Goal: Task Accomplishment & Management: Manage account settings

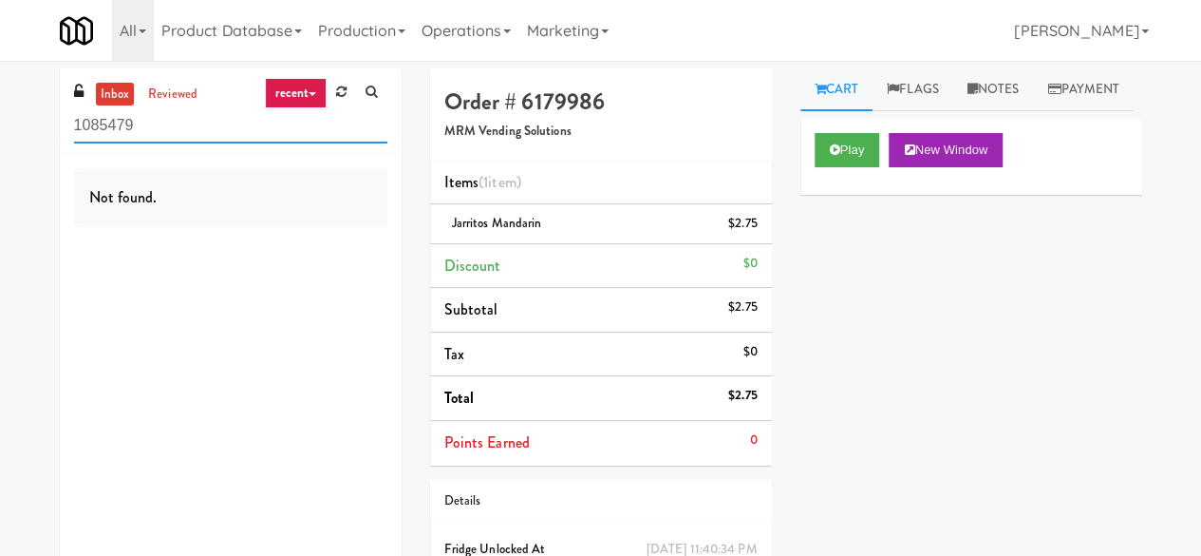
click at [196, 122] on input "1085479" at bounding box center [230, 125] width 313 height 35
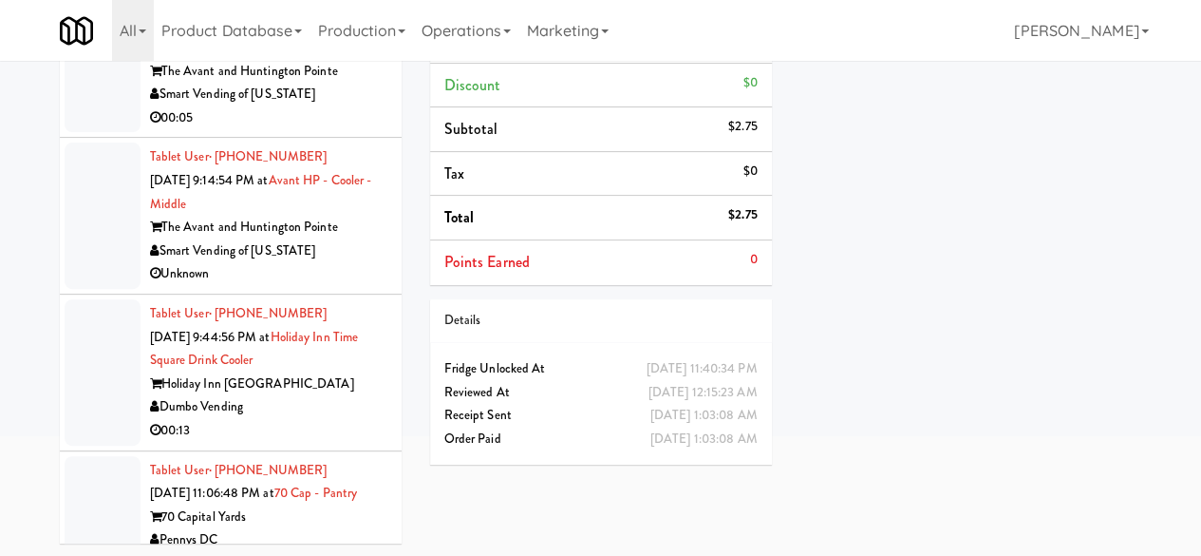
scroll to position [1614, 0]
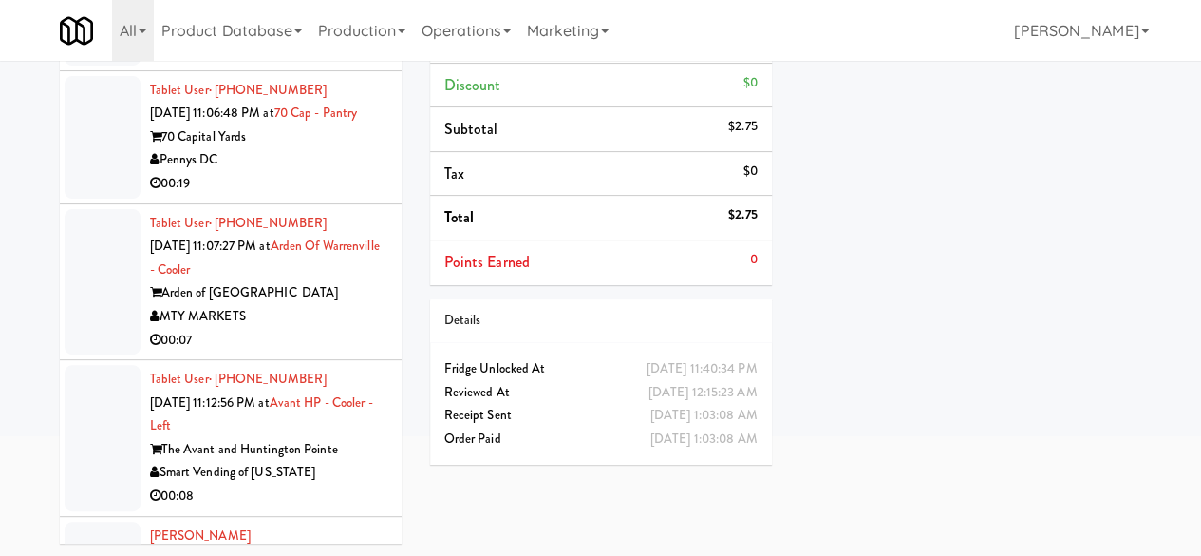
click at [318, 172] on div "Pennys DC" at bounding box center [268, 160] width 237 height 24
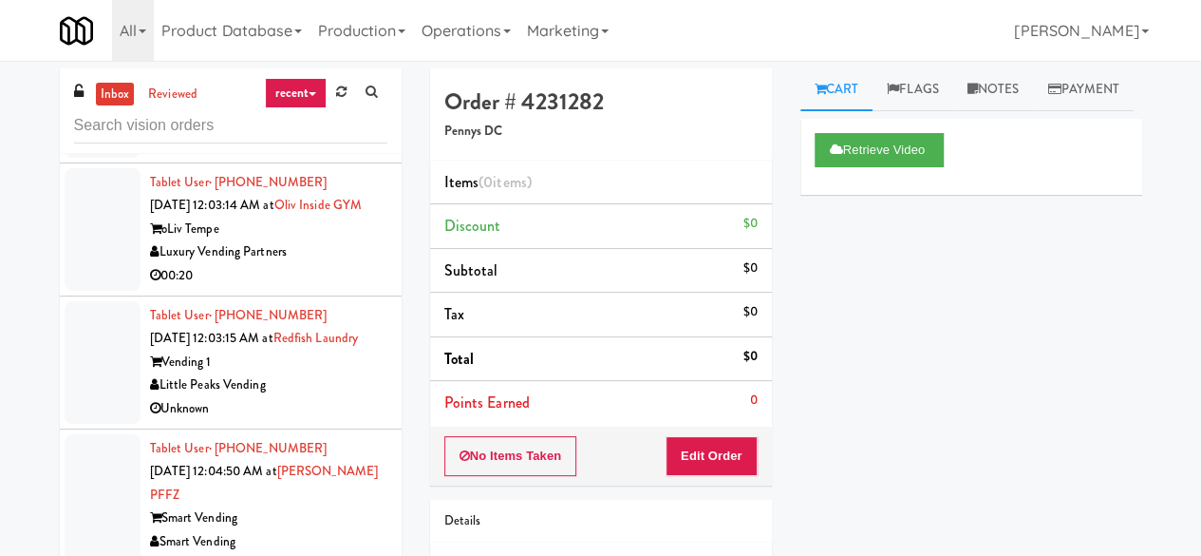
scroll to position [4179, 0]
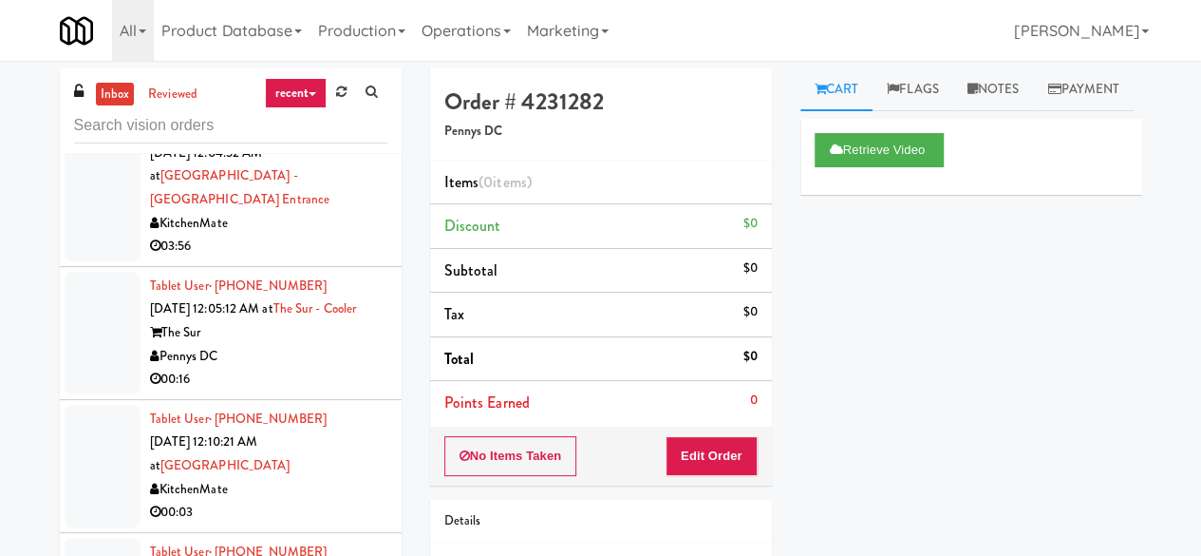
click at [344, 79] on div "Smart Vending" at bounding box center [268, 67] width 237 height 24
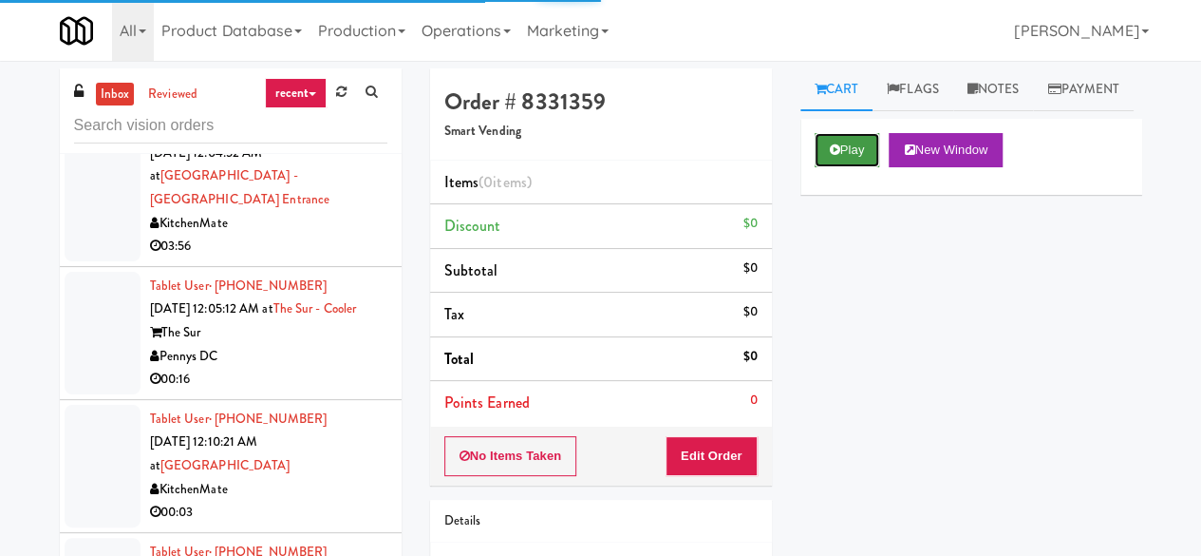
click at [860, 167] on button "Play" at bounding box center [848, 150] width 66 height 34
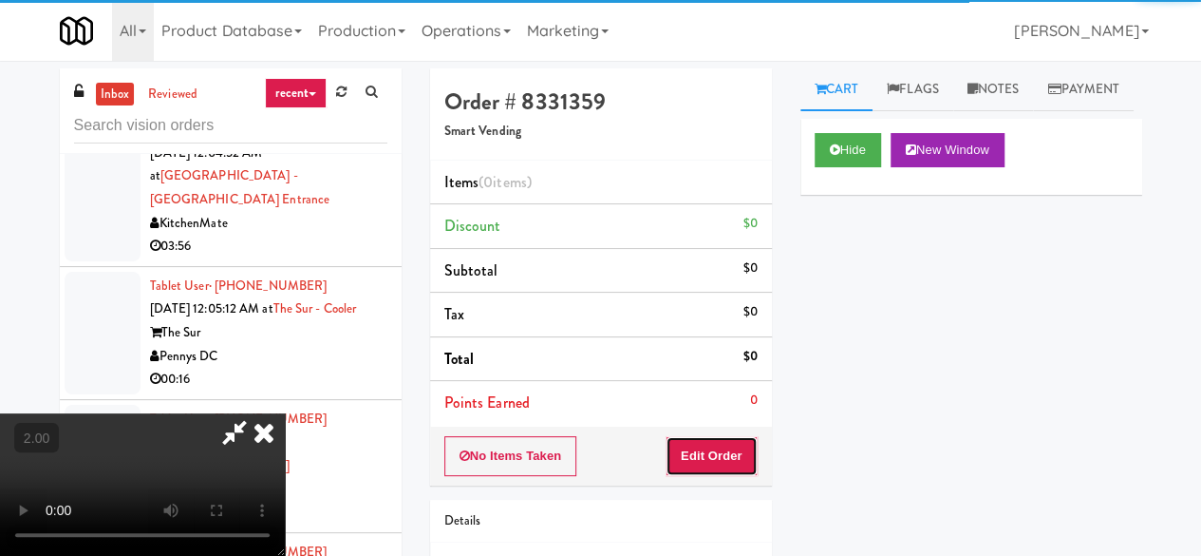
click at [708, 460] on button "Edit Order" at bounding box center [712, 456] width 92 height 40
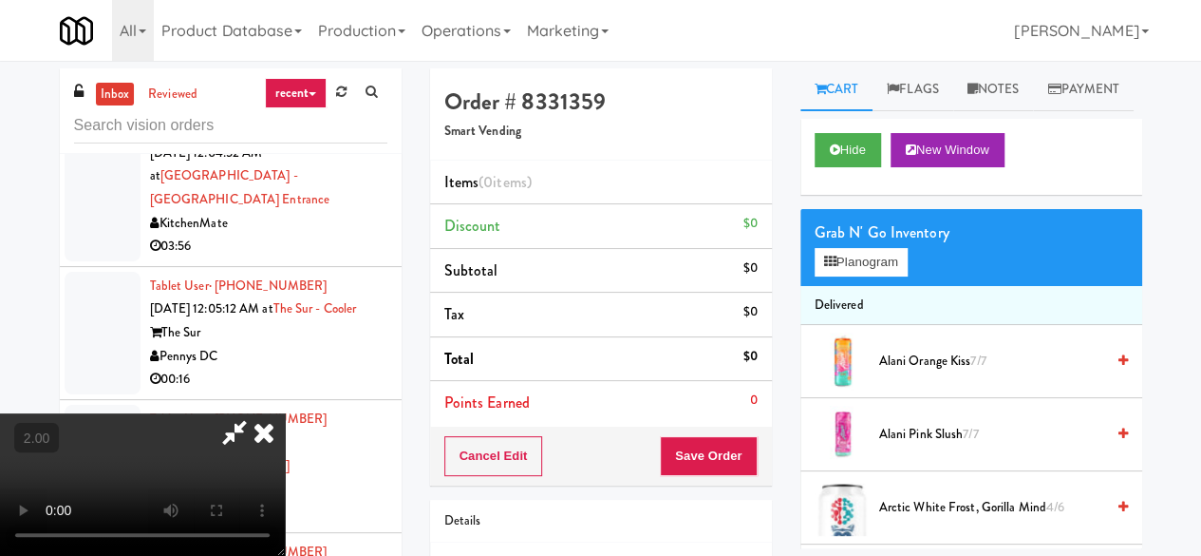
scroll to position [39, 0]
click at [836, 268] on icon at bounding box center [830, 261] width 12 height 12
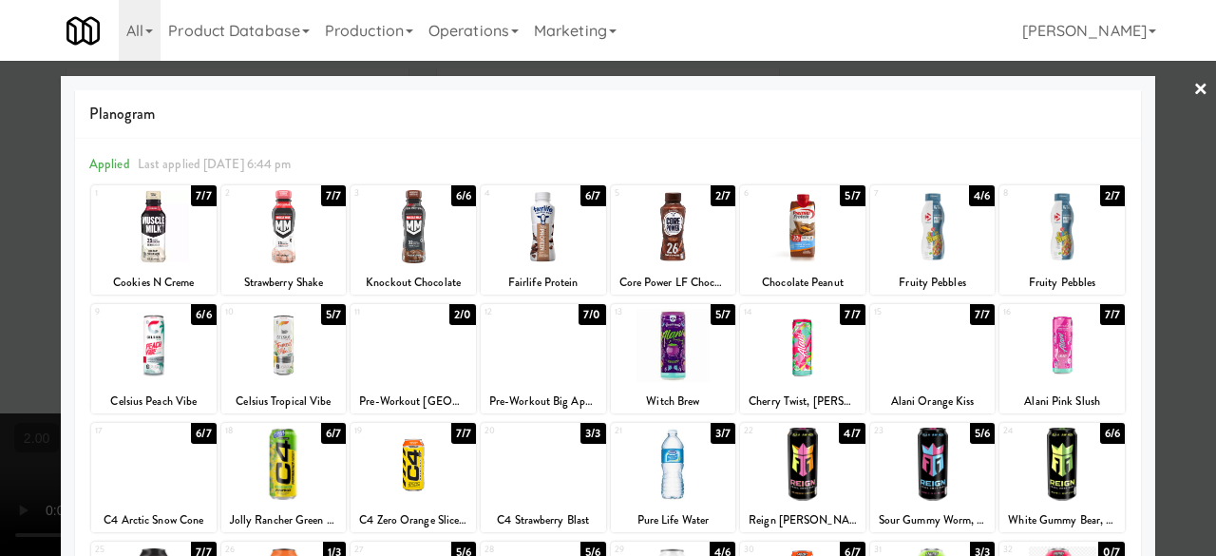
click at [377, 359] on div at bounding box center [412, 345] width 125 height 73
click at [1140, 126] on div "Planogram Applied Last applied Tuesday 6:44 pm 1 7/7 Cookies N Creme 2 7/7 Stra…" at bounding box center [608, 504] width 1094 height 857
click at [1160, 105] on div at bounding box center [608, 278] width 1216 height 556
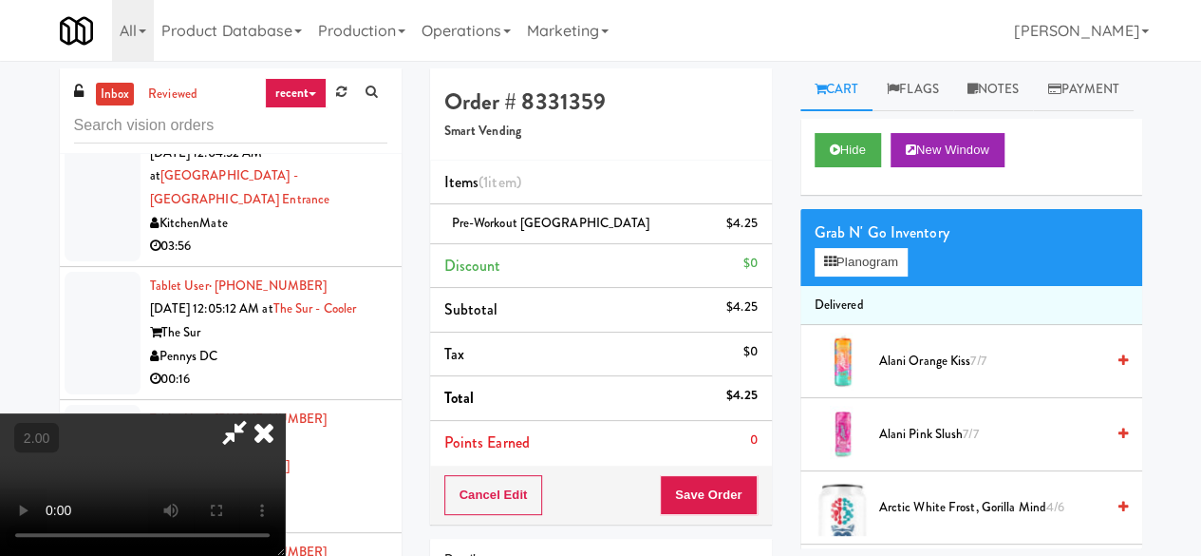
click at [256, 413] on icon at bounding box center [235, 432] width 44 height 38
click at [532, 227] on span "Pre-Workout Venice Beach" at bounding box center [551, 223] width 198 height 18
copy span "Pre-Workout Venice Beach"
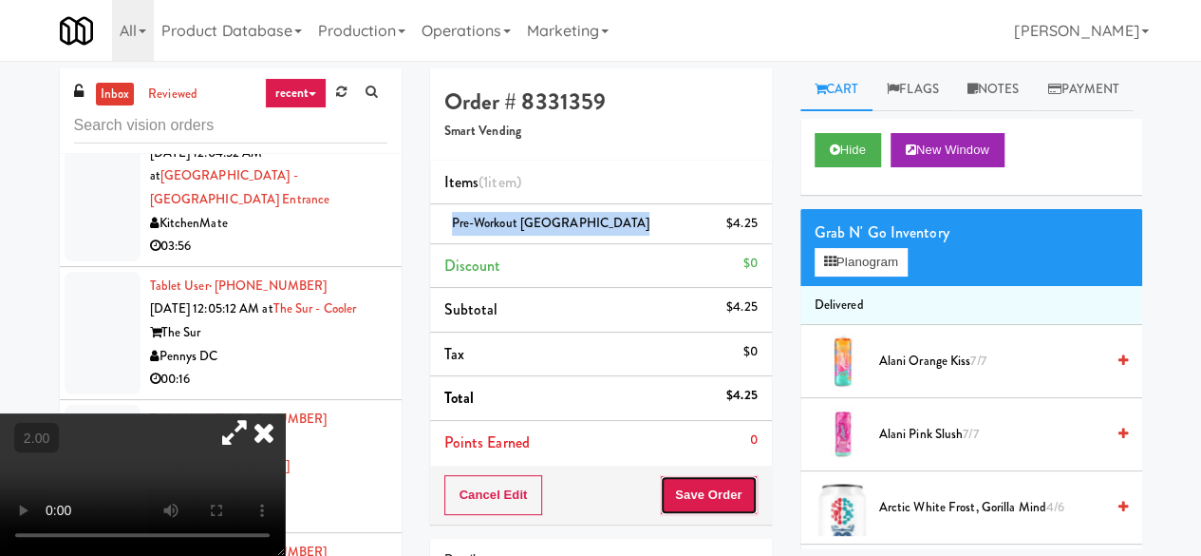
click at [682, 497] on button "Save Order" at bounding box center [708, 495] width 97 height 40
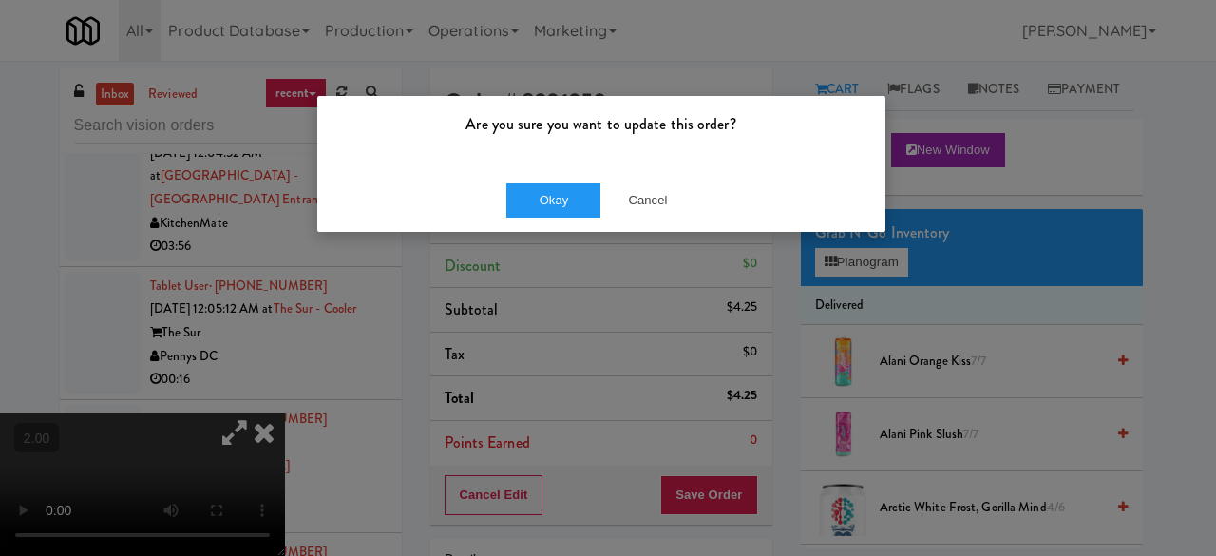
click at [527, 179] on div "Okay Cancel" at bounding box center [601, 200] width 568 height 64
click at [528, 193] on button "Okay" at bounding box center [553, 200] width 95 height 34
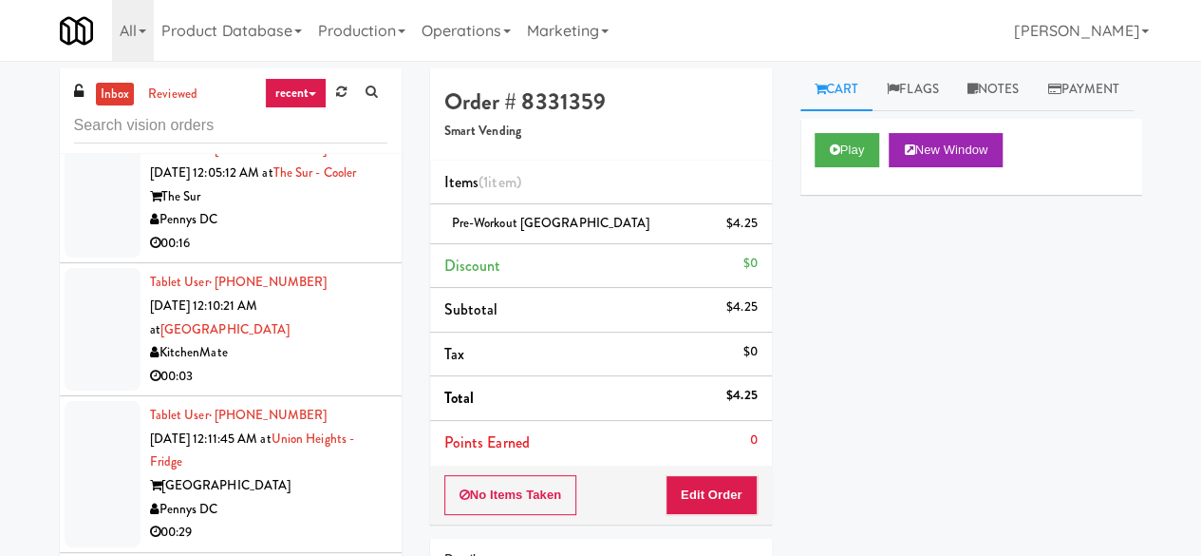
scroll to position [4369, 0]
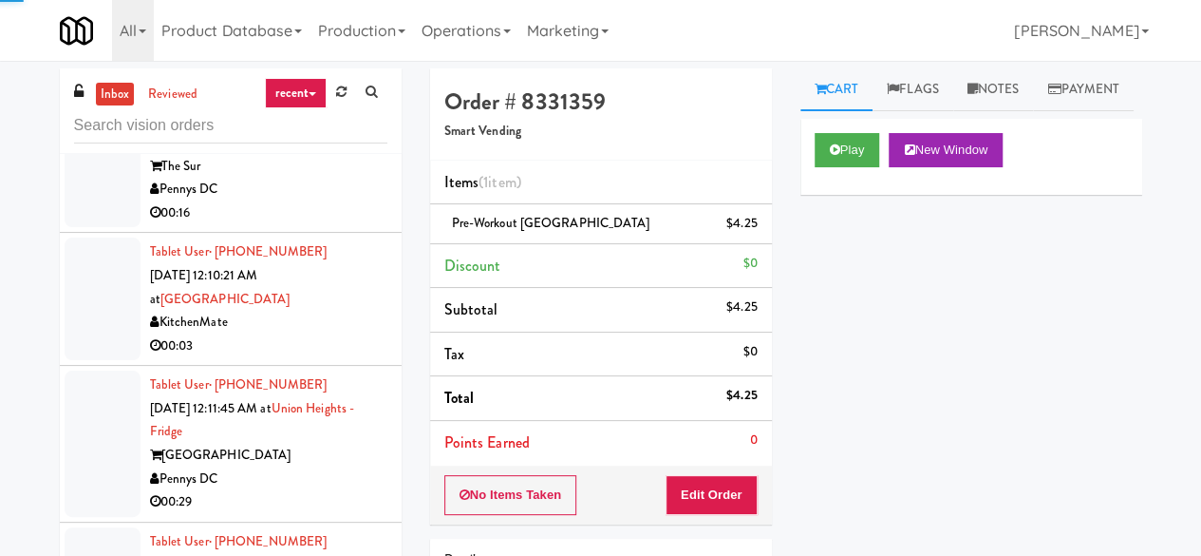
click at [340, 68] on div "KitchenMate" at bounding box center [268, 57] width 237 height 24
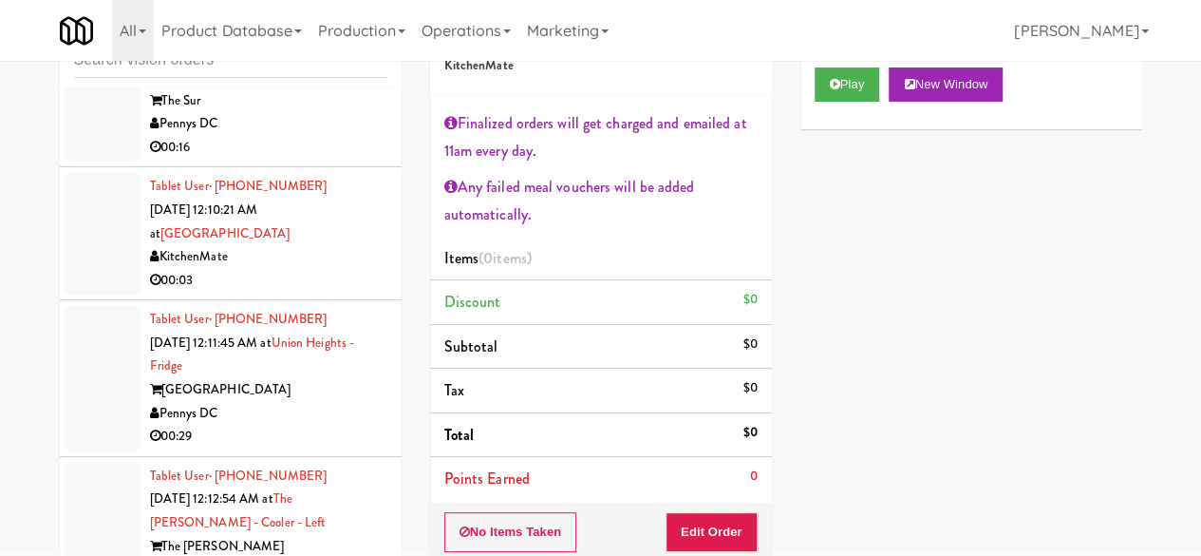
scroll to position [95, 0]
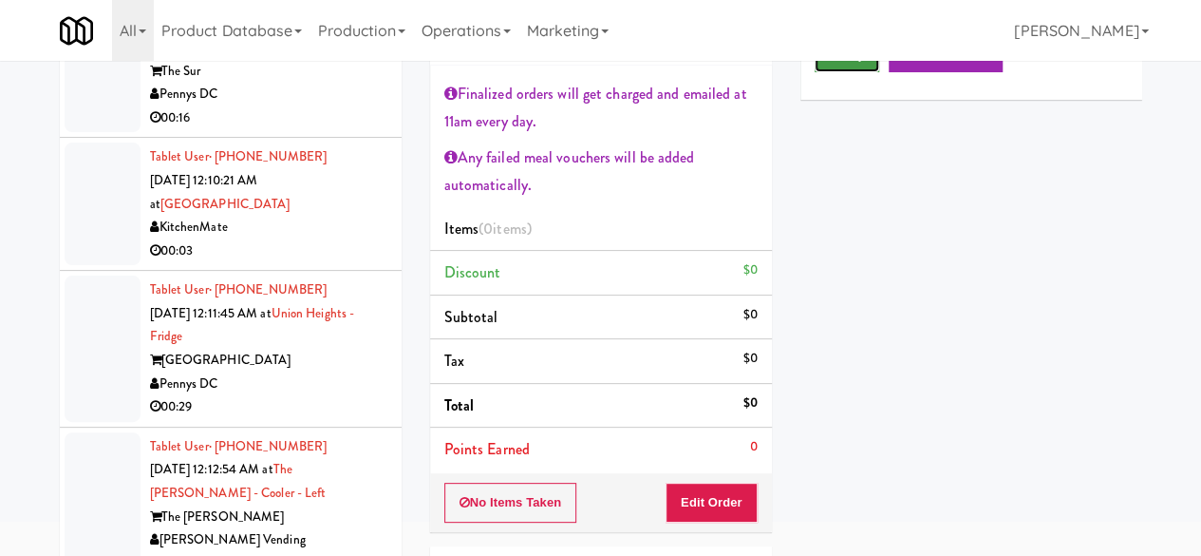
click at [851, 72] on button "Play" at bounding box center [848, 55] width 66 height 34
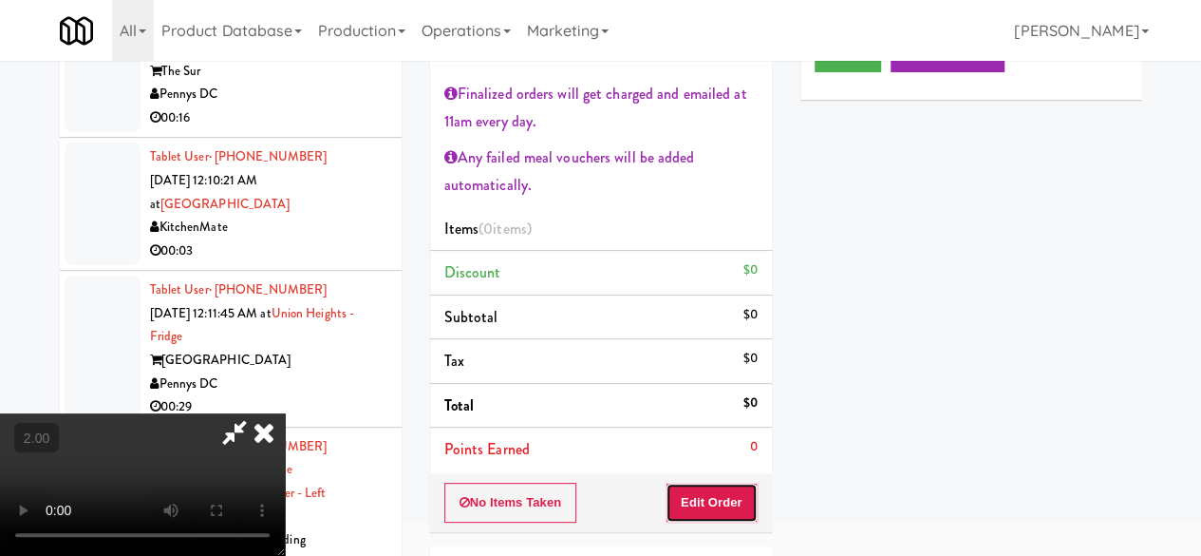
click at [735, 500] on button "Edit Order" at bounding box center [712, 502] width 92 height 40
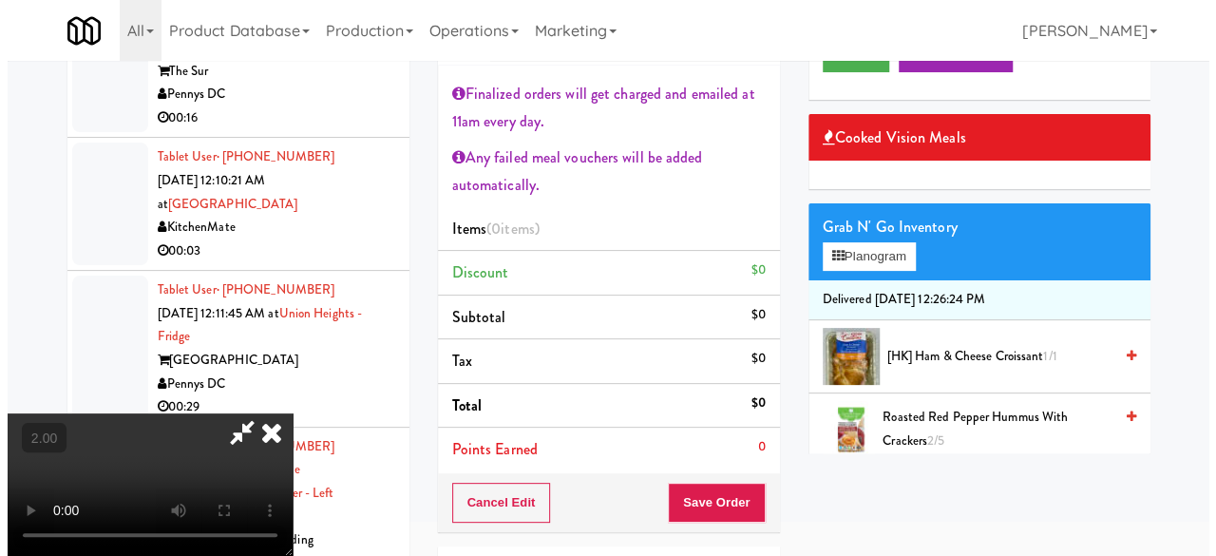
scroll to position [39, 0]
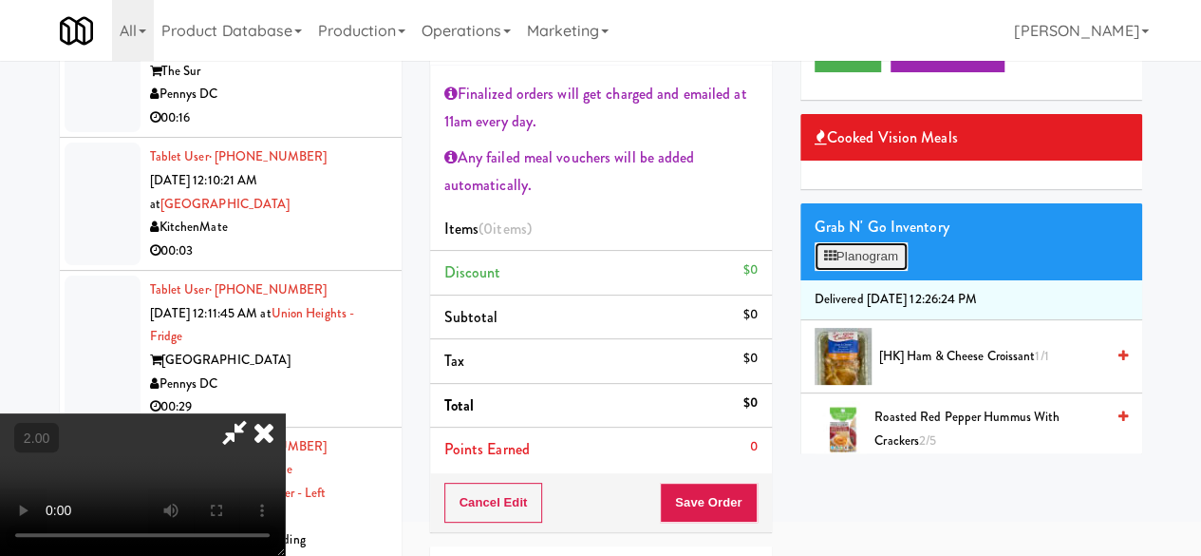
click at [851, 271] on button "Planogram" at bounding box center [861, 256] width 93 height 28
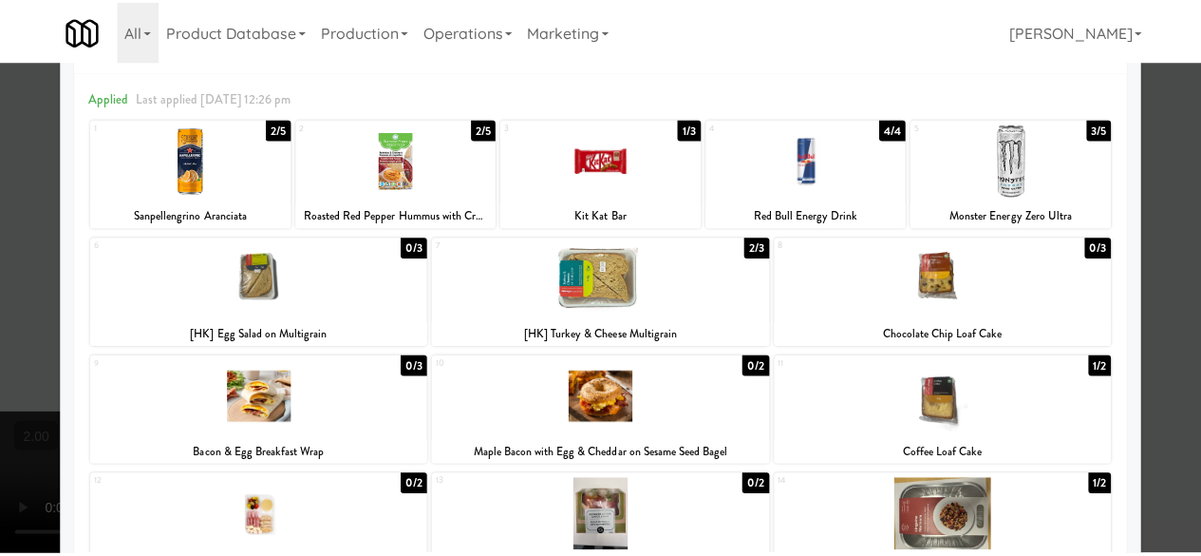
scroll to position [95, 0]
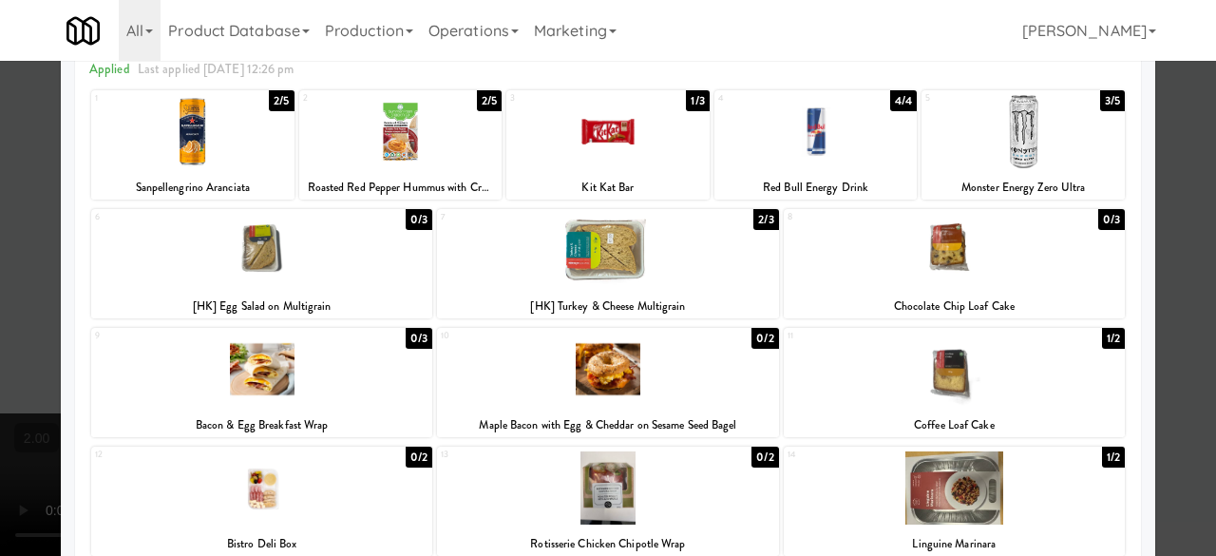
click at [639, 250] on div at bounding box center [607, 250] width 341 height 73
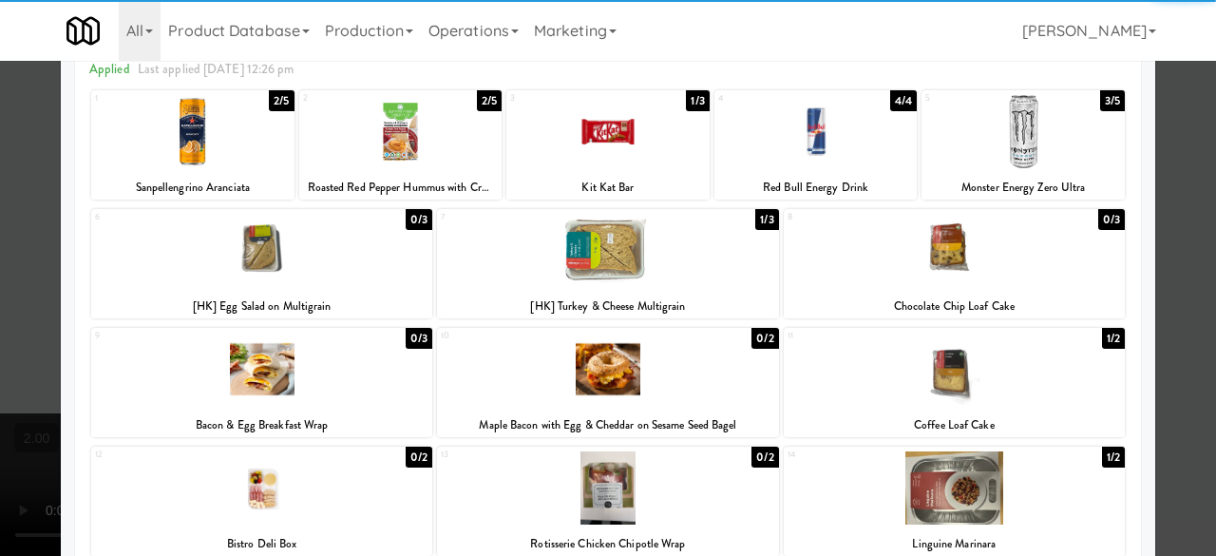
click at [1191, 216] on div at bounding box center [608, 278] width 1216 height 556
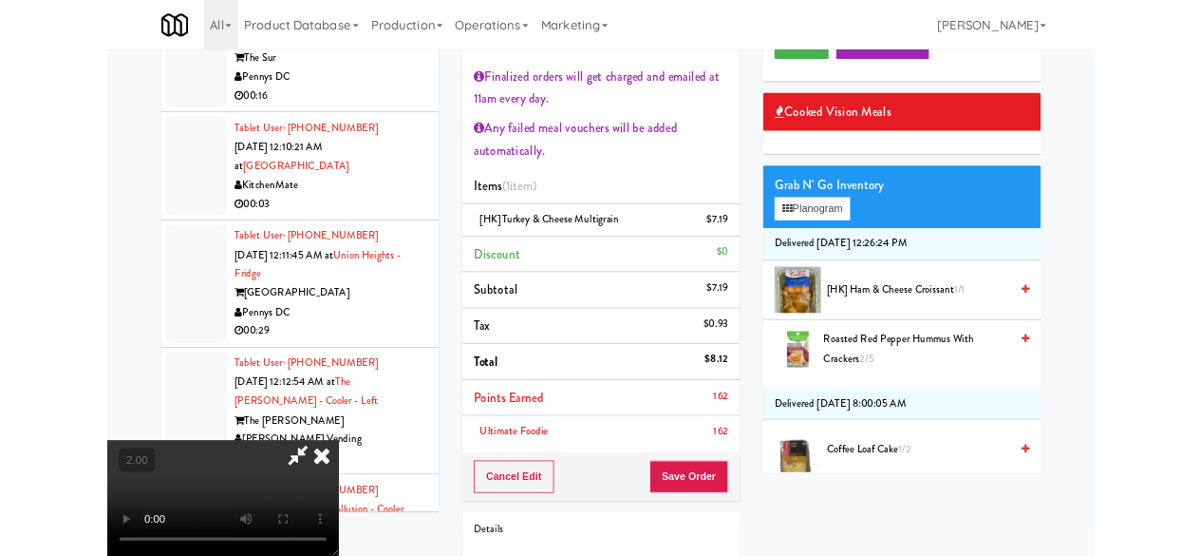
scroll to position [39, 0]
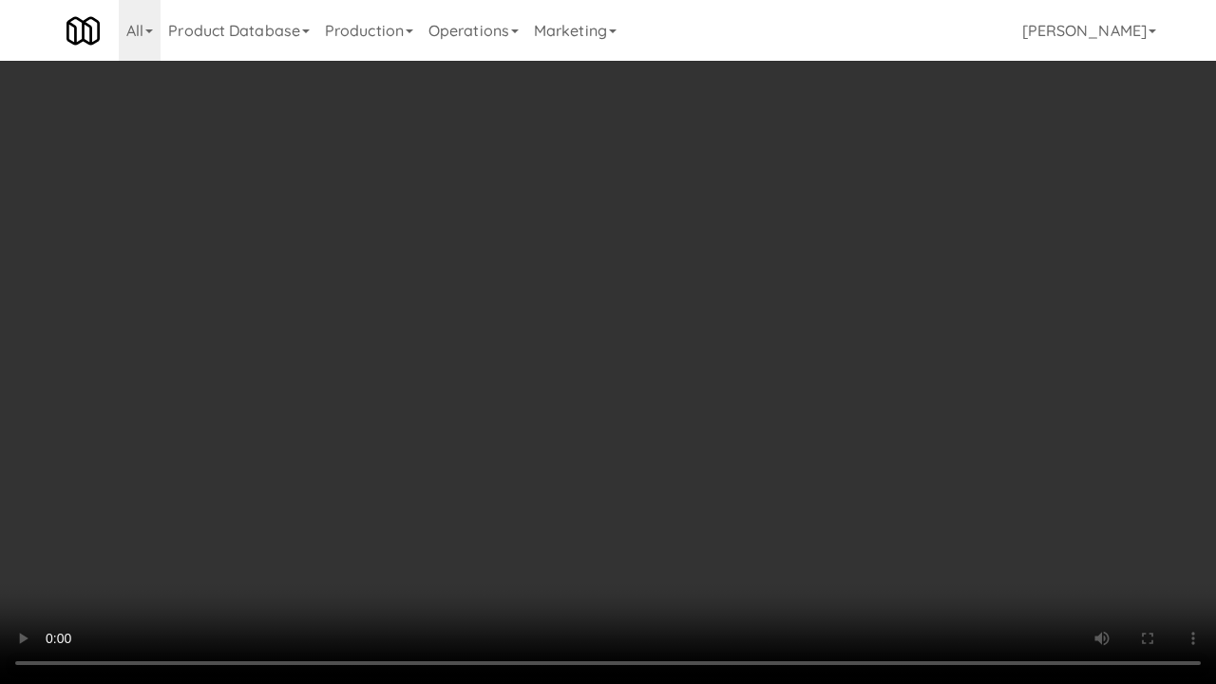
click at [781, 452] on video at bounding box center [608, 342] width 1216 height 684
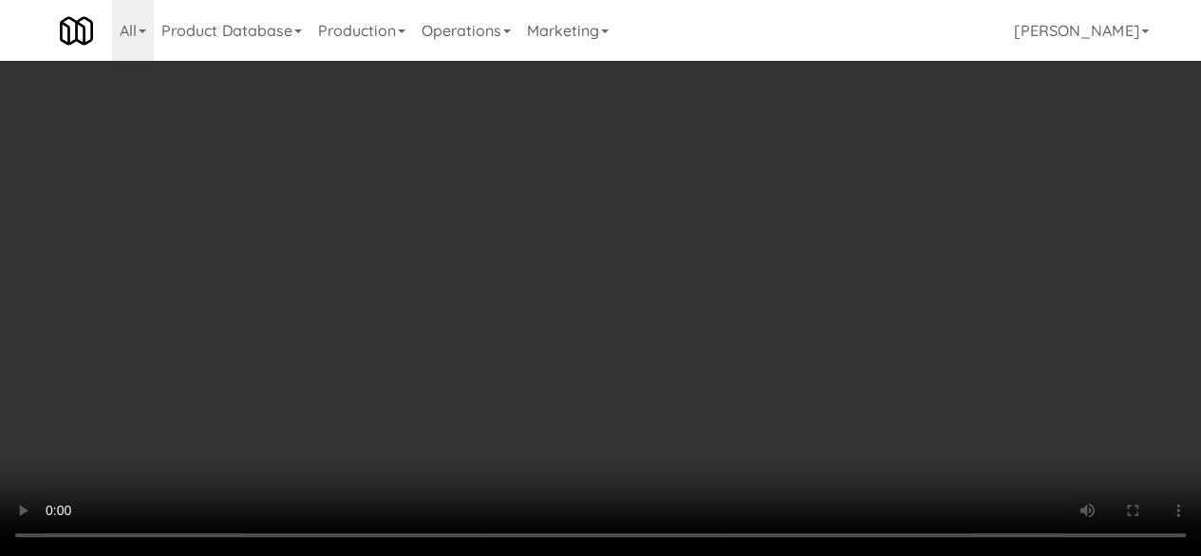
scroll to position [285, 0]
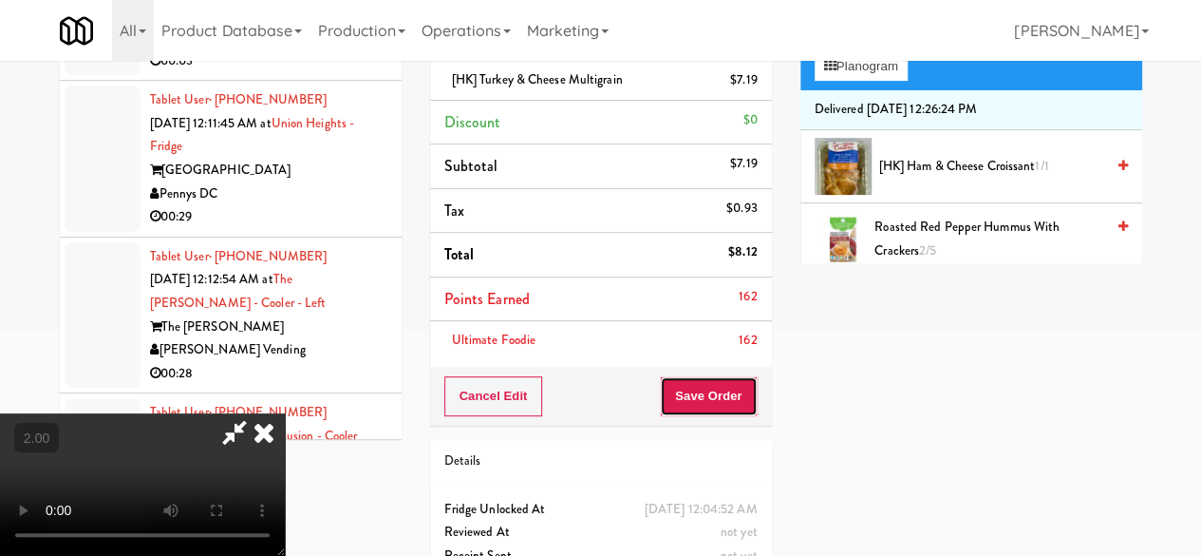
click at [744, 407] on button "Save Order" at bounding box center [708, 396] width 97 height 40
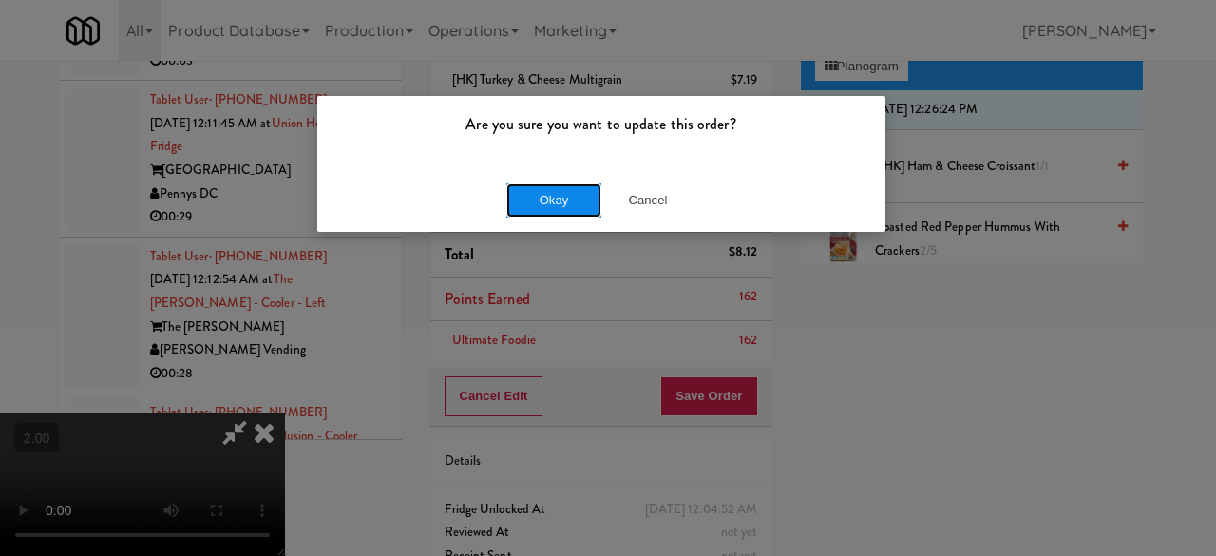
click at [536, 204] on button "Okay" at bounding box center [553, 200] width 95 height 34
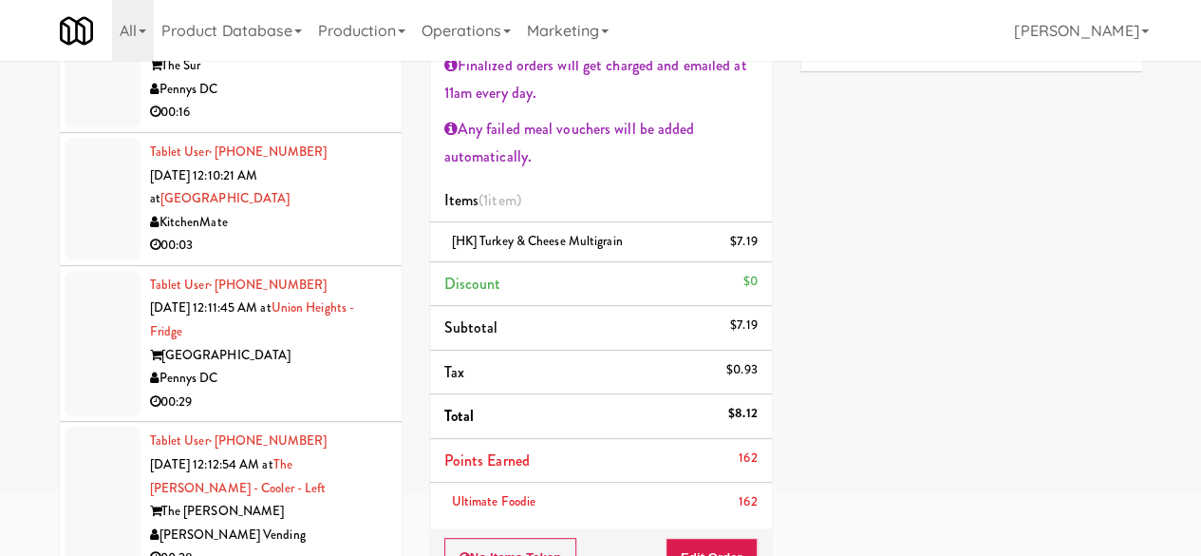
scroll to position [0, 0]
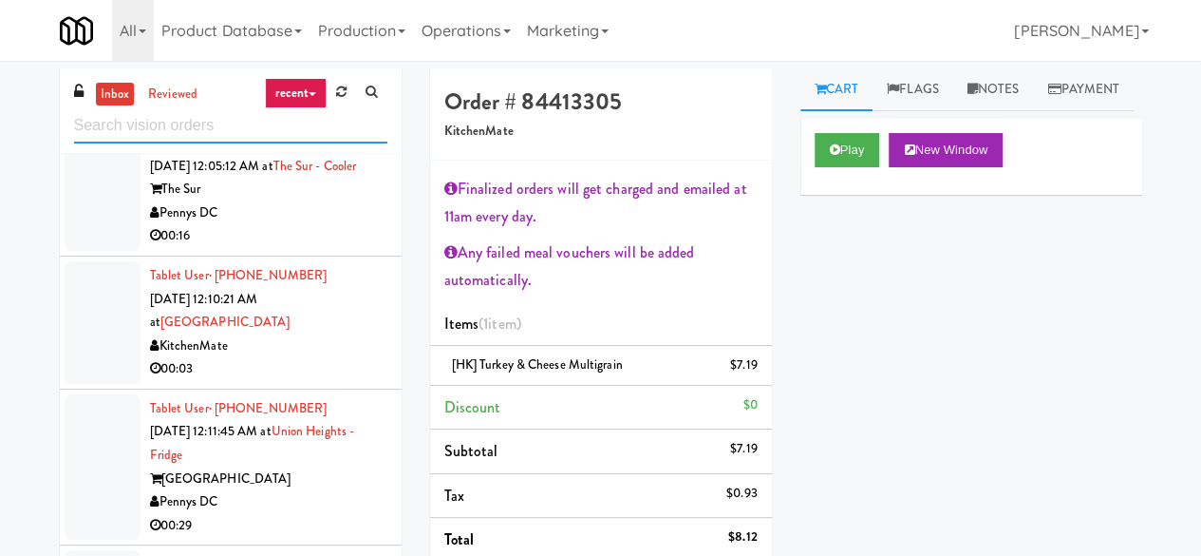
click at [218, 132] on input "text" at bounding box center [230, 125] width 313 height 35
type input "kitchenmate"
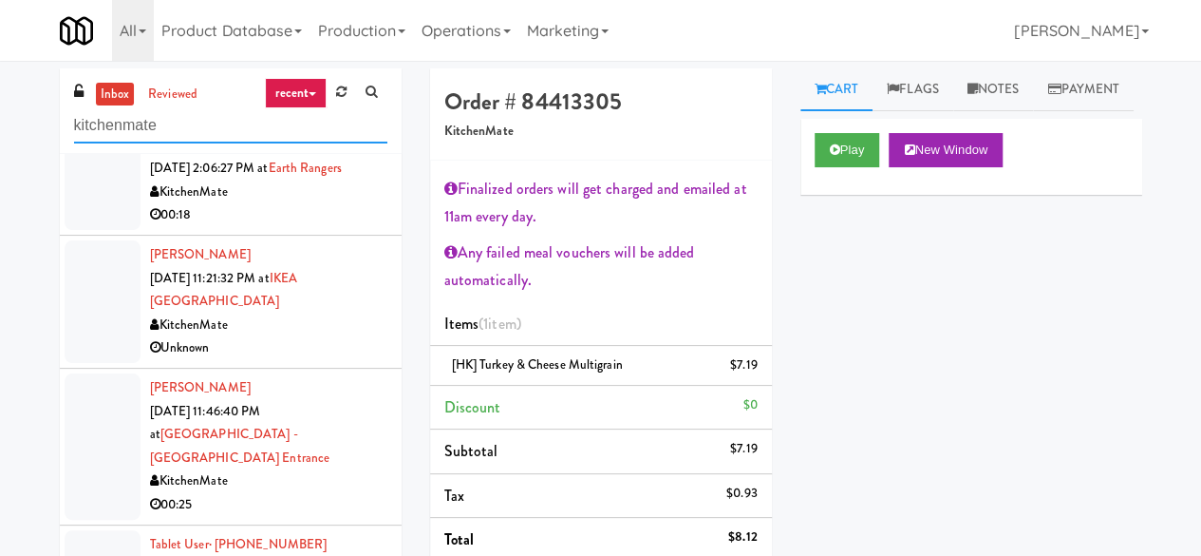
scroll to position [475, 0]
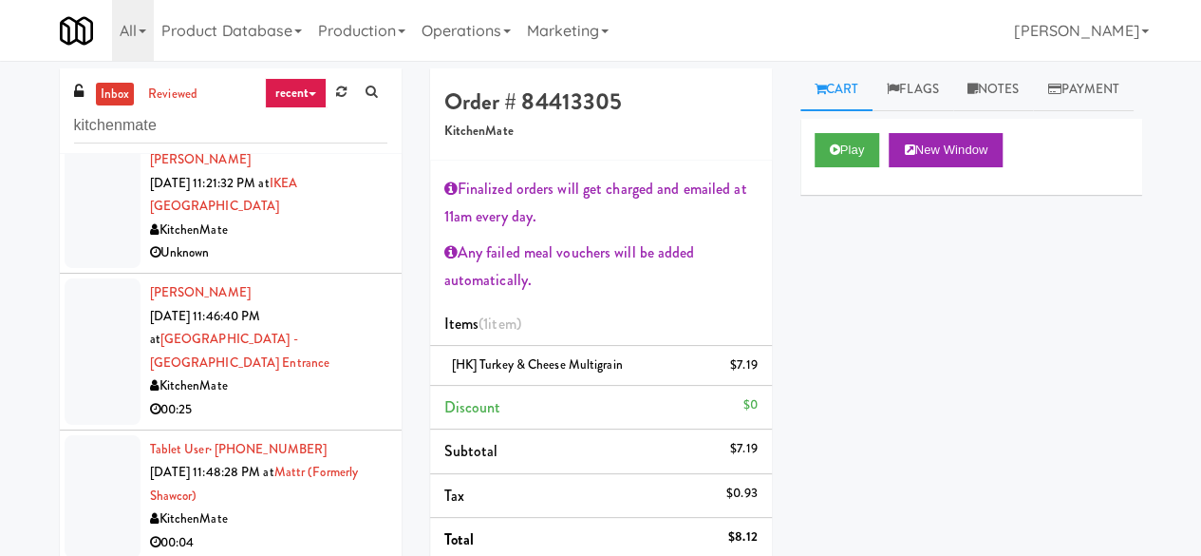
click at [321, 242] on div "KitchenMate" at bounding box center [268, 230] width 237 height 24
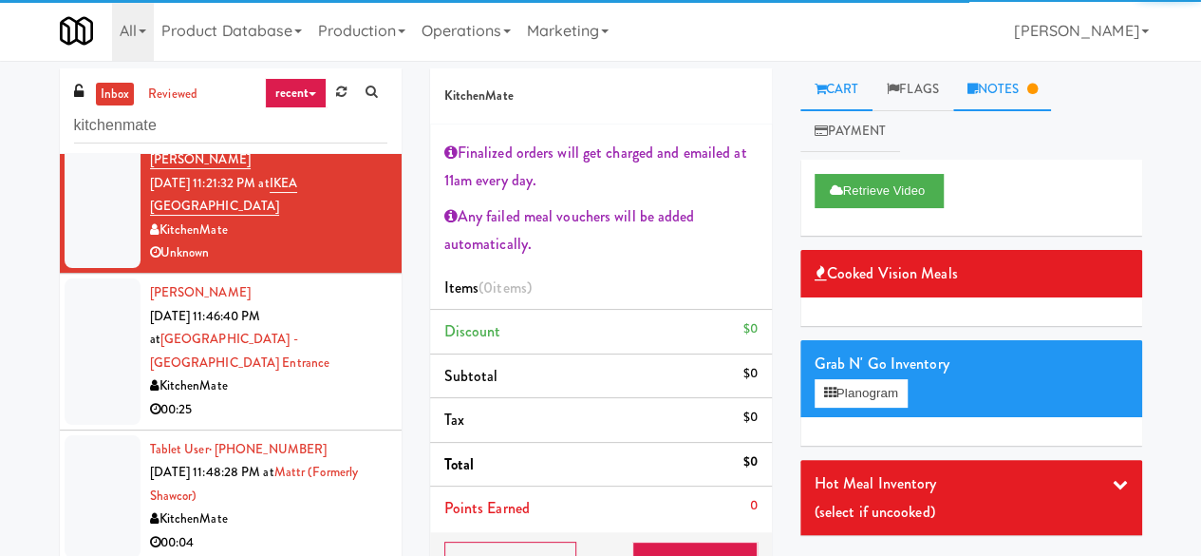
click at [1025, 96] on link "Notes" at bounding box center [1002, 89] width 99 height 43
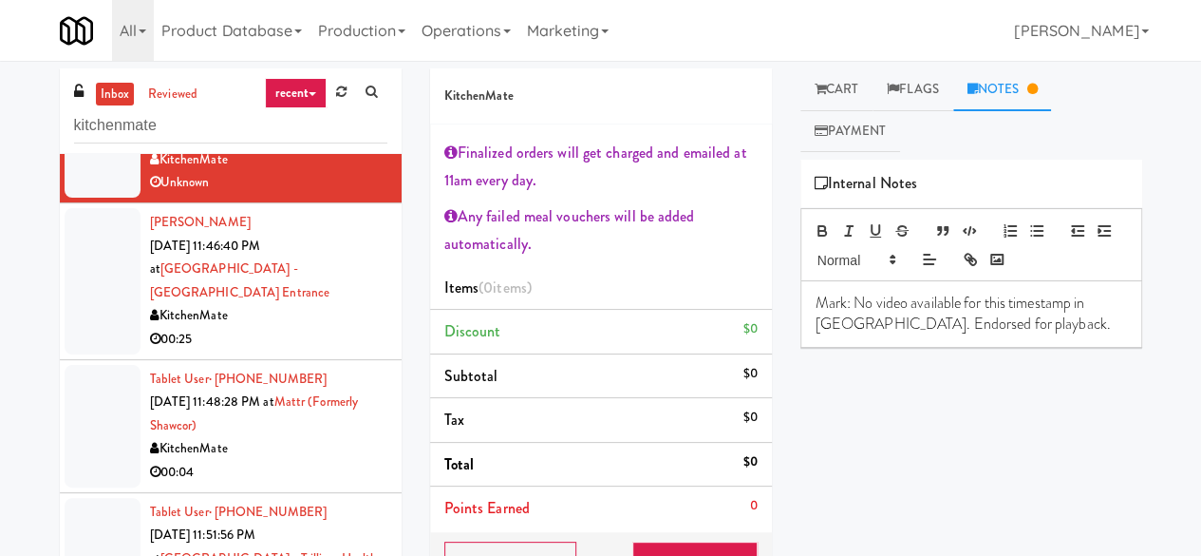
scroll to position [570, 0]
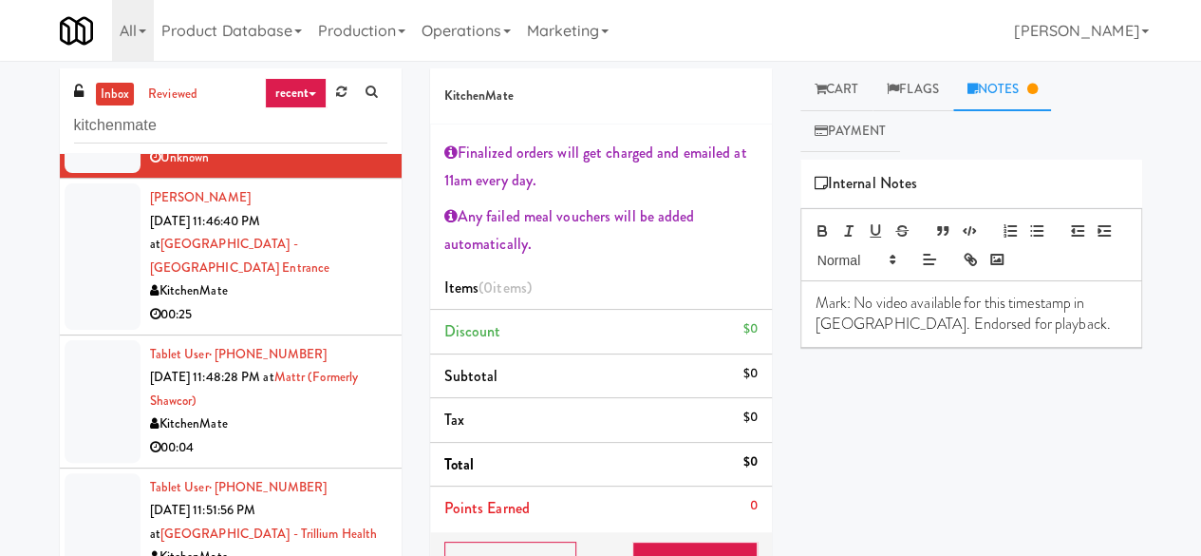
click at [315, 303] on div "KitchenMate" at bounding box center [268, 291] width 237 height 24
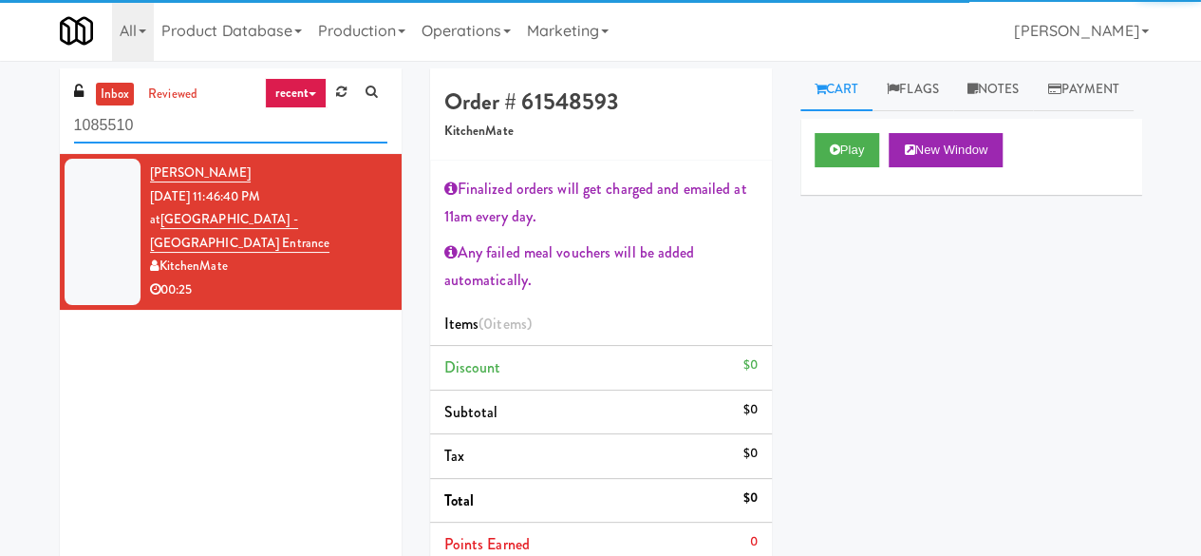
click at [216, 123] on input "1085510" at bounding box center [230, 125] width 313 height 35
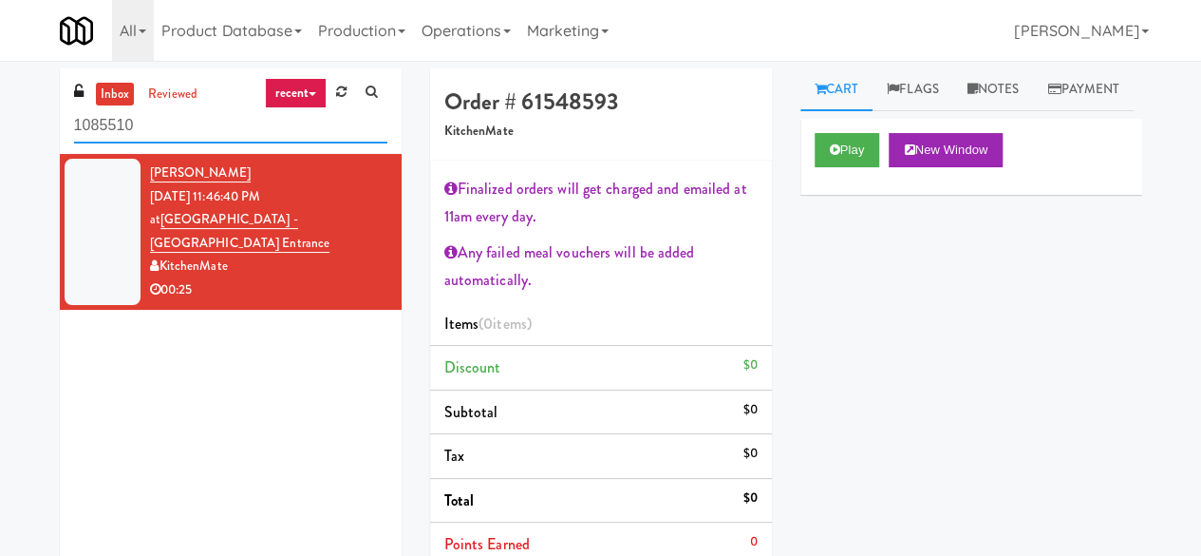
click at [216, 123] on input "1085510" at bounding box center [230, 125] width 313 height 35
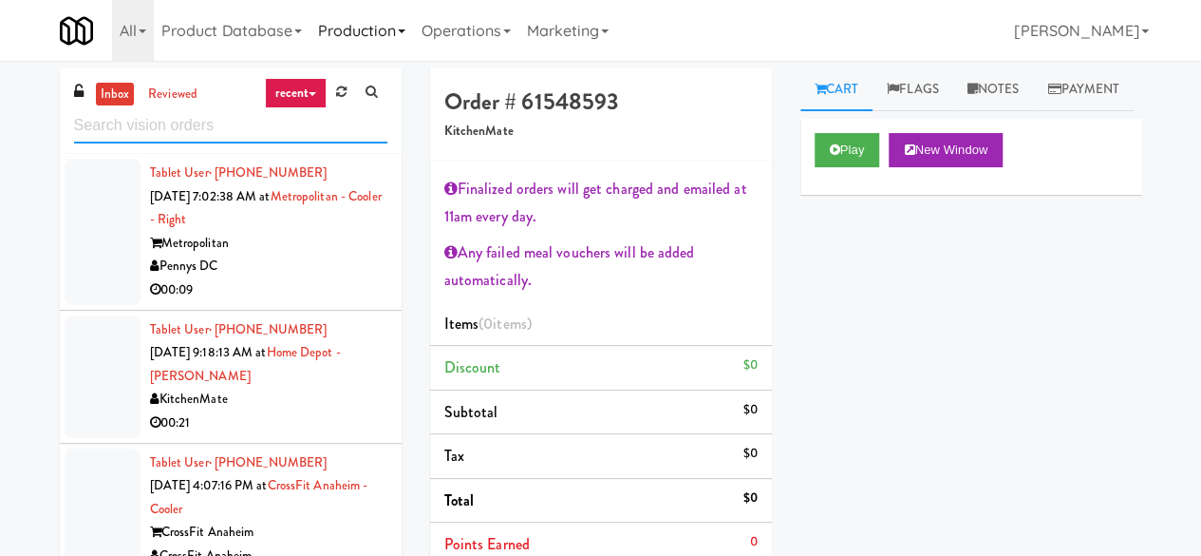
scroll to position [2625, 0]
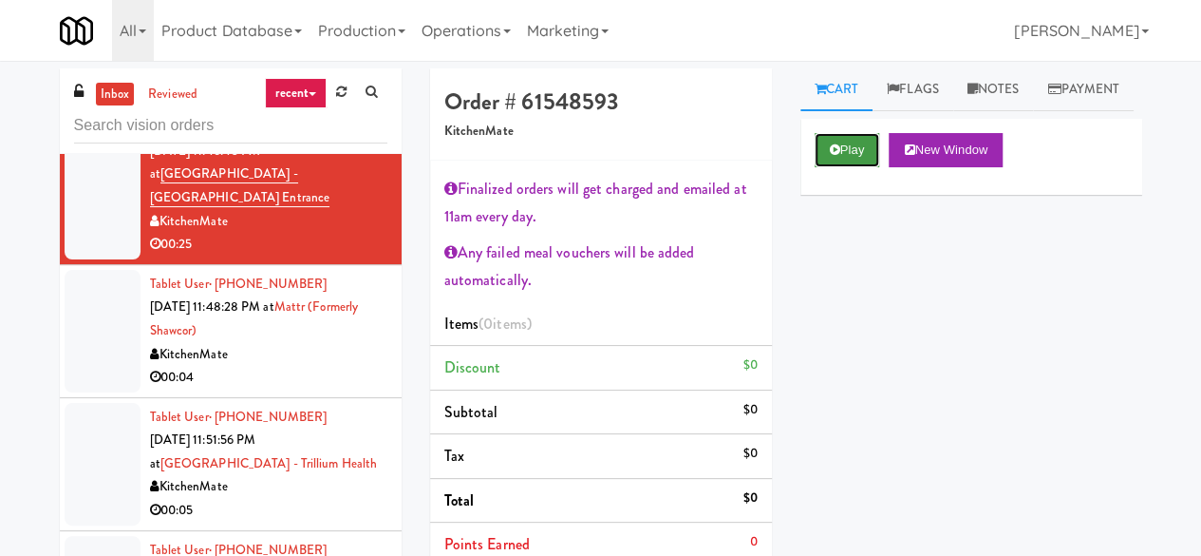
click at [830, 156] on icon at bounding box center [835, 149] width 10 height 12
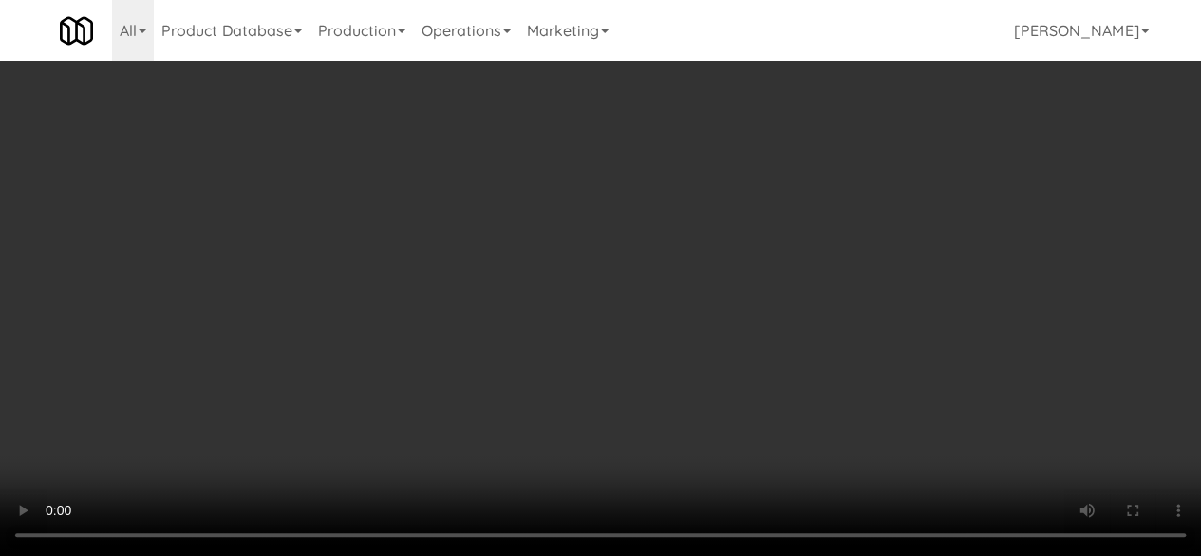
scroll to position [39, 0]
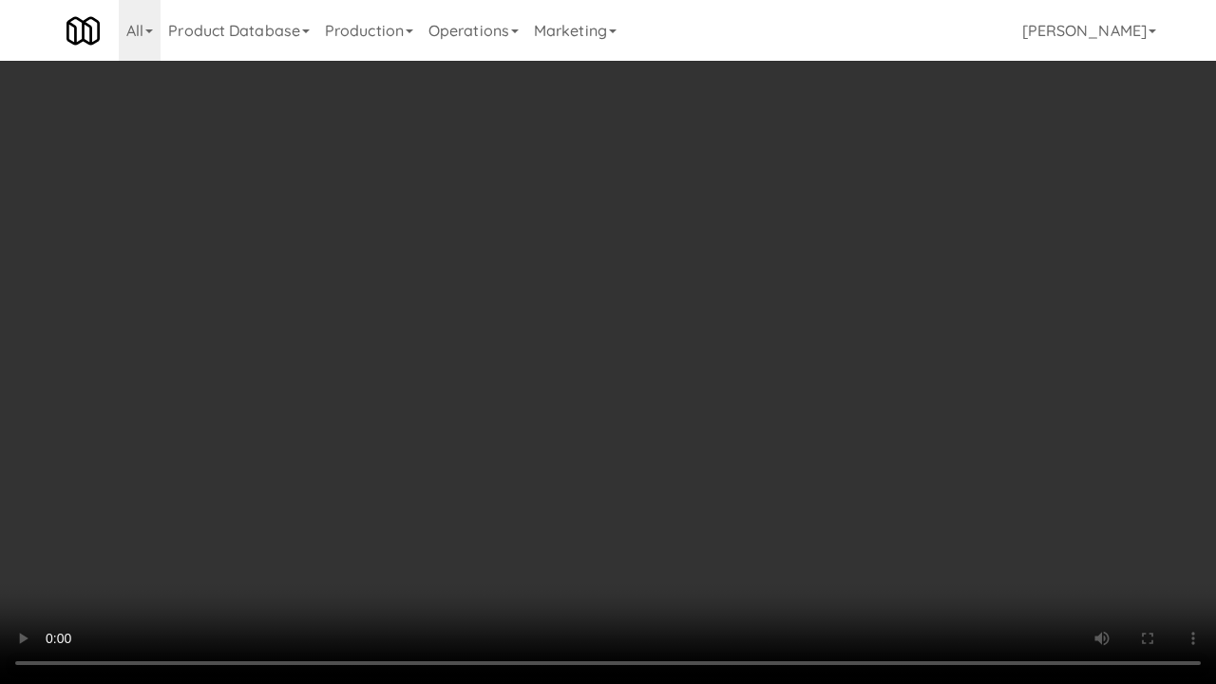
click at [574, 555] on video at bounding box center [608, 342] width 1216 height 684
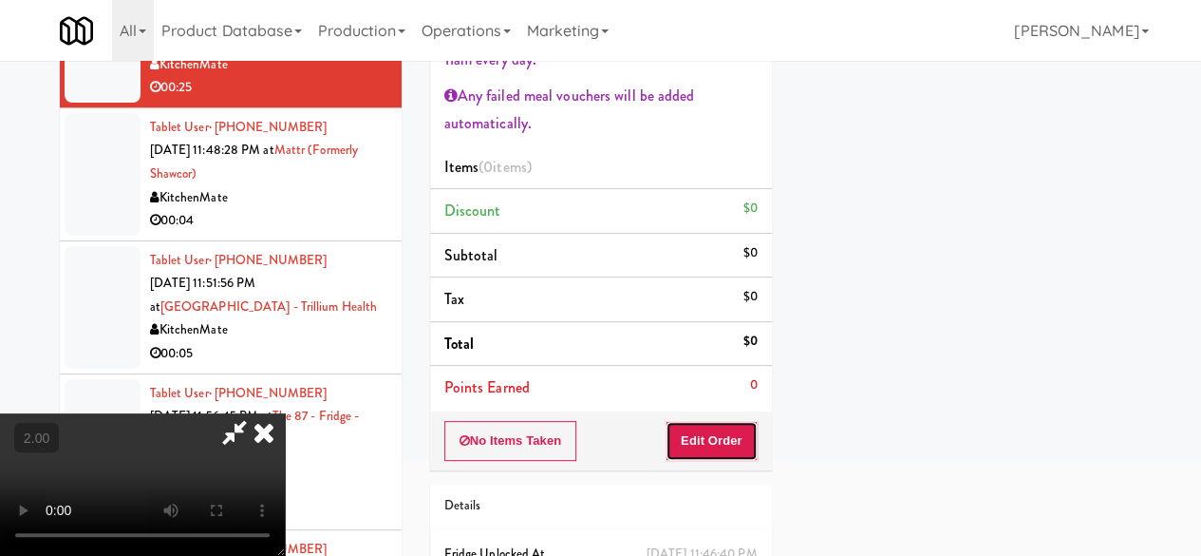
click at [748, 435] on button "Edit Order" at bounding box center [712, 441] width 92 height 40
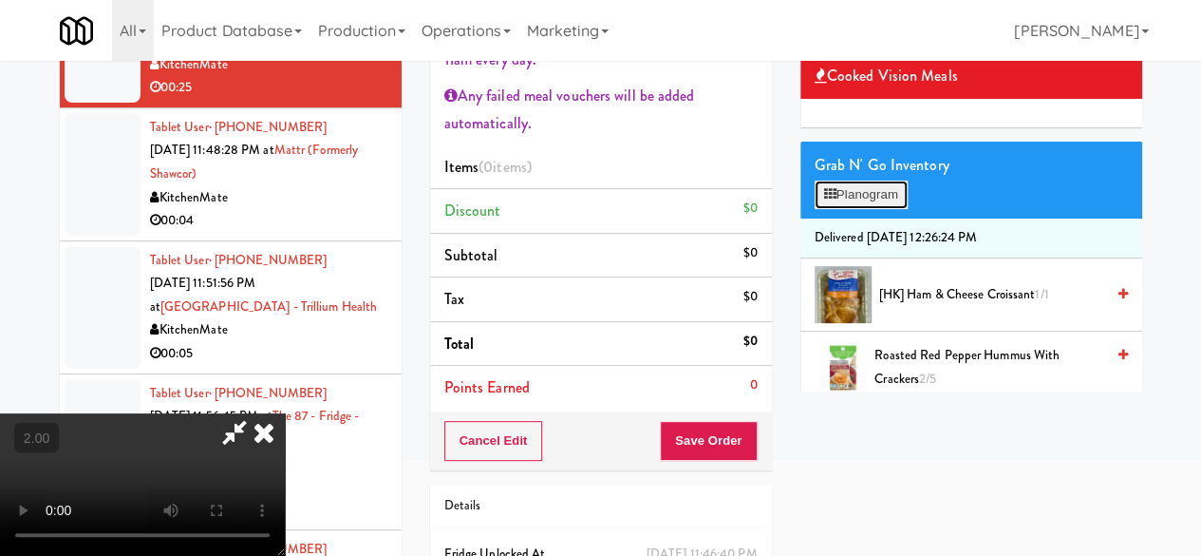
click at [867, 209] on button "Planogram" at bounding box center [861, 194] width 93 height 28
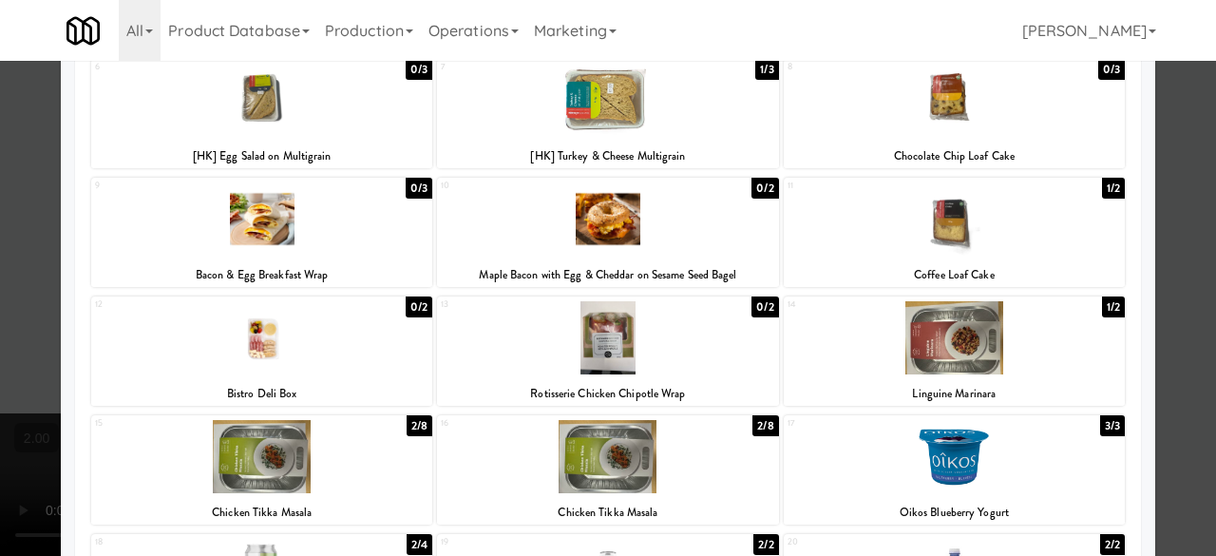
scroll to position [115, 0]
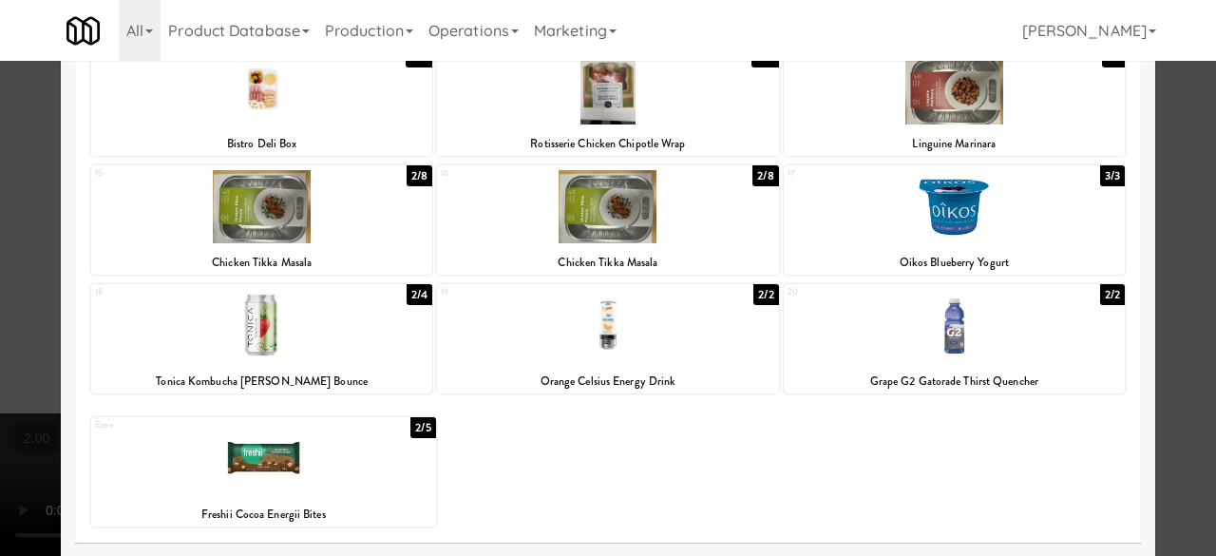
click at [271, 455] on div at bounding box center [263, 458] width 345 height 73
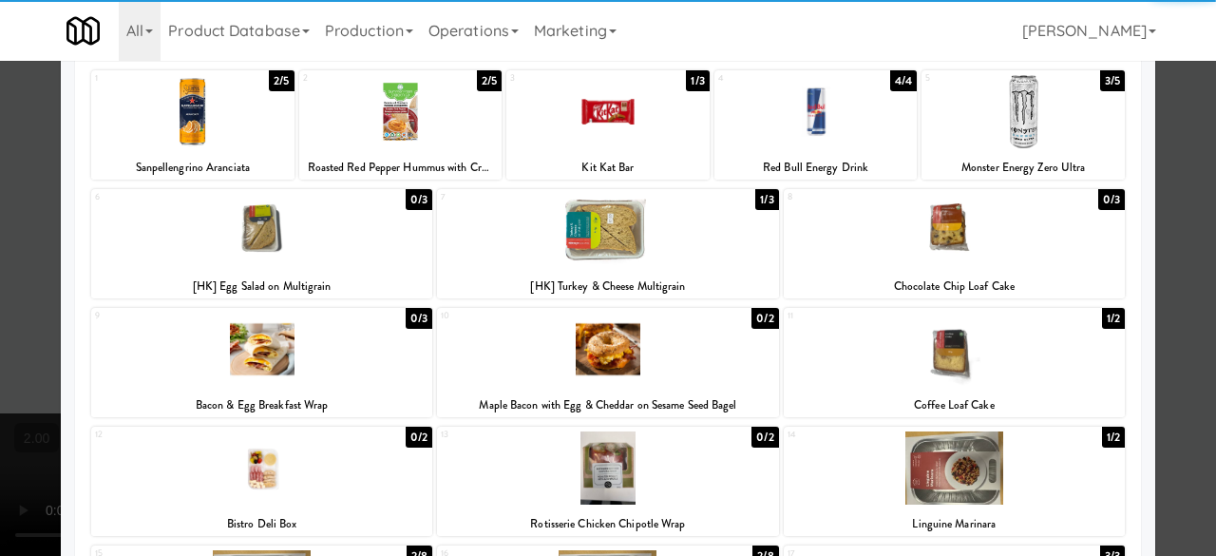
click at [634, 260] on div at bounding box center [607, 230] width 341 height 73
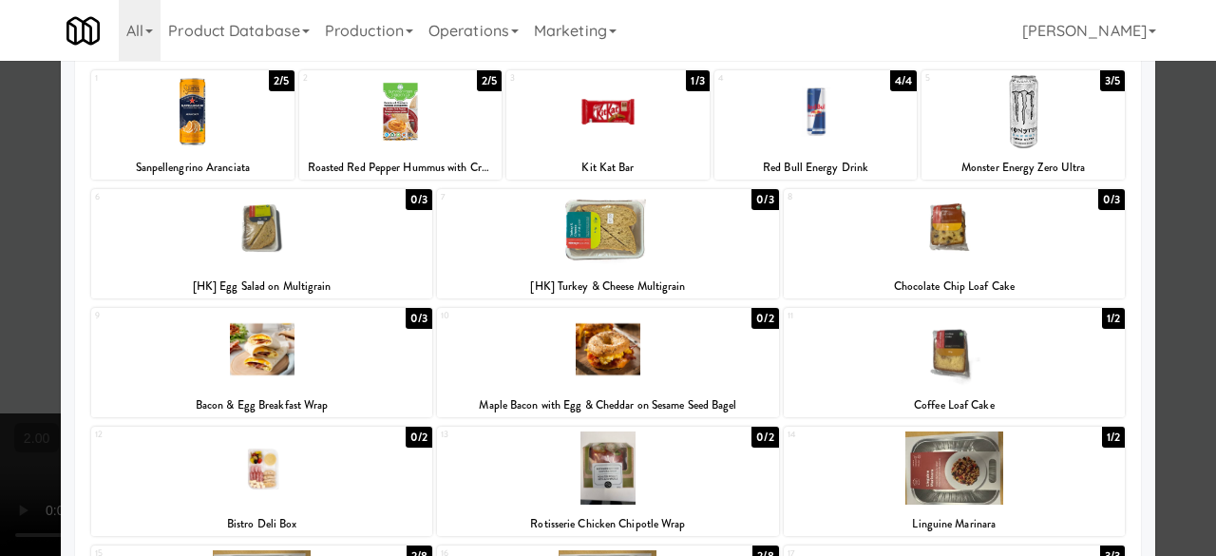
click at [1180, 185] on div at bounding box center [608, 278] width 1216 height 556
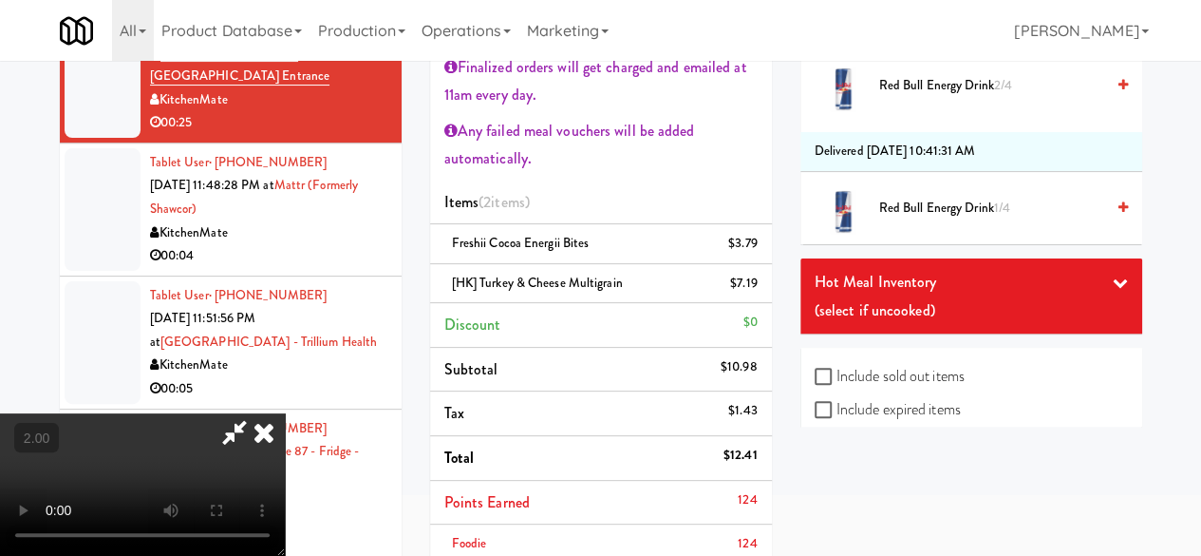
scroll to position [4145, 0]
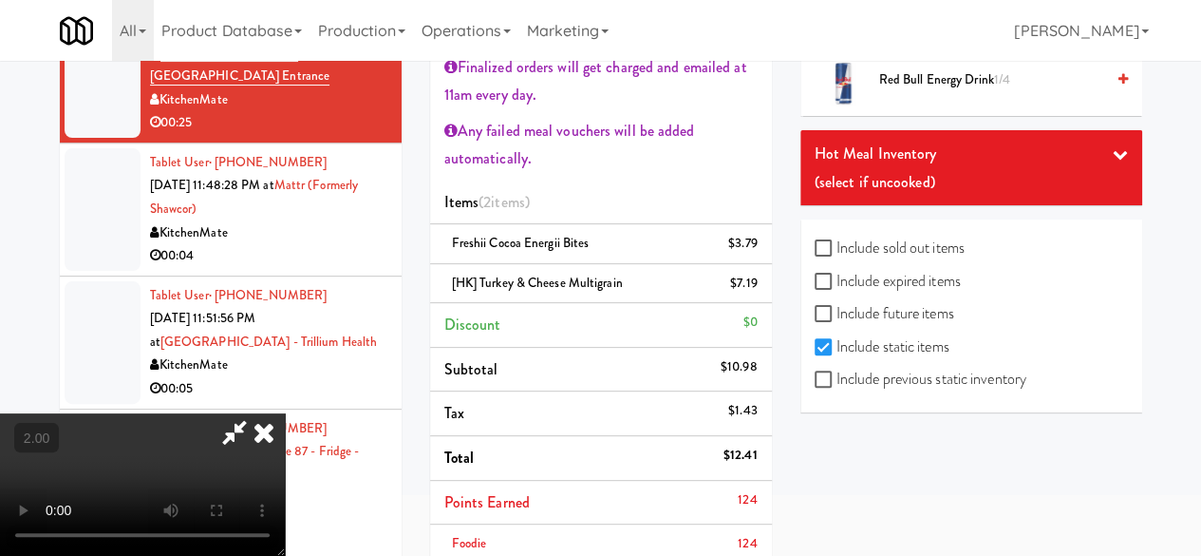
click at [854, 369] on label "Include previous static inventory" at bounding box center [921, 379] width 212 height 28
click at [868, 375] on label "Include previous static inventory" at bounding box center [921, 379] width 212 height 28
click at [837, 375] on input "Include previous static inventory" at bounding box center [826, 379] width 22 height 15
checkbox input "true"
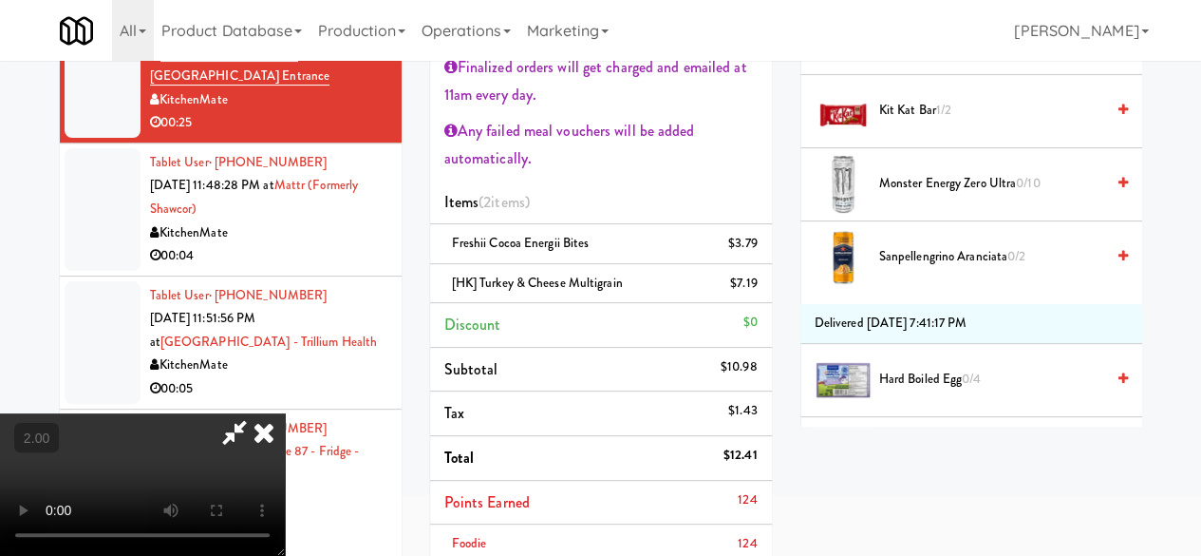
scroll to position [2754, 0]
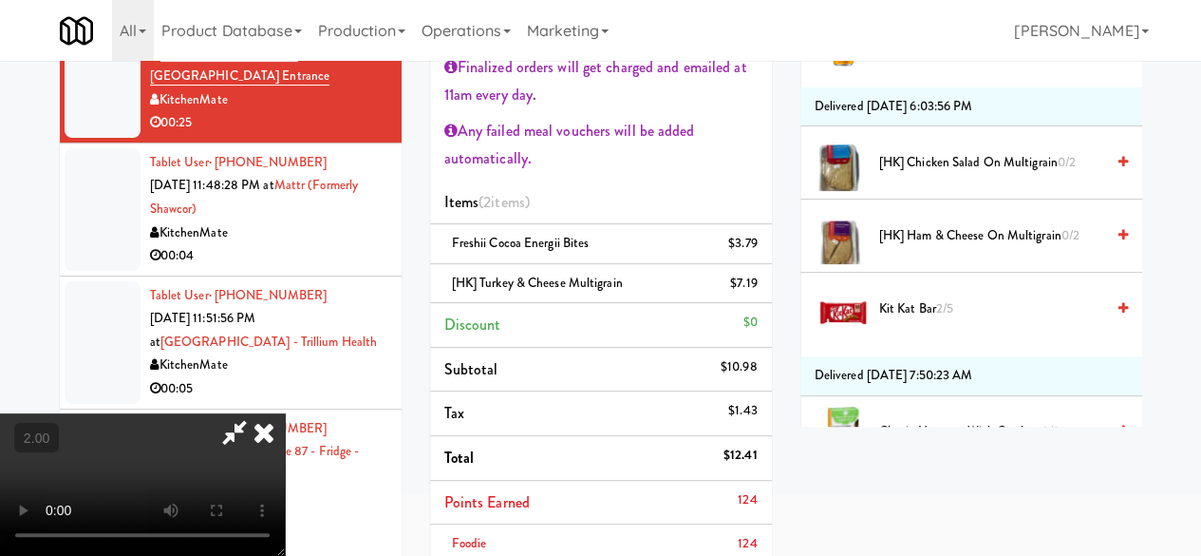
click at [934, 248] on span "[HK] Ham & Cheese on Multigrain 0/2" at bounding box center [991, 236] width 225 height 24
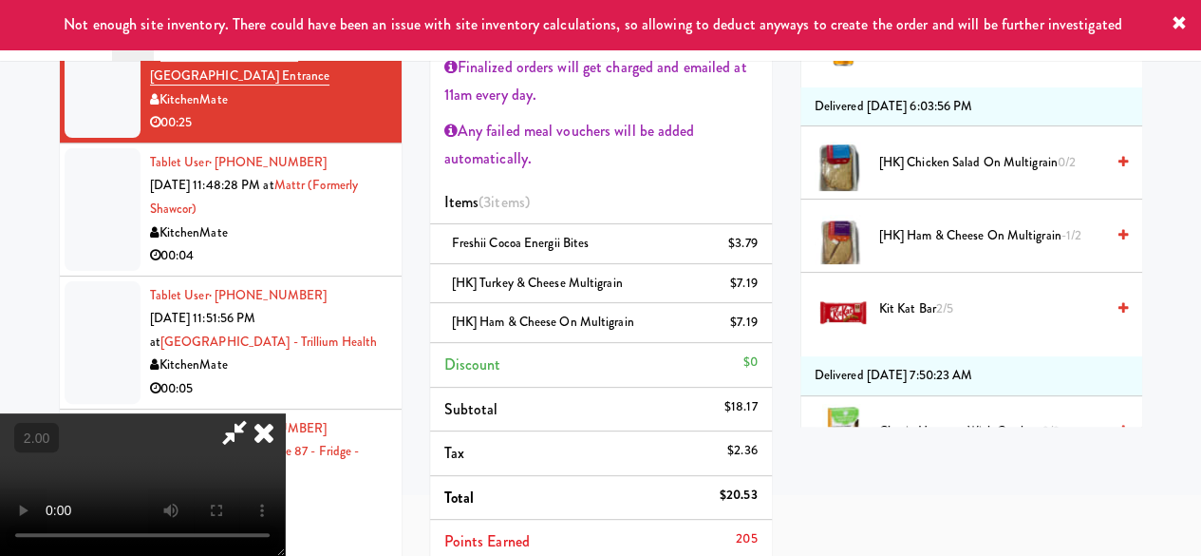
scroll to position [0, 0]
click at [256, 413] on icon at bounding box center [235, 432] width 44 height 38
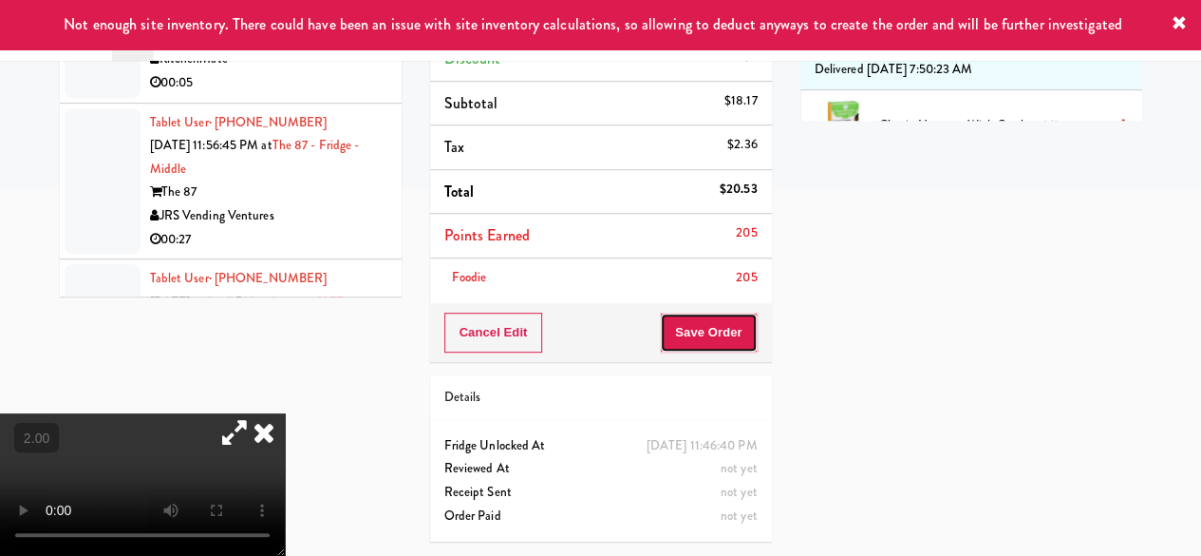
click at [728, 312] on button "Save Order" at bounding box center [708, 332] width 97 height 40
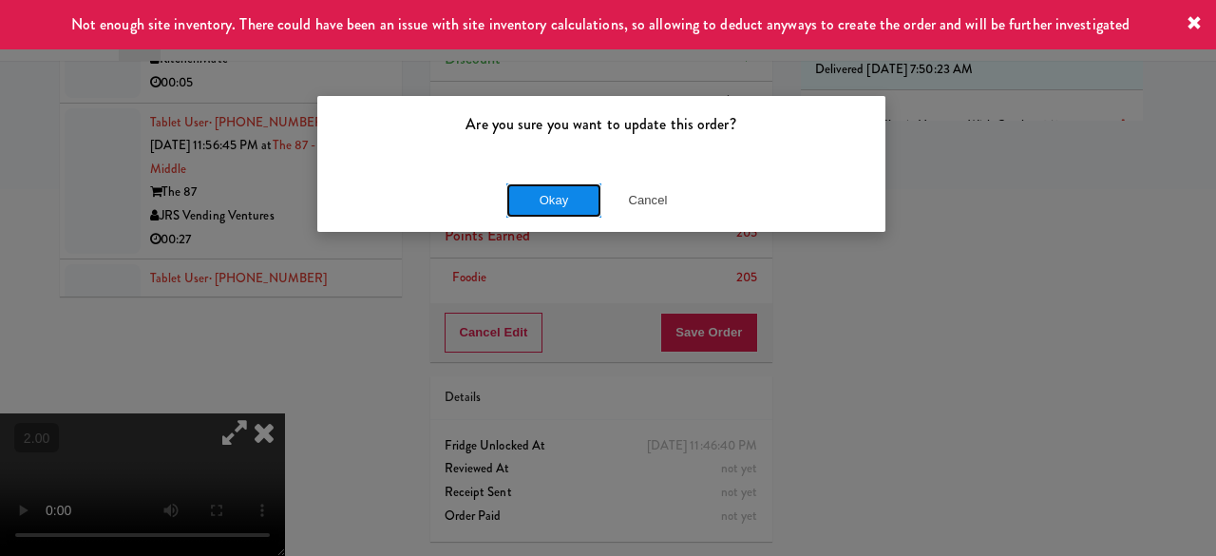
click at [574, 193] on button "Okay" at bounding box center [553, 200] width 95 height 34
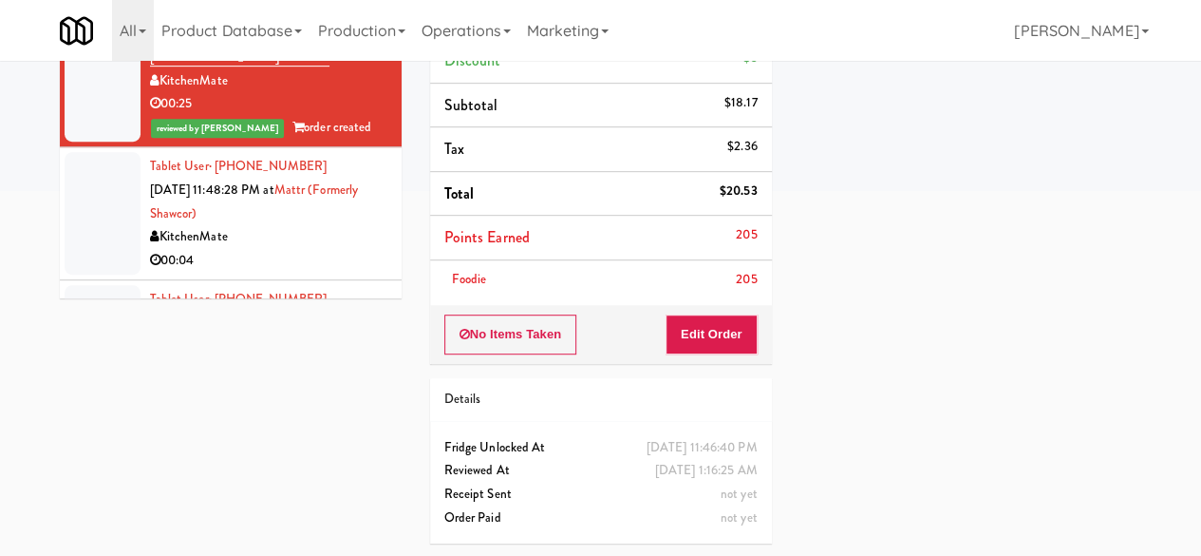
scroll to position [2435, 0]
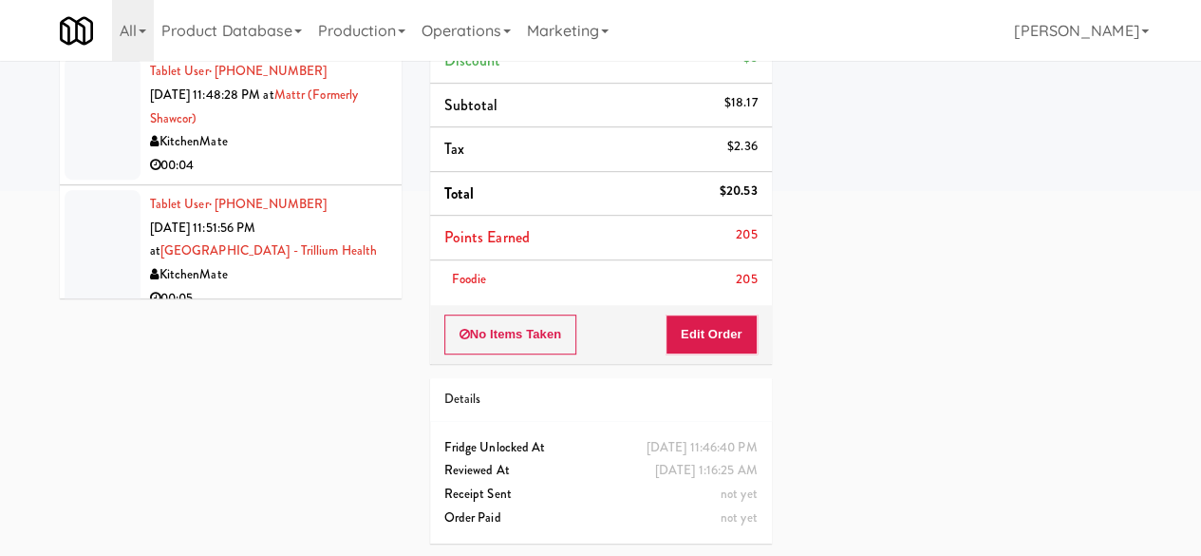
click at [291, 178] on div "00:04" at bounding box center [268, 166] width 237 height 24
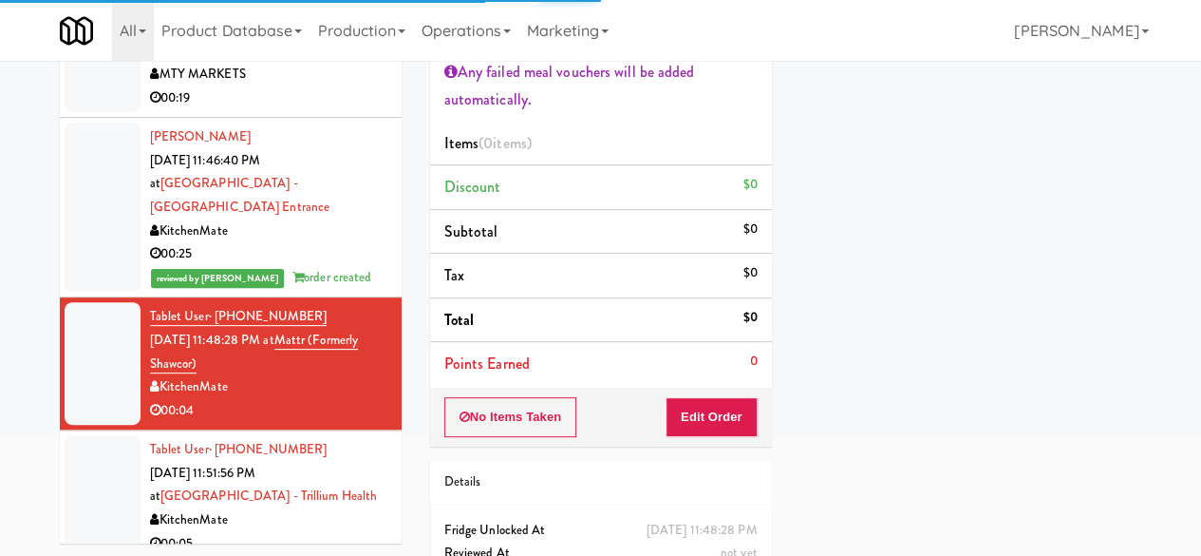
scroll to position [285, 0]
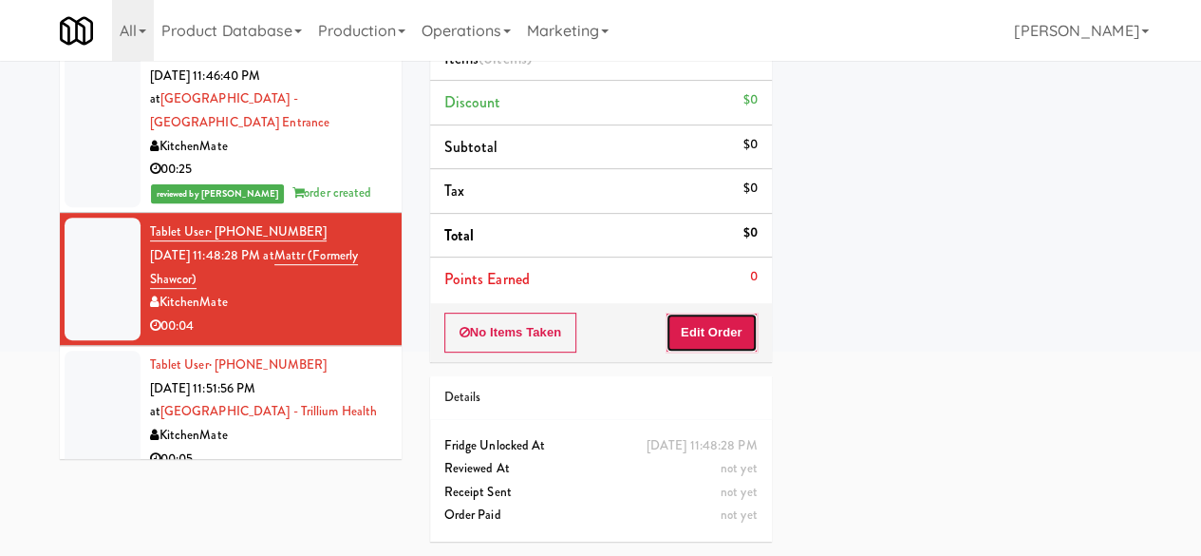
click at [716, 312] on button "Edit Order" at bounding box center [712, 332] width 92 height 40
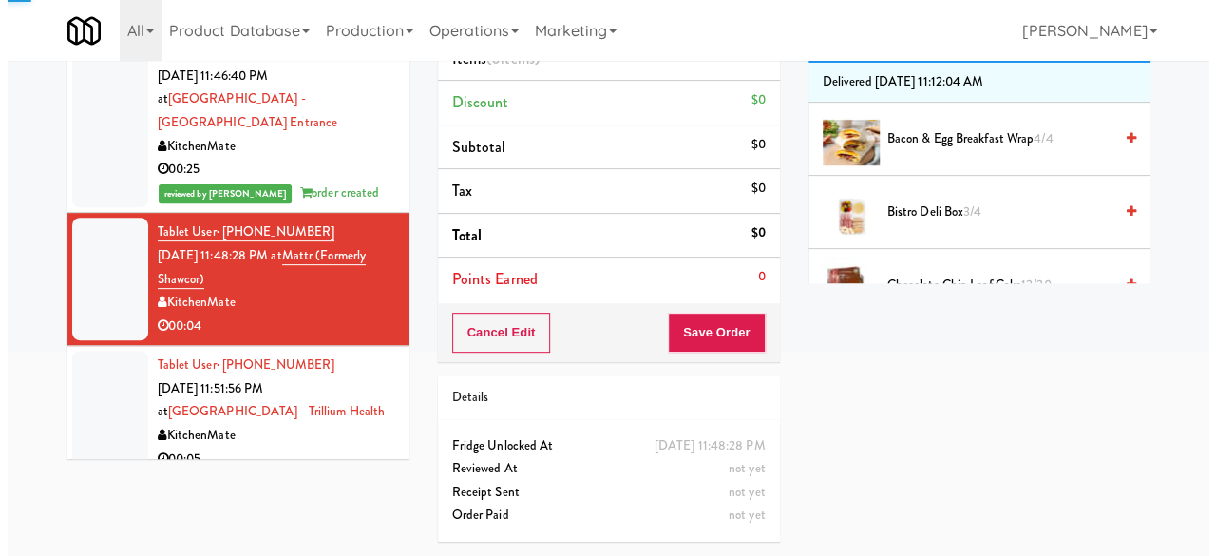
scroll to position [0, 0]
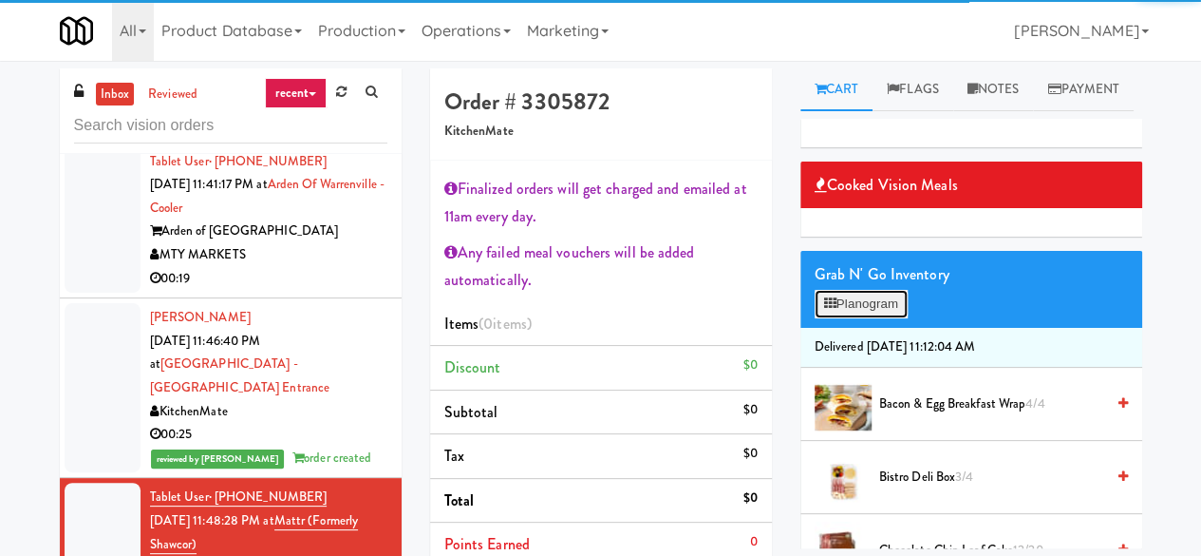
click at [870, 318] on button "Planogram" at bounding box center [861, 304] width 93 height 28
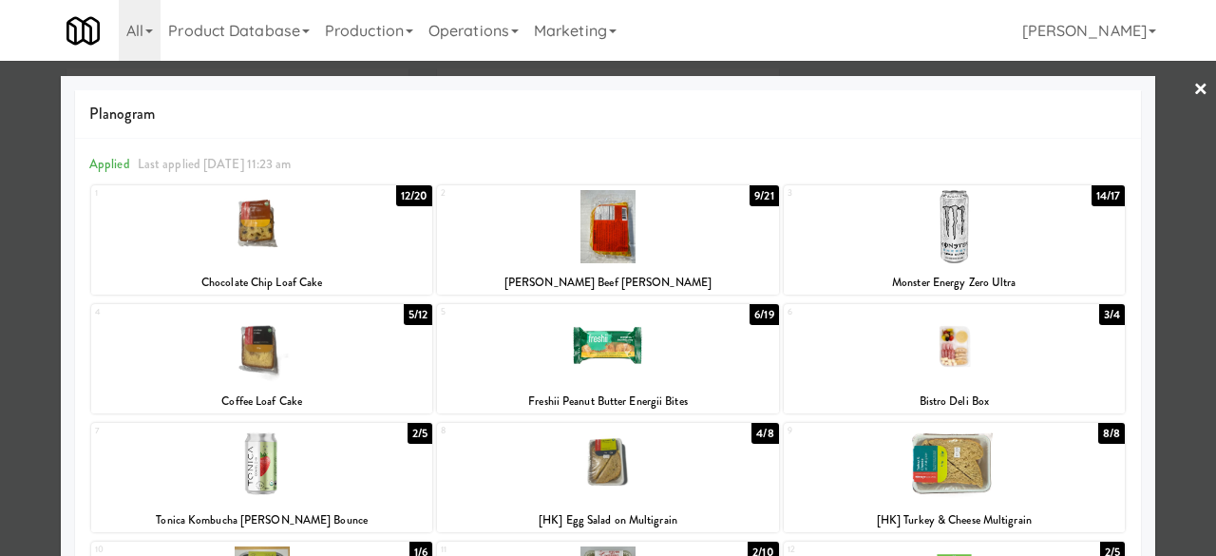
scroll to position [95, 0]
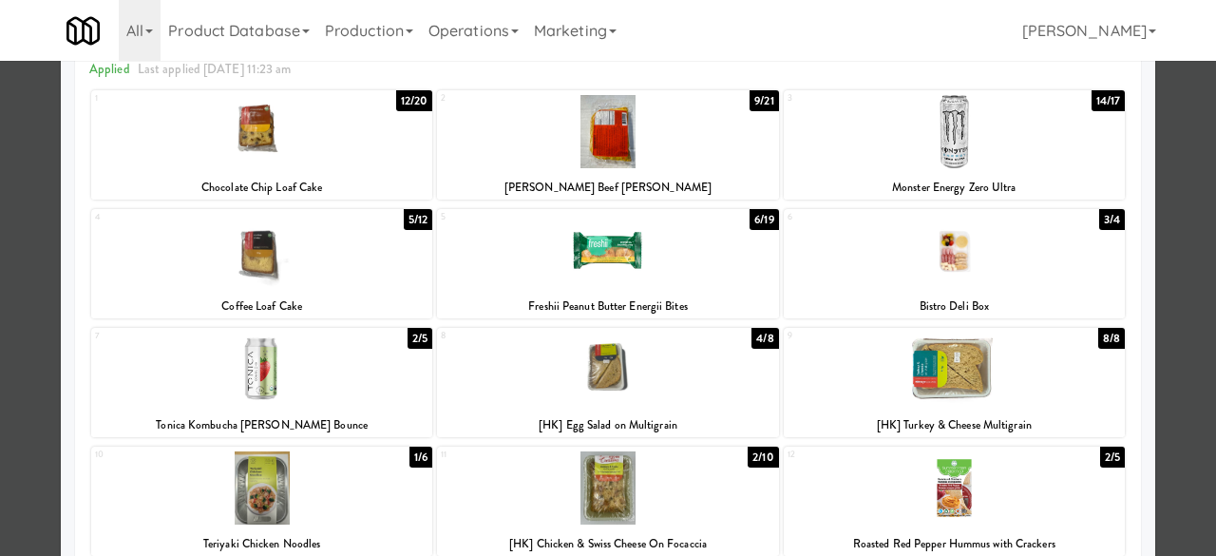
click at [1021, 492] on div at bounding box center [953, 487] width 341 height 73
click at [936, 164] on div at bounding box center [953, 131] width 341 height 73
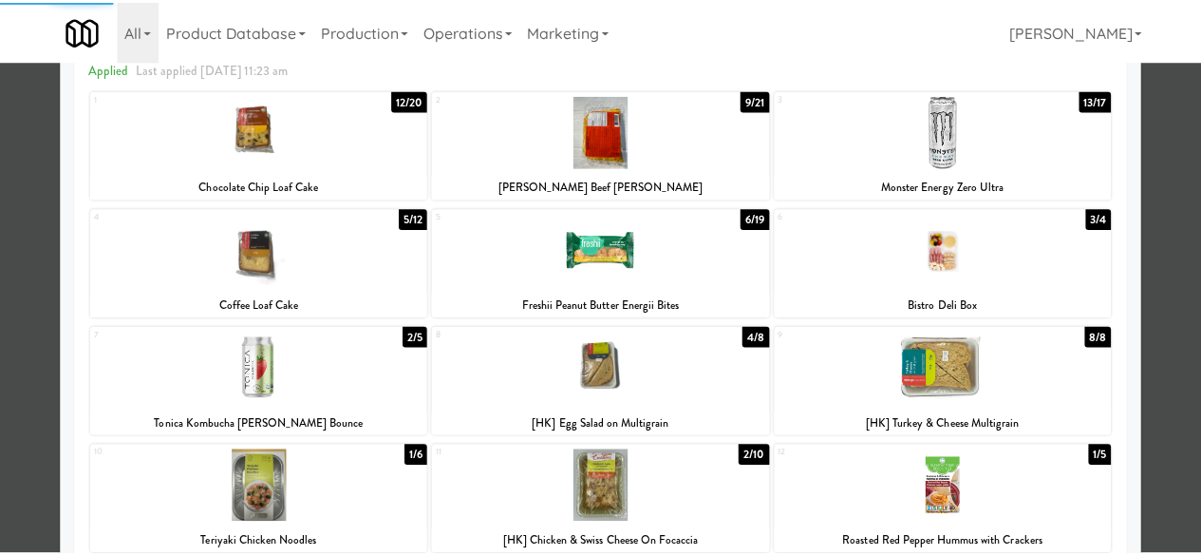
scroll to position [190, 0]
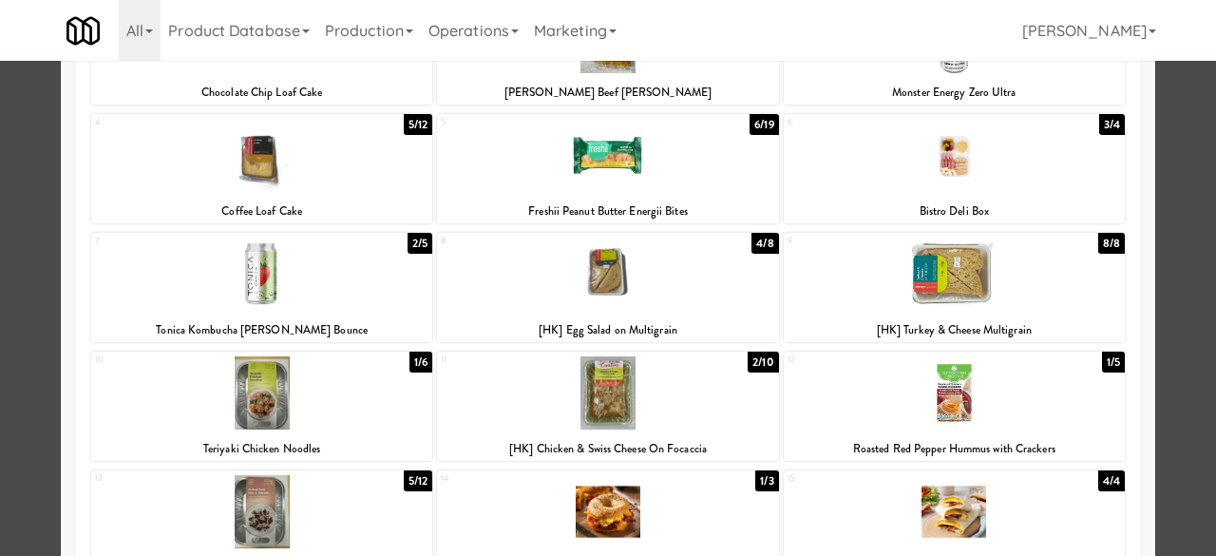
click at [1176, 143] on div at bounding box center [608, 278] width 1216 height 556
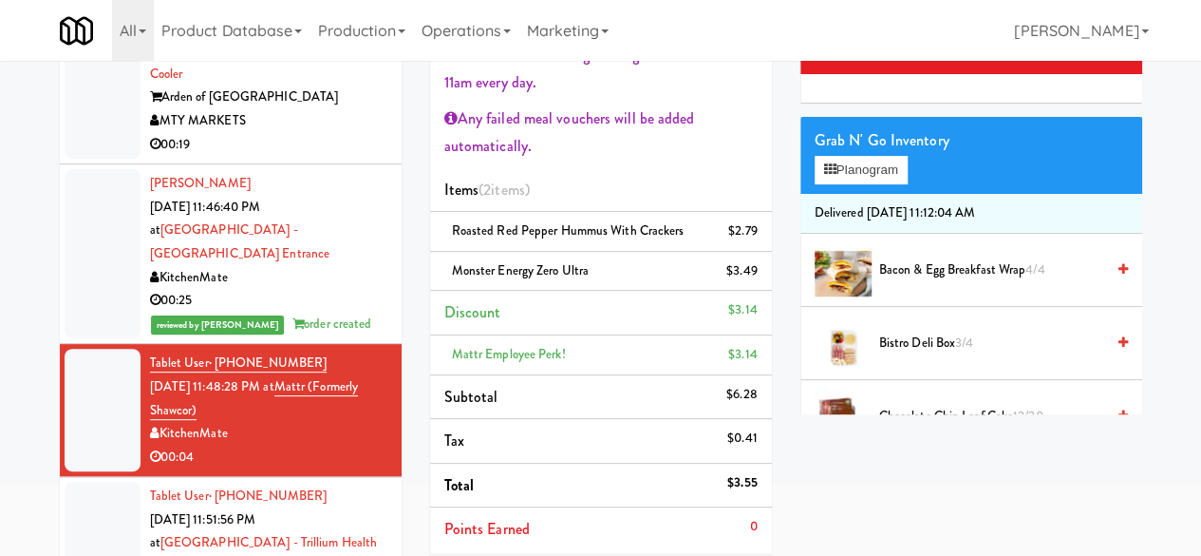
scroll to position [285, 0]
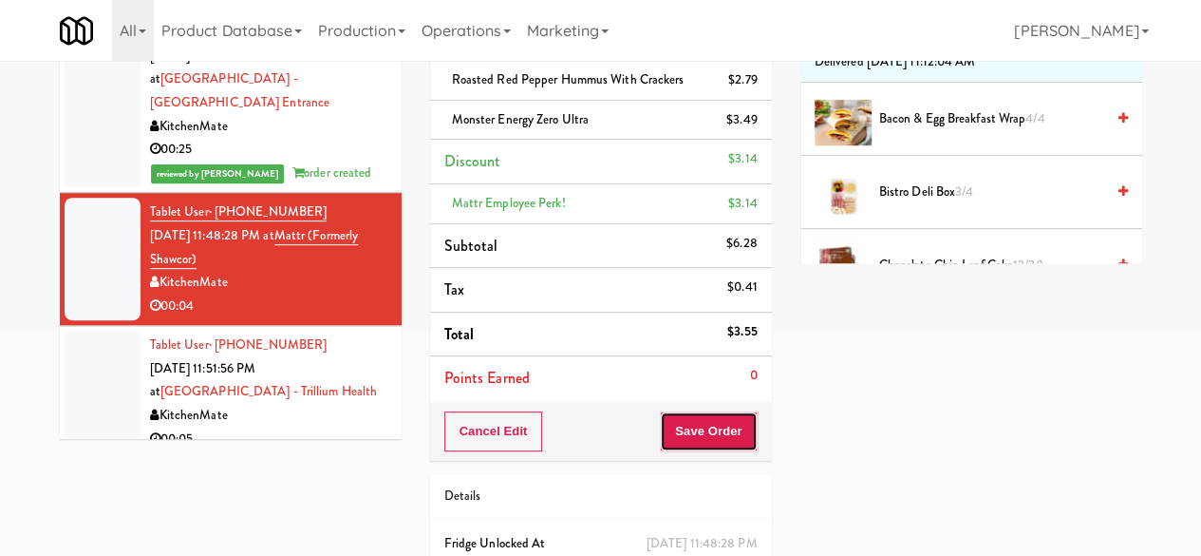
click at [727, 424] on button "Save Order" at bounding box center [708, 431] width 97 height 40
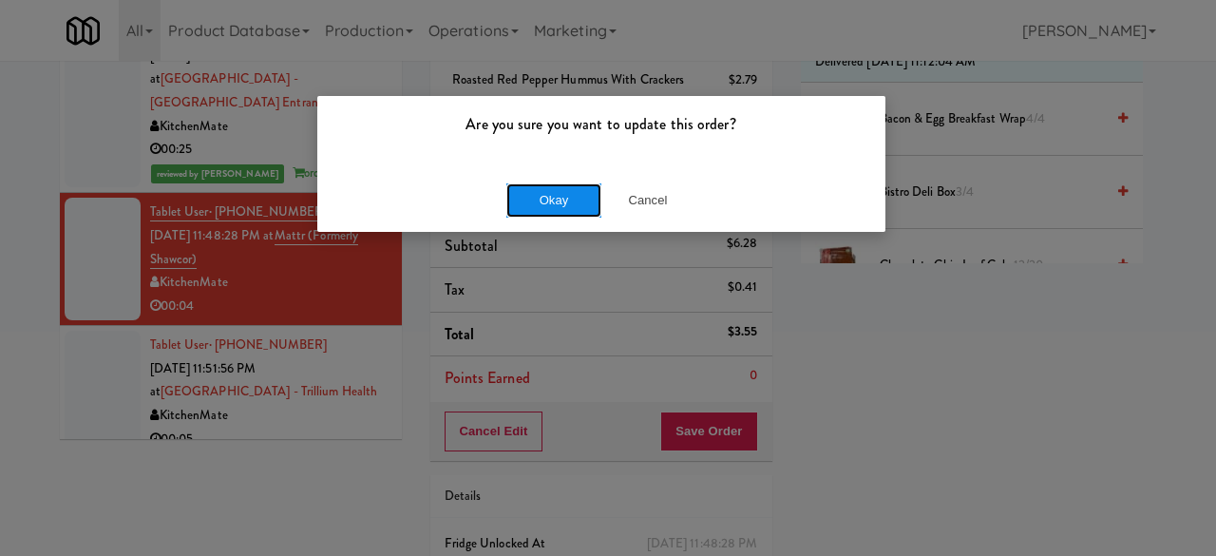
click at [534, 204] on button "Okay" at bounding box center [553, 200] width 95 height 34
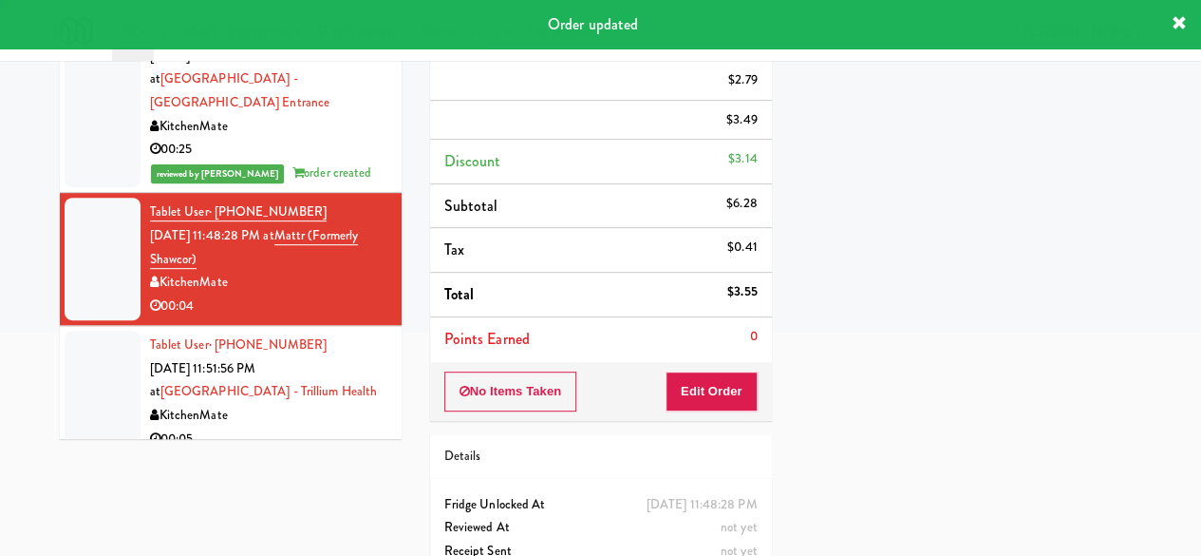
scroll to position [2530, 0]
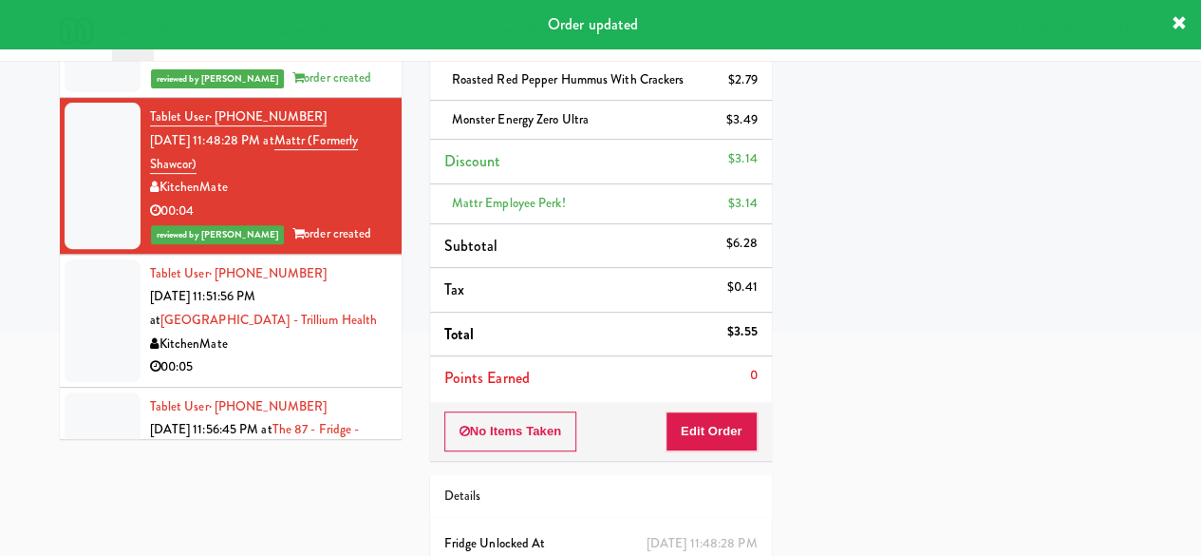
click at [344, 379] on div "00:05" at bounding box center [268, 367] width 237 height 24
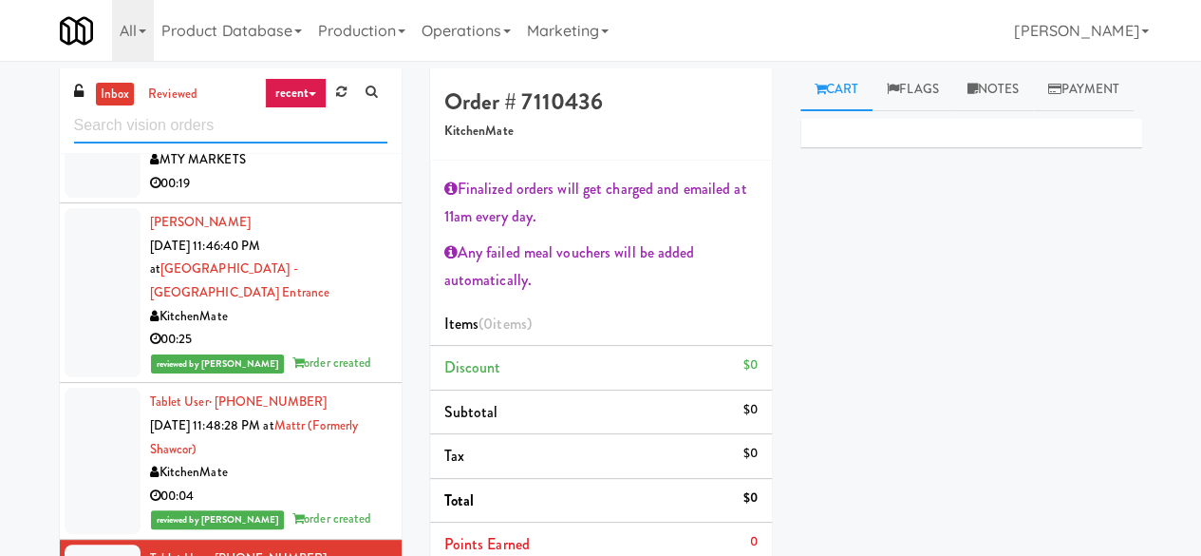
click at [212, 134] on input "text" at bounding box center [230, 125] width 313 height 35
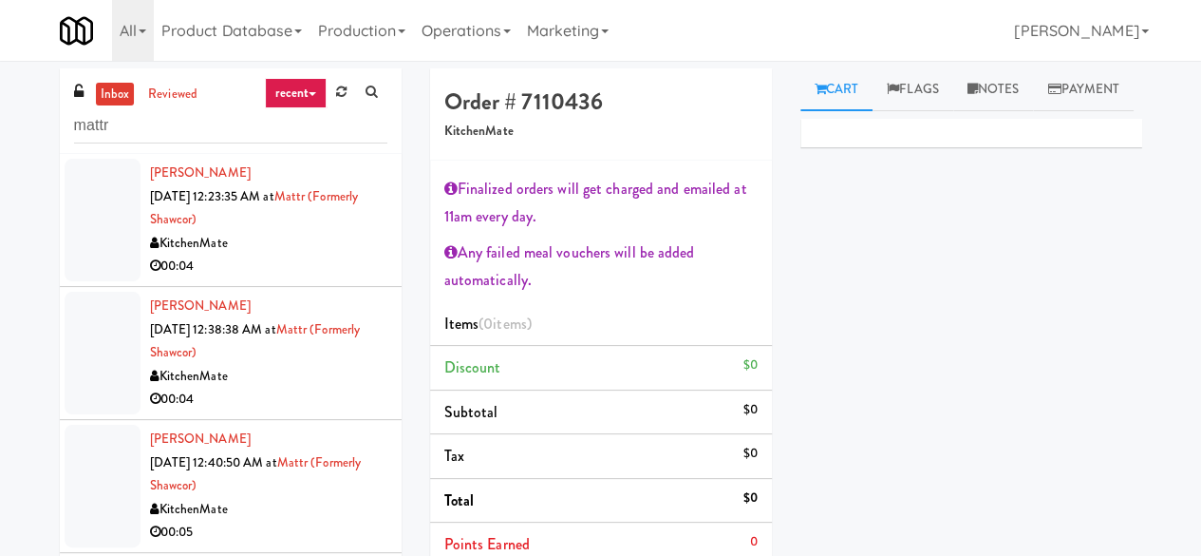
click at [330, 259] on div "00:04" at bounding box center [268, 267] width 237 height 24
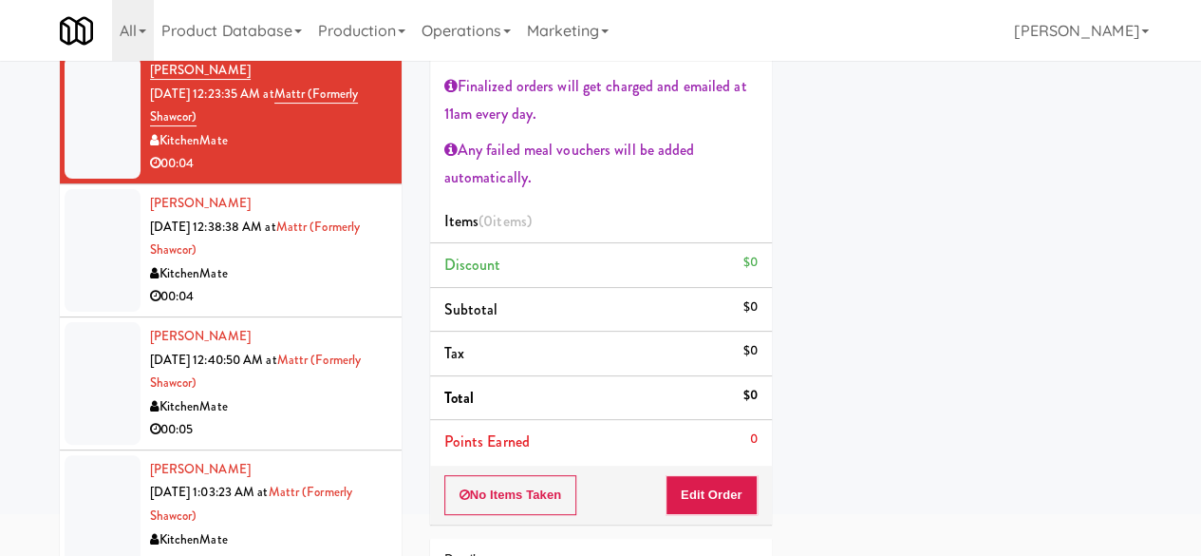
scroll to position [190, 0]
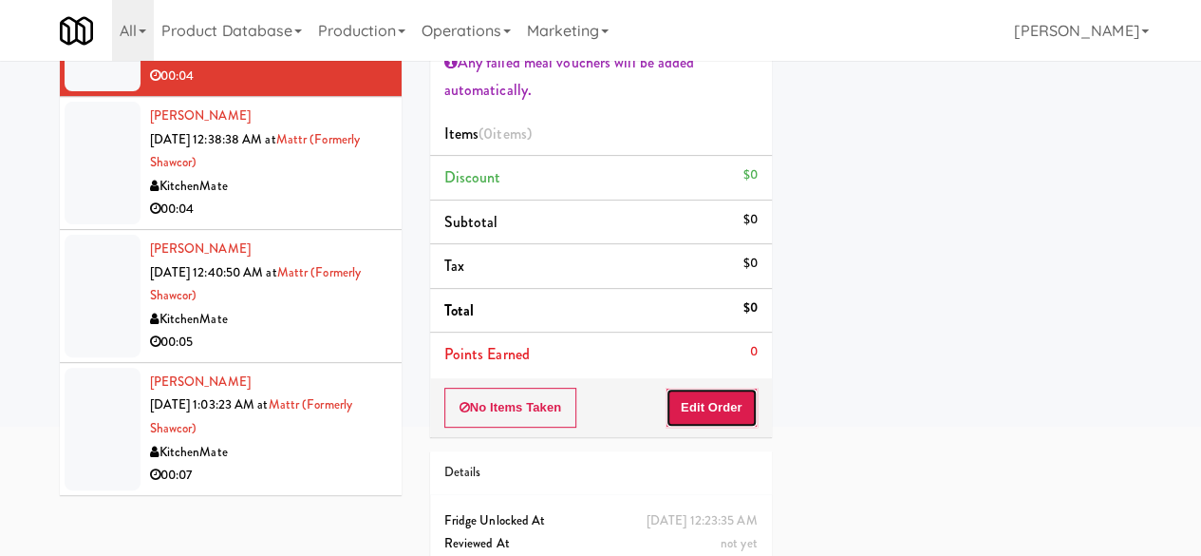
click at [733, 415] on button "Edit Order" at bounding box center [712, 407] width 92 height 40
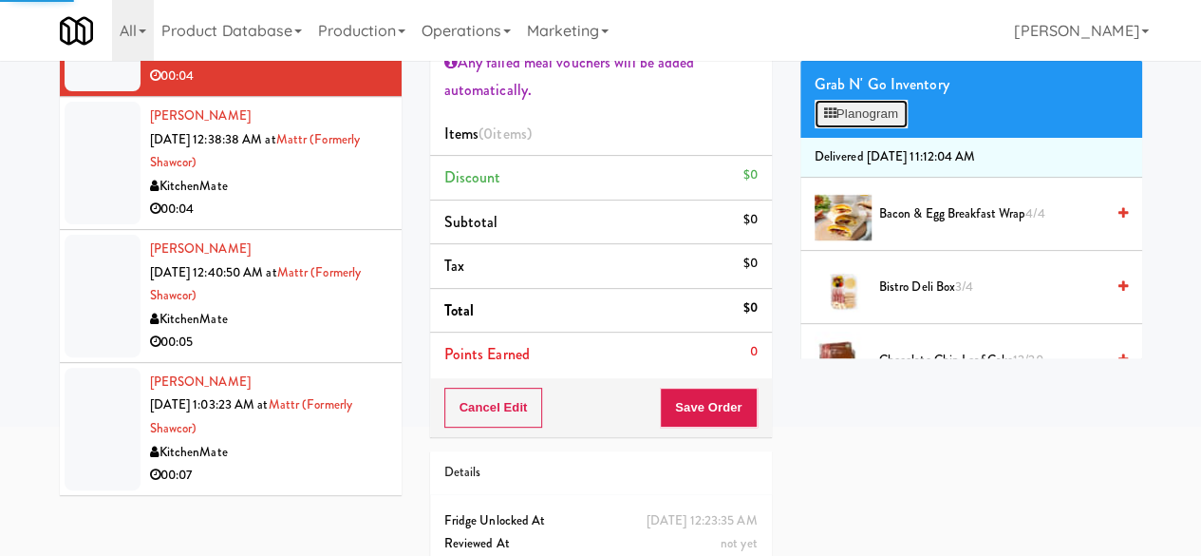
click at [860, 128] on button "Planogram" at bounding box center [861, 114] width 93 height 28
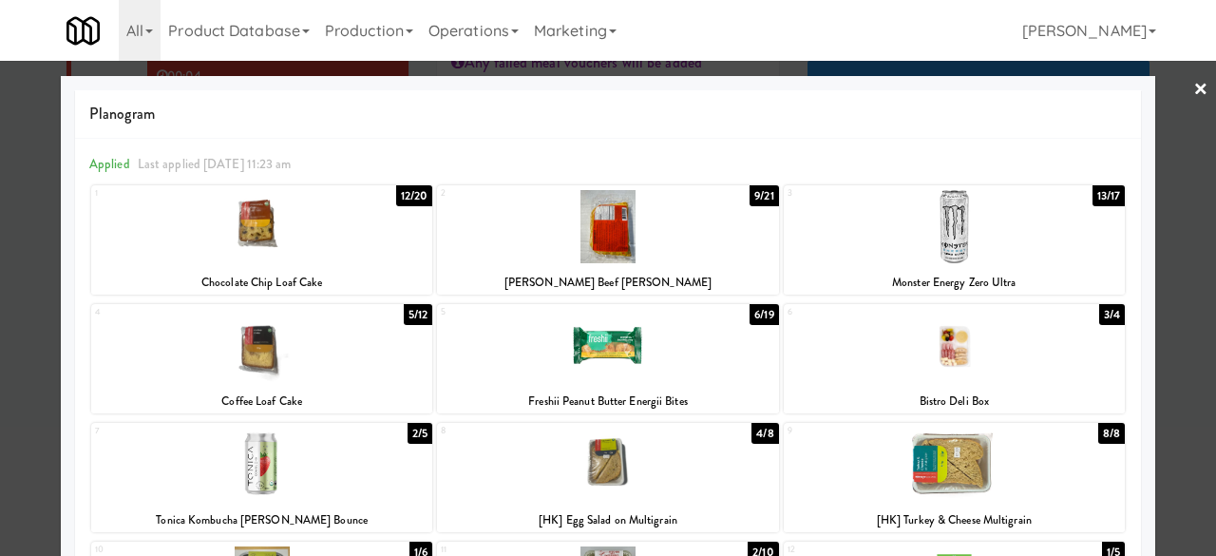
click at [319, 237] on div at bounding box center [261, 226] width 341 height 73
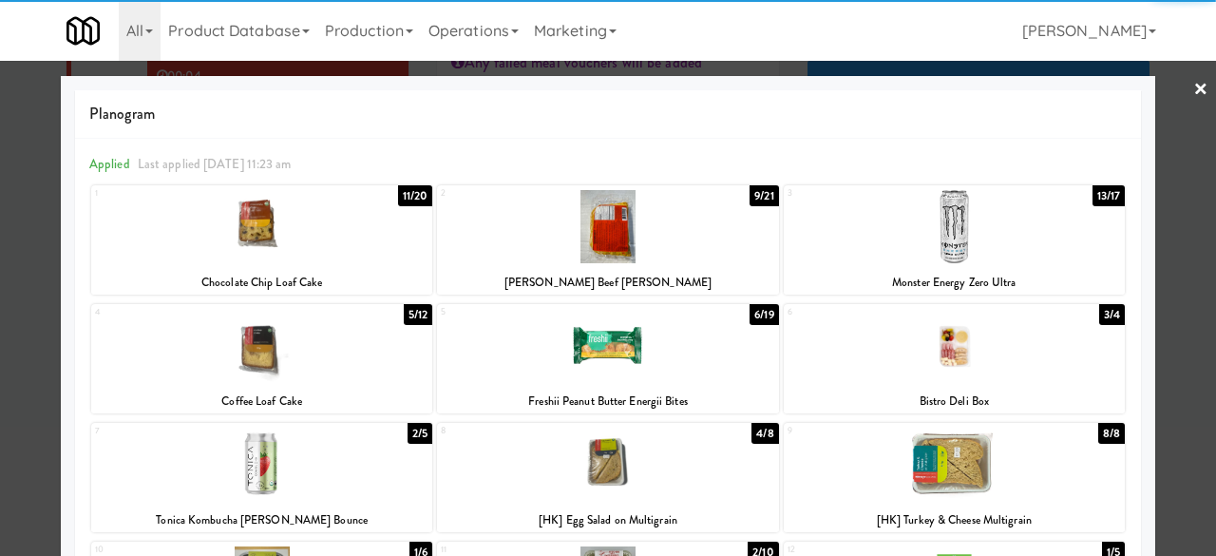
click at [1162, 109] on div at bounding box center [608, 278] width 1216 height 556
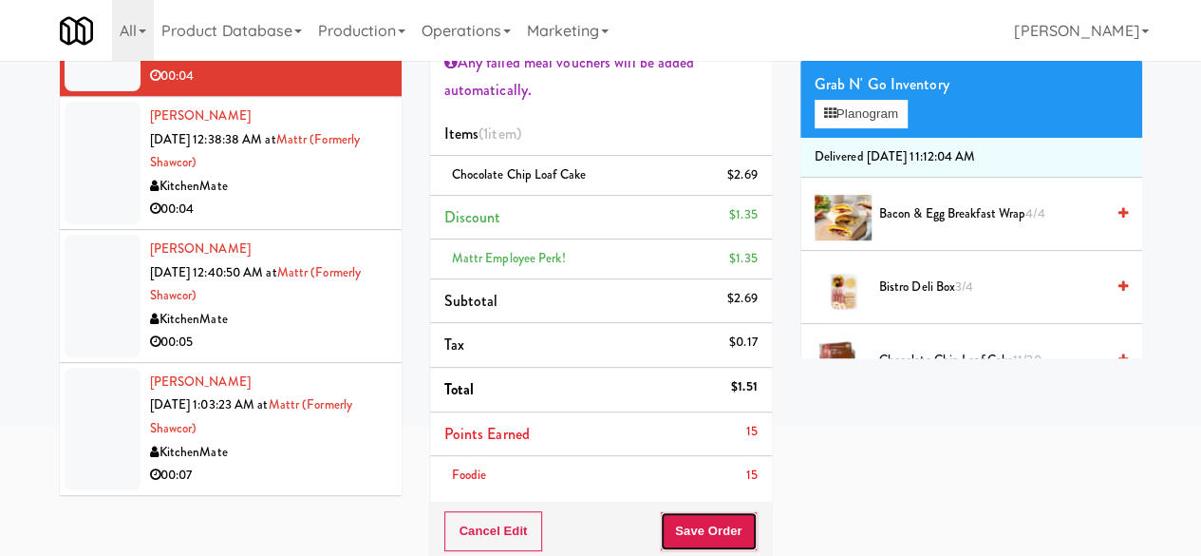
click at [713, 528] on button "Save Order" at bounding box center [708, 531] width 97 height 40
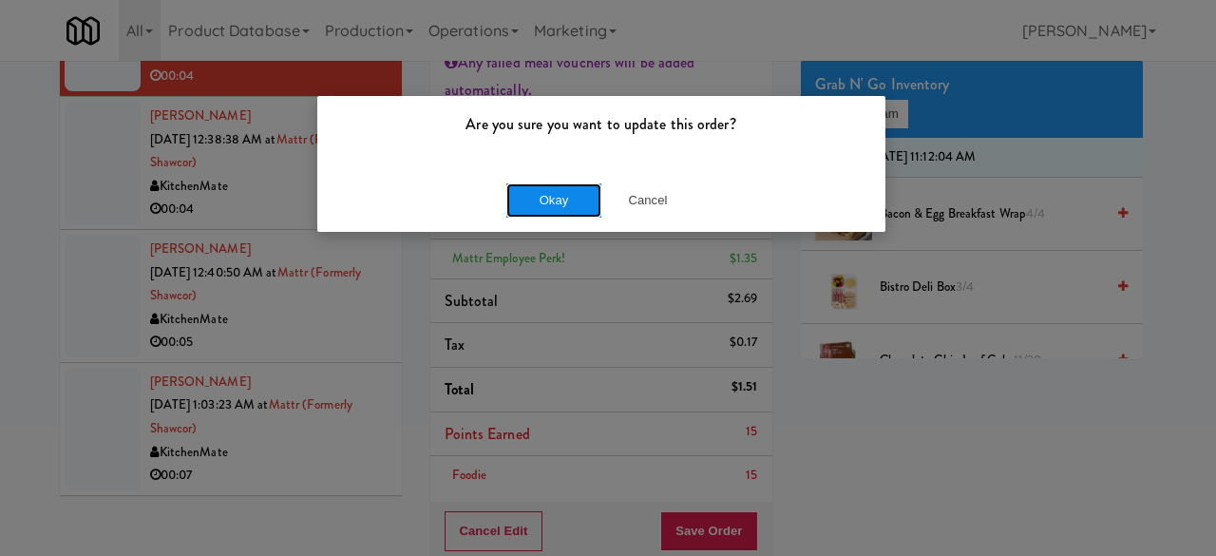
click at [517, 210] on button "Okay" at bounding box center [553, 200] width 95 height 34
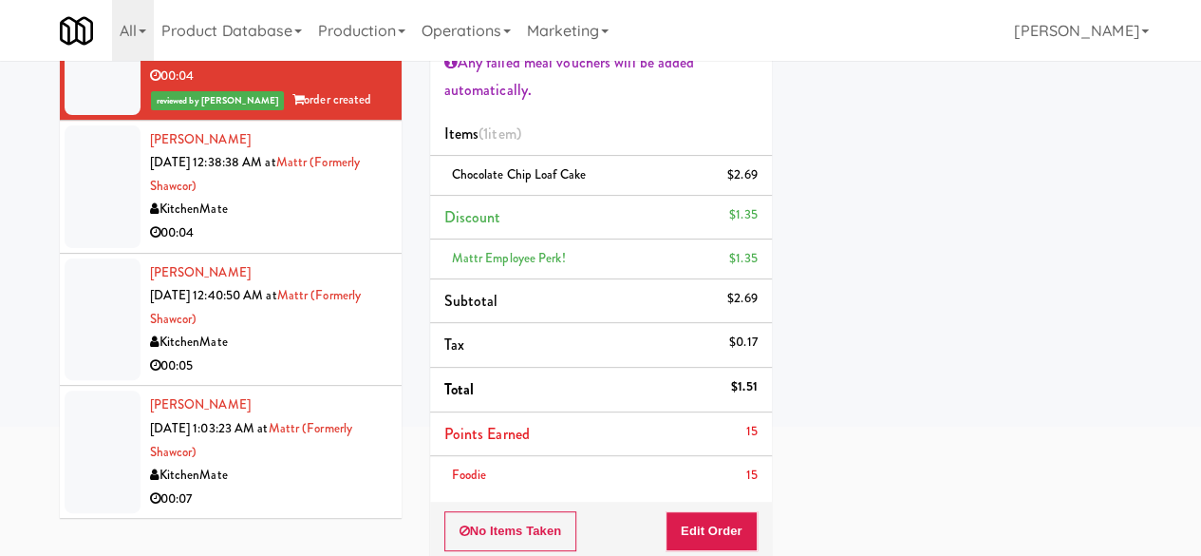
click at [302, 217] on div "KitchenMate" at bounding box center [268, 210] width 237 height 24
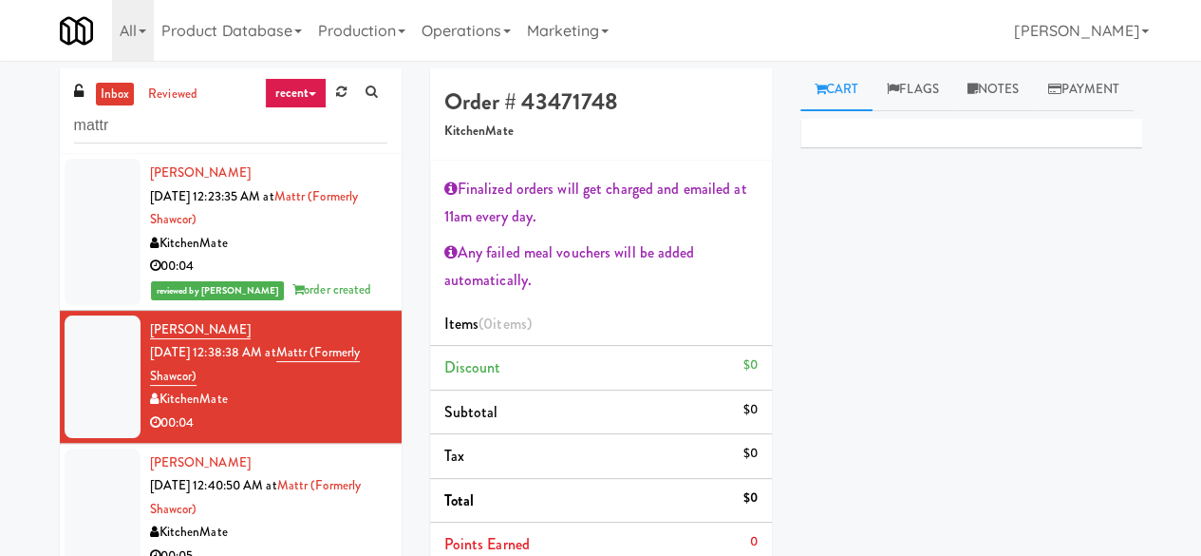
scroll to position [190, 0]
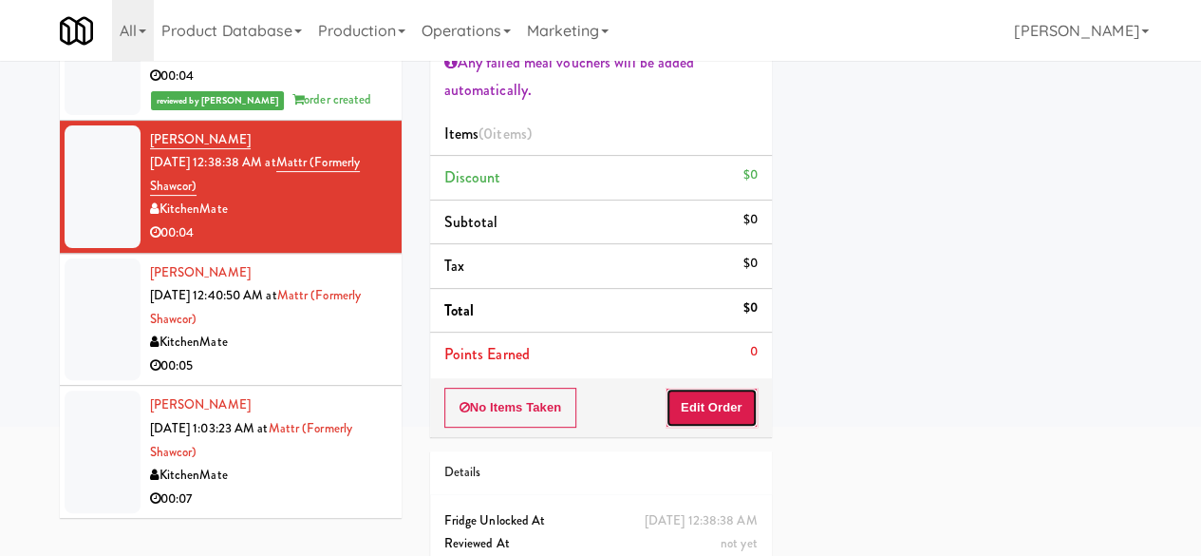
click at [689, 402] on button "Edit Order" at bounding box center [712, 407] width 92 height 40
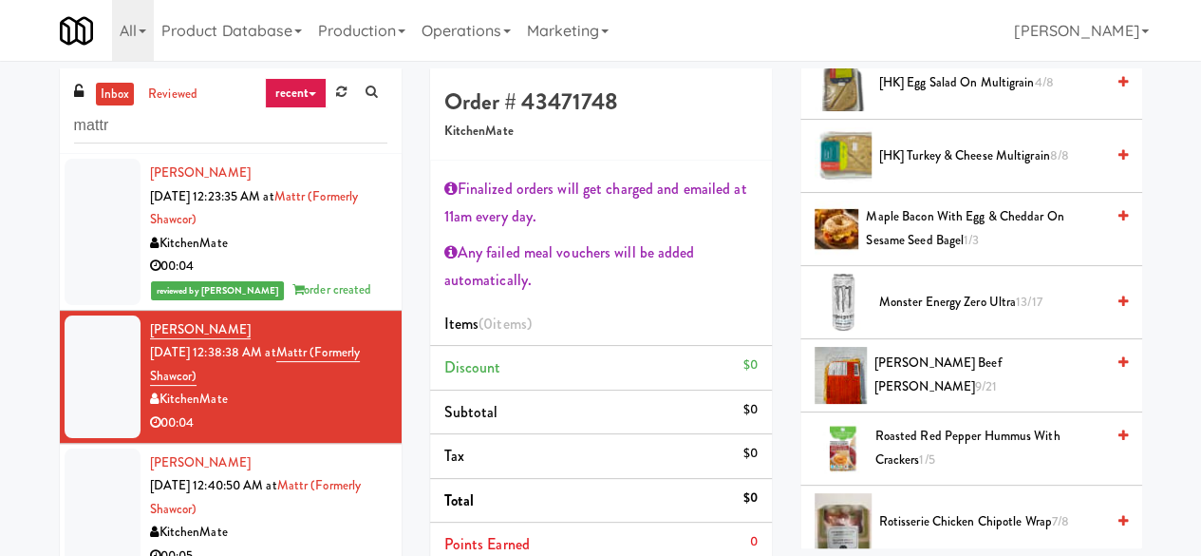
scroll to position [950, 0]
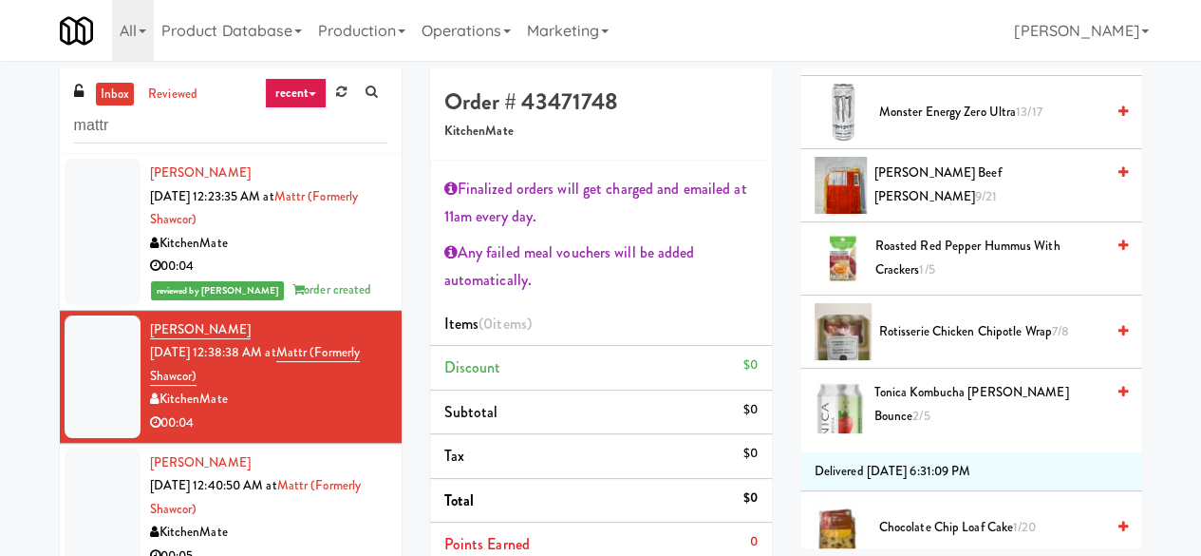
click at [941, 208] on span "[PERSON_NAME] Beef [PERSON_NAME] 9/21" at bounding box center [990, 184] width 230 height 47
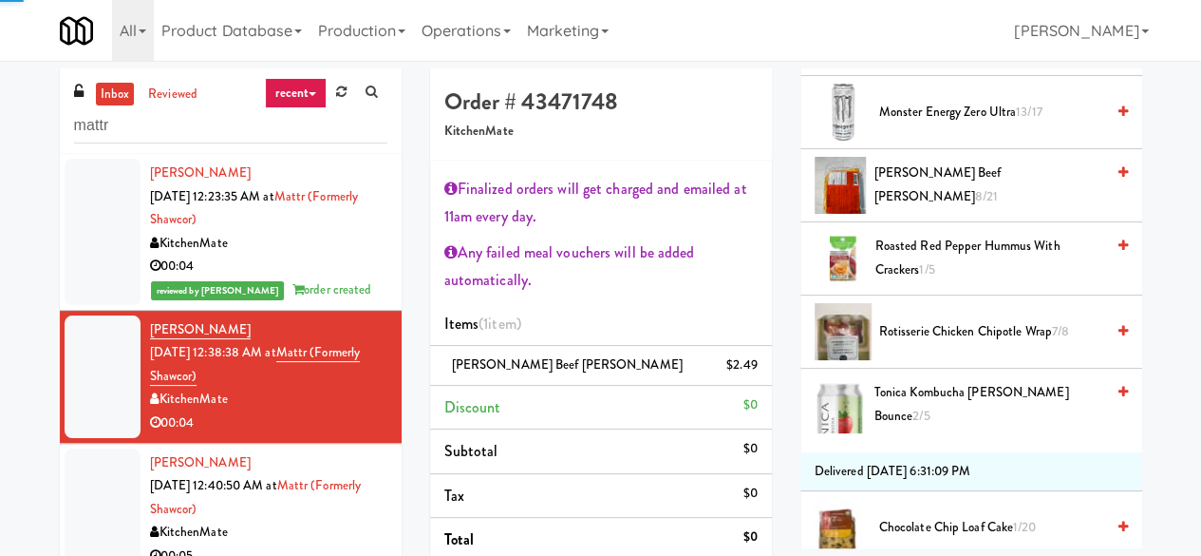
scroll to position [285, 0]
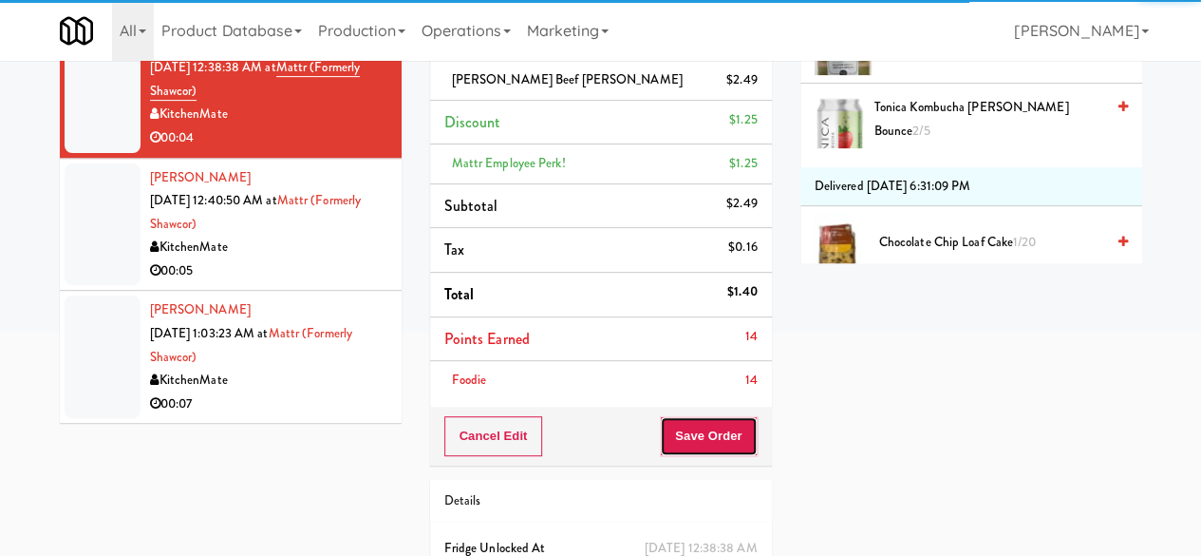
click at [701, 423] on button "Save Order" at bounding box center [708, 436] width 97 height 40
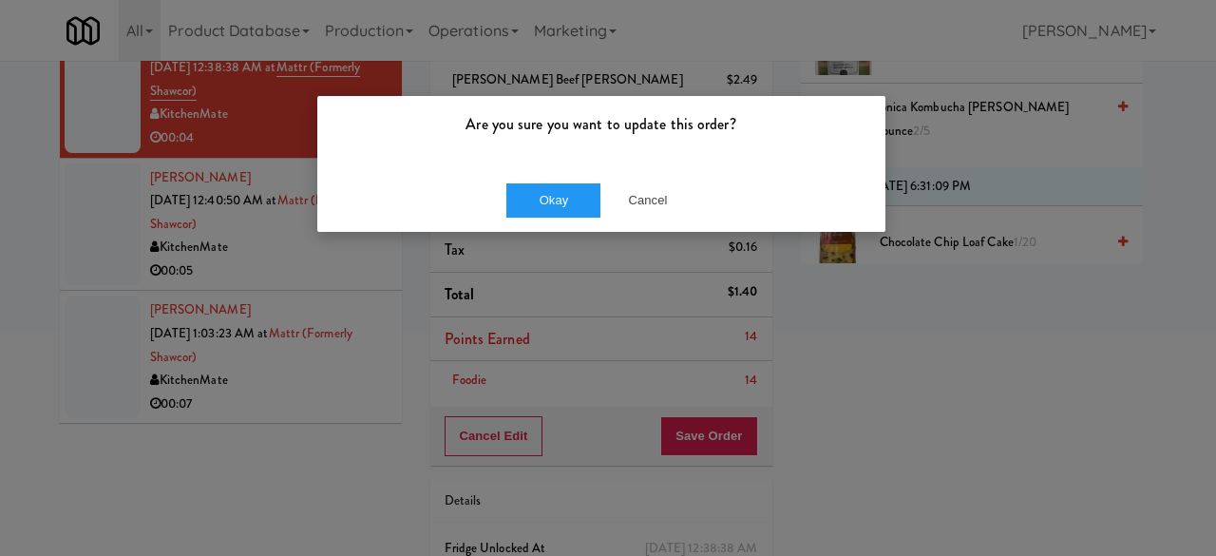
click at [564, 179] on div "Okay Cancel" at bounding box center [601, 200] width 568 height 64
drag, startPoint x: 557, startPoint y: 198, endPoint x: 528, endPoint y: 208, distance: 30.0
click at [557, 198] on button "Okay" at bounding box center [553, 200] width 95 height 34
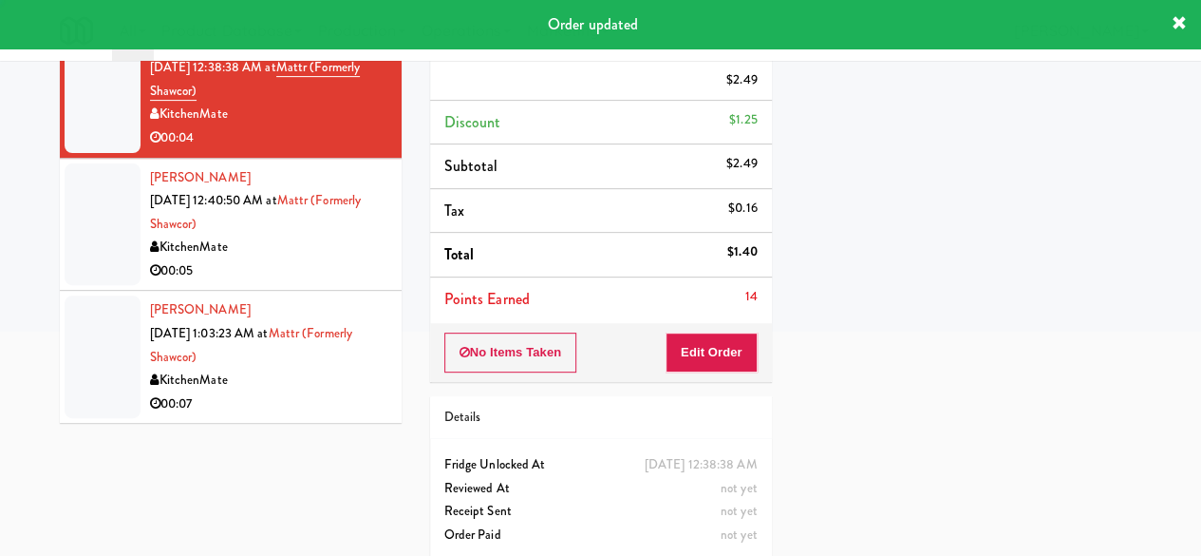
scroll to position [323, 0]
click at [299, 259] on div "00:05" at bounding box center [268, 271] width 237 height 24
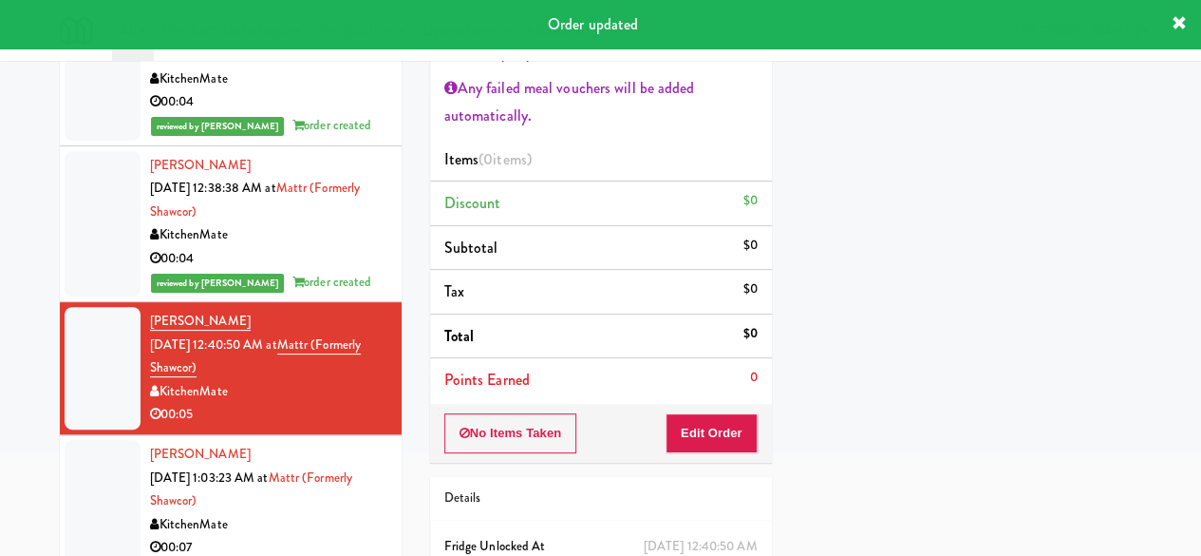
scroll to position [285, 0]
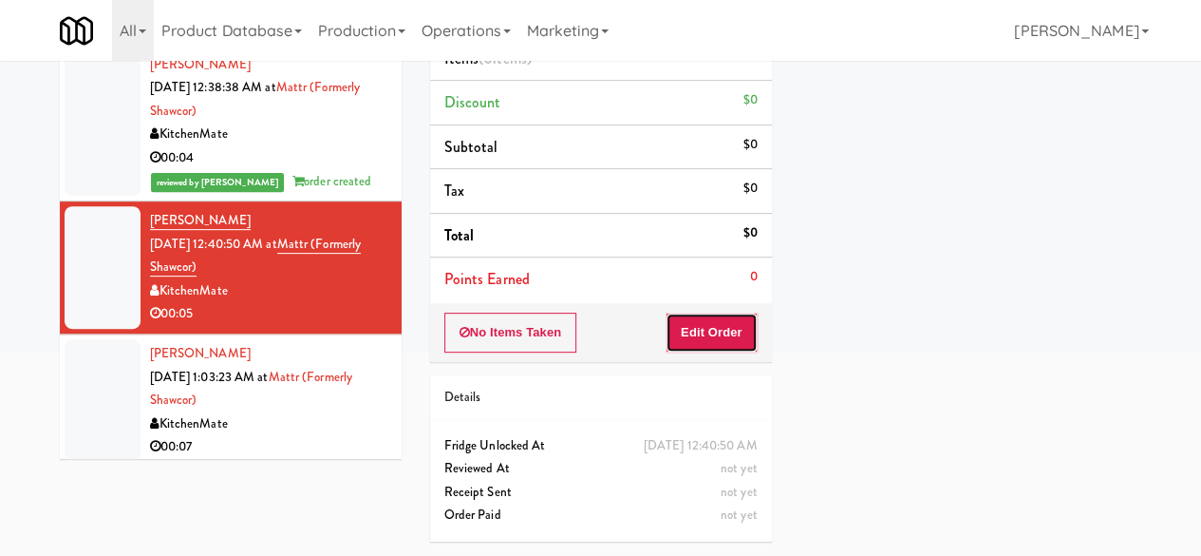
click at [705, 312] on button "Edit Order" at bounding box center [712, 332] width 92 height 40
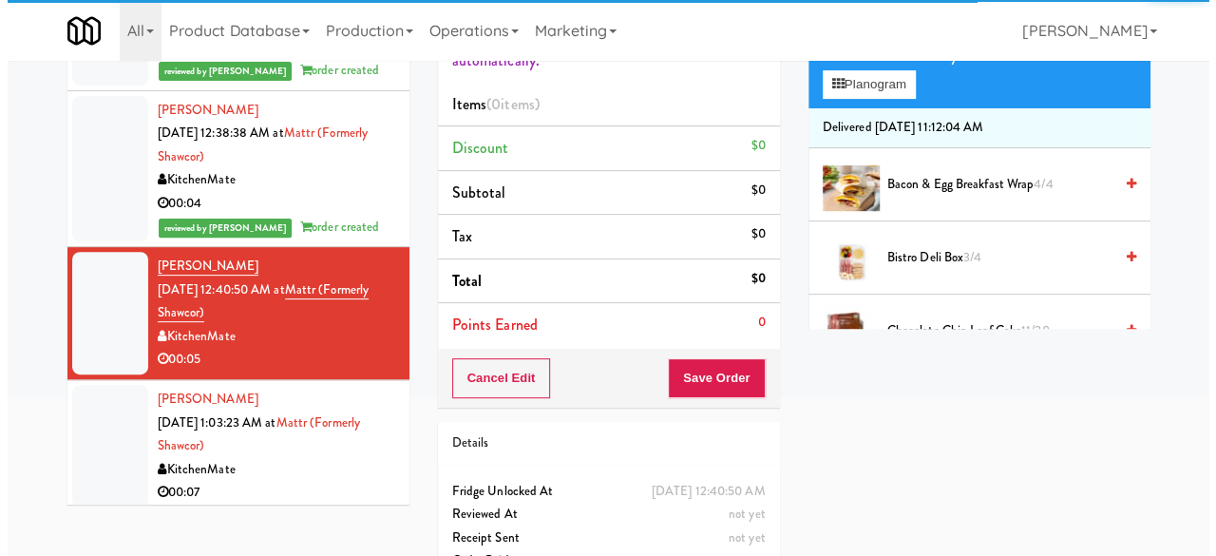
scroll to position [190, 0]
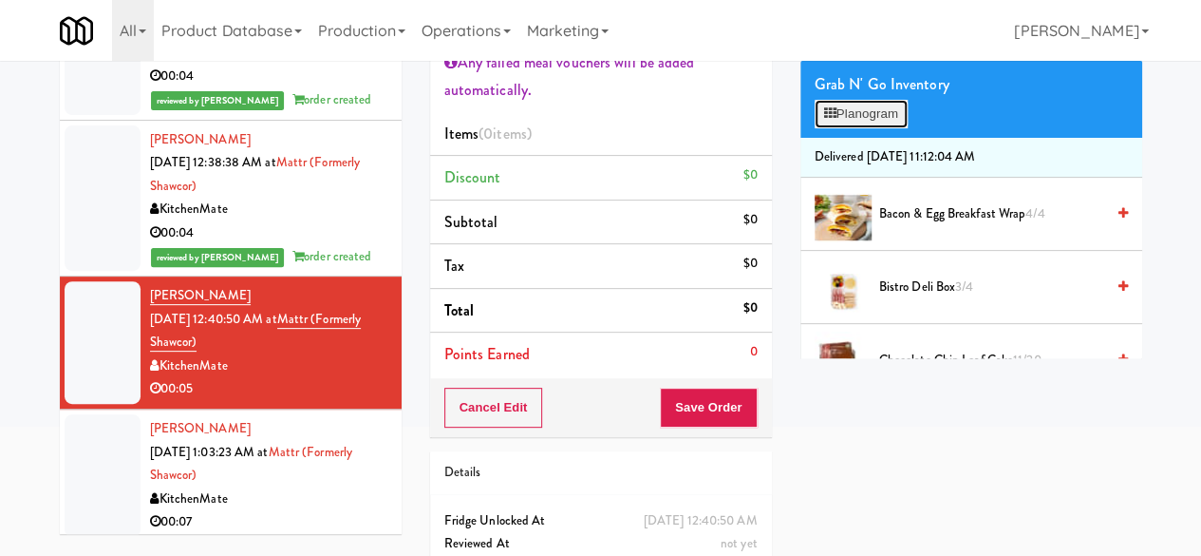
click at [873, 128] on button "Planogram" at bounding box center [861, 114] width 93 height 28
click at [0, 0] on div at bounding box center [0, 0] width 0 height 0
click at [879, 128] on button "Planogram" at bounding box center [861, 114] width 93 height 28
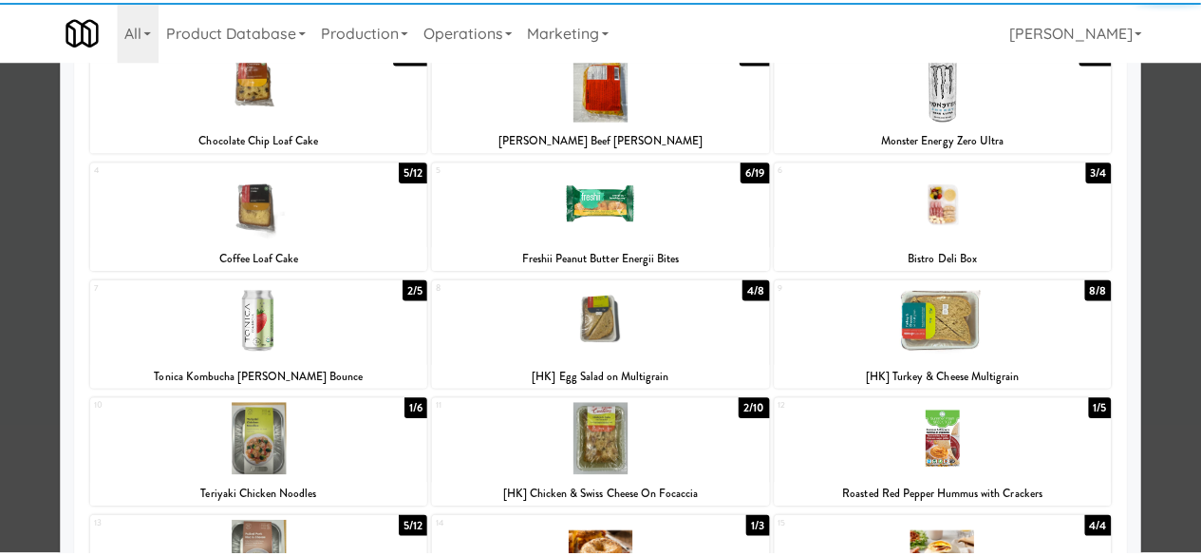
scroll to position [285, 0]
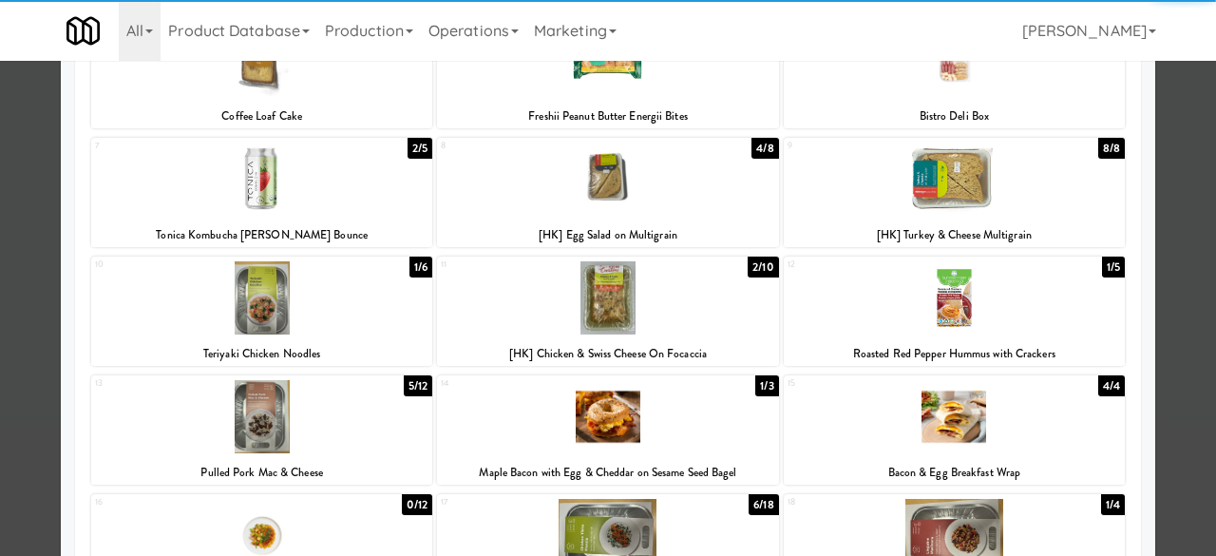
click at [953, 153] on div at bounding box center [953, 178] width 341 height 73
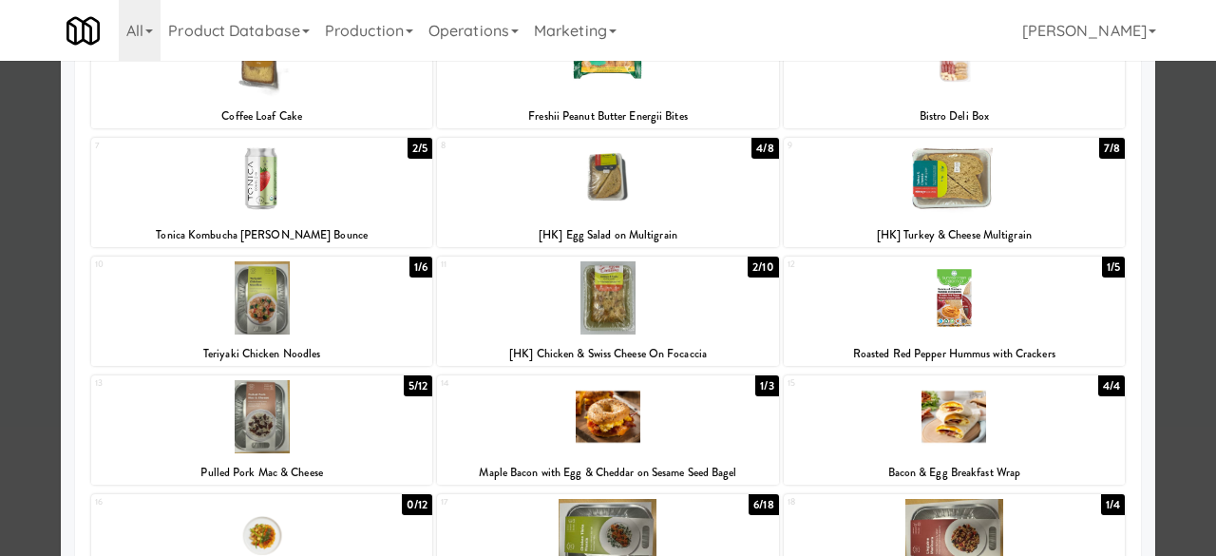
click at [1175, 117] on div at bounding box center [608, 278] width 1216 height 556
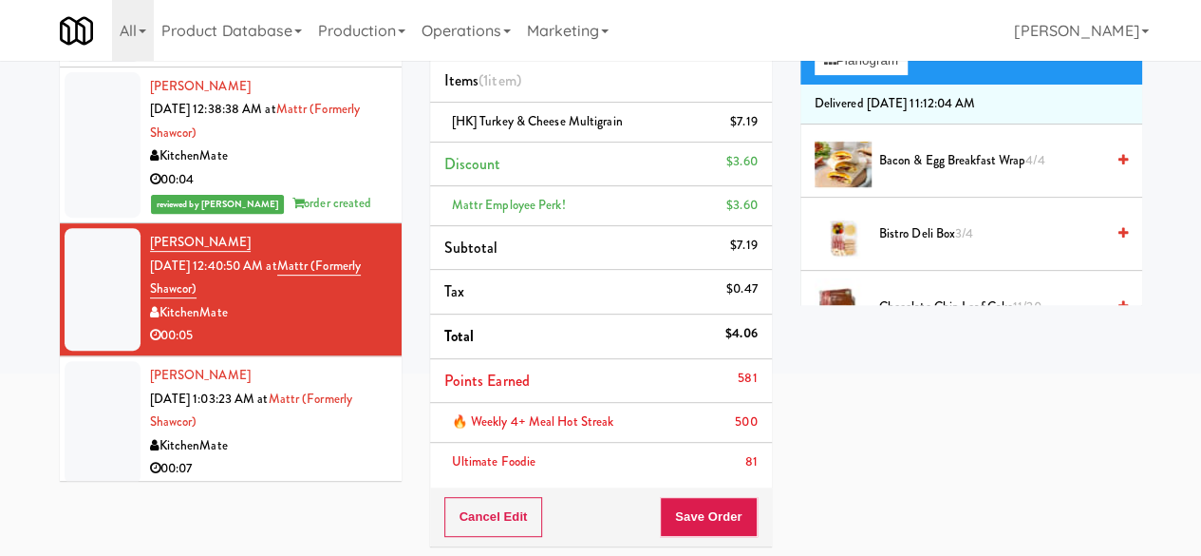
scroll to position [285, 0]
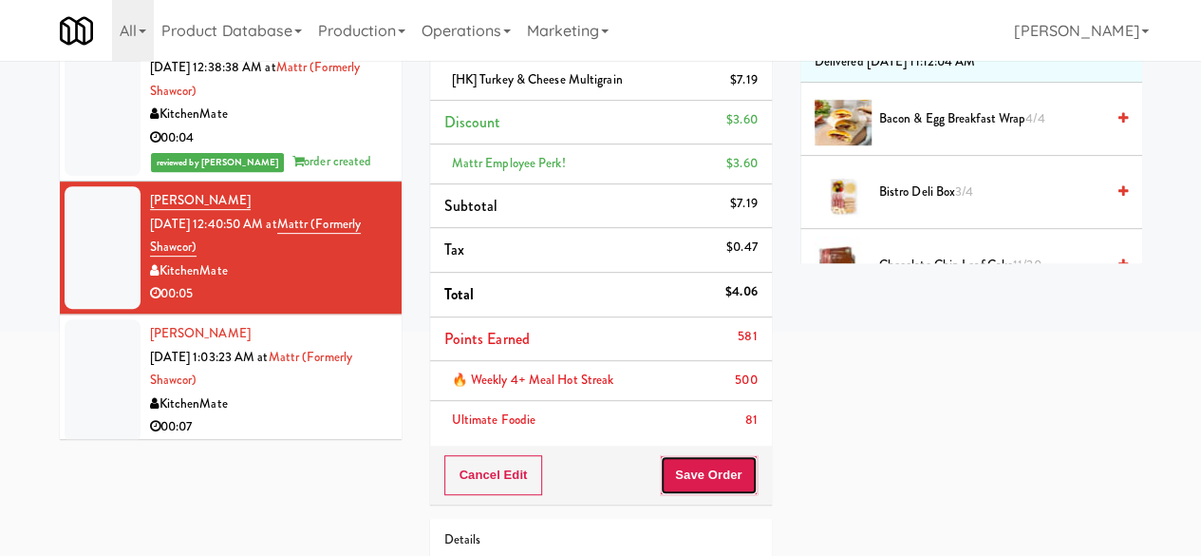
click at [701, 476] on button "Save Order" at bounding box center [708, 475] width 97 height 40
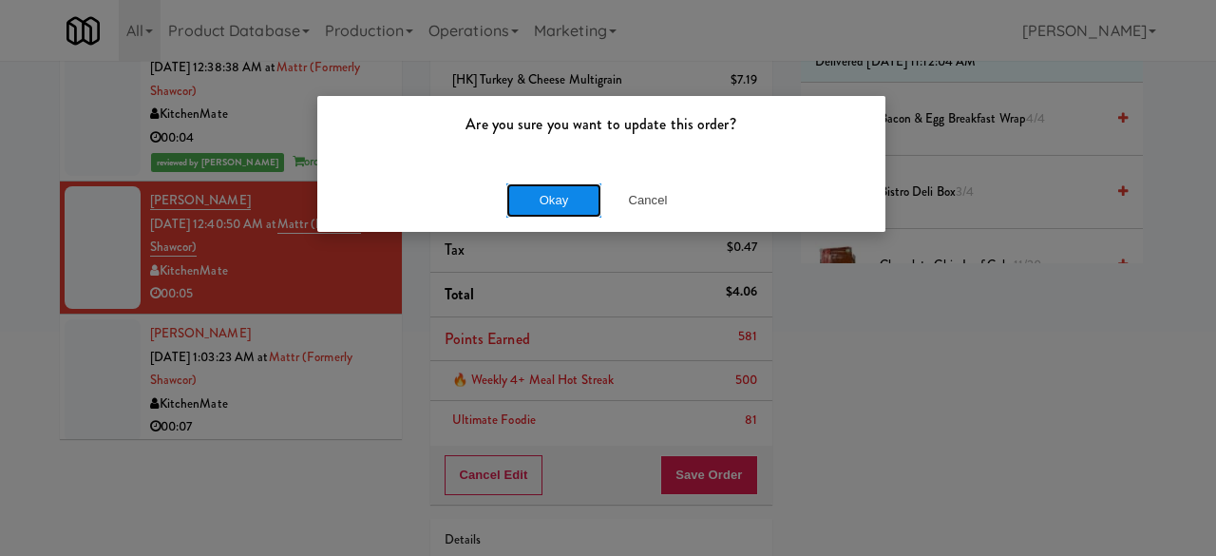
click at [563, 190] on button "Okay" at bounding box center [553, 200] width 95 height 34
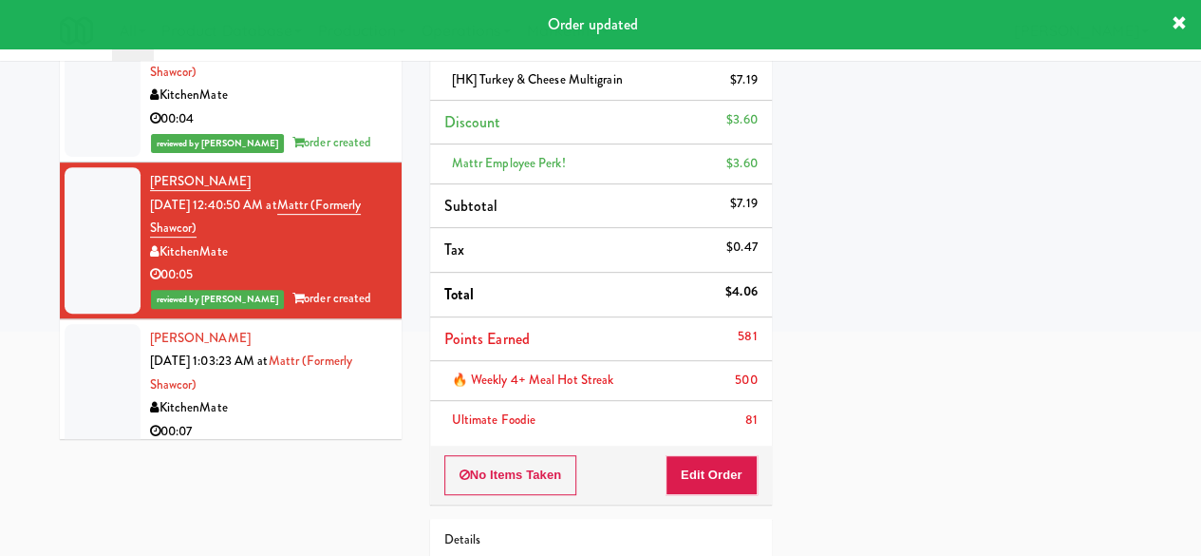
scroll to position [29, 0]
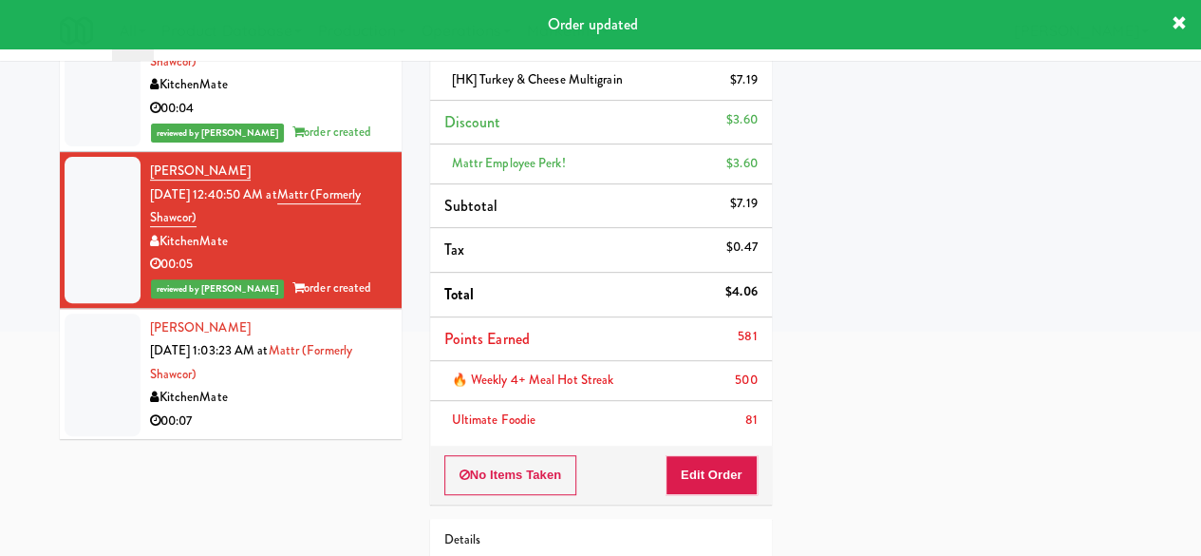
click at [335, 417] on div "00:07" at bounding box center [268, 421] width 237 height 24
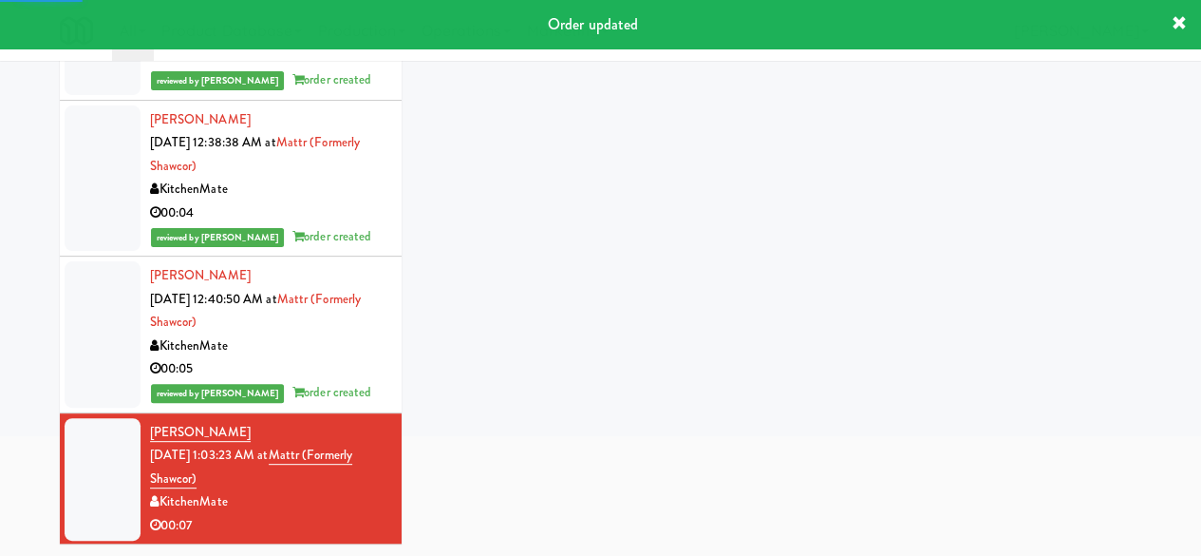
scroll to position [285, 0]
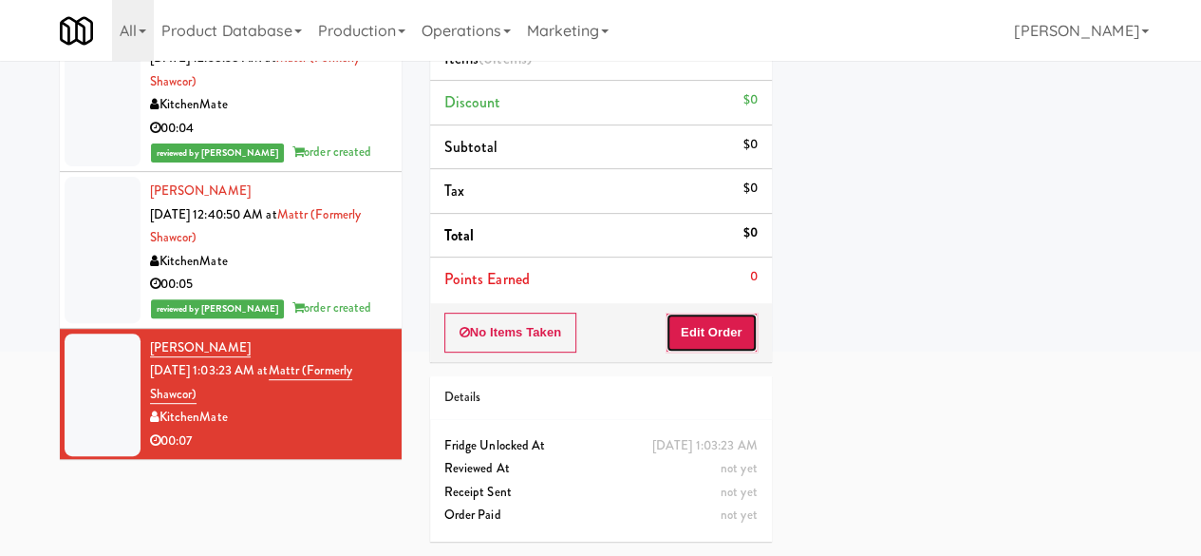
click at [710, 312] on button "Edit Order" at bounding box center [712, 332] width 92 height 40
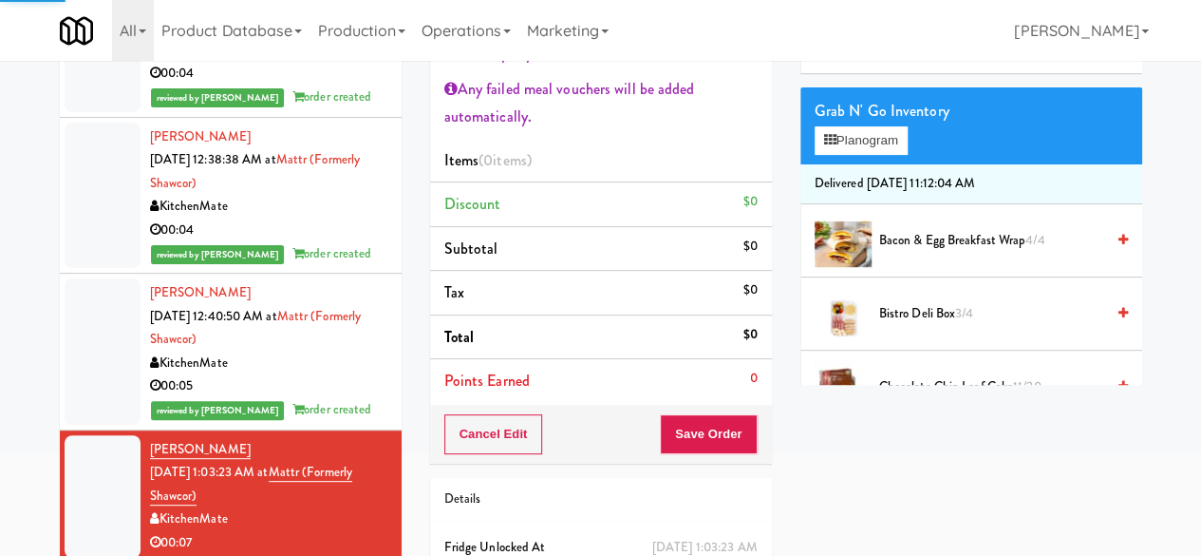
scroll to position [95, 0]
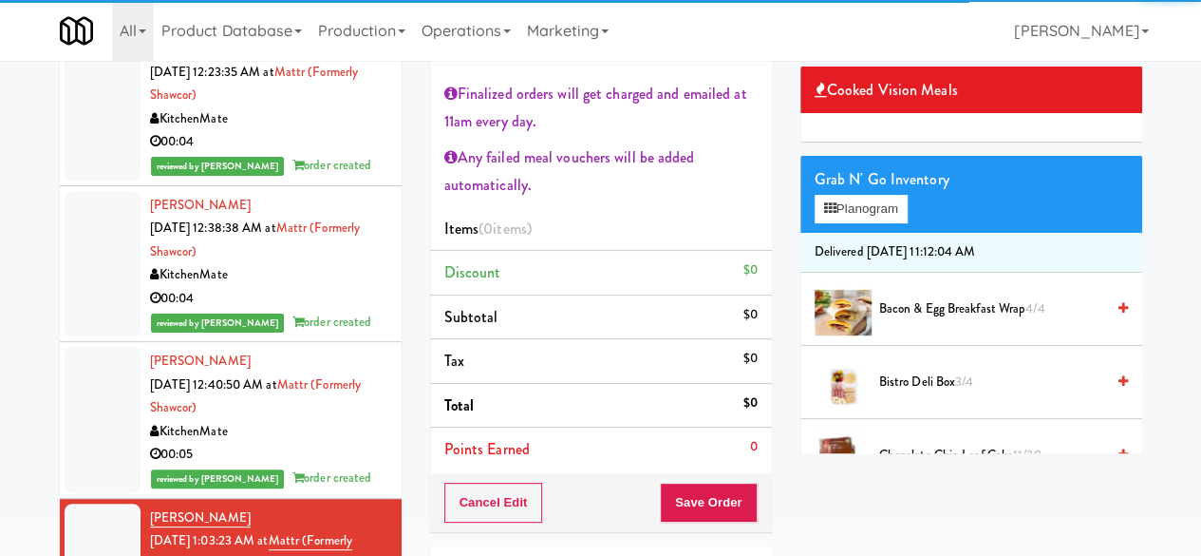
click at [858, 233] on div "Grab N' Go Inventory Planogram" at bounding box center [972, 194] width 342 height 77
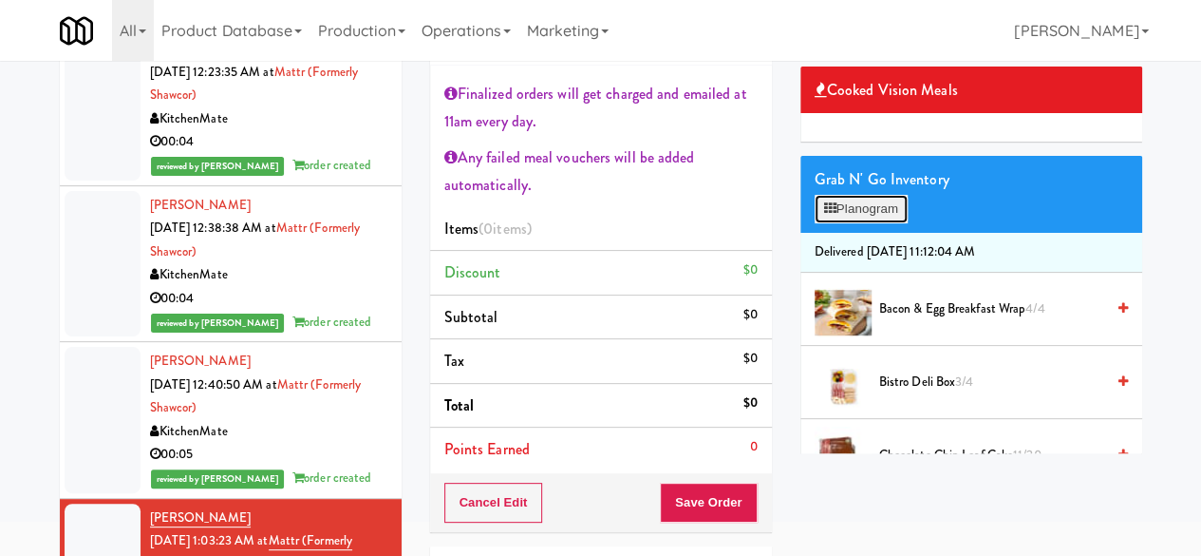
click at [860, 223] on button "Planogram" at bounding box center [861, 209] width 93 height 28
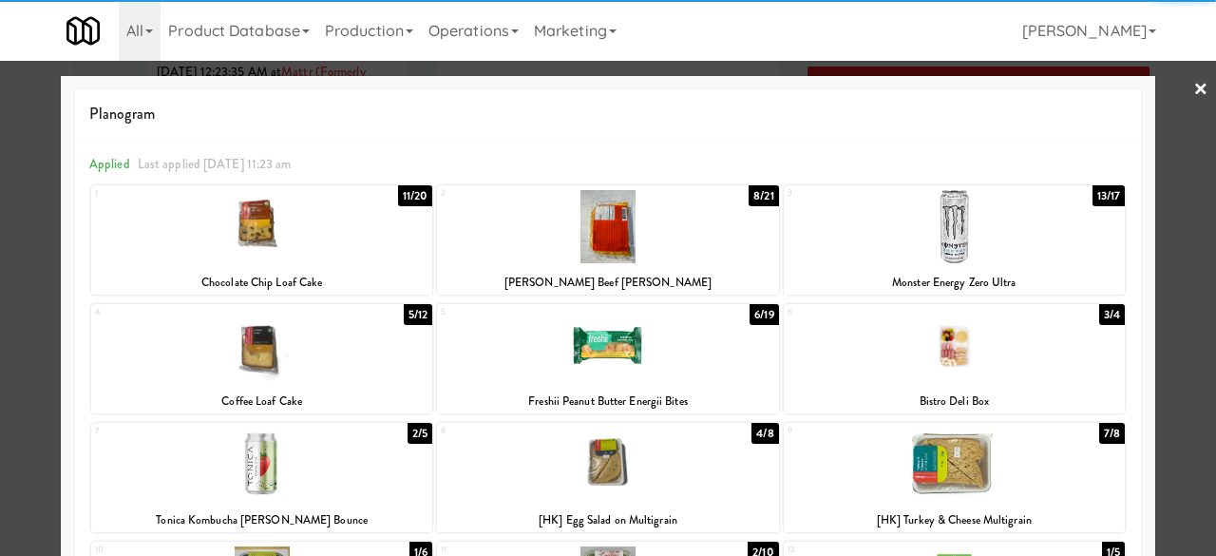
click at [941, 229] on div at bounding box center [953, 226] width 341 height 73
click at [1181, 126] on div at bounding box center [608, 278] width 1216 height 556
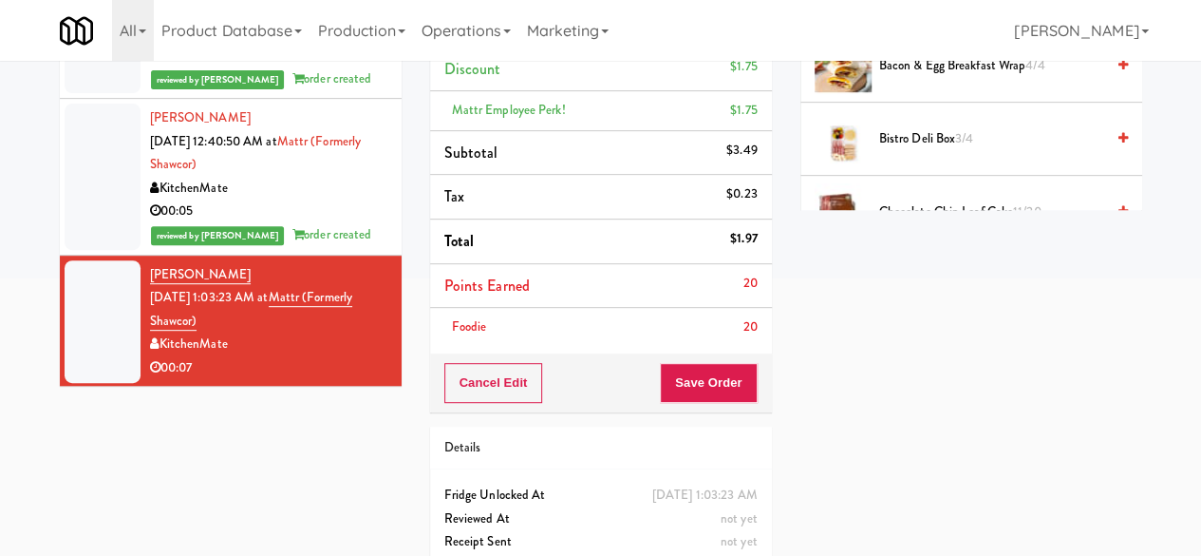
scroll to position [380, 0]
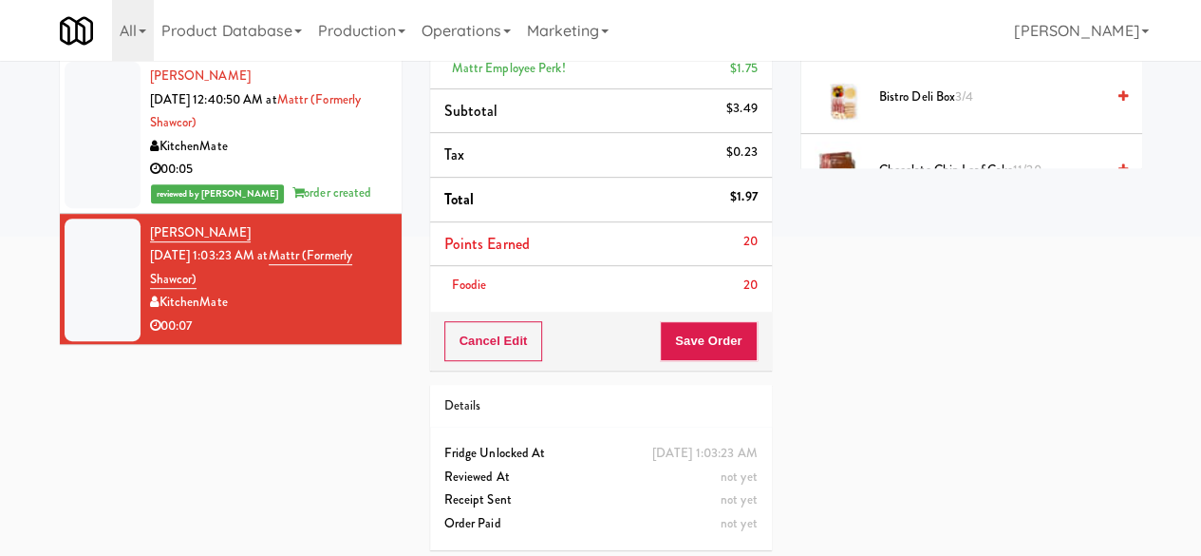
click at [690, 358] on div "Cancel Edit Save Order" at bounding box center [601, 340] width 342 height 59
click at [688, 342] on button "Save Order" at bounding box center [708, 341] width 97 height 40
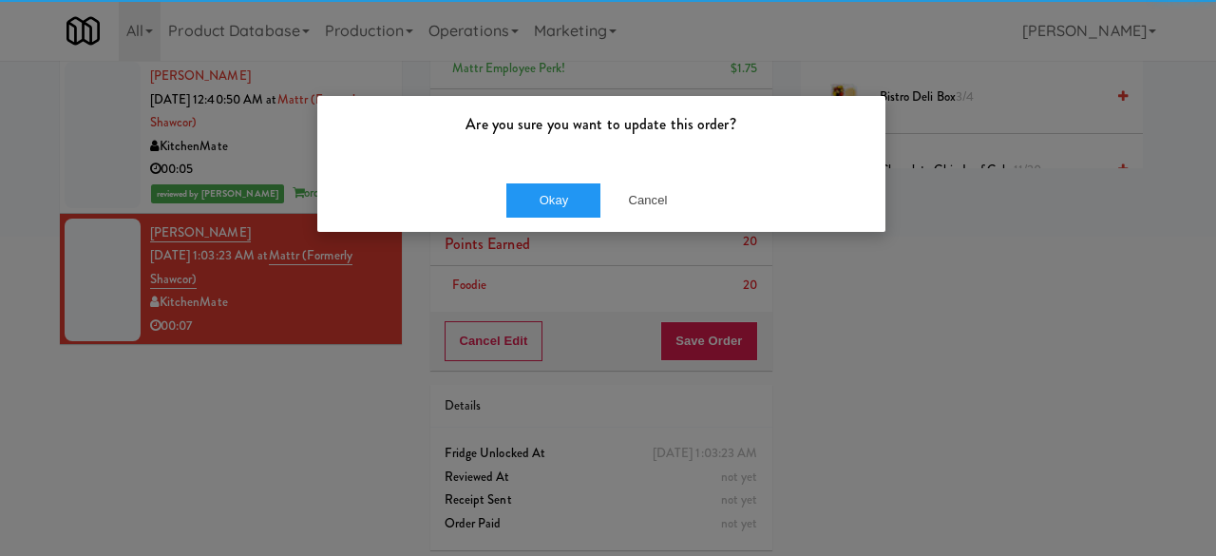
click at [556, 217] on div "Okay Cancel" at bounding box center [601, 200] width 568 height 64
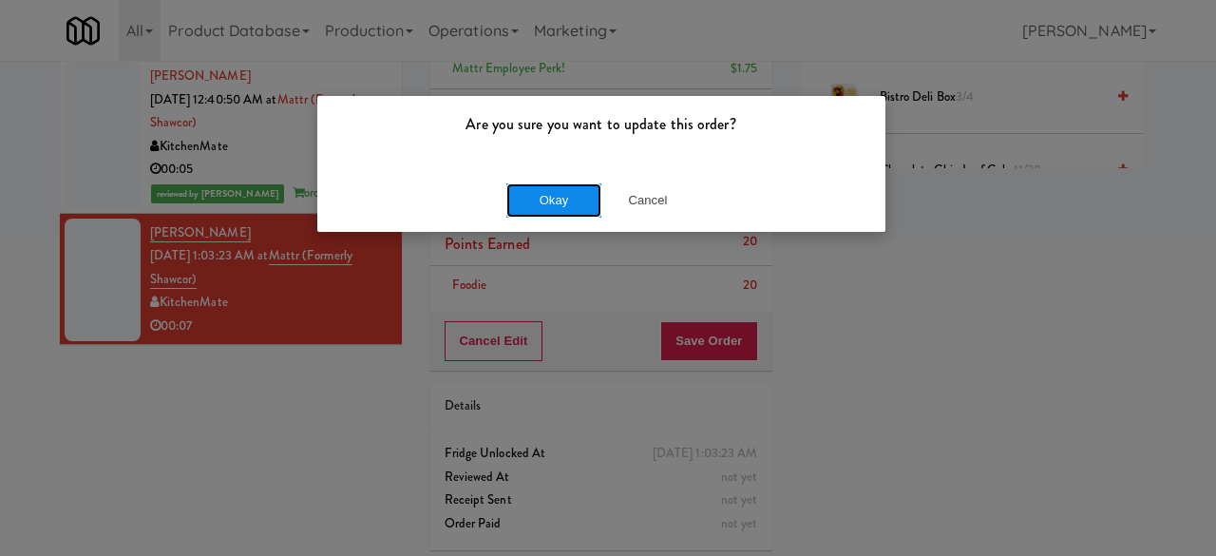
click at [549, 196] on button "Okay" at bounding box center [553, 200] width 95 height 34
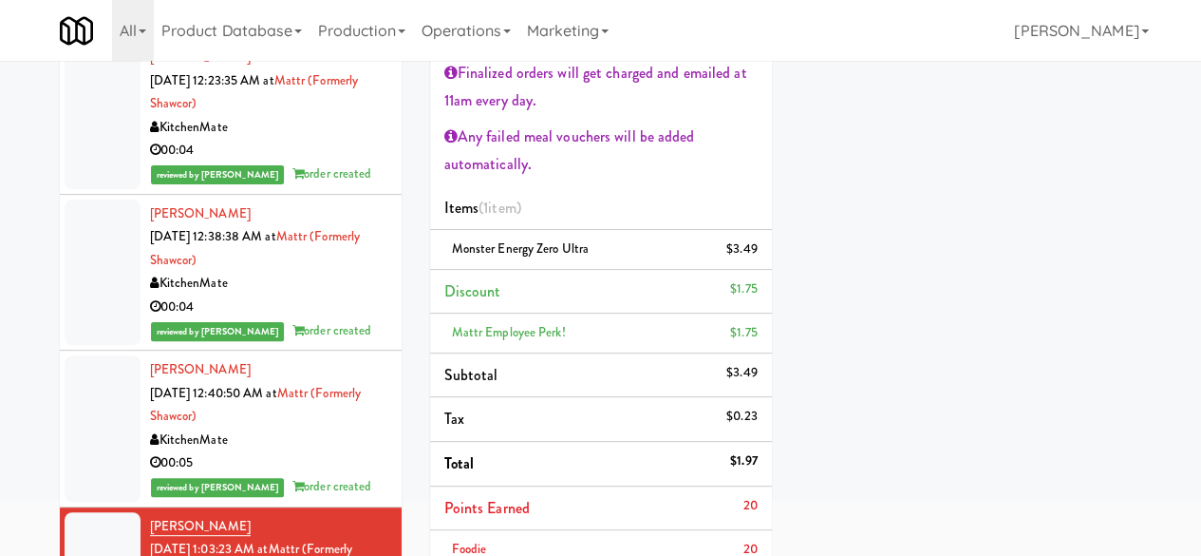
scroll to position [0, 0]
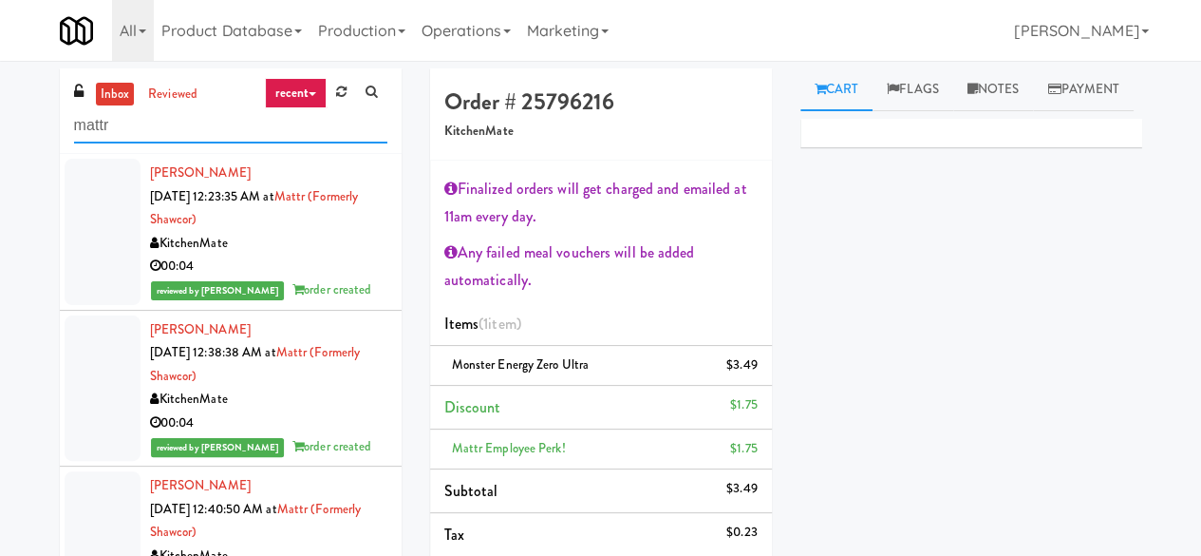
click at [171, 124] on input "mattr" at bounding box center [230, 125] width 313 height 35
type input "mate"
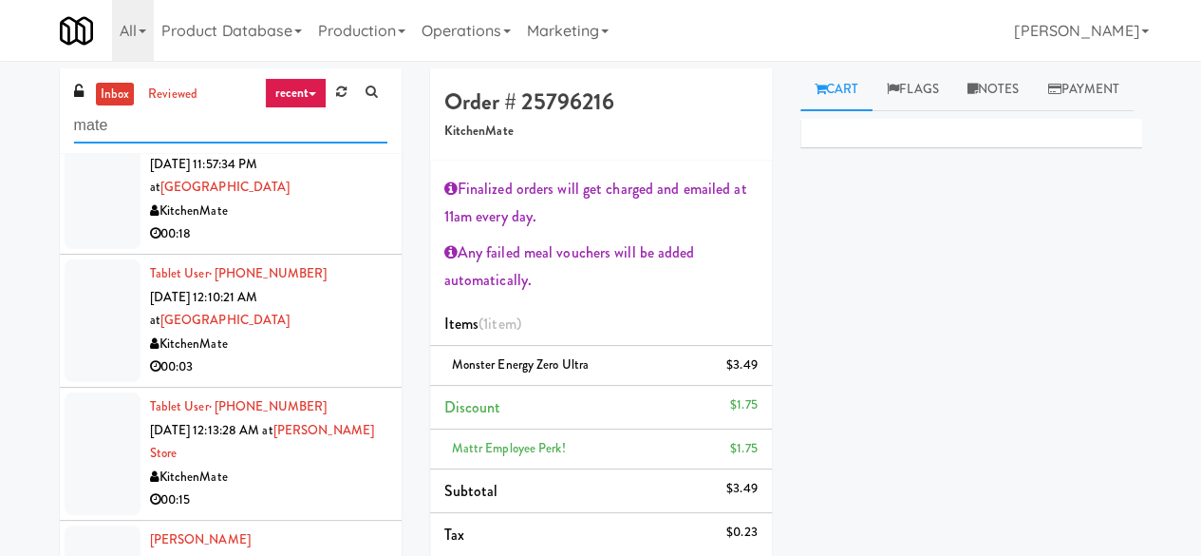
scroll to position [841, 0]
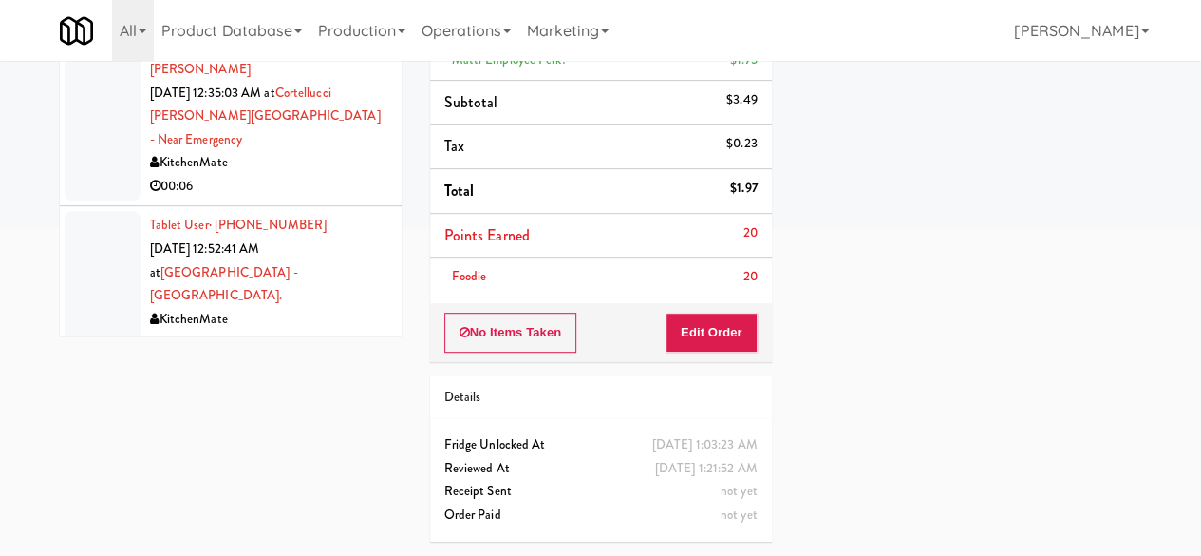
drag, startPoint x: 330, startPoint y: 294, endPoint x: 515, endPoint y: 324, distance: 187.5
click at [330, 330] on div "00:19" at bounding box center [268, 342] width 237 height 24
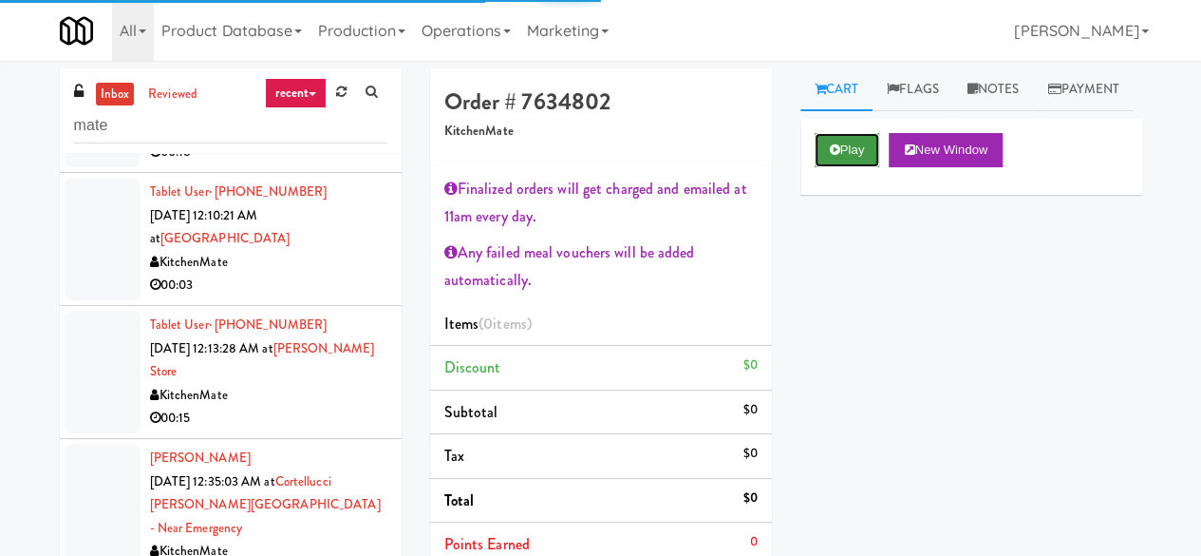
click at [858, 167] on button "Play" at bounding box center [848, 150] width 66 height 34
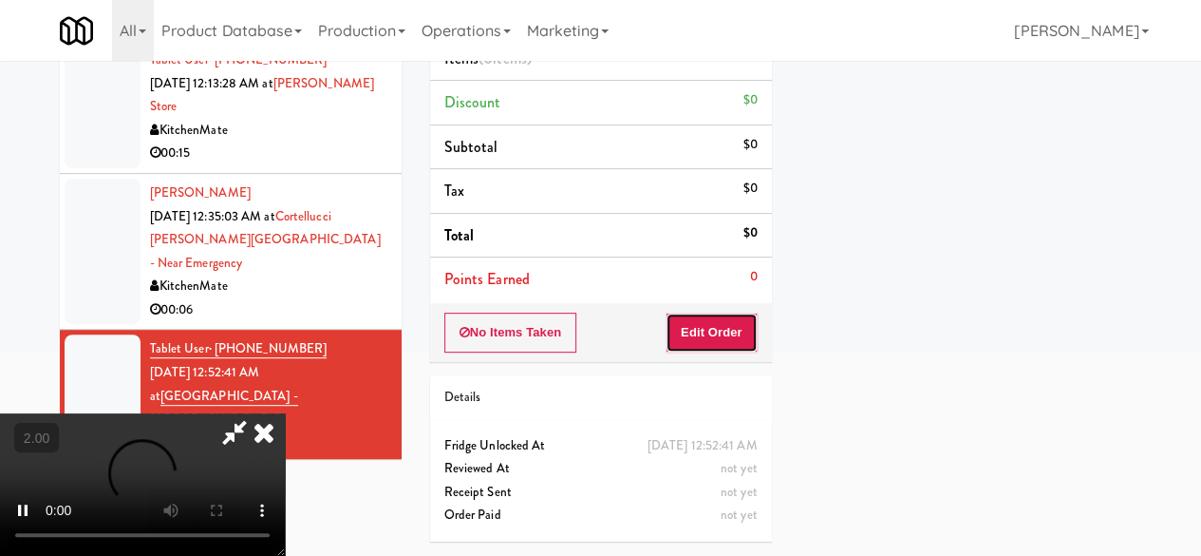
click at [712, 318] on button "Edit Order" at bounding box center [712, 332] width 92 height 40
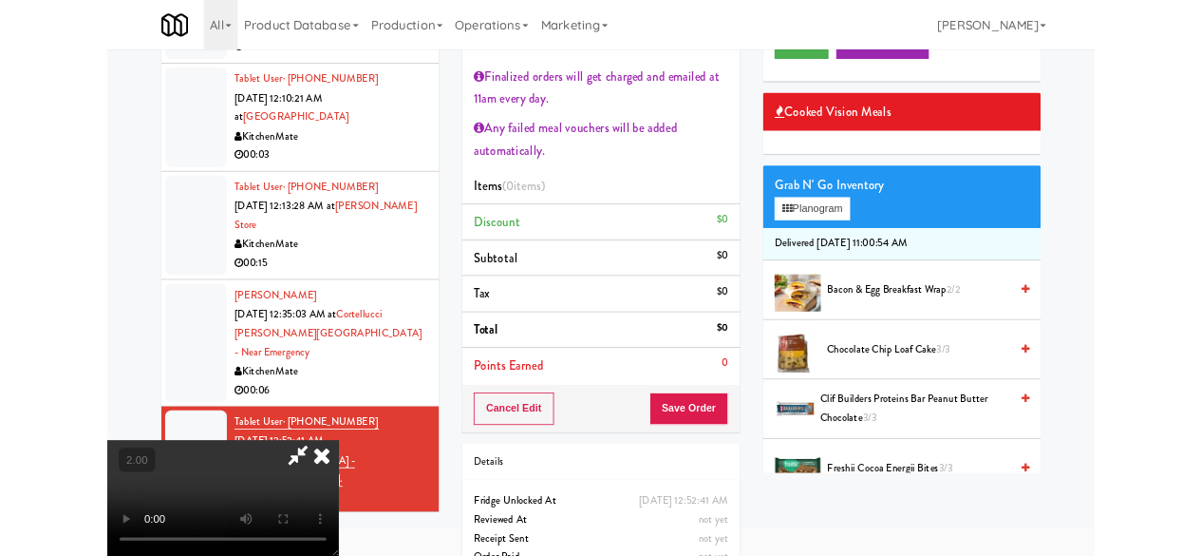
scroll to position [39, 0]
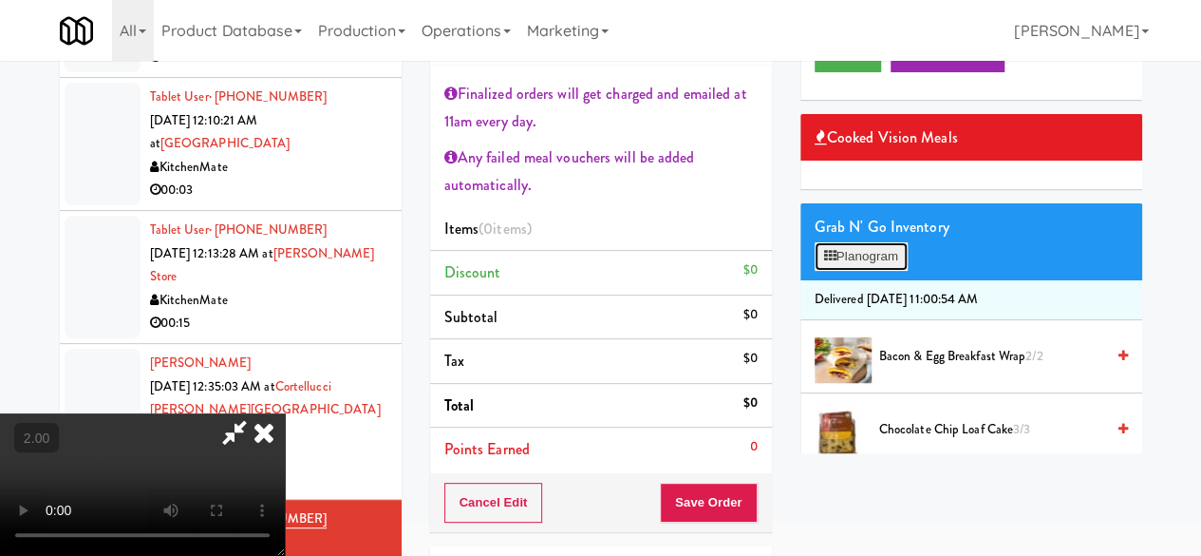
click at [854, 271] on button "Planogram" at bounding box center [861, 256] width 93 height 28
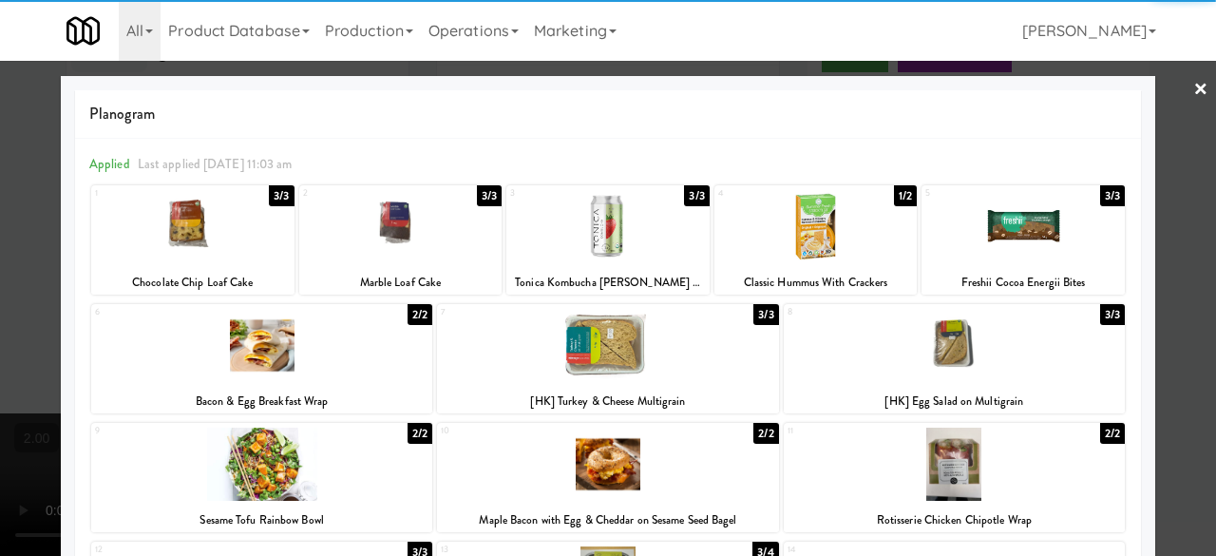
click at [1029, 385] on div "8 3/3 [HK] Egg Salad on Multigrain" at bounding box center [953, 358] width 341 height 109
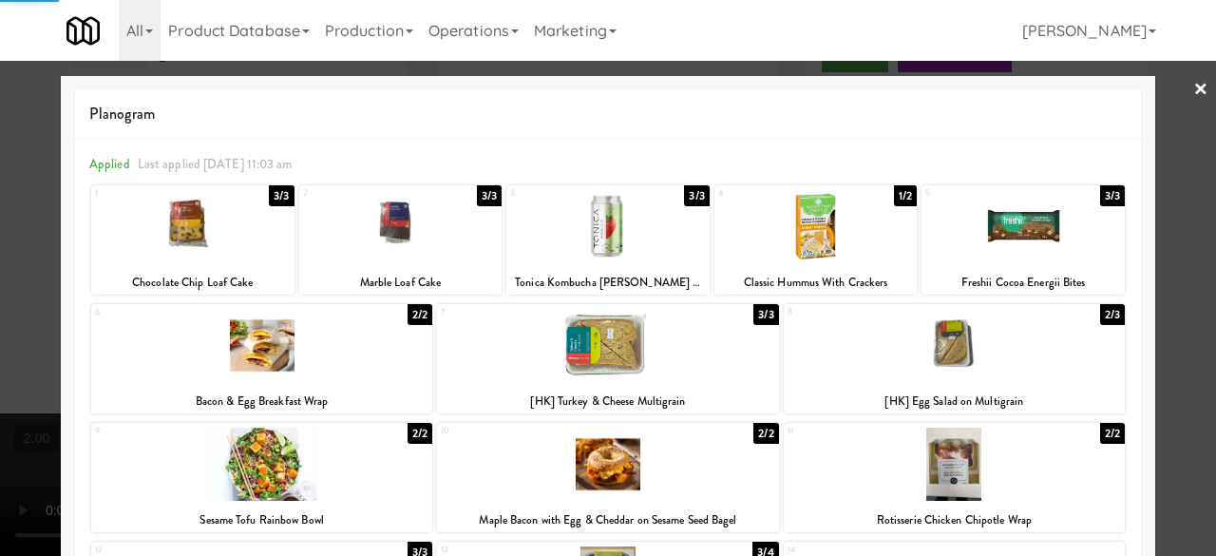
click at [1153, 223] on div at bounding box center [608, 278] width 1216 height 556
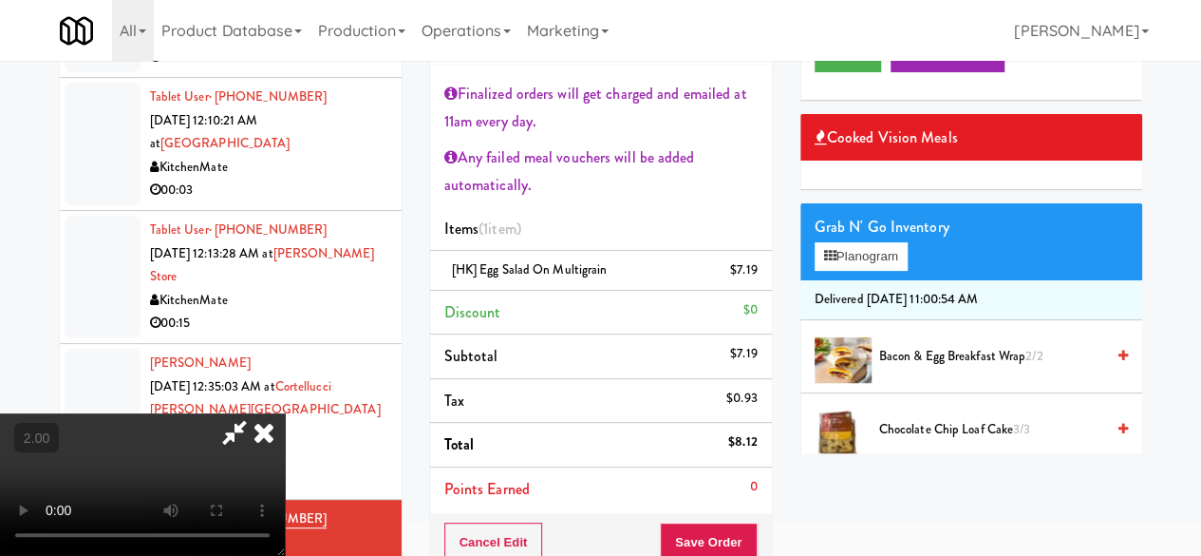
click at [285, 413] on div at bounding box center [142, 484] width 285 height 142
click at [256, 413] on icon at bounding box center [235, 432] width 44 height 38
click at [705, 550] on button "Save Order" at bounding box center [708, 542] width 97 height 40
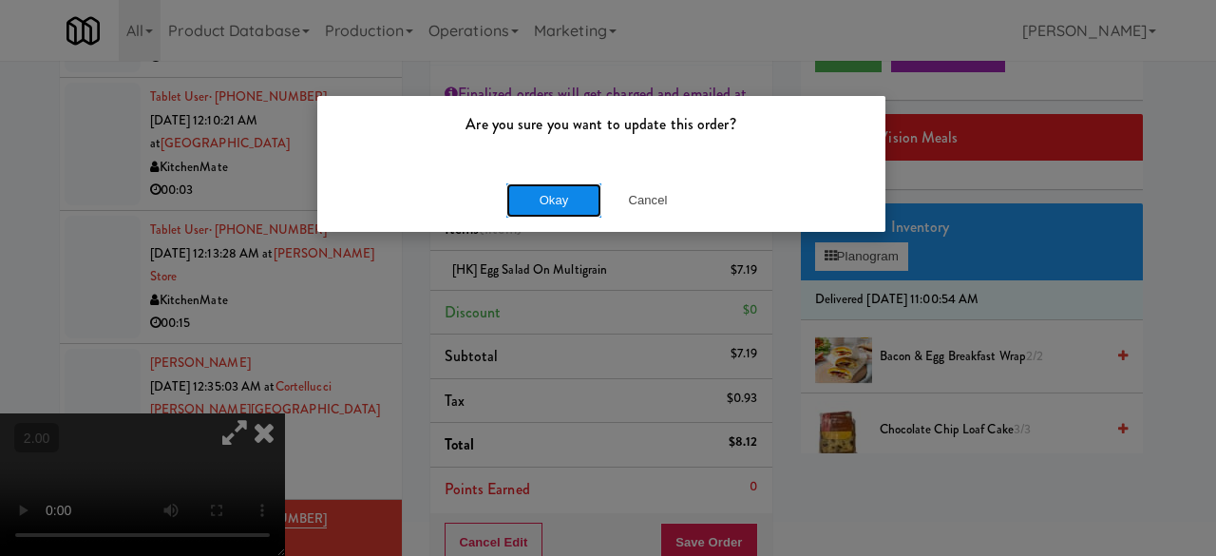
click at [556, 183] on button "Okay" at bounding box center [553, 200] width 95 height 34
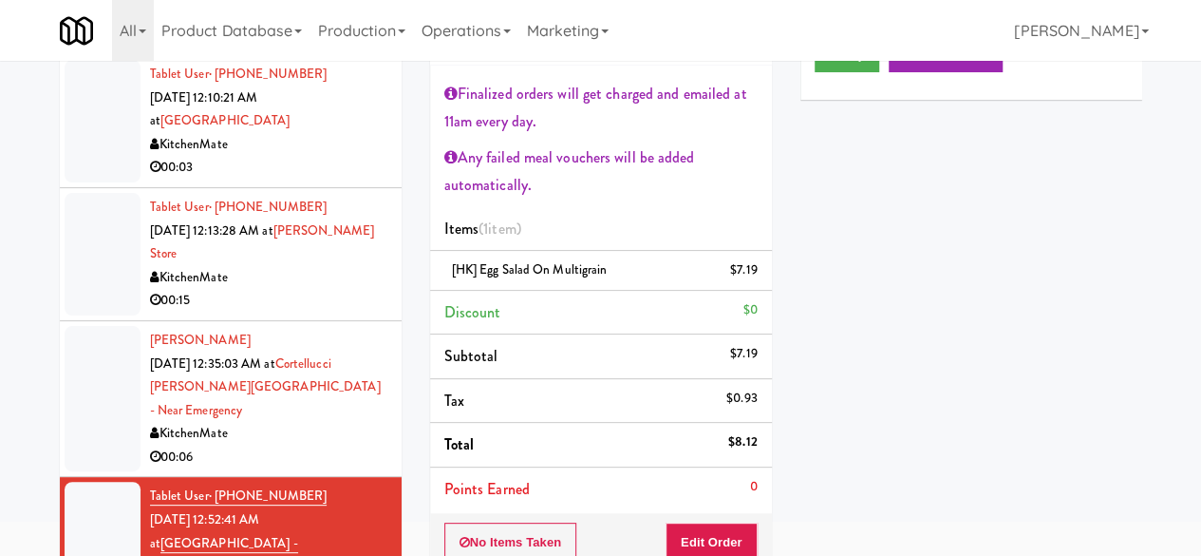
scroll to position [285, 0]
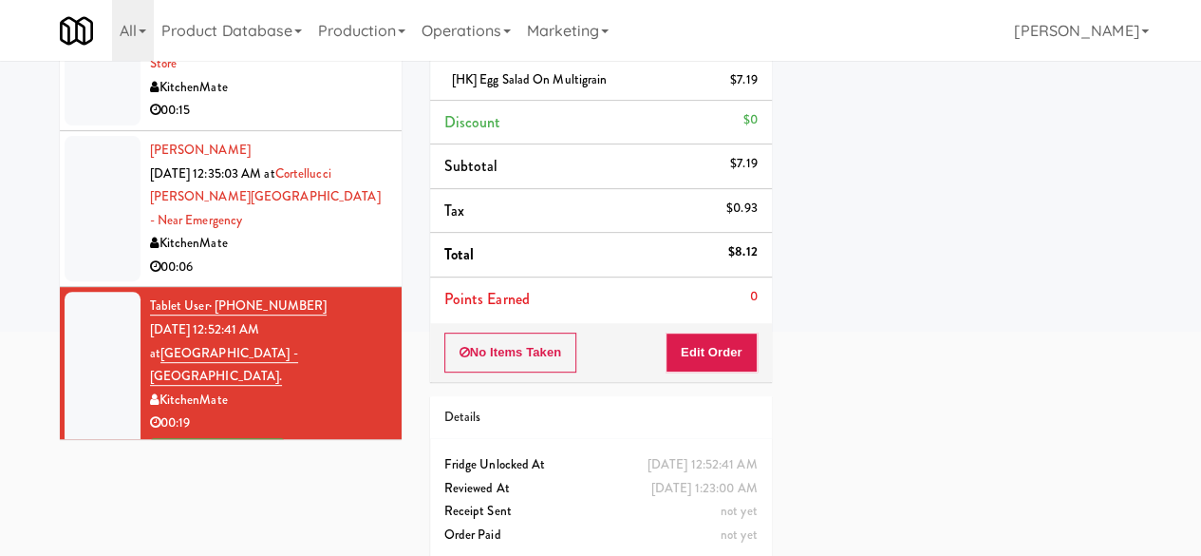
click at [336, 276] on li "[PERSON_NAME] [DATE] 12:35:03 AM at [GEOGRAPHIC_DATA][PERSON_NAME] - near [GEOG…" at bounding box center [231, 209] width 342 height 157
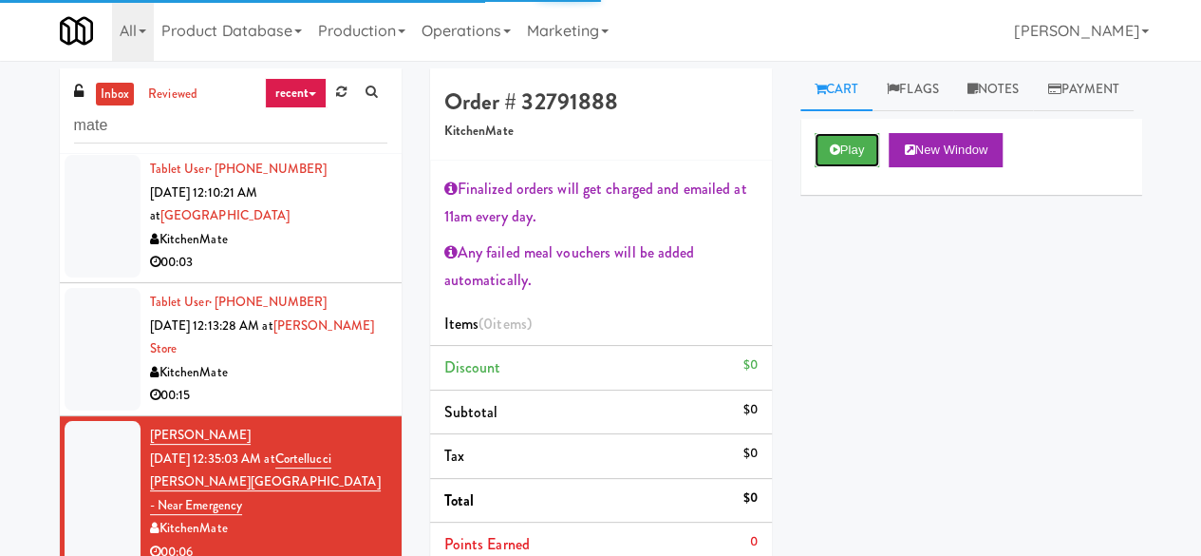
drag, startPoint x: 832, startPoint y: 197, endPoint x: 634, endPoint y: 236, distance: 201.3
click at [830, 167] on button "Play" at bounding box center [848, 150] width 66 height 34
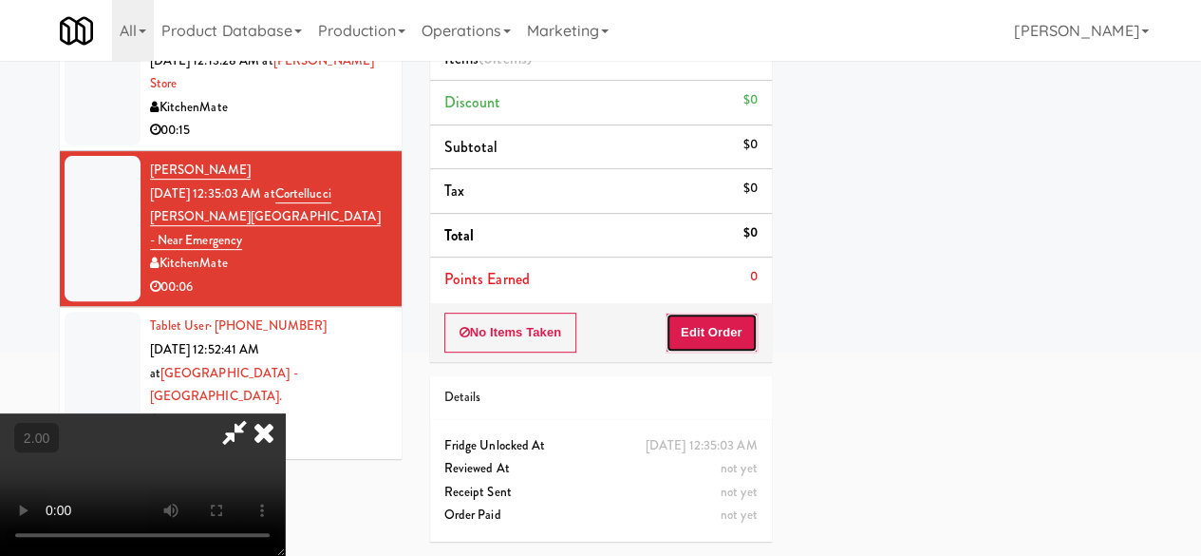
click at [742, 312] on button "Edit Order" at bounding box center [712, 332] width 92 height 40
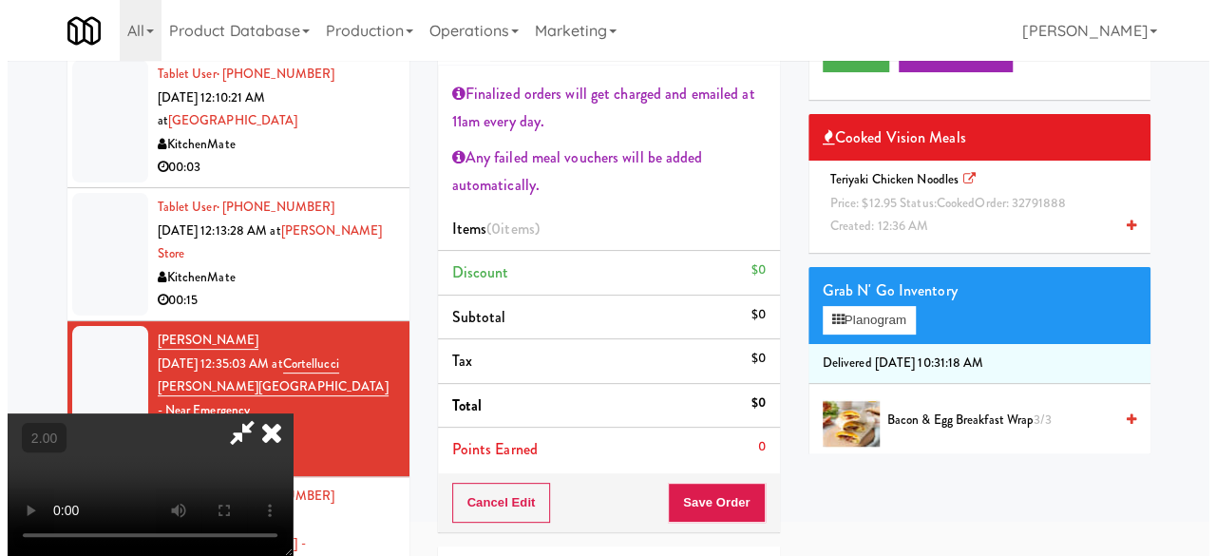
scroll to position [39, 0]
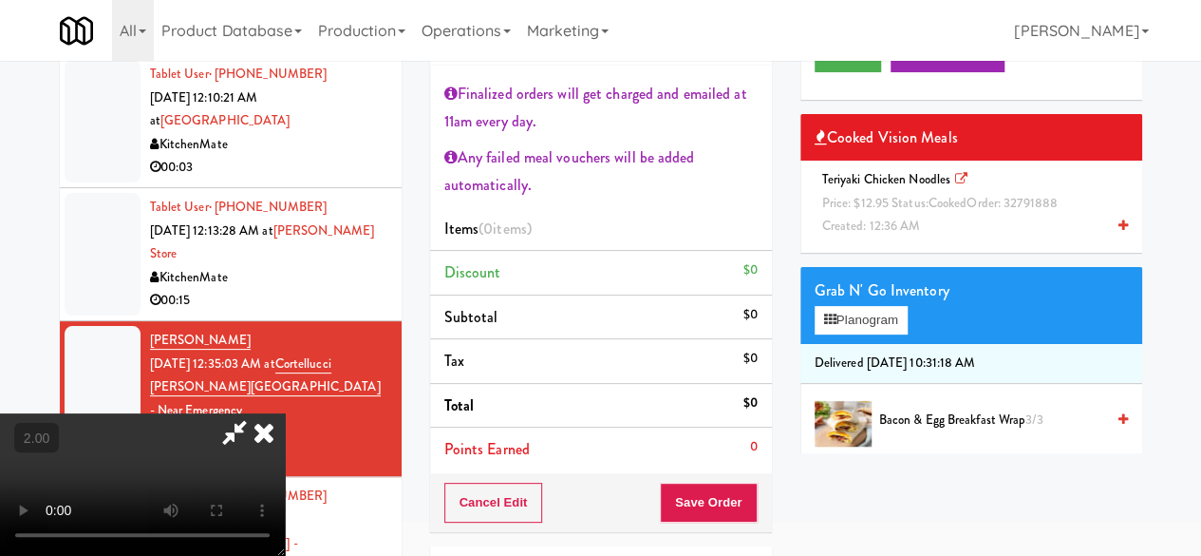
click at [857, 344] on div "Grab N' Go Inventory Planogram" at bounding box center [972, 305] width 342 height 77
click at [859, 334] on button "Planogram" at bounding box center [861, 320] width 93 height 28
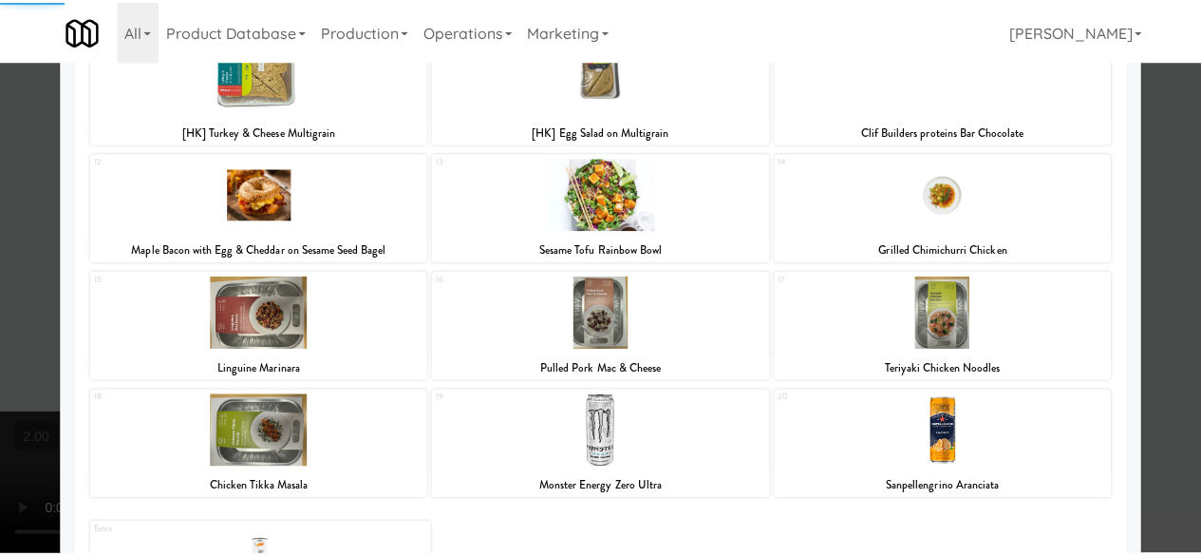
scroll to position [495, 0]
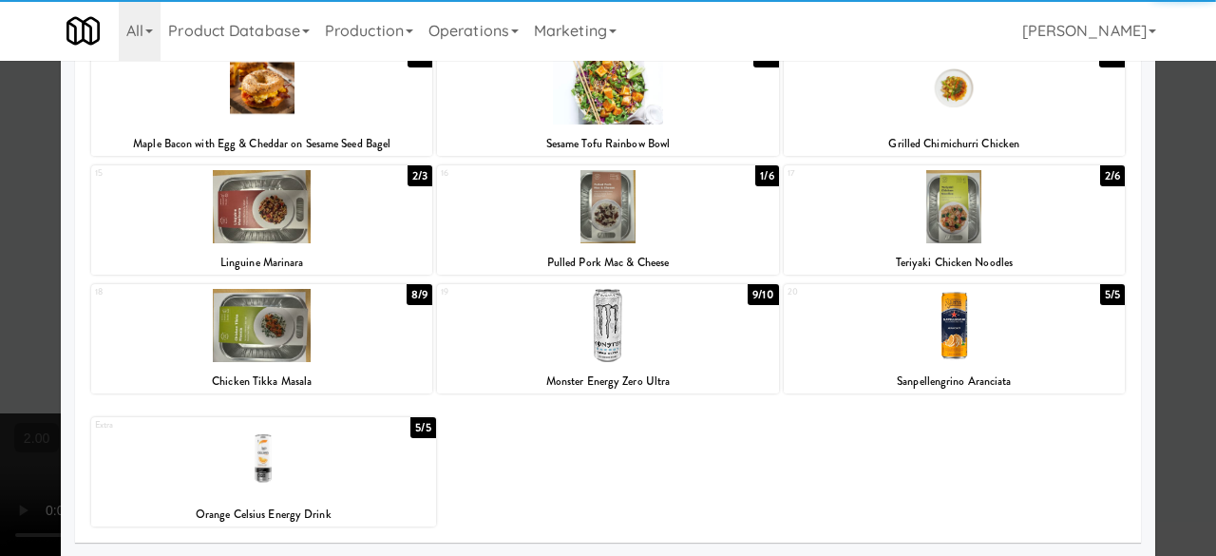
click at [976, 223] on div at bounding box center [953, 206] width 341 height 73
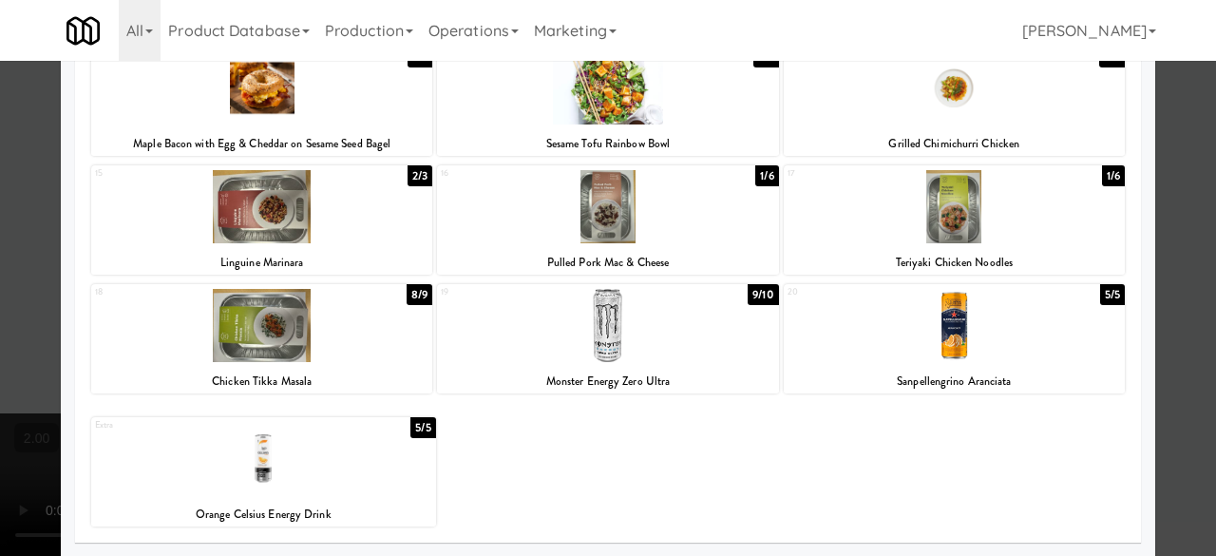
drag, startPoint x: 1173, startPoint y: 166, endPoint x: 952, endPoint y: 172, distance: 221.3
click at [1173, 165] on div at bounding box center [608, 278] width 1216 height 556
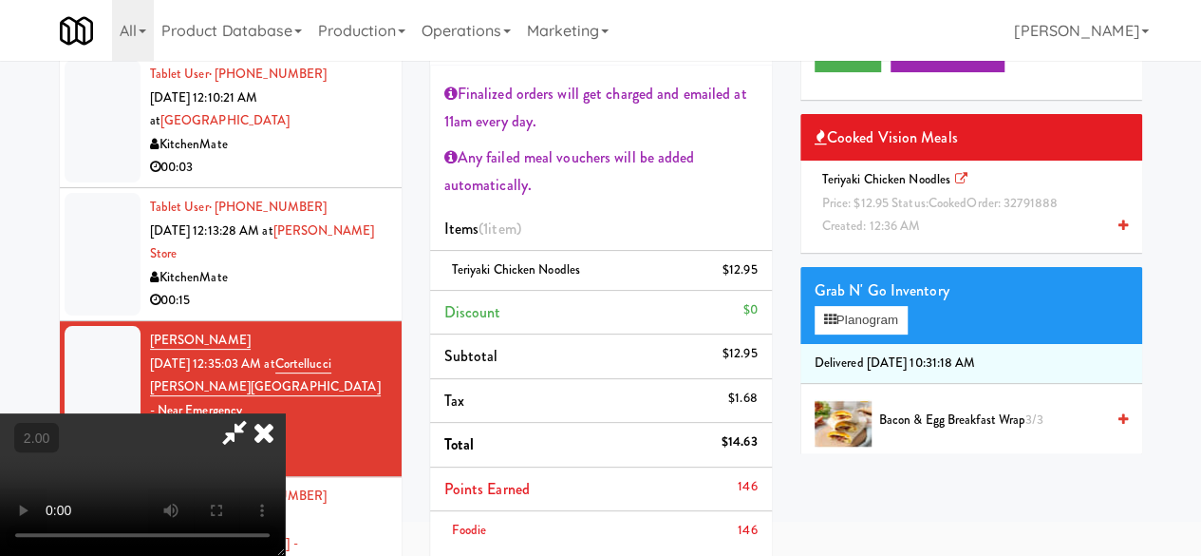
click at [256, 413] on icon at bounding box center [235, 432] width 44 height 38
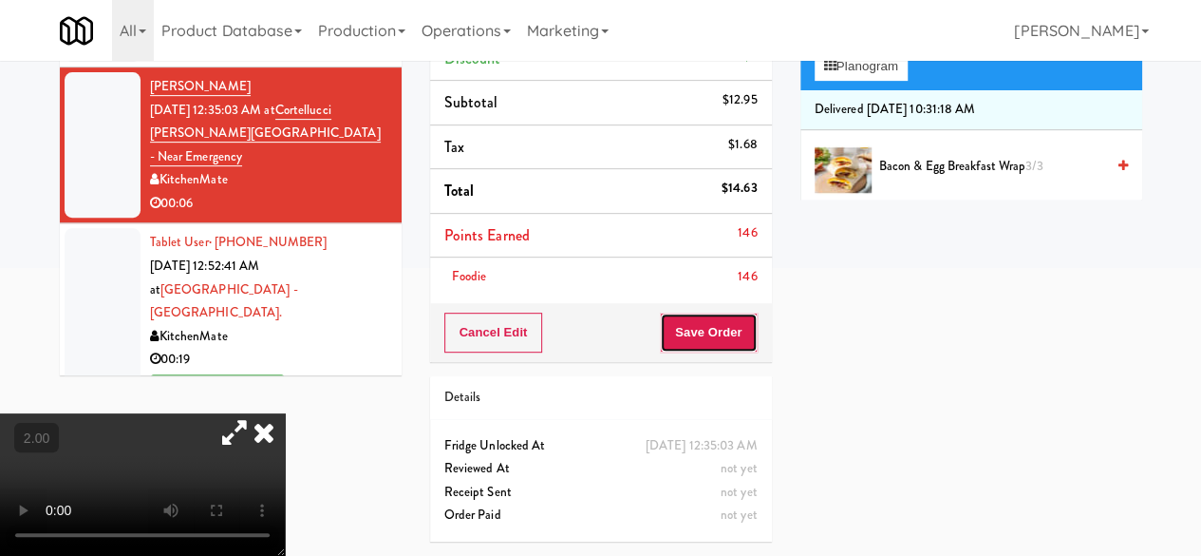
click at [704, 312] on button "Save Order" at bounding box center [708, 332] width 97 height 40
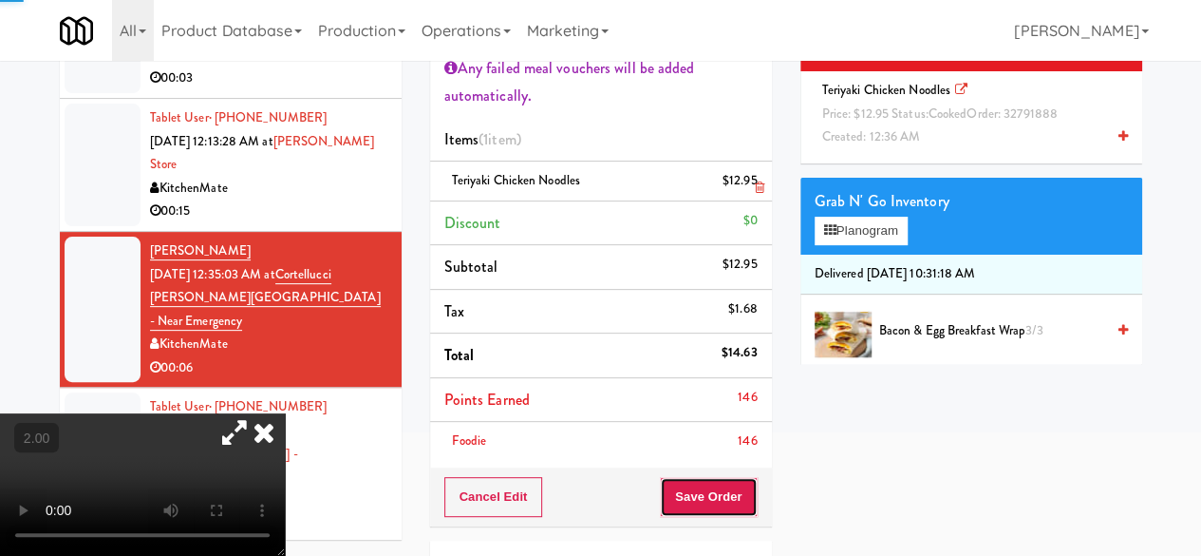
scroll to position [84, 0]
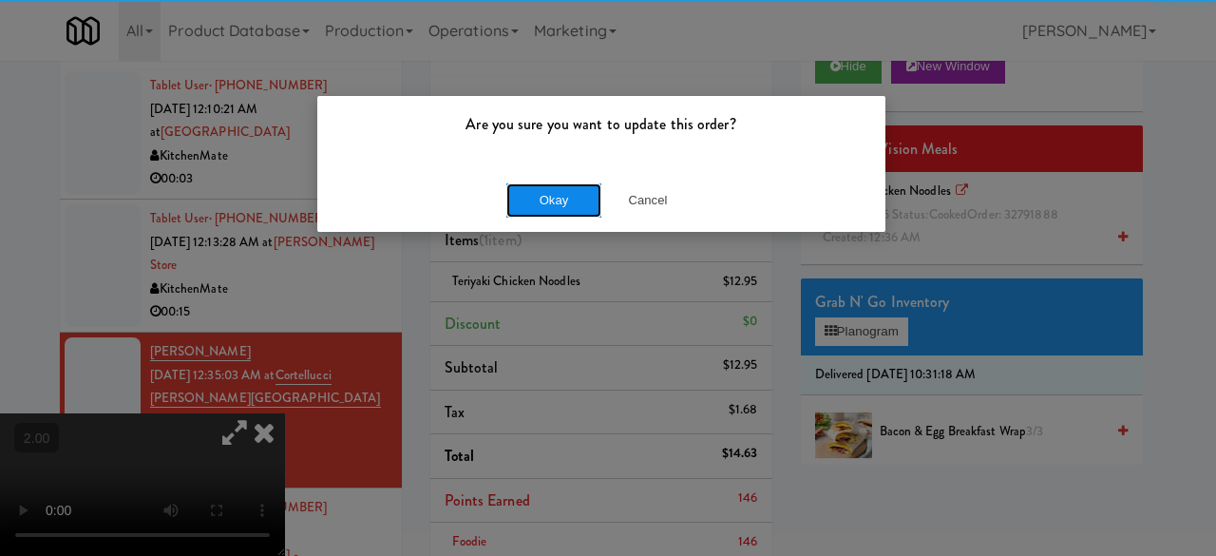
click at [576, 183] on button "Okay" at bounding box center [553, 200] width 95 height 34
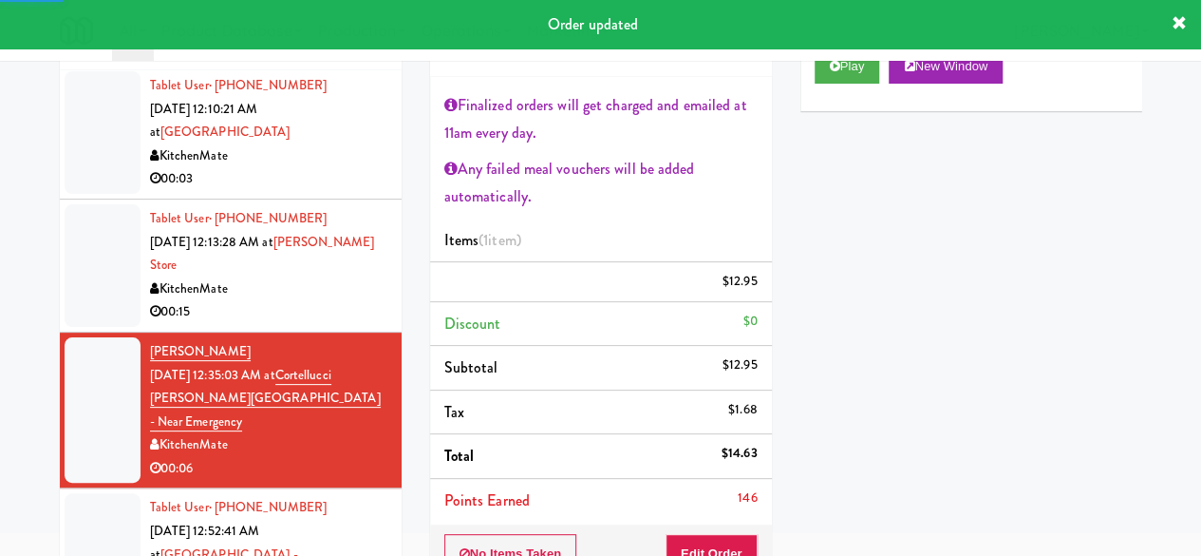
scroll to position [769, 0]
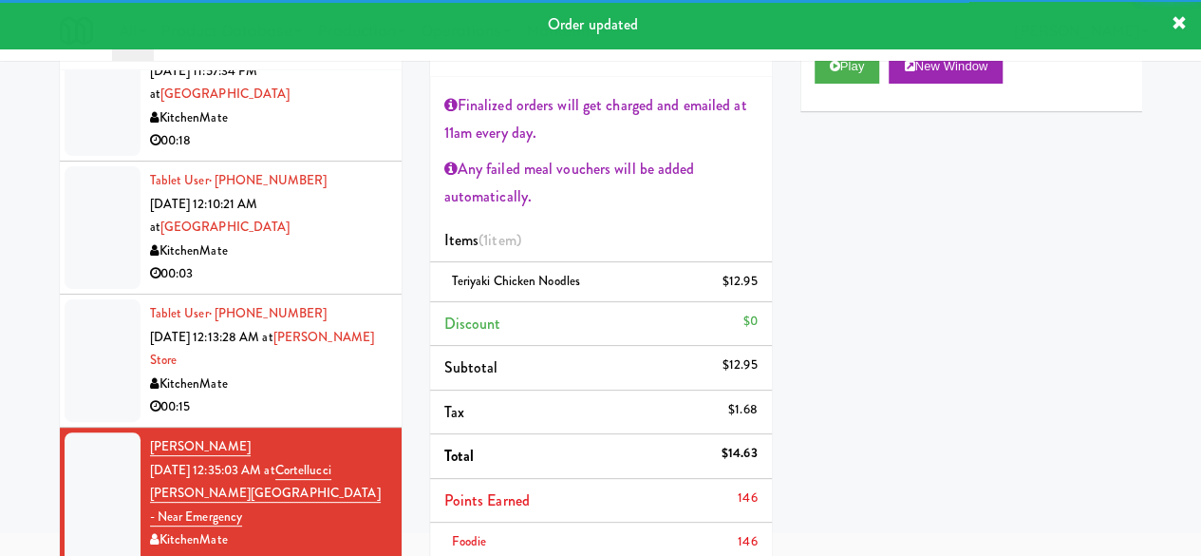
click at [310, 415] on div "00:15" at bounding box center [268, 407] width 237 height 24
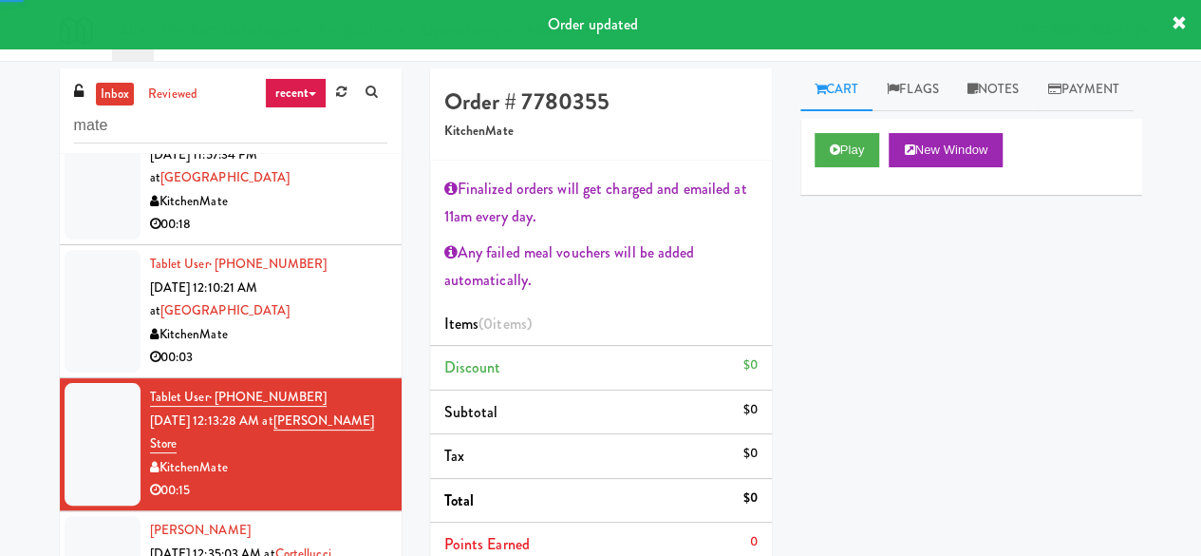
click at [847, 195] on div "Play New Window" at bounding box center [972, 157] width 342 height 76
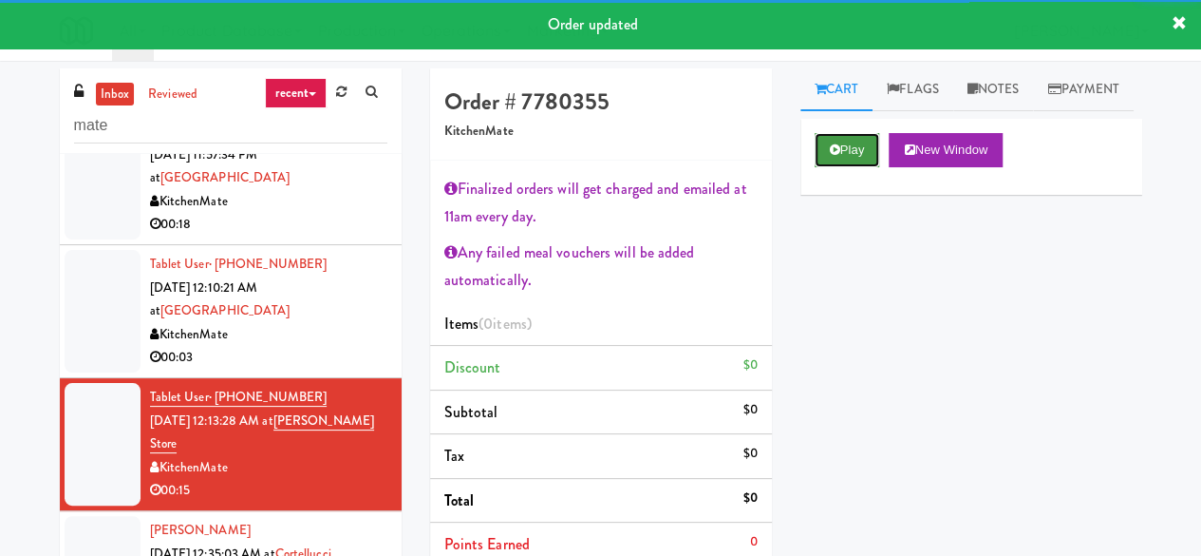
click at [845, 167] on button "Play" at bounding box center [848, 150] width 66 height 34
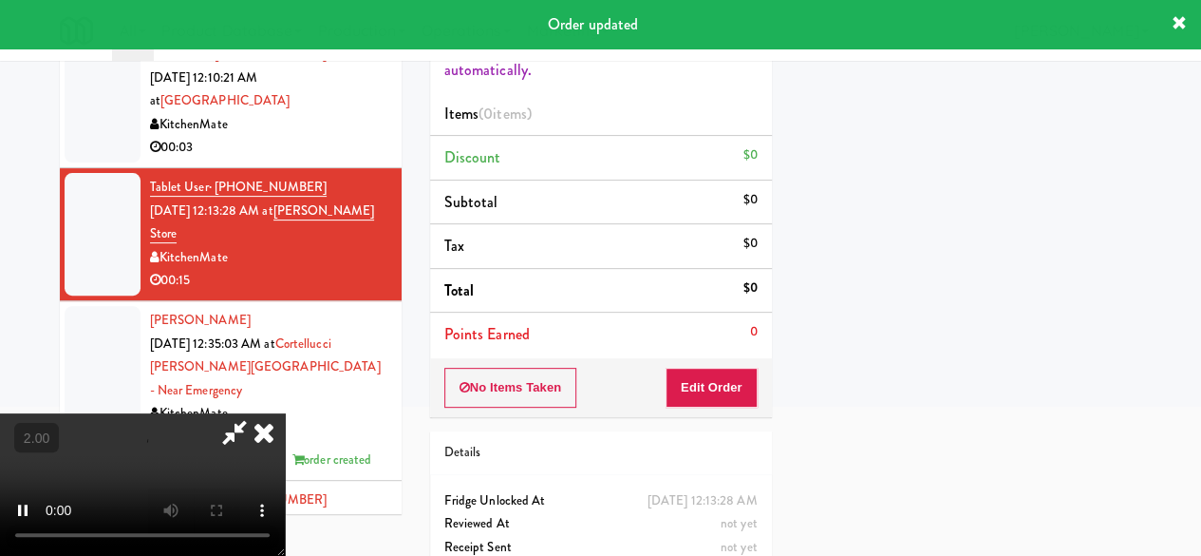
scroll to position [285, 0]
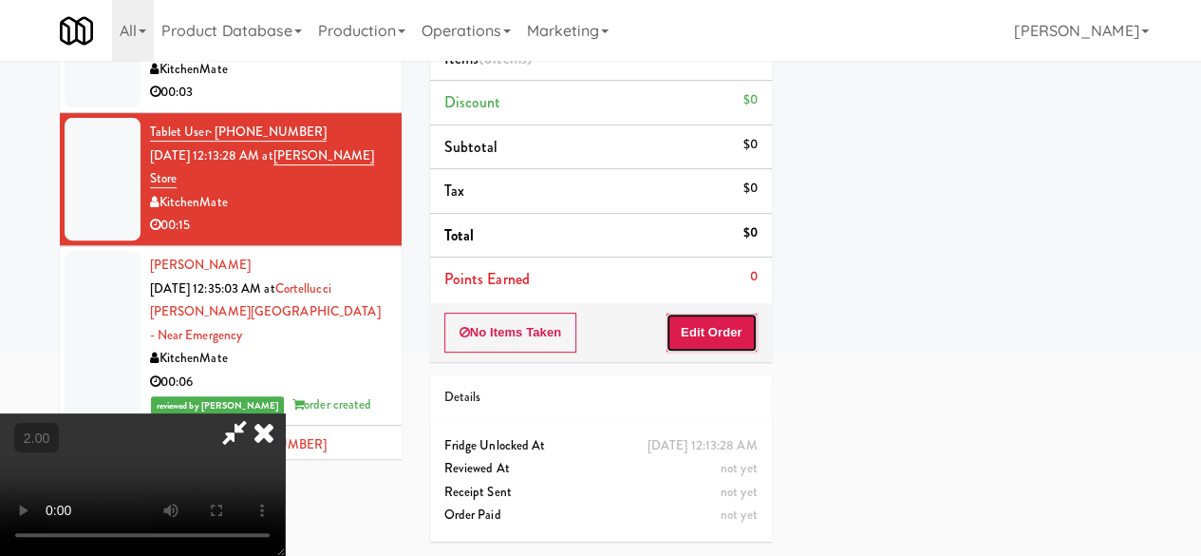
click at [707, 330] on button "Edit Order" at bounding box center [712, 332] width 92 height 40
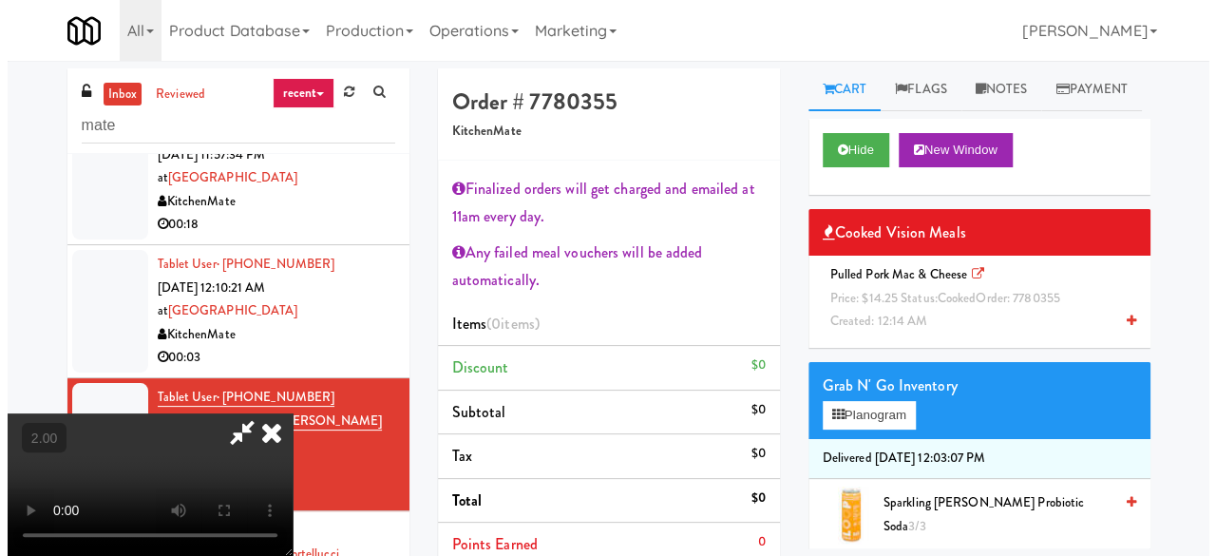
scroll to position [39, 0]
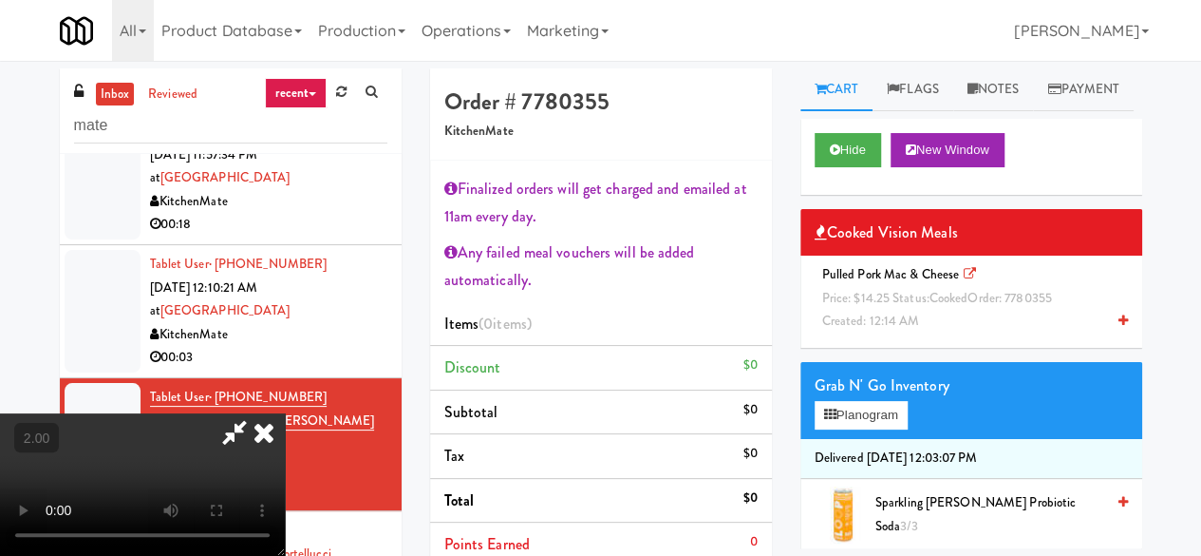
click at [885, 439] on div "Grab N' Go Inventory Planogram" at bounding box center [972, 400] width 342 height 77
click at [878, 429] on button "Planogram" at bounding box center [861, 415] width 93 height 28
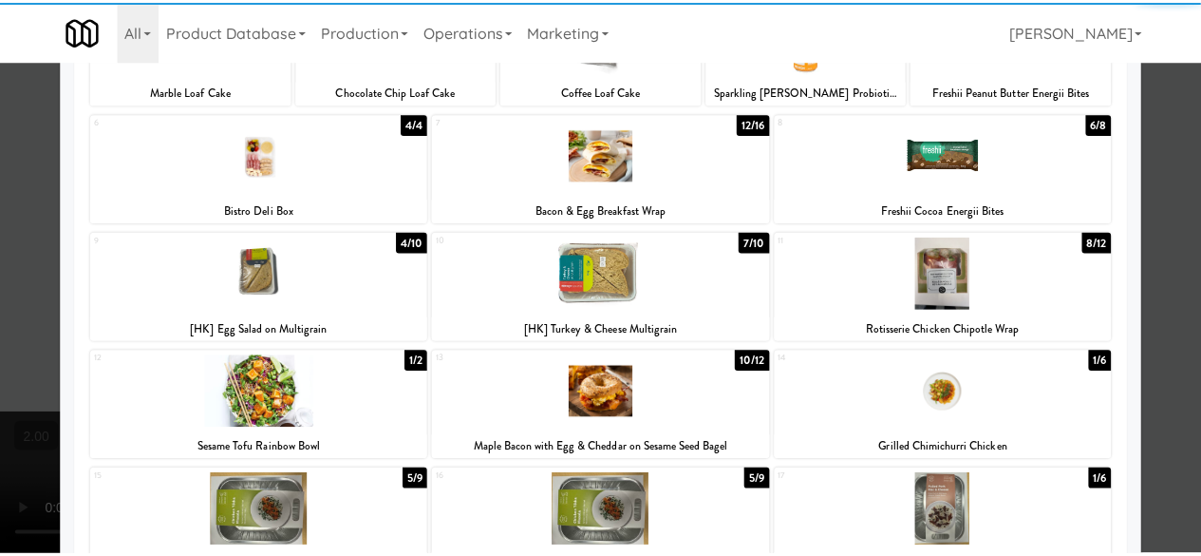
scroll to position [285, 0]
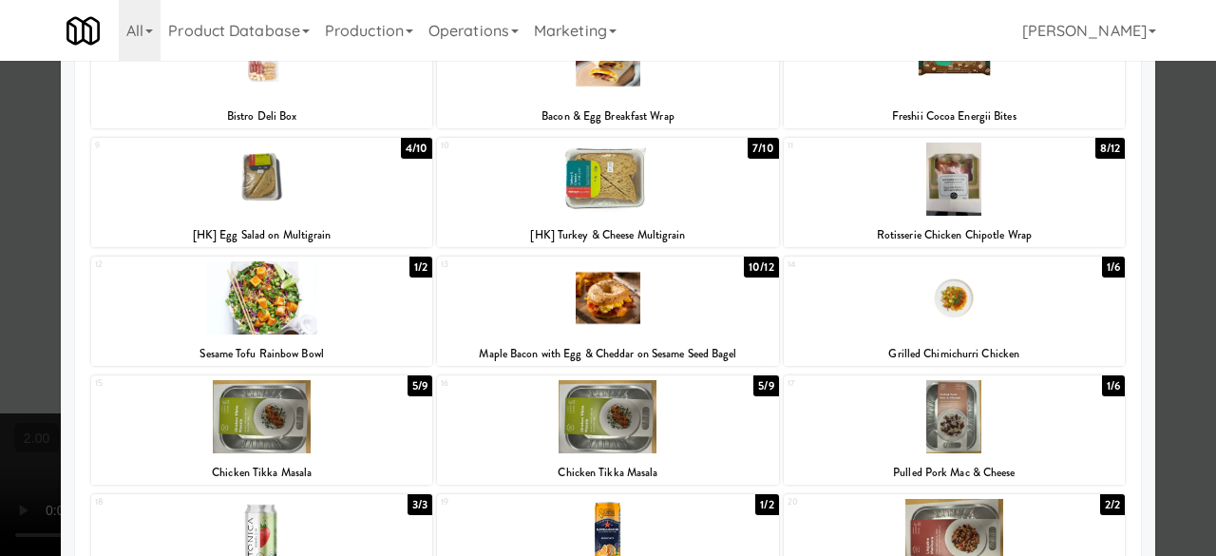
click at [925, 407] on div at bounding box center [953, 416] width 341 height 73
click at [1170, 252] on div at bounding box center [608, 278] width 1216 height 556
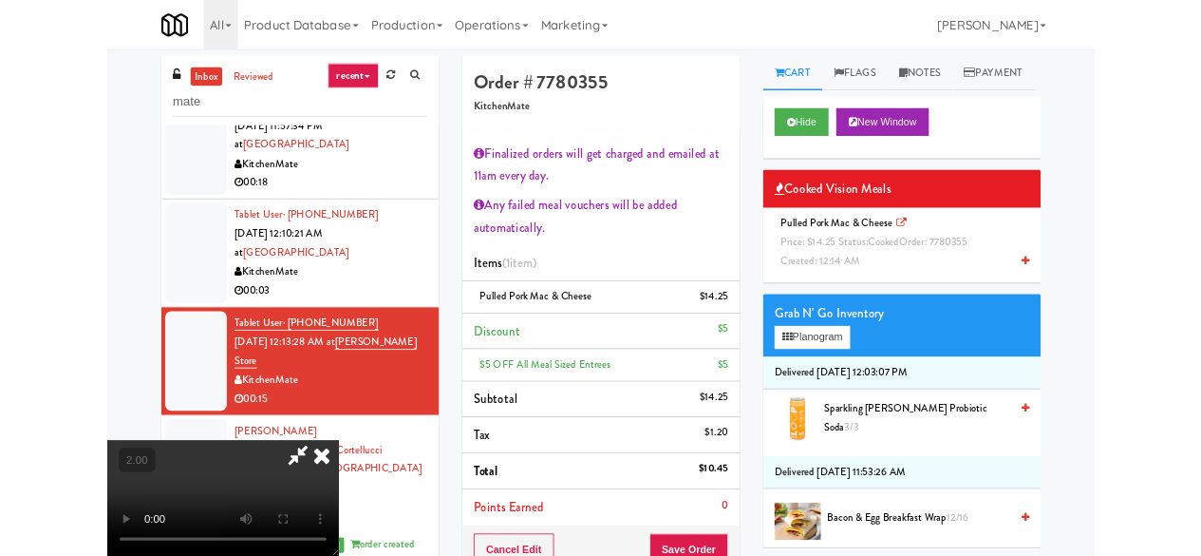
scroll to position [39, 0]
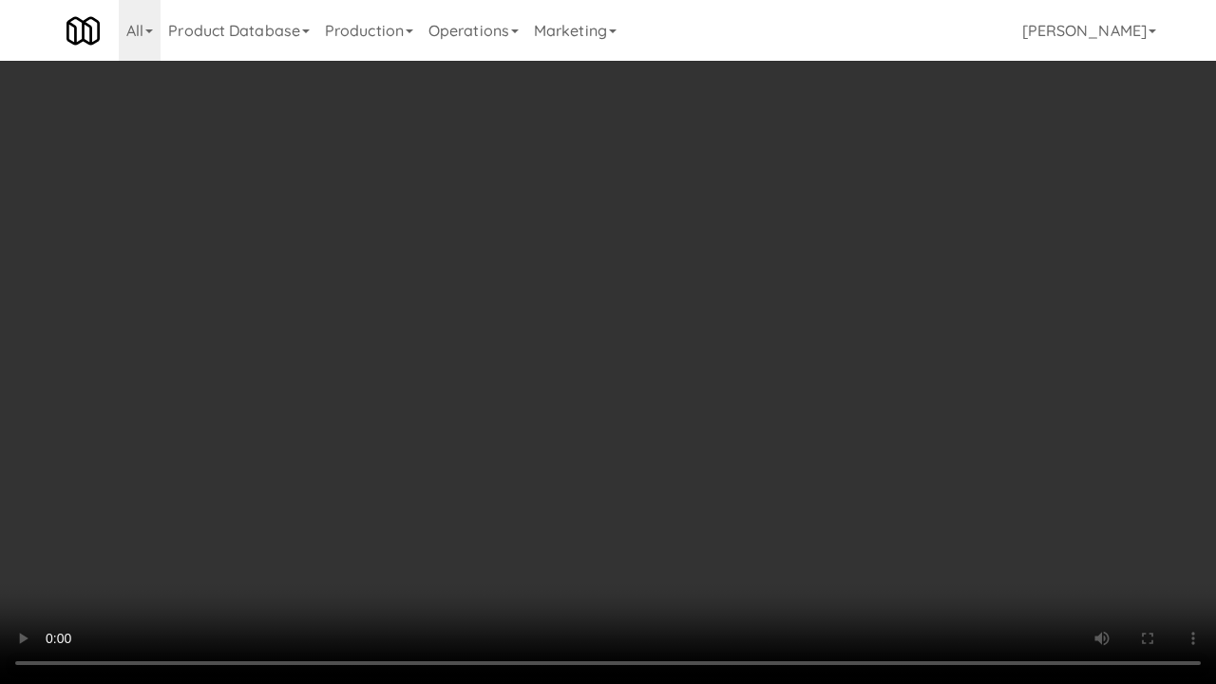
click at [619, 503] on video at bounding box center [608, 342] width 1216 height 684
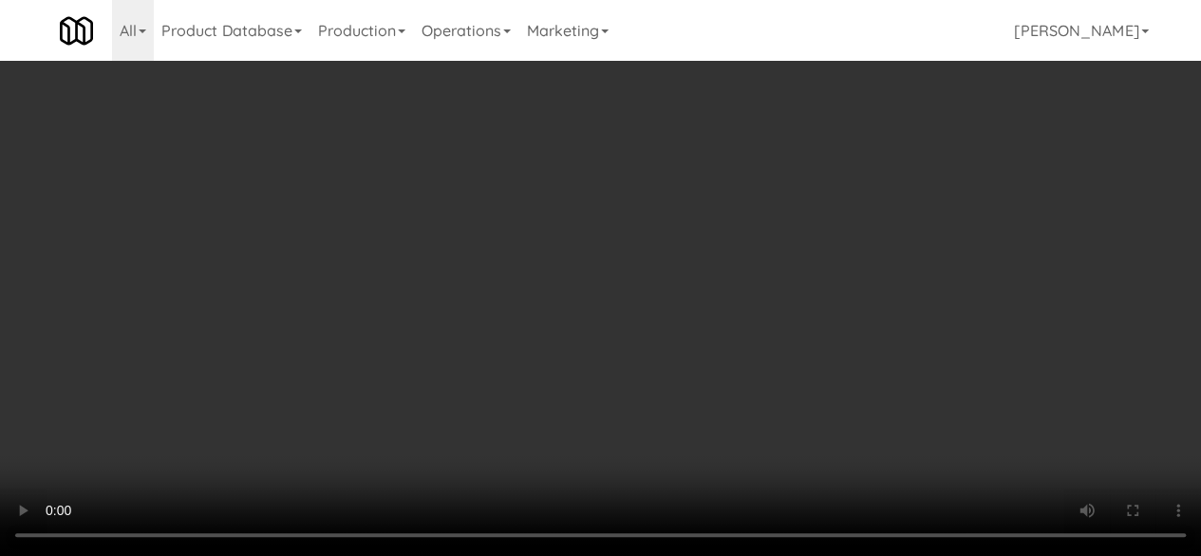
scroll to position [0, 0]
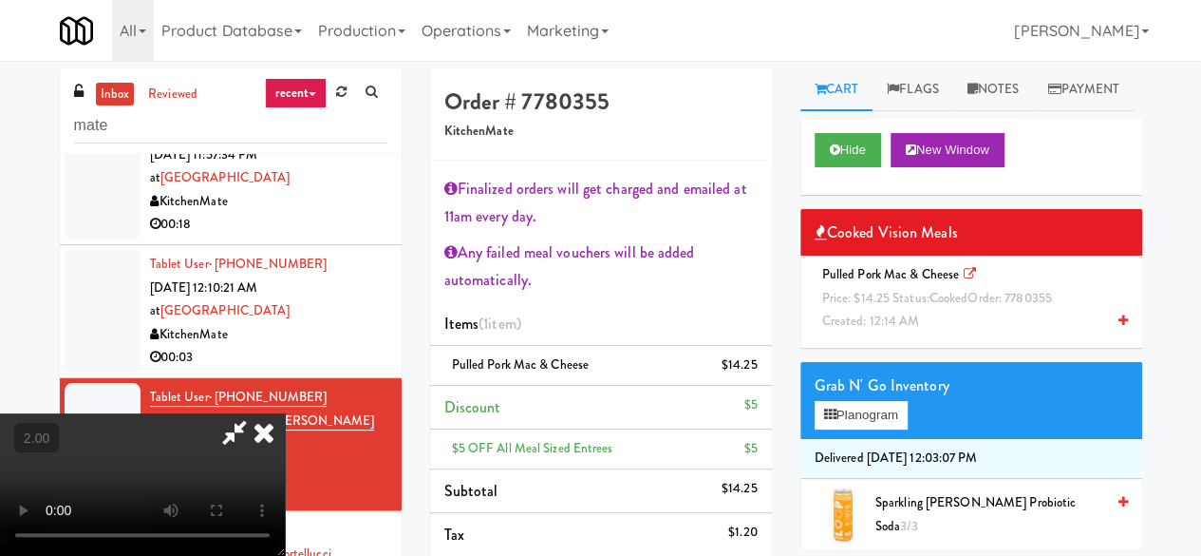
click at [256, 413] on icon at bounding box center [235, 432] width 44 height 38
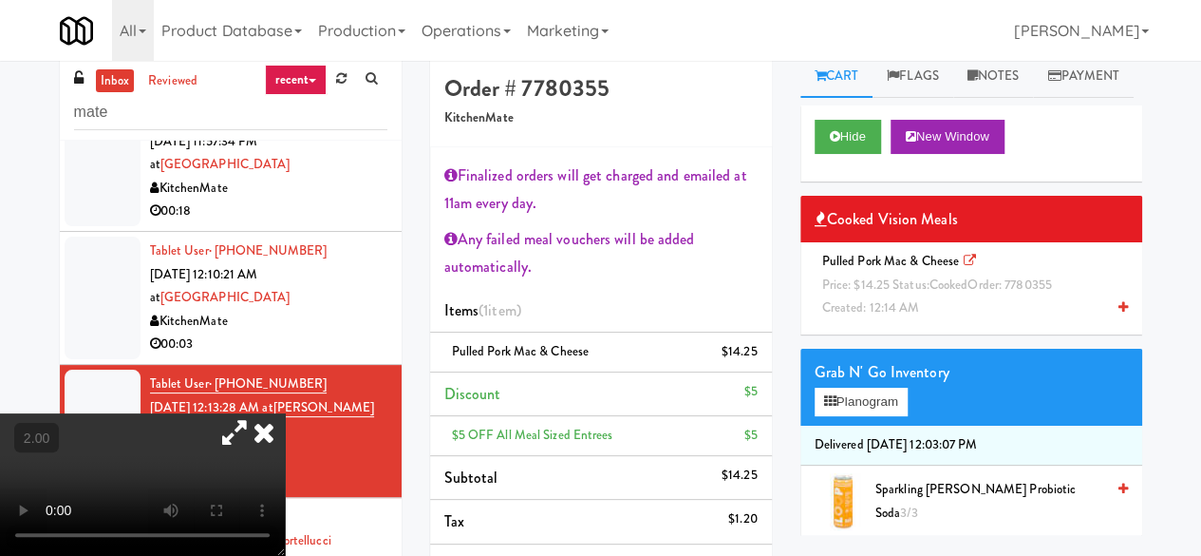
scroll to position [285, 0]
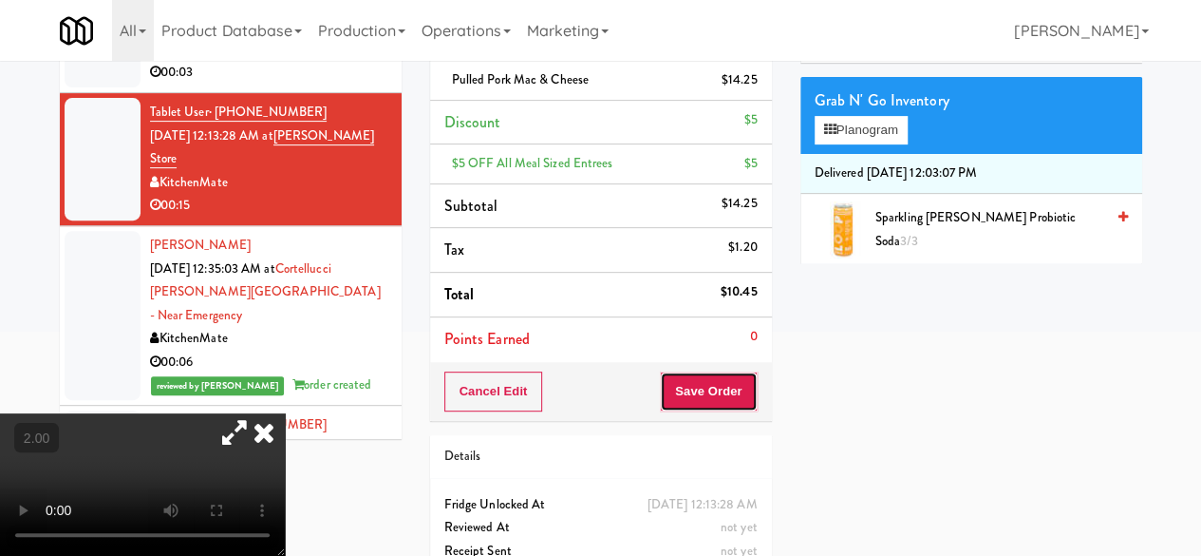
click at [703, 380] on button "Save Order" at bounding box center [708, 391] width 97 height 40
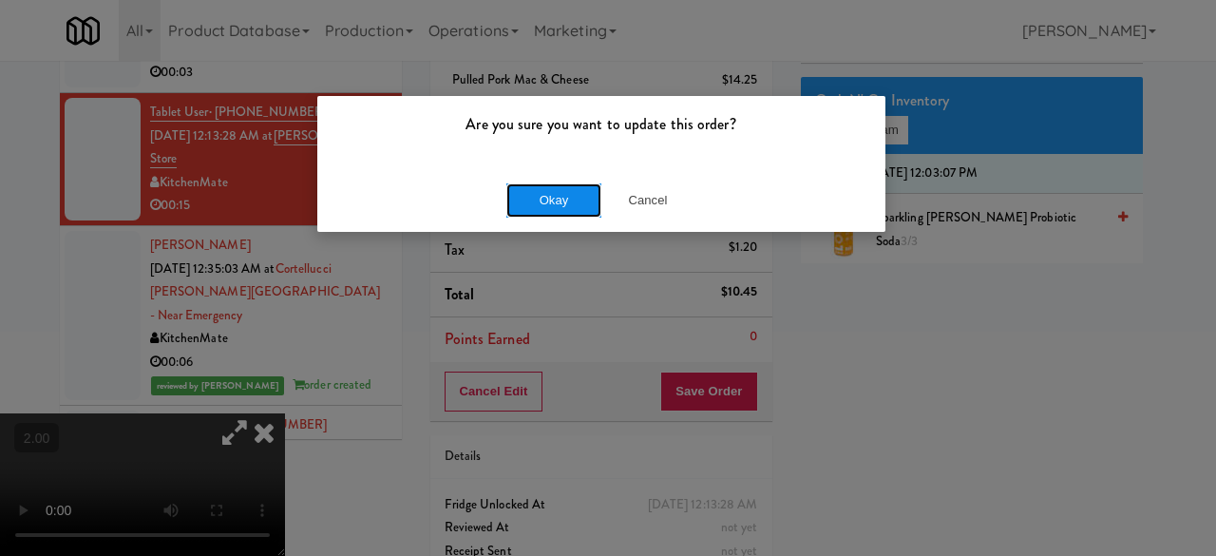
click at [518, 197] on button "Okay" at bounding box center [553, 200] width 95 height 34
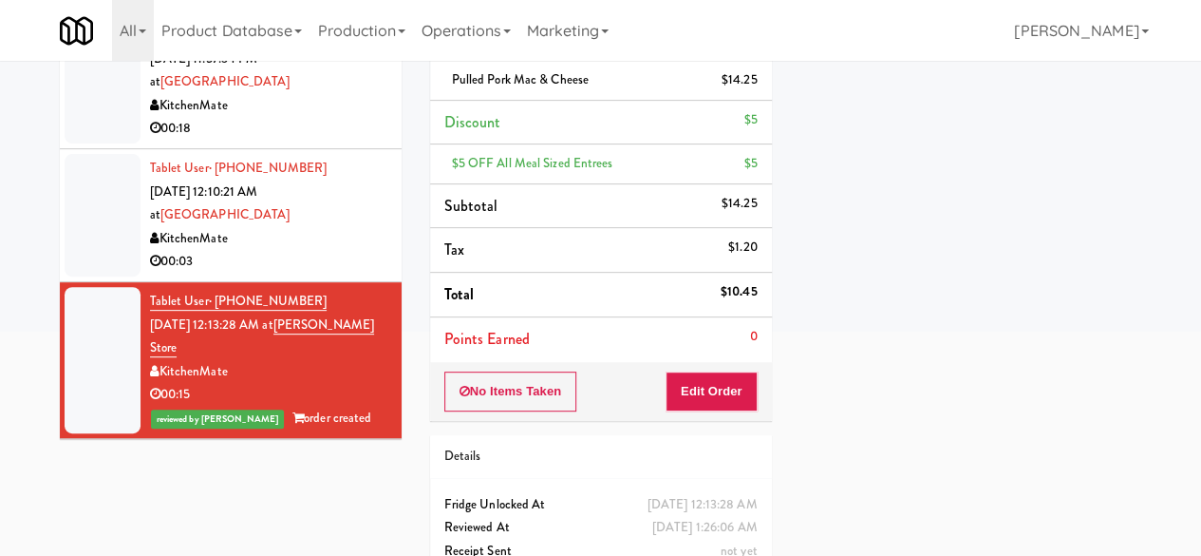
scroll to position [579, 0]
click at [313, 252] on div "KitchenMate" at bounding box center [268, 240] width 237 height 24
click at [313, 142] on div "00:18" at bounding box center [268, 130] width 237 height 24
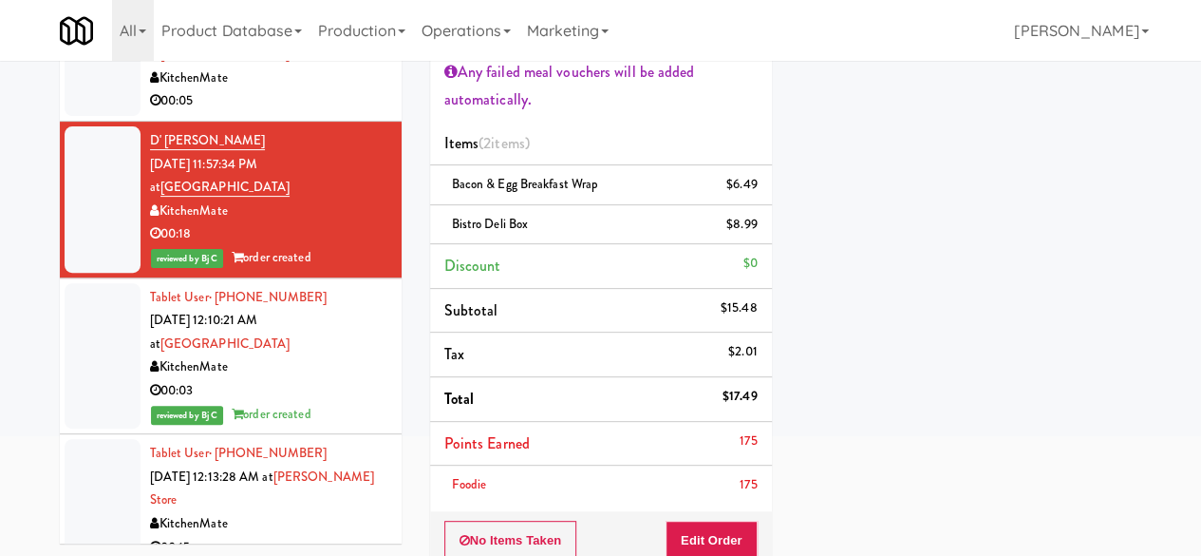
scroll to position [484, 0]
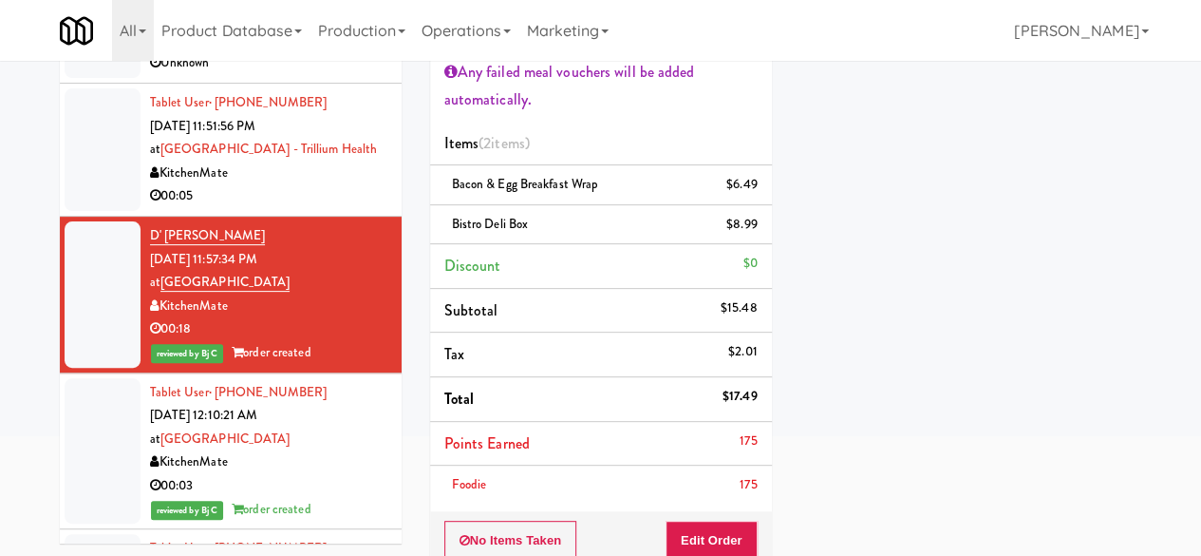
click at [346, 208] on div "00:05" at bounding box center [268, 196] width 237 height 24
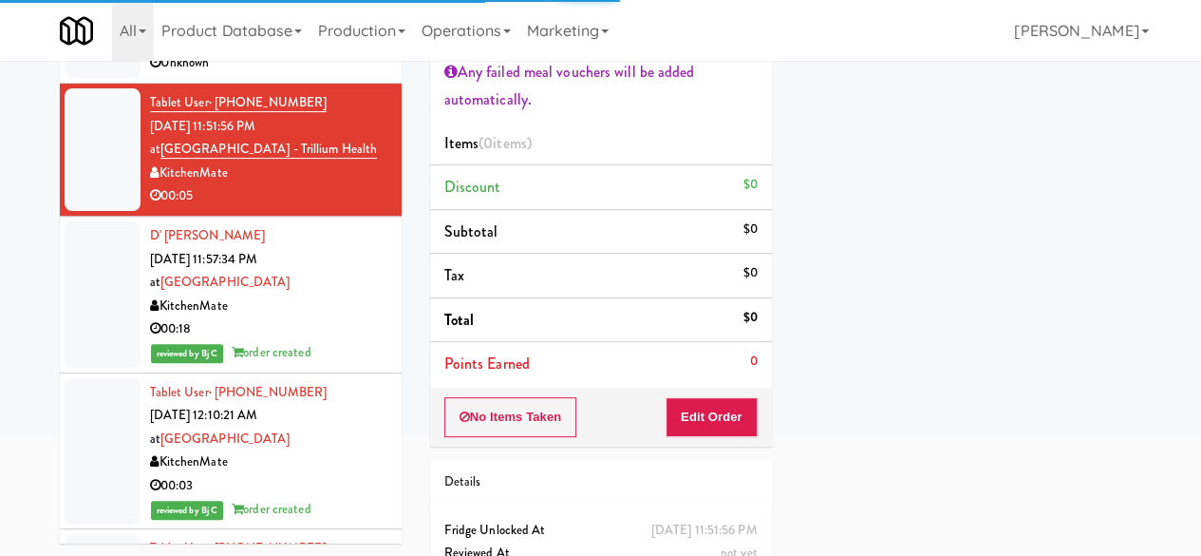
scroll to position [579, 0]
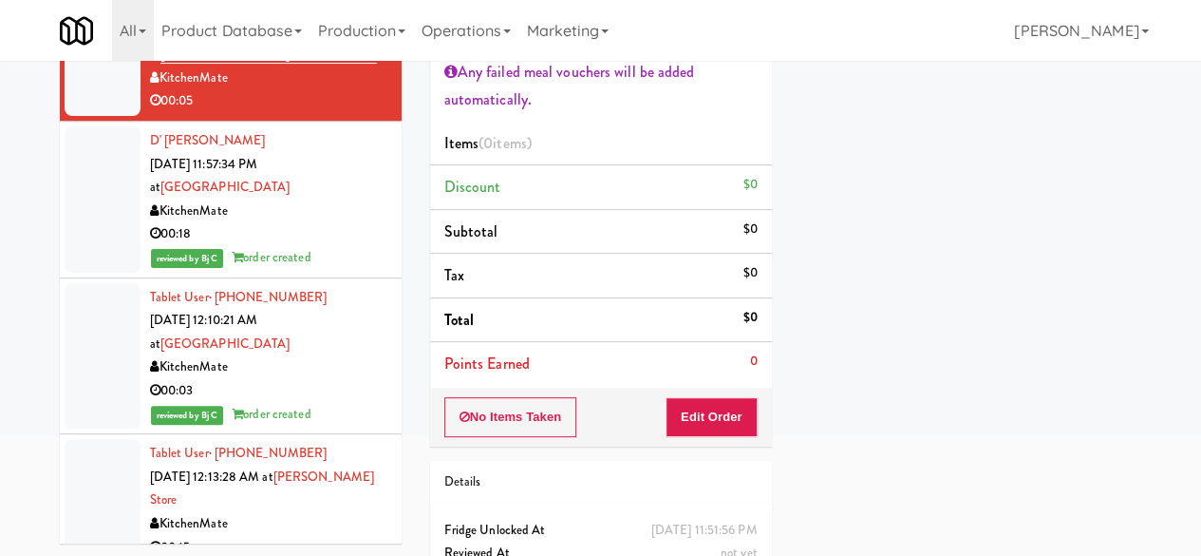
click at [291, 398] on div "00:03" at bounding box center [268, 391] width 237 height 24
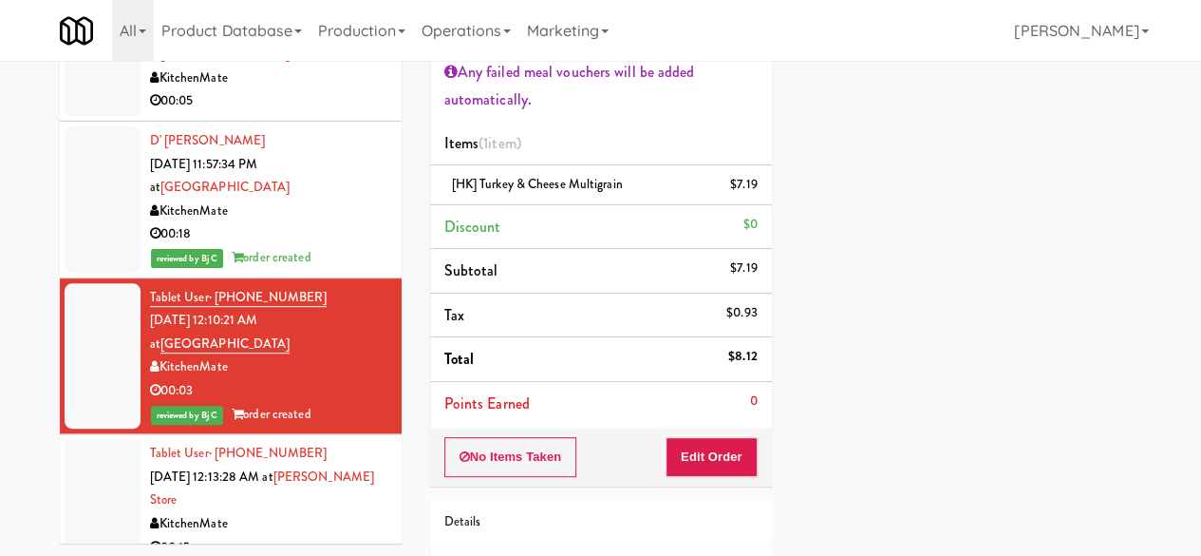
scroll to position [389, 0]
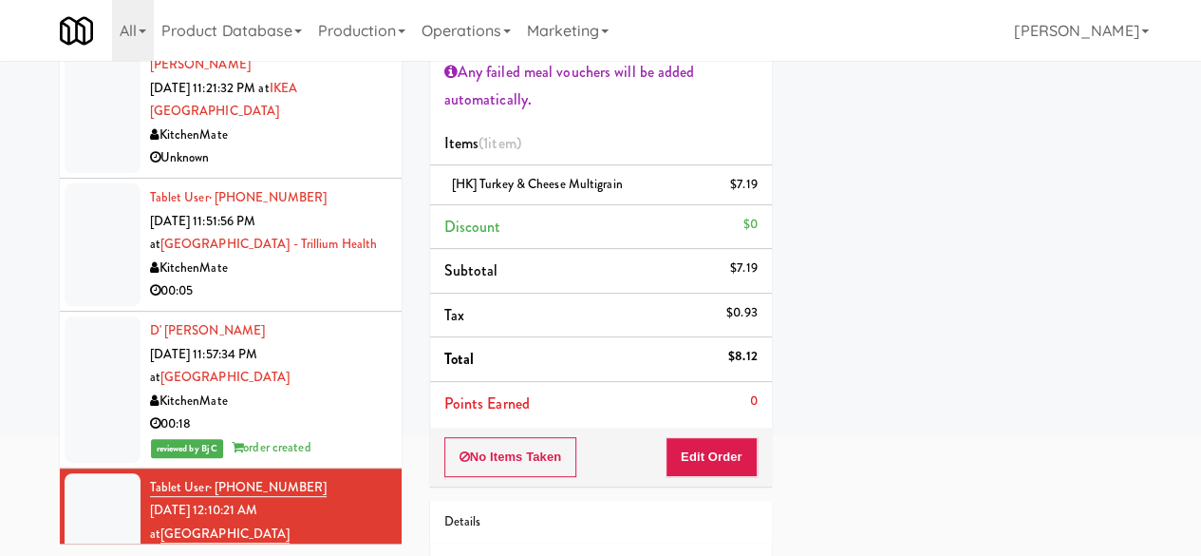
click at [346, 303] on div "00:05" at bounding box center [268, 291] width 237 height 24
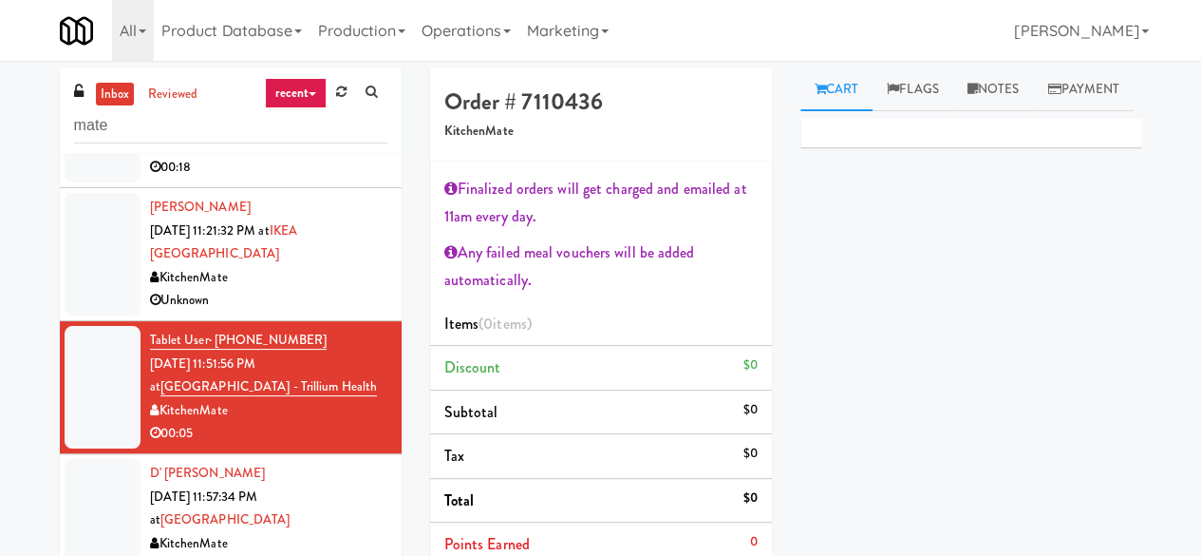
scroll to position [484, 0]
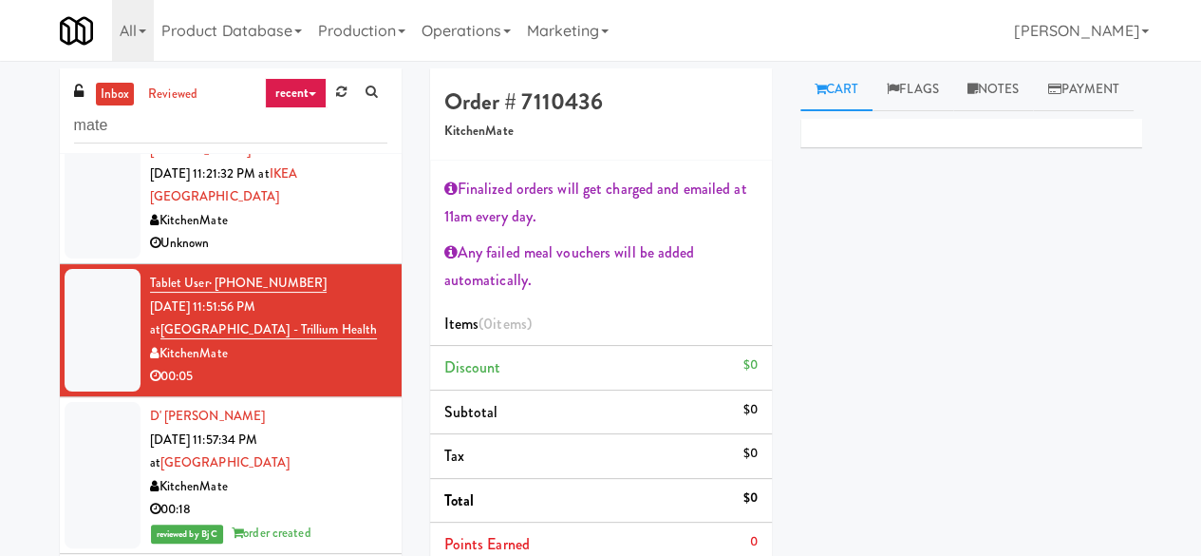
click at [271, 233] on div "KitchenMate" at bounding box center [268, 221] width 237 height 24
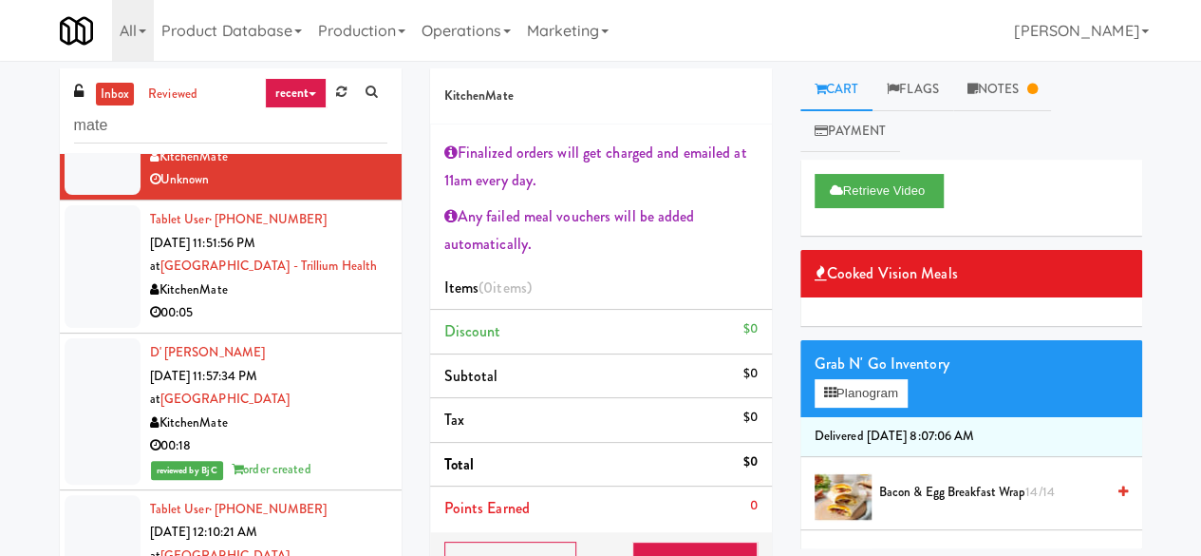
scroll to position [579, 0]
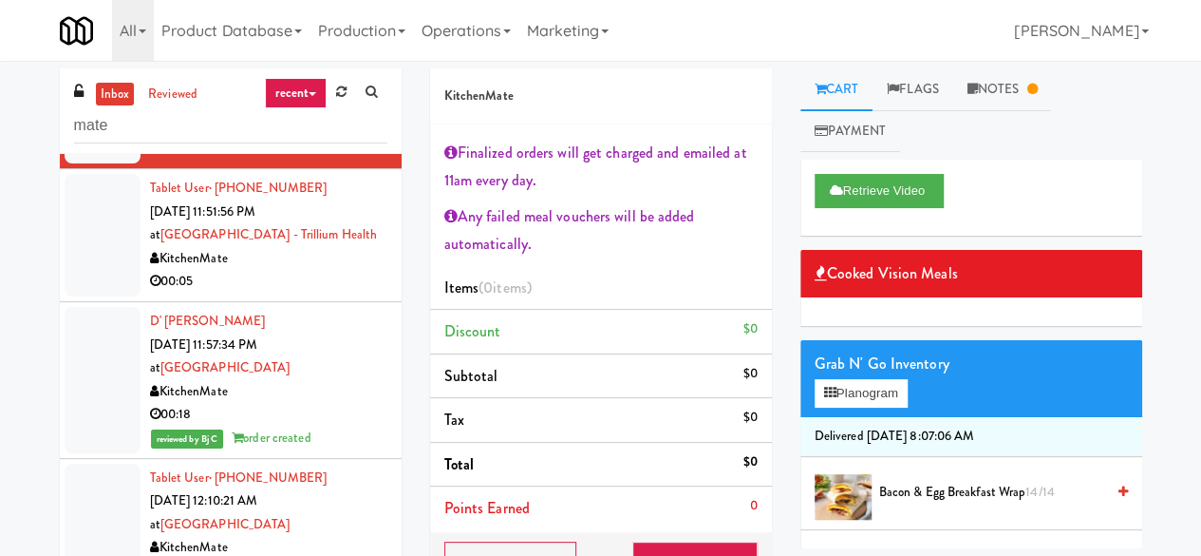
click at [321, 271] on div "KitchenMate" at bounding box center [268, 259] width 237 height 24
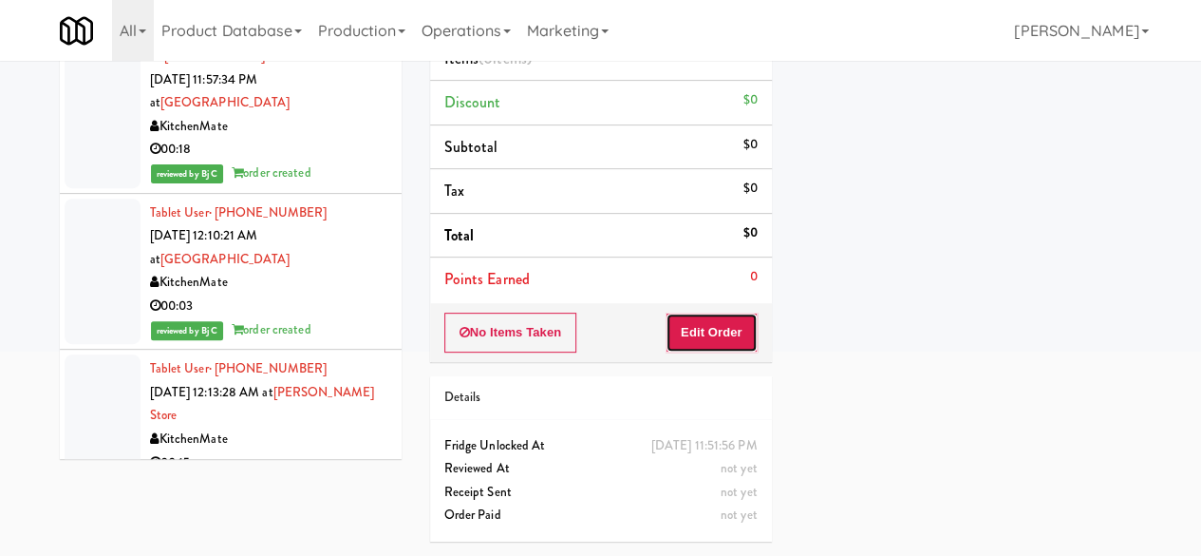
drag, startPoint x: 688, startPoint y: 308, endPoint x: 890, endPoint y: 301, distance: 202.4
click at [689, 312] on button "Edit Order" at bounding box center [712, 332] width 92 height 40
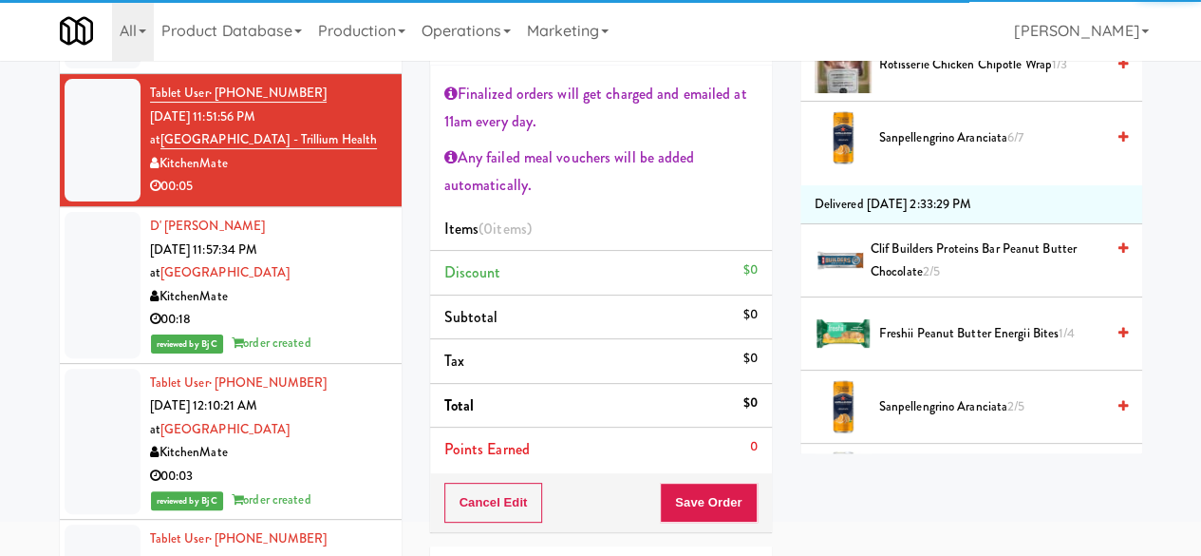
scroll to position [475, 0]
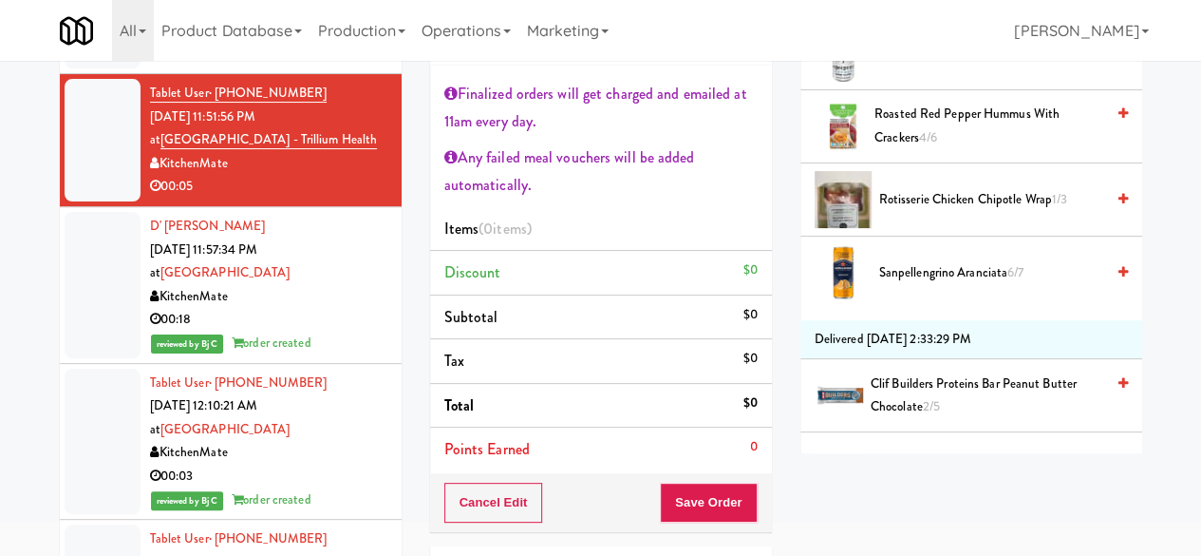
click at [909, 90] on li "Monster Energy Zero Ultra 7/10" at bounding box center [972, 53] width 342 height 73
click at [974, 66] on span "Monster Energy Zero Ultra 7/10" at bounding box center [991, 54] width 225 height 24
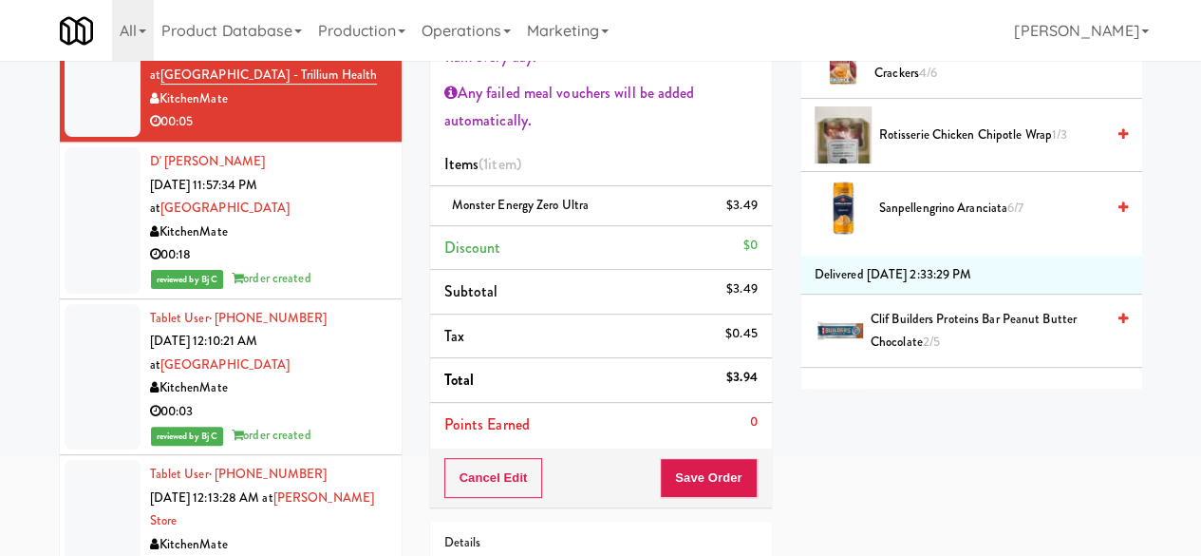
scroll to position [190, 0]
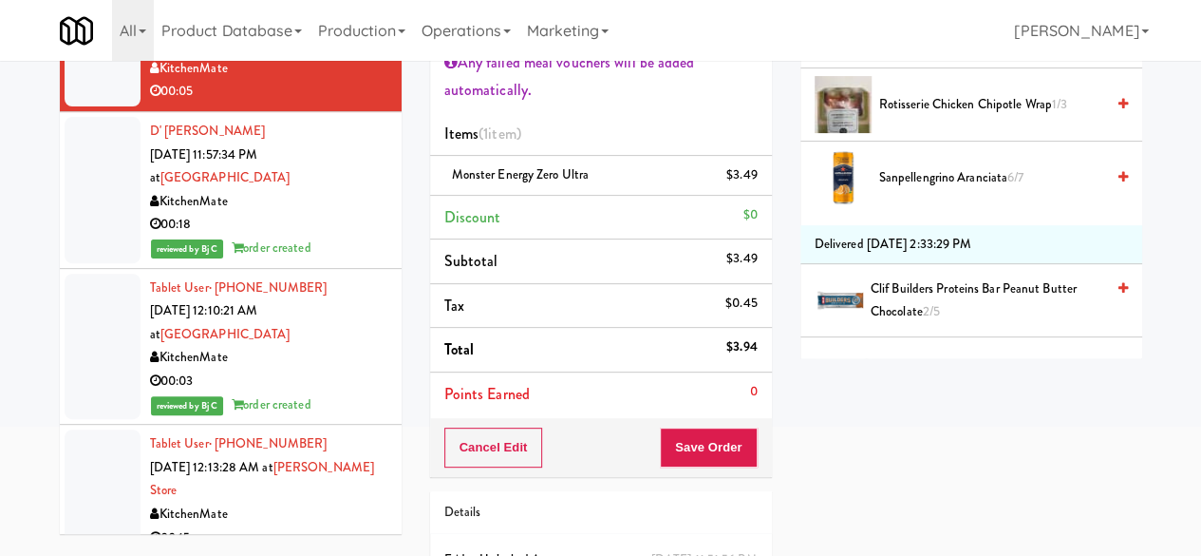
click at [676, 425] on div "Cancel Edit Save Order" at bounding box center [601, 447] width 342 height 59
click at [710, 438] on button "Save Order" at bounding box center [708, 447] width 97 height 40
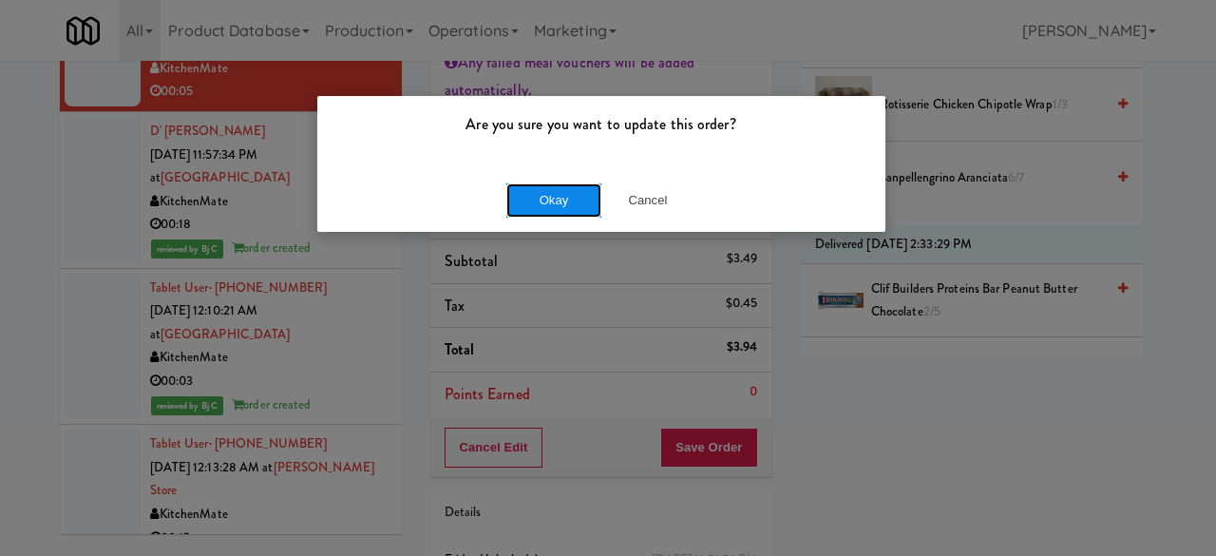
click at [515, 198] on button "Okay" at bounding box center [553, 200] width 95 height 34
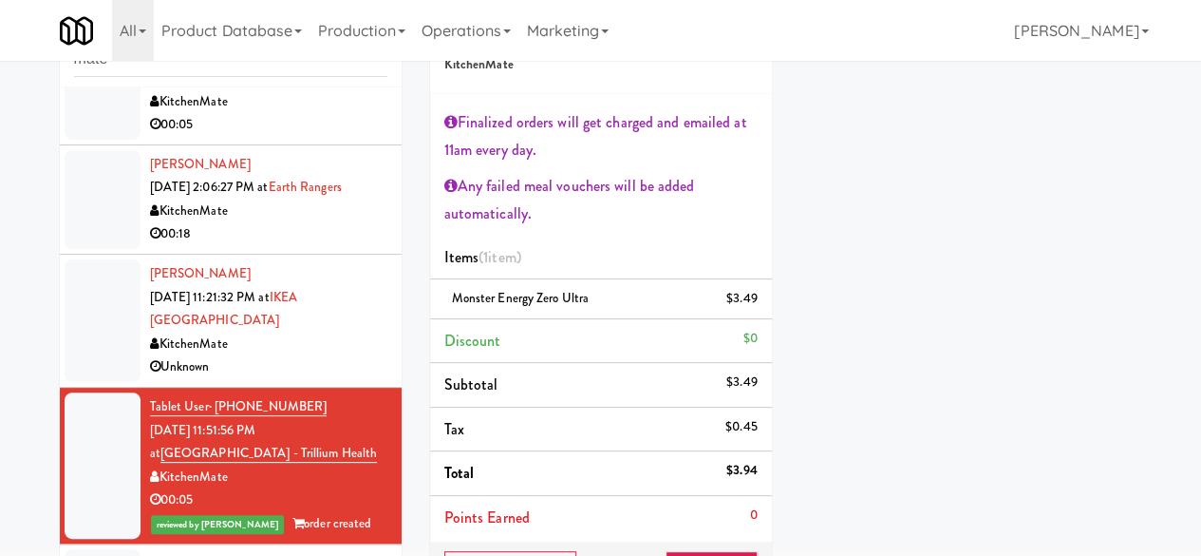
scroll to position [0, 0]
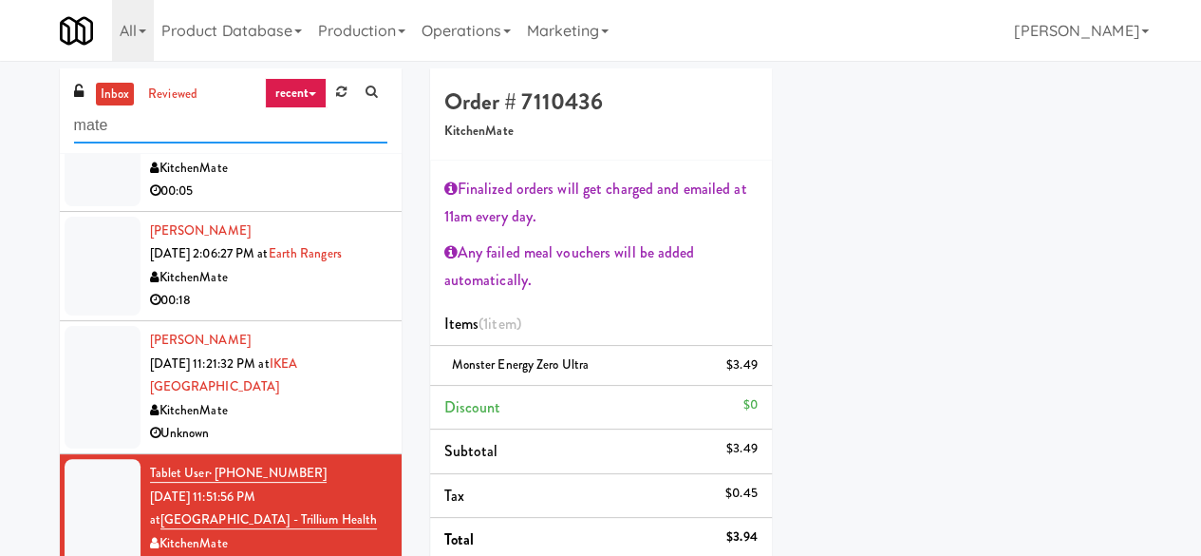
click at [208, 132] on input "mate" at bounding box center [230, 125] width 313 height 35
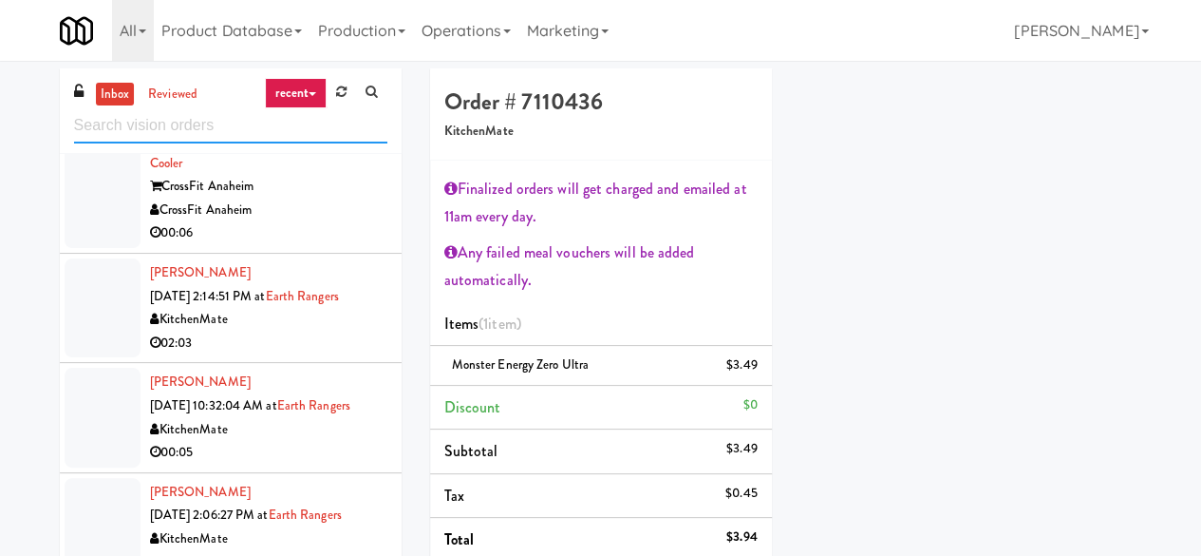
scroll to position [475, 0]
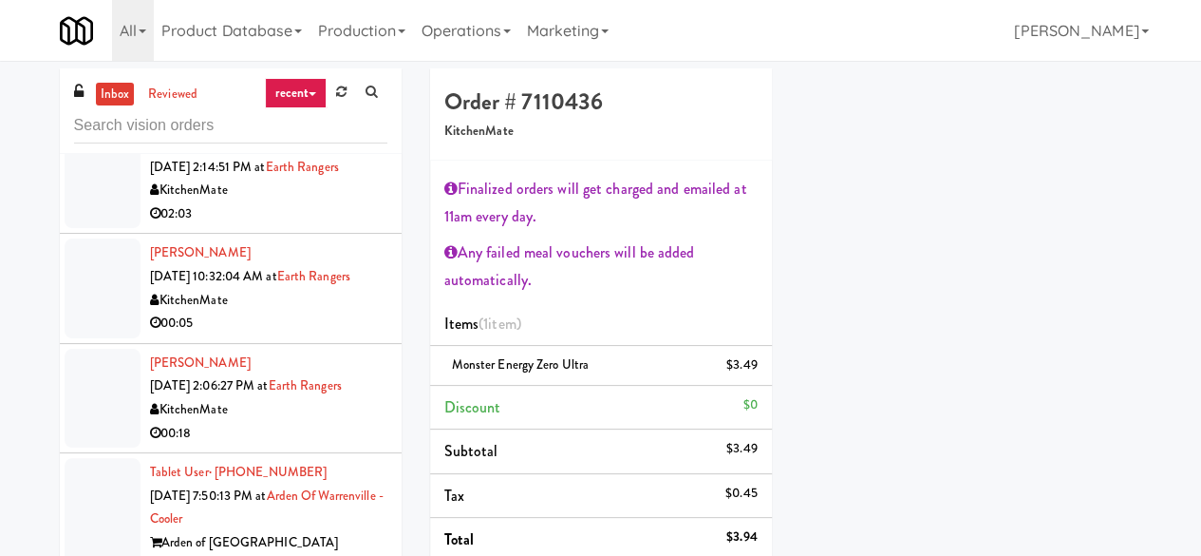
click at [306, 295] on div "[PERSON_NAME] [DATE] 10:32:04 AM at Earth Rangers KitchenMate 00:05" at bounding box center [268, 287] width 237 height 93
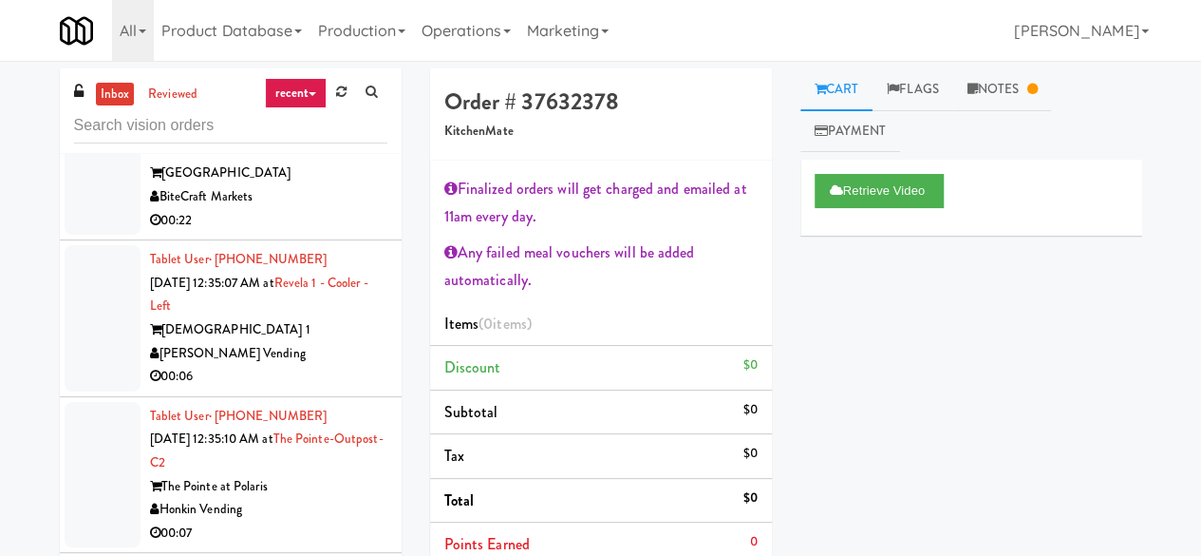
scroll to position [3039, 0]
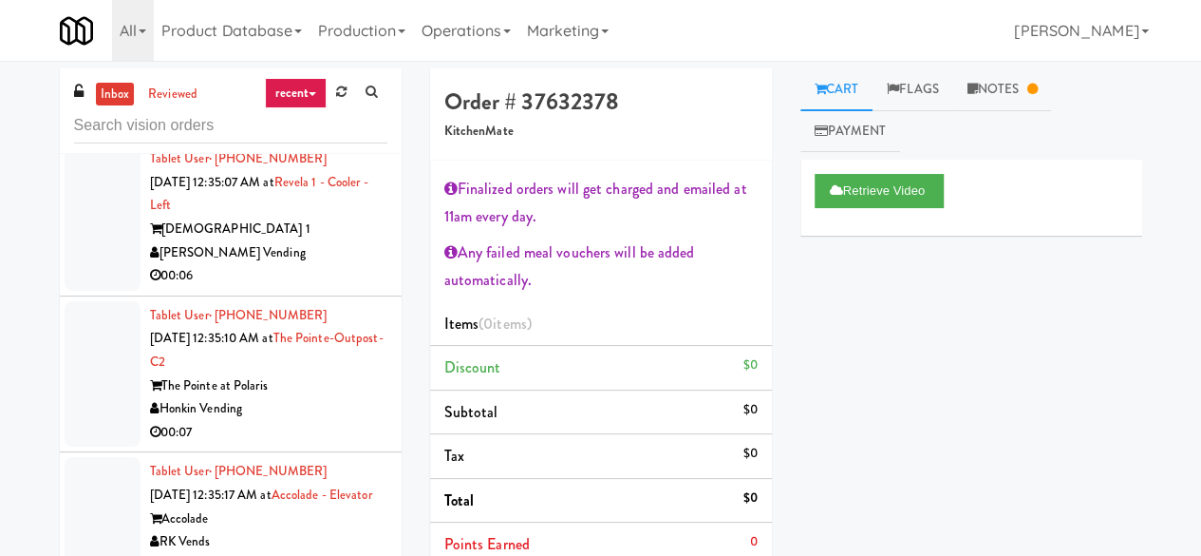
click at [299, 288] on div "00:06" at bounding box center [268, 276] width 237 height 24
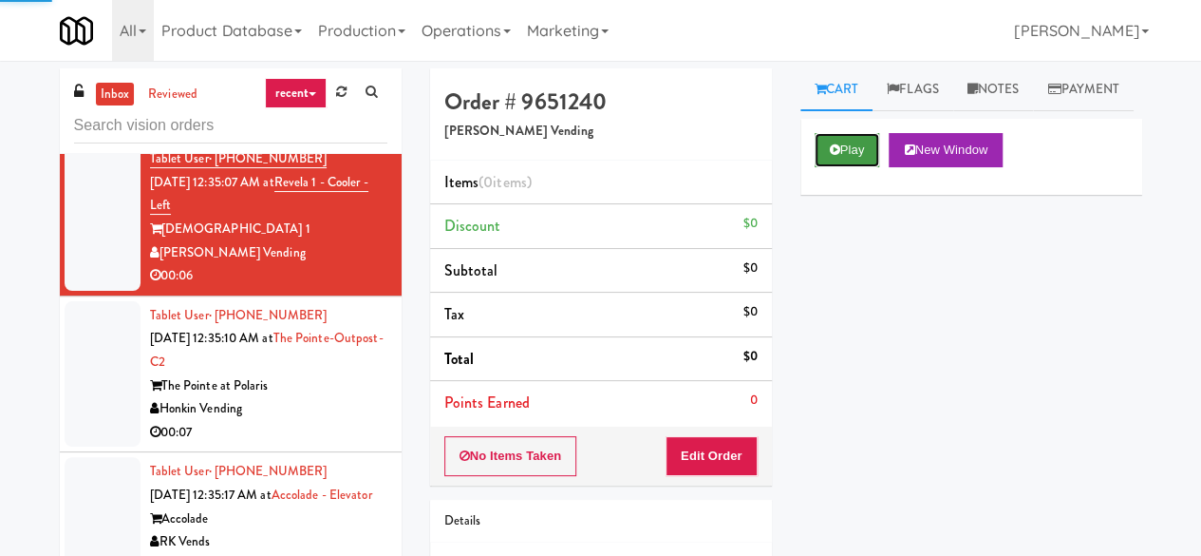
click at [857, 167] on button "Play" at bounding box center [848, 150] width 66 height 34
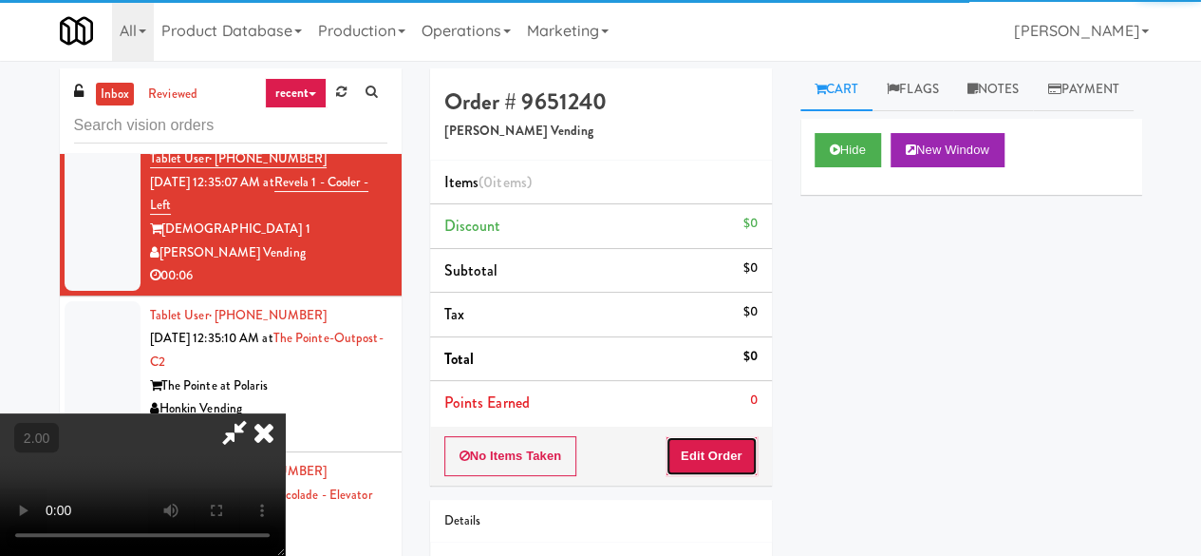
click at [727, 438] on button "Edit Order" at bounding box center [712, 456] width 92 height 40
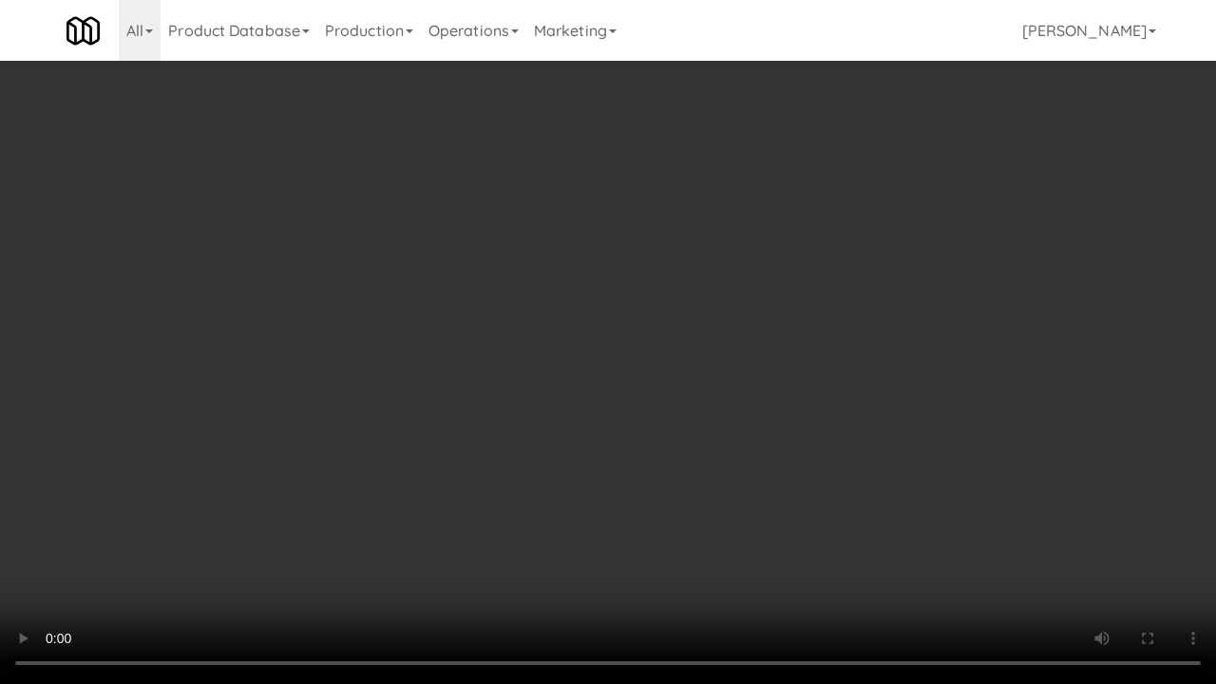
click at [488, 395] on video at bounding box center [608, 342] width 1216 height 684
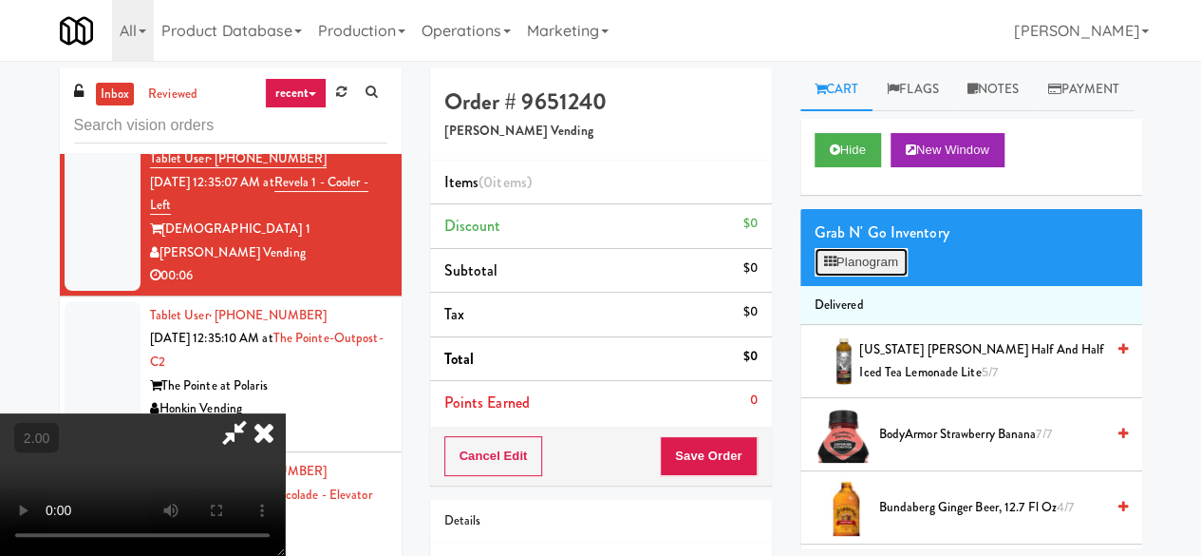
click at [852, 276] on button "Planogram" at bounding box center [861, 262] width 93 height 28
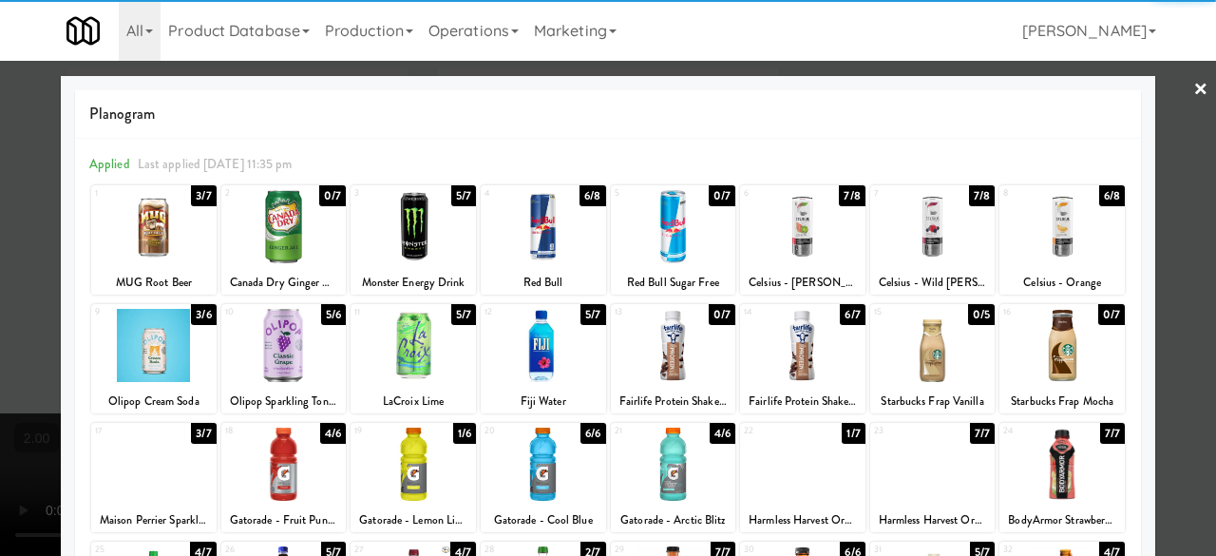
click at [173, 255] on div at bounding box center [153, 226] width 125 height 73
click at [1162, 155] on div at bounding box center [608, 278] width 1216 height 556
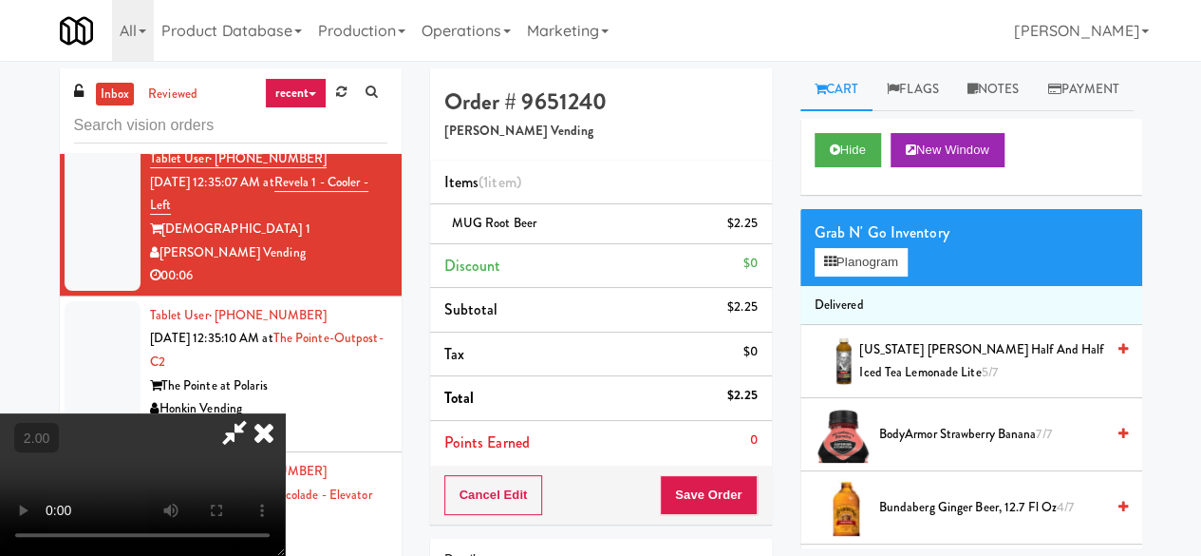
click at [256, 413] on icon at bounding box center [235, 432] width 44 height 38
click at [726, 478] on button "Save Order" at bounding box center [708, 495] width 97 height 40
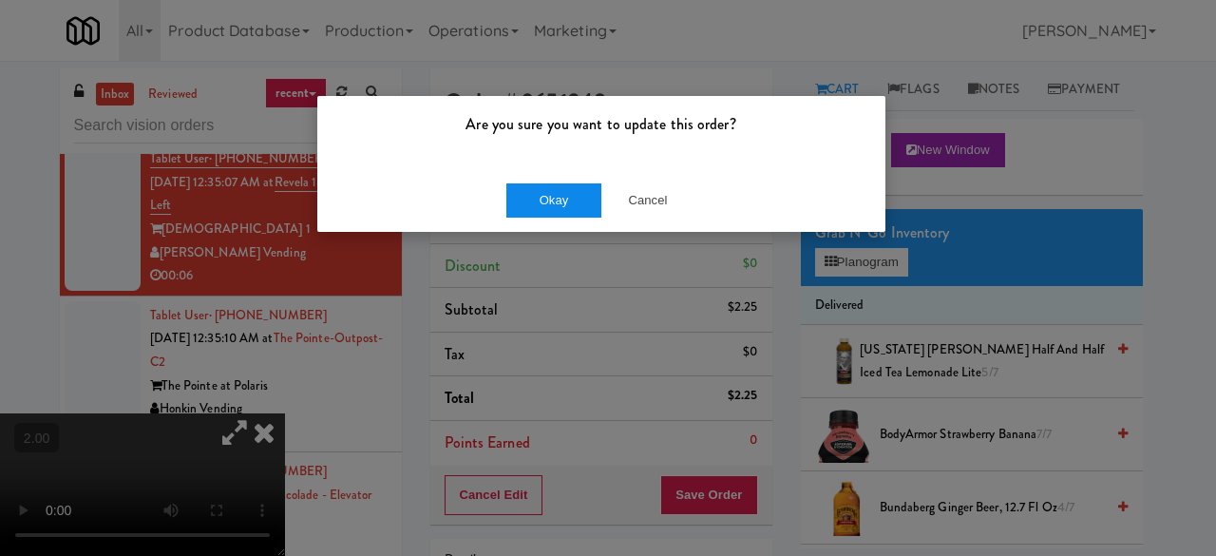
drag, startPoint x: 519, startPoint y: 219, endPoint x: 543, endPoint y: 198, distance: 32.3
click at [521, 219] on div "Okay Cancel" at bounding box center [601, 200] width 568 height 64
click at [543, 198] on button "Okay" at bounding box center [553, 200] width 95 height 34
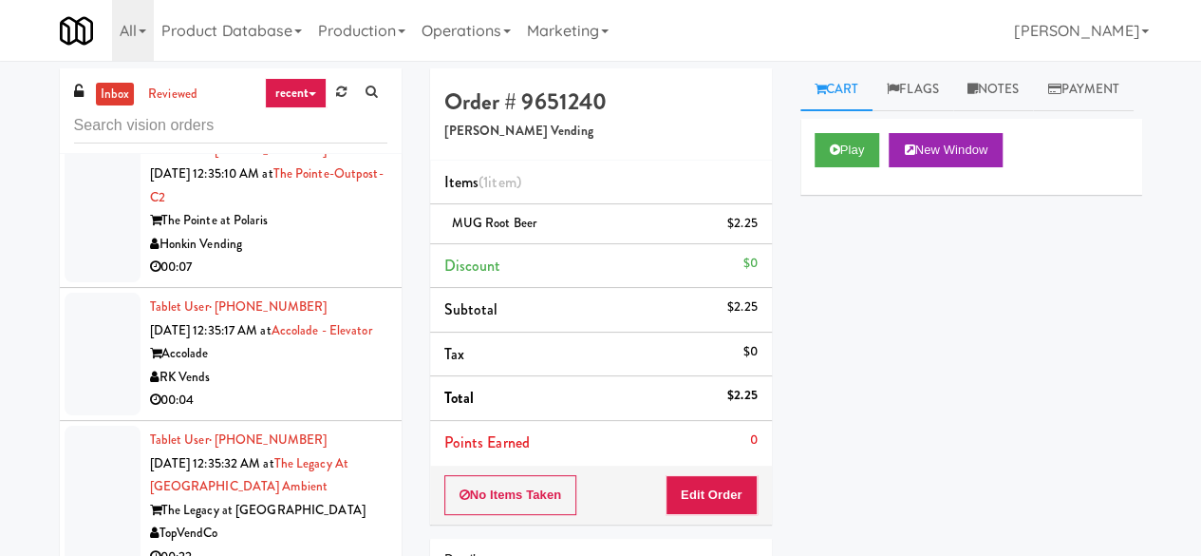
scroll to position [3229, 0]
click at [291, 277] on div "00:07" at bounding box center [268, 266] width 237 height 24
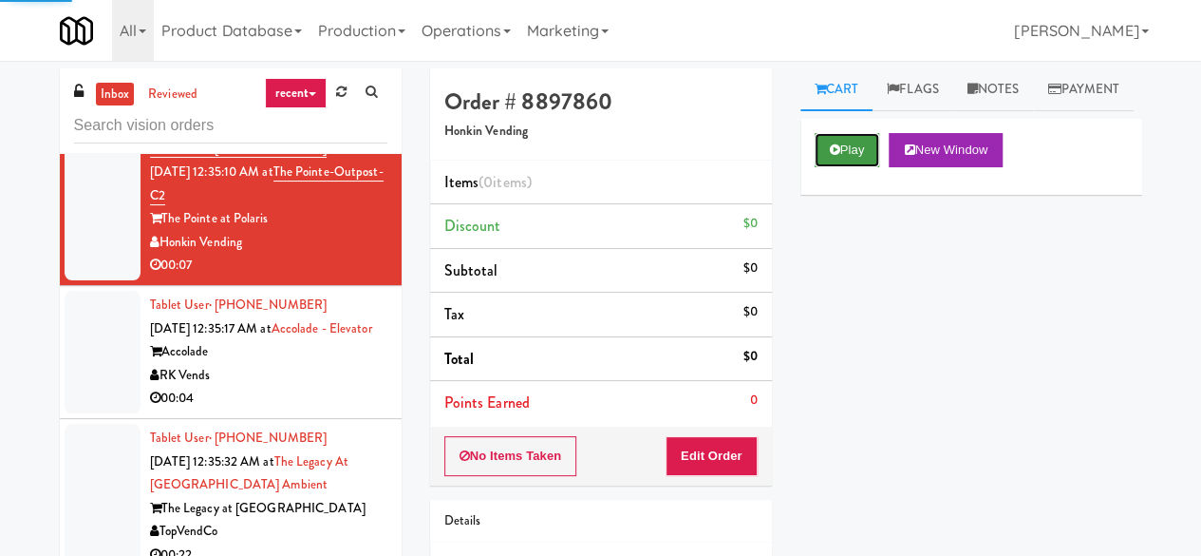
click at [821, 167] on button "Play" at bounding box center [848, 150] width 66 height 34
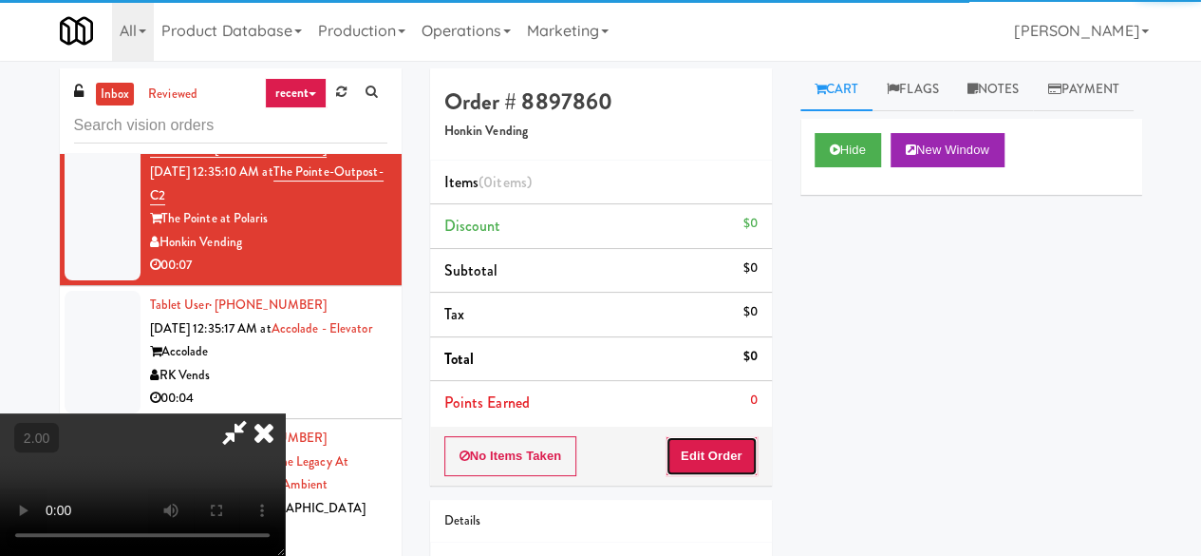
click at [727, 436] on button "Edit Order" at bounding box center [712, 456] width 92 height 40
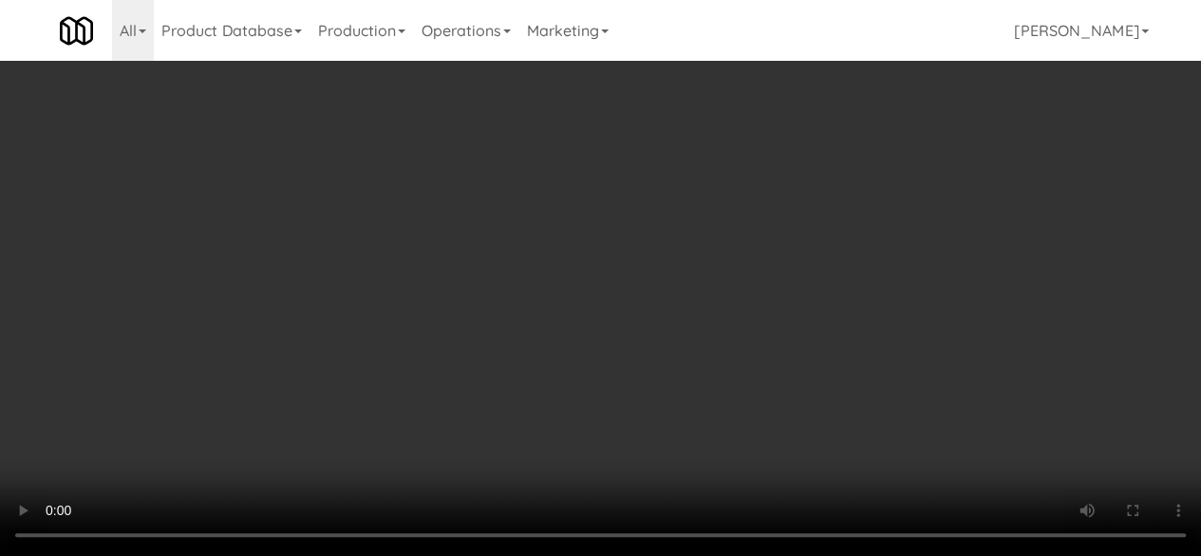
scroll to position [1425, 0]
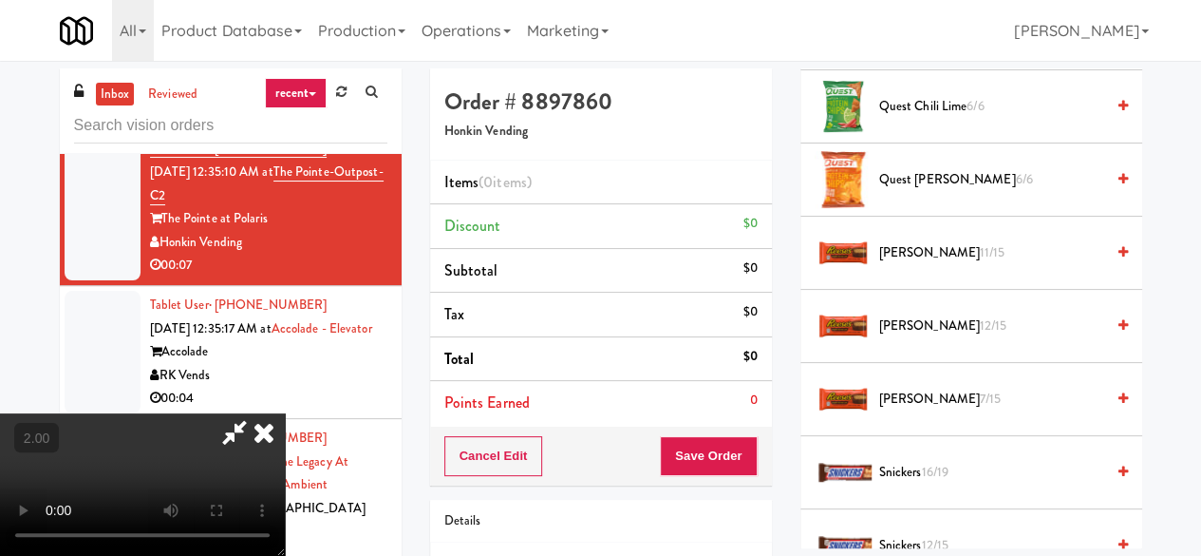
click at [932, 481] on span "16/19" at bounding box center [935, 471] width 28 height 18
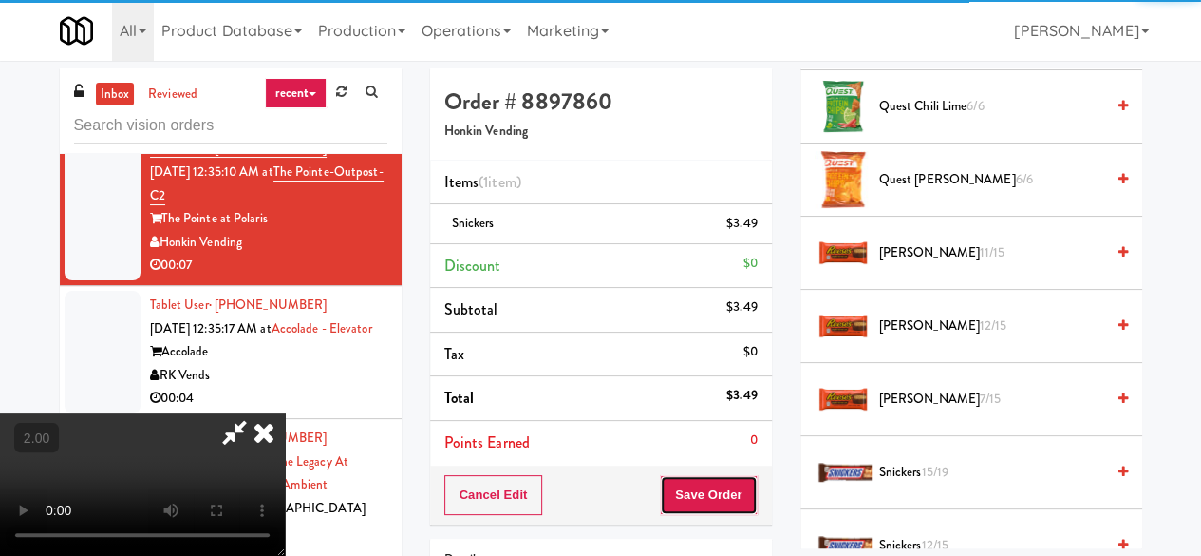
click at [735, 500] on button "Save Order" at bounding box center [708, 495] width 97 height 40
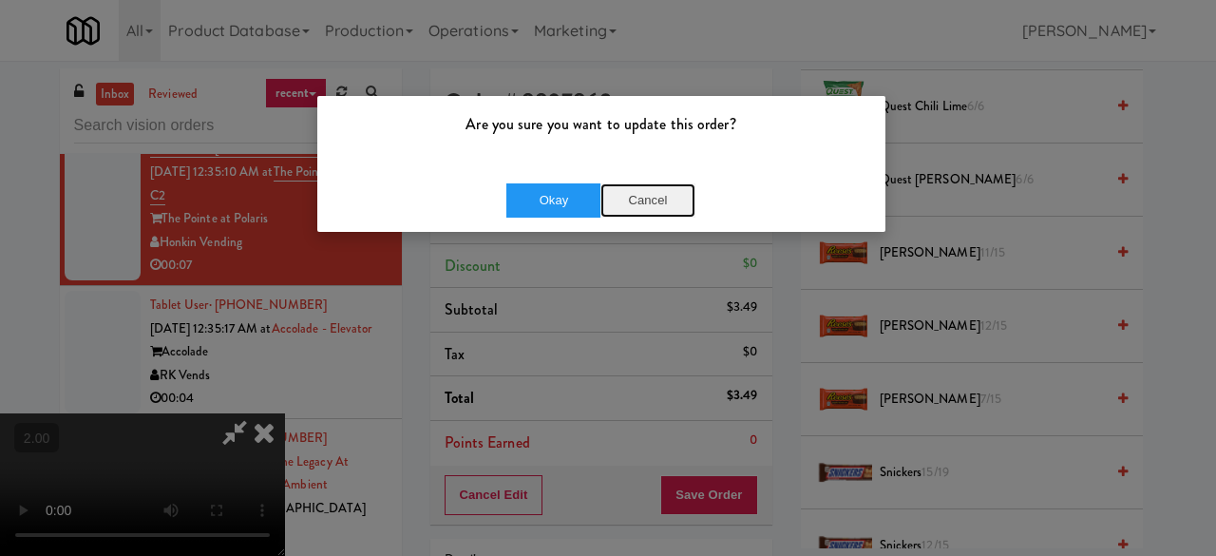
drag, startPoint x: 664, startPoint y: 212, endPoint x: 678, endPoint y: 209, distance: 14.5
click at [665, 212] on button "Cancel" at bounding box center [647, 200] width 95 height 34
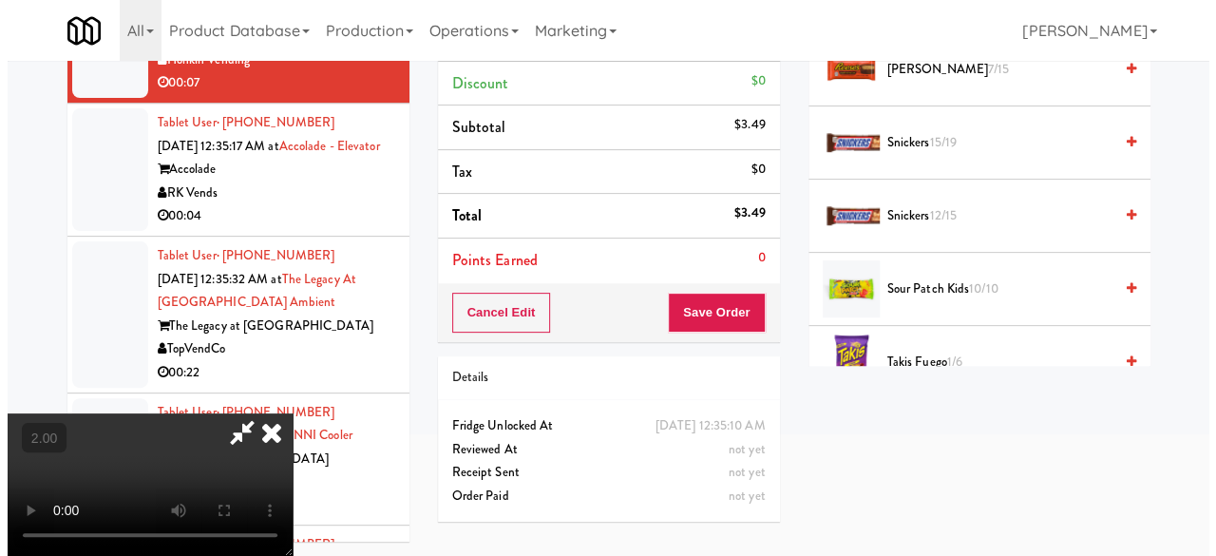
scroll to position [1614, 0]
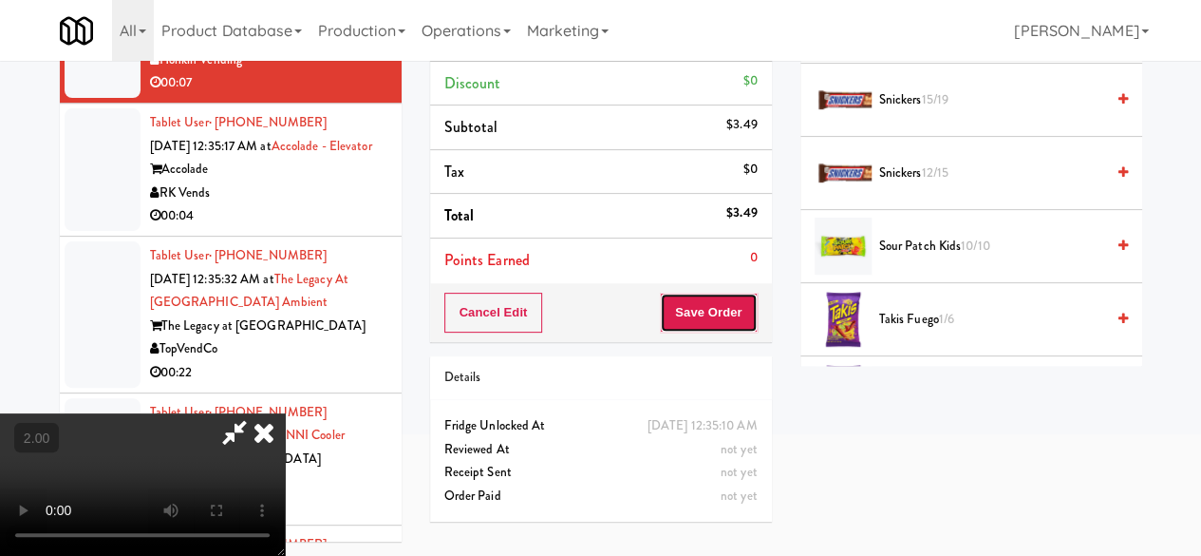
click at [748, 318] on button "Save Order" at bounding box center [708, 313] width 97 height 40
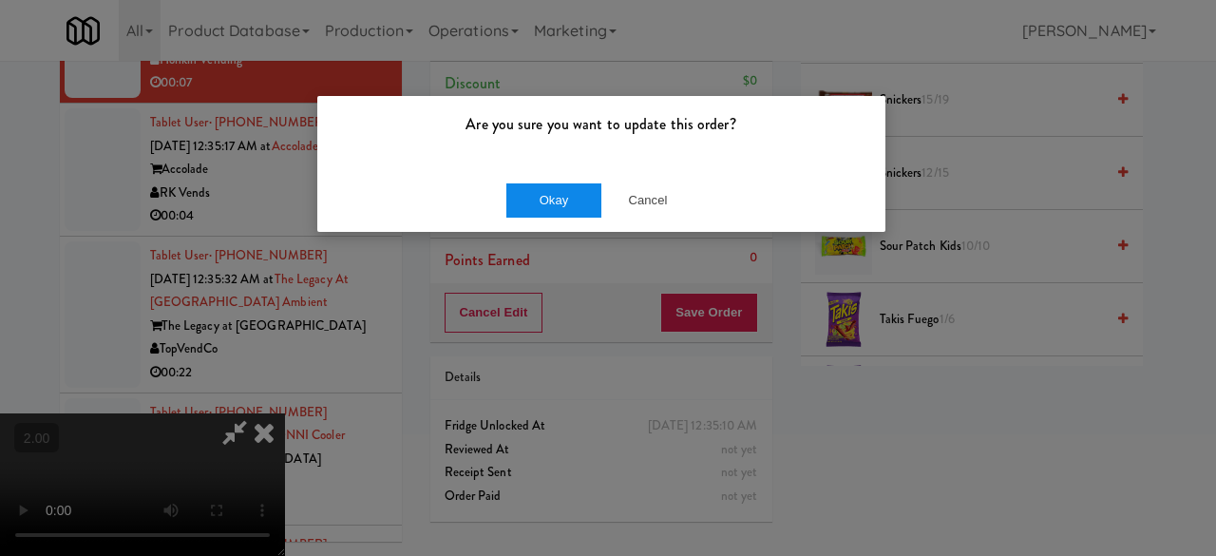
click at [549, 216] on div "Okay Cancel" at bounding box center [601, 200] width 568 height 64
click at [560, 202] on button "Okay" at bounding box center [553, 200] width 95 height 34
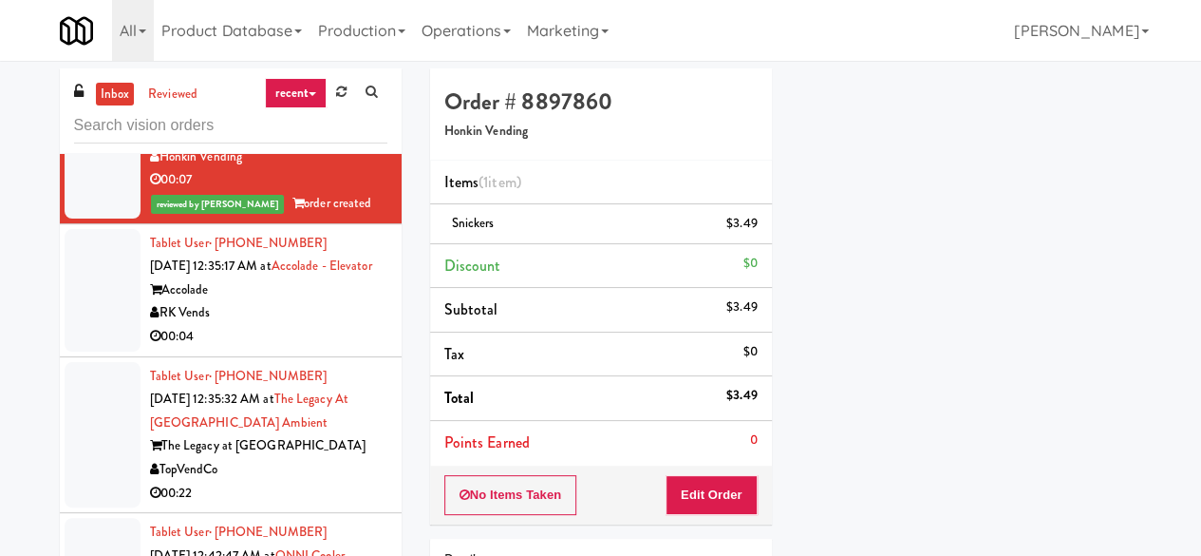
scroll to position [3514, 0]
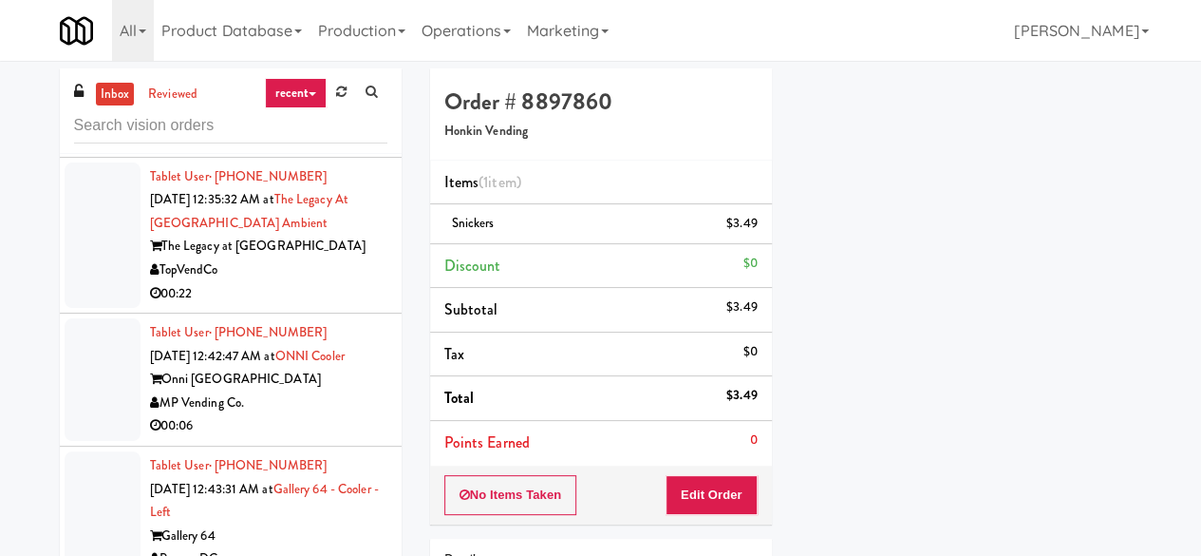
click at [330, 125] on div "RK Vends" at bounding box center [268, 114] width 237 height 24
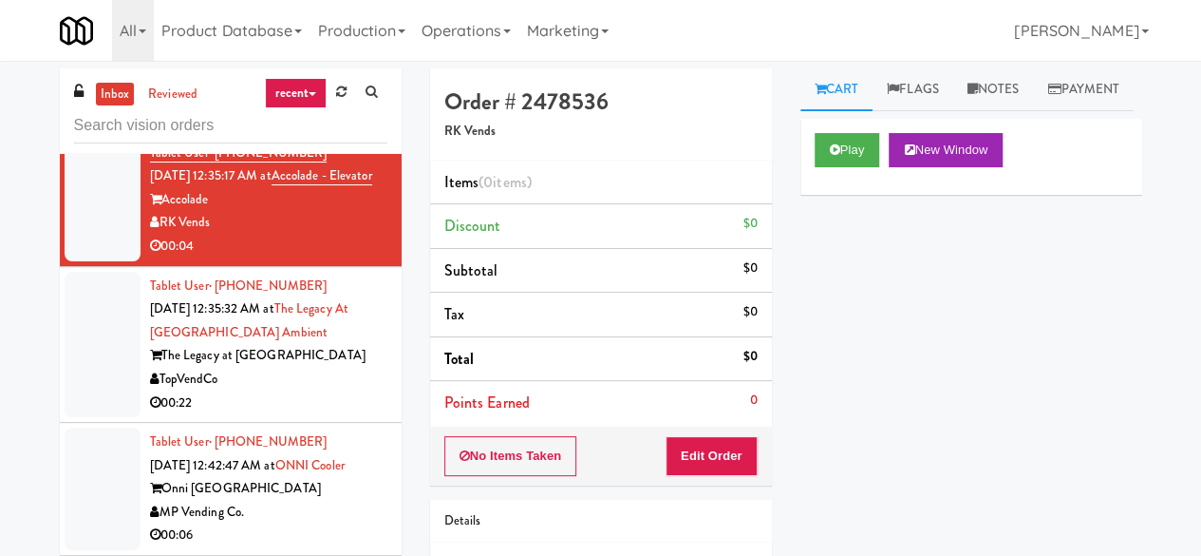
scroll to position [3324, 0]
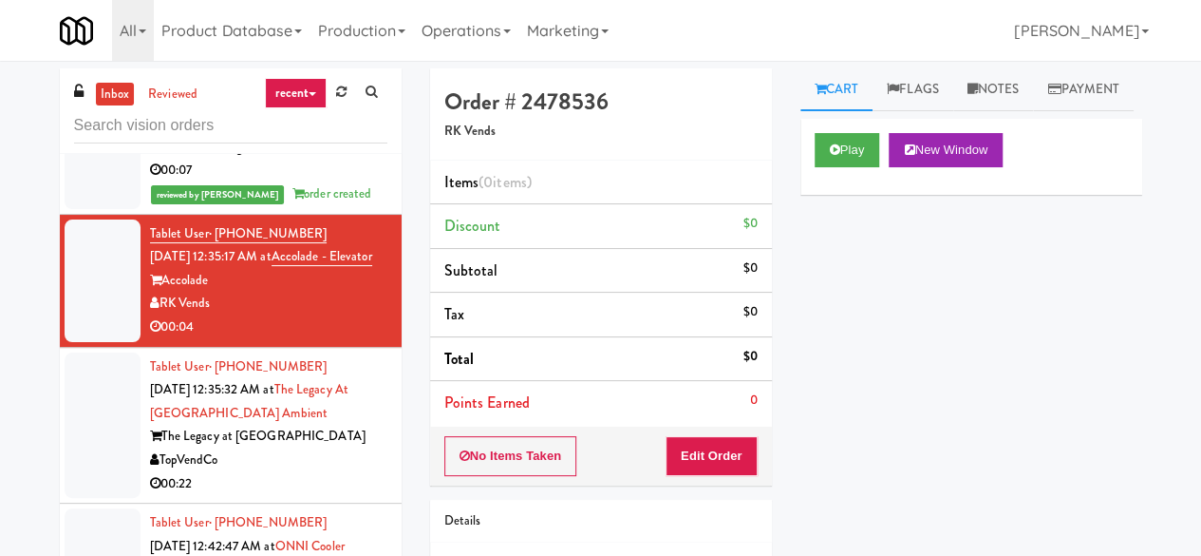
click at [317, 160] on div "Honkin Vending" at bounding box center [268, 148] width 237 height 24
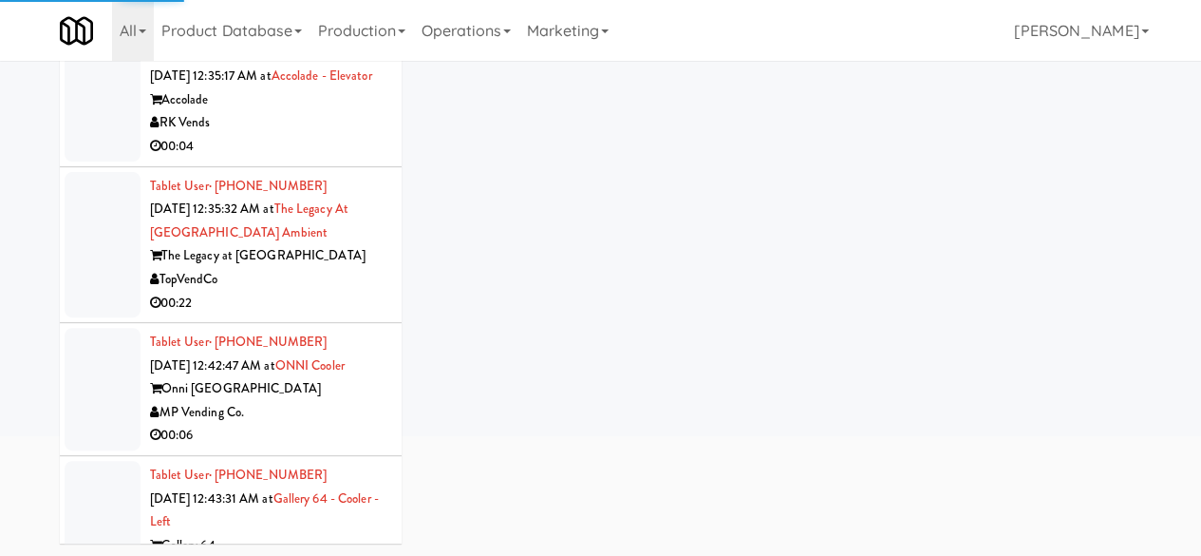
scroll to position [180, 0]
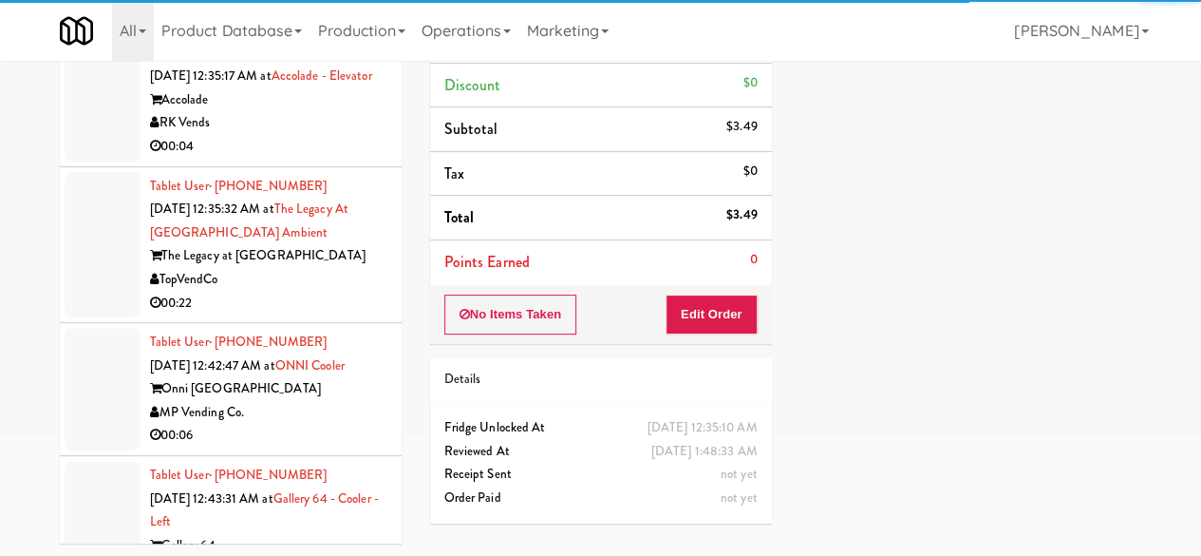
click at [311, 159] on div "Tablet User · (651) 724-3368 [DATE] 12:35:17 AM at Accolade - Elevator Accolade…" at bounding box center [268, 100] width 237 height 117
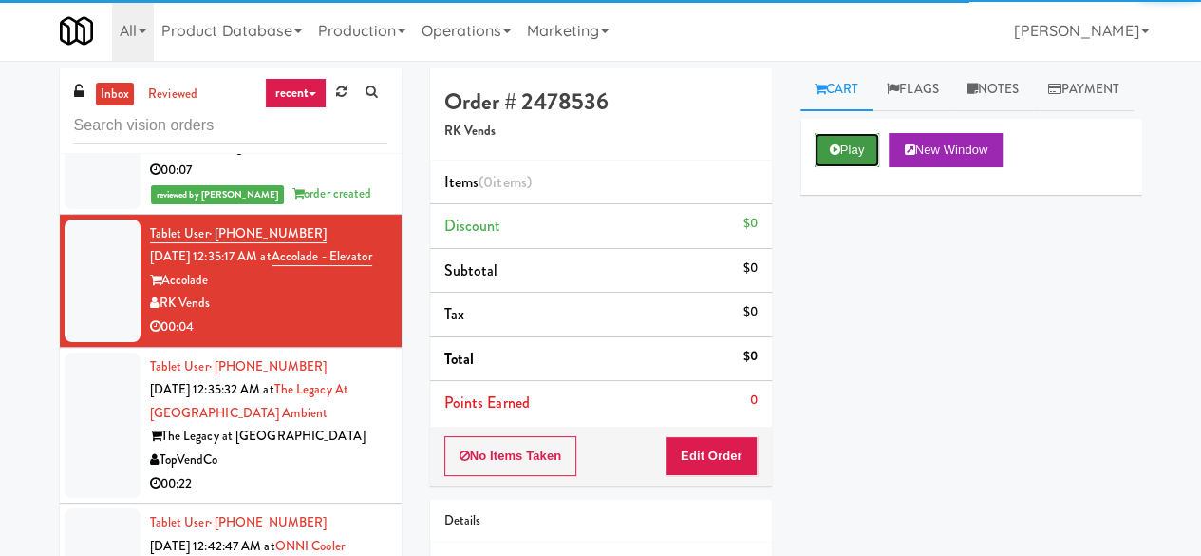
click at [843, 167] on button "Play" at bounding box center [848, 150] width 66 height 34
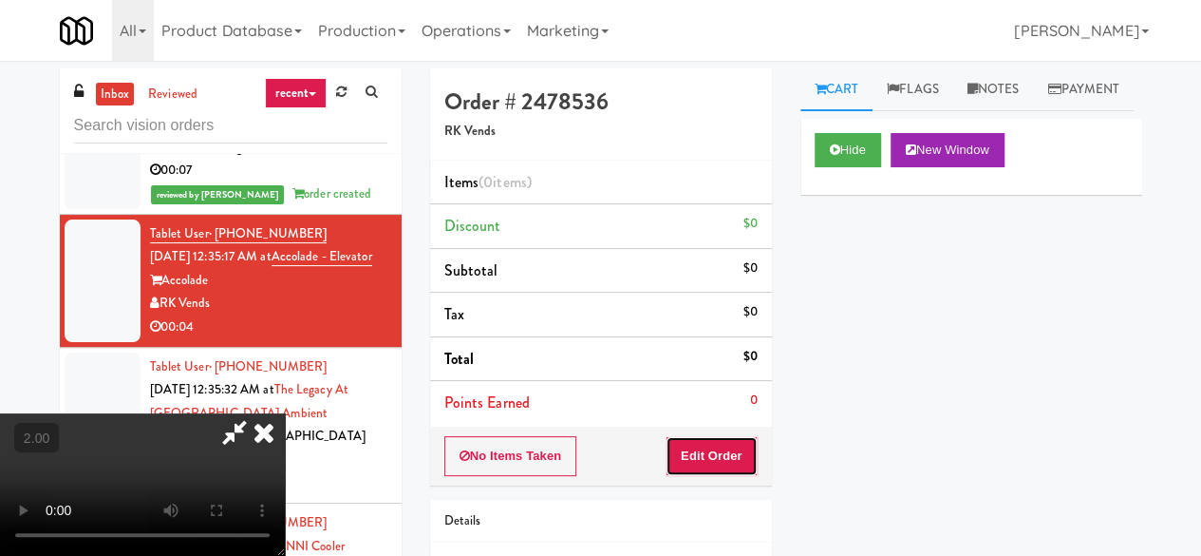
click at [712, 464] on button "Edit Order" at bounding box center [712, 456] width 92 height 40
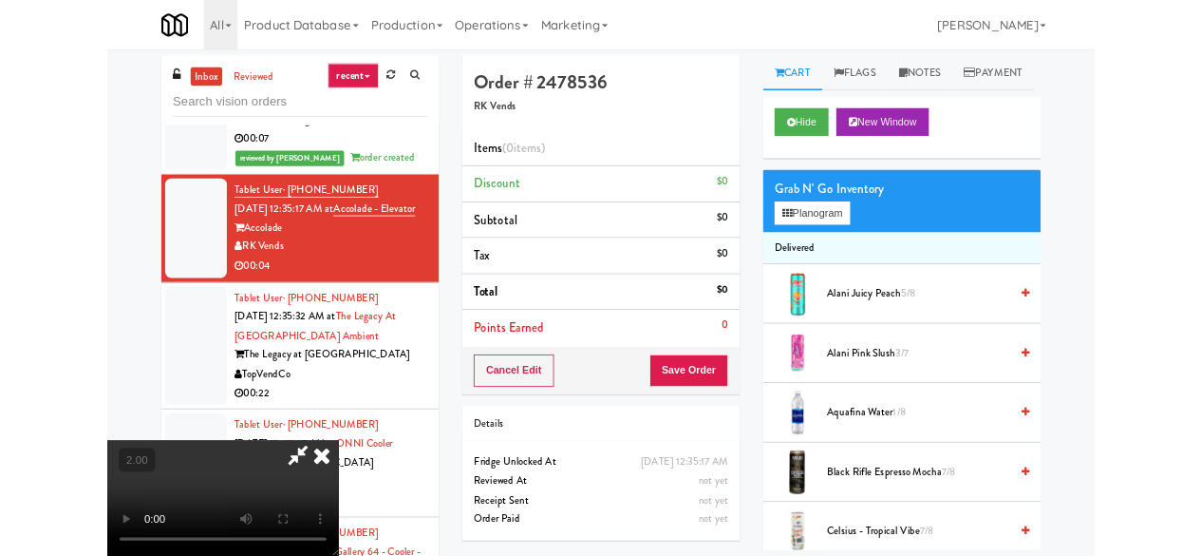
scroll to position [39, 0]
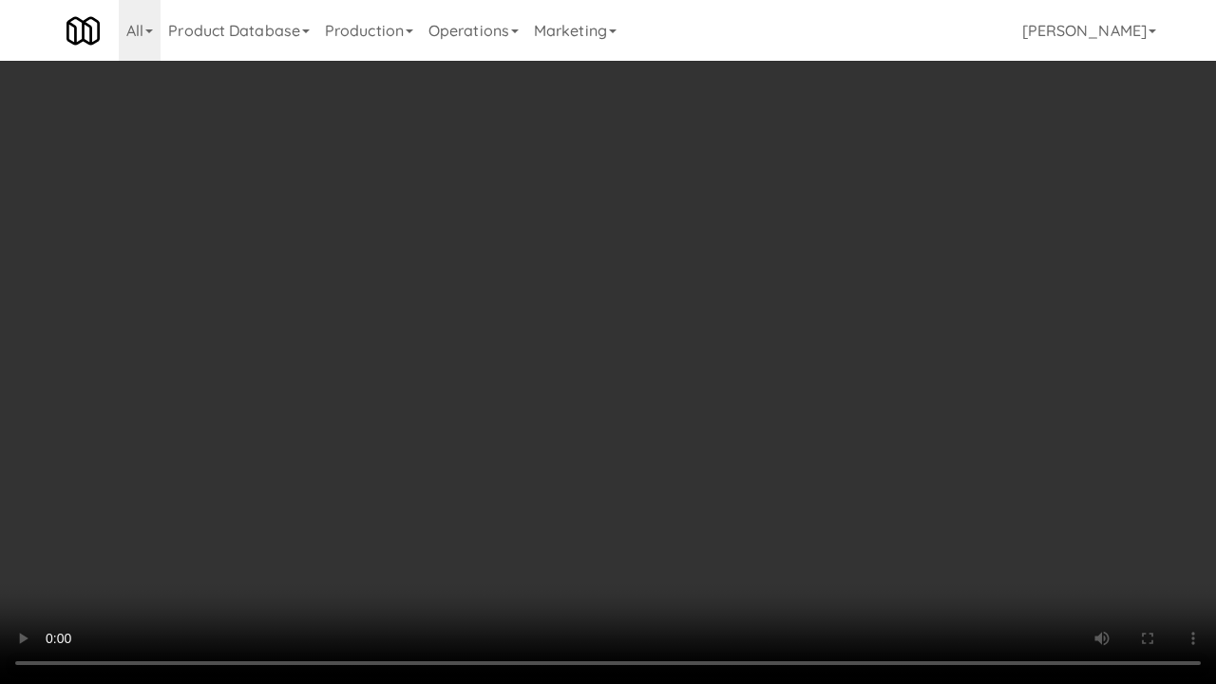
click at [482, 453] on video at bounding box center [608, 342] width 1216 height 684
click at [629, 506] on video at bounding box center [608, 342] width 1216 height 684
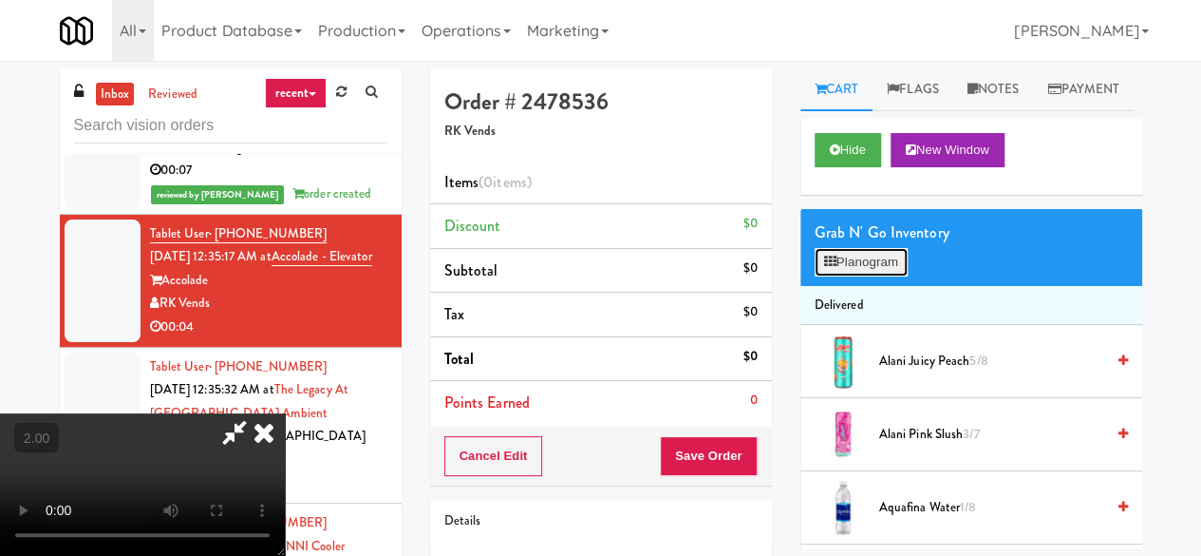
click at [857, 276] on button "Planogram" at bounding box center [861, 262] width 93 height 28
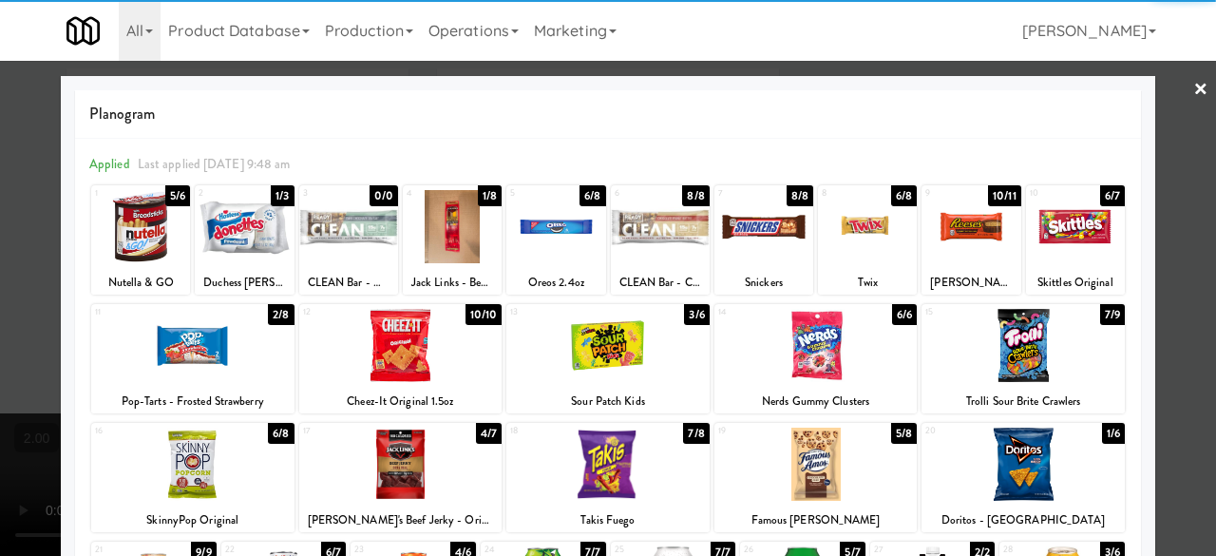
click at [220, 483] on div at bounding box center [192, 463] width 203 height 73
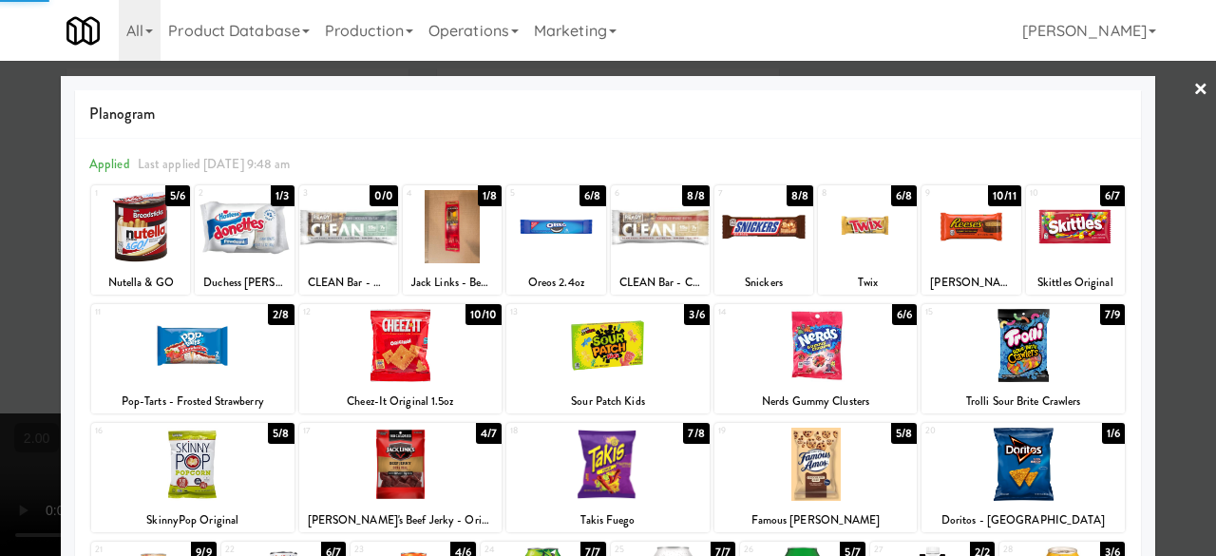
click at [1178, 168] on div at bounding box center [608, 278] width 1216 height 556
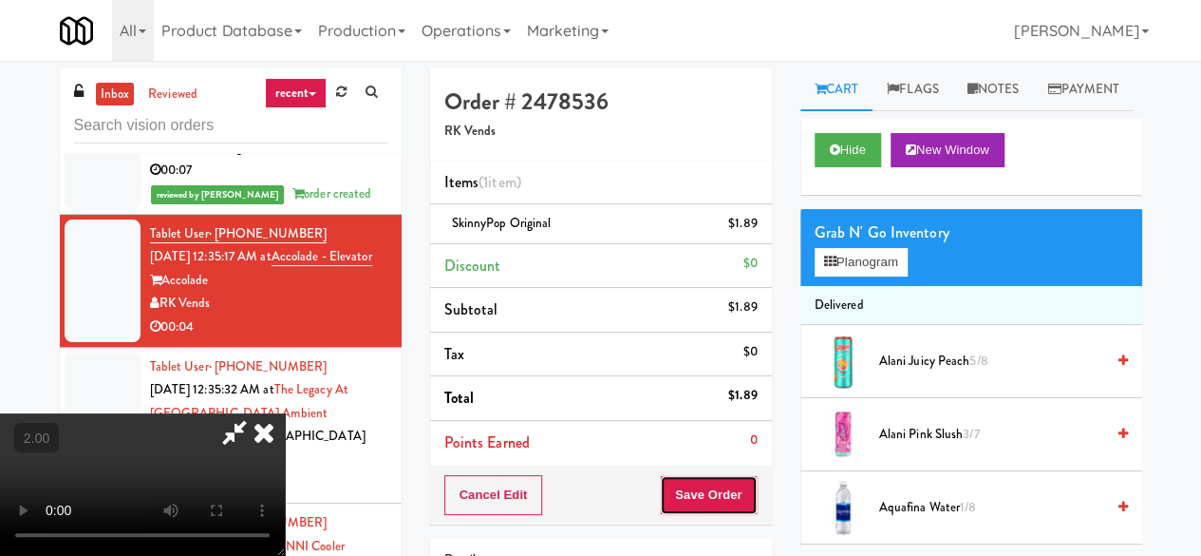
click at [753, 483] on button "Save Order" at bounding box center [708, 495] width 97 height 40
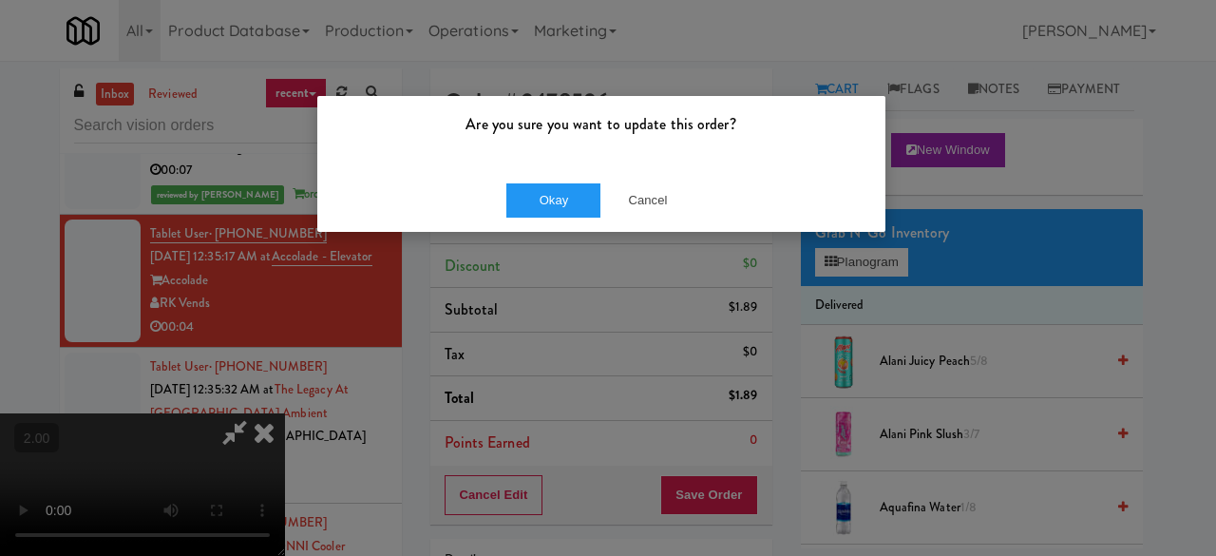
click at [576, 218] on div "Okay Cancel" at bounding box center [601, 200] width 568 height 64
click at [574, 198] on button "Okay" at bounding box center [553, 200] width 95 height 34
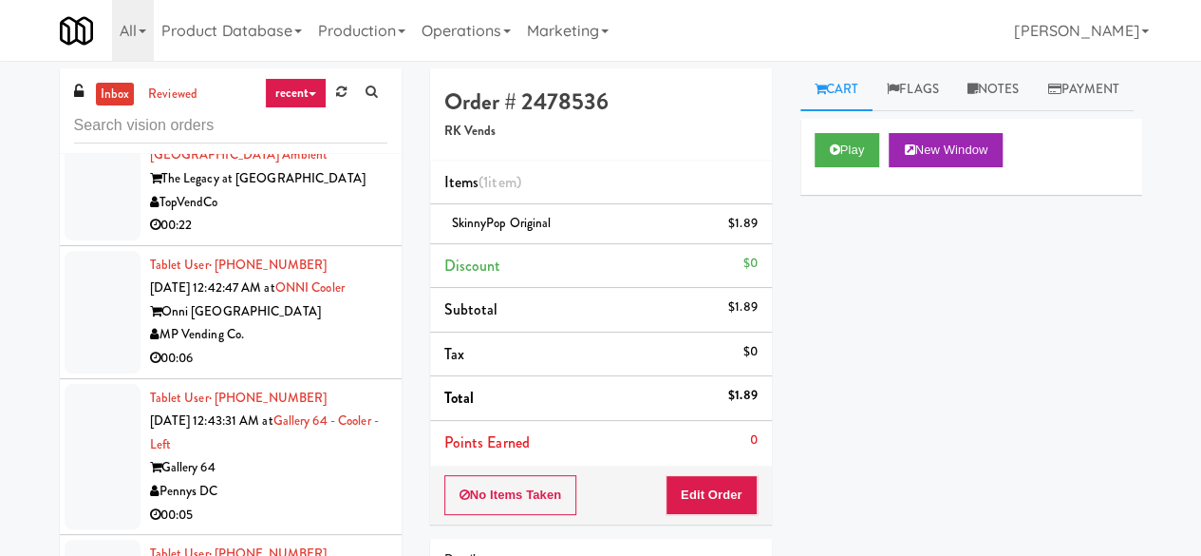
scroll to position [3609, 0]
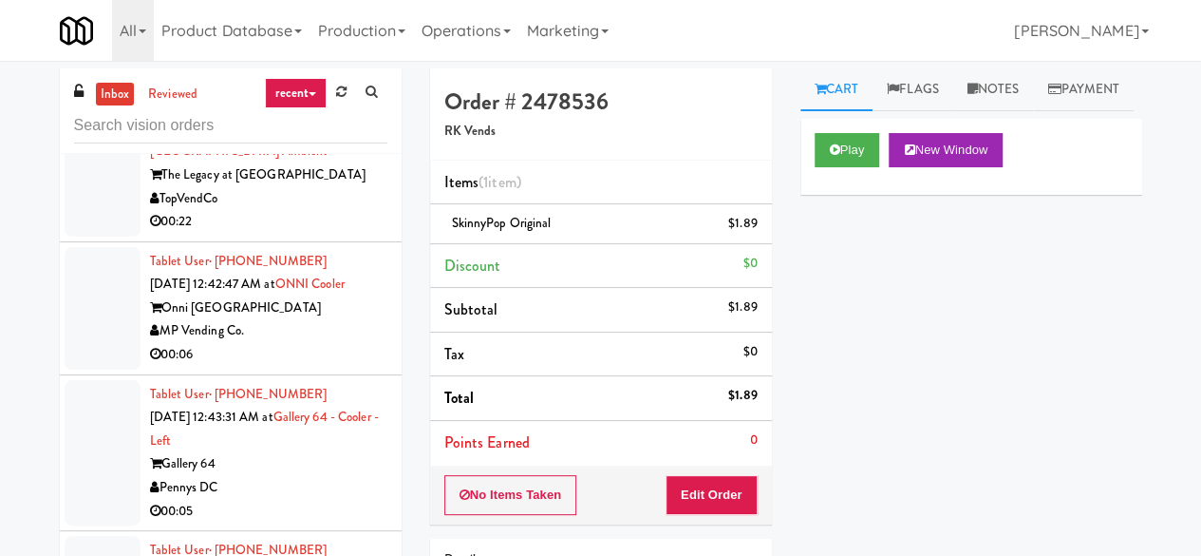
drag, startPoint x: 335, startPoint y: 278, endPoint x: 324, endPoint y: 286, distance: 13.7
click at [335, 187] on div "The Legacy at [GEOGRAPHIC_DATA]" at bounding box center [268, 175] width 237 height 24
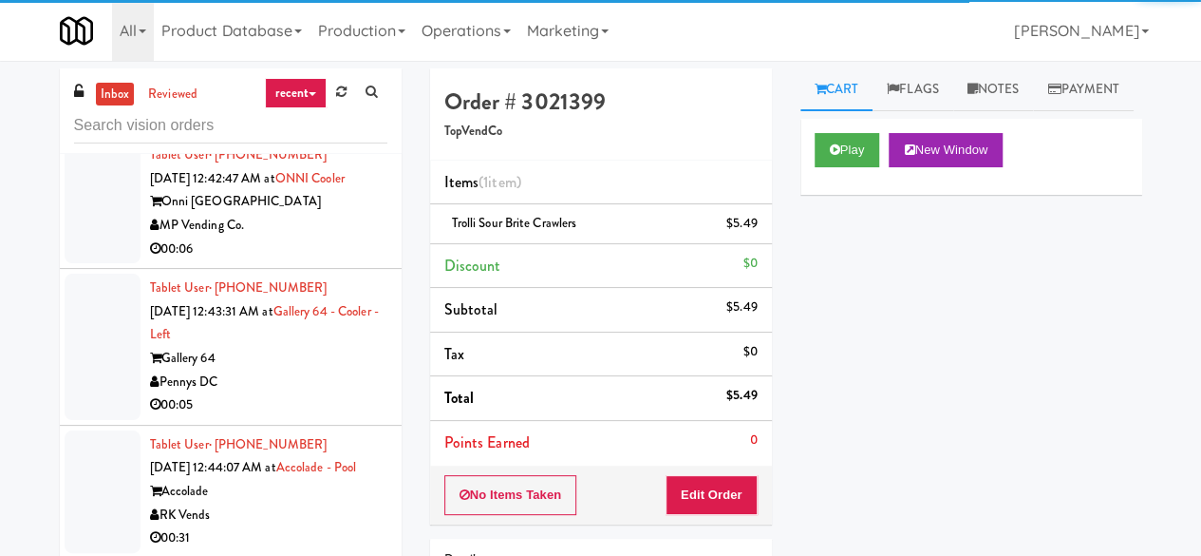
scroll to position [3894, 0]
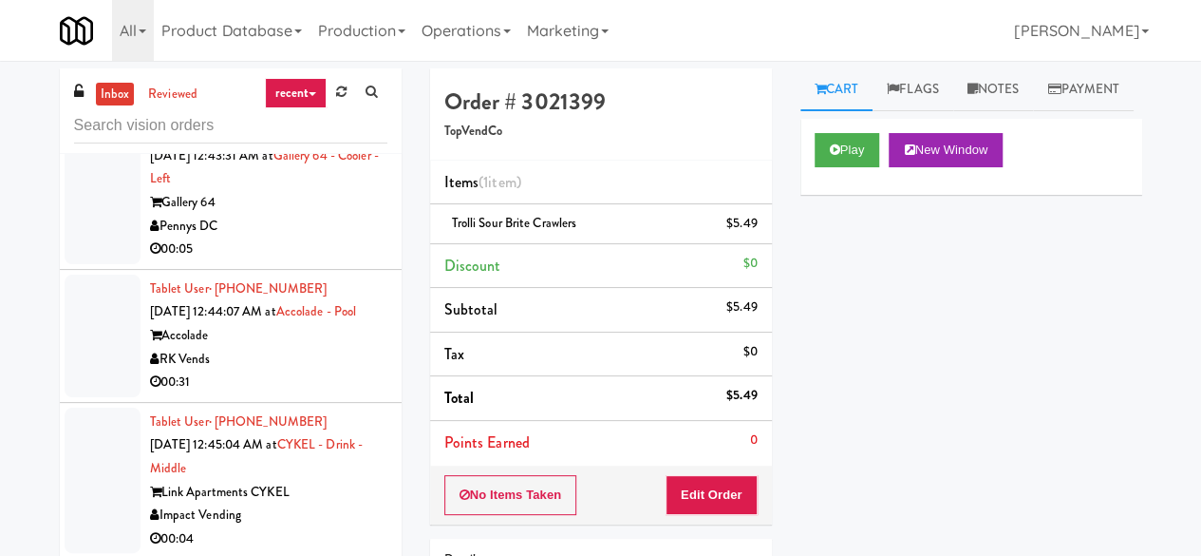
click at [343, 105] on div "00:06" at bounding box center [268, 94] width 237 height 24
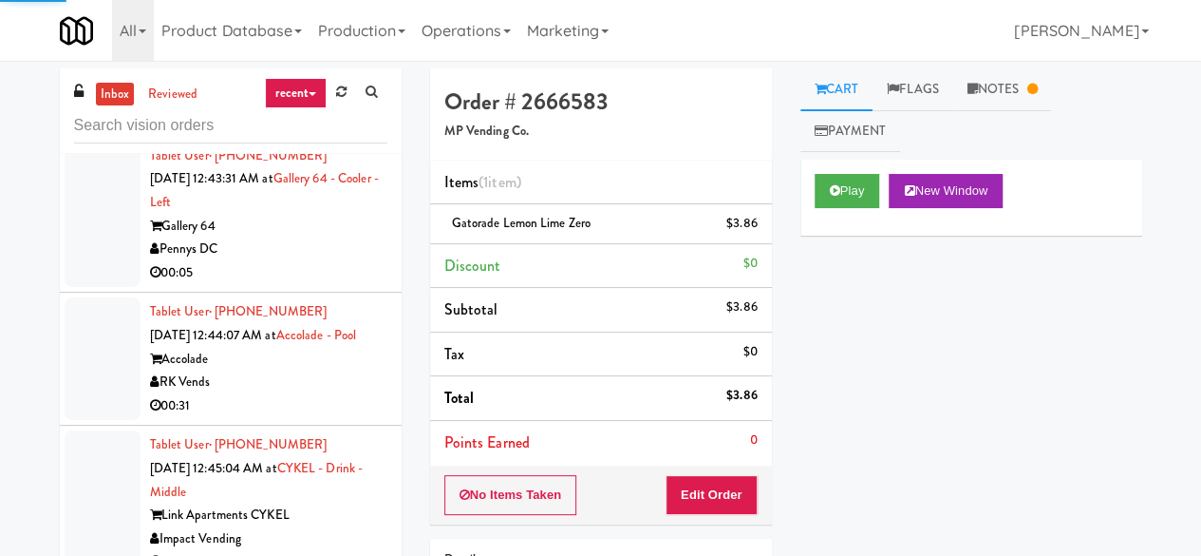
click at [327, 238] on div "Gallery 64" at bounding box center [268, 227] width 237 height 24
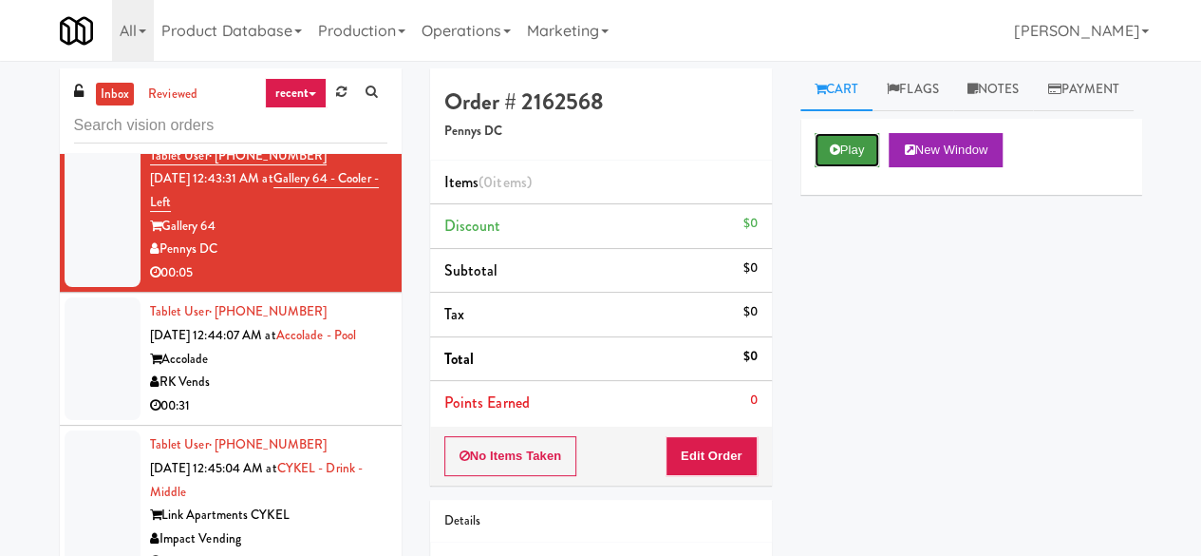
click at [856, 167] on button "Play" at bounding box center [848, 150] width 66 height 34
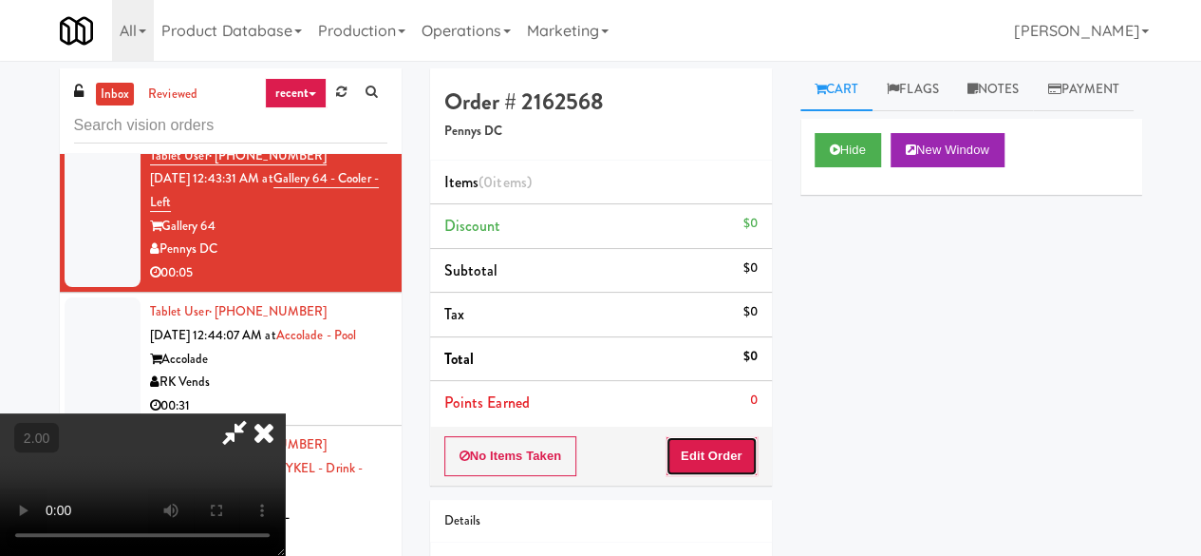
click at [726, 438] on button "Edit Order" at bounding box center [712, 456] width 92 height 40
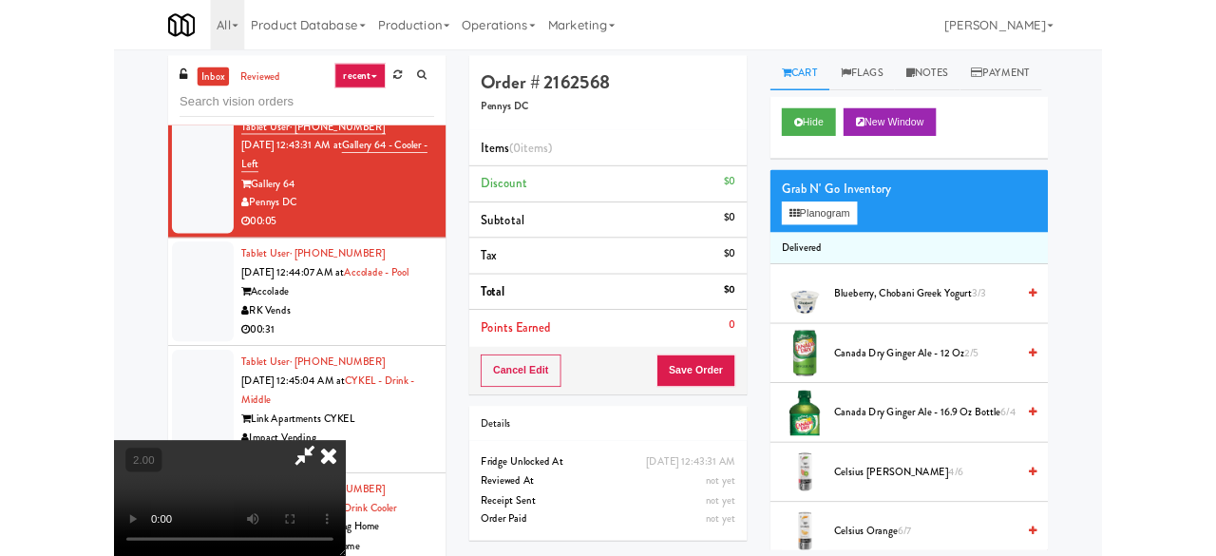
scroll to position [39, 0]
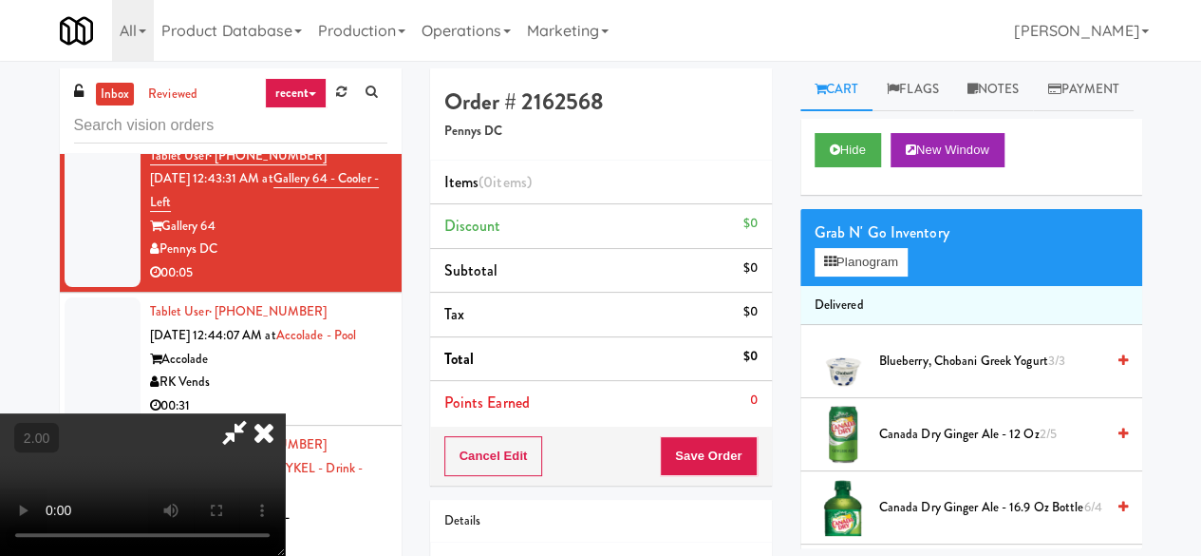
click at [898, 286] on div "Grab N' Go Inventory Planogram" at bounding box center [972, 247] width 342 height 77
click at [889, 276] on button "Planogram" at bounding box center [861, 262] width 93 height 28
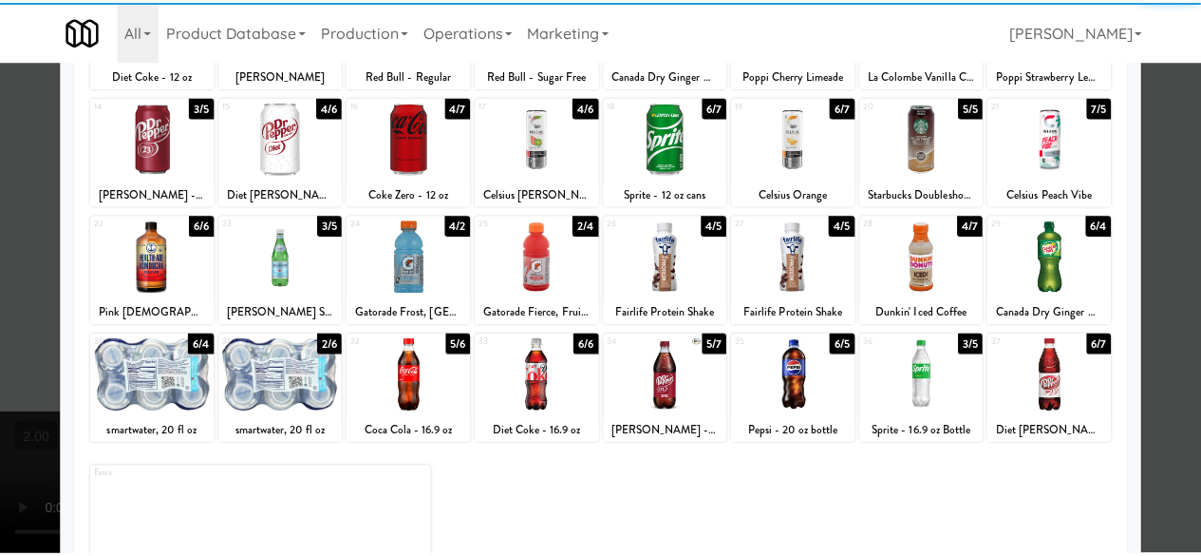
scroll to position [376, 0]
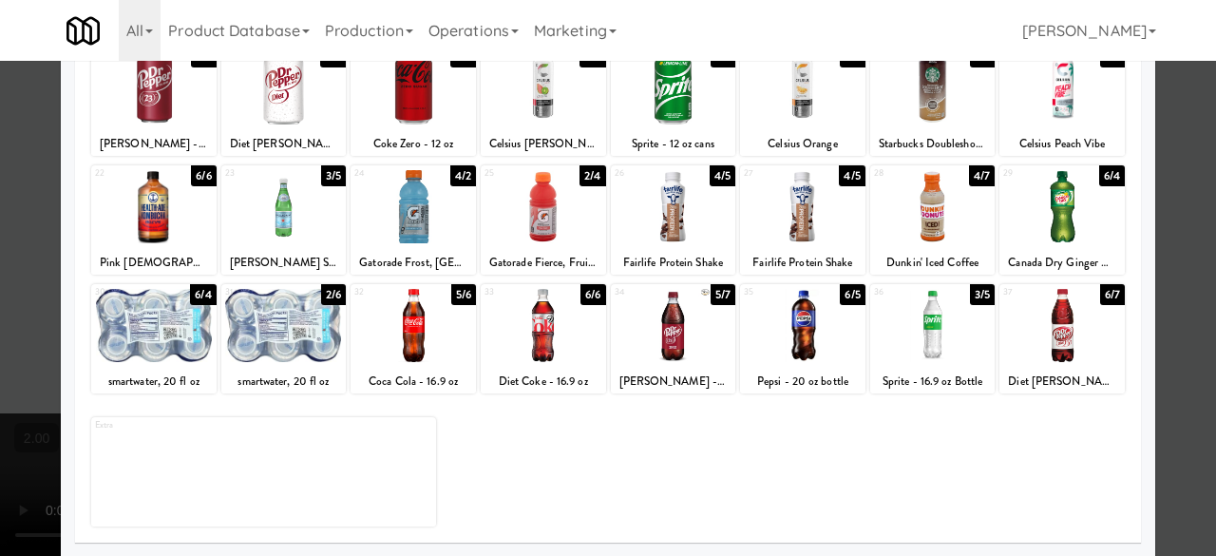
click at [150, 236] on div at bounding box center [153, 206] width 125 height 73
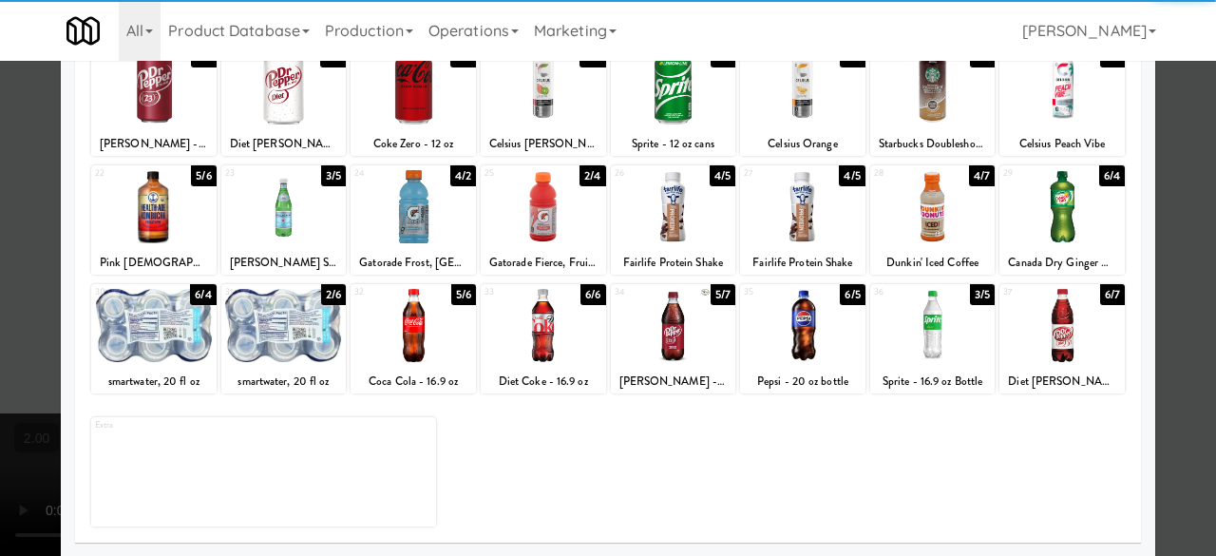
drag, startPoint x: 1190, startPoint y: 160, endPoint x: 968, endPoint y: 249, distance: 239.1
click at [1189, 160] on div at bounding box center [608, 278] width 1216 height 556
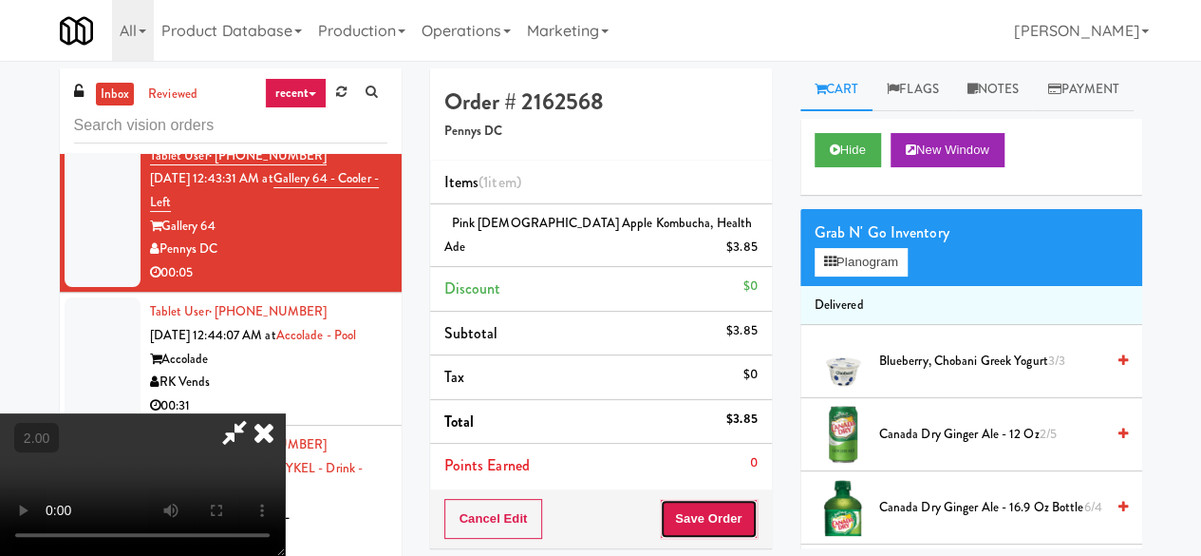
click at [751, 499] on button "Save Order" at bounding box center [708, 519] width 97 height 40
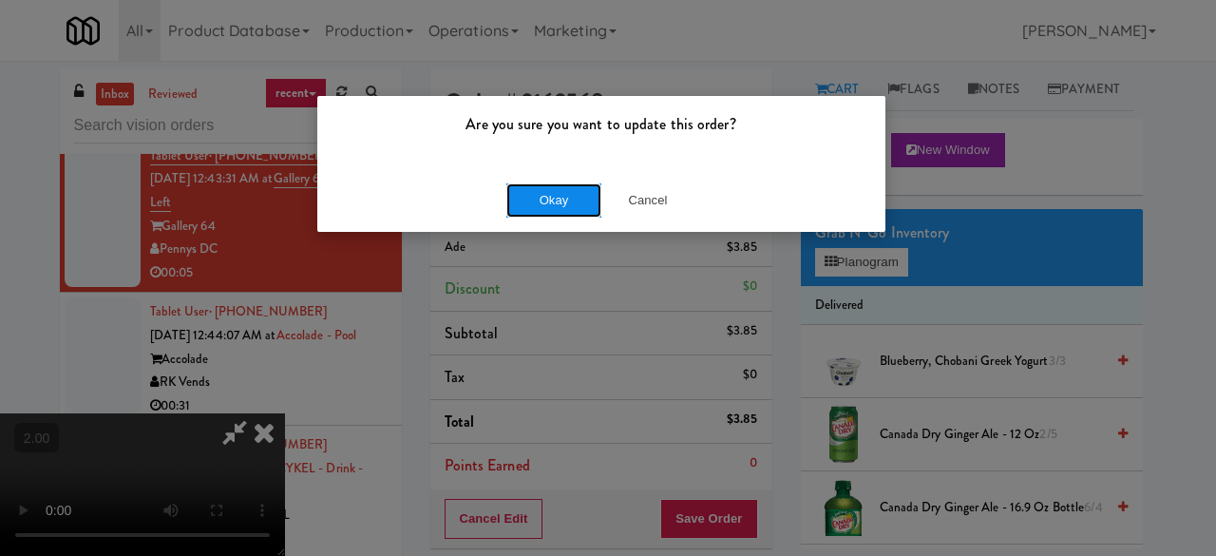
click at [528, 213] on button "Okay" at bounding box center [553, 200] width 95 height 34
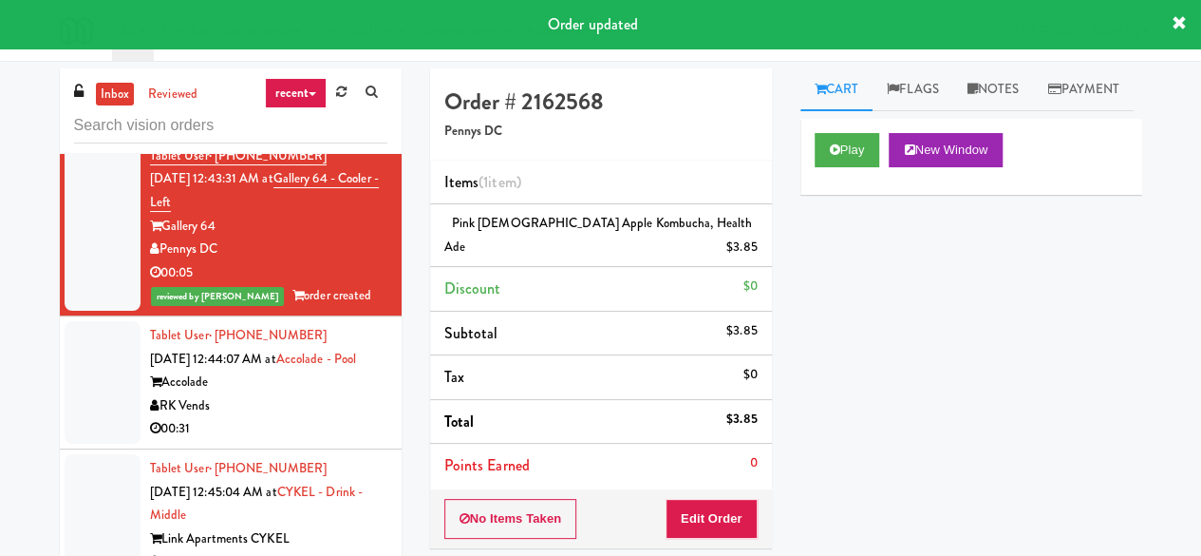
click at [536, 206] on li "Pink [DEMOGRAPHIC_DATA] Apple Kombucha, Health Ade $3.85" at bounding box center [601, 235] width 342 height 63
click at [534, 208] on li "Pink [DEMOGRAPHIC_DATA] Apple Kombucha, Health Ade $3.85" at bounding box center [601, 235] width 342 height 63
click at [536, 212] on div "Pink [DEMOGRAPHIC_DATA] Apple Kombucha, Health Ade $3.85" at bounding box center [600, 235] width 313 height 47
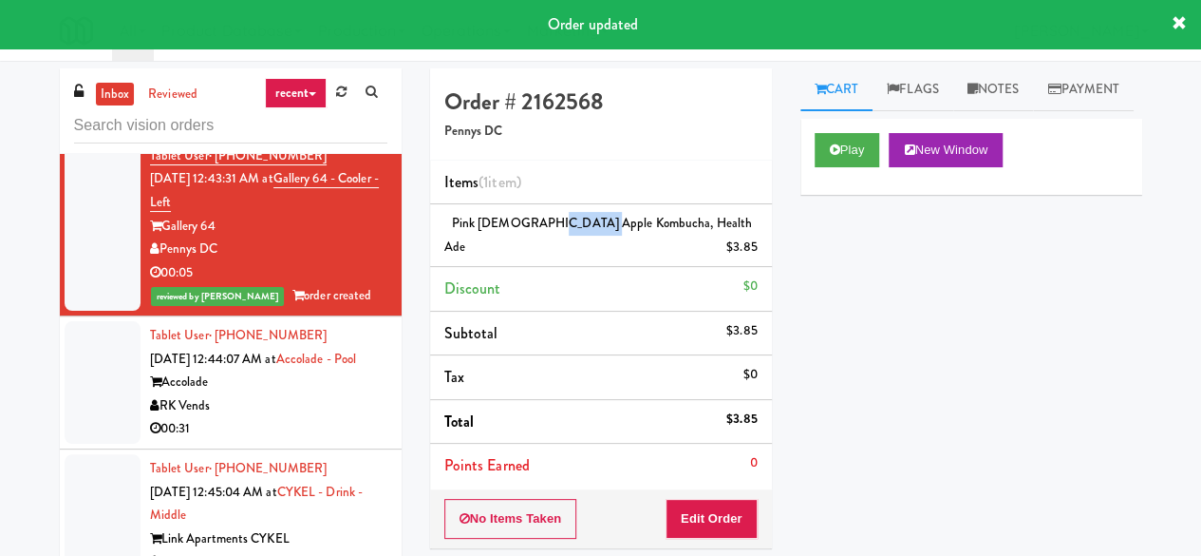
click at [536, 212] on div "Pink [DEMOGRAPHIC_DATA] Apple Kombucha, Health Ade $3.85" at bounding box center [600, 235] width 313 height 47
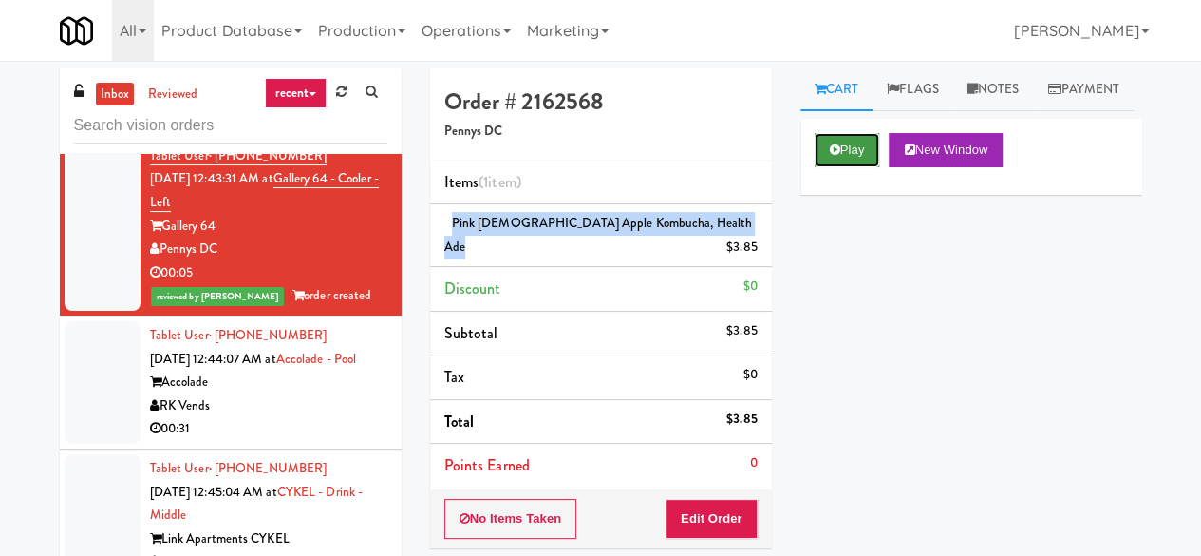
click at [836, 156] on icon at bounding box center [835, 149] width 10 height 12
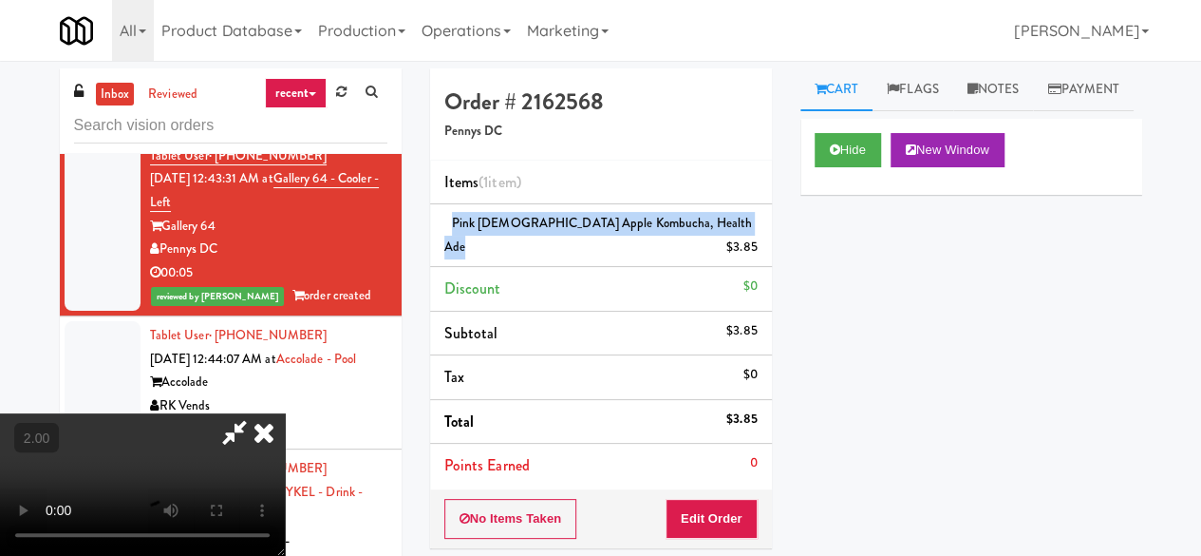
scroll to position [39, 0]
click at [740, 500] on button "Edit Order" at bounding box center [712, 519] width 92 height 40
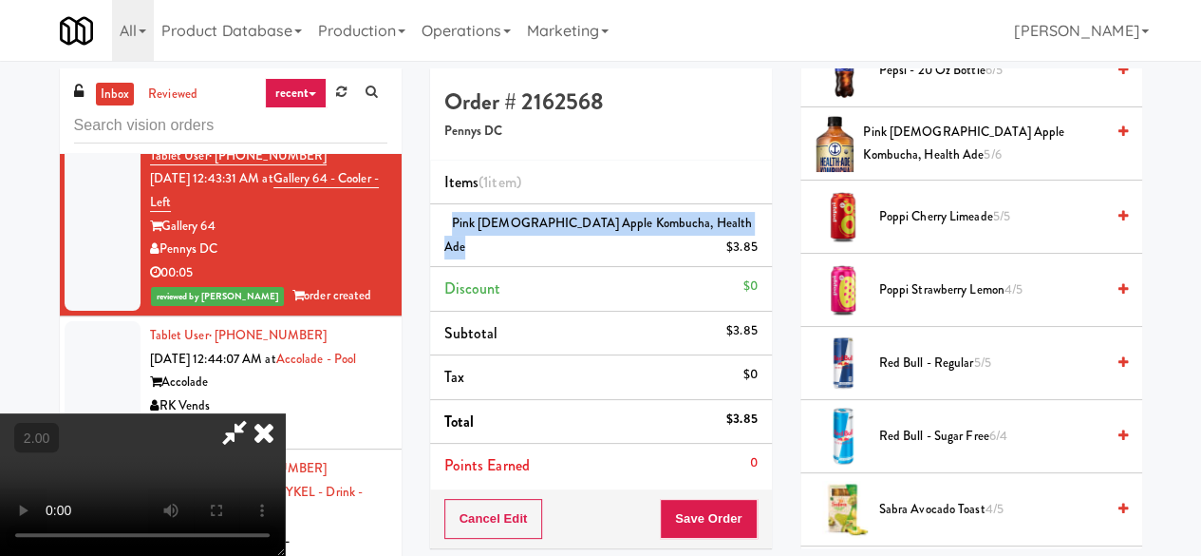
scroll to position [0, 0]
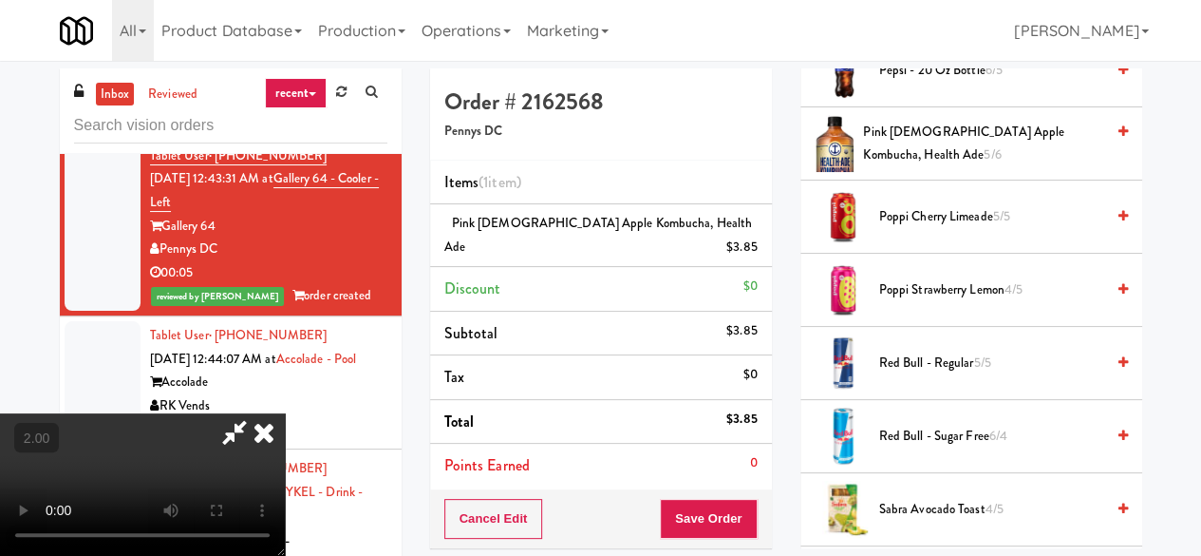
click at [256, 413] on icon at bounding box center [235, 432] width 44 height 38
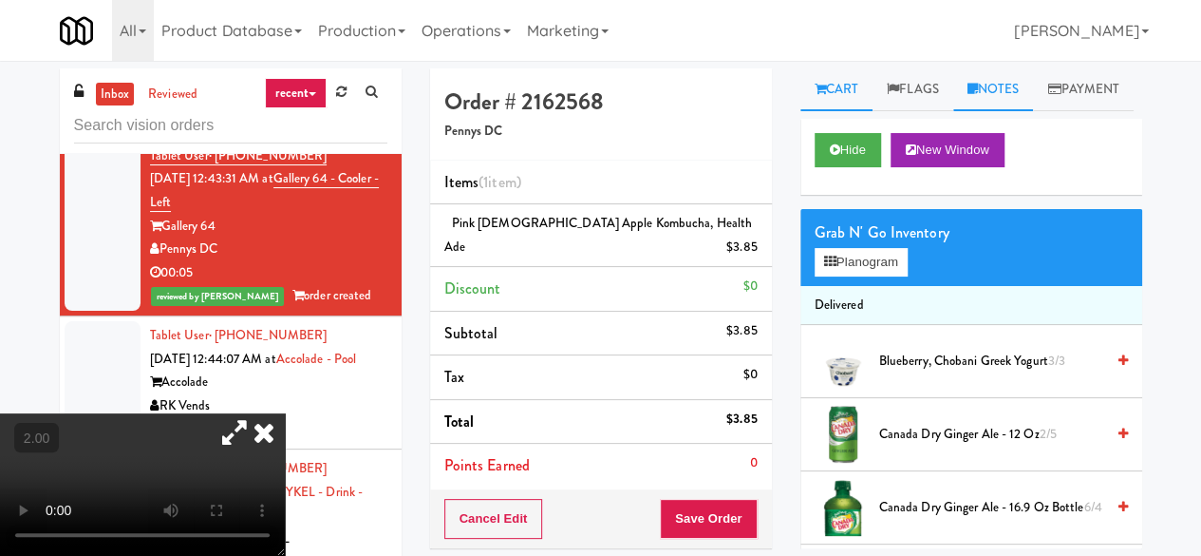
click at [1001, 97] on link "Notes" at bounding box center [993, 89] width 81 height 43
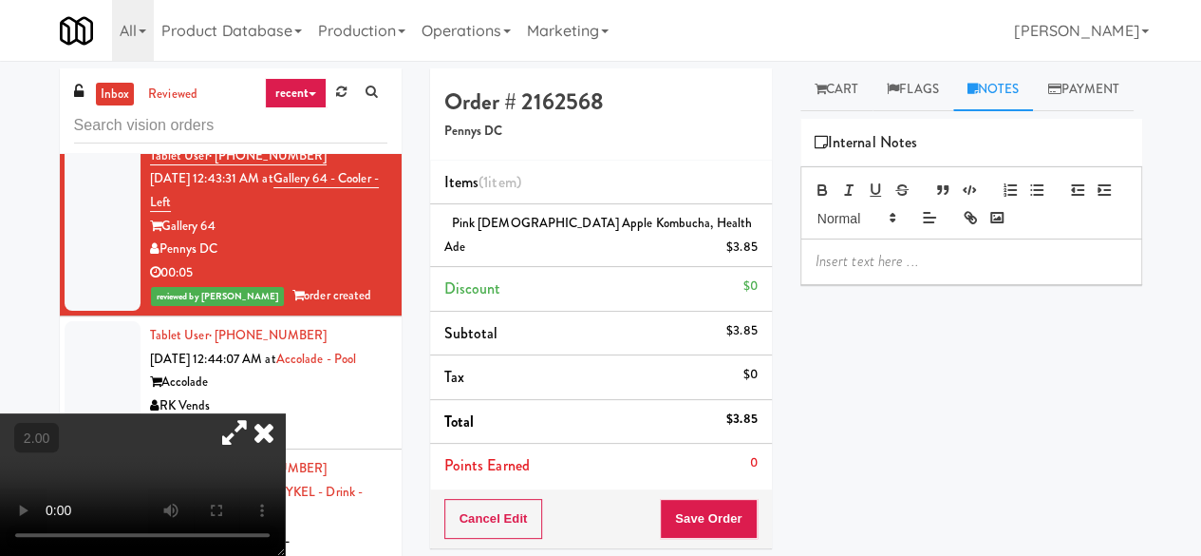
click at [868, 272] on p at bounding box center [971, 261] width 311 height 21
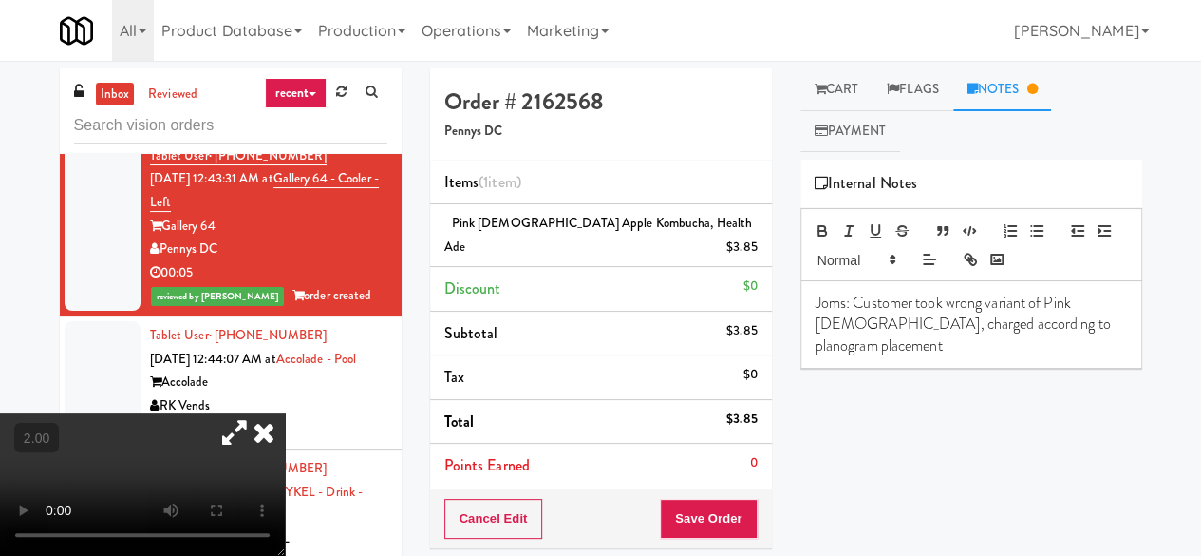
click at [285, 413] on icon at bounding box center [264, 432] width 42 height 38
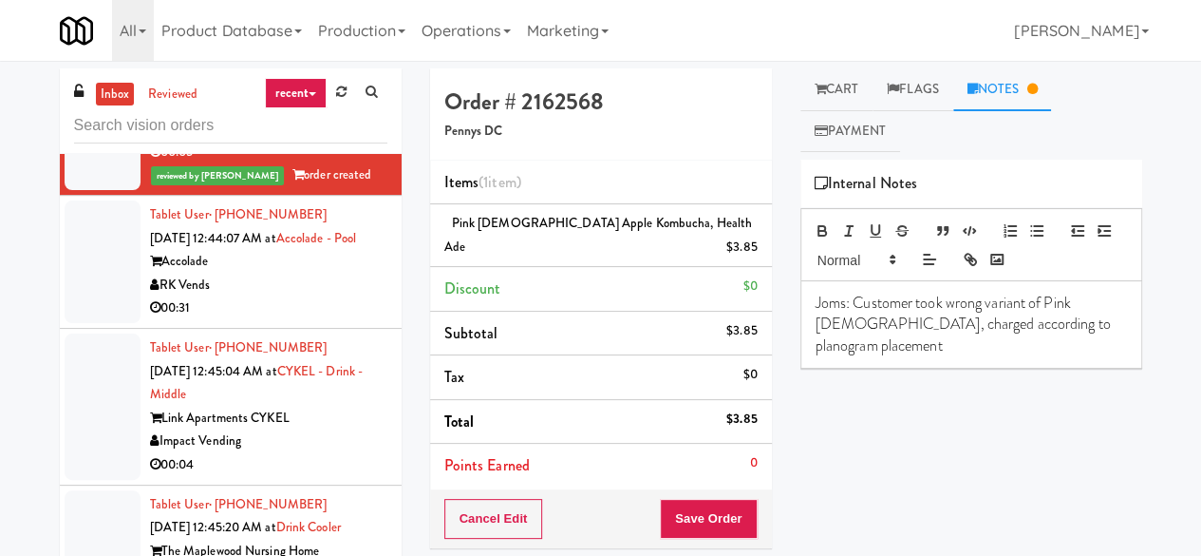
scroll to position [4084, 0]
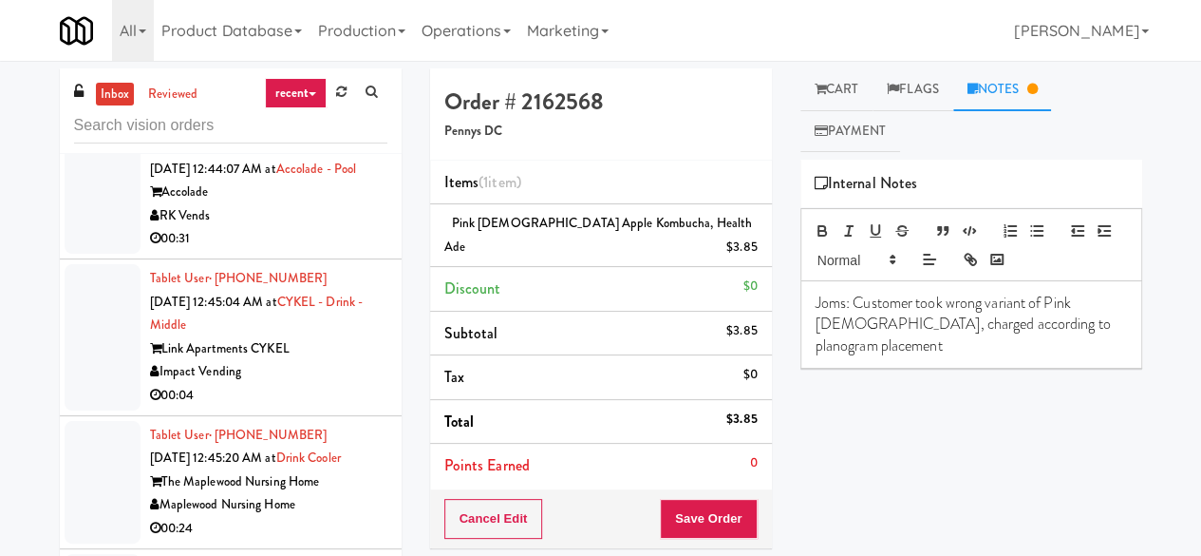
click at [327, 204] on div "Accolade" at bounding box center [268, 192] width 237 height 24
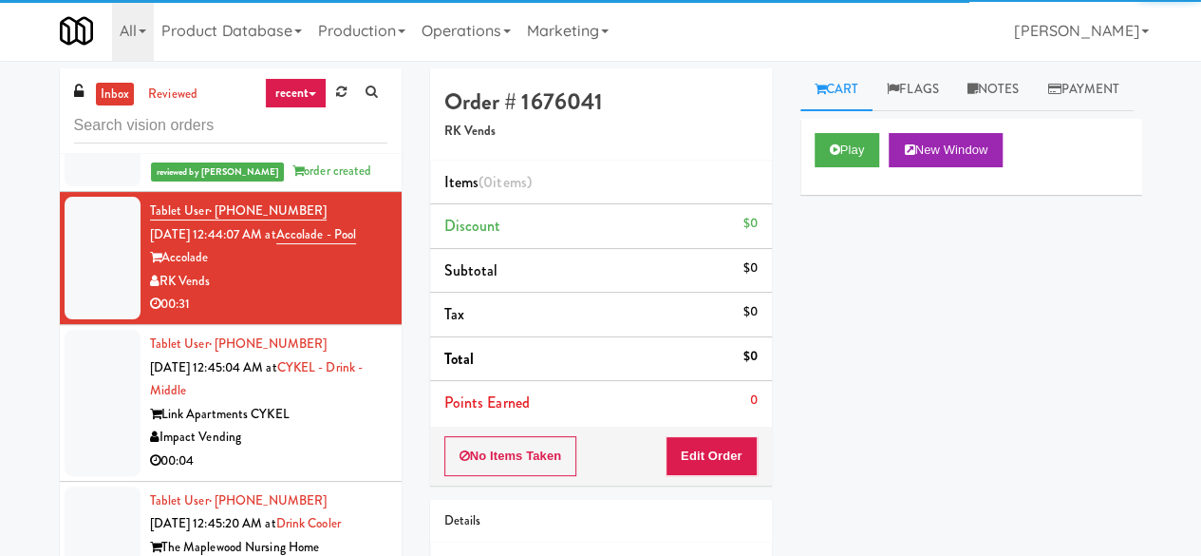
scroll to position [3989, 0]
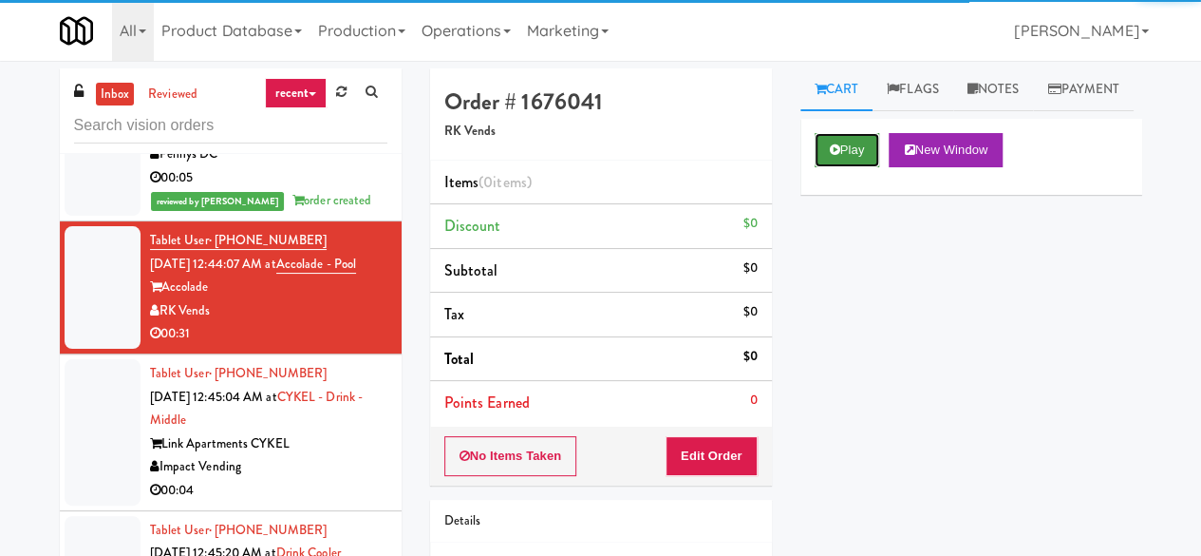
click at [828, 167] on button "Play" at bounding box center [848, 150] width 66 height 34
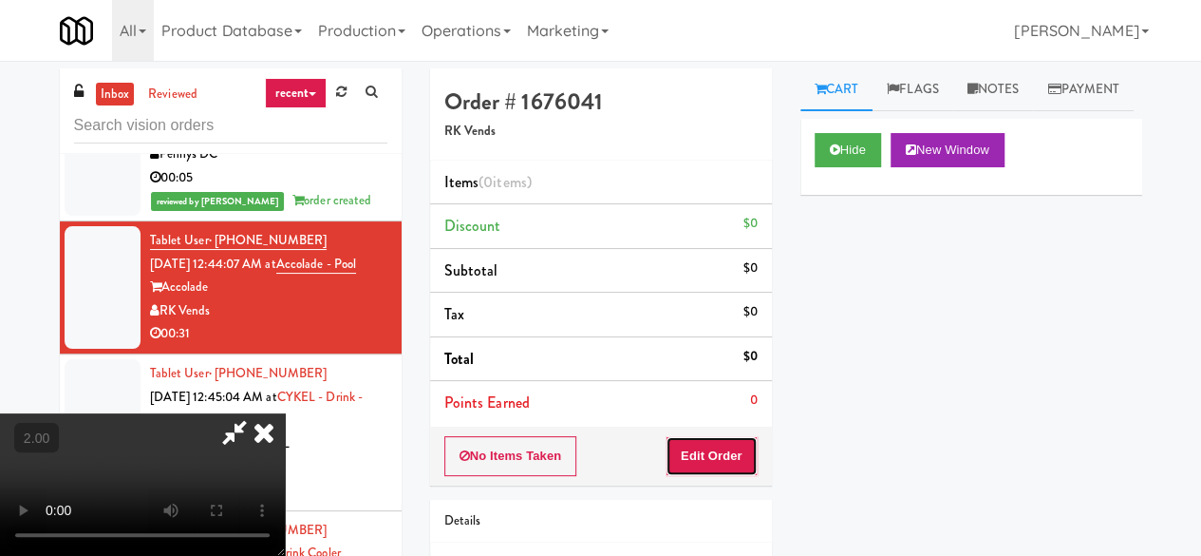
click at [716, 458] on button "Edit Order" at bounding box center [712, 456] width 92 height 40
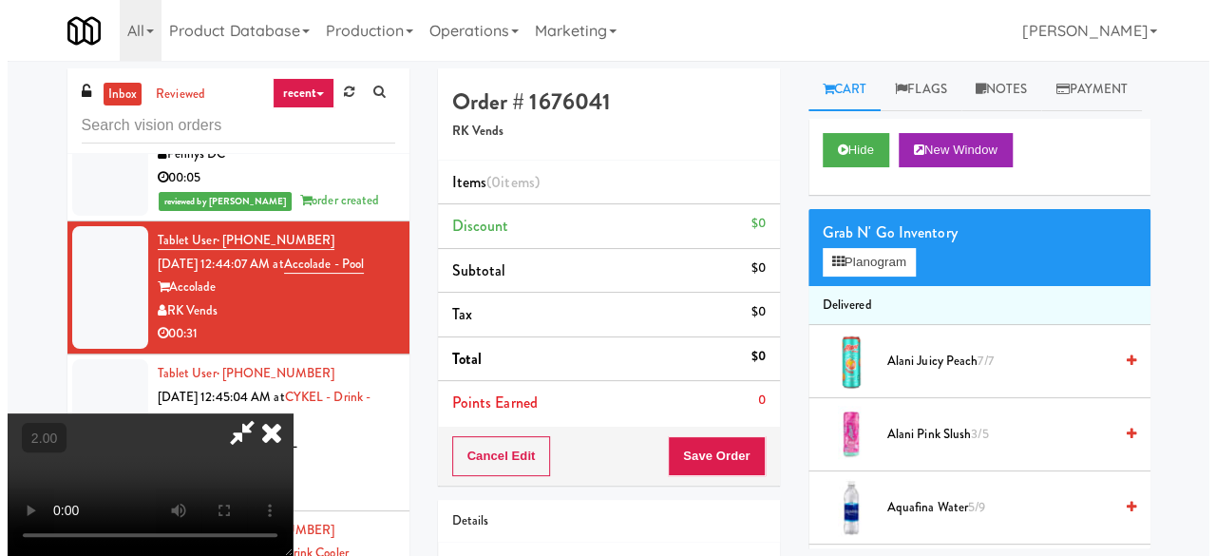
scroll to position [39, 0]
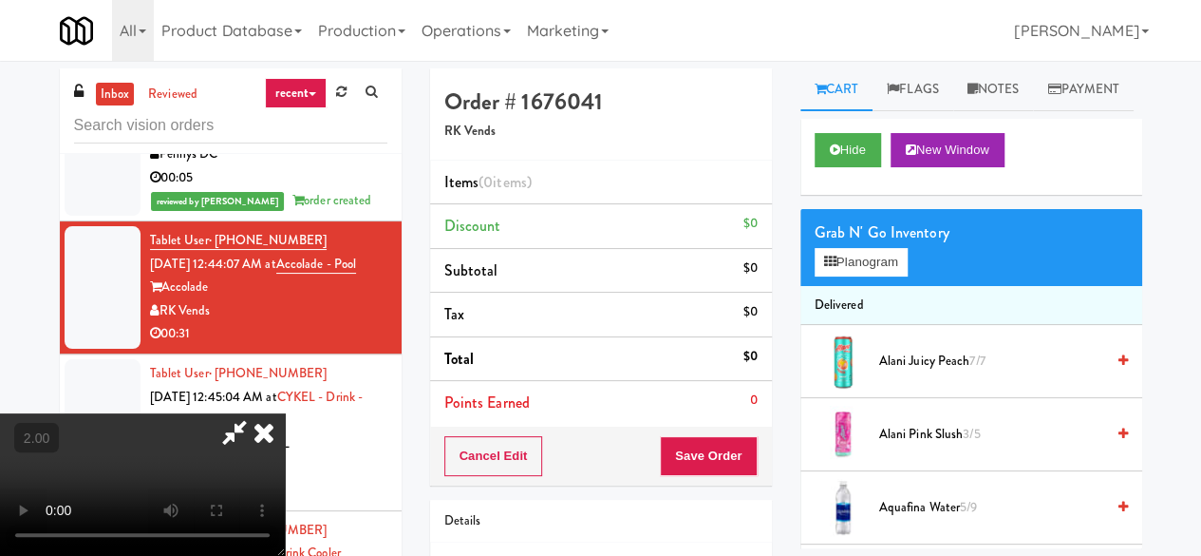
click at [887, 326] on li "Delivered" at bounding box center [972, 306] width 342 height 40
click at [879, 276] on button "Planogram" at bounding box center [861, 262] width 93 height 28
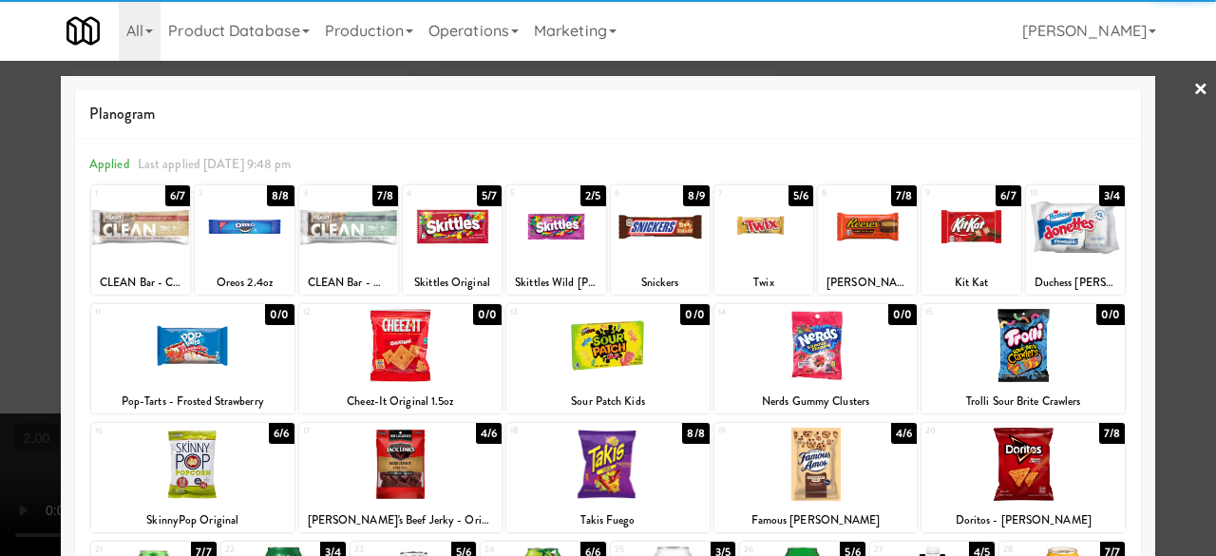
click at [764, 254] on div at bounding box center [763, 226] width 99 height 73
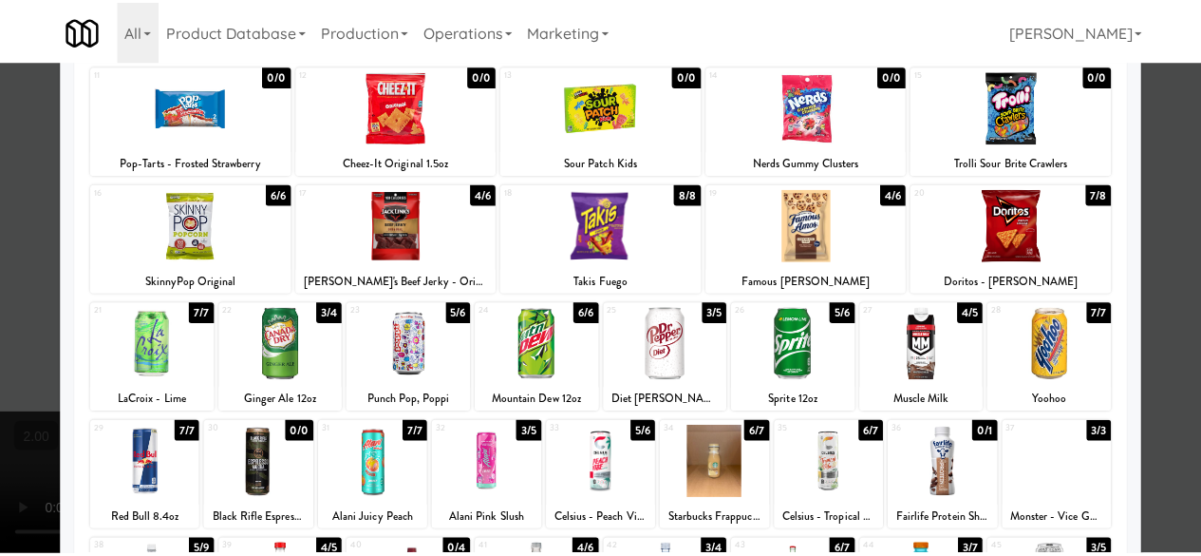
scroll to position [380, 0]
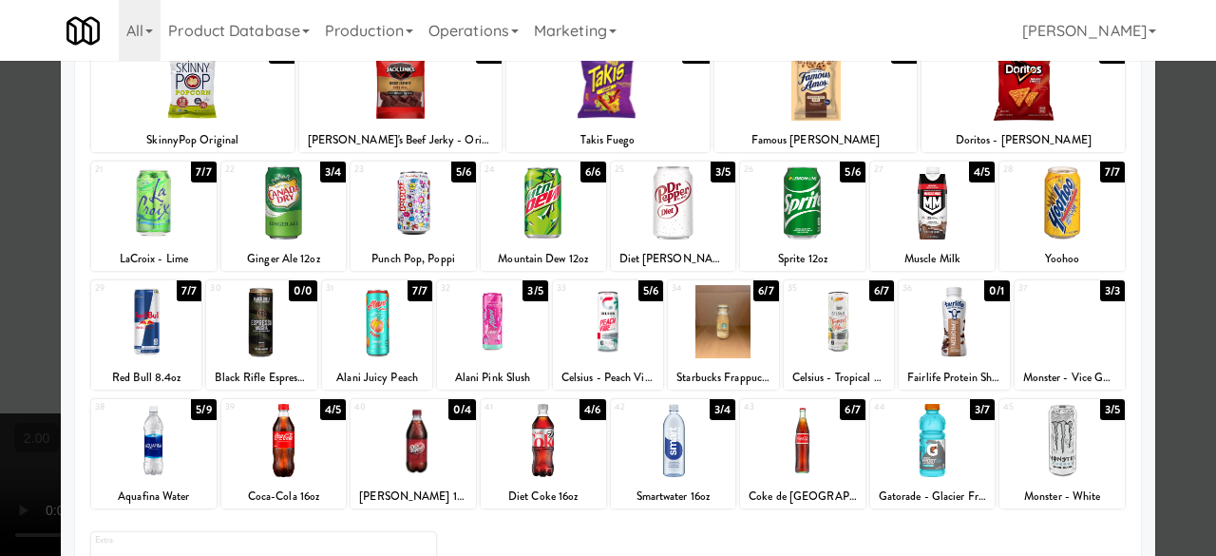
click at [813, 432] on div at bounding box center [802, 440] width 125 height 73
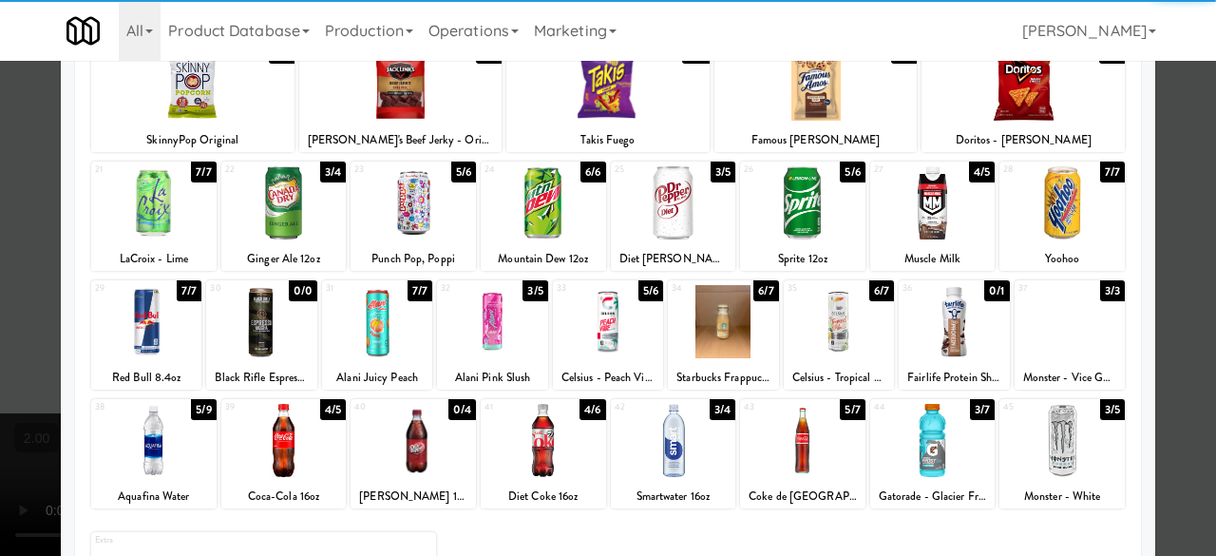
drag, startPoint x: 1178, startPoint y: 199, endPoint x: 802, endPoint y: 160, distance: 378.2
click at [1176, 198] on div at bounding box center [608, 278] width 1216 height 556
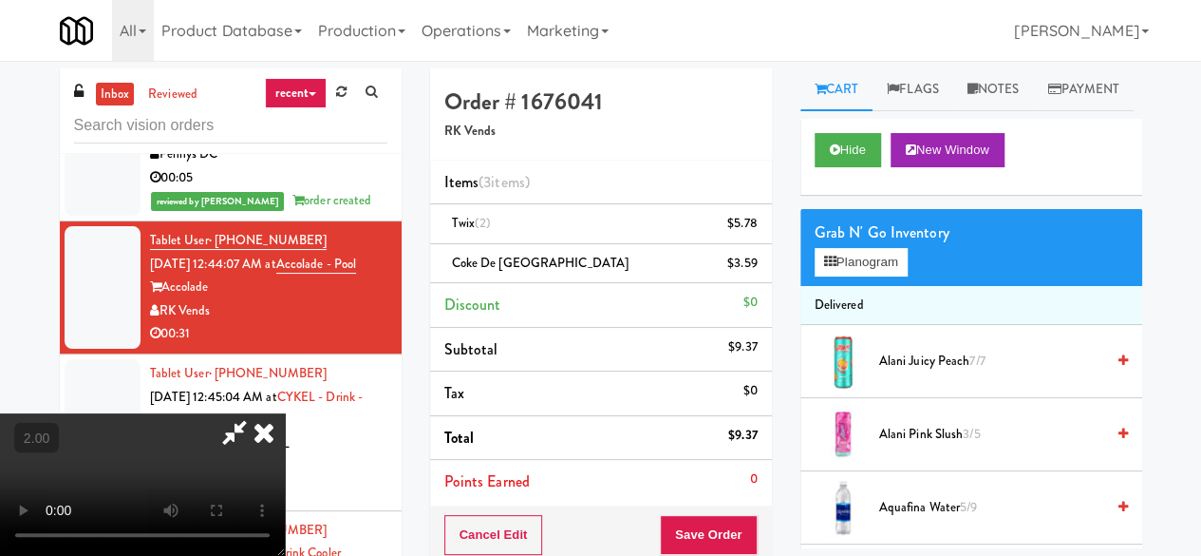
click at [256, 413] on icon at bounding box center [235, 432] width 44 height 38
click at [758, 234] on icon at bounding box center [758, 230] width 9 height 12
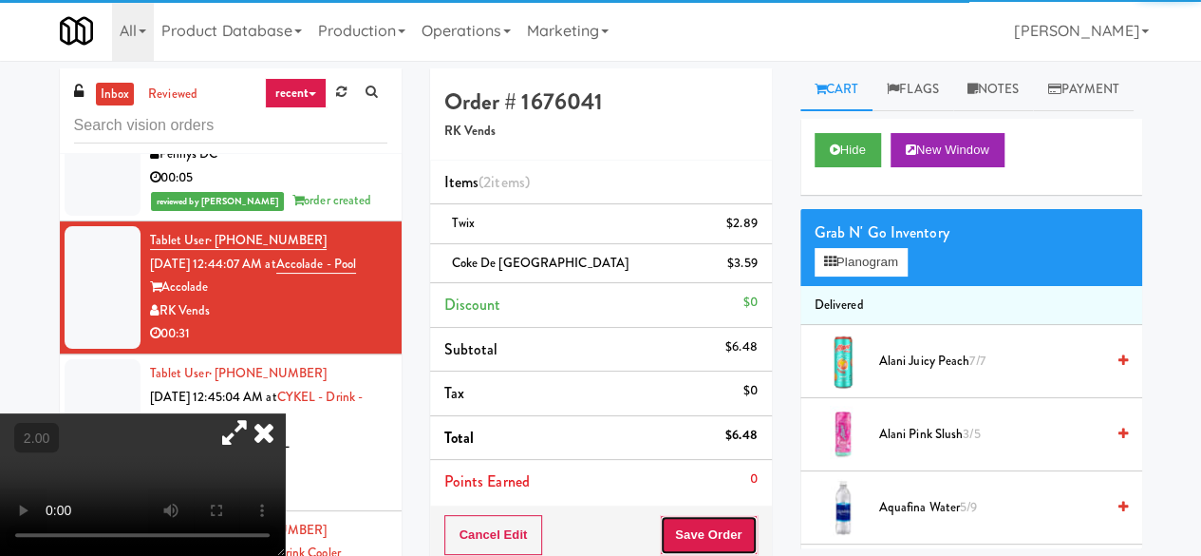
click at [722, 522] on button "Save Order" at bounding box center [708, 535] width 97 height 40
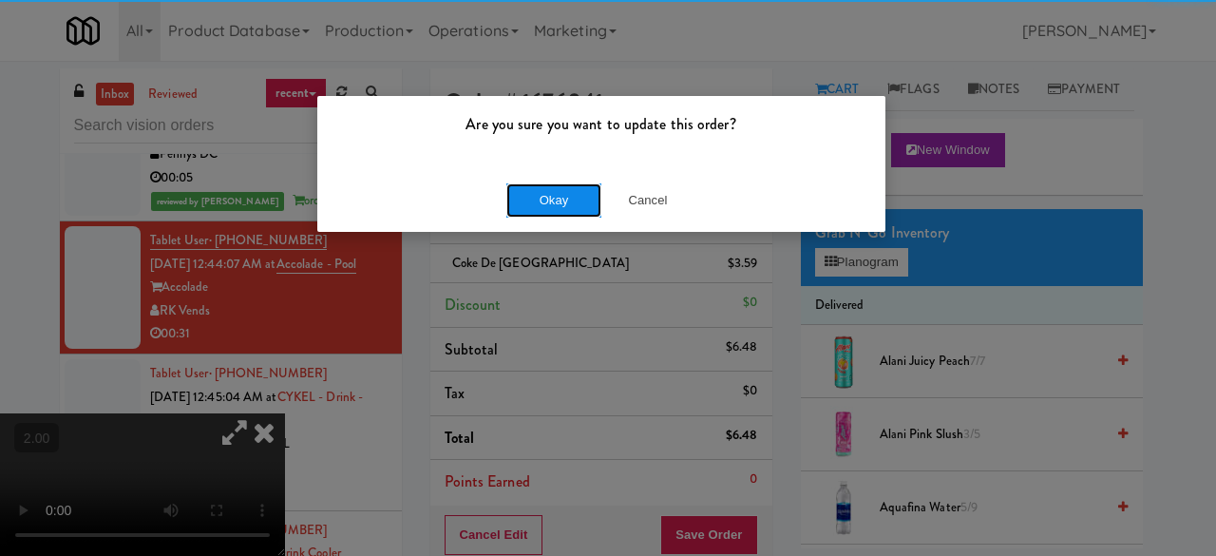
click at [557, 210] on button "Okay" at bounding box center [553, 200] width 95 height 34
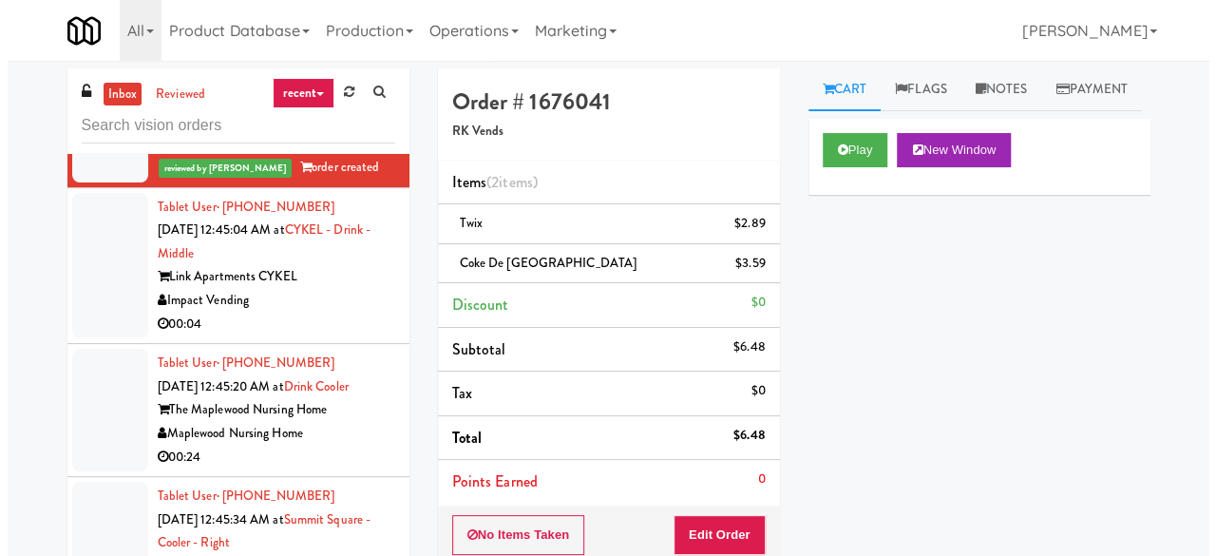
scroll to position [4274, 0]
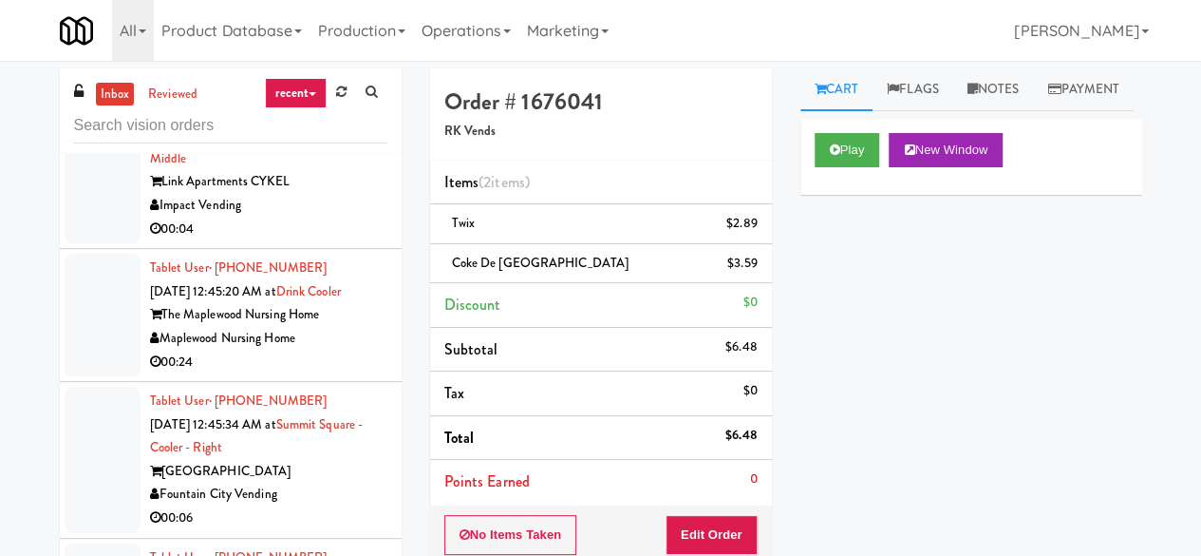
click at [359, 217] on div "Impact Vending" at bounding box center [268, 206] width 237 height 24
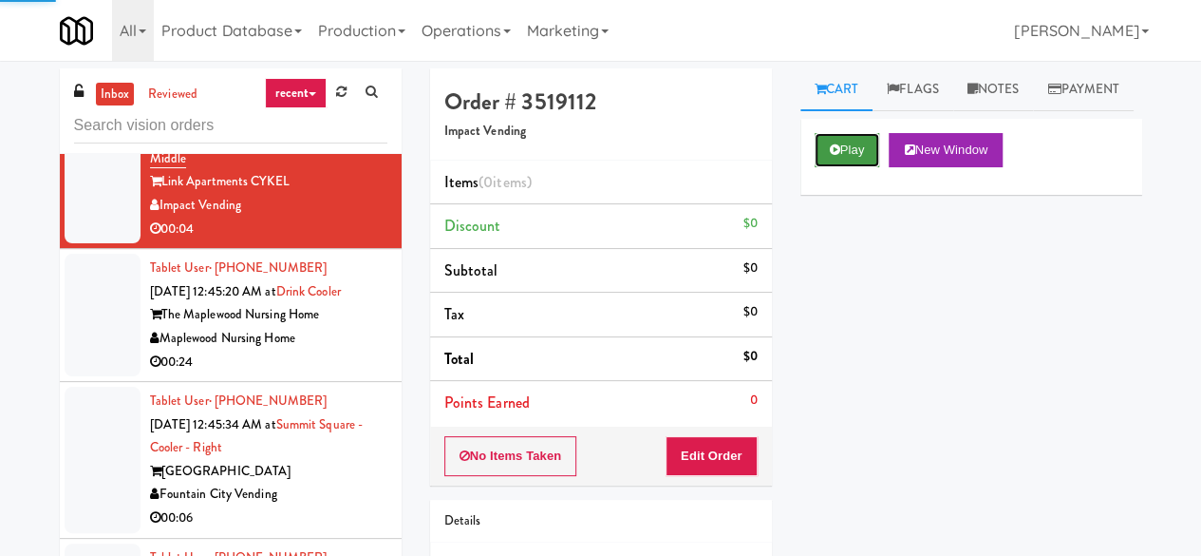
click at [844, 167] on button "Play" at bounding box center [848, 150] width 66 height 34
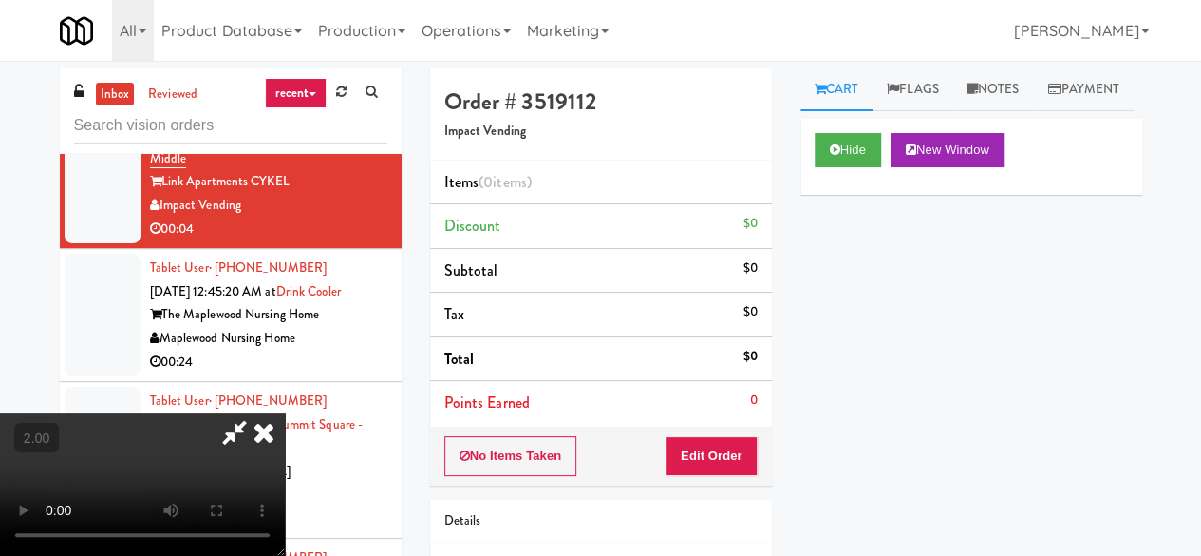
click at [721, 426] on div "No Items Taken Edit Order" at bounding box center [601, 455] width 342 height 59
click at [727, 444] on button "Edit Order" at bounding box center [712, 456] width 92 height 40
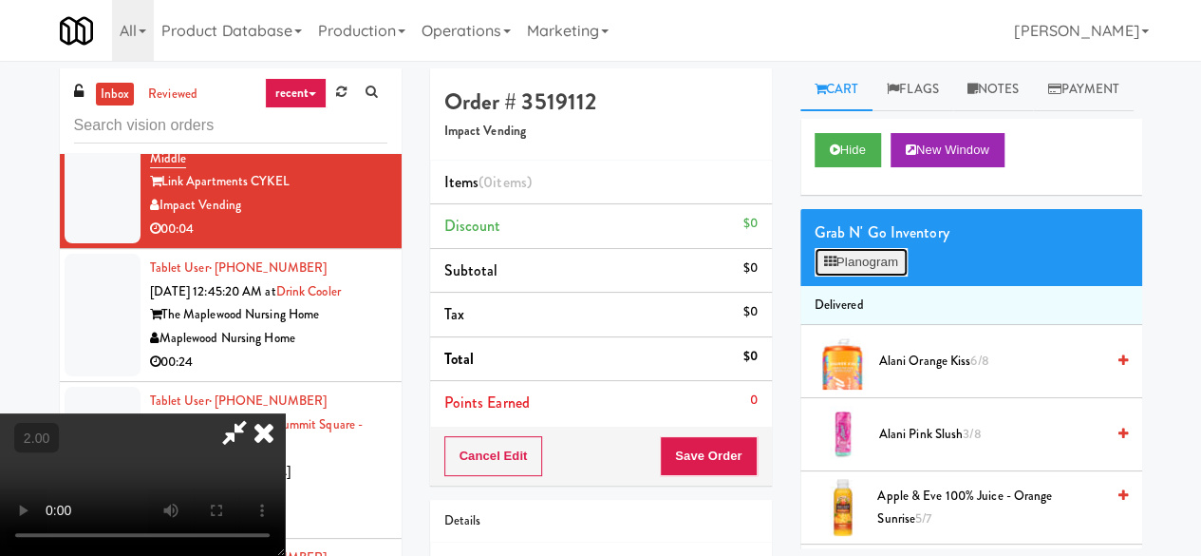
click at [849, 276] on button "Planogram" at bounding box center [861, 262] width 93 height 28
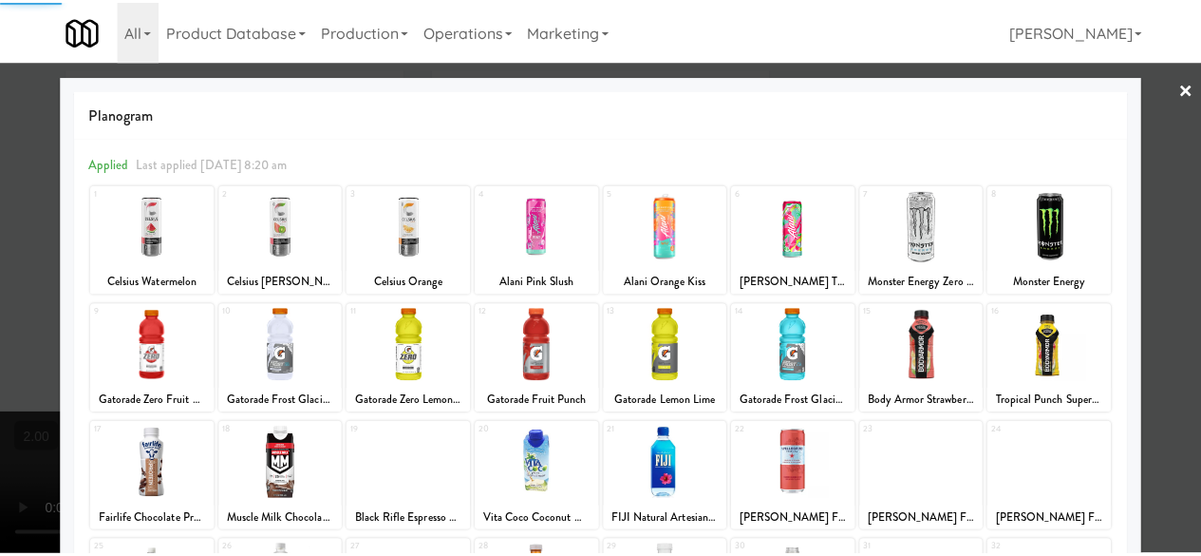
scroll to position [190, 0]
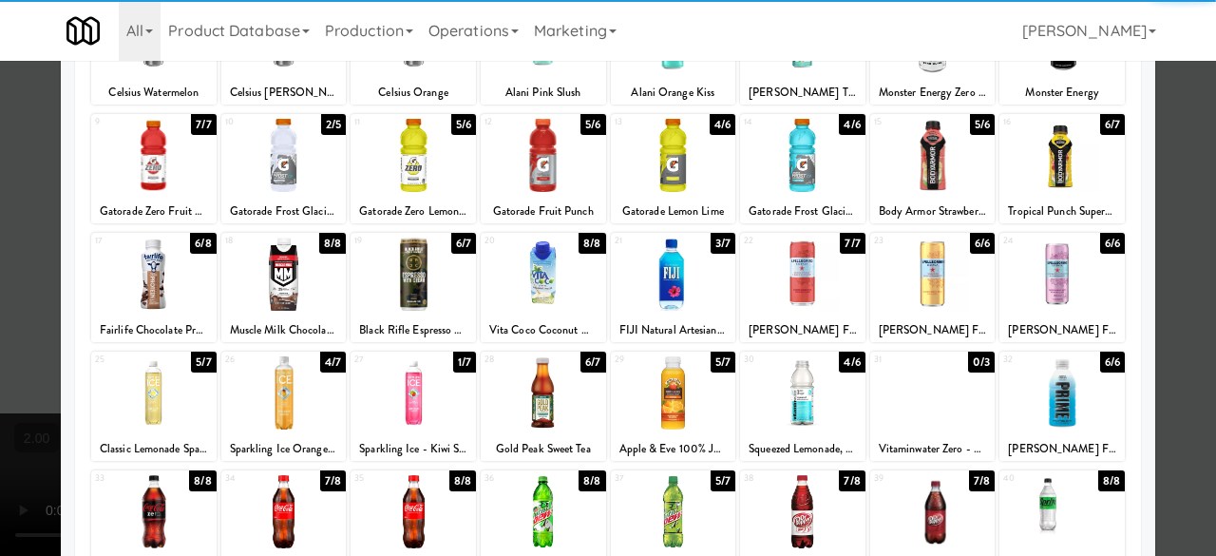
drag, startPoint x: 161, startPoint y: 283, endPoint x: 490, endPoint y: 276, distance: 328.7
click at [161, 283] on div at bounding box center [153, 273] width 125 height 73
click at [1143, 181] on div at bounding box center [608, 278] width 1216 height 556
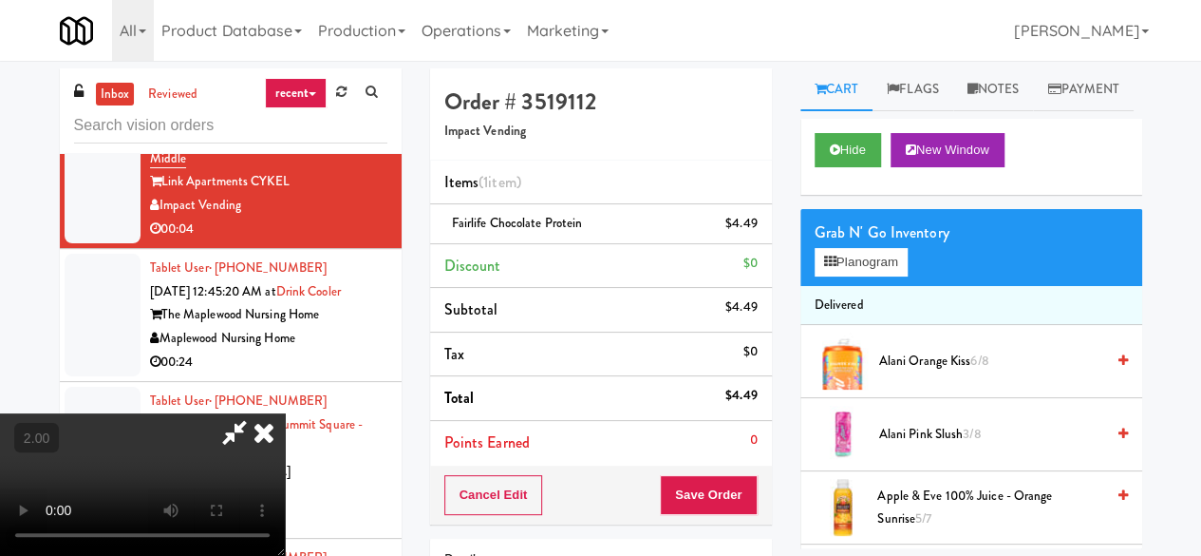
click at [256, 413] on icon at bounding box center [235, 432] width 44 height 38
click at [719, 475] on button "Save Order" at bounding box center [708, 495] width 97 height 40
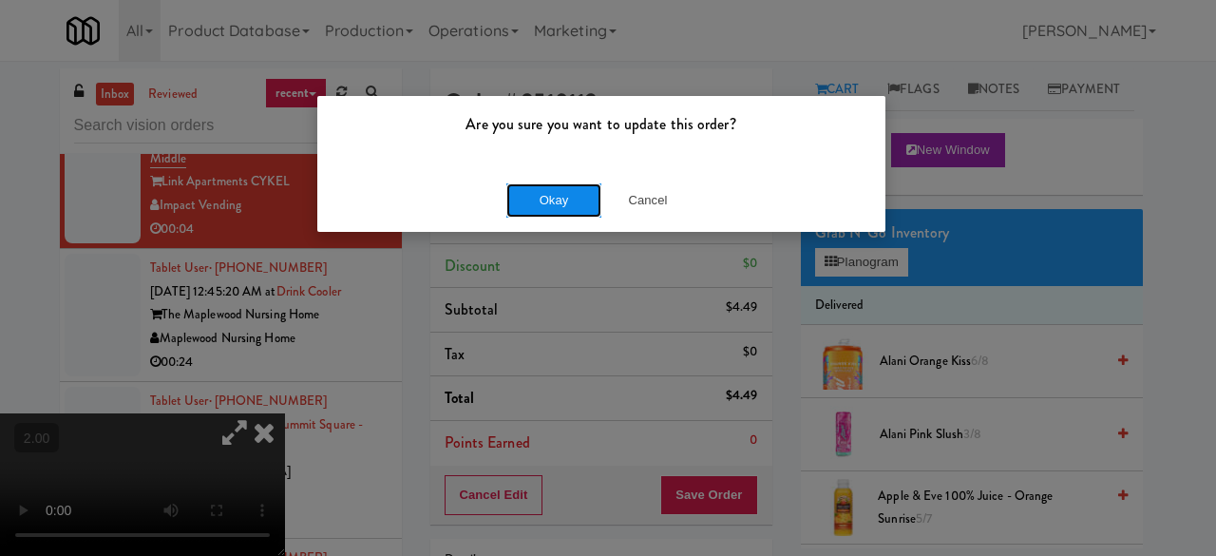
click at [561, 188] on button "Okay" at bounding box center [553, 200] width 95 height 34
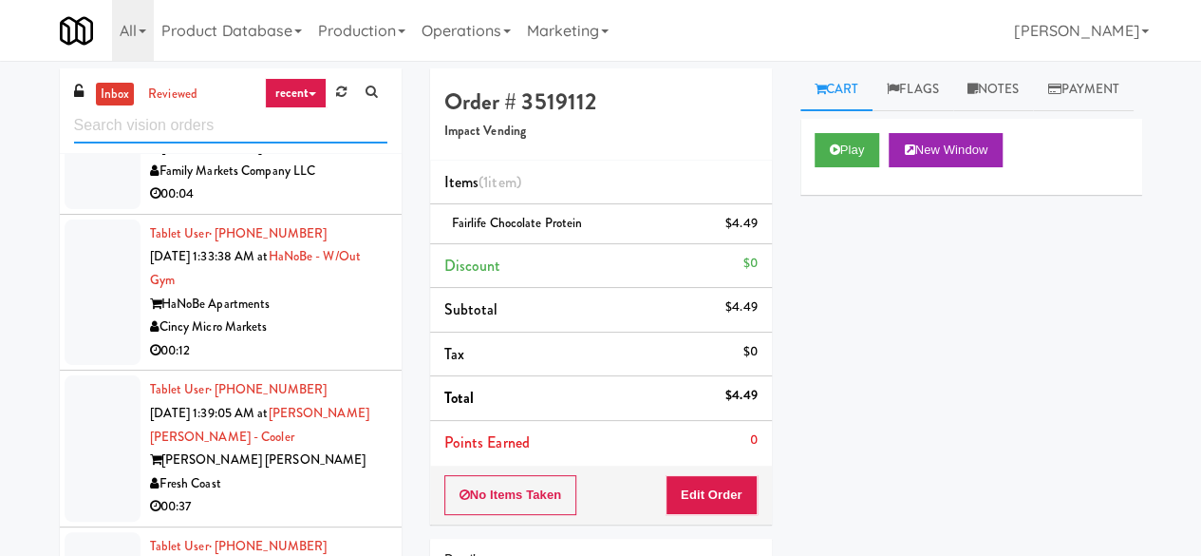
click at [255, 132] on input "text" at bounding box center [230, 125] width 313 height 35
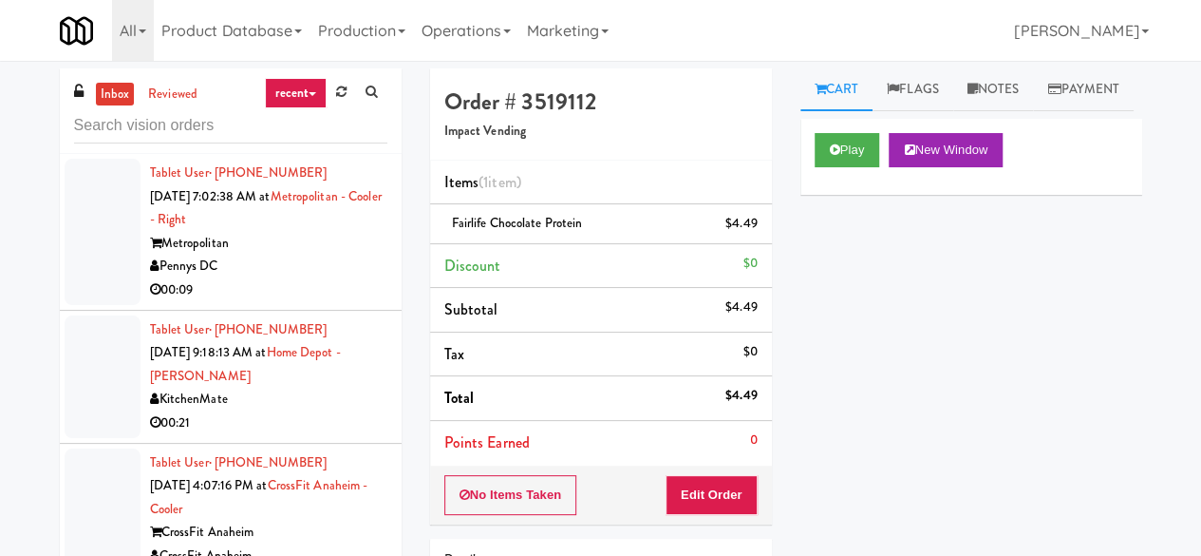
click at [0, 274] on div "inbox reviewed recent all unclear take inventory issue suspicious failed recent…" at bounding box center [600, 403] width 1201 height 670
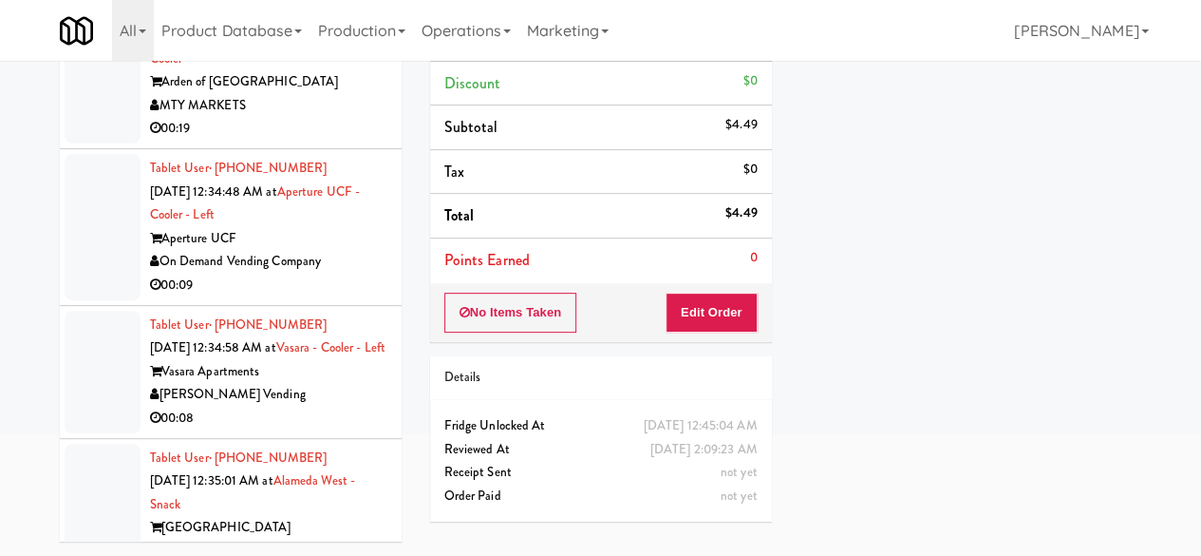
scroll to position [2659, 0]
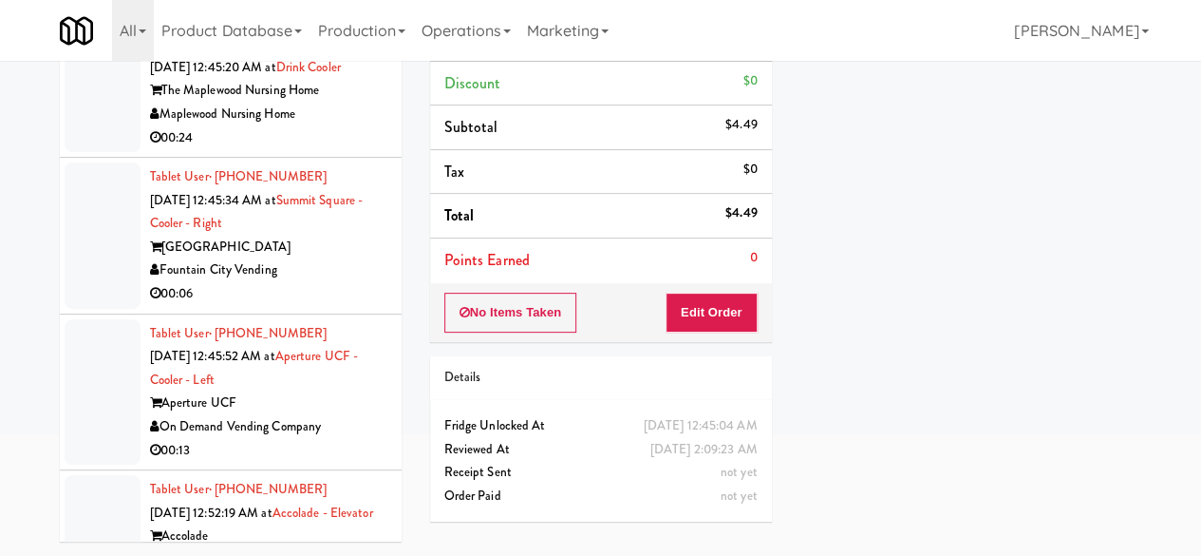
click at [343, 306] on div "00:06" at bounding box center [268, 294] width 237 height 24
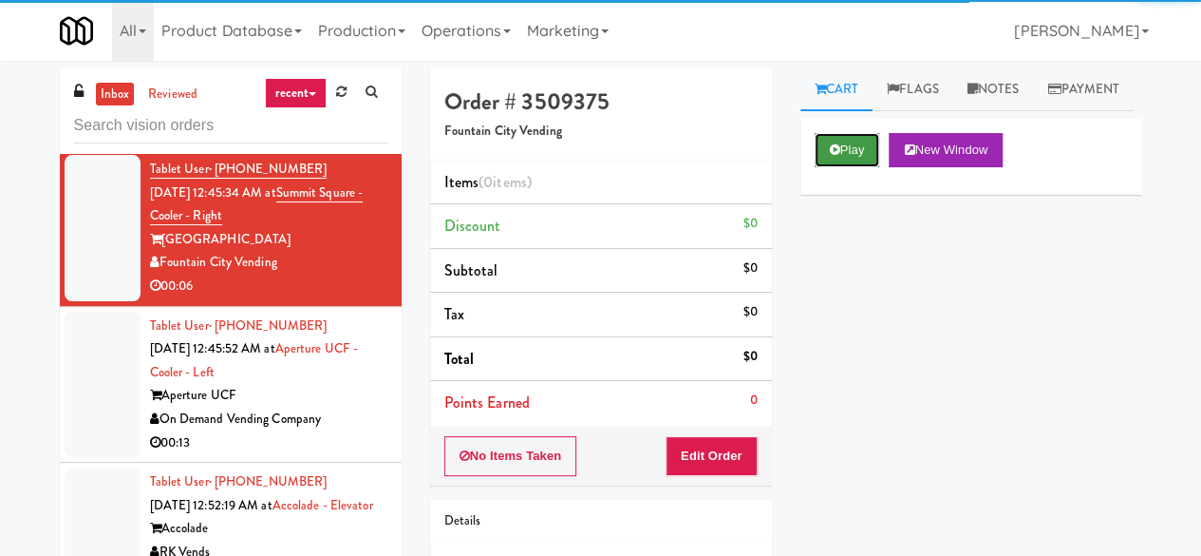
click at [859, 167] on button "Play" at bounding box center [848, 150] width 66 height 34
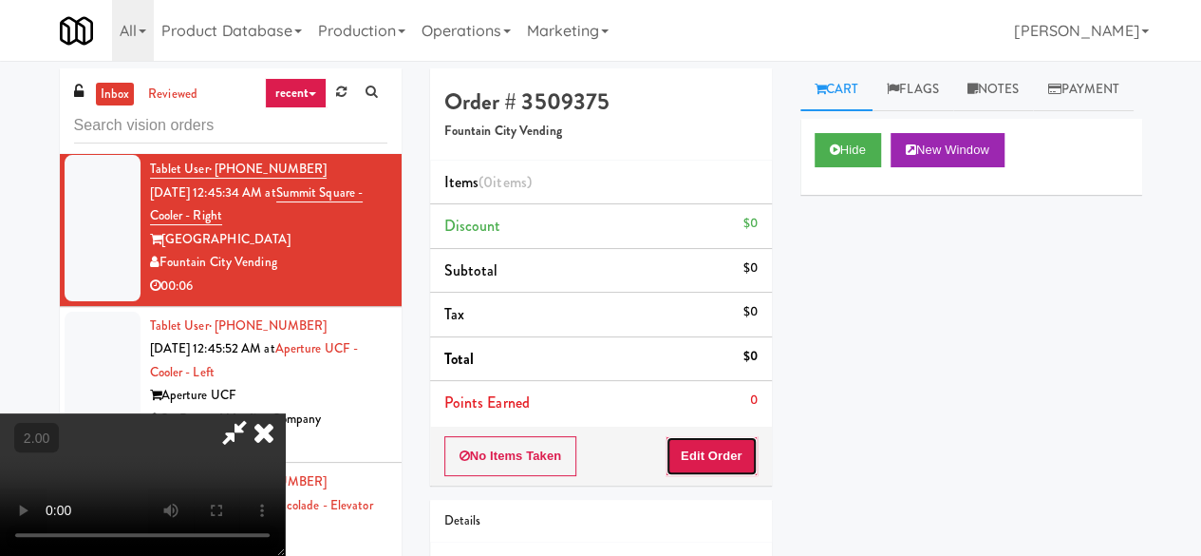
click at [748, 455] on button "Edit Order" at bounding box center [712, 456] width 92 height 40
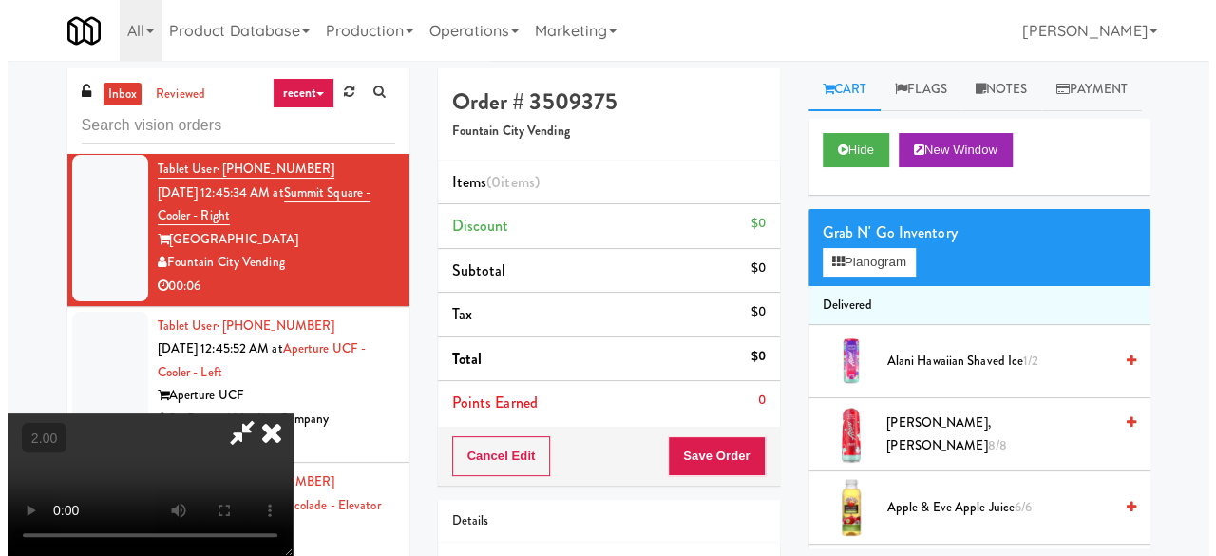
scroll to position [39, 0]
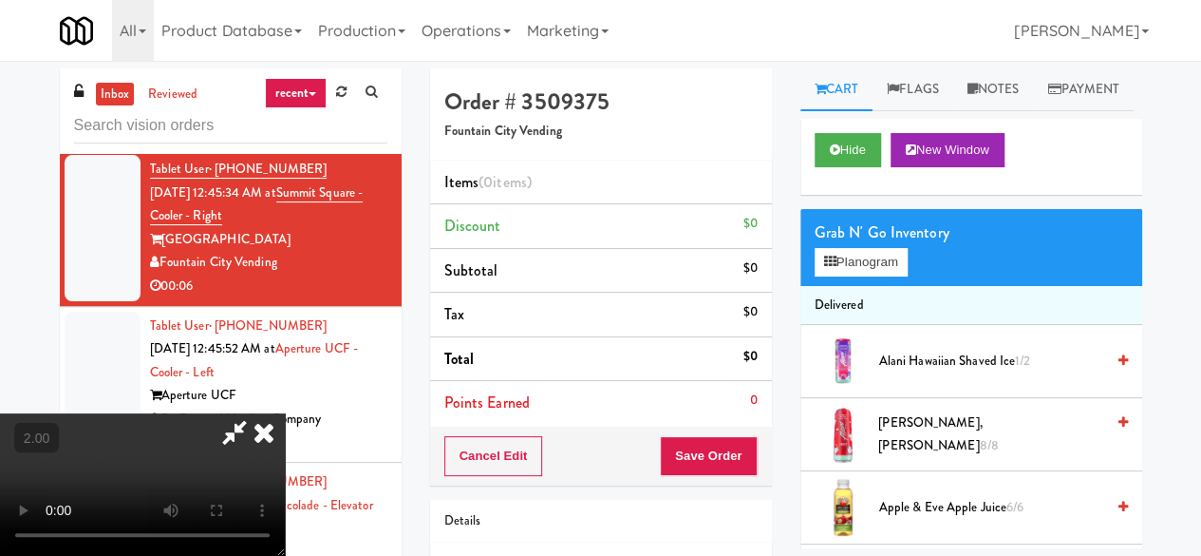
click at [849, 286] on div "Grab N' Go Inventory Planogram" at bounding box center [972, 247] width 342 height 77
click at [854, 276] on button "Planogram" at bounding box center [861, 262] width 93 height 28
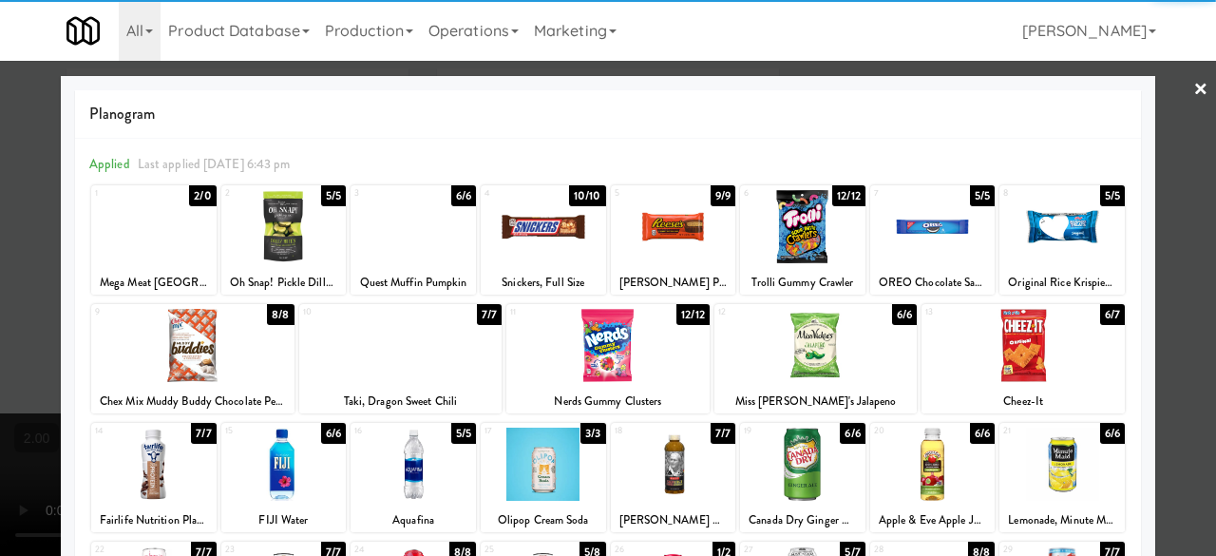
click at [551, 247] on div at bounding box center [543, 226] width 125 height 73
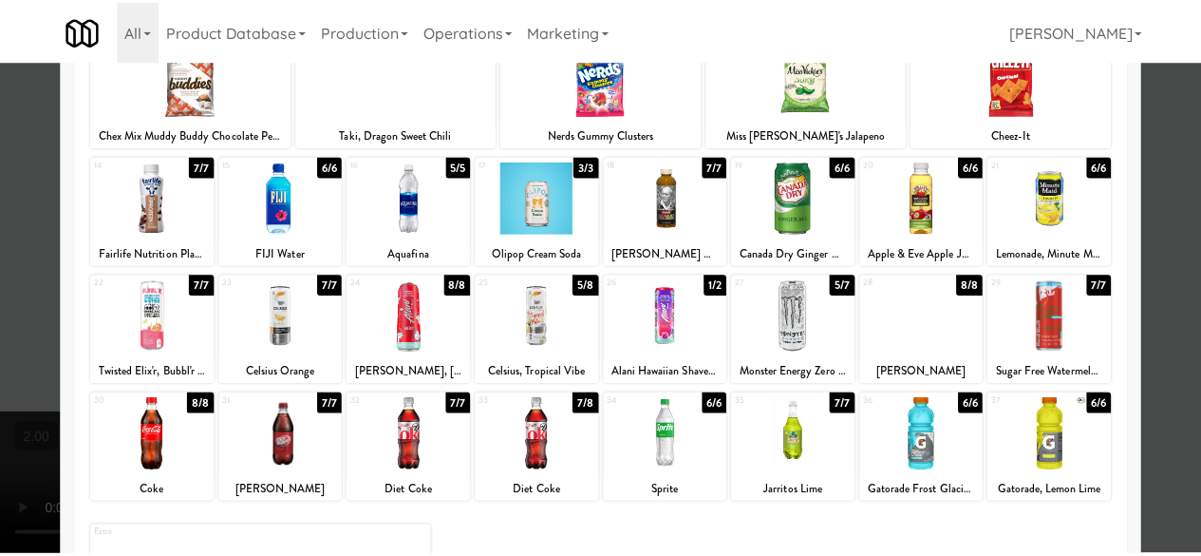
scroll to position [376, 0]
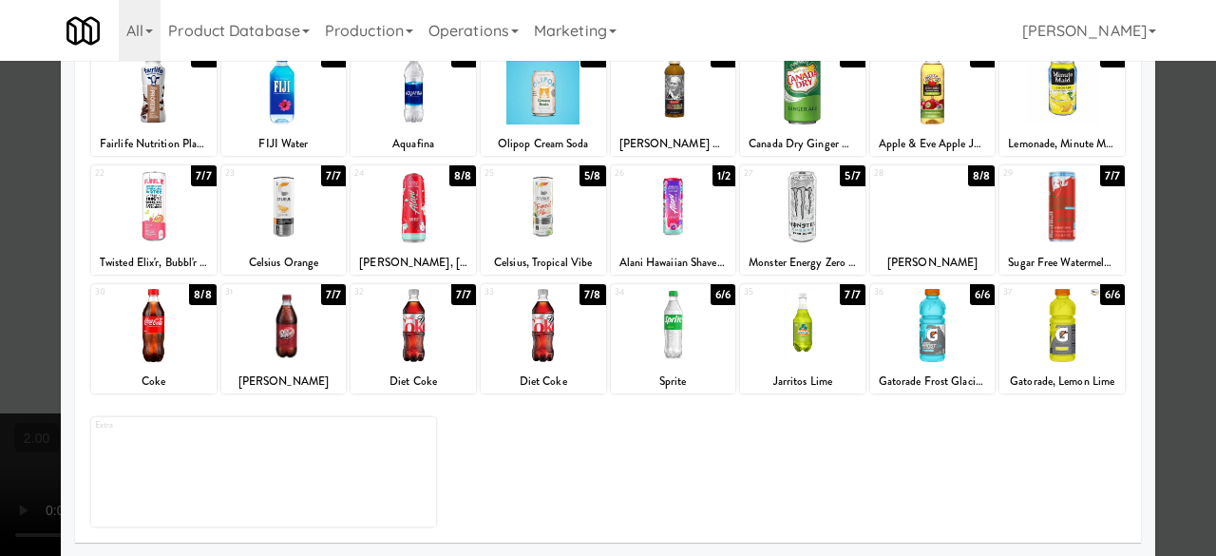
click at [543, 217] on div at bounding box center [543, 206] width 125 height 73
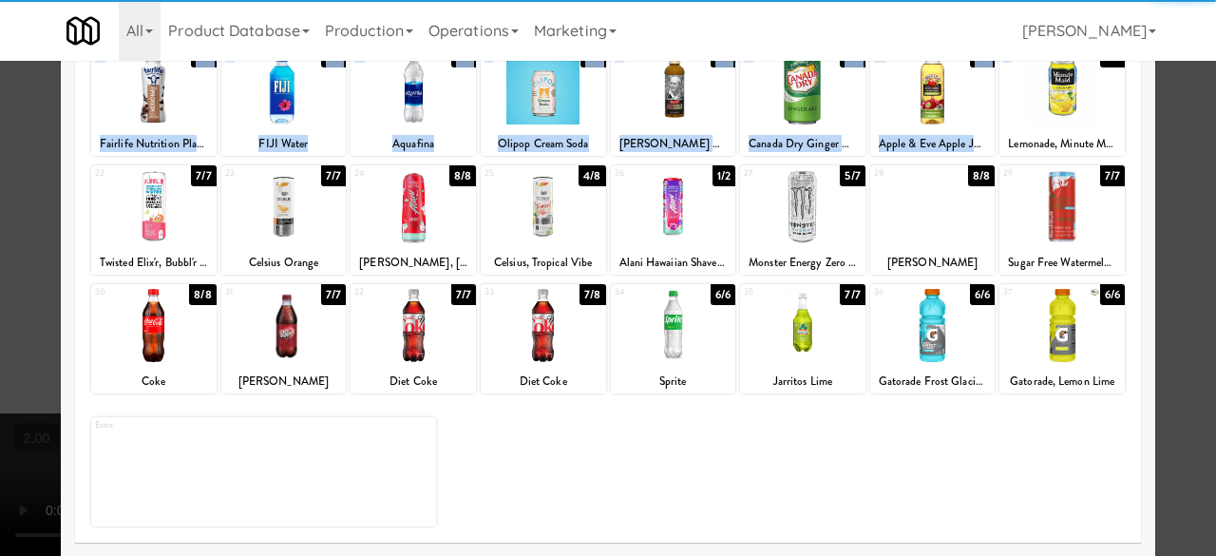
drag, startPoint x: 1141, startPoint y: 139, endPoint x: 1100, endPoint y: 176, distance: 55.1
click at [1142, 139] on div "× Planogram Applied Last applied [DATE] 6:43 pm 1 2/0 Mega Meat [GEOGRAPHIC_DAT…" at bounding box center [608, 278] width 1216 height 556
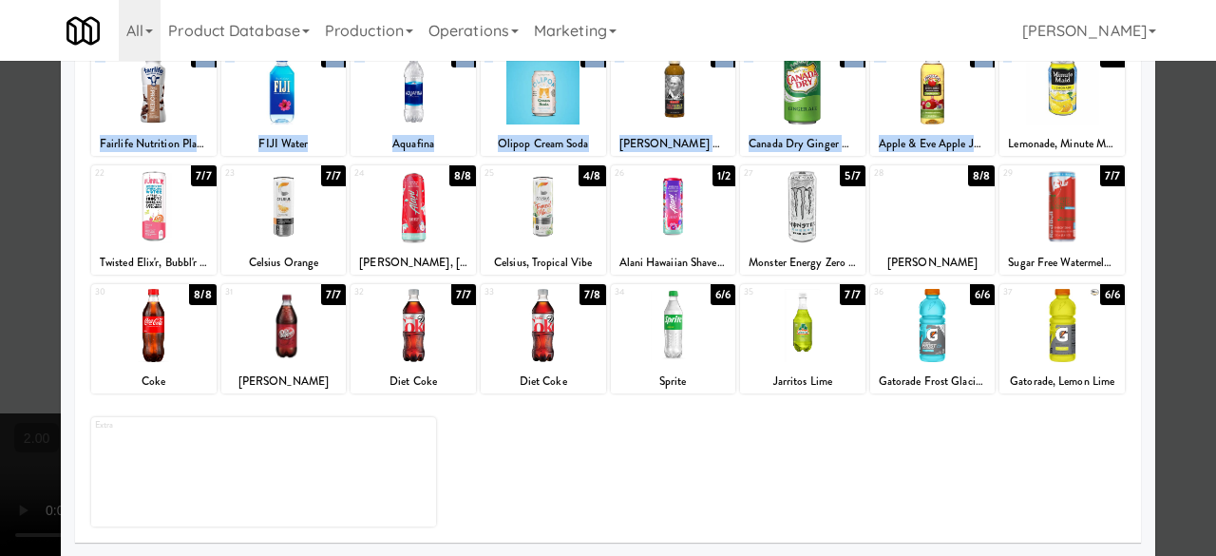
click at [1183, 147] on div at bounding box center [608, 278] width 1216 height 556
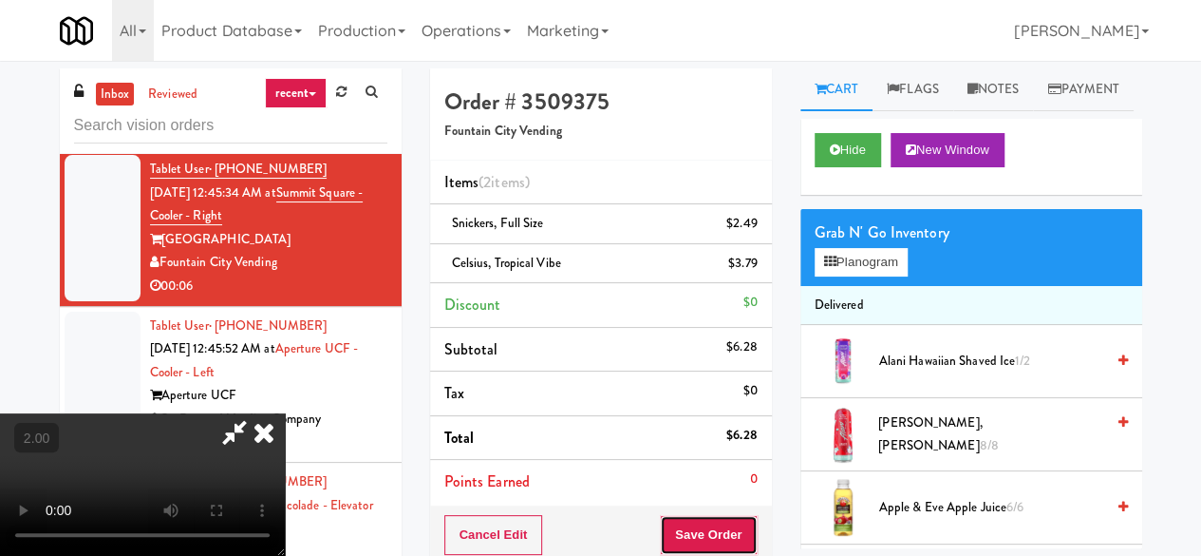
click at [731, 517] on button "Save Order" at bounding box center [708, 535] width 97 height 40
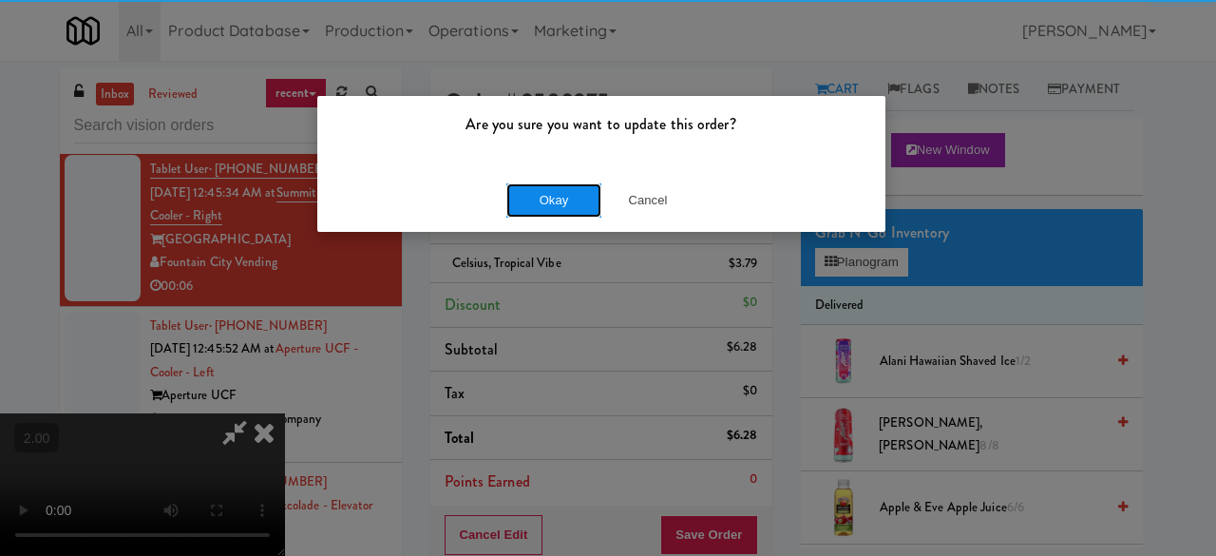
click at [576, 209] on button "Okay" at bounding box center [553, 200] width 95 height 34
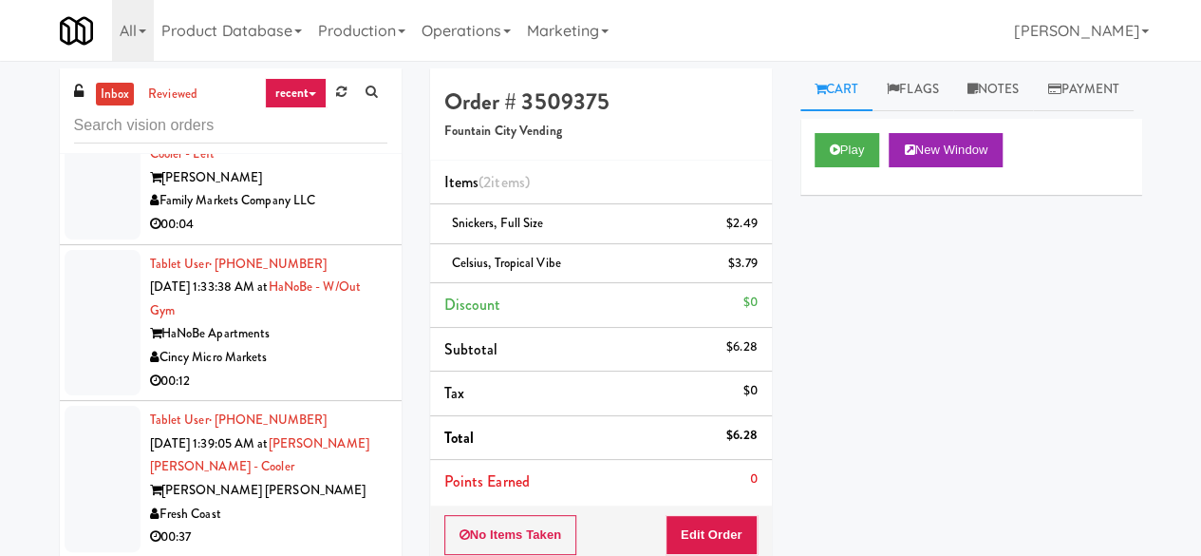
scroll to position [6268, 0]
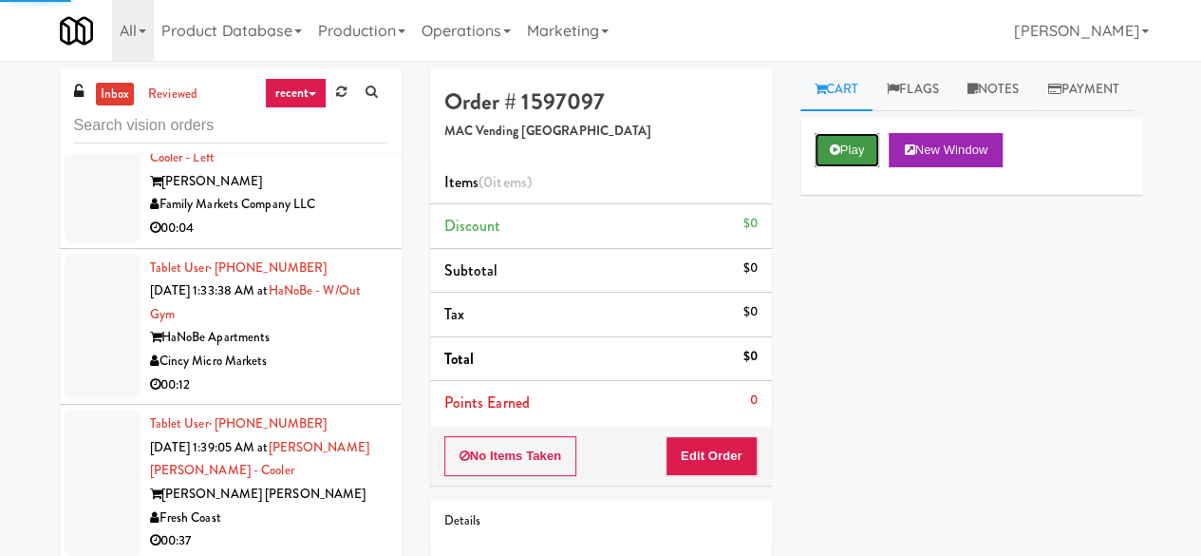
click at [841, 167] on button "Play" at bounding box center [848, 150] width 66 height 34
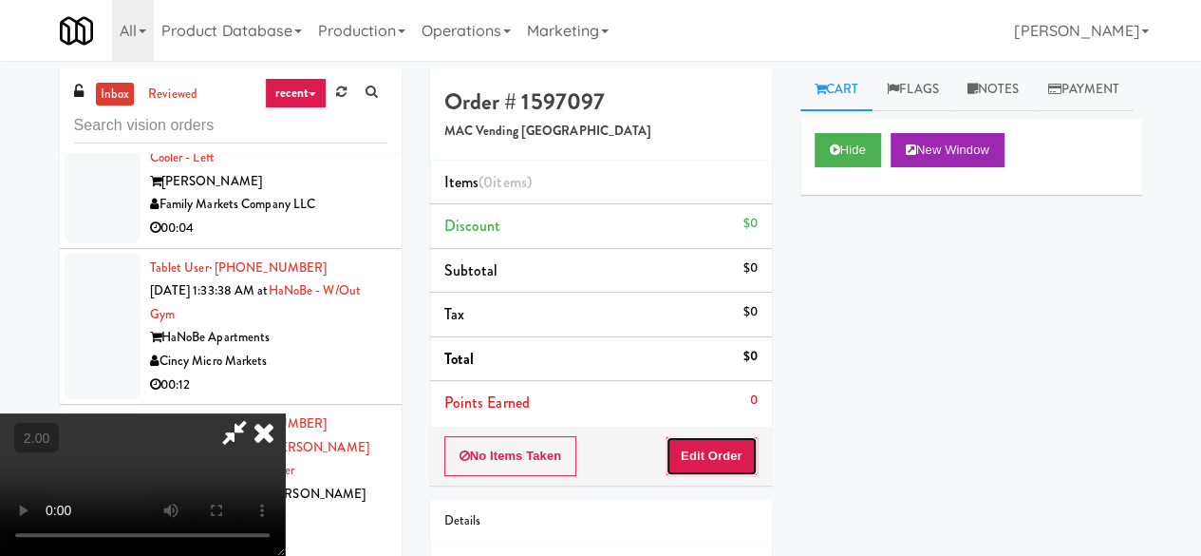
click at [745, 444] on button "Edit Order" at bounding box center [712, 456] width 92 height 40
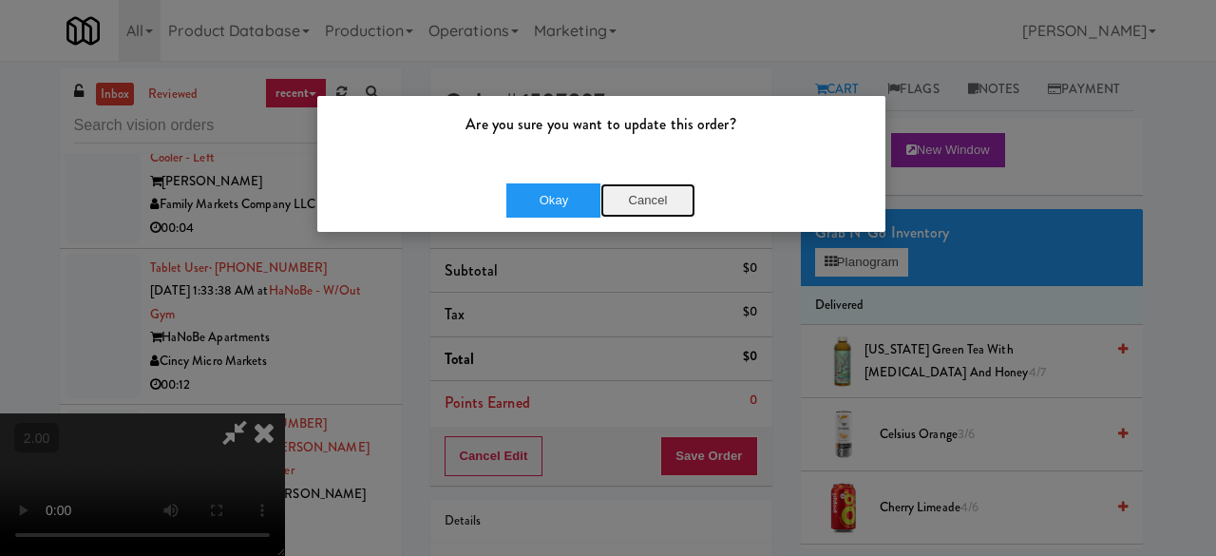
click at [665, 209] on button "Cancel" at bounding box center [647, 200] width 95 height 34
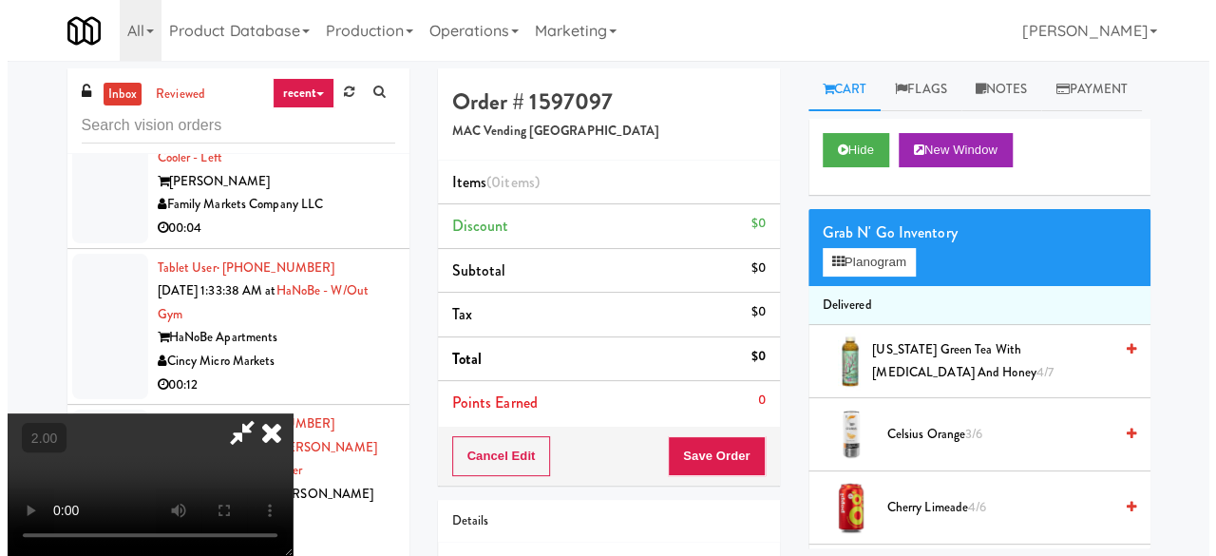
scroll to position [39, 0]
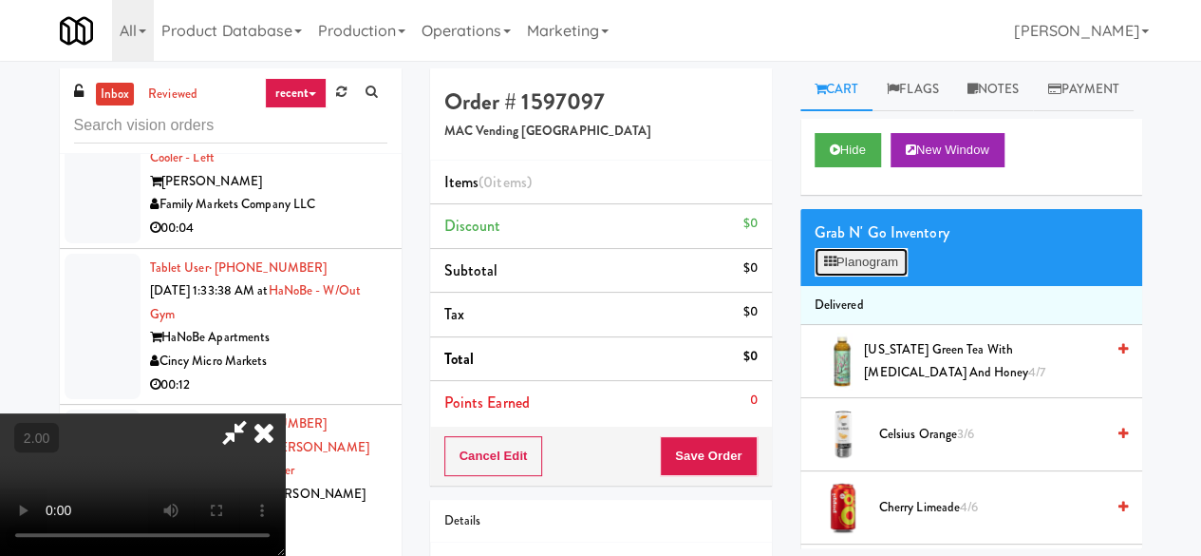
click at [841, 276] on button "Planogram" at bounding box center [861, 262] width 93 height 28
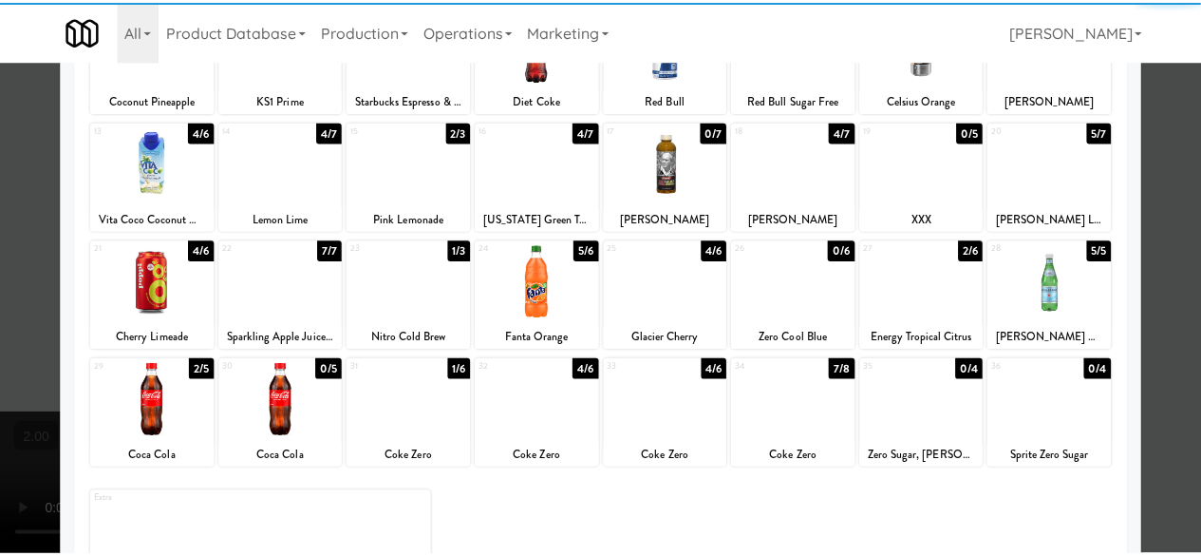
scroll to position [186, 0]
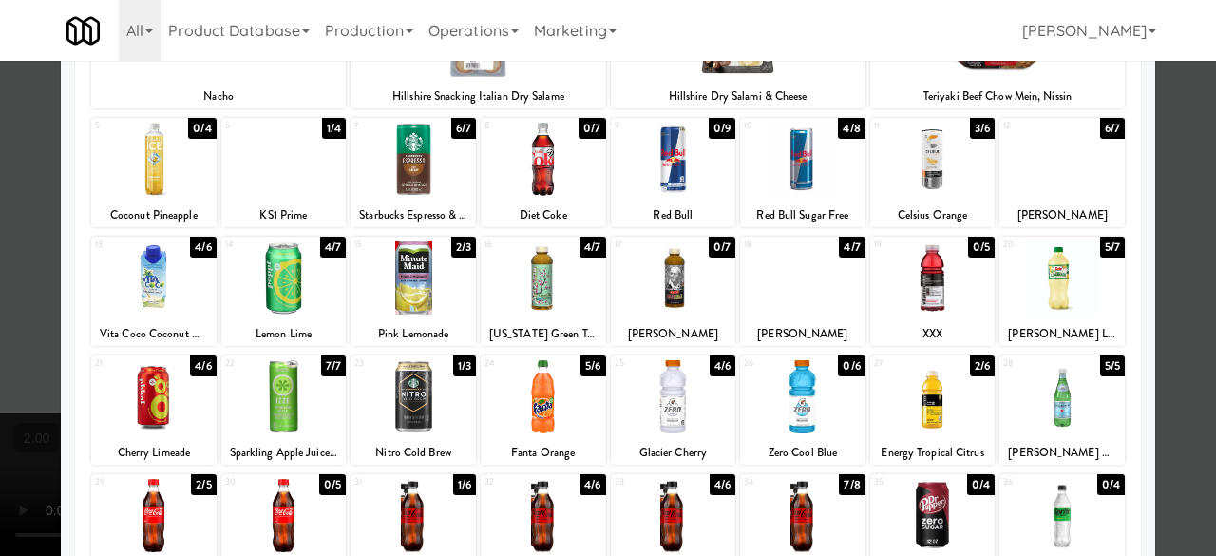
click at [177, 267] on div at bounding box center [153, 277] width 125 height 73
click at [1172, 147] on div at bounding box center [608, 278] width 1216 height 556
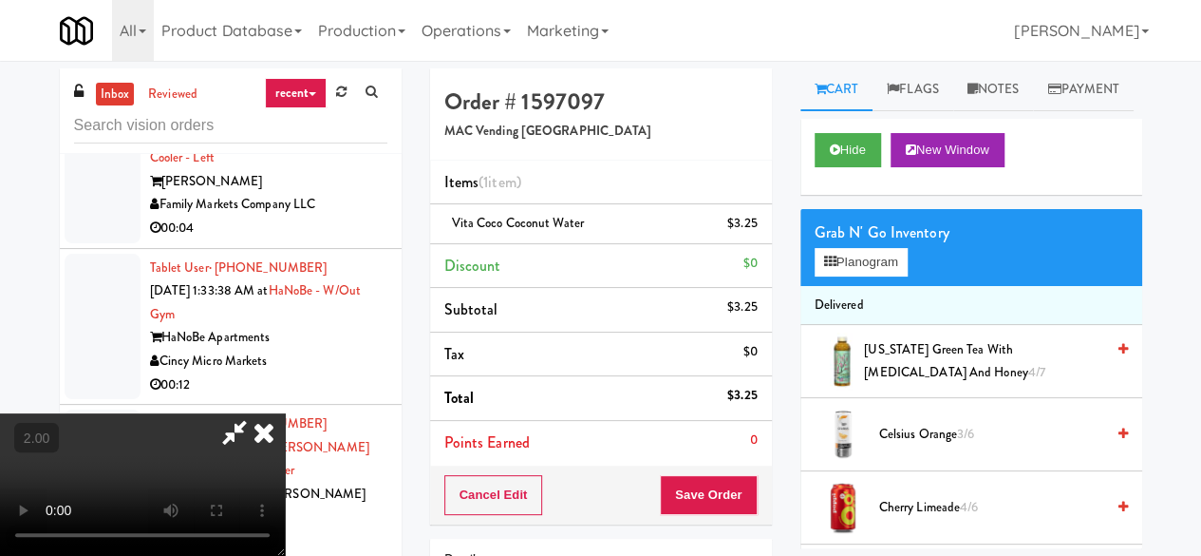
click at [256, 413] on icon at bounding box center [235, 432] width 44 height 38
click at [709, 503] on button "Save Order" at bounding box center [708, 495] width 97 height 40
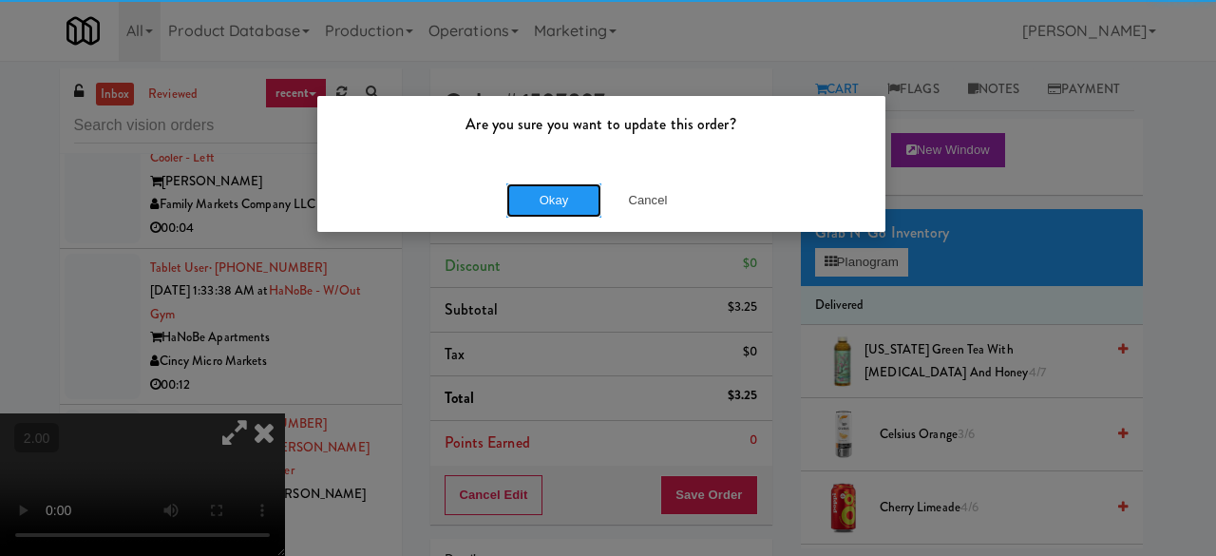
click at [562, 197] on button "Okay" at bounding box center [553, 200] width 95 height 34
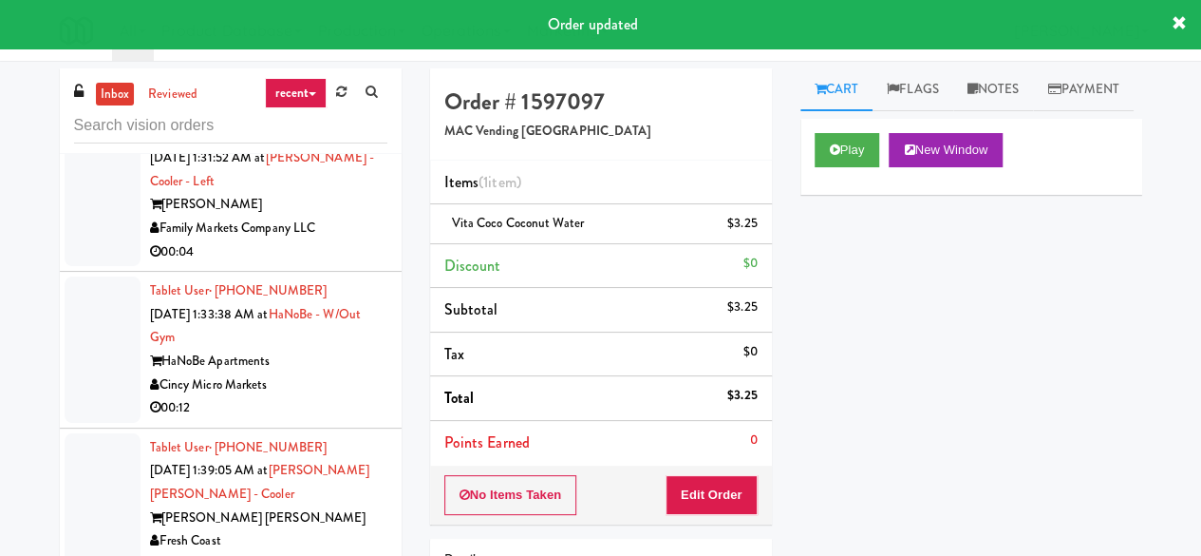
scroll to position [6363, 0]
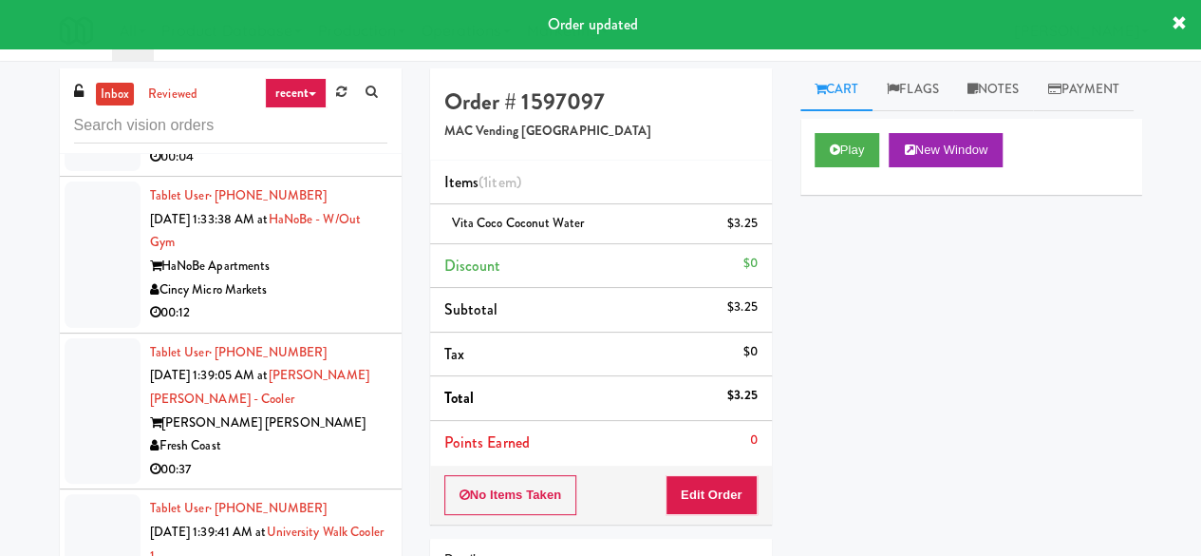
click at [351, 12] on div "00:09" at bounding box center [268, 1] width 237 height 24
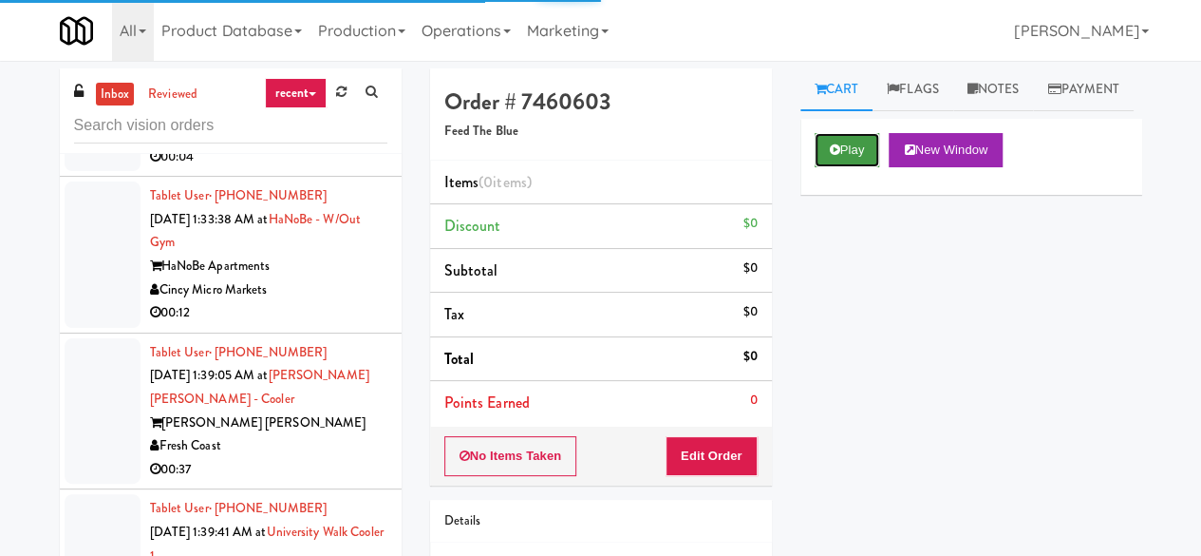
click at [821, 167] on button "Play" at bounding box center [848, 150] width 66 height 34
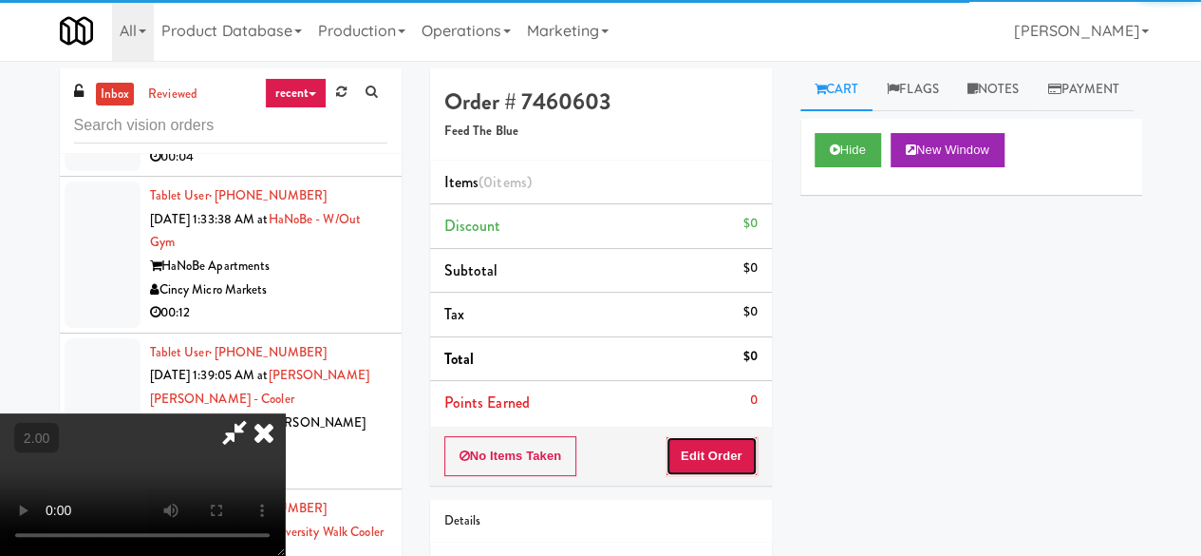
click at [702, 440] on button "Edit Order" at bounding box center [712, 456] width 92 height 40
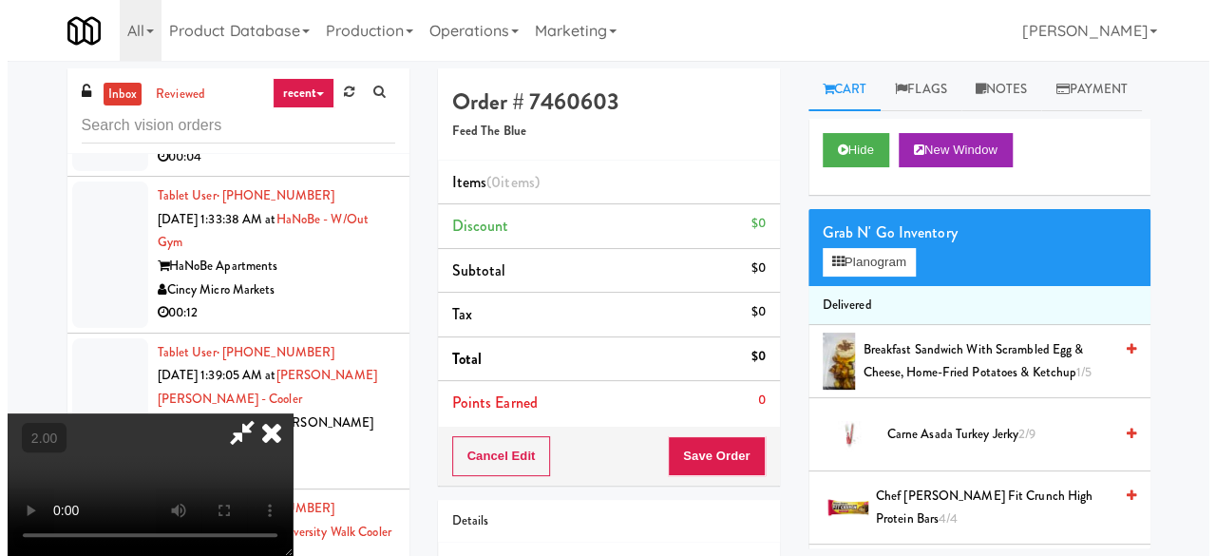
scroll to position [39, 0]
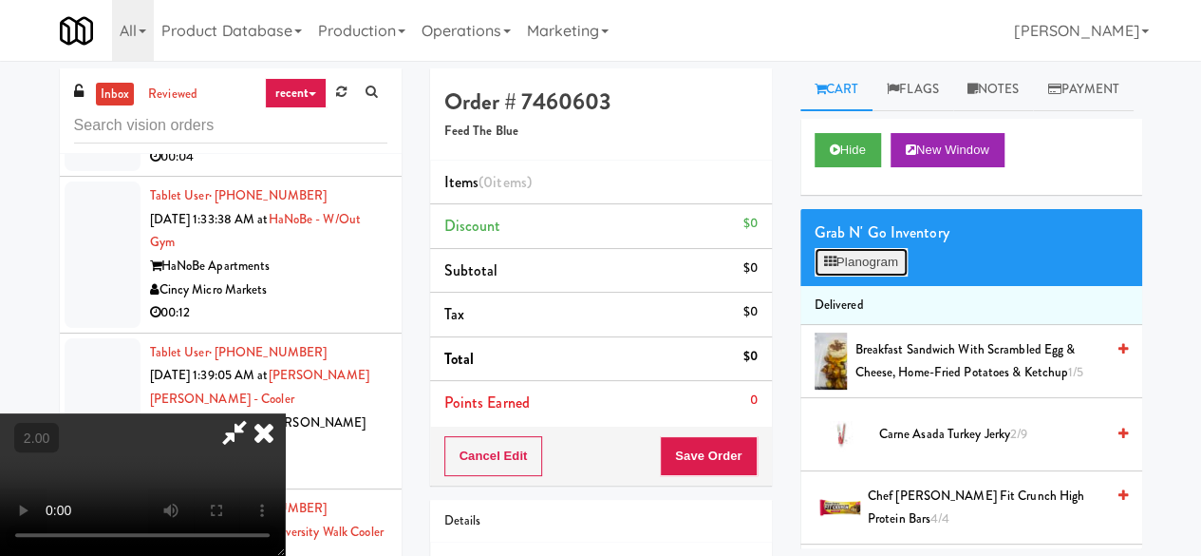
click at [843, 276] on button "Planogram" at bounding box center [861, 262] width 93 height 28
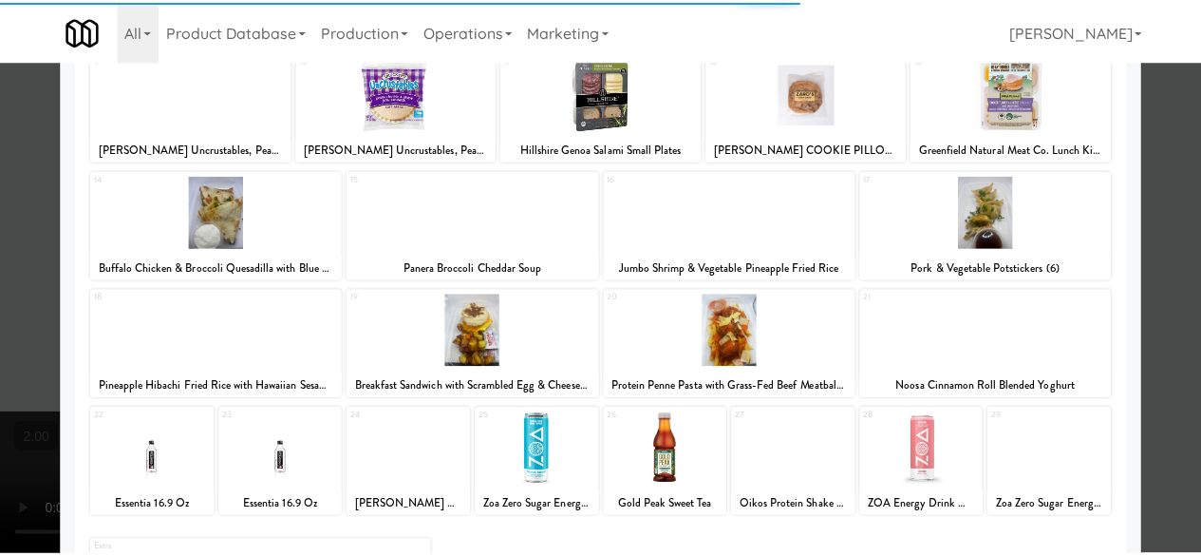
scroll to position [376, 0]
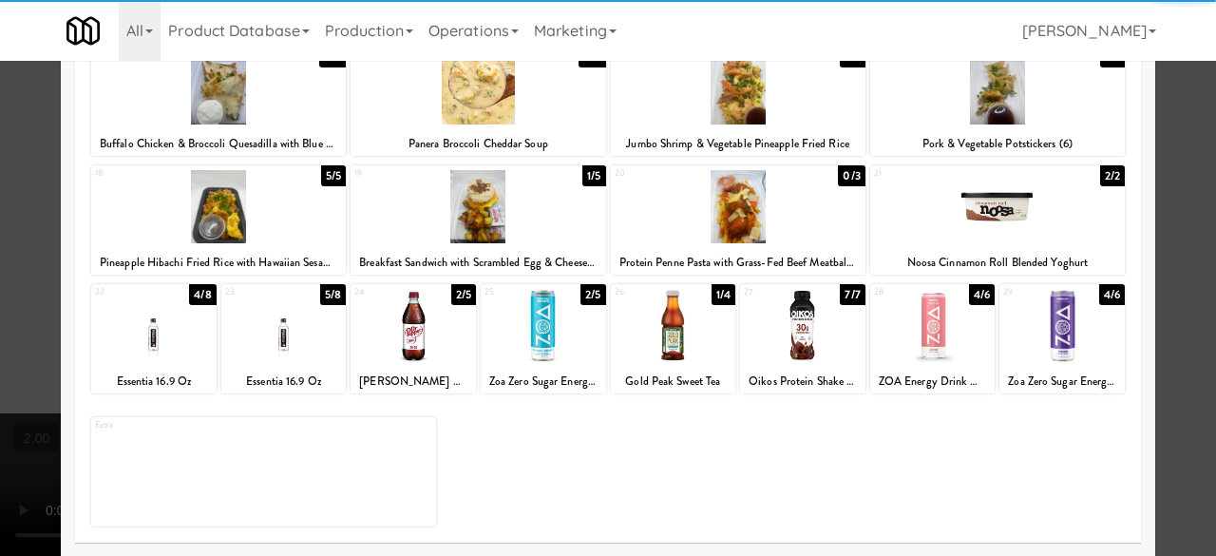
click at [658, 320] on div at bounding box center [673, 325] width 125 height 73
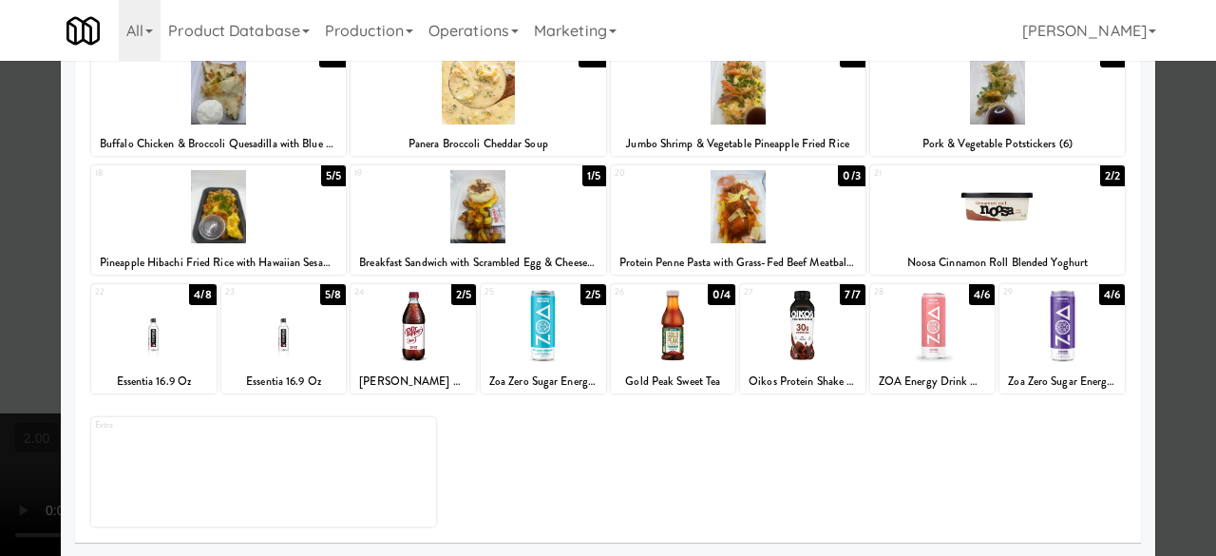
click at [1161, 148] on div at bounding box center [608, 278] width 1216 height 556
drag, startPoint x: 1161, startPoint y: 148, endPoint x: 792, endPoint y: 320, distance: 406.6
click at [1161, 148] on div "inbox reviewed recent all unclear take inventory issue suspicious failed recent…" at bounding box center [608, 403] width 1216 height 670
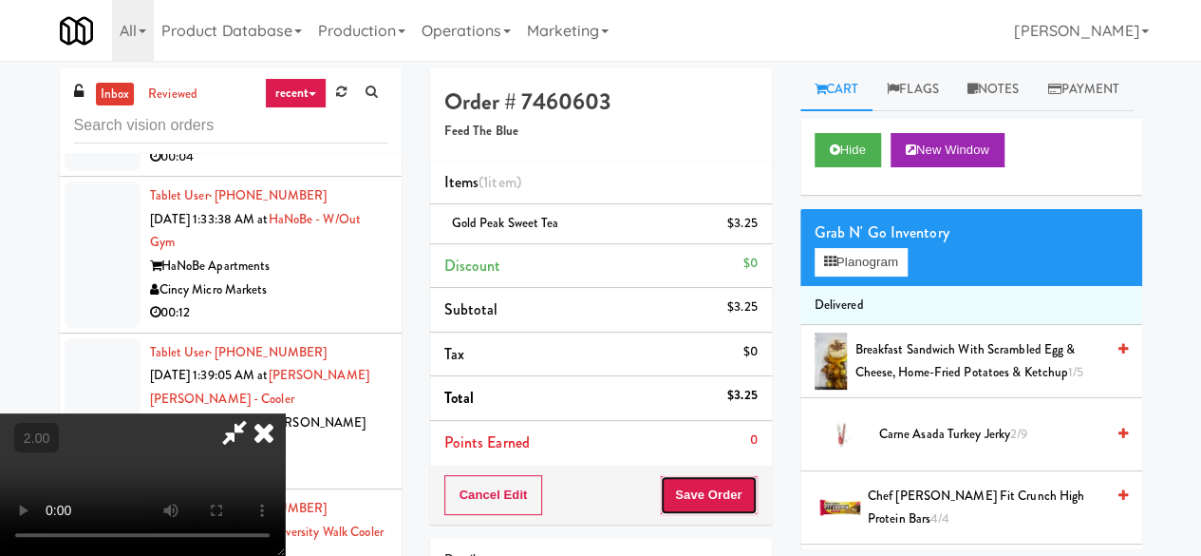
click at [739, 487] on button "Save Order" at bounding box center [708, 495] width 97 height 40
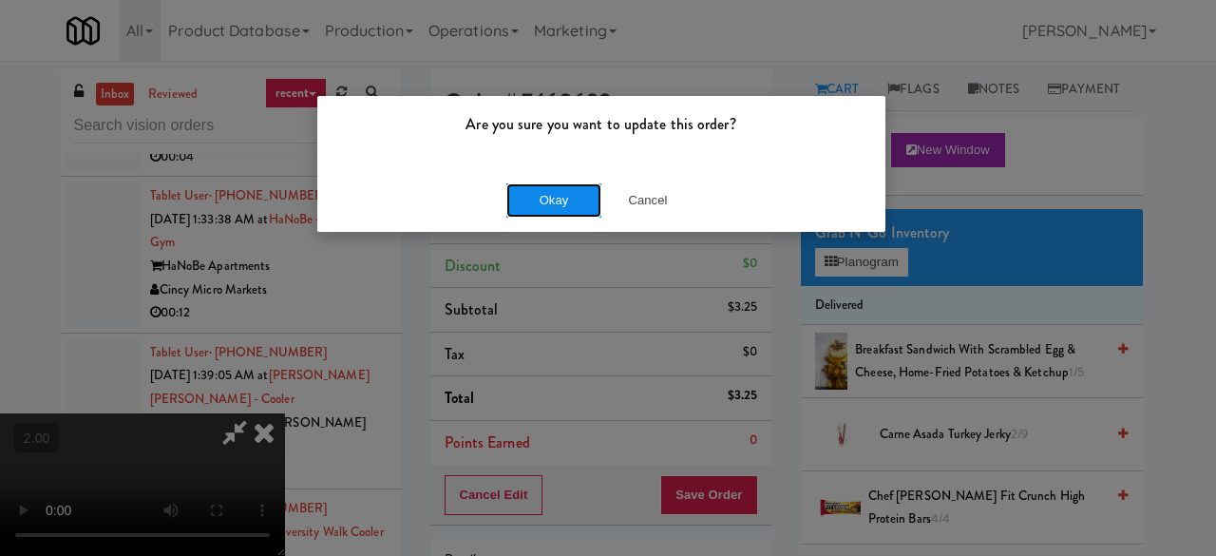
click at [544, 214] on button "Okay" at bounding box center [553, 200] width 95 height 34
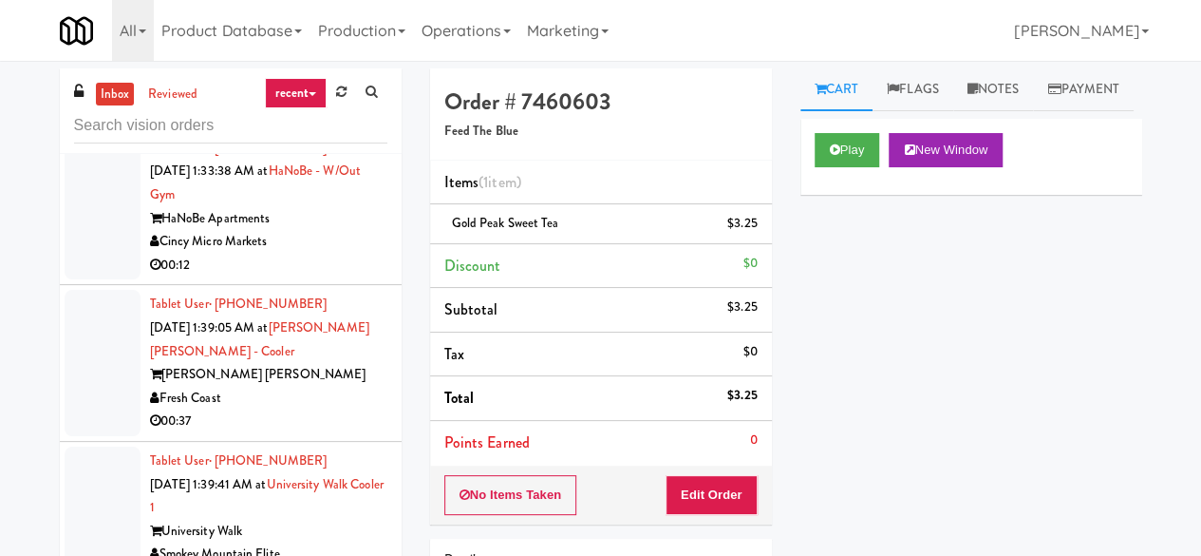
scroll to position [6553, 0]
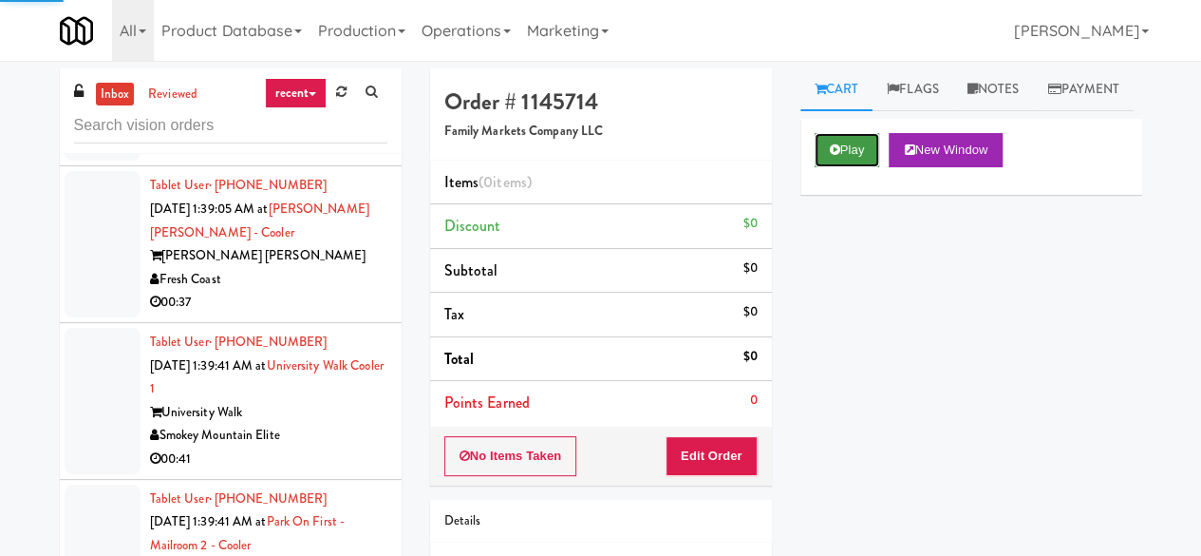
click at [835, 156] on icon at bounding box center [835, 149] width 10 height 12
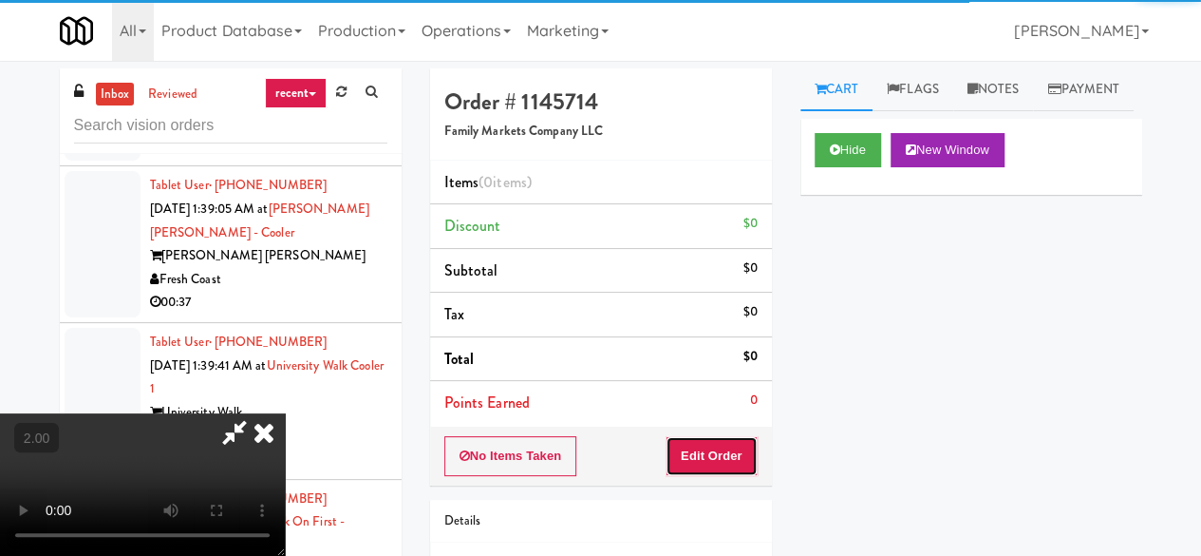
click at [745, 445] on button "Edit Order" at bounding box center [712, 456] width 92 height 40
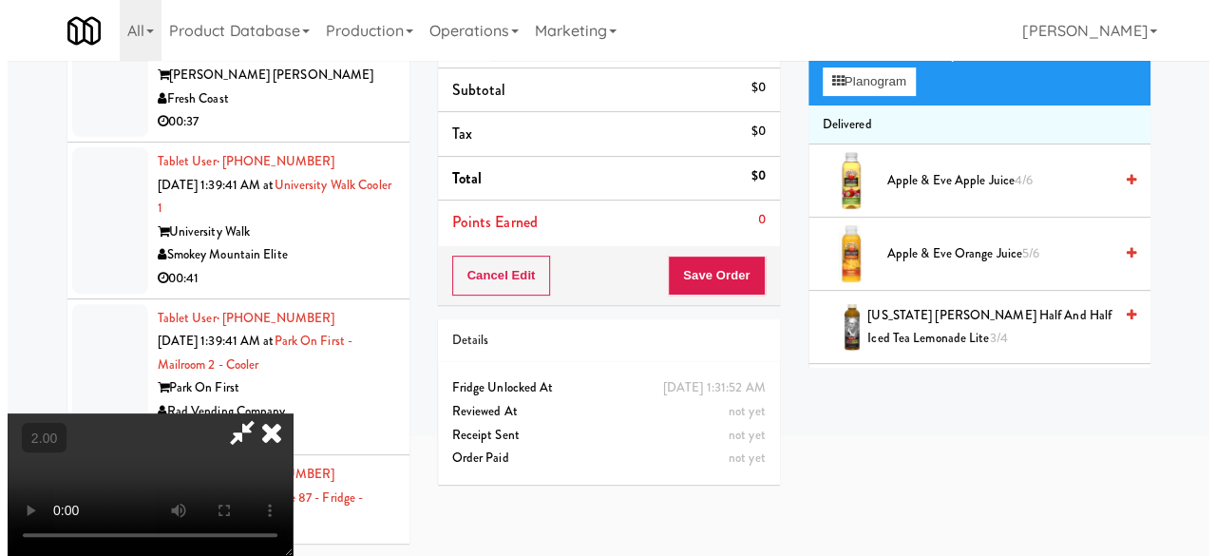
scroll to position [61, 0]
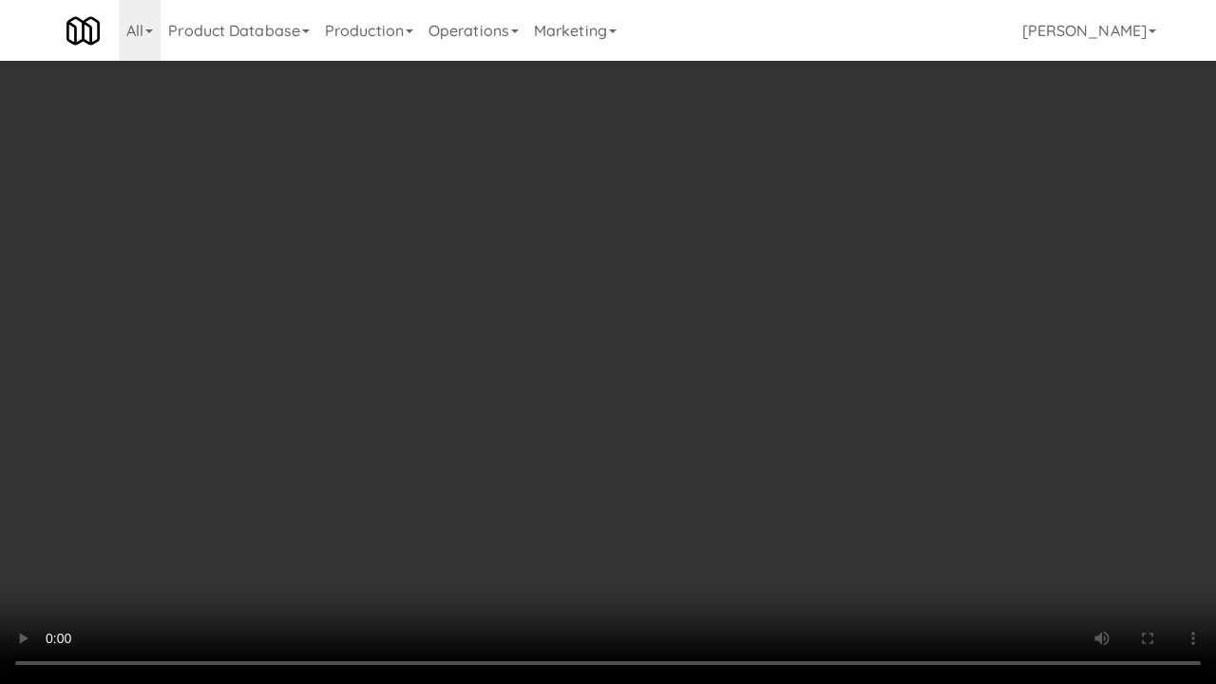
click at [794, 538] on video at bounding box center [608, 342] width 1216 height 684
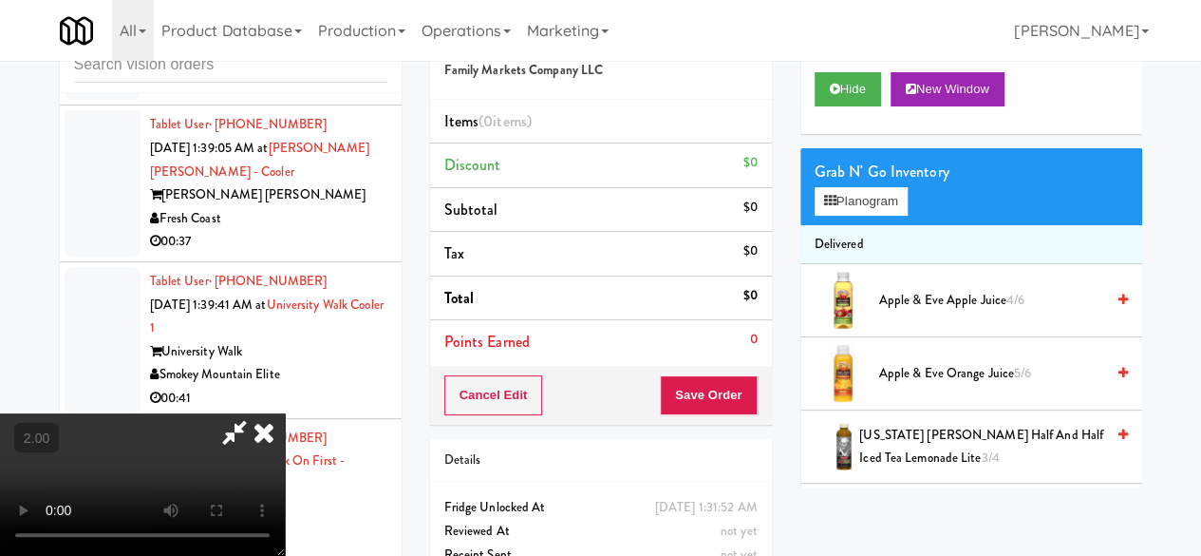
click at [866, 225] on div "Grab N' Go Inventory Planogram" at bounding box center [972, 186] width 342 height 77
click at [866, 216] on button "Planogram" at bounding box center [861, 201] width 93 height 28
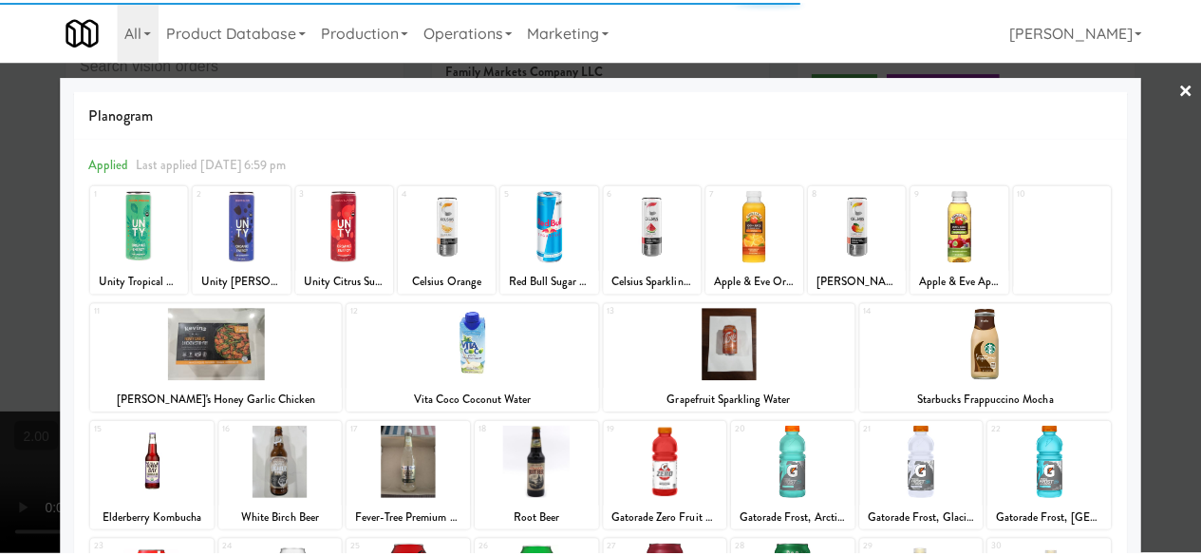
scroll to position [376, 0]
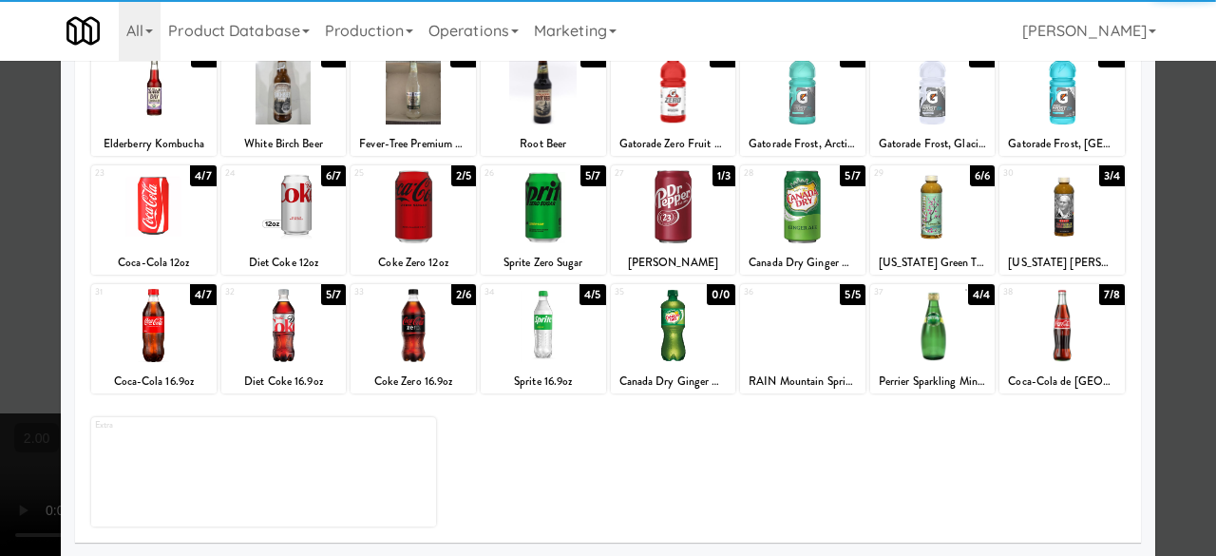
click at [282, 328] on div at bounding box center [283, 325] width 125 height 73
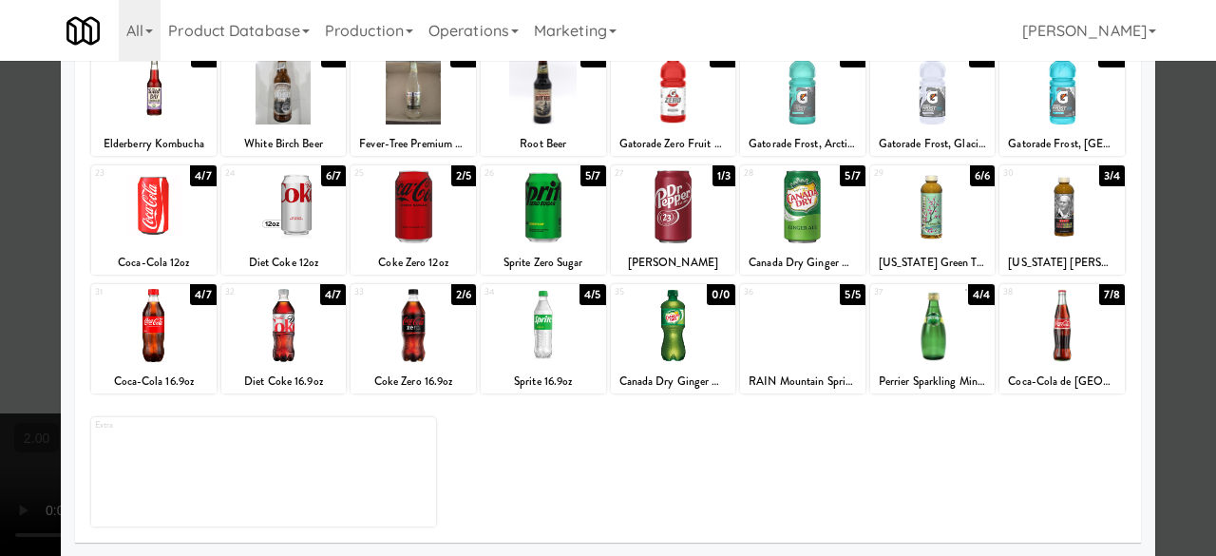
click at [1159, 105] on div at bounding box center [608, 278] width 1216 height 556
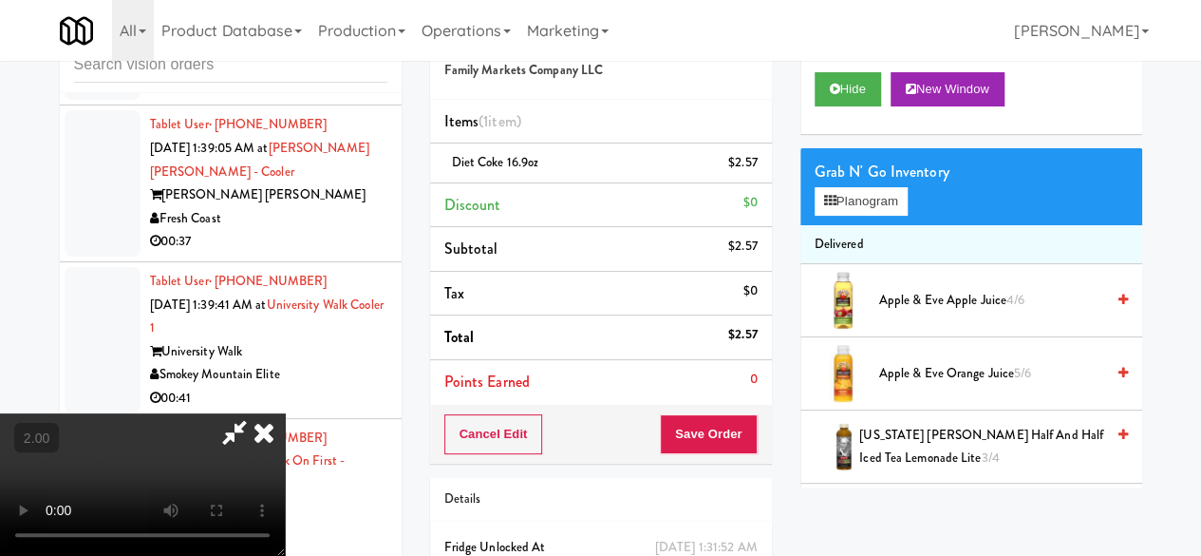
click at [256, 413] on icon at bounding box center [235, 432] width 44 height 38
click at [721, 427] on button "Save Order" at bounding box center [708, 434] width 97 height 40
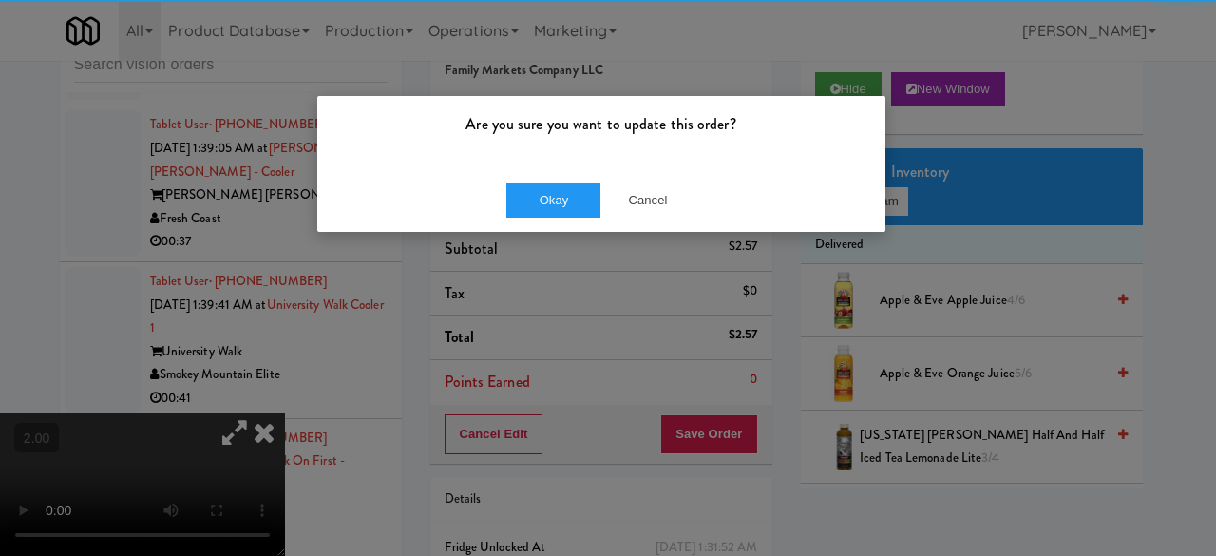
click at [528, 179] on div "Okay Cancel" at bounding box center [601, 200] width 568 height 64
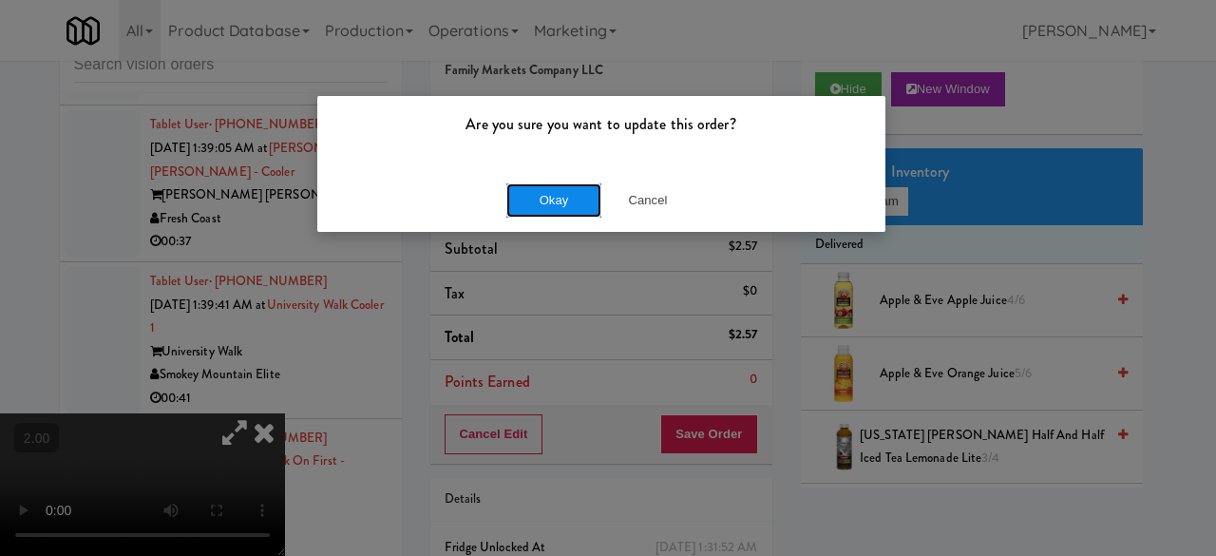
click at [538, 191] on button "Okay" at bounding box center [553, 200] width 95 height 34
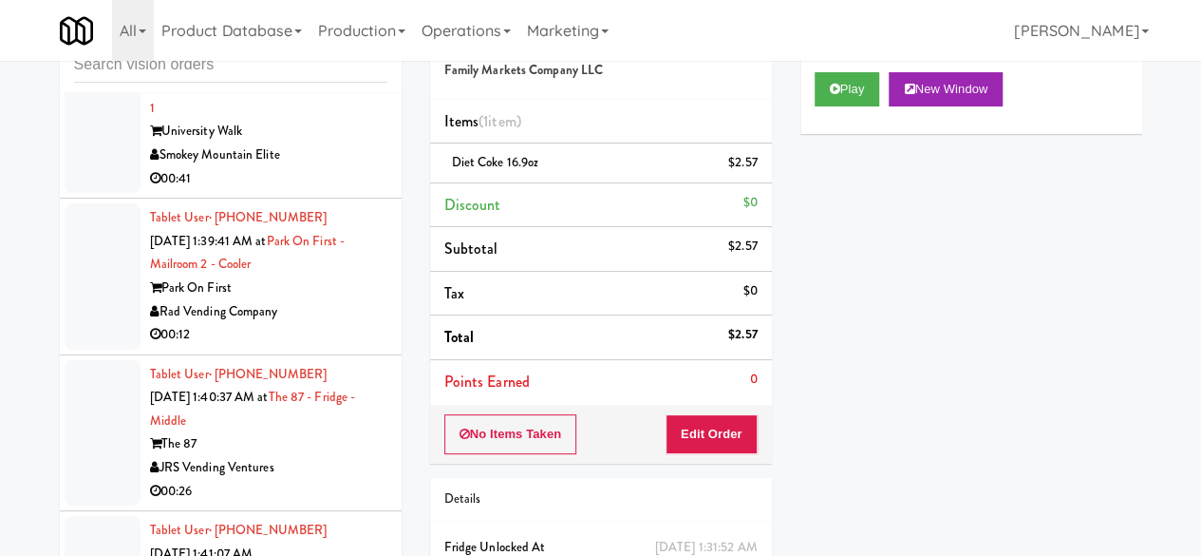
scroll to position [6838, 0]
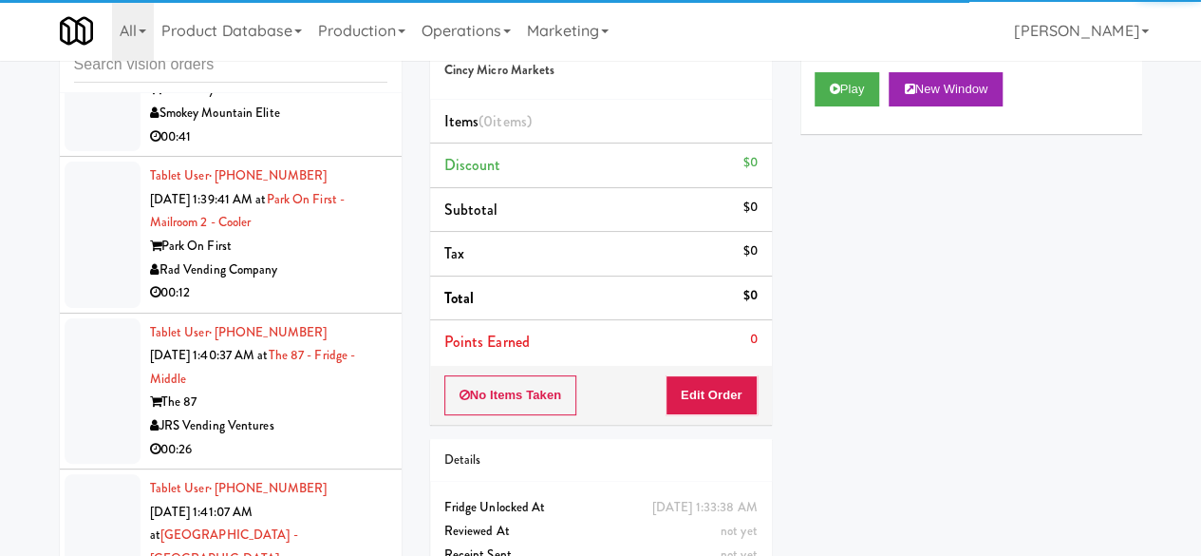
click at [826, 134] on div "Play New Window" at bounding box center [972, 96] width 342 height 76
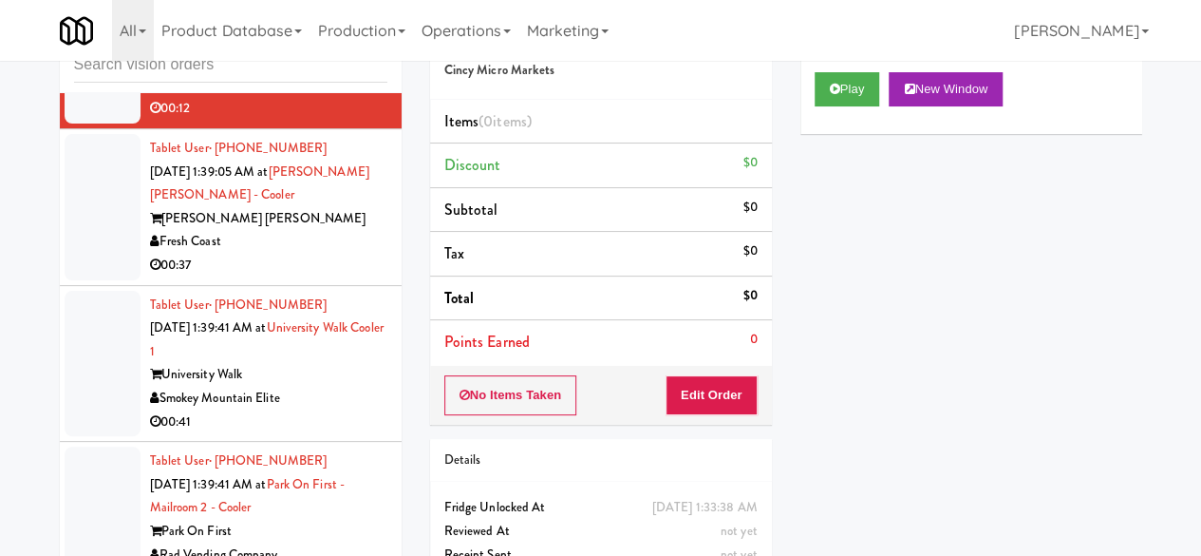
scroll to position [6648, 0]
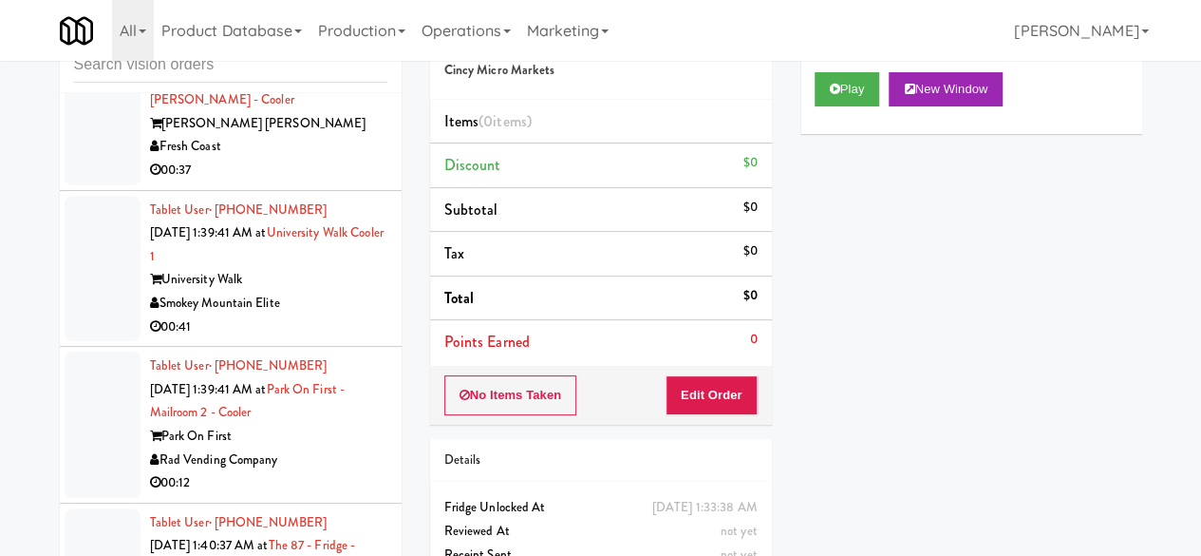
click at [345, 136] on div "[PERSON_NAME] [PERSON_NAME]" at bounding box center [268, 124] width 237 height 24
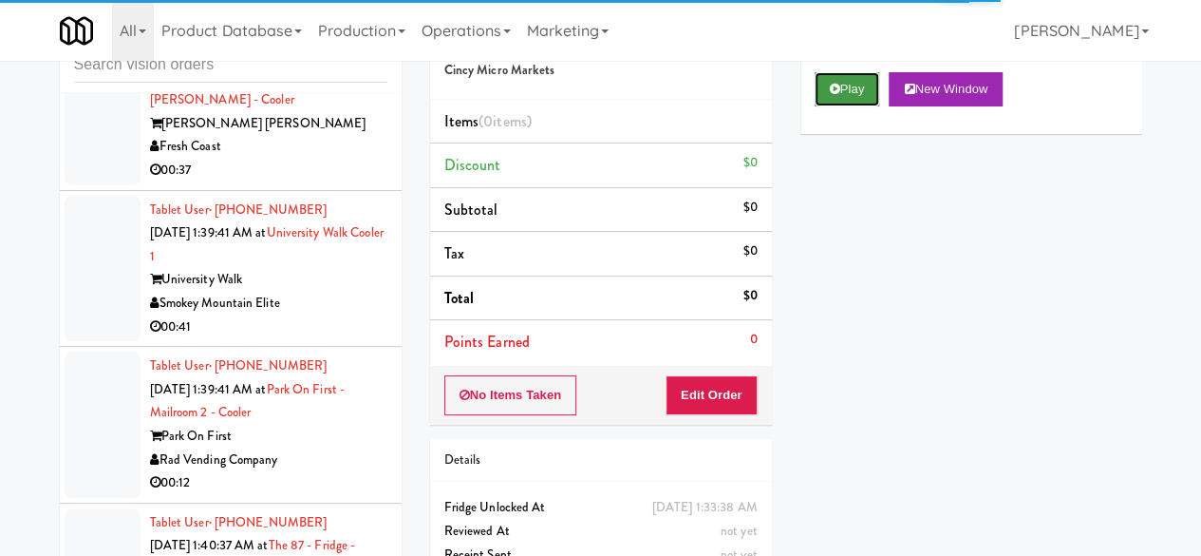
click at [847, 106] on button "Play" at bounding box center [848, 89] width 66 height 34
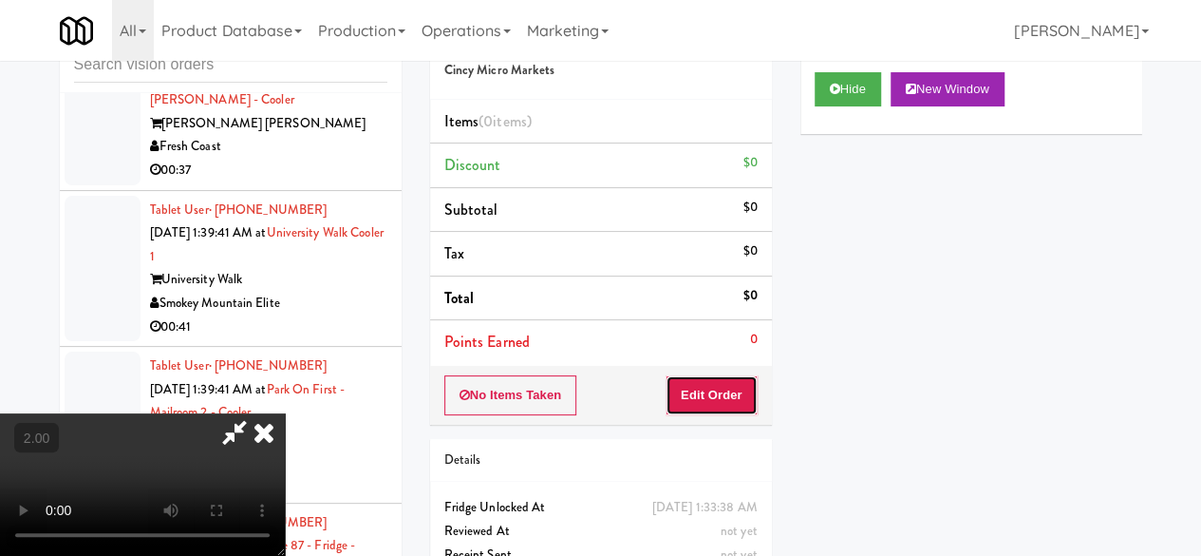
click at [726, 383] on button "Edit Order" at bounding box center [712, 395] width 92 height 40
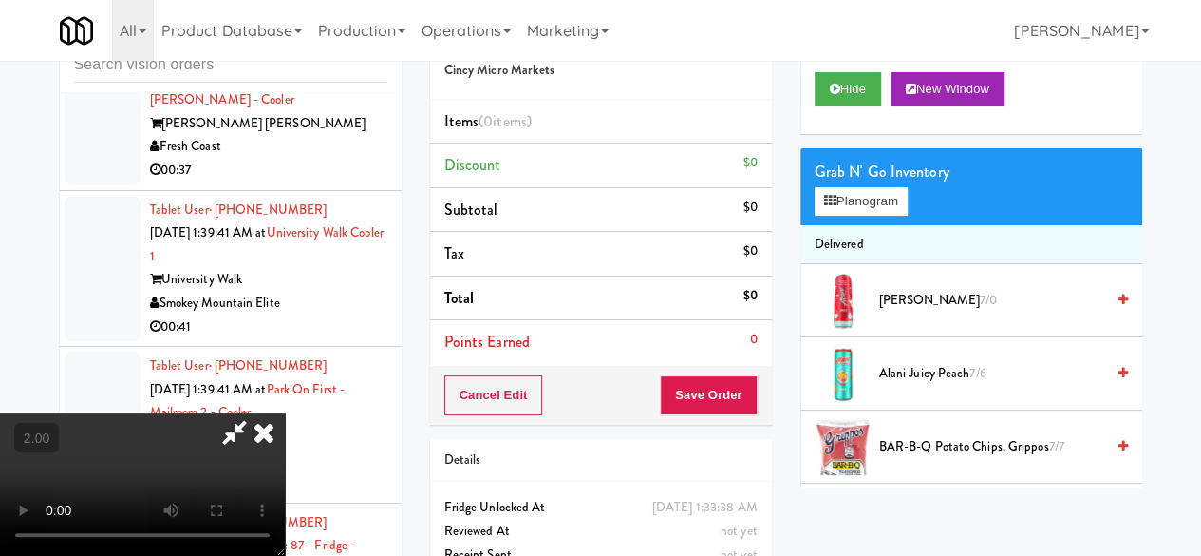
click at [285, 555] on video at bounding box center [142, 484] width 285 height 142
click at [862, 216] on button "Planogram" at bounding box center [861, 201] width 93 height 28
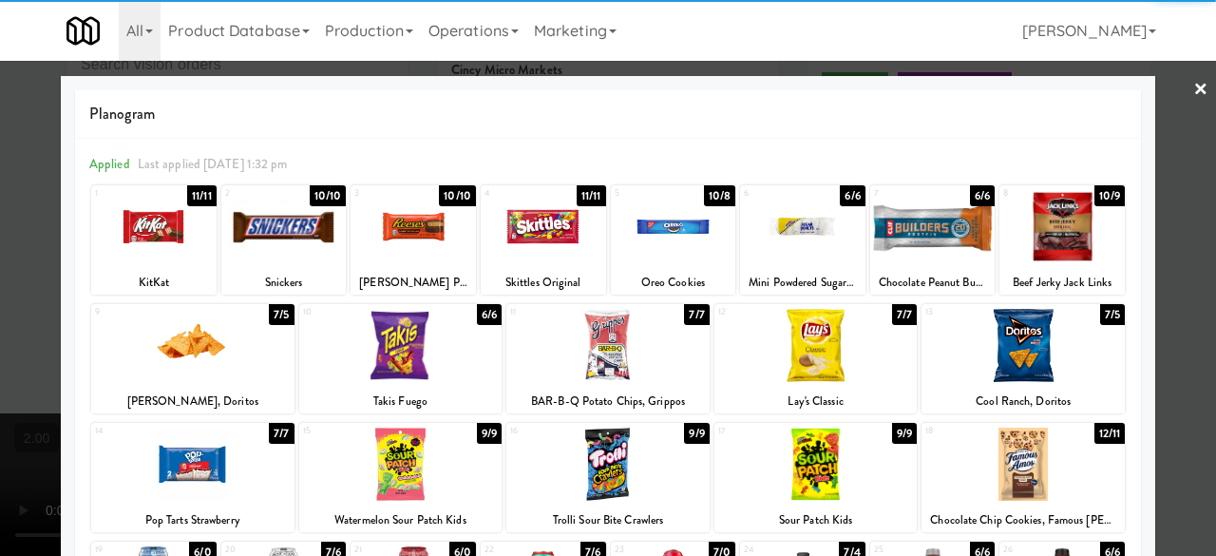
click at [193, 361] on div at bounding box center [192, 345] width 203 height 73
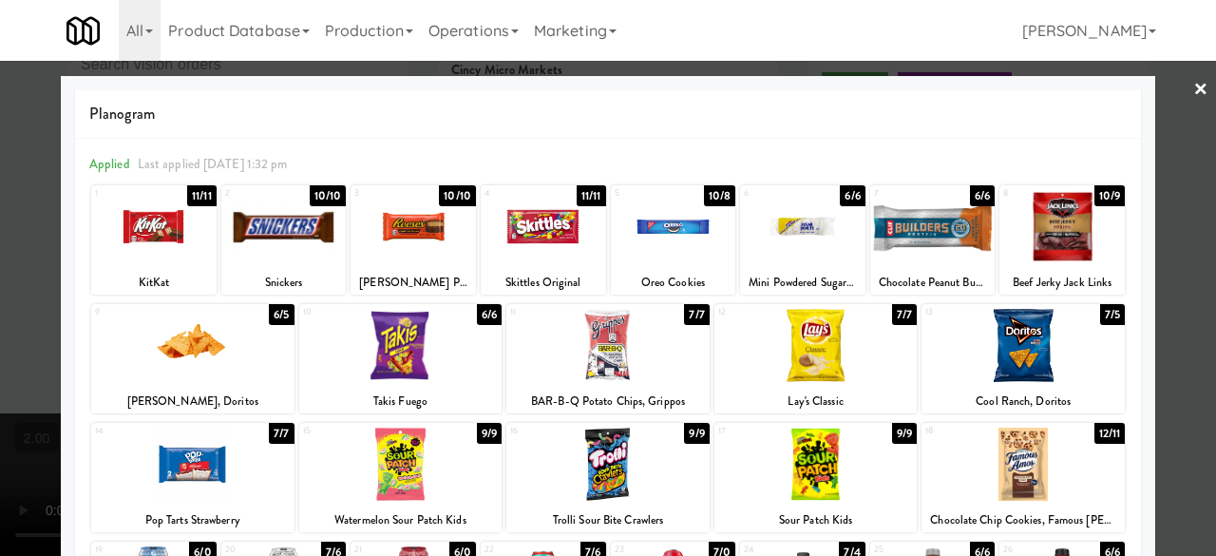
click at [217, 442] on div at bounding box center [192, 463] width 203 height 73
drag, startPoint x: 1178, startPoint y: 94, endPoint x: 659, endPoint y: 128, distance: 519.7
click at [1177, 93] on div "× Planogram Applied Last applied [DATE] 1:32 pm 1 11/11 KitKat 2 10/10 Snickers…" at bounding box center [608, 278] width 1216 height 556
click at [1193, 72] on link "×" at bounding box center [1200, 90] width 15 height 59
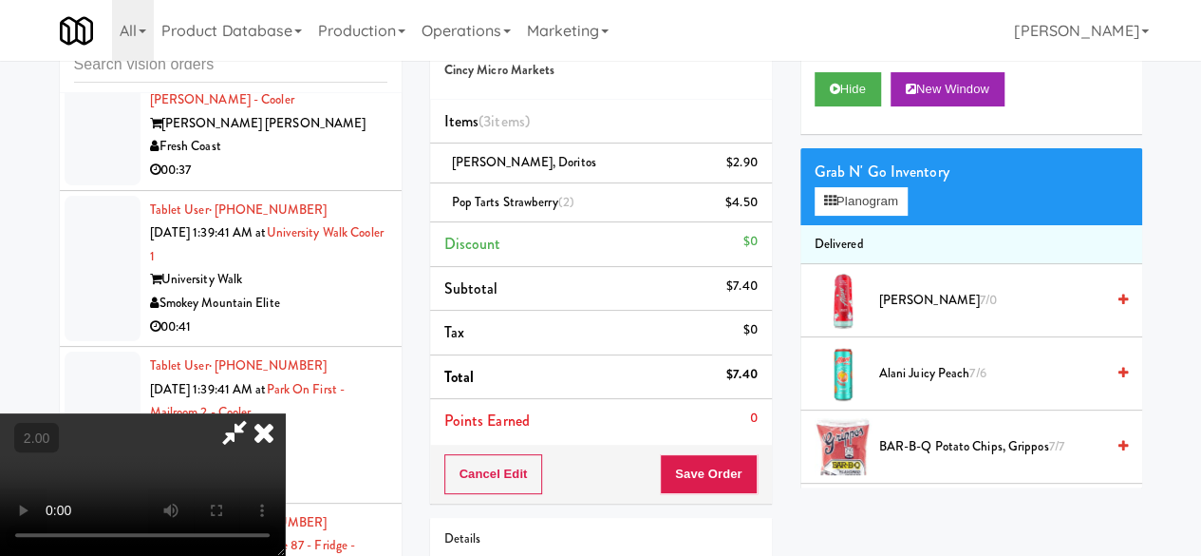
click at [256, 413] on icon at bounding box center [235, 432] width 44 height 38
click at [759, 207] on icon at bounding box center [758, 209] width 9 height 12
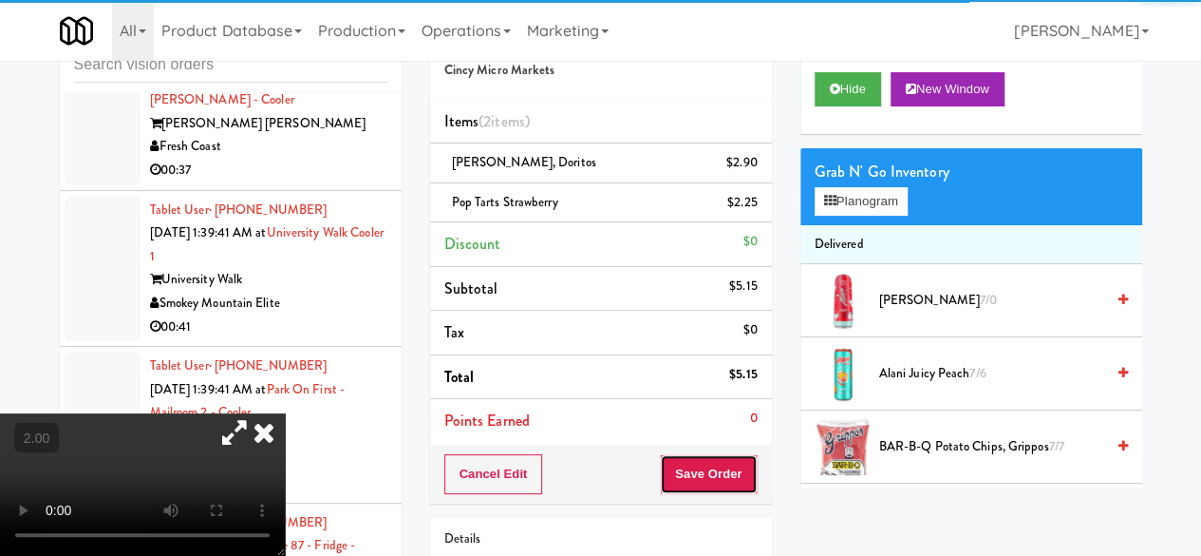
click at [714, 476] on button "Save Order" at bounding box center [708, 474] width 97 height 40
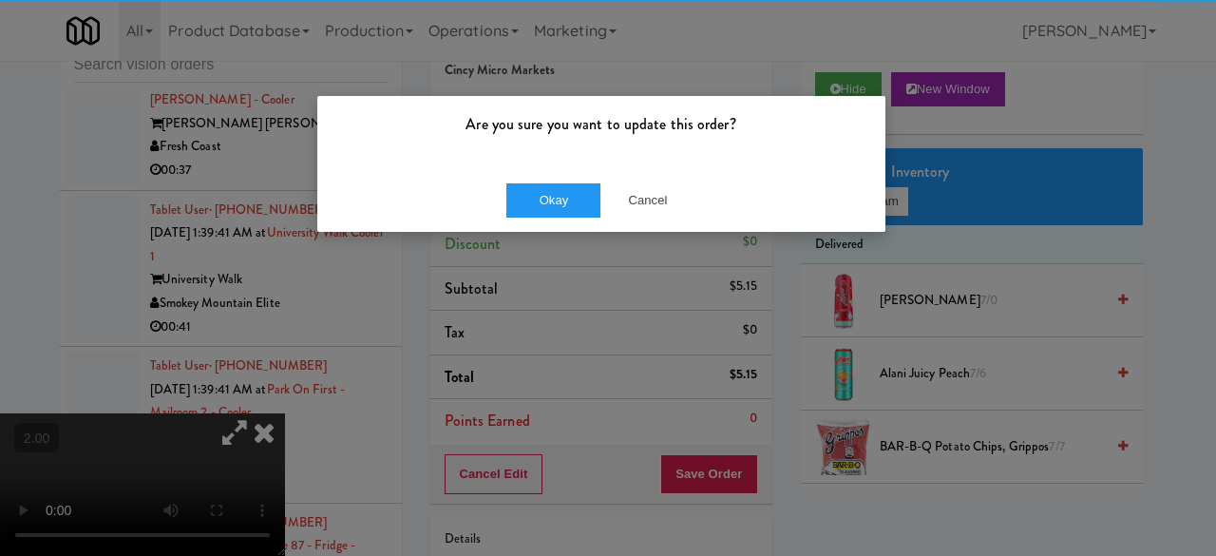
click at [546, 173] on div "Okay Cancel" at bounding box center [601, 200] width 568 height 64
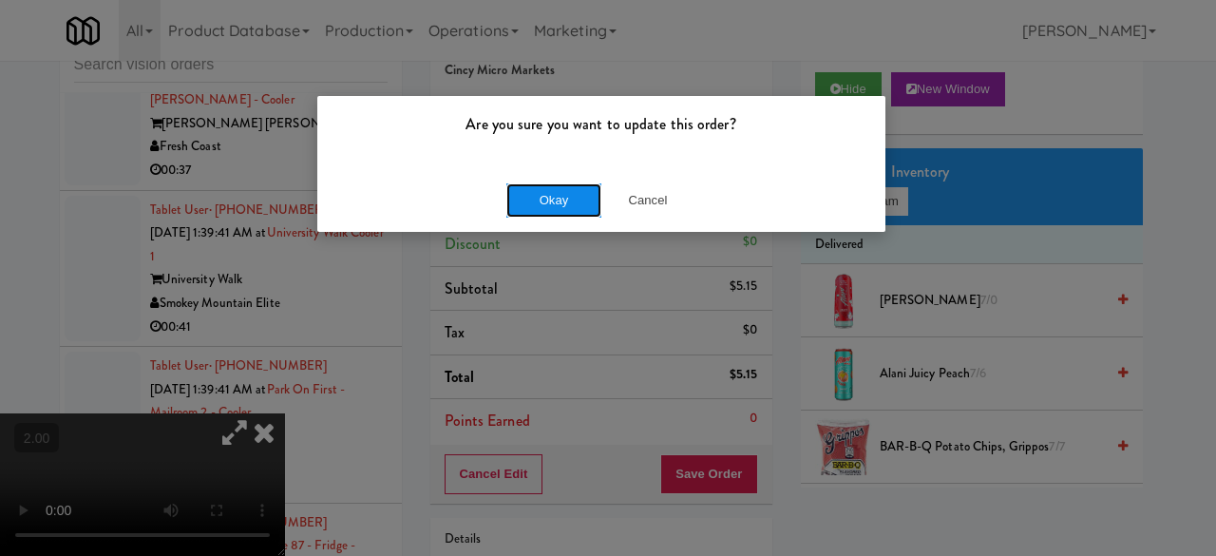
click at [553, 203] on button "Okay" at bounding box center [553, 200] width 95 height 34
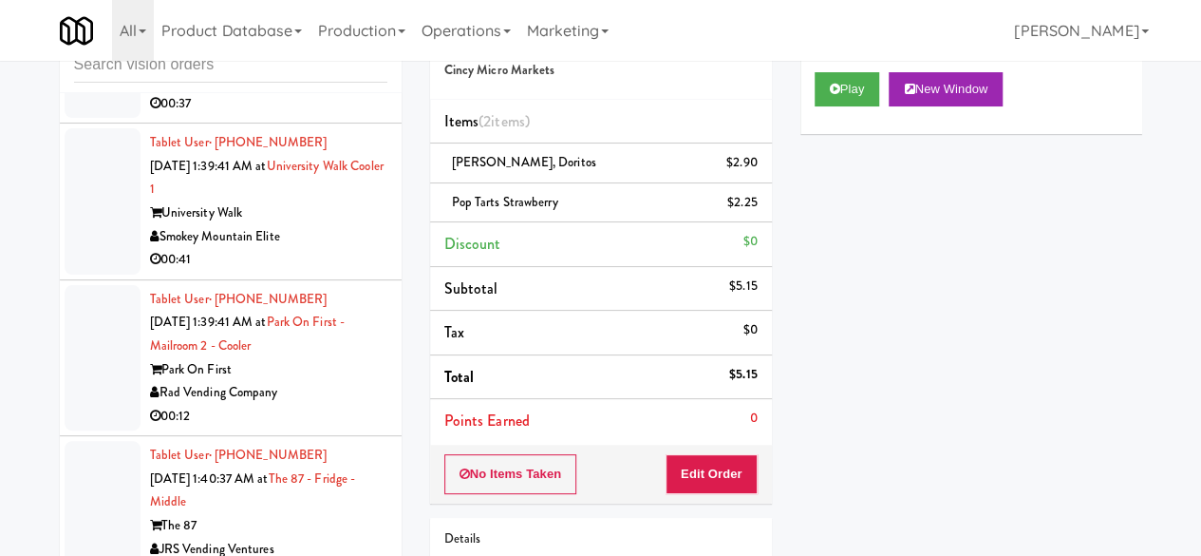
scroll to position [6838, 0]
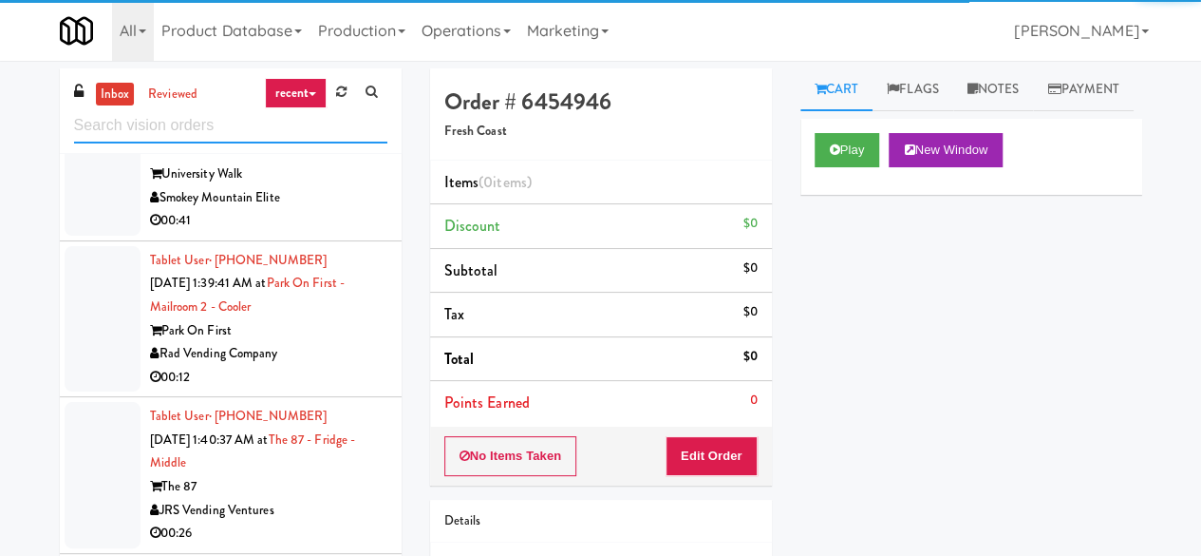
click at [212, 128] on input "text" at bounding box center [230, 125] width 313 height 35
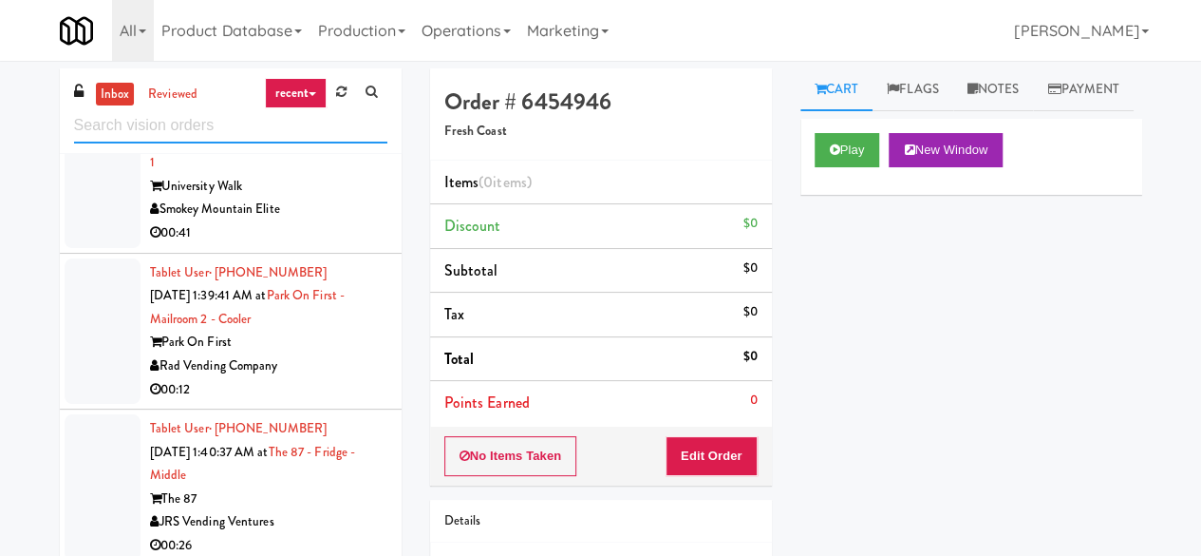
scroll to position [3476, 0]
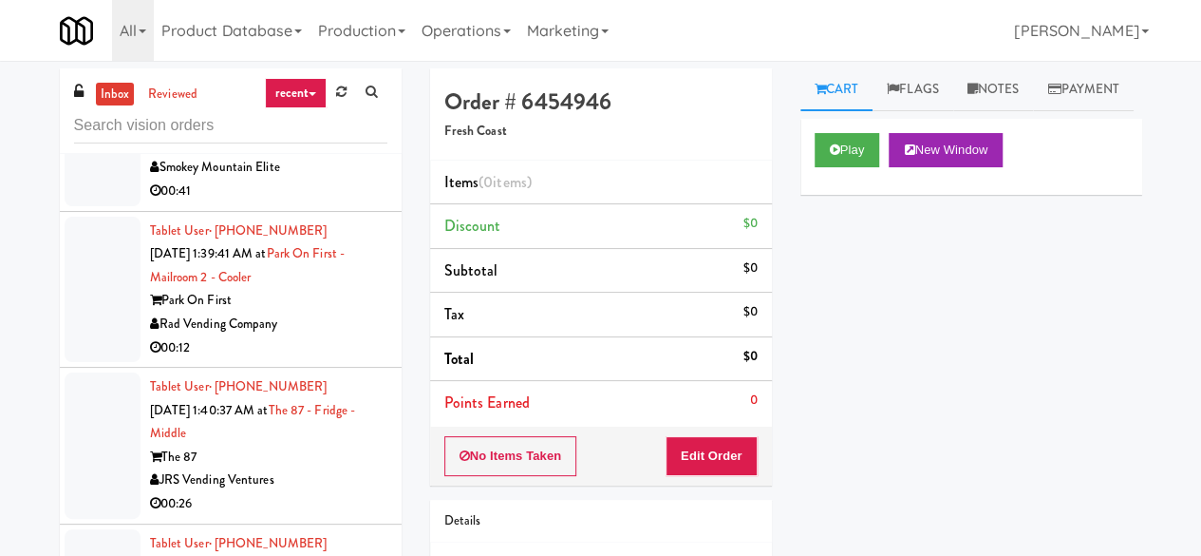
click at [340, 179] on div "Smokey Mountain Elite" at bounding box center [268, 168] width 237 height 24
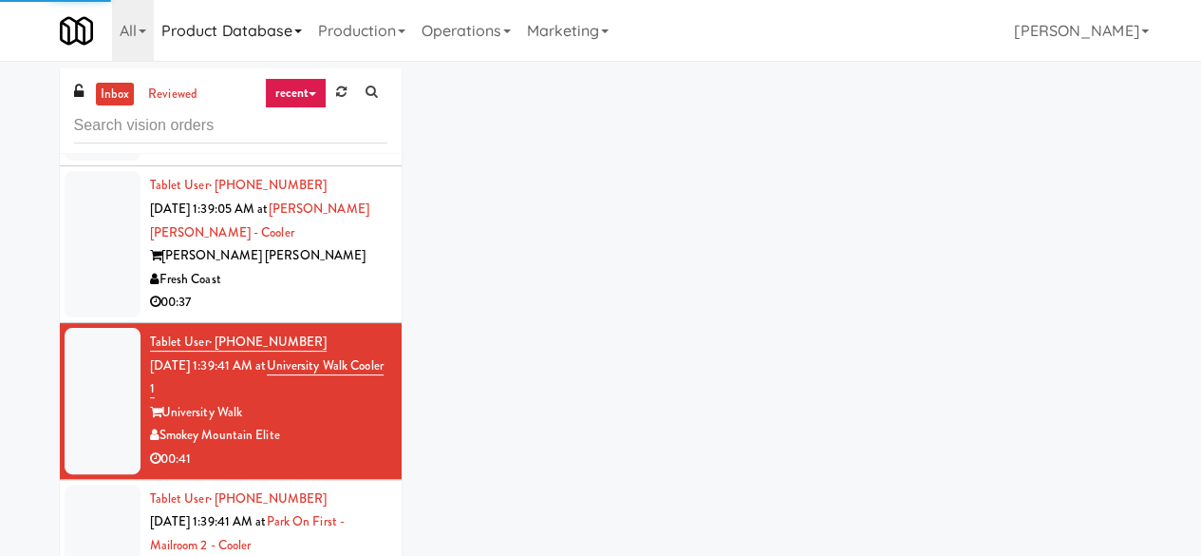
scroll to position [3191, 0]
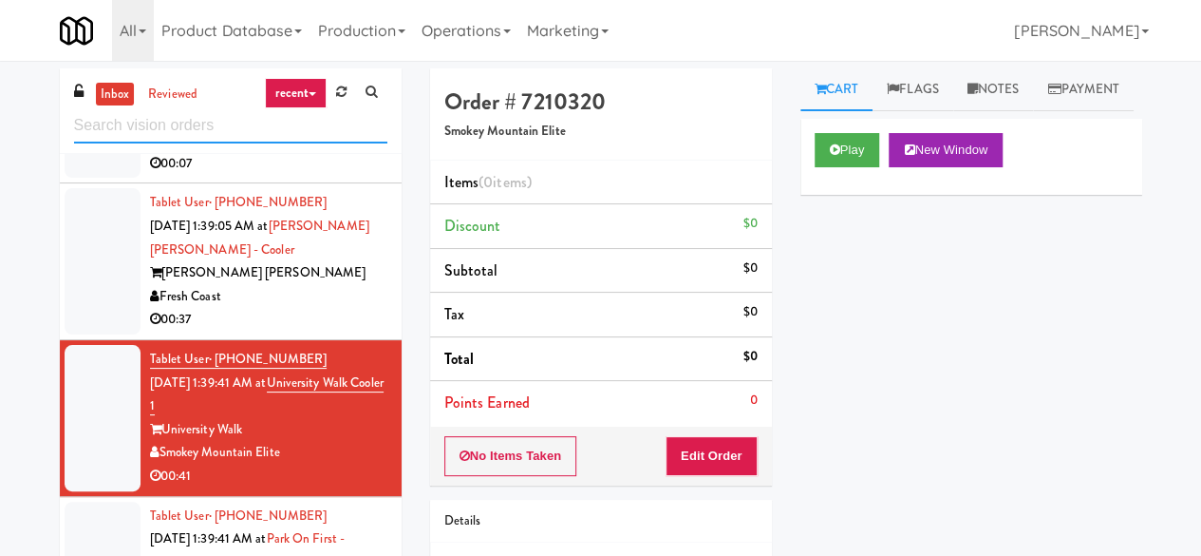
click at [226, 136] on input "text" at bounding box center [230, 125] width 313 height 35
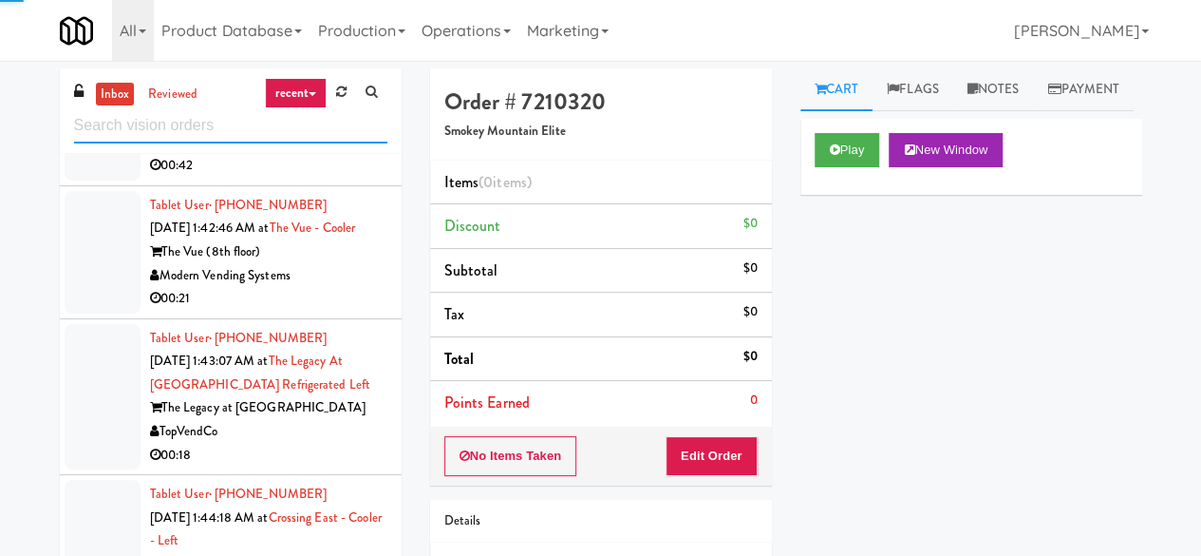
scroll to position [5057, 0]
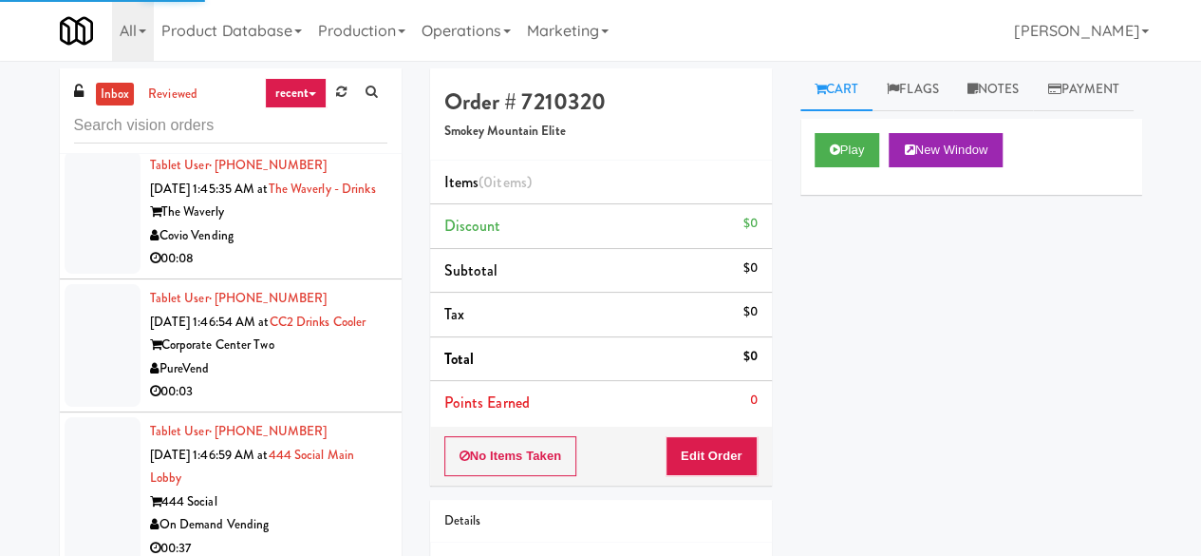
click at [311, 248] on div "Covio Vending" at bounding box center [268, 236] width 237 height 24
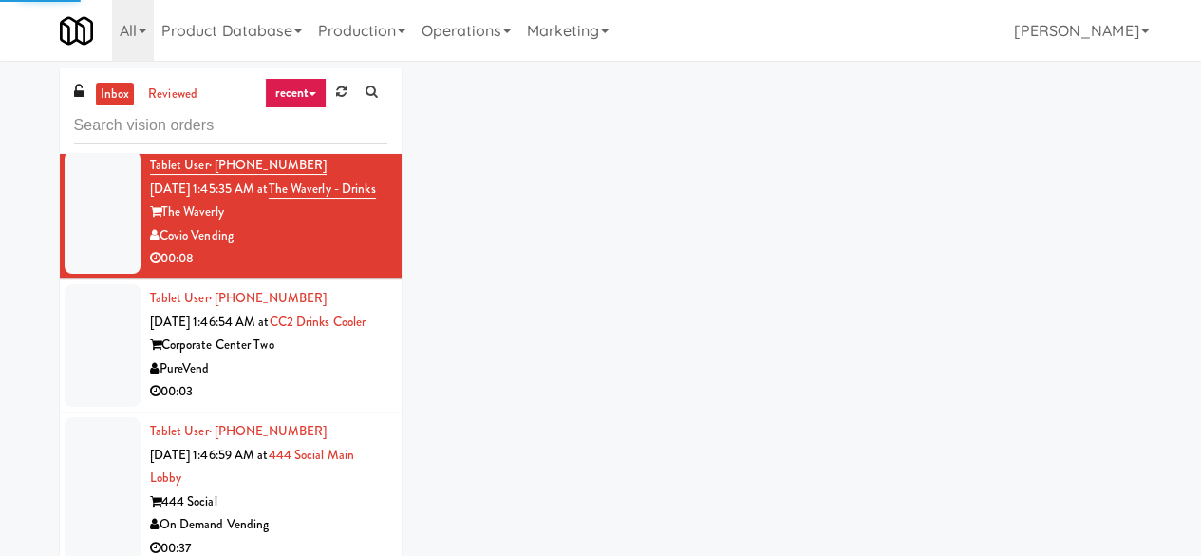
scroll to position [5152, 0]
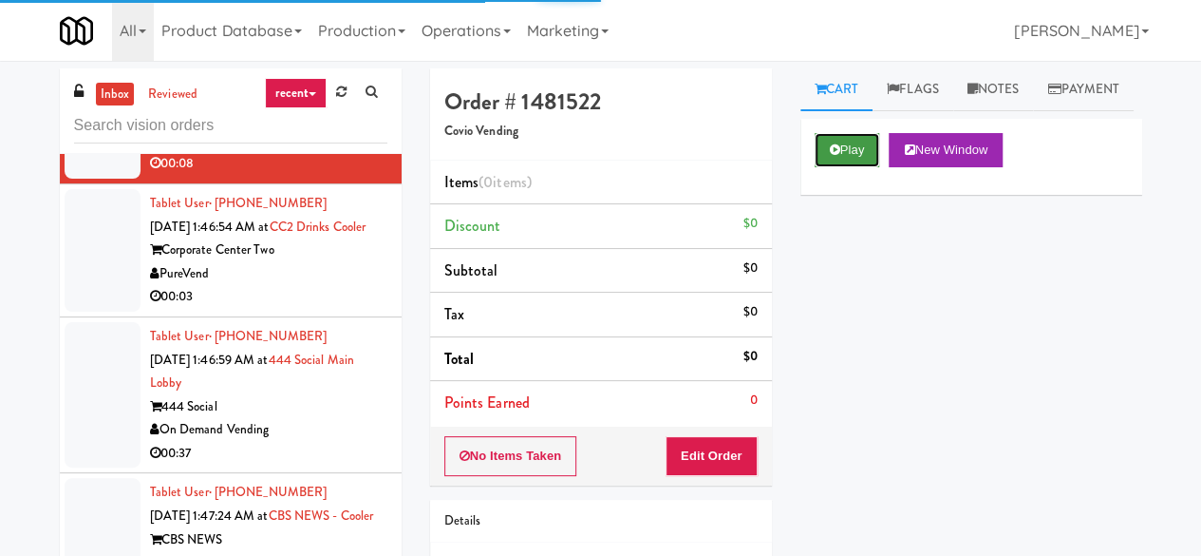
click at [850, 167] on button "Play" at bounding box center [848, 150] width 66 height 34
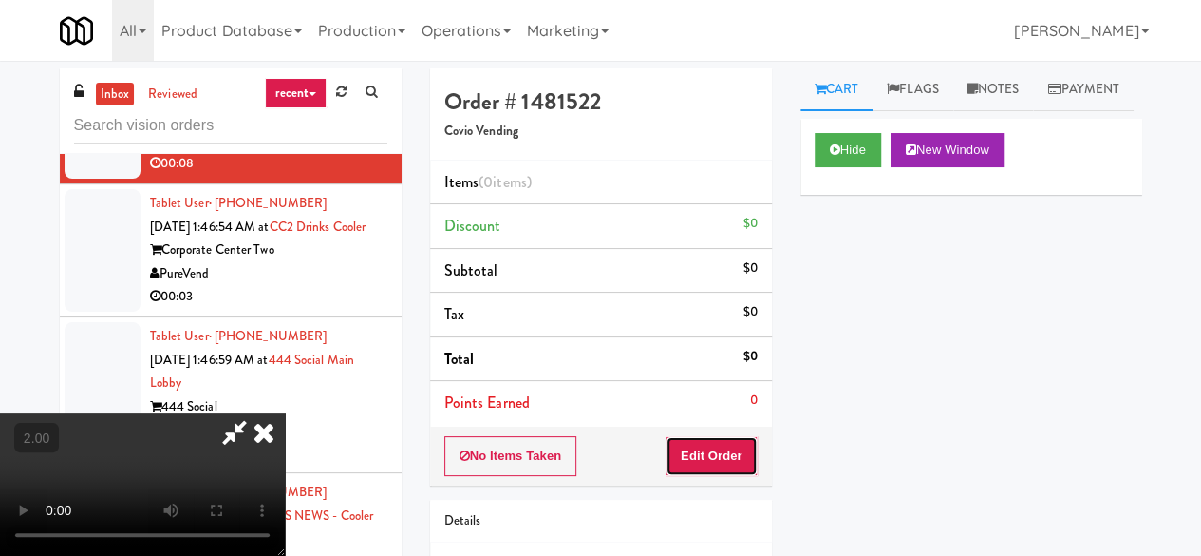
click at [693, 449] on button "Edit Order" at bounding box center [712, 456] width 92 height 40
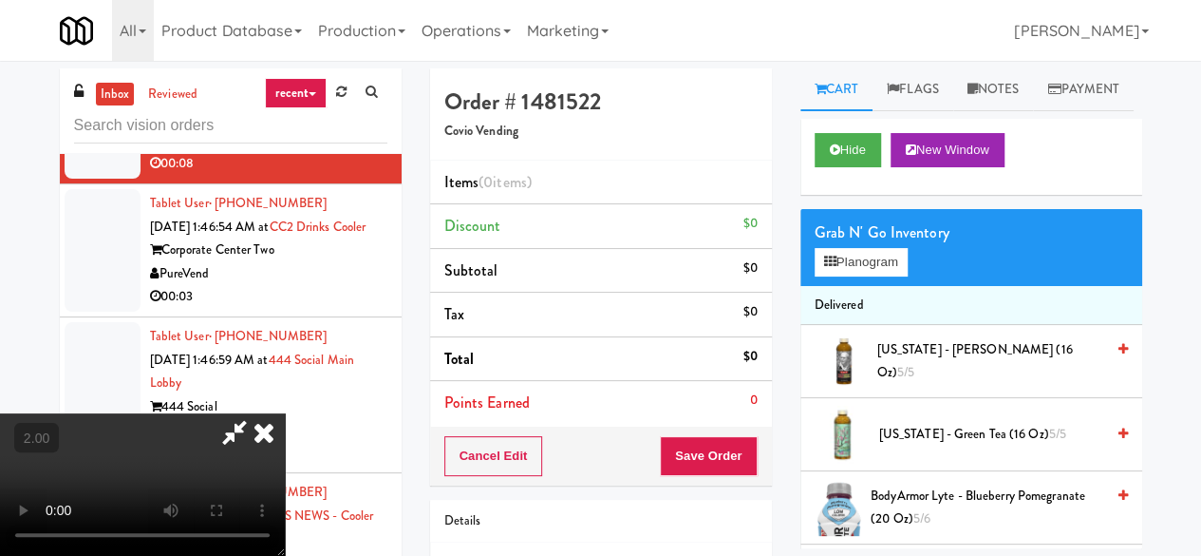
scroll to position [39, 0]
click at [879, 276] on button "Planogram" at bounding box center [861, 262] width 93 height 28
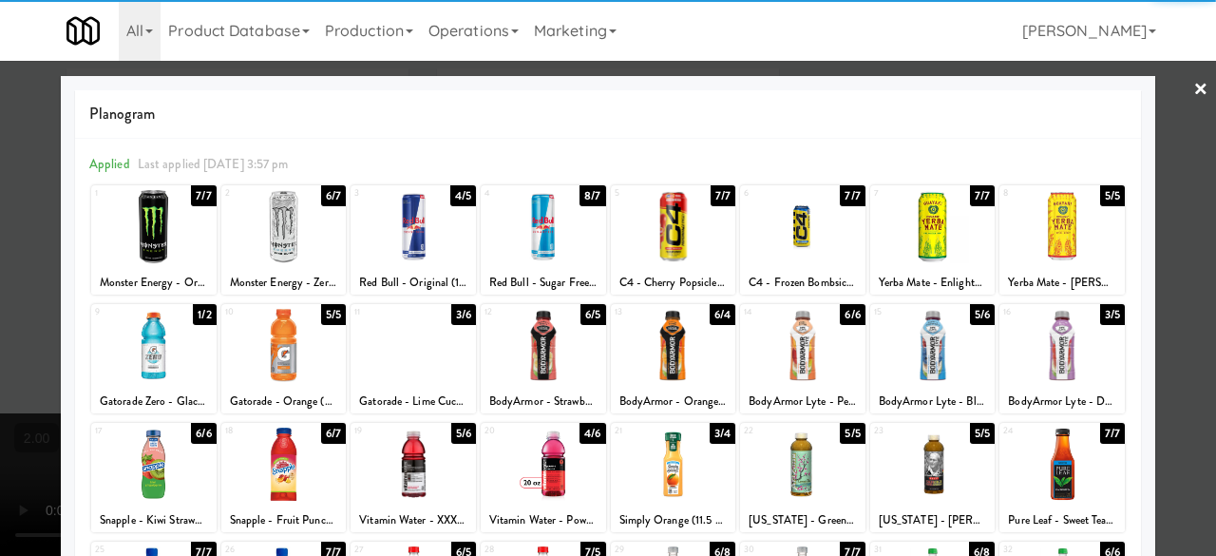
click at [427, 339] on div at bounding box center [412, 345] width 125 height 73
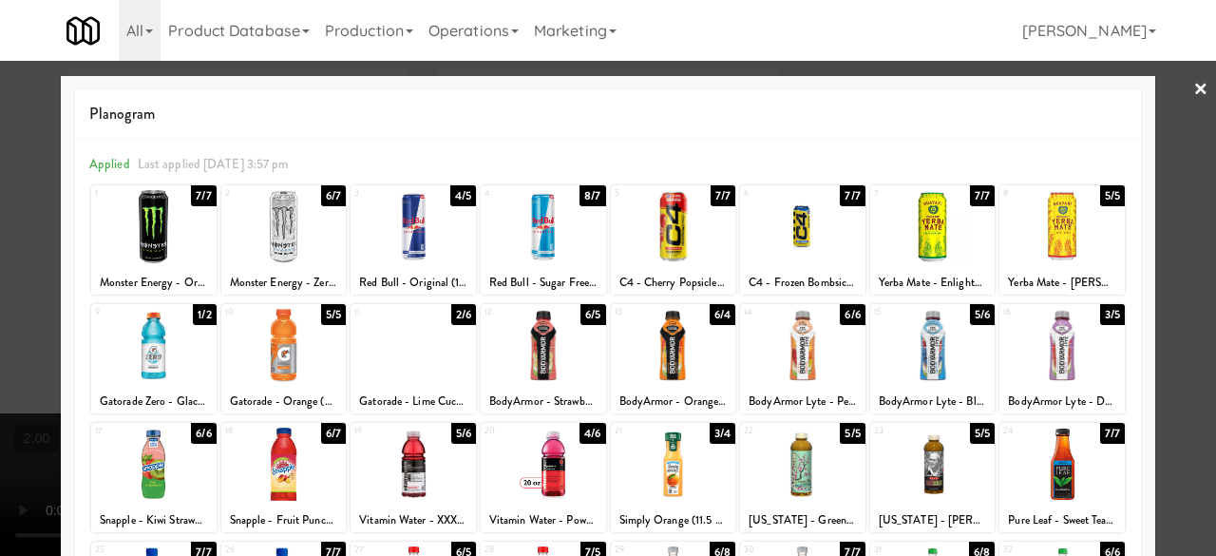
click at [319, 464] on div at bounding box center [283, 463] width 125 height 73
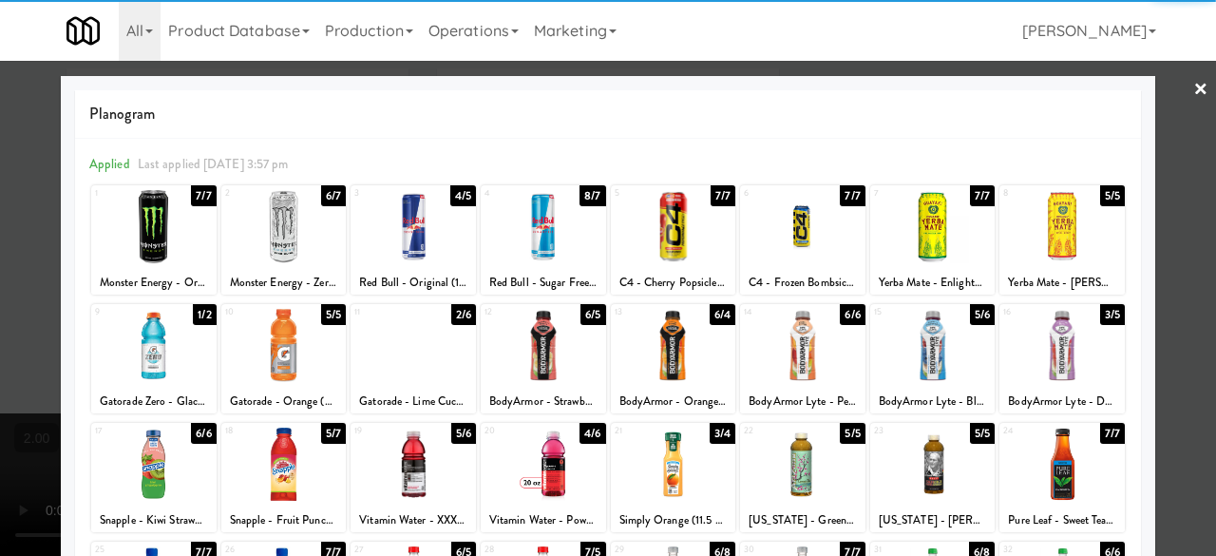
click at [1193, 85] on link "×" at bounding box center [1200, 90] width 15 height 59
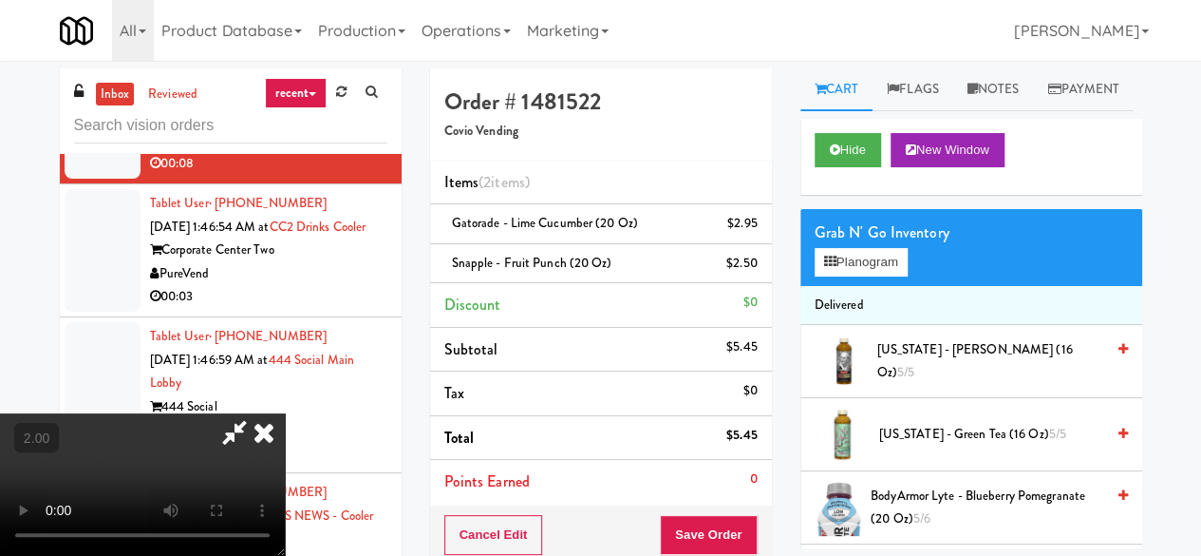
click at [256, 413] on icon at bounding box center [235, 432] width 44 height 38
click at [716, 521] on button "Save Order" at bounding box center [708, 535] width 97 height 40
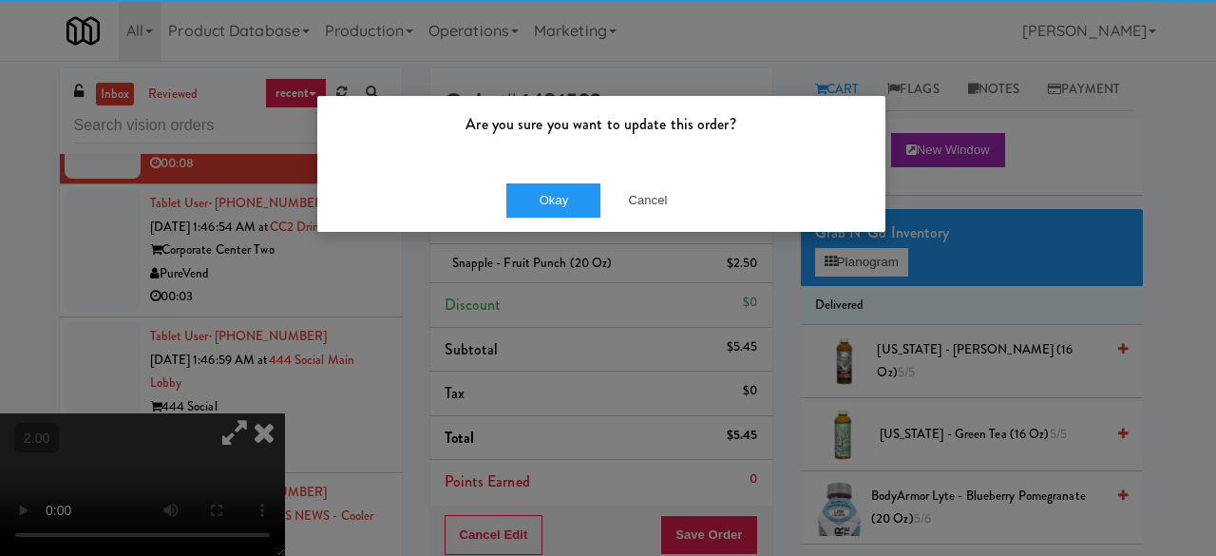
click at [549, 217] on div "Okay Cancel" at bounding box center [601, 200] width 568 height 64
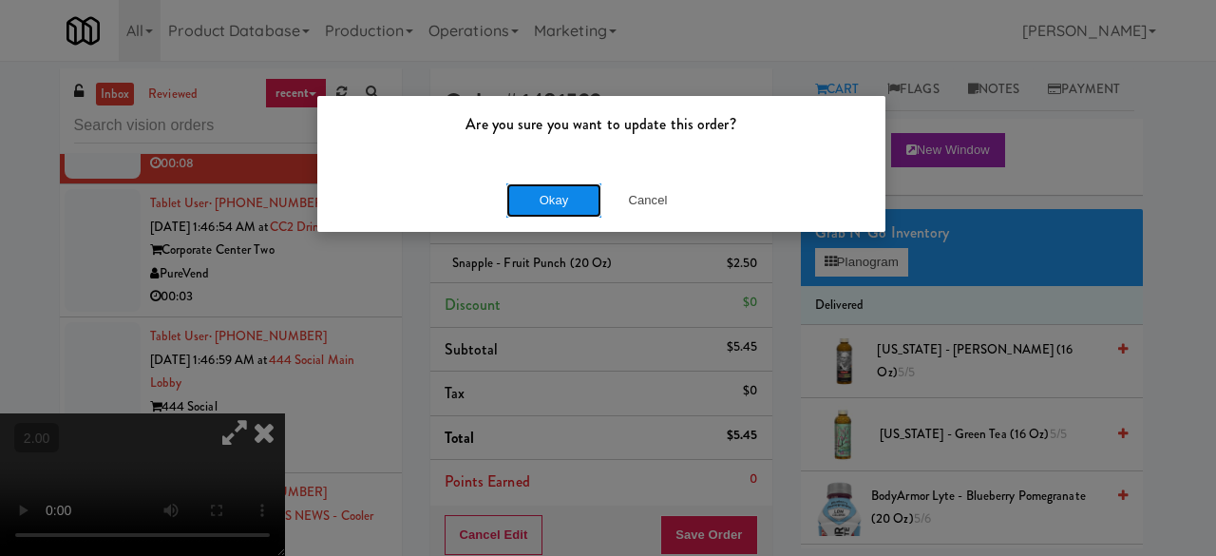
click at [547, 211] on button "Okay" at bounding box center [553, 200] width 95 height 34
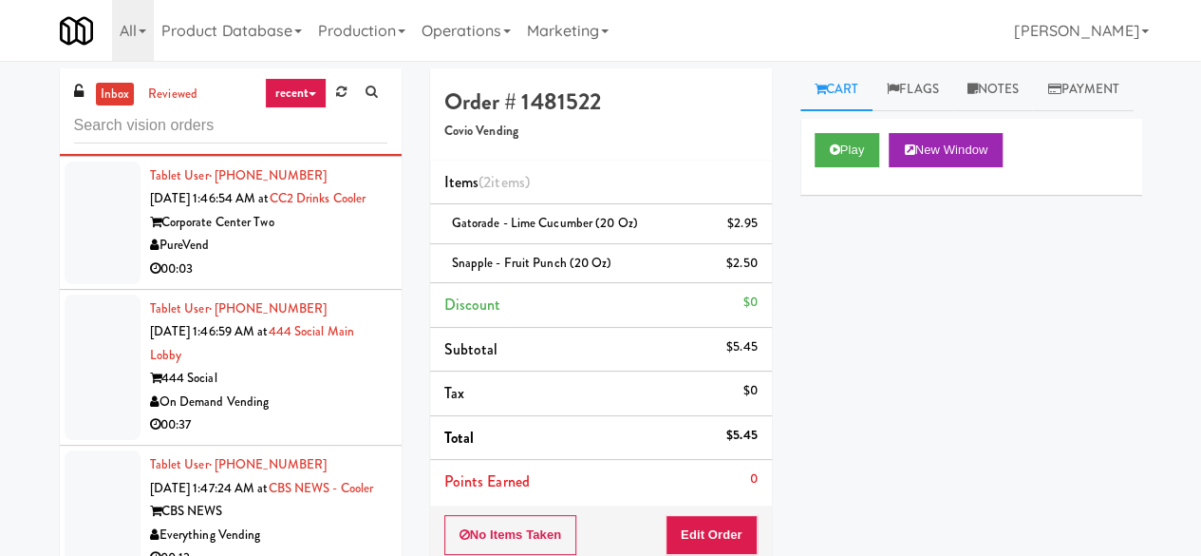
scroll to position [5247, 0]
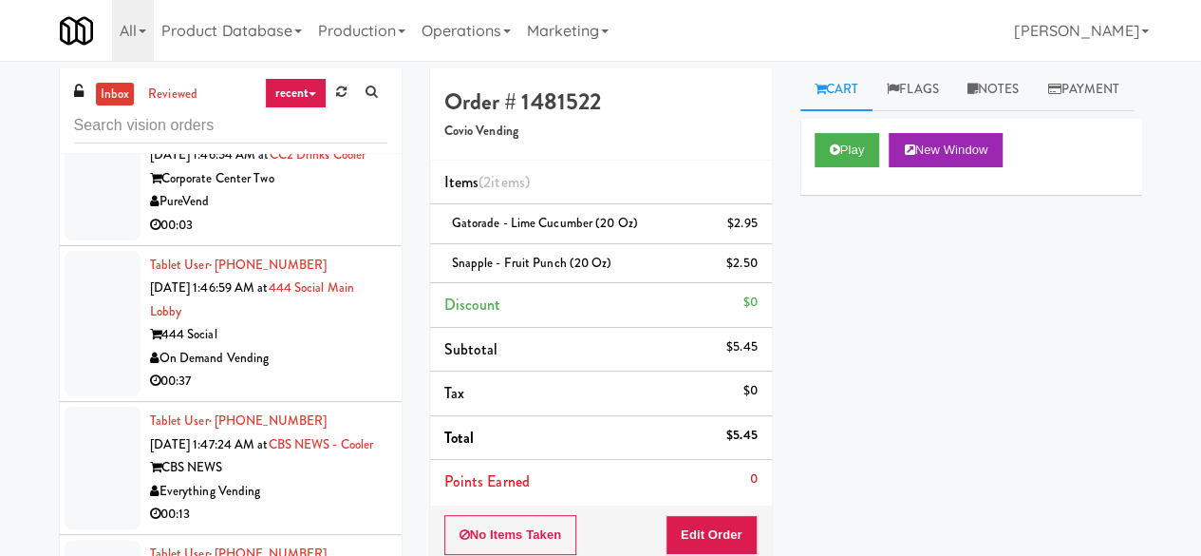
click at [311, 214] on div "PureVend" at bounding box center [268, 202] width 237 height 24
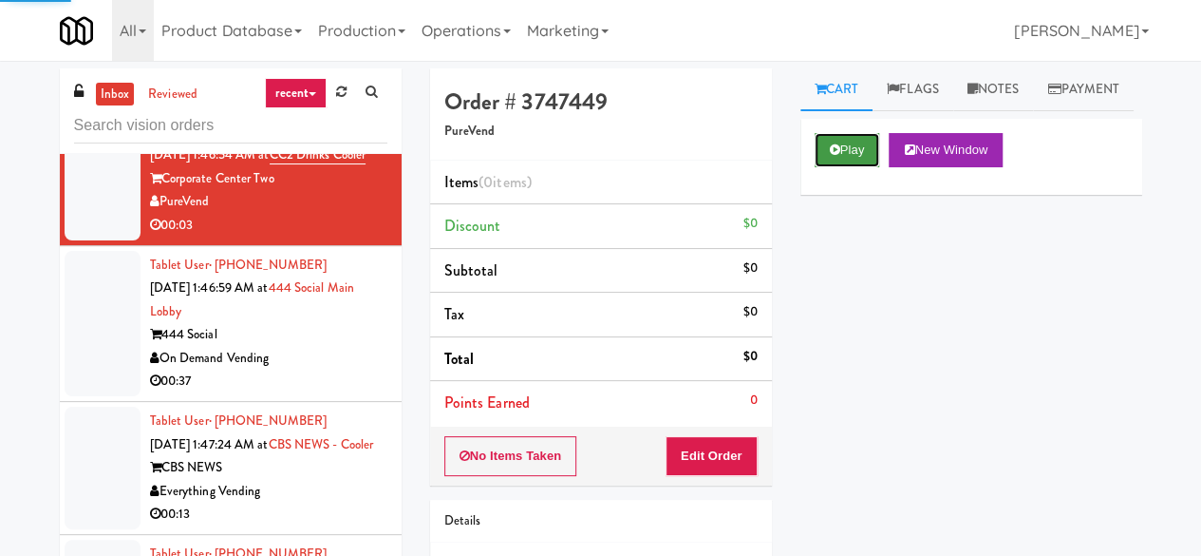
click at [848, 167] on button "Play" at bounding box center [848, 150] width 66 height 34
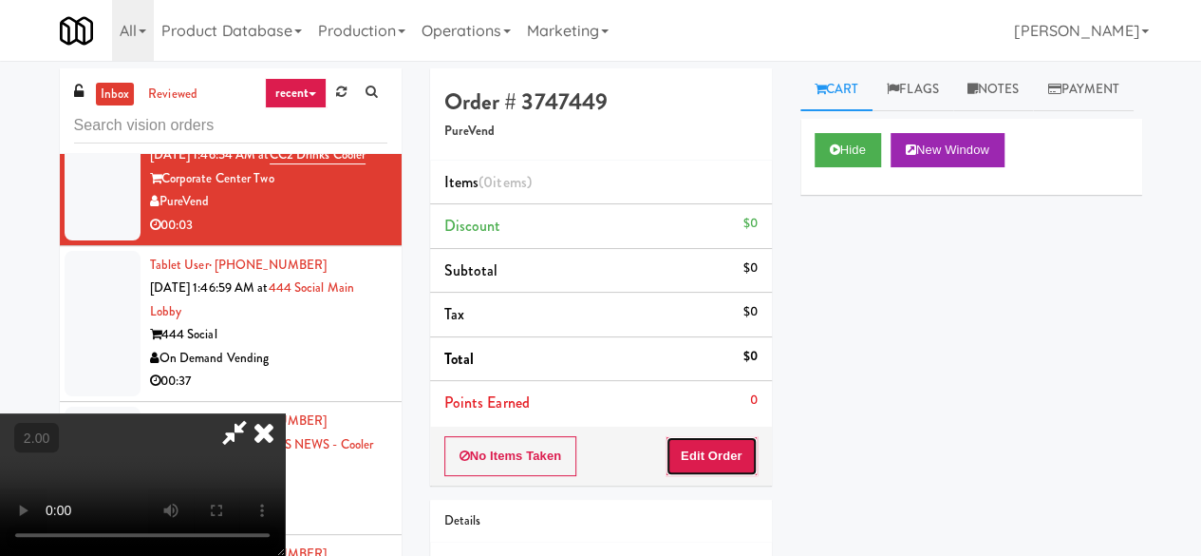
click at [700, 453] on button "Edit Order" at bounding box center [712, 456] width 92 height 40
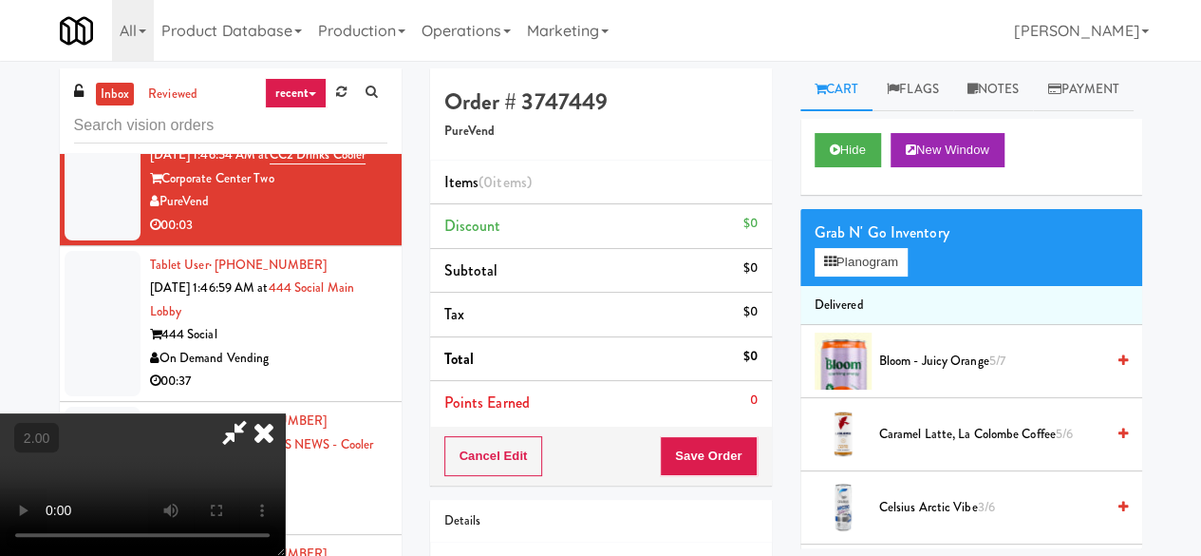
scroll to position [39, 0]
click at [863, 276] on button "Planogram" at bounding box center [861, 262] width 93 height 28
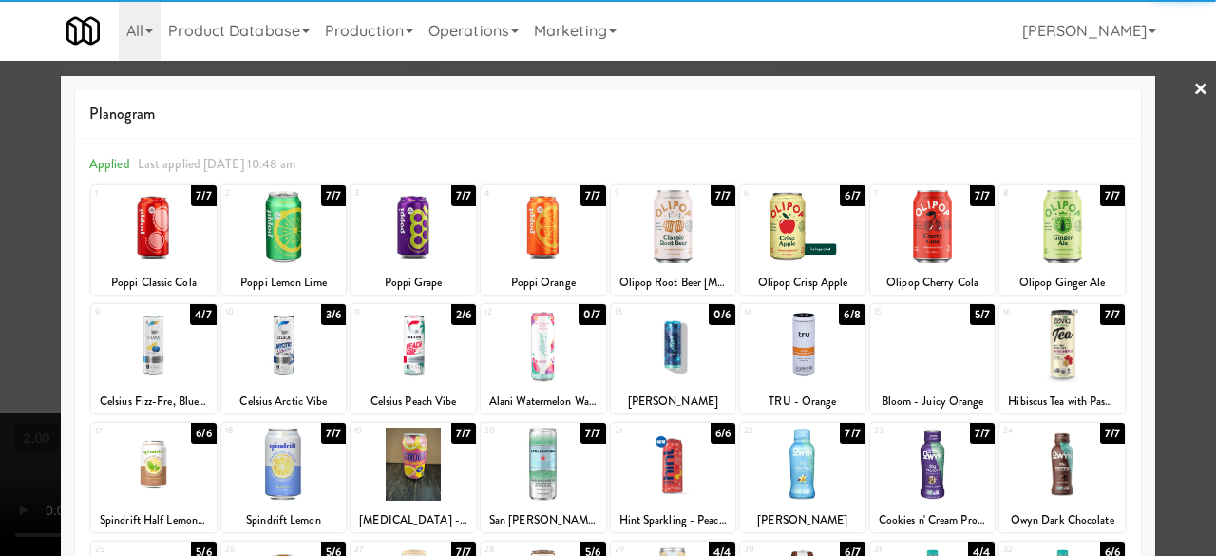
click at [388, 335] on div at bounding box center [412, 345] width 125 height 73
click at [1193, 102] on link "×" at bounding box center [1200, 90] width 15 height 59
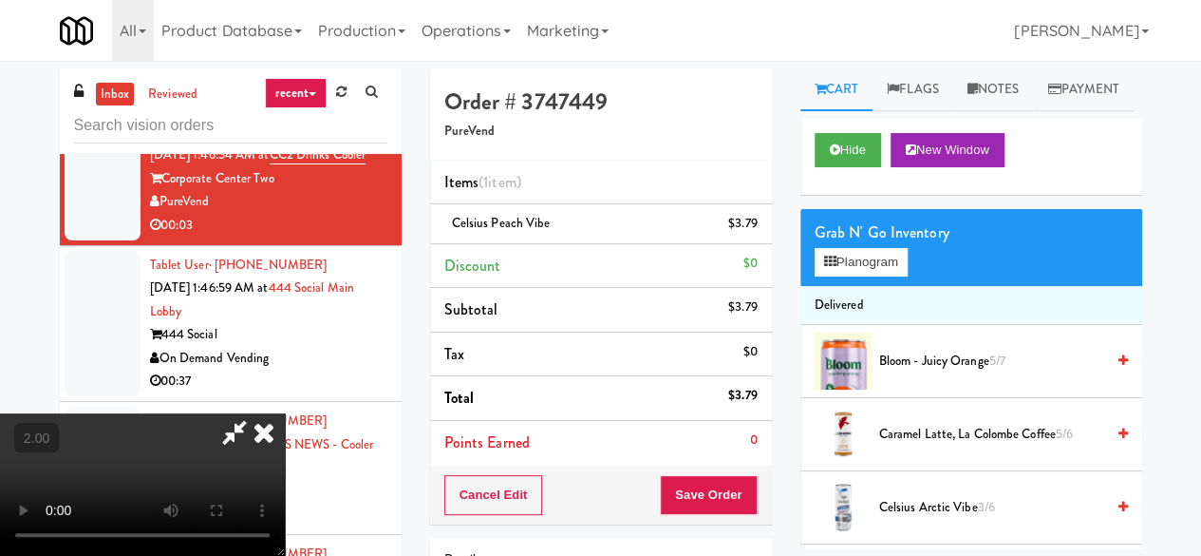
scroll to position [250, 0]
click at [735, 489] on button "Save Order" at bounding box center [708, 495] width 97 height 40
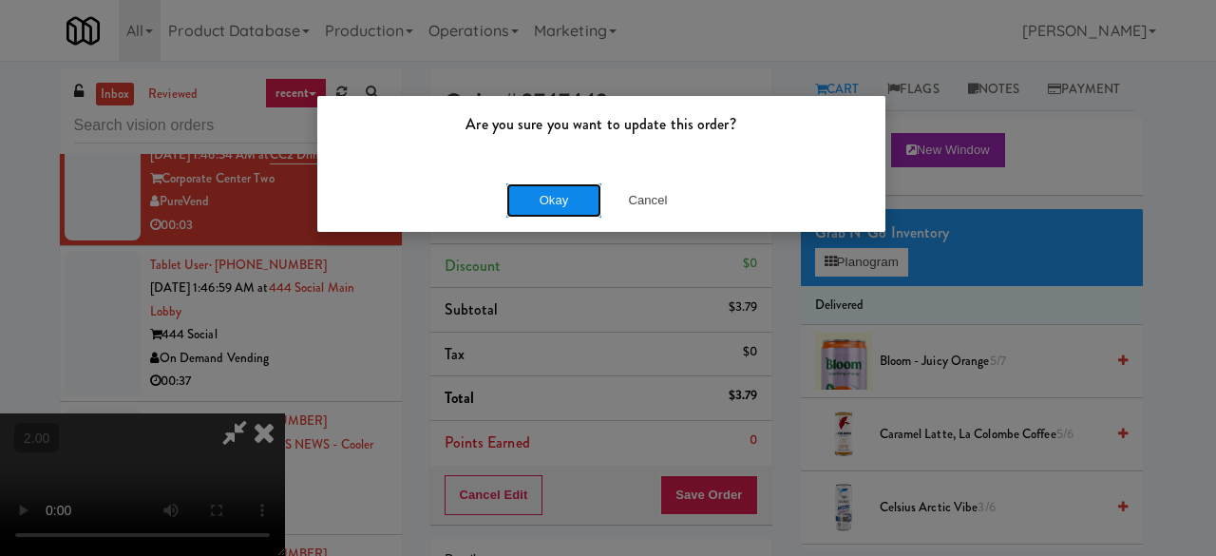
click at [519, 193] on button "Okay" at bounding box center [553, 200] width 95 height 34
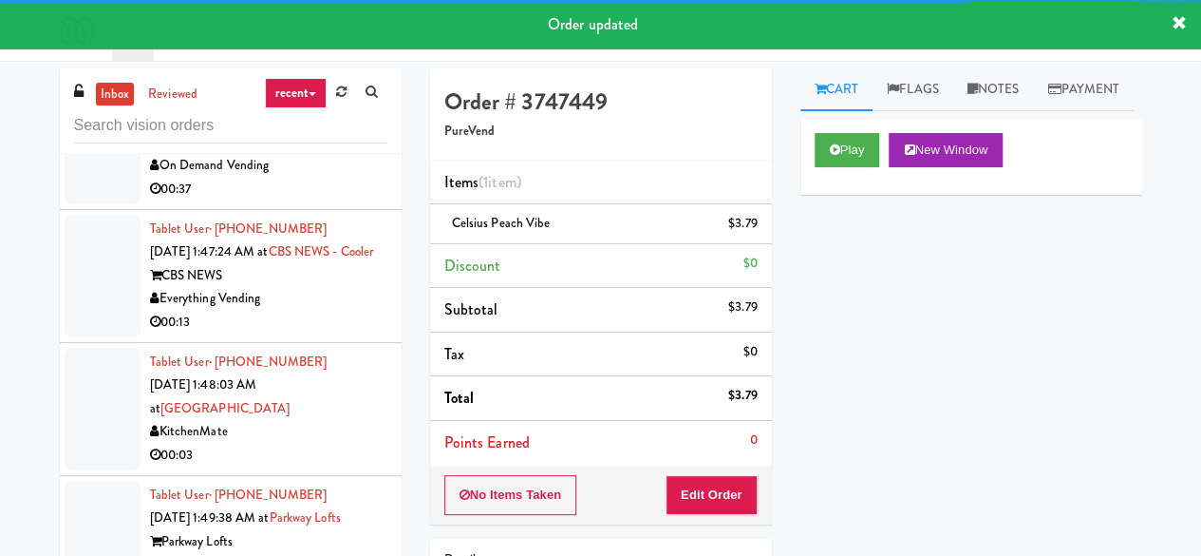
scroll to position [5532, 0]
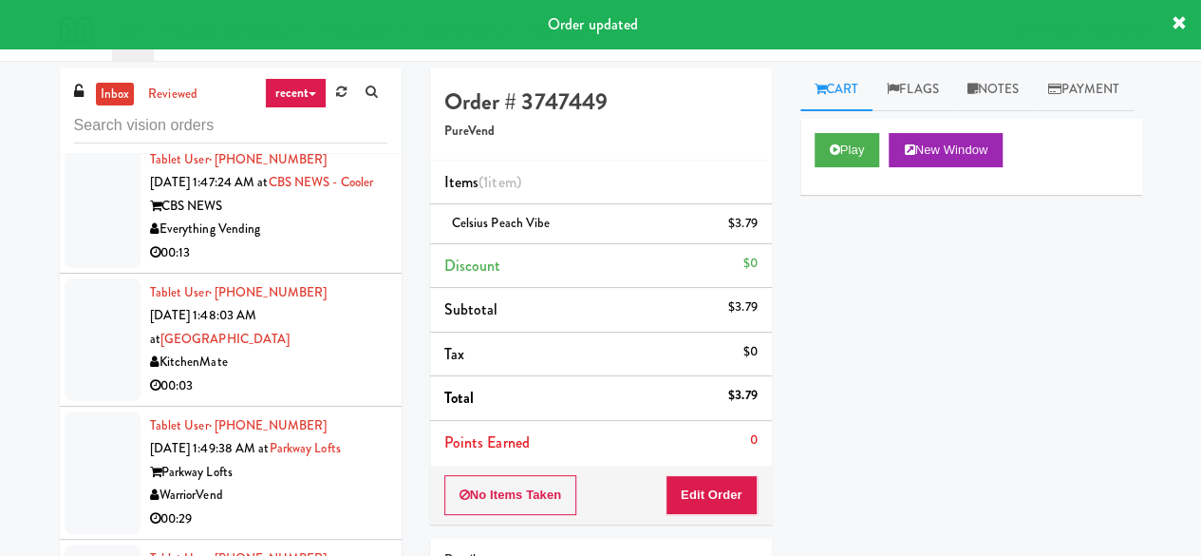
click at [322, 85] on div "444 Social" at bounding box center [268, 74] width 237 height 24
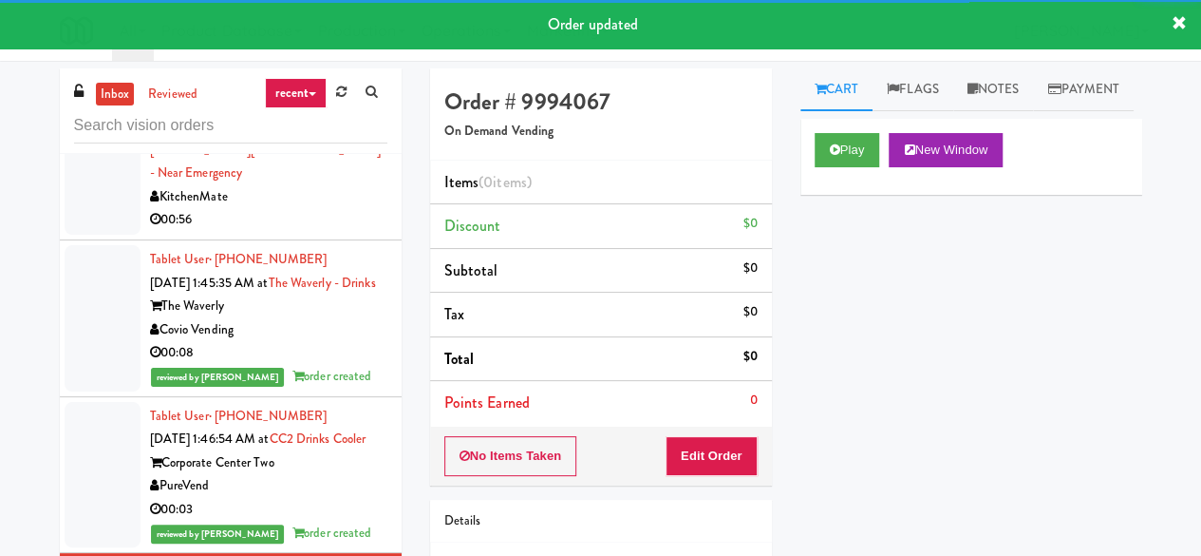
scroll to position [4962, 0]
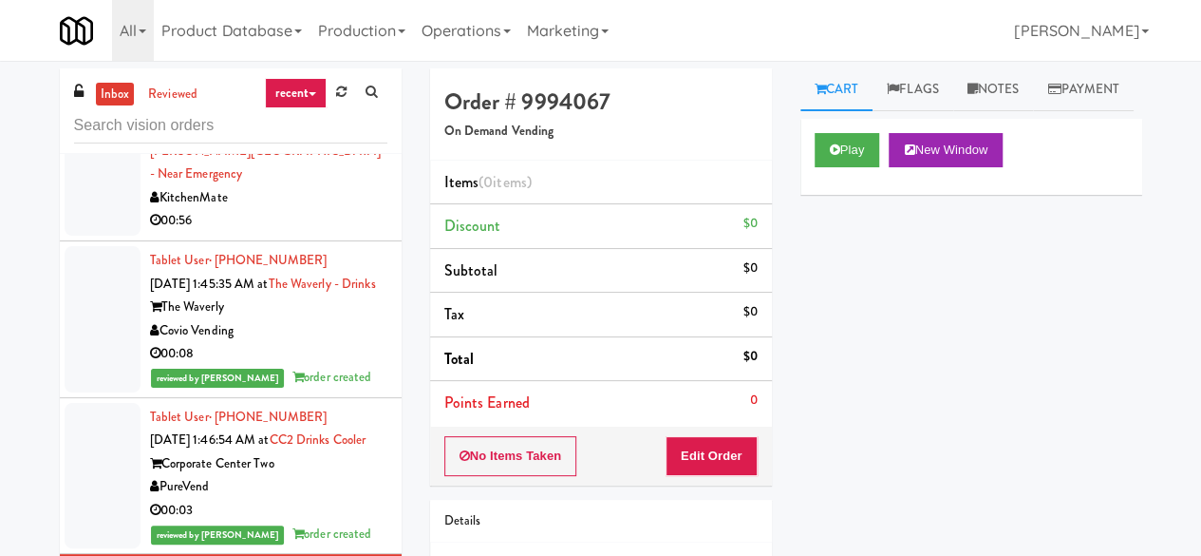
click at [329, 233] on div "00:56" at bounding box center [268, 221] width 237 height 24
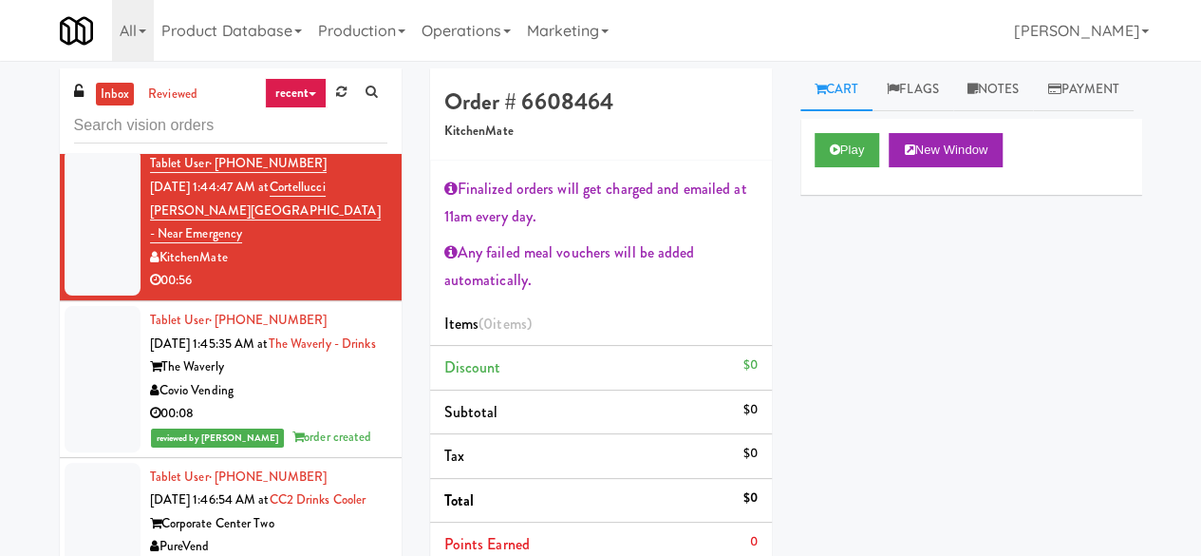
scroll to position [4867, 0]
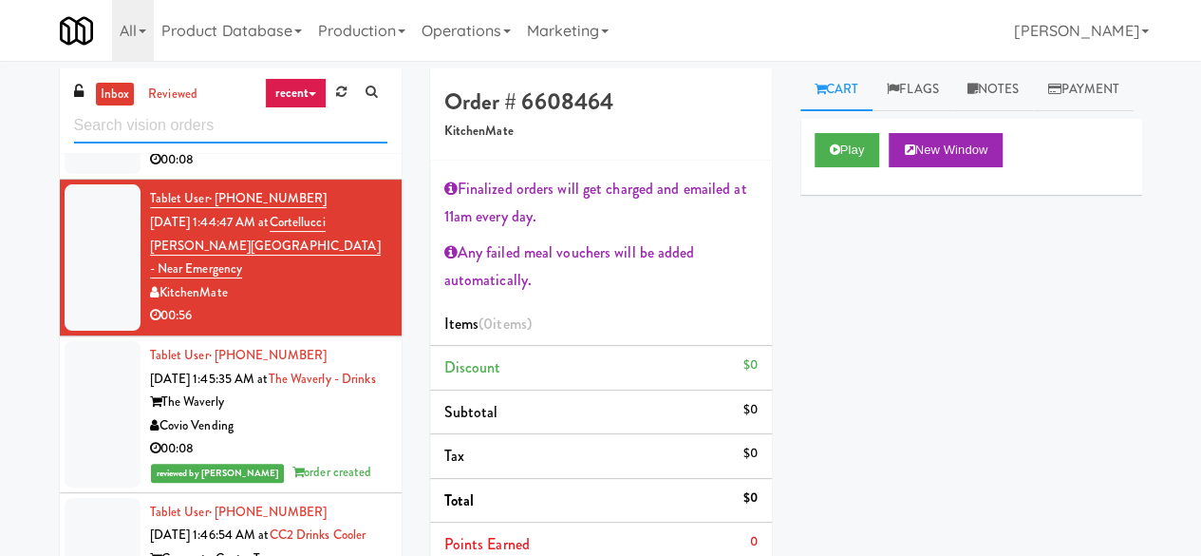
click at [231, 127] on input "text" at bounding box center [230, 125] width 313 height 35
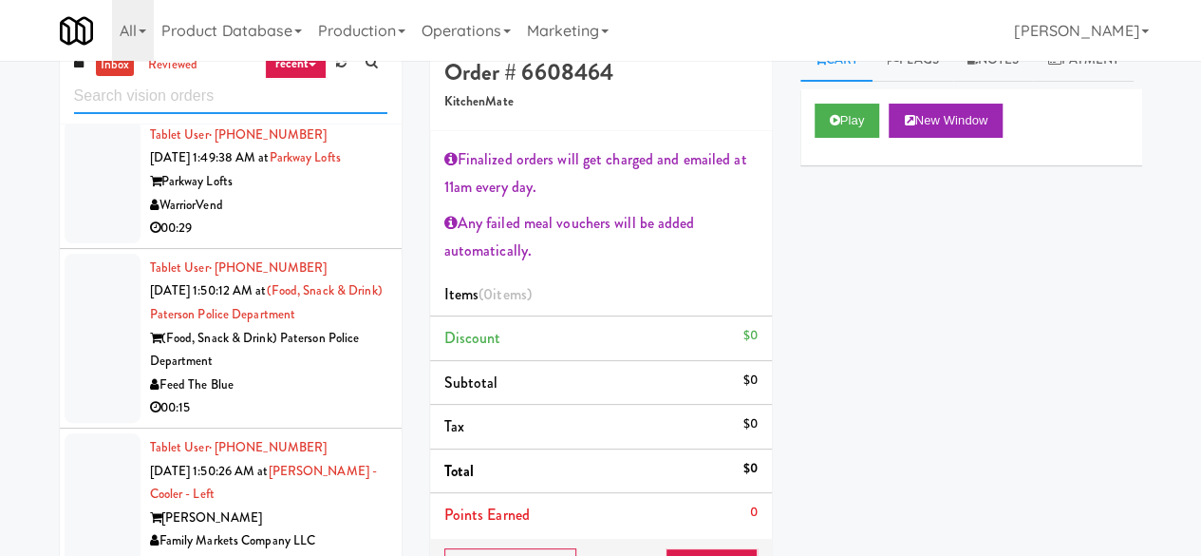
scroll to position [0, 0]
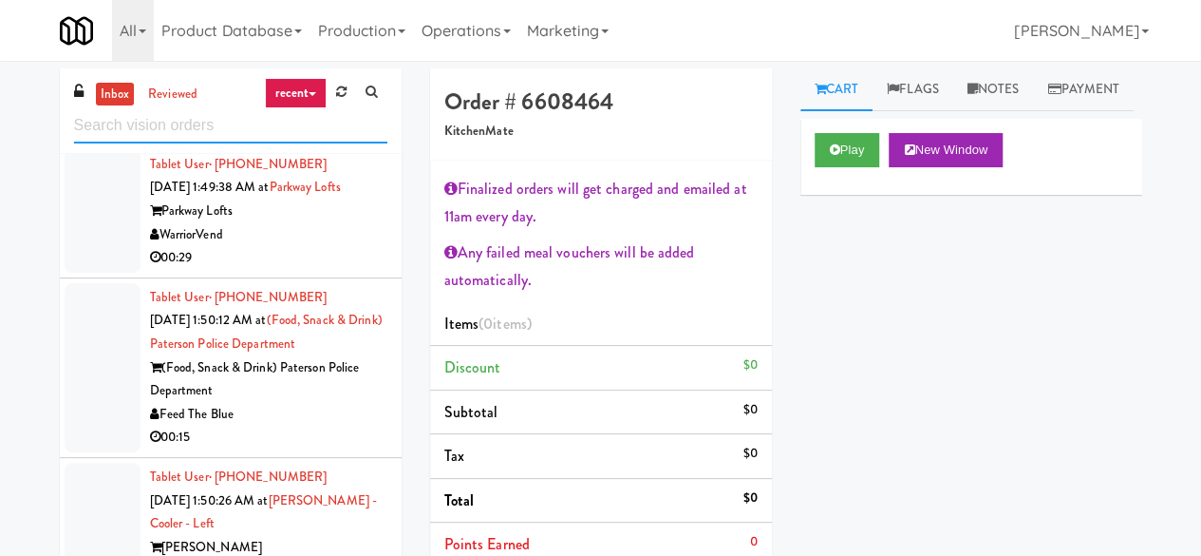
click at [188, 123] on input "text" at bounding box center [230, 125] width 313 height 35
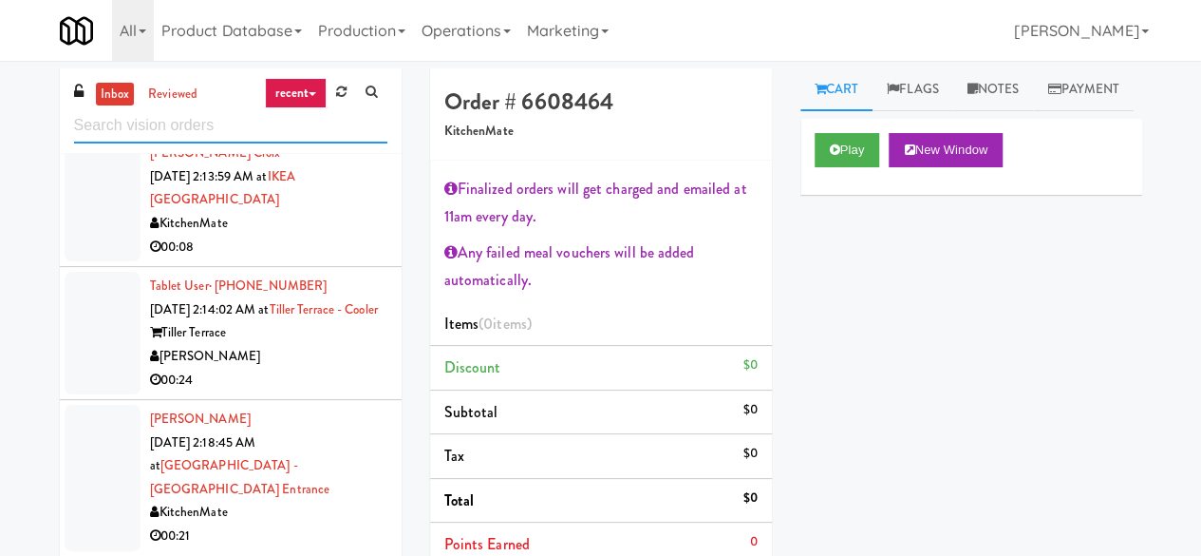
scroll to position [6093, 0]
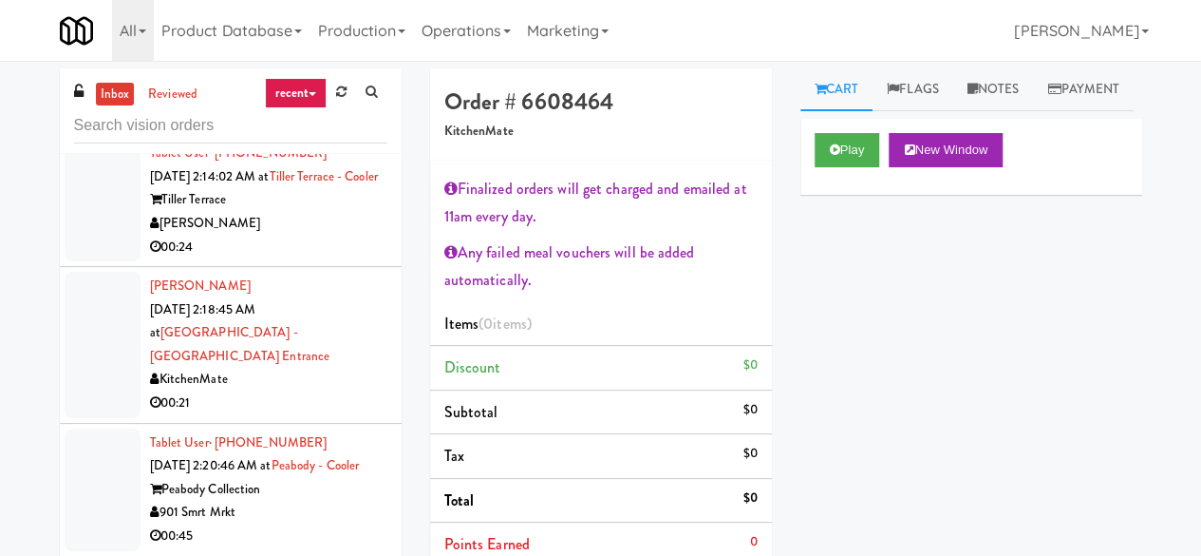
click at [310, 126] on div "00:08" at bounding box center [268, 115] width 237 height 24
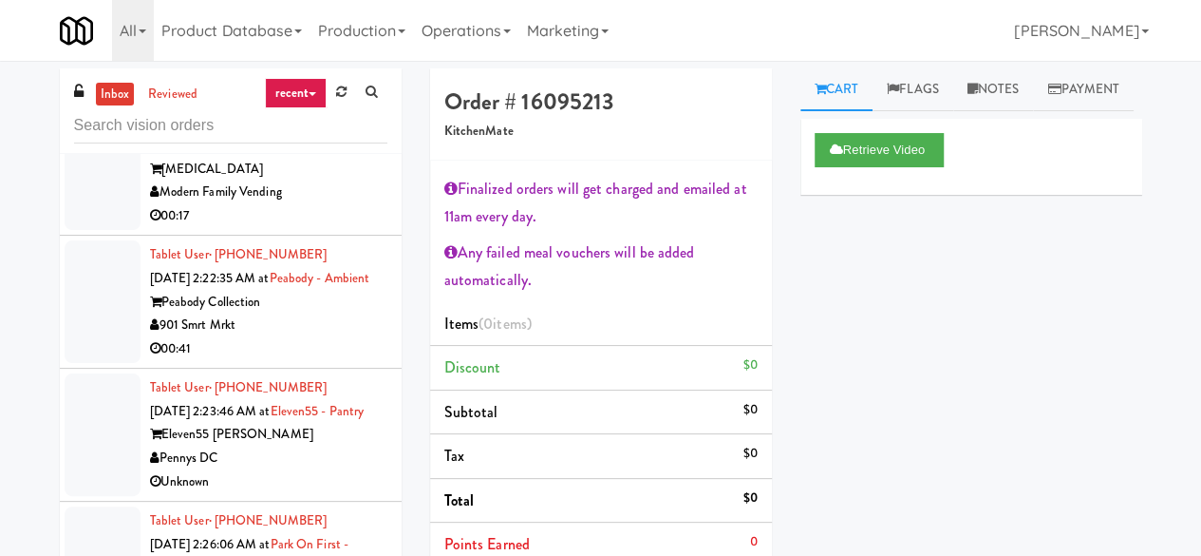
scroll to position [6853, 0]
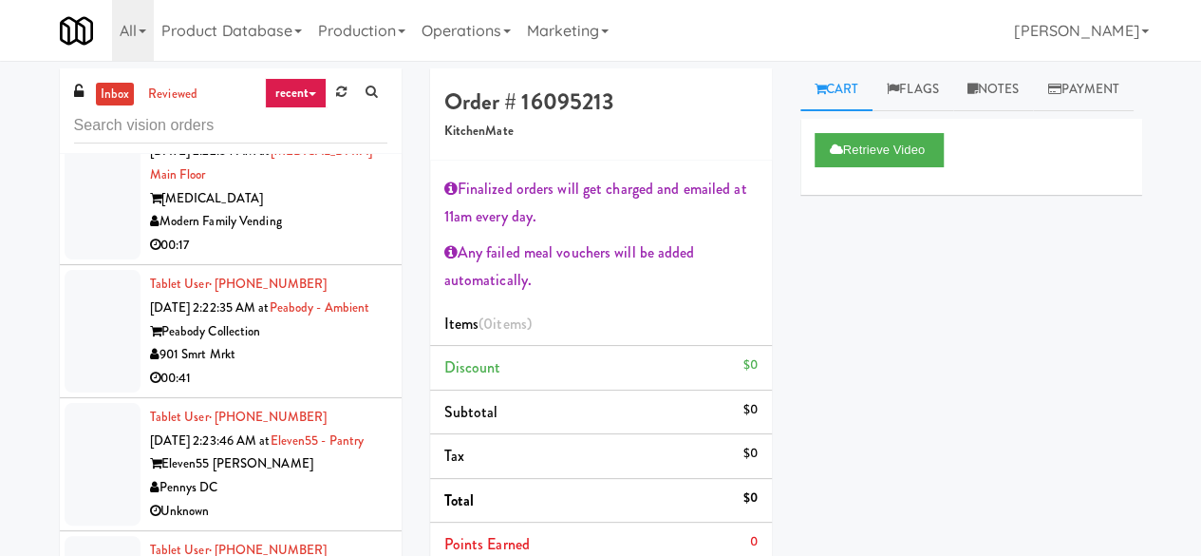
click at [318, 78] on div "Feed The Blue" at bounding box center [268, 66] width 237 height 24
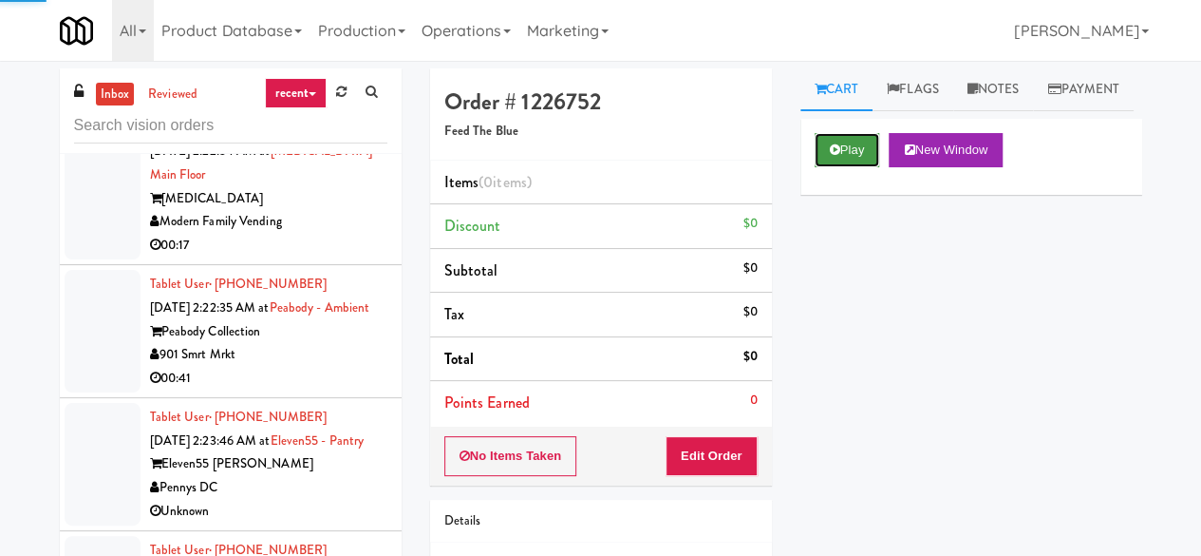
click at [815, 167] on button "Play" at bounding box center [848, 150] width 66 height 34
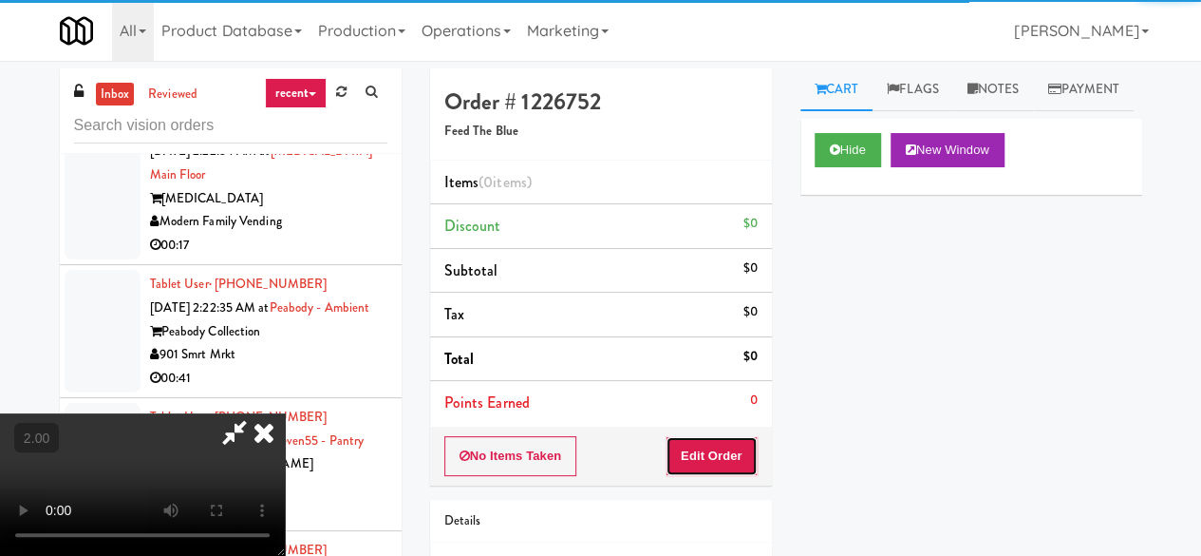
click at [693, 444] on button "Edit Order" at bounding box center [712, 456] width 92 height 40
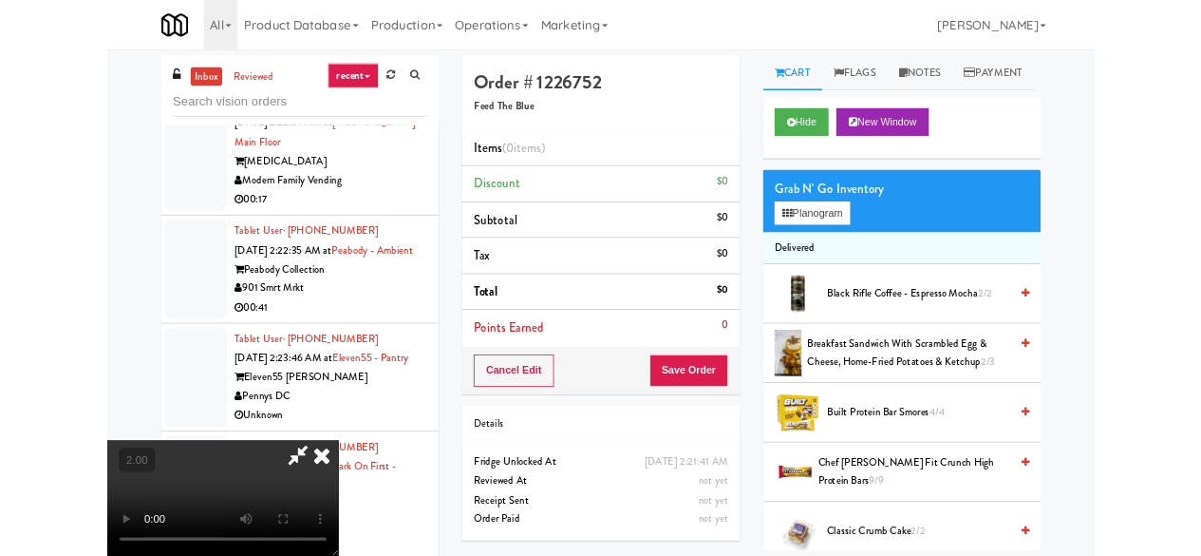
scroll to position [39, 0]
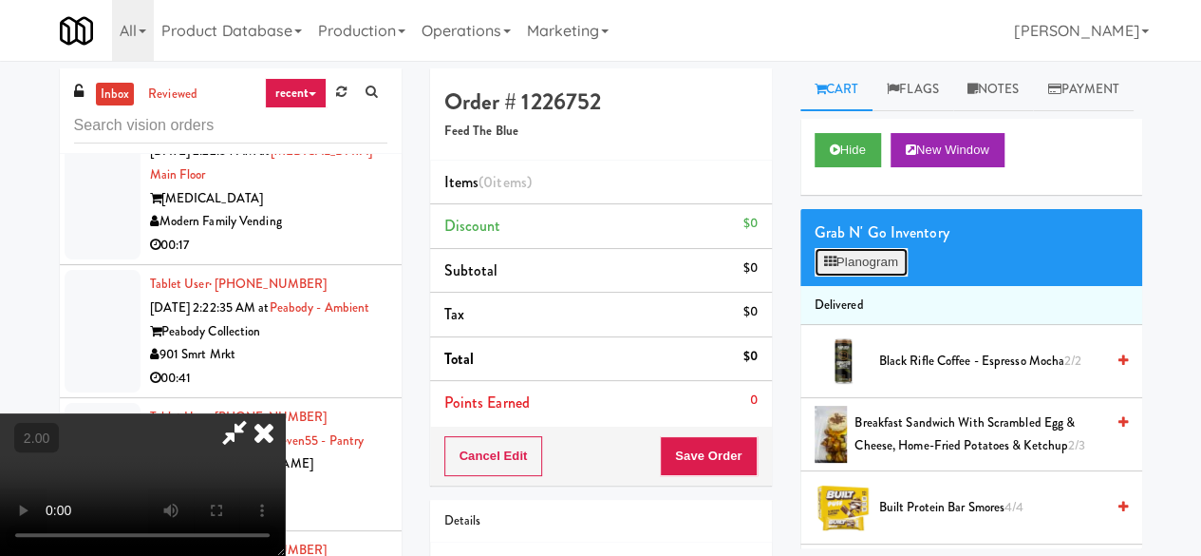
click at [824, 268] on icon at bounding box center [830, 261] width 12 height 12
click at [0, 0] on div at bounding box center [0, 0] width 0 height 0
click at [851, 276] on button "Planogram" at bounding box center [861, 262] width 93 height 28
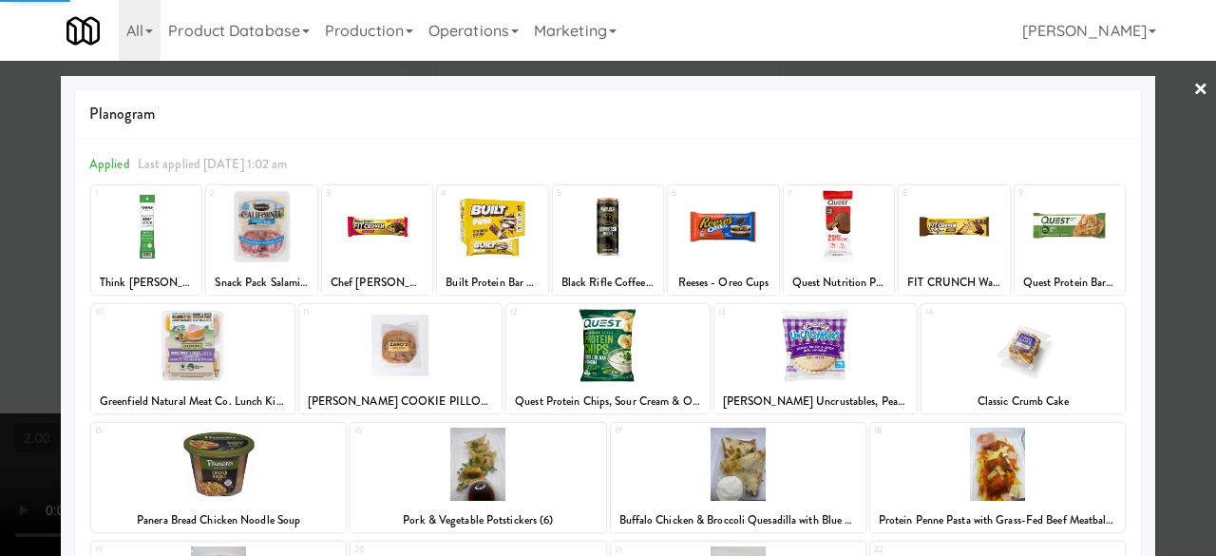
click at [702, 251] on div at bounding box center [723, 226] width 110 height 73
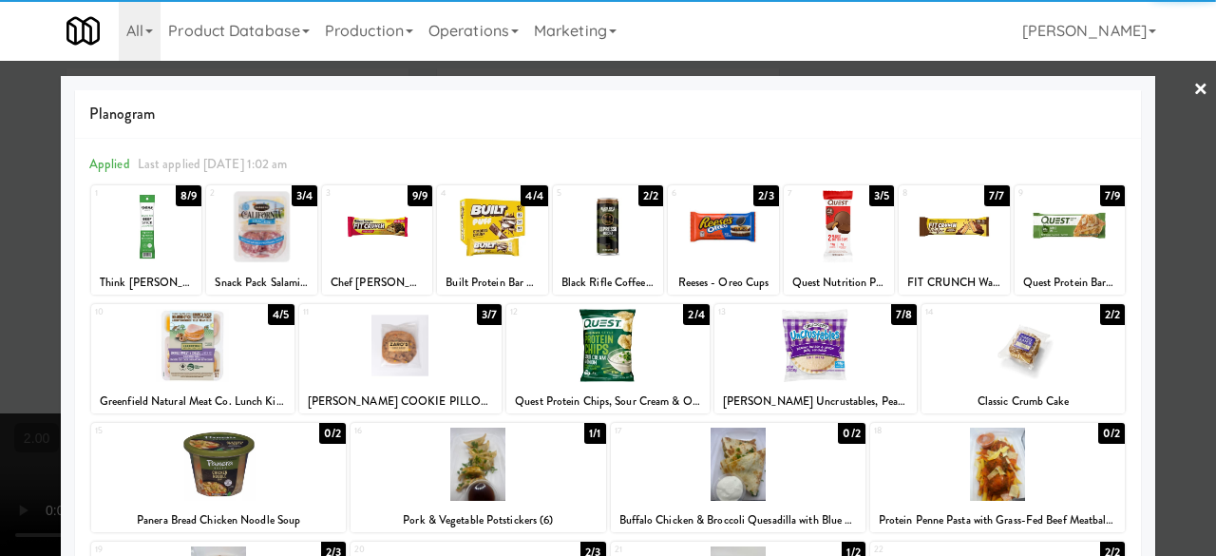
click at [1161, 176] on div at bounding box center [608, 278] width 1216 height 556
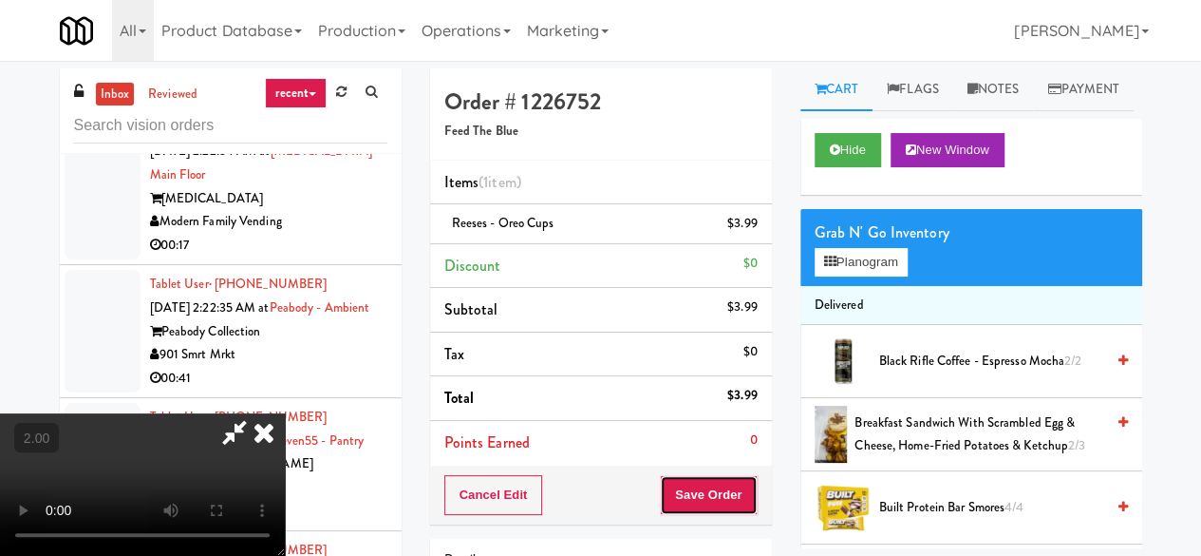
click at [743, 478] on button "Save Order" at bounding box center [708, 495] width 97 height 40
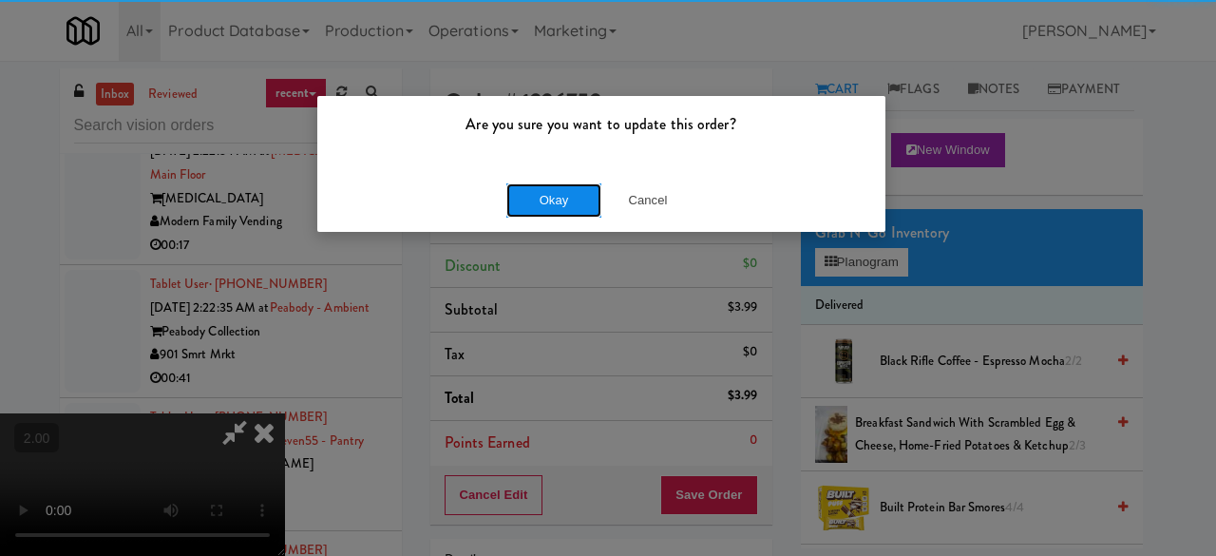
click at [546, 206] on button "Okay" at bounding box center [553, 200] width 95 height 34
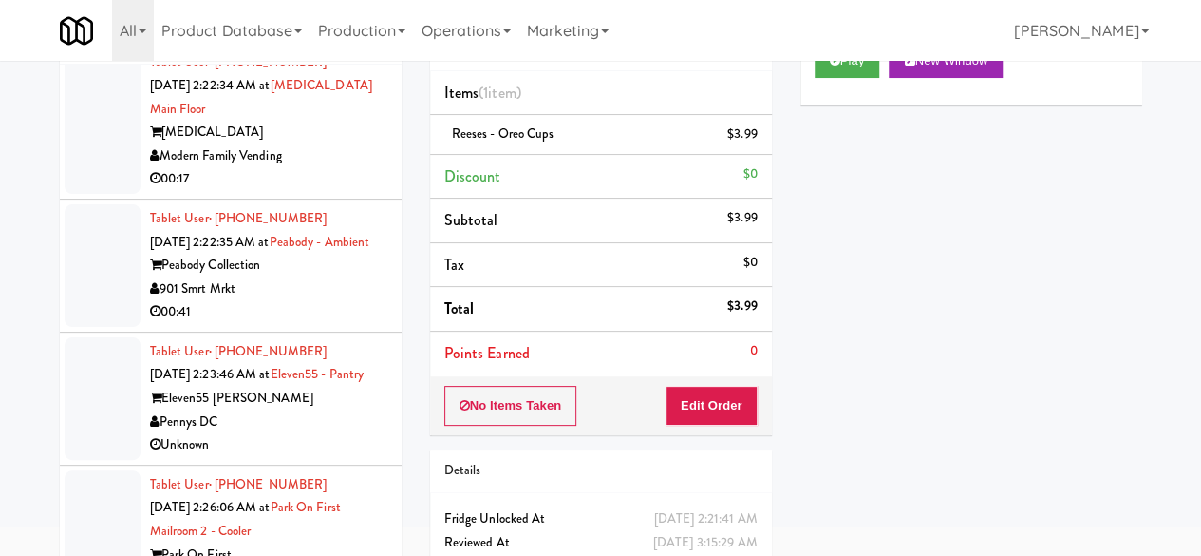
scroll to position [180, 0]
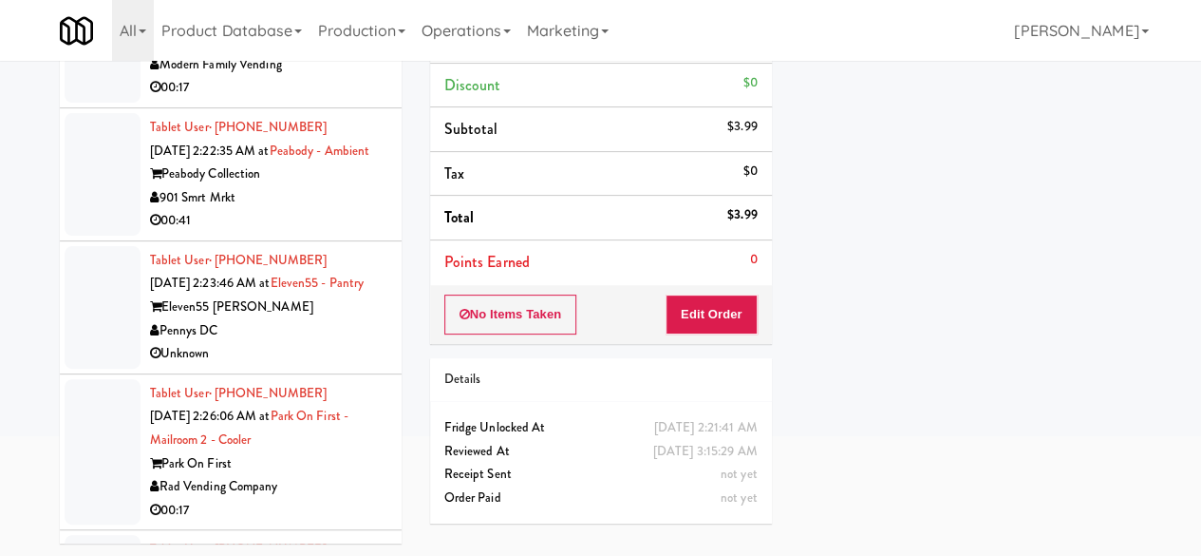
click at [352, 53] on div "[MEDICAL_DATA]" at bounding box center [268, 41] width 237 height 24
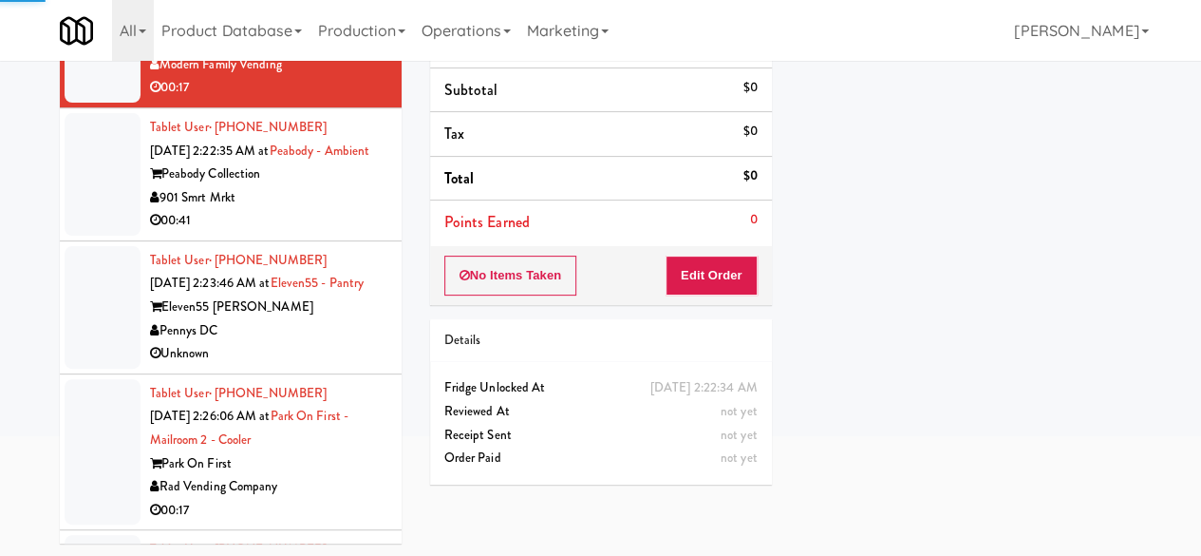
scroll to position [6473, 0]
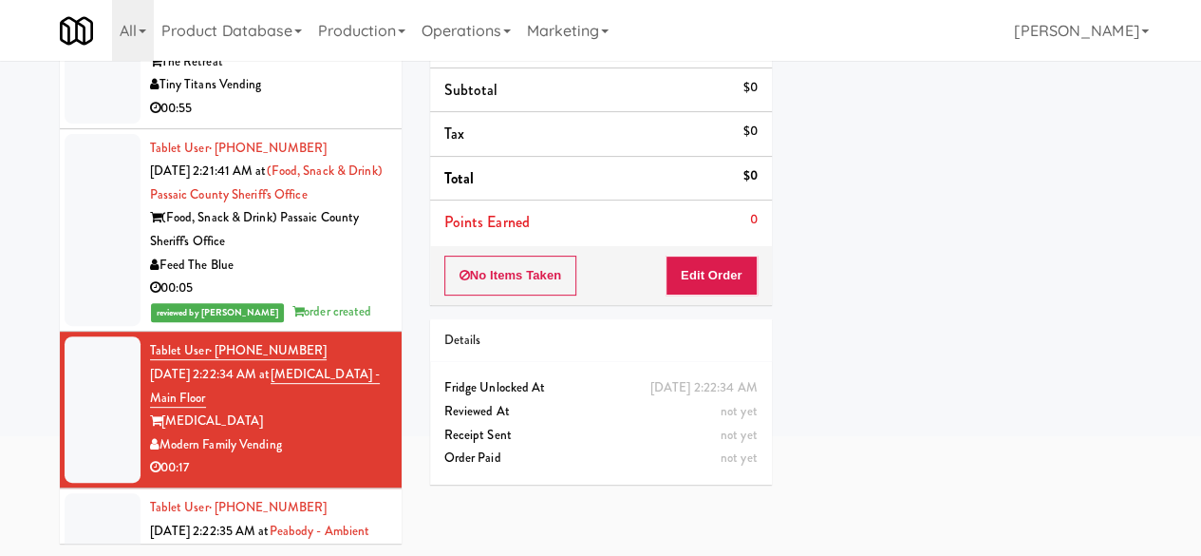
click at [300, 121] on div "00:55" at bounding box center [268, 109] width 237 height 24
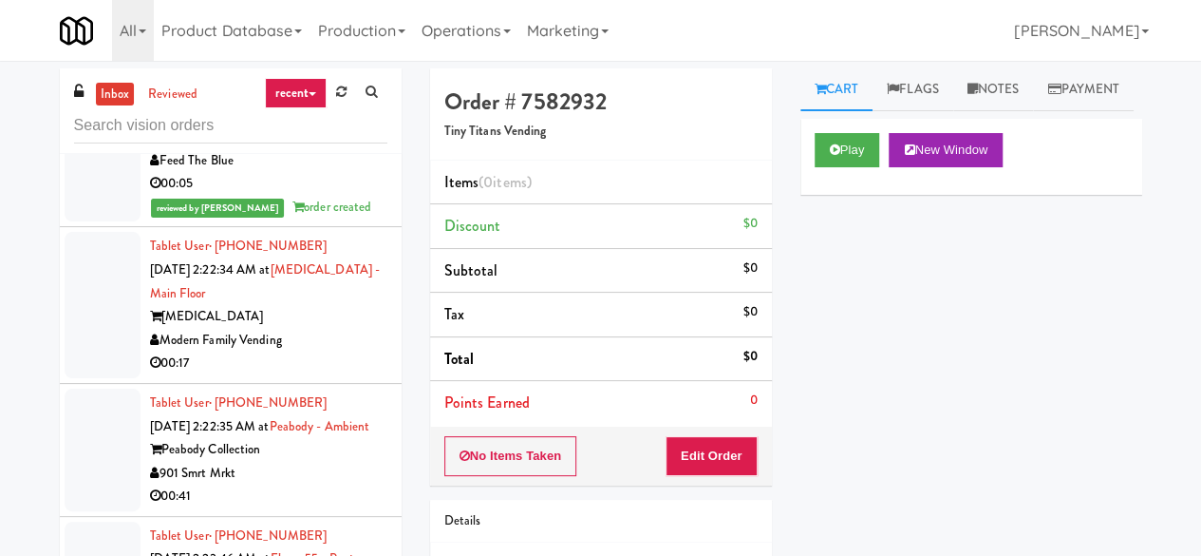
scroll to position [6473, 0]
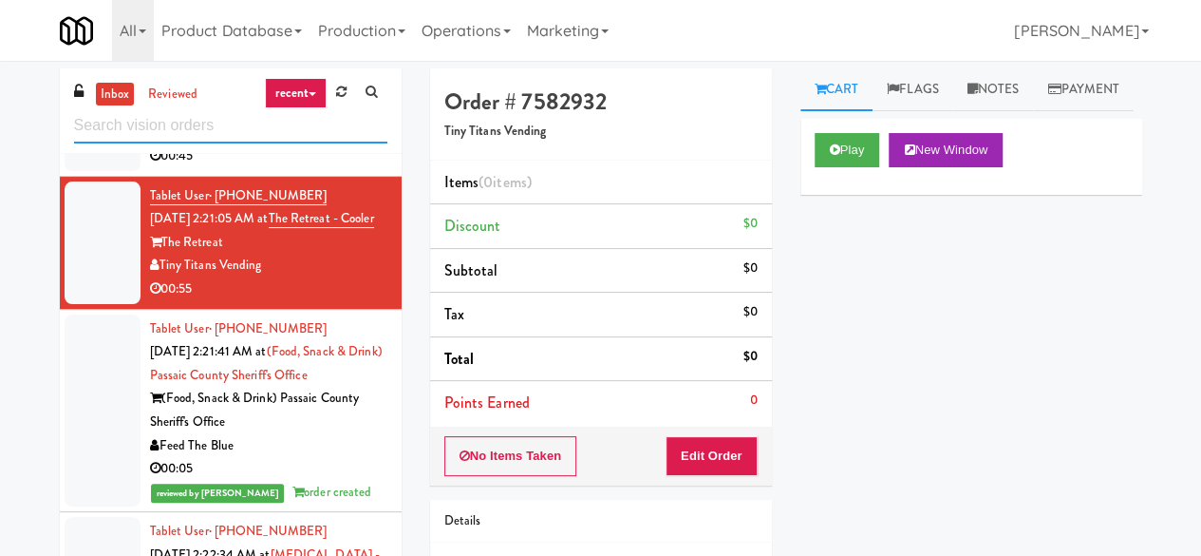
click at [186, 127] on input "text" at bounding box center [230, 125] width 313 height 35
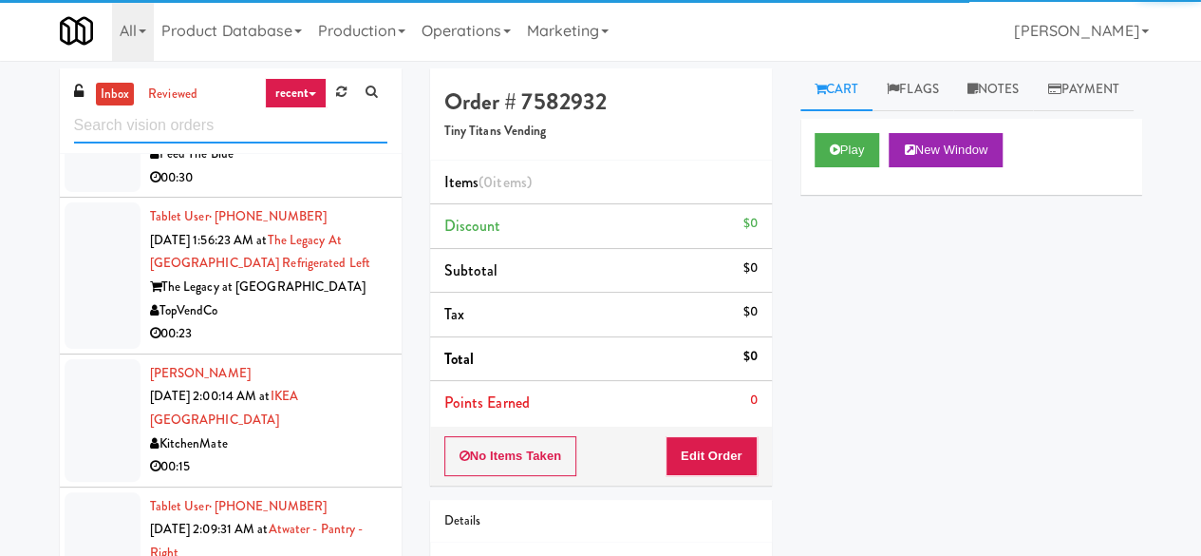
scroll to position [5320, 0]
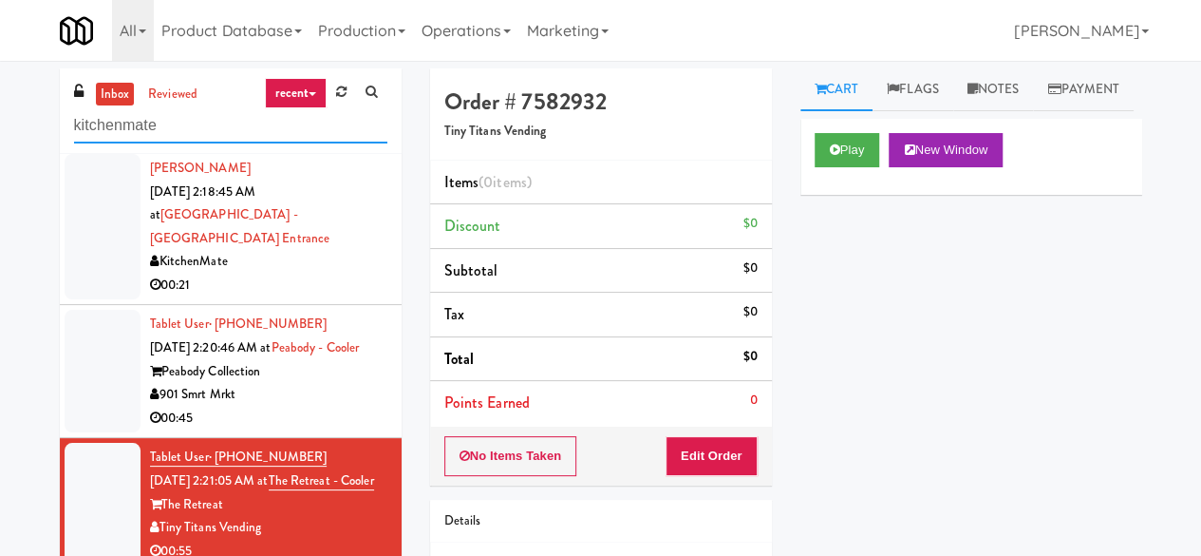
type input "kitchenmate"
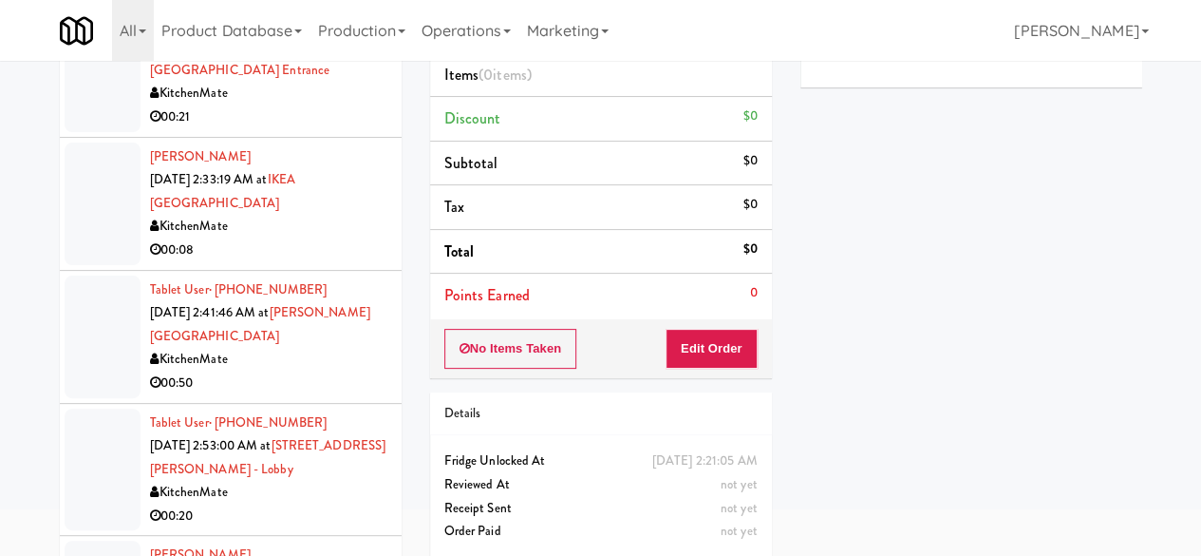
scroll to position [180, 0]
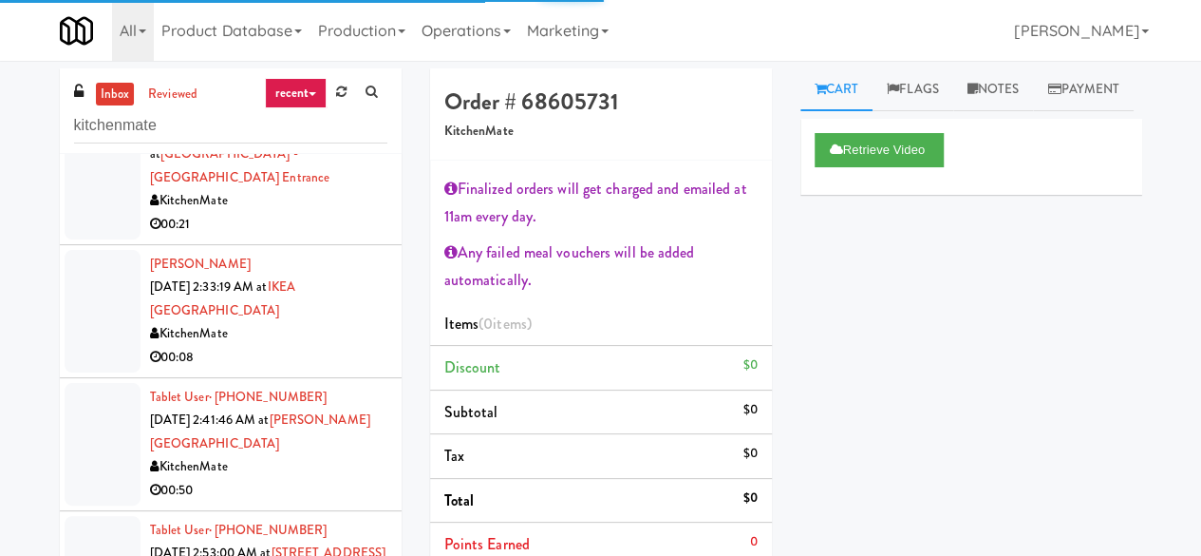
scroll to position [95, 0]
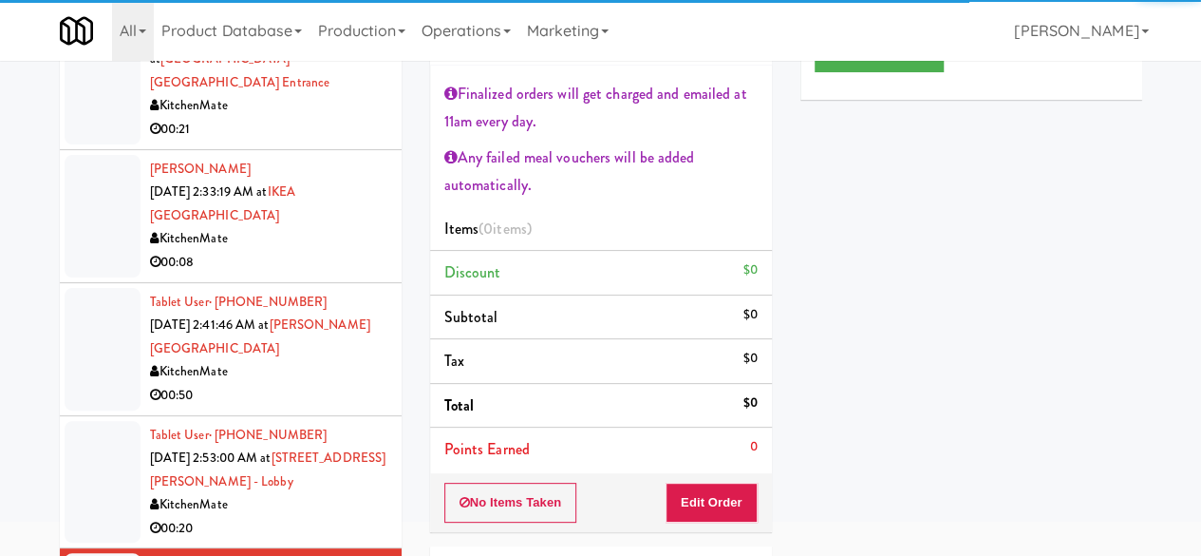
click at [315, 360] on div "KitchenMate" at bounding box center [268, 372] width 237 height 24
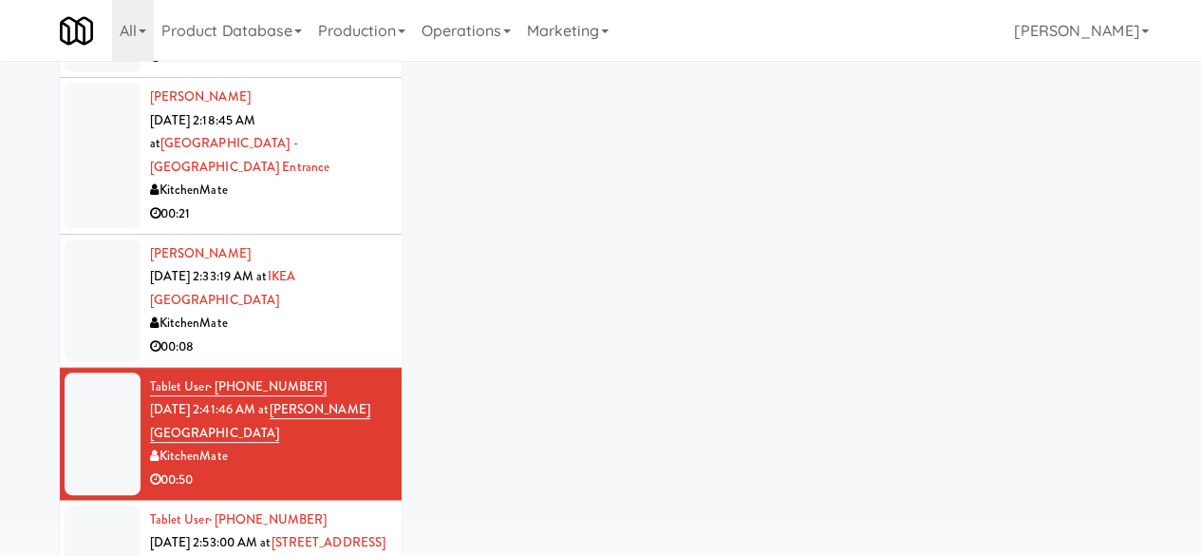
scroll to position [1447, 0]
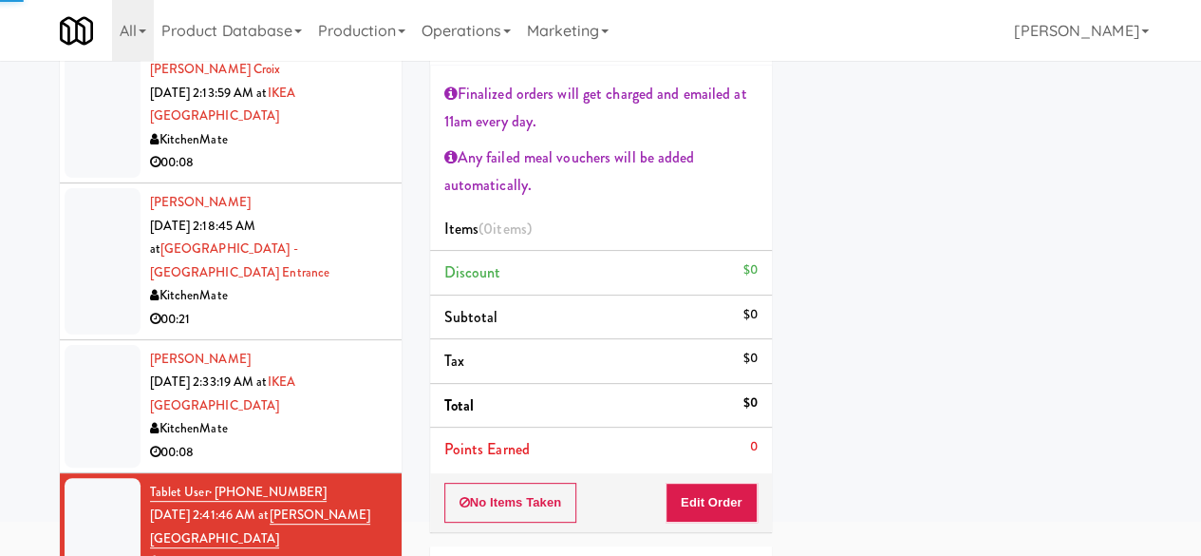
click at [236, 417] on div "KitchenMate" at bounding box center [268, 429] width 237 height 24
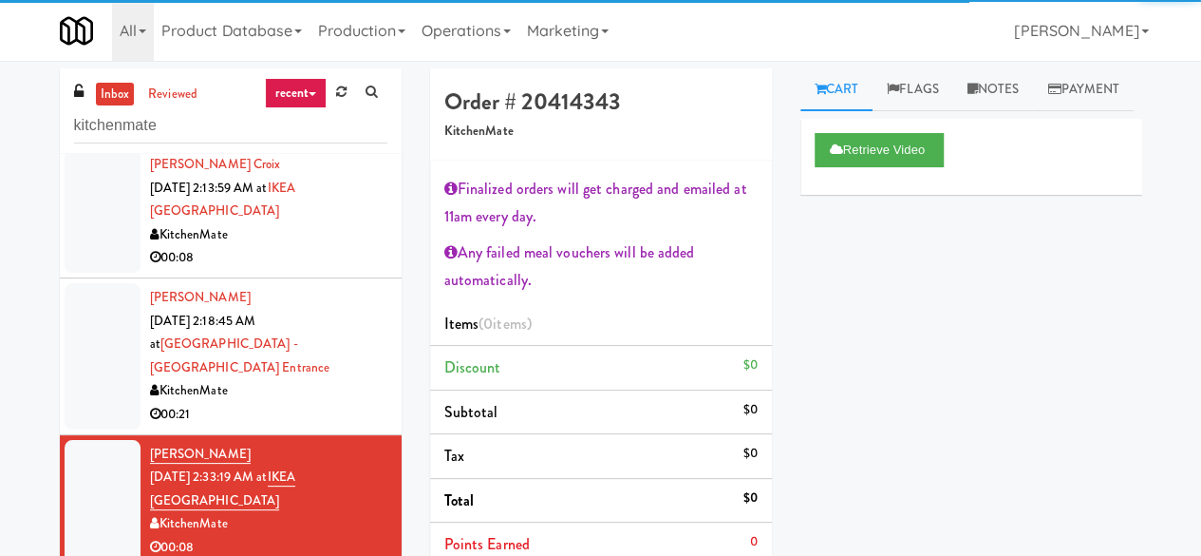
click at [329, 403] on div "00:21" at bounding box center [268, 415] width 237 height 24
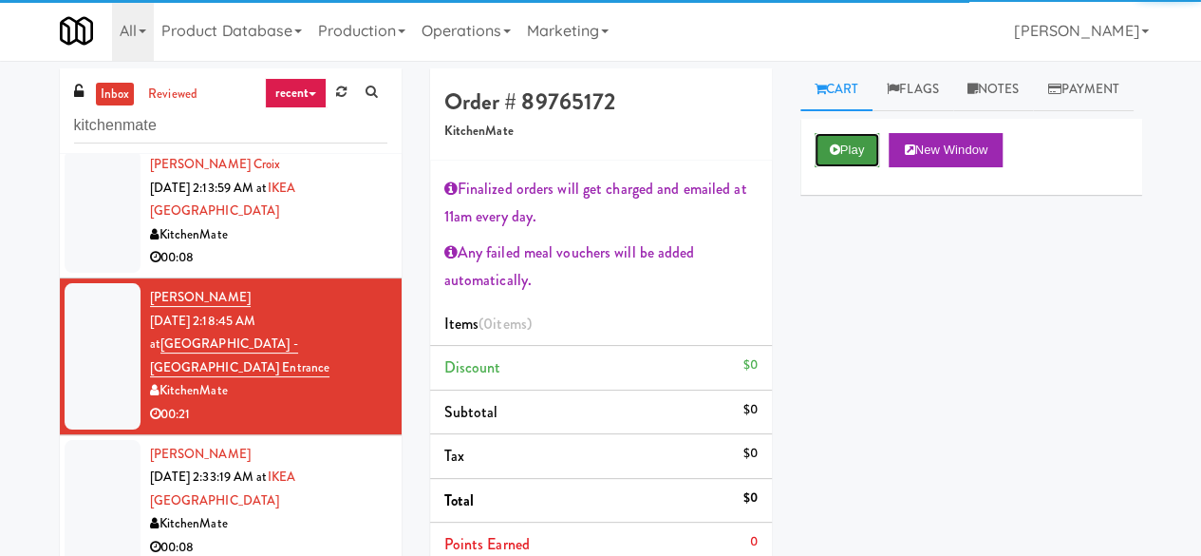
click at [843, 167] on button "Play" at bounding box center [848, 150] width 66 height 34
drag, startPoint x: 843, startPoint y: 185, endPoint x: 778, endPoint y: 212, distance: 70.7
click at [843, 167] on button "Play" at bounding box center [848, 150] width 66 height 34
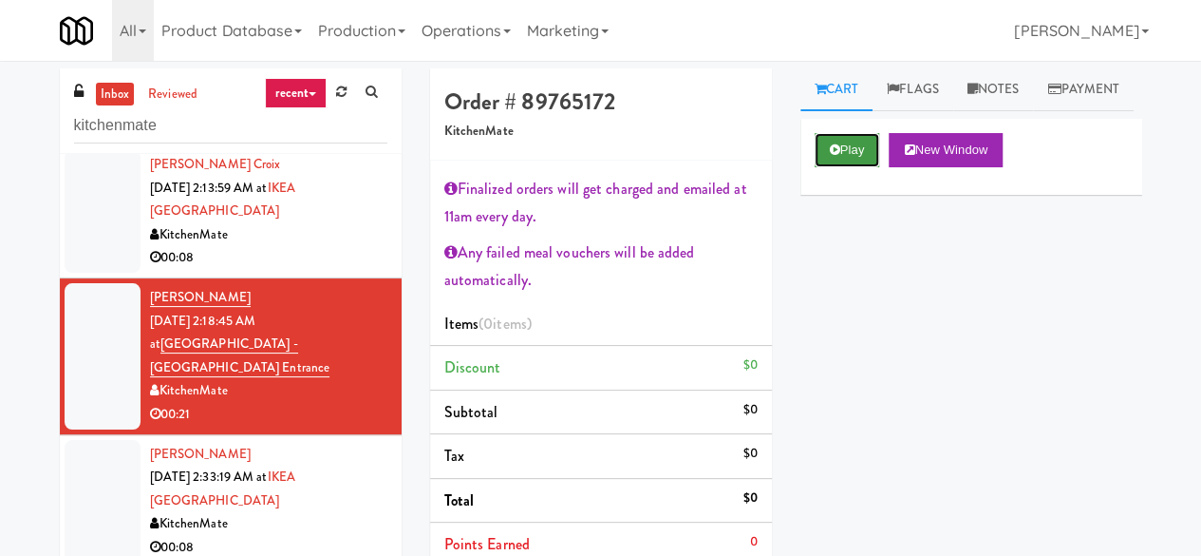
click at [847, 167] on button "Play" at bounding box center [848, 150] width 66 height 34
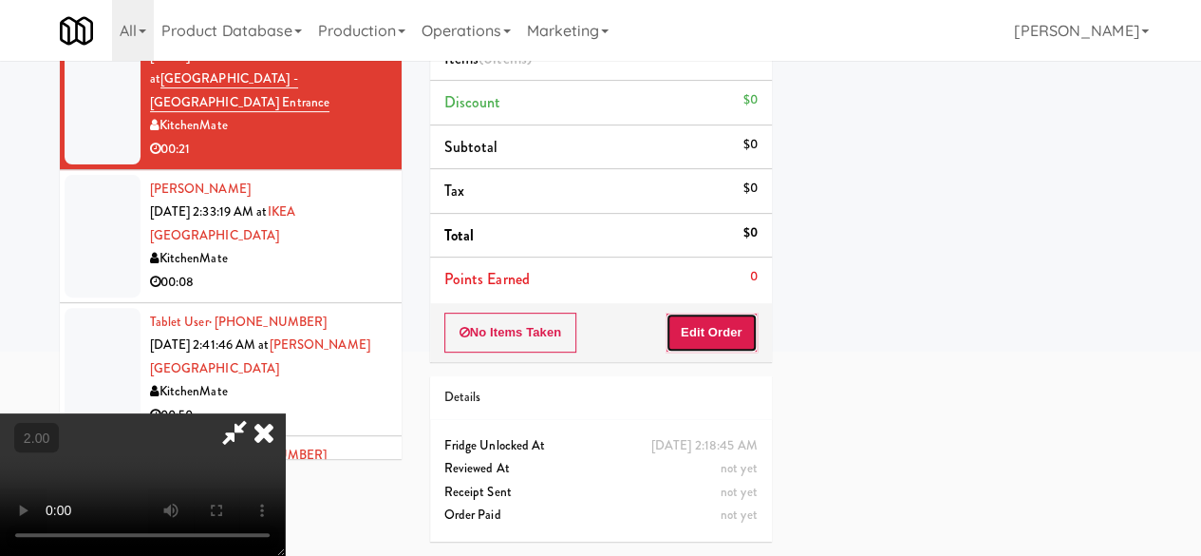
click at [708, 316] on button "Edit Order" at bounding box center [712, 332] width 92 height 40
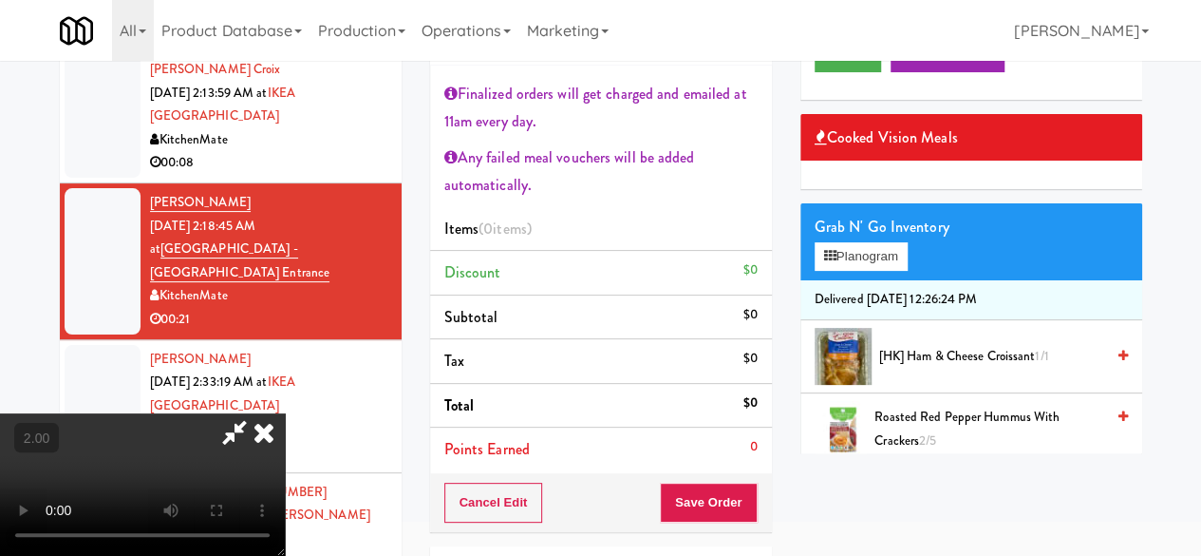
click at [256, 413] on icon at bounding box center [235, 432] width 44 height 38
click at [855, 271] on button "Planogram" at bounding box center [861, 256] width 93 height 28
click at [0, 0] on div at bounding box center [0, 0] width 0 height 0
click at [855, 271] on button "Planogram" at bounding box center [861, 256] width 93 height 28
click at [0, 0] on div at bounding box center [0, 0] width 0 height 0
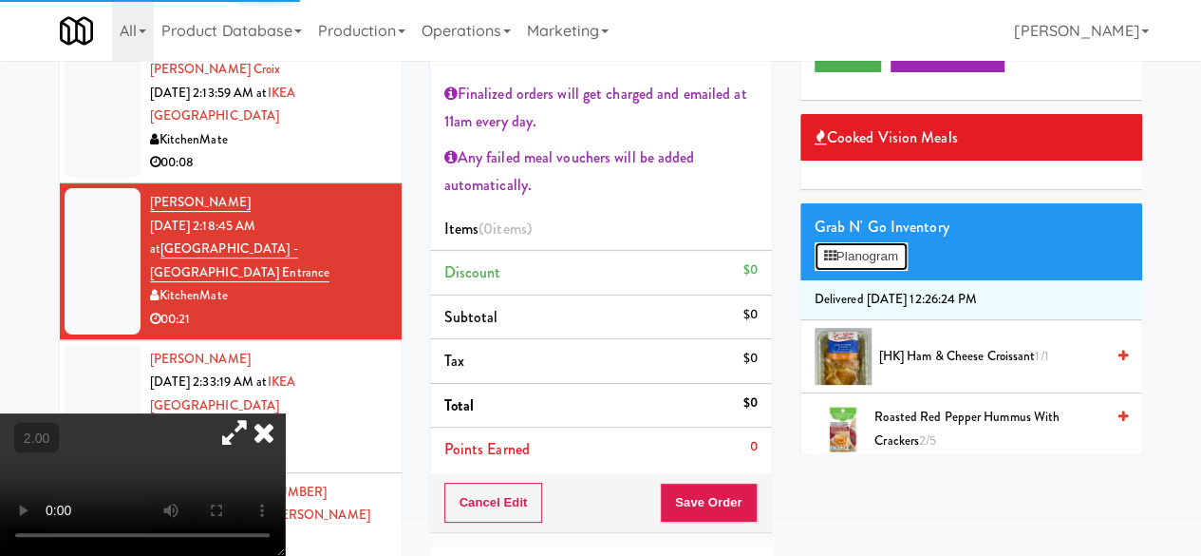
click at [855, 271] on button "Planogram" at bounding box center [861, 256] width 93 height 28
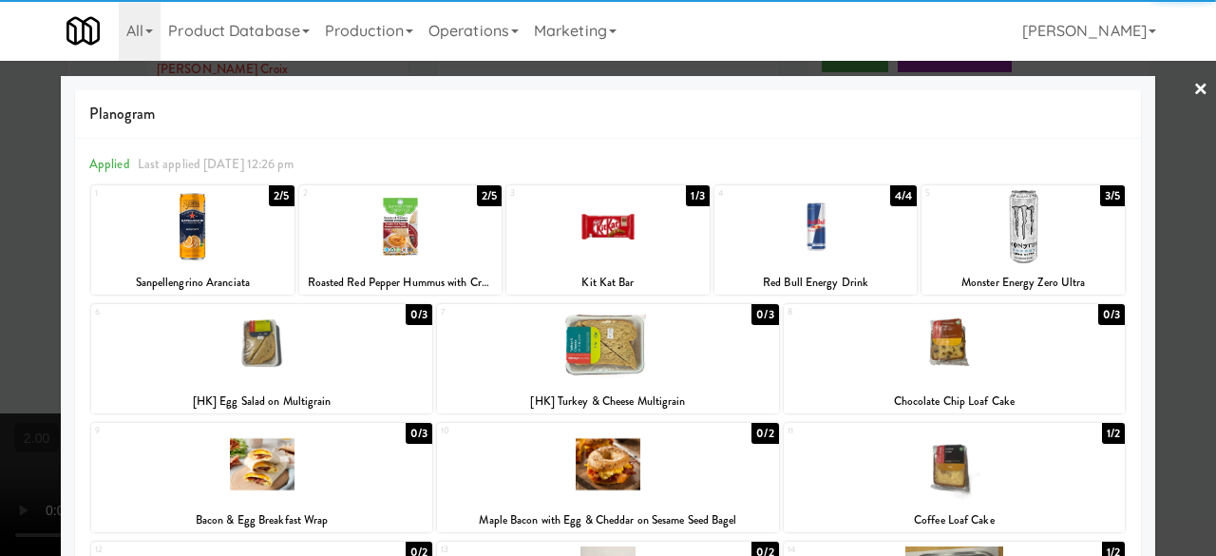
scroll to position [380, 0]
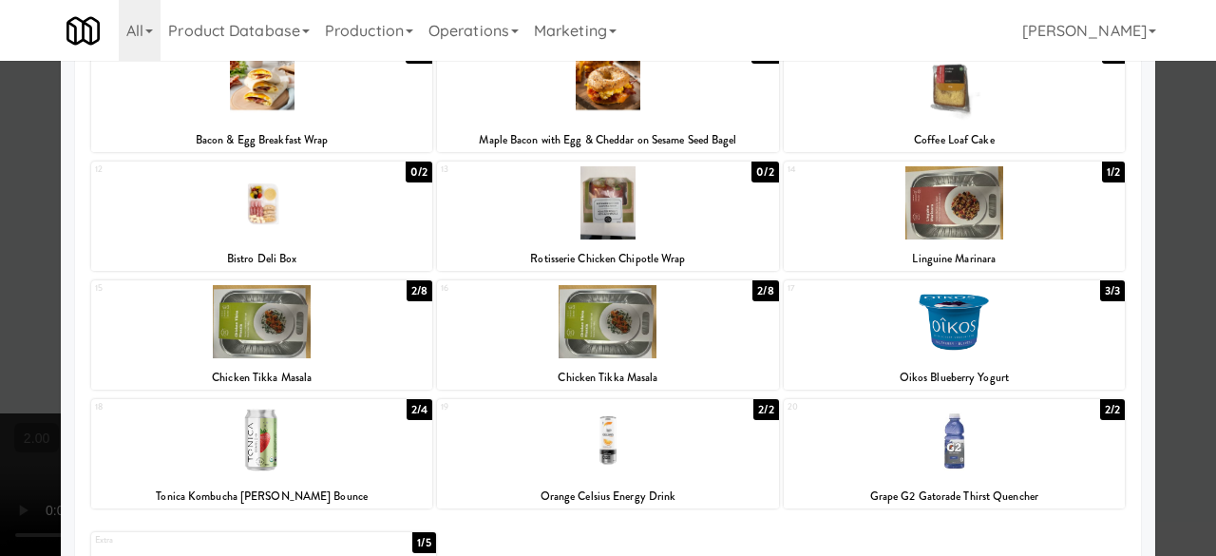
click at [568, 443] on div at bounding box center [607, 440] width 341 height 73
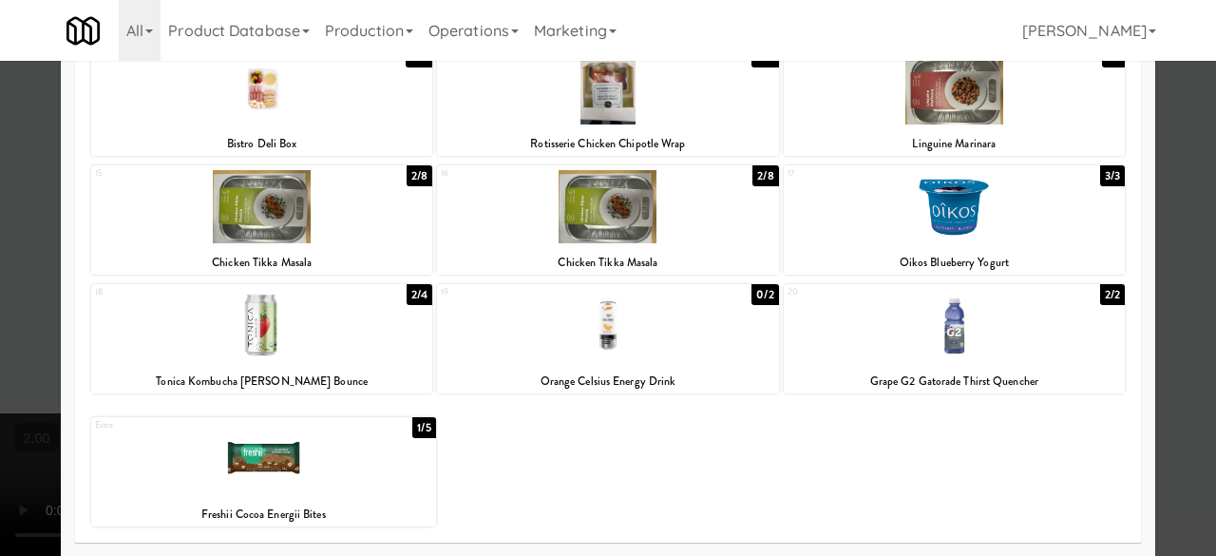
click at [382, 459] on div at bounding box center [263, 458] width 345 height 73
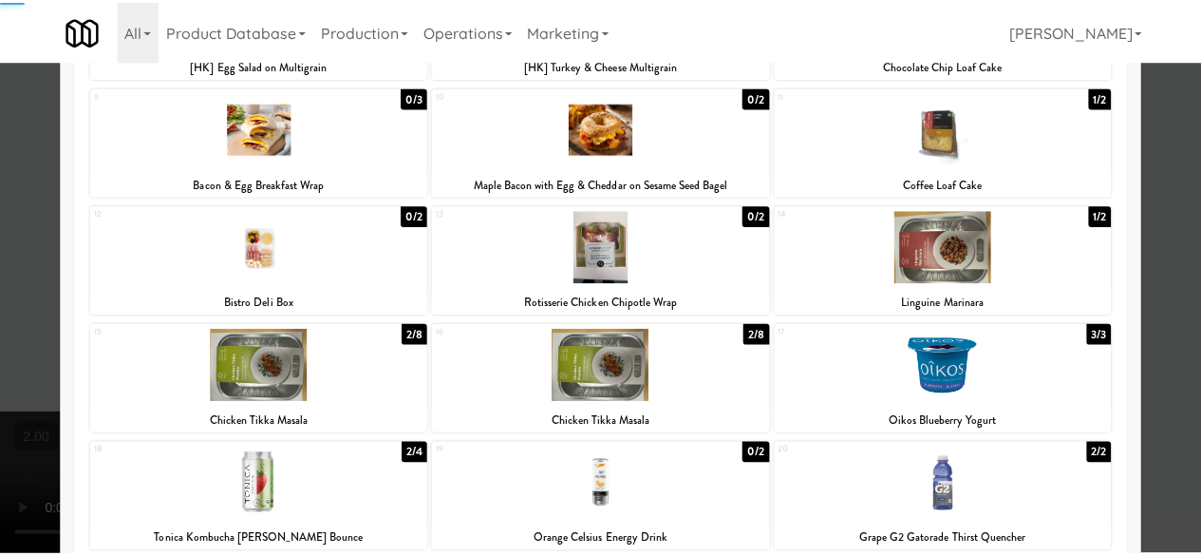
scroll to position [115, 0]
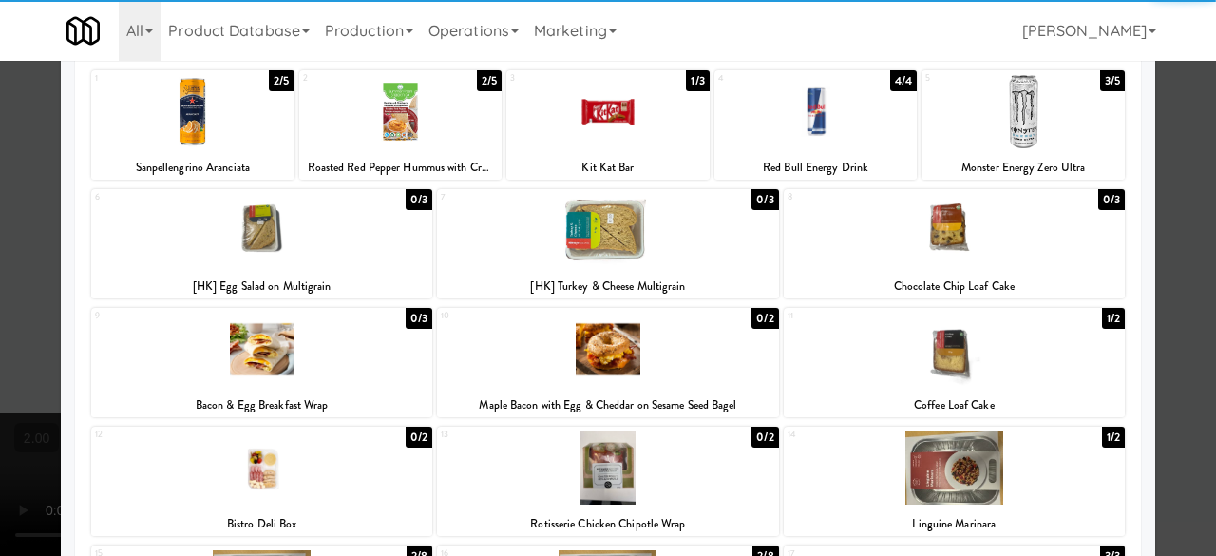
drag, startPoint x: 1168, startPoint y: 151, endPoint x: 802, endPoint y: 153, distance: 366.6
click at [1166, 149] on div at bounding box center [608, 278] width 1216 height 556
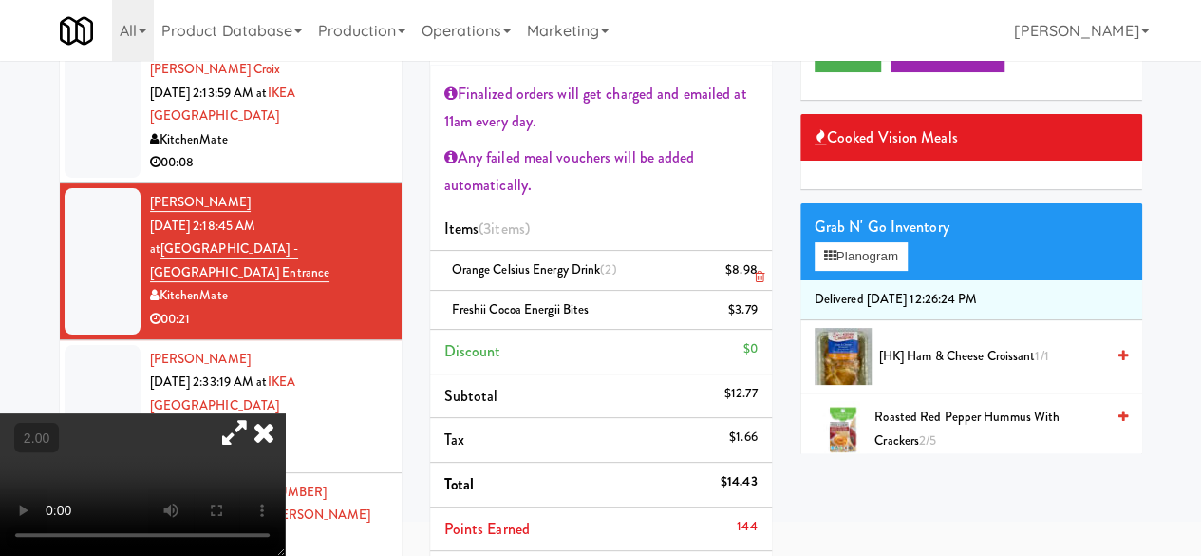
click at [756, 276] on icon at bounding box center [758, 277] width 9 height 12
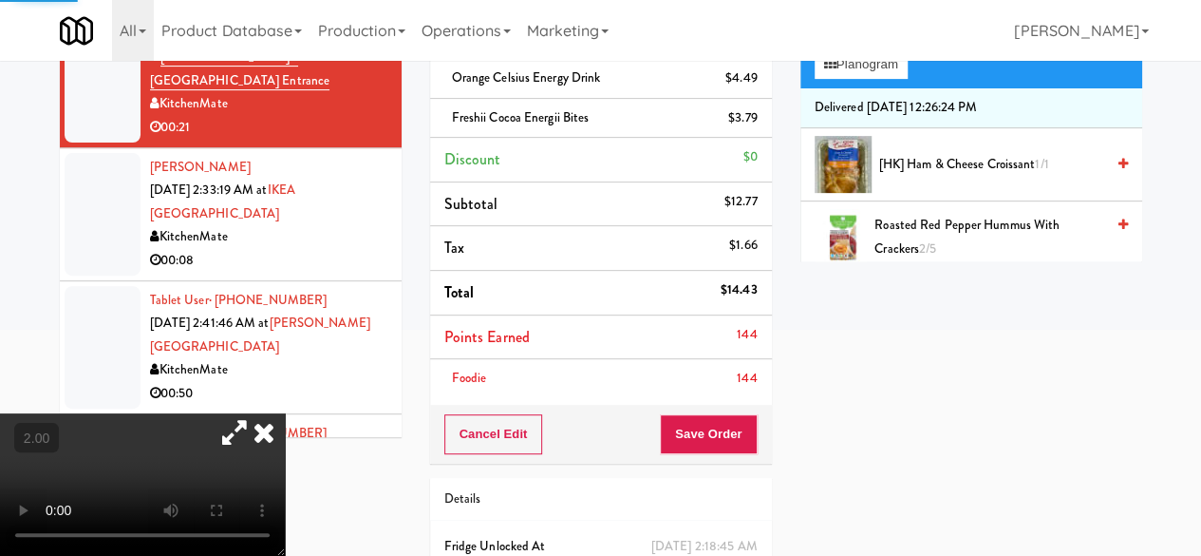
scroll to position [406, 0]
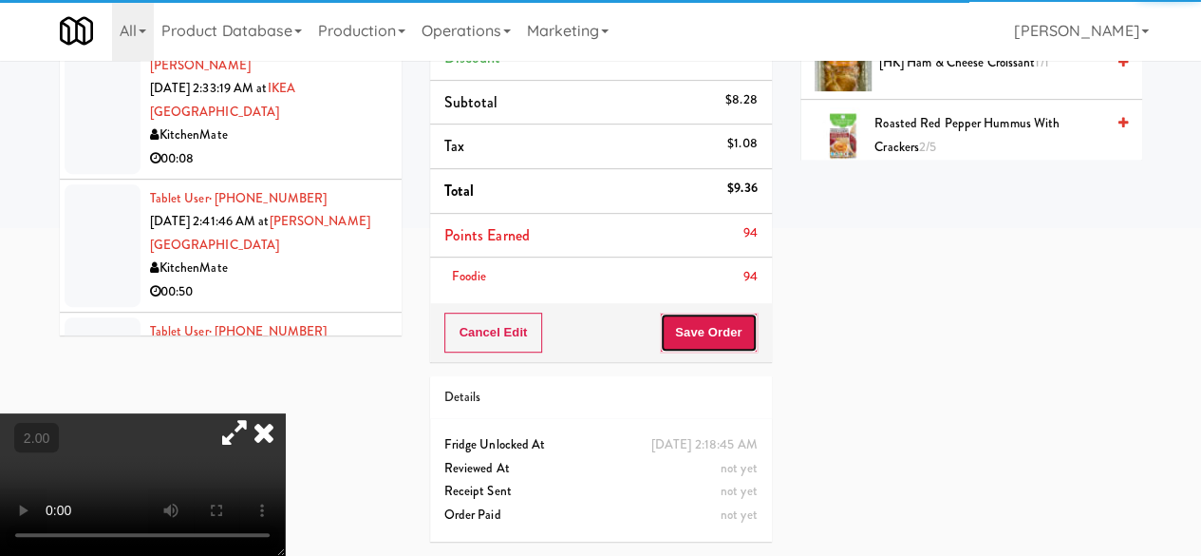
click at [719, 324] on button "Save Order" at bounding box center [708, 332] width 97 height 40
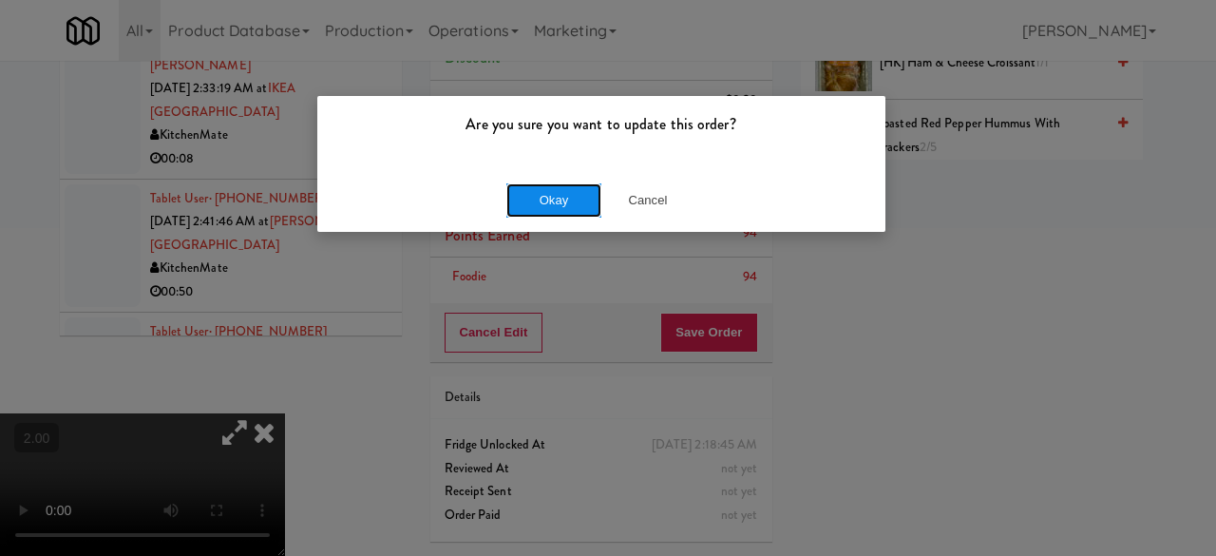
click at [560, 196] on button "Okay" at bounding box center [553, 200] width 95 height 34
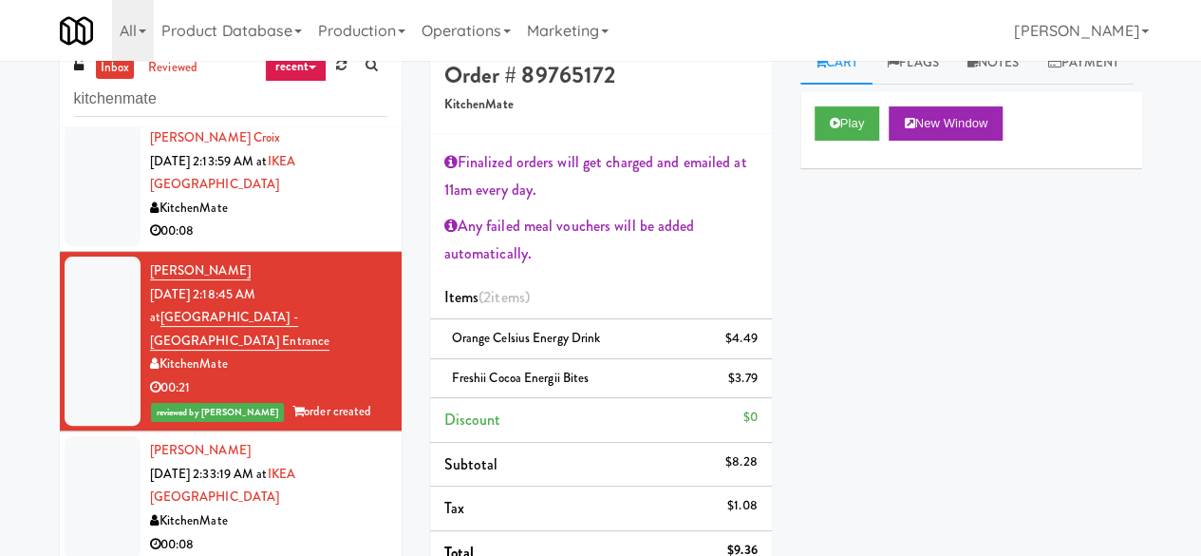
scroll to position [1352, 0]
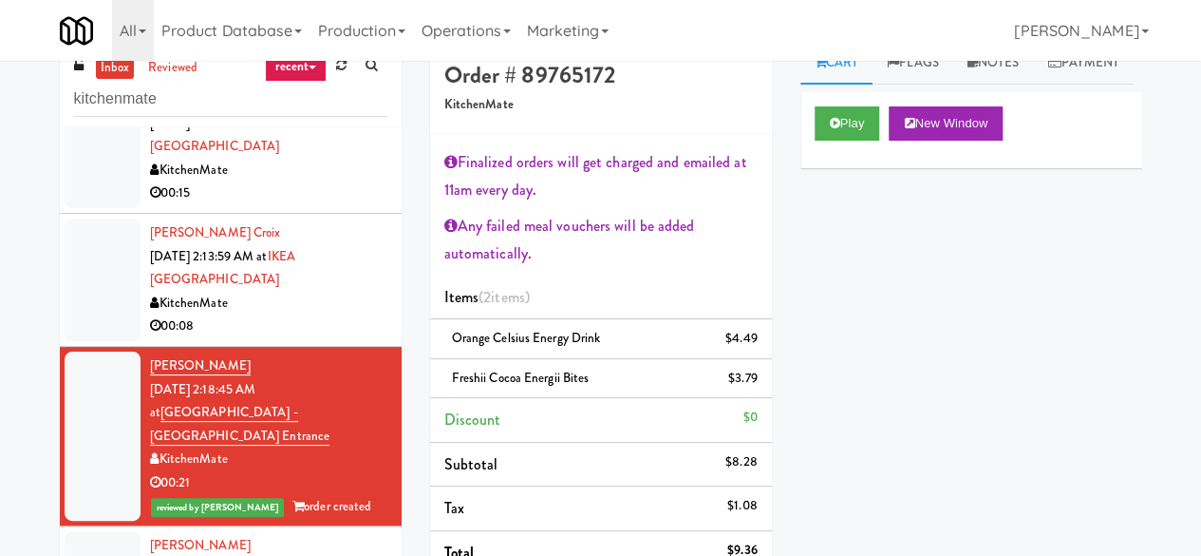
click at [327, 314] on div "00:08" at bounding box center [268, 326] width 237 height 24
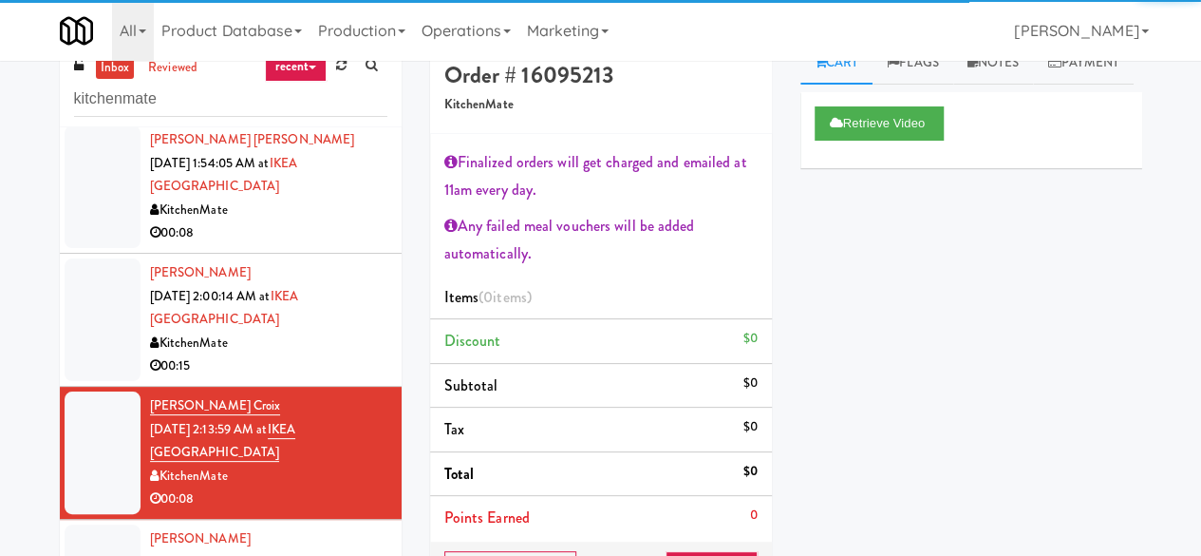
scroll to position [1162, 0]
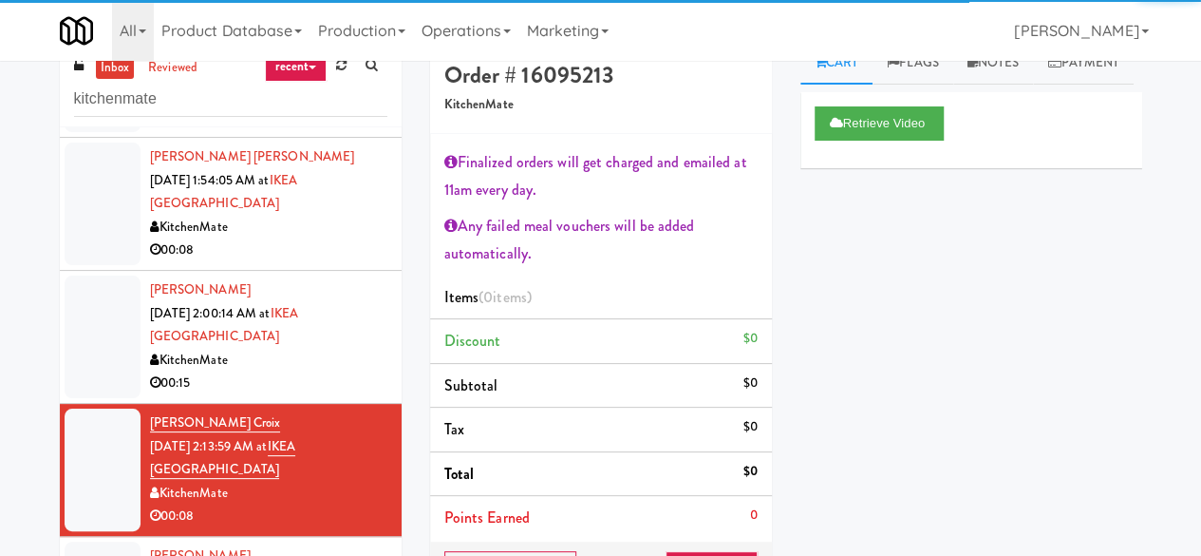
click at [334, 349] on div "KitchenMate" at bounding box center [268, 361] width 237 height 24
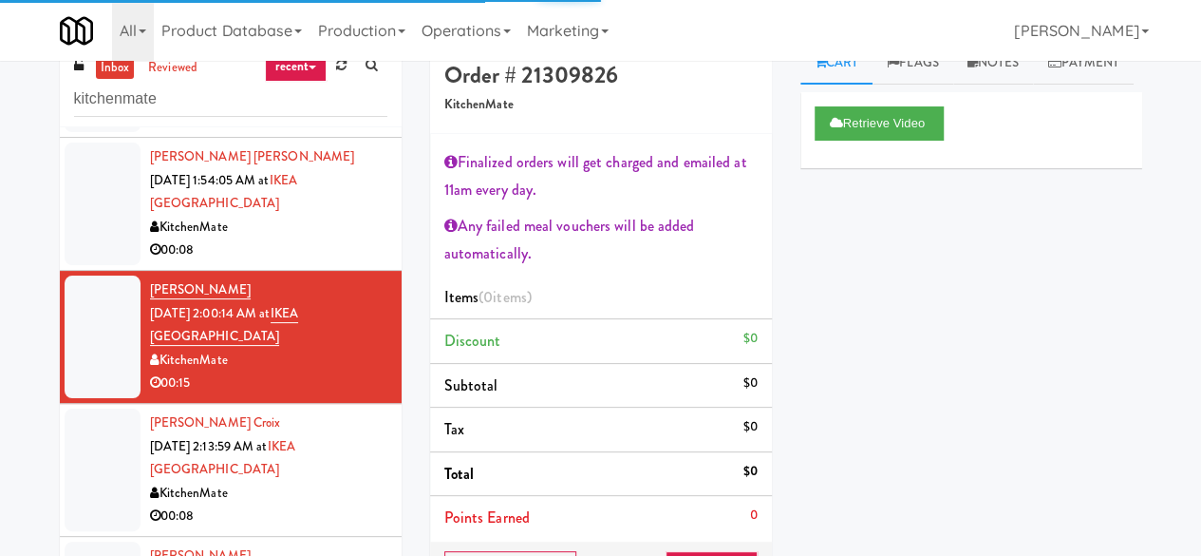
click at [298, 216] on div "KitchenMate" at bounding box center [268, 228] width 237 height 24
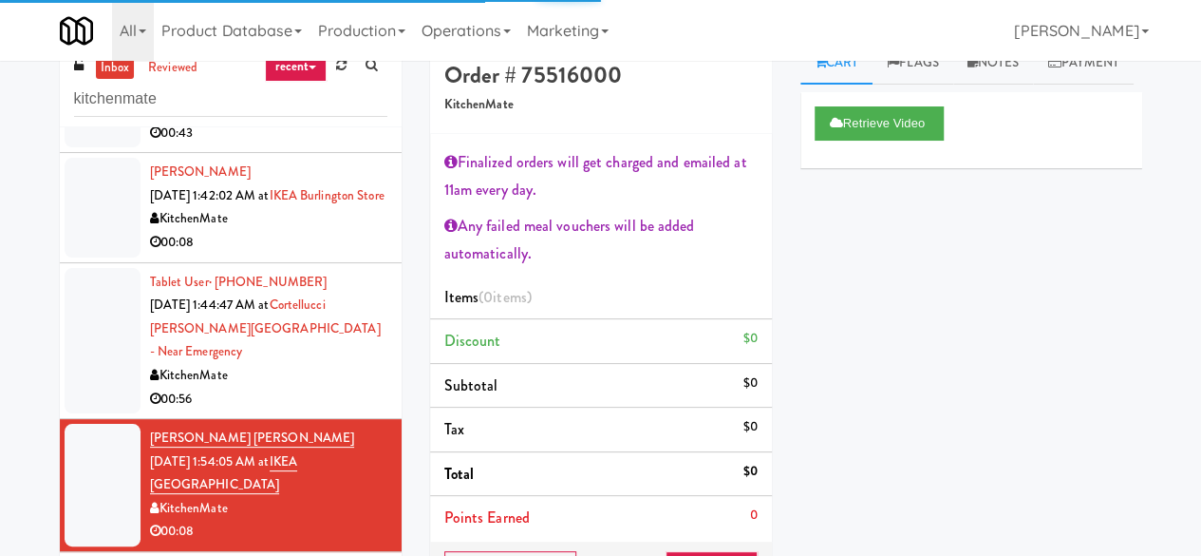
scroll to position [878, 0]
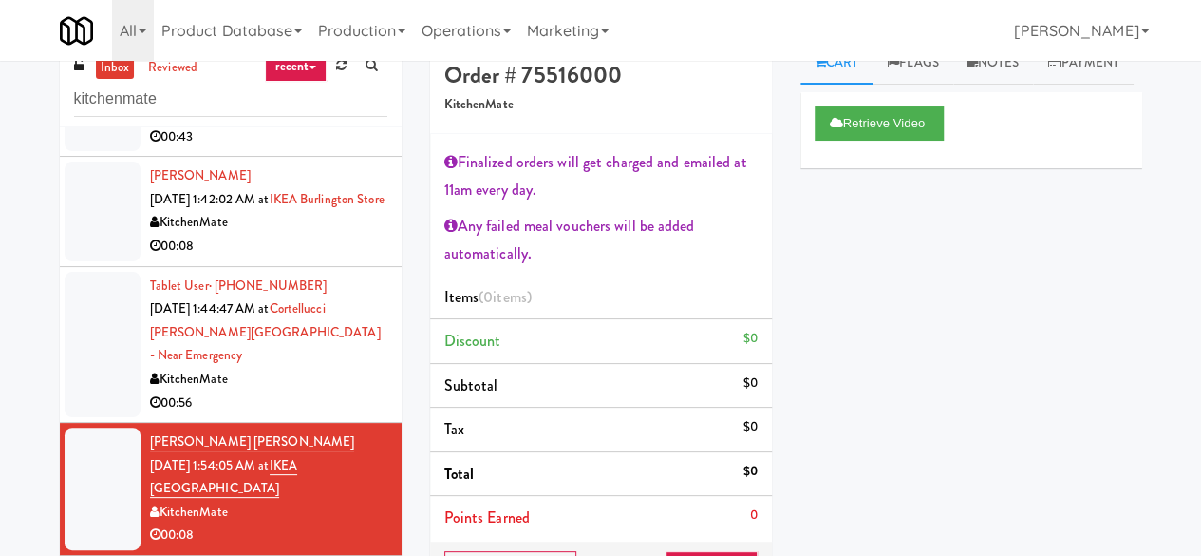
click at [309, 368] on div "KitchenMate" at bounding box center [268, 380] width 237 height 24
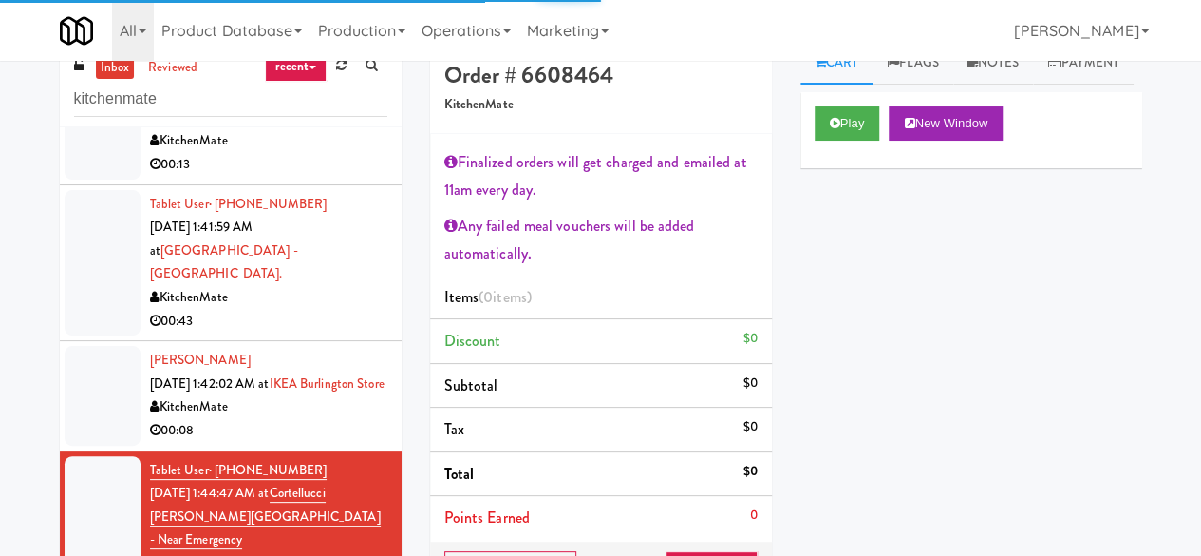
scroll to position [688, 0]
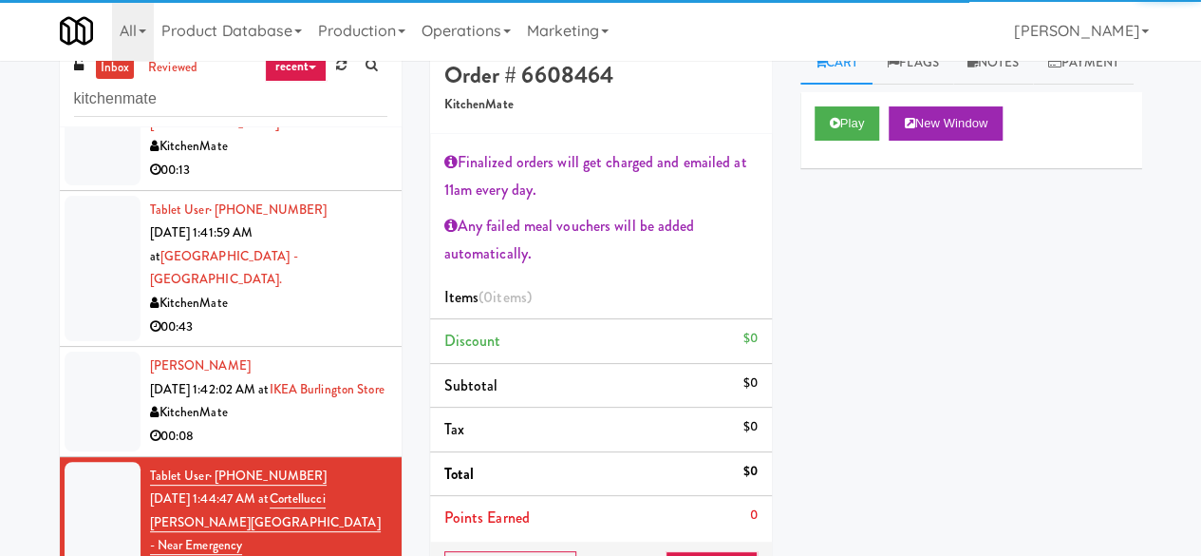
click at [321, 425] on div "00:08" at bounding box center [268, 437] width 237 height 24
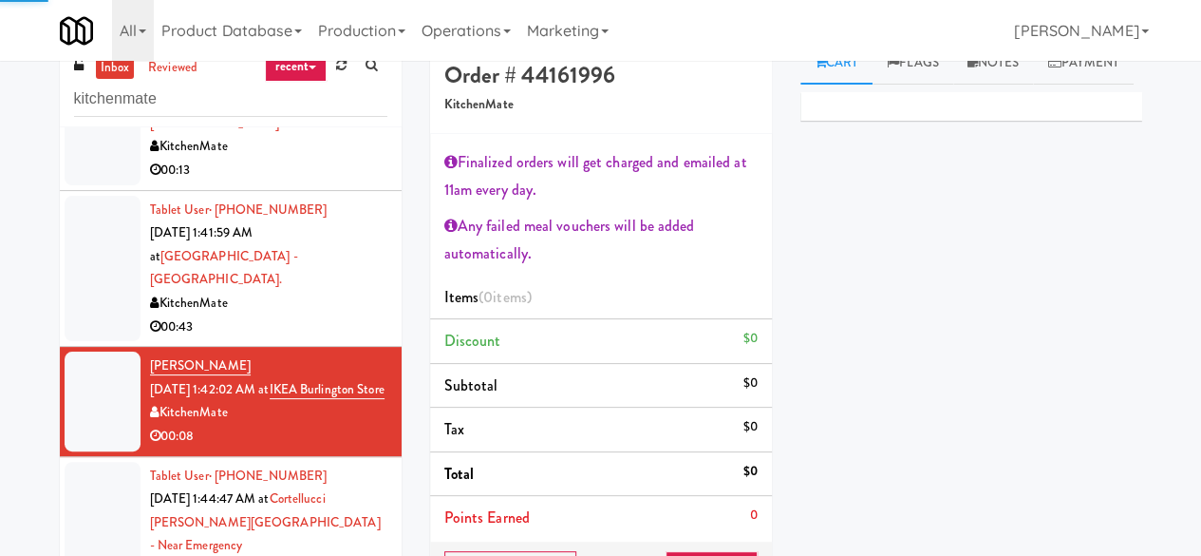
click at [325, 315] on div "00:43" at bounding box center [268, 327] width 237 height 24
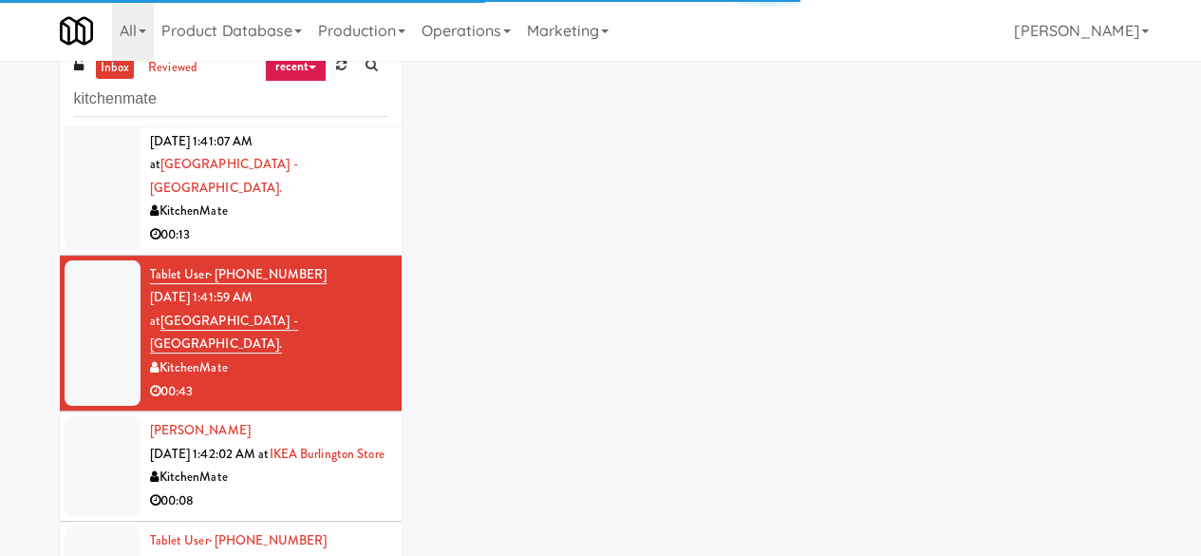
scroll to position [593, 0]
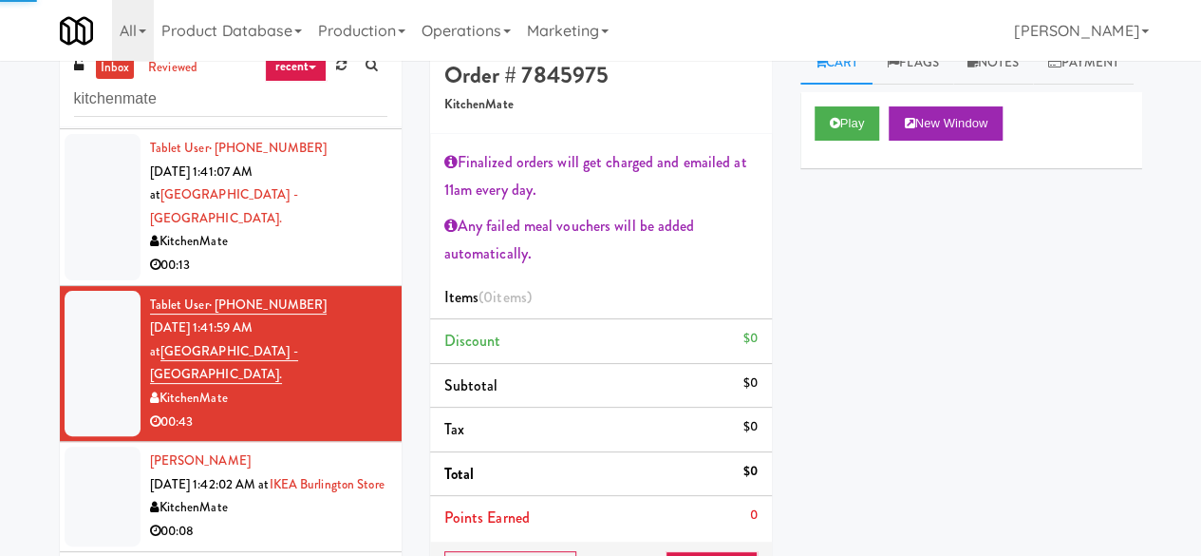
click at [318, 267] on div "00:13" at bounding box center [268, 266] width 237 height 24
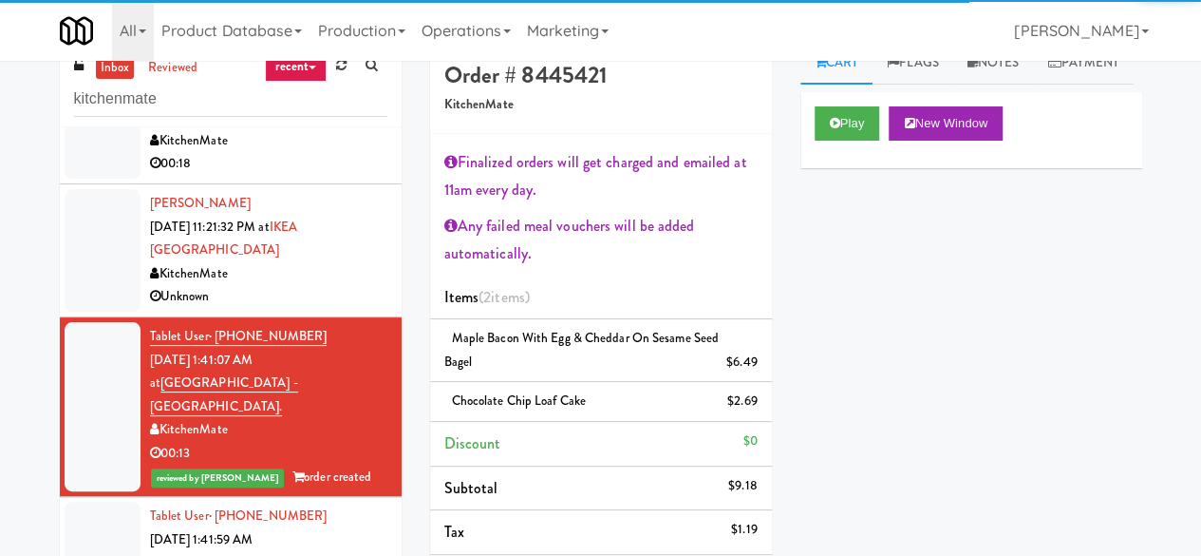
scroll to position [403, 0]
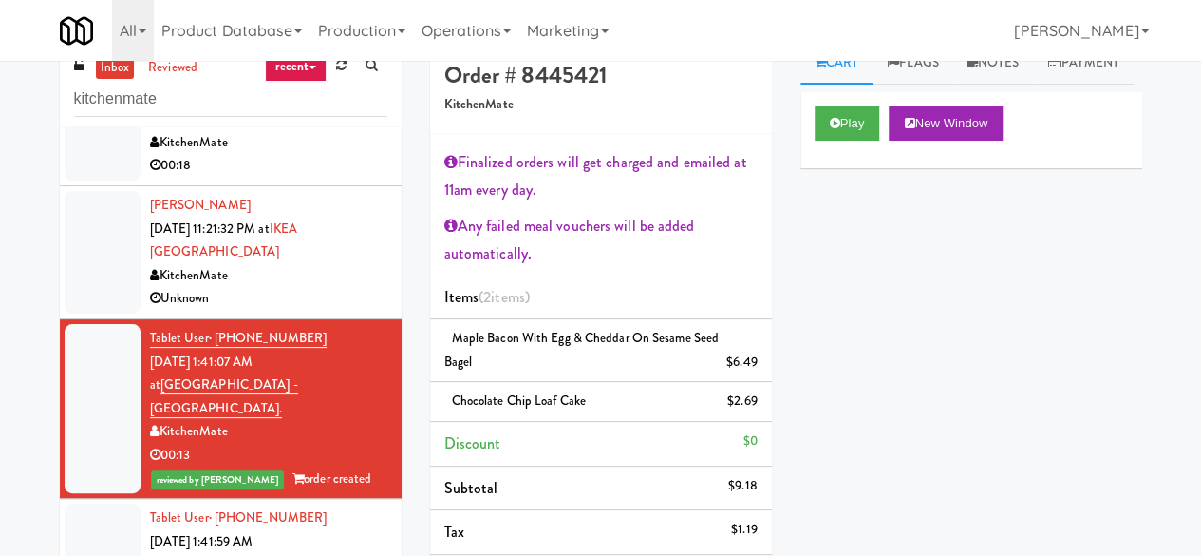
click at [287, 307] on div "Unknown" at bounding box center [268, 299] width 237 height 24
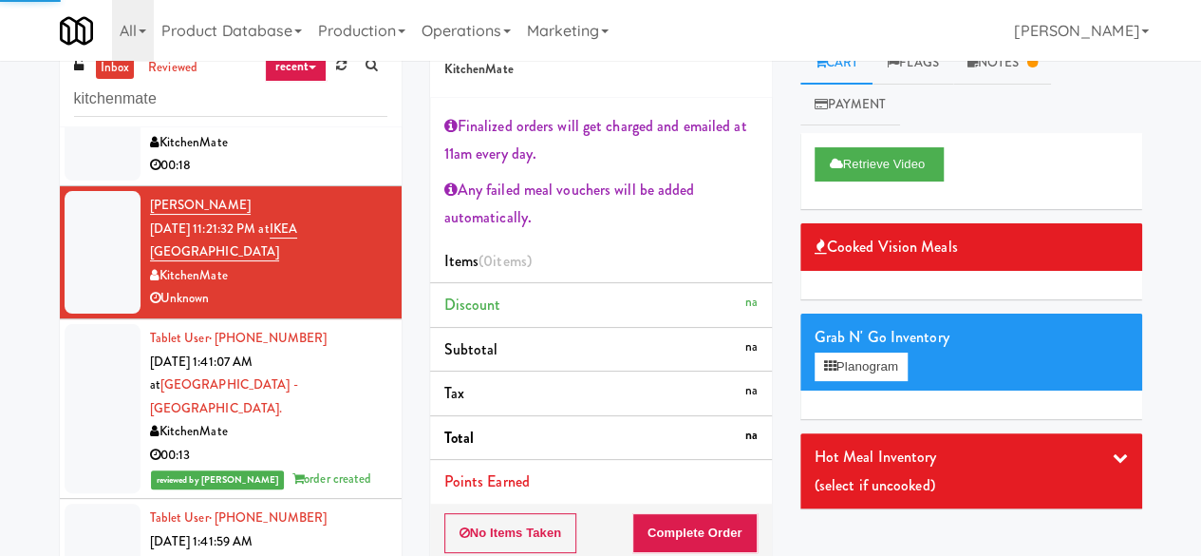
click at [163, 118] on div "inbox reviewed recent all unclear take inventory issue suspicious failed recent…" at bounding box center [231, 84] width 342 height 85
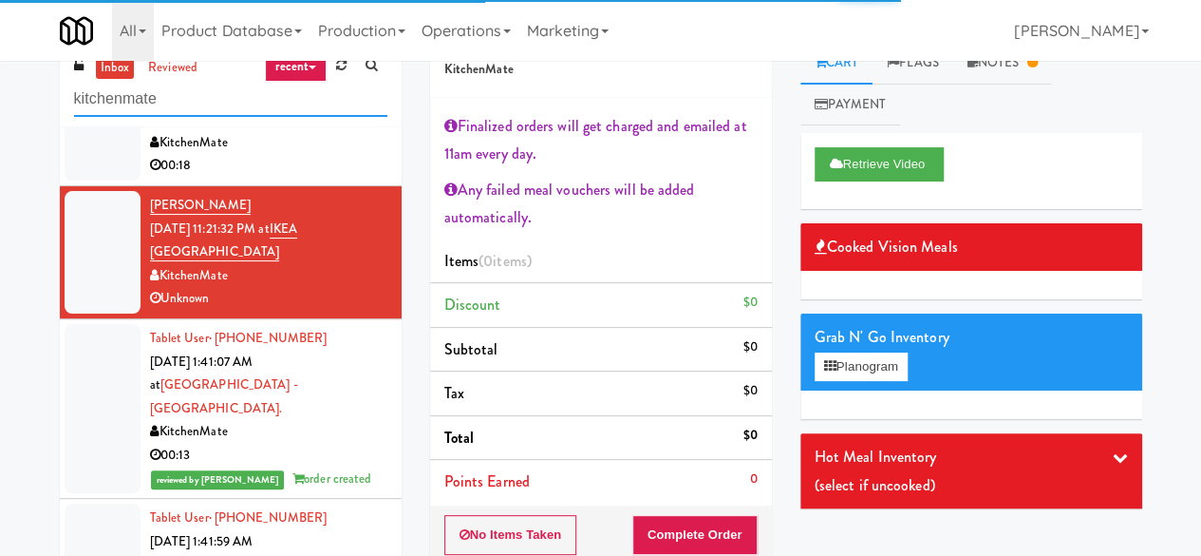
click at [164, 105] on input "kitchenmate" at bounding box center [230, 99] width 313 height 35
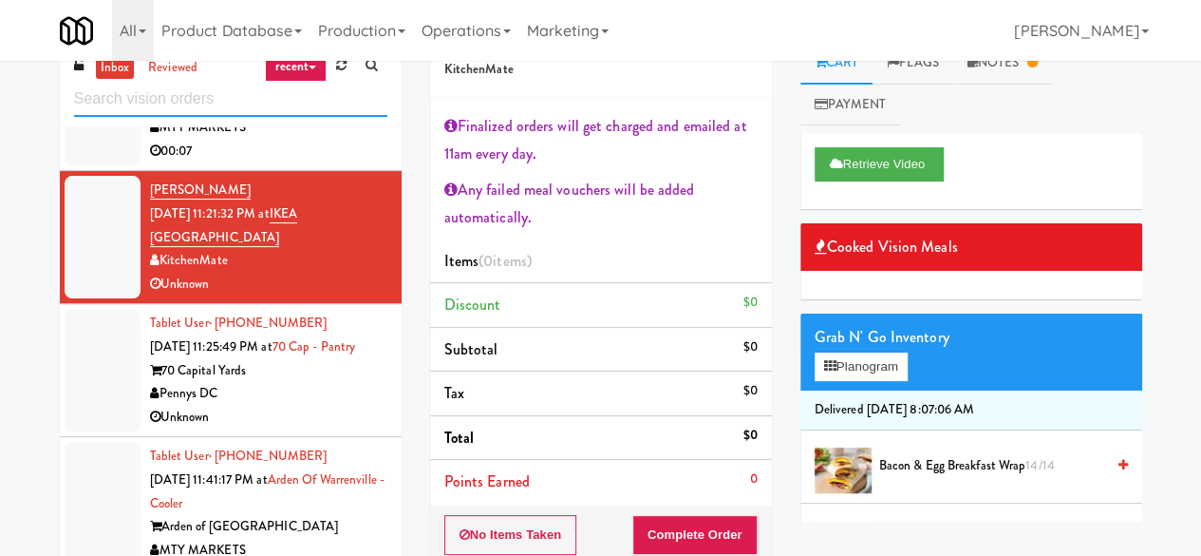
scroll to position [1248, 0]
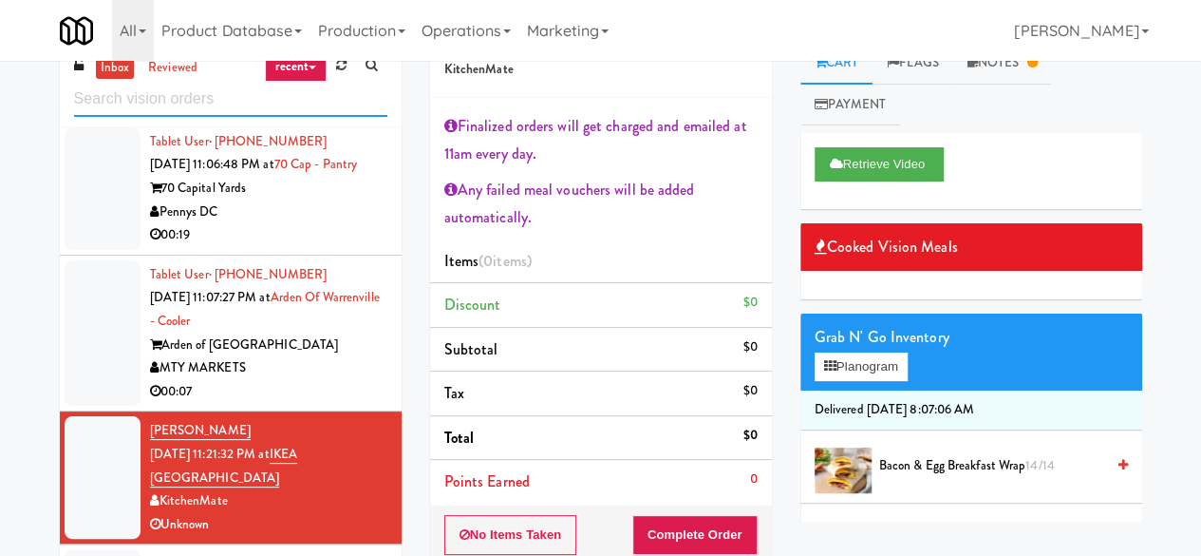
click at [140, 90] on input "text" at bounding box center [230, 99] width 313 height 35
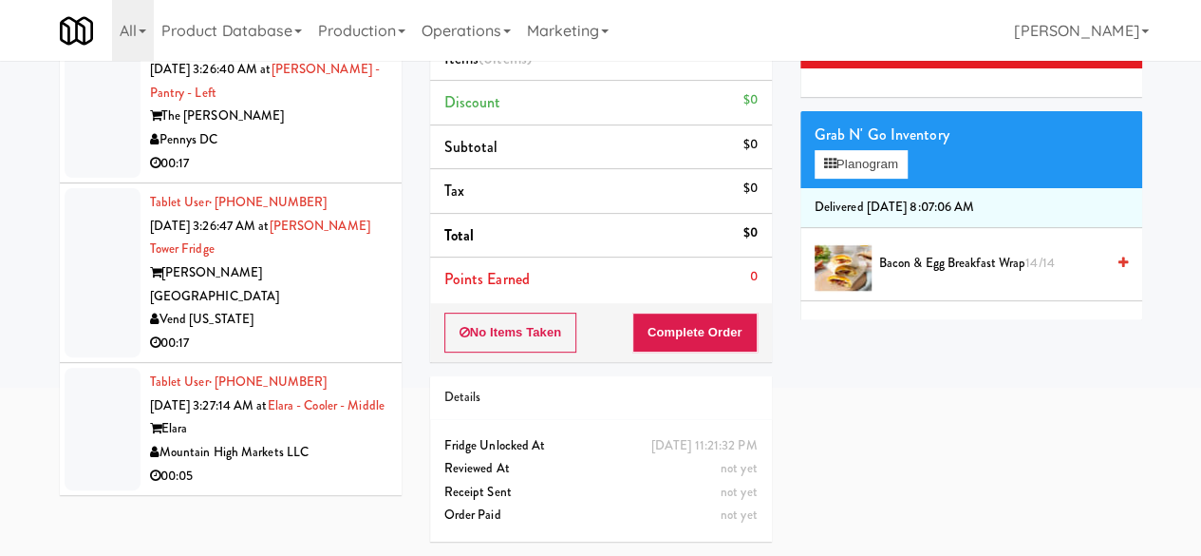
scroll to position [12068, 0]
click at [341, 417] on div "Elara" at bounding box center [268, 429] width 237 height 24
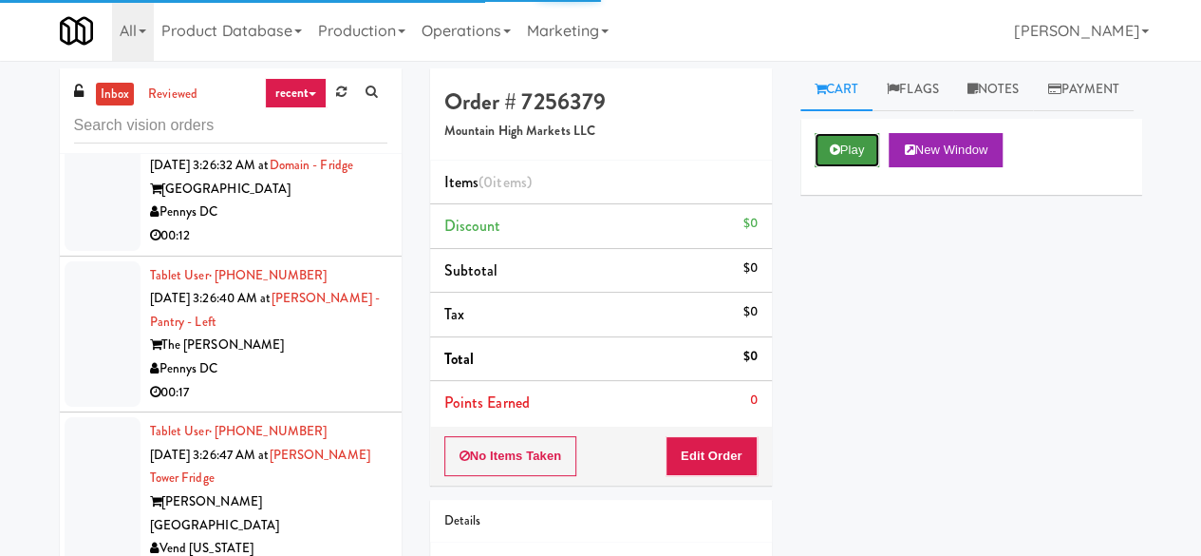
click at [834, 156] on icon at bounding box center [835, 149] width 10 height 12
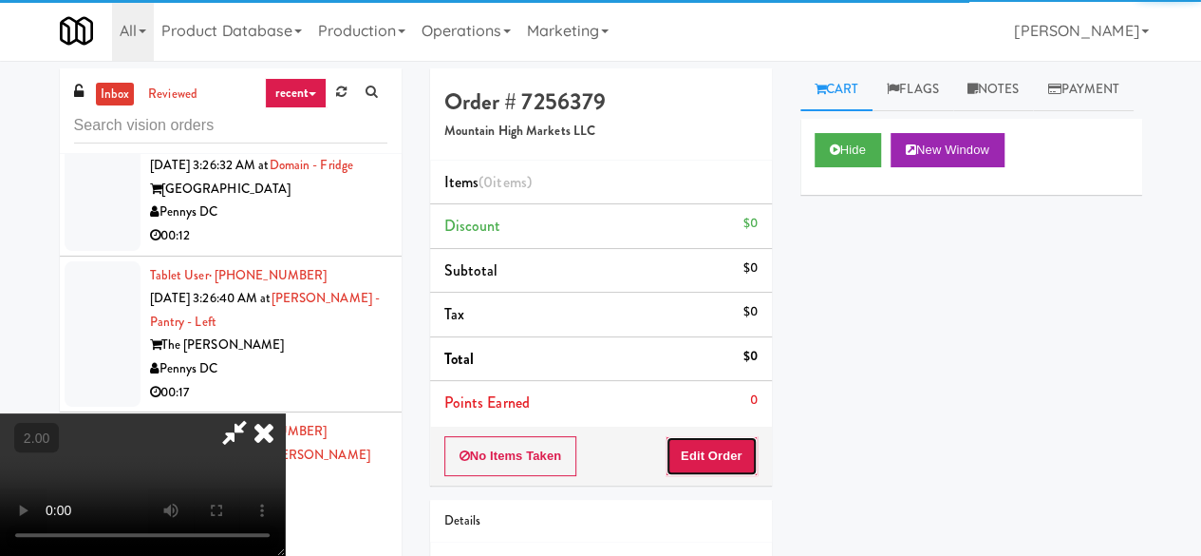
click at [708, 464] on button "Edit Order" at bounding box center [712, 456] width 92 height 40
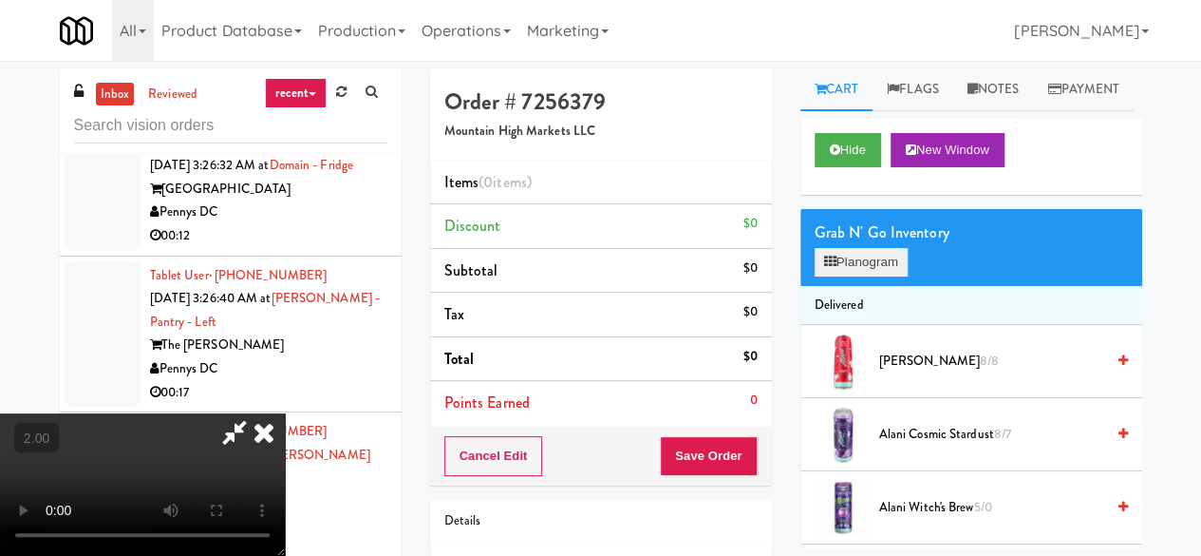
drag, startPoint x: 799, startPoint y: 305, endPoint x: 826, endPoint y: 306, distance: 27.6
click at [799, 305] on div "Cart Flags Notes Payment Hide New Window Grab N' Go Inventory Planogram Deliver…" at bounding box center [971, 308] width 370 height 480
click at [826, 268] on icon at bounding box center [830, 261] width 12 height 12
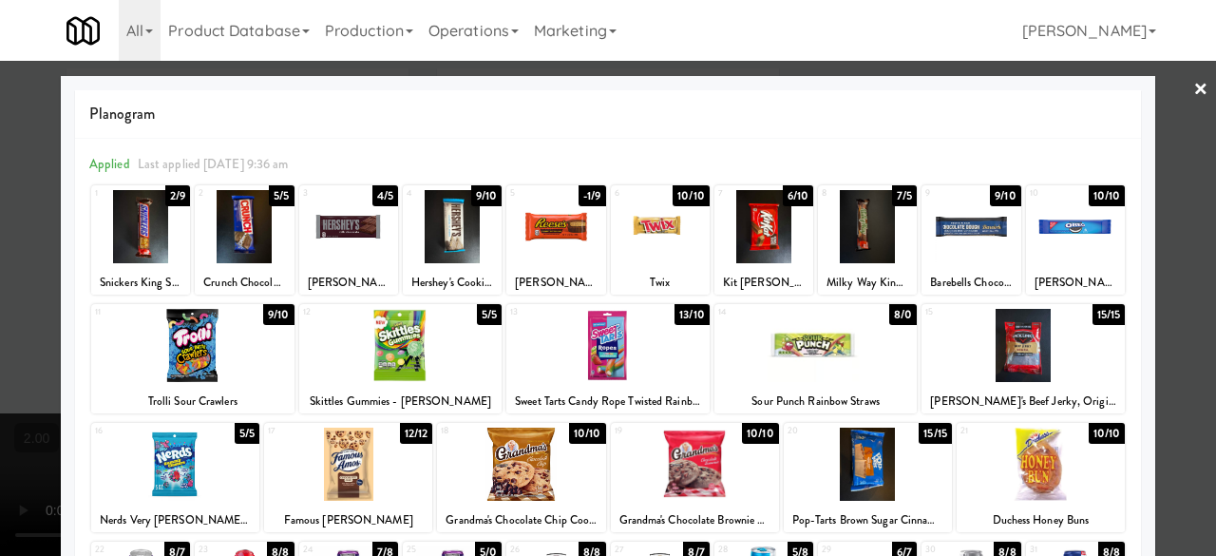
click at [663, 347] on div at bounding box center [607, 345] width 203 height 73
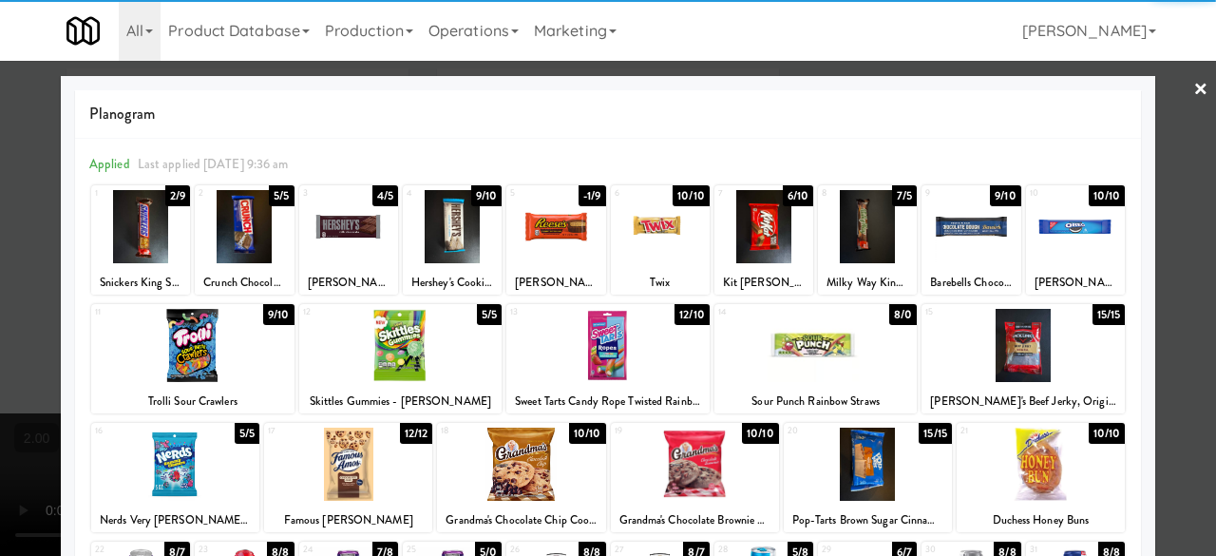
click at [1168, 108] on div at bounding box center [608, 278] width 1216 height 556
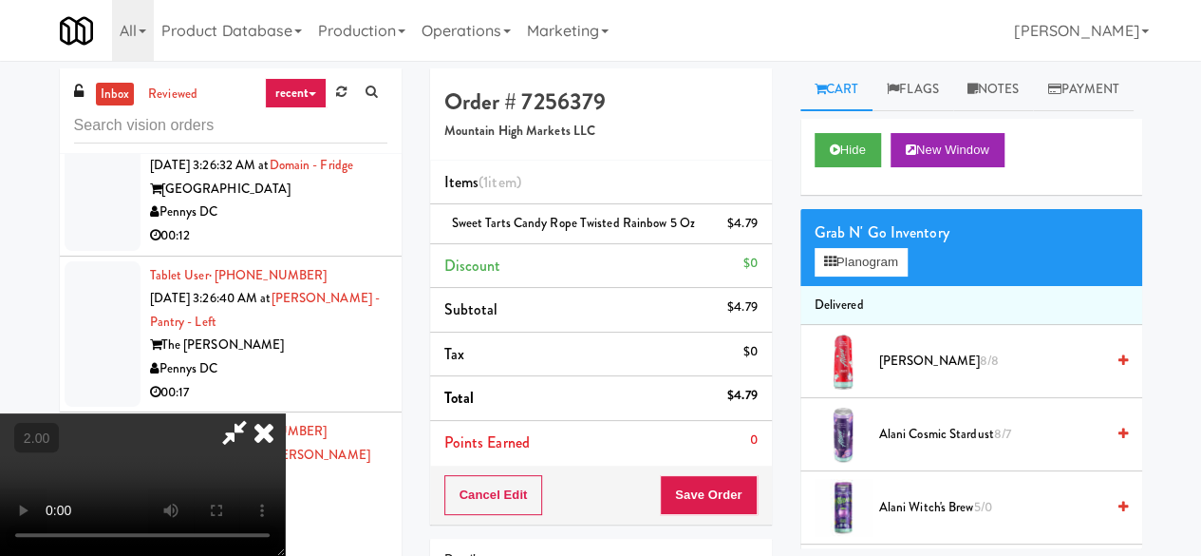
click at [256, 413] on icon at bounding box center [235, 432] width 44 height 38
click at [682, 477] on button "Save Order" at bounding box center [708, 495] width 97 height 40
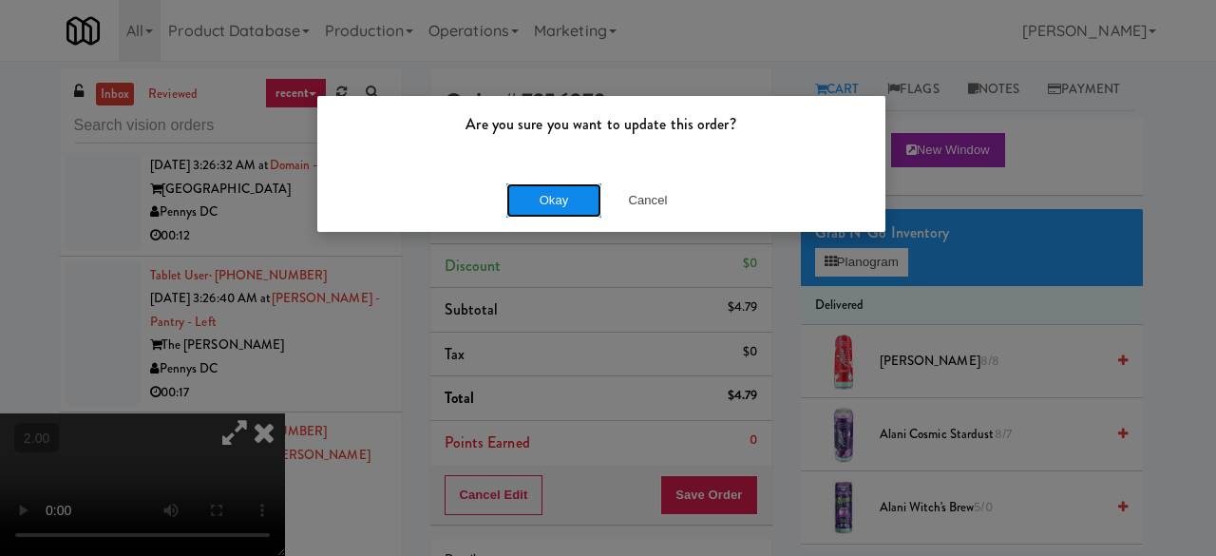
click at [534, 206] on button "Okay" at bounding box center [553, 200] width 95 height 34
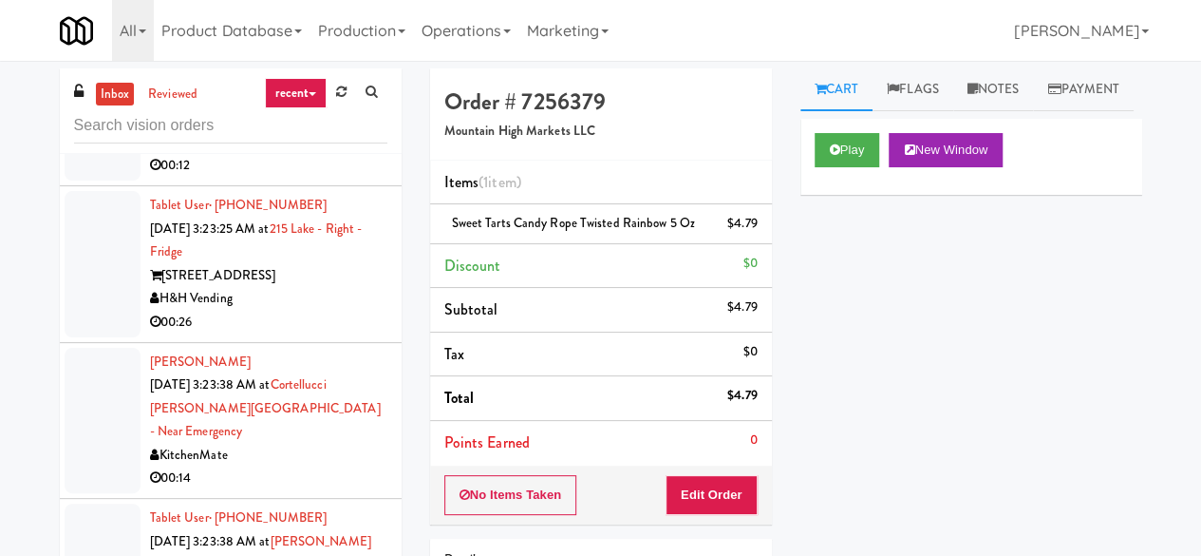
scroll to position [11023, 0]
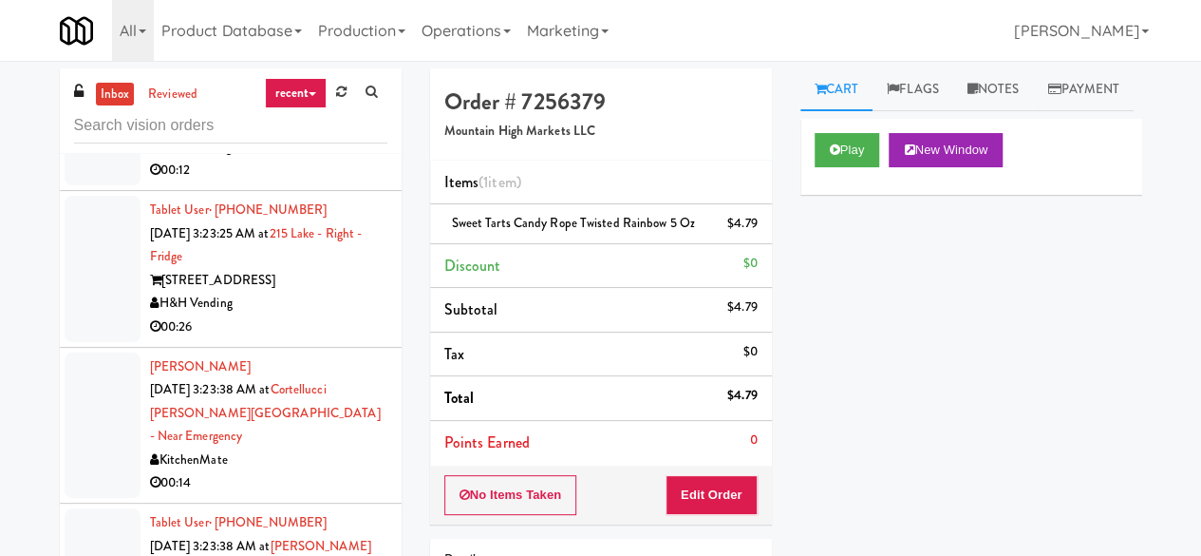
click at [334, 27] on div "00:07" at bounding box center [268, 15] width 237 height 24
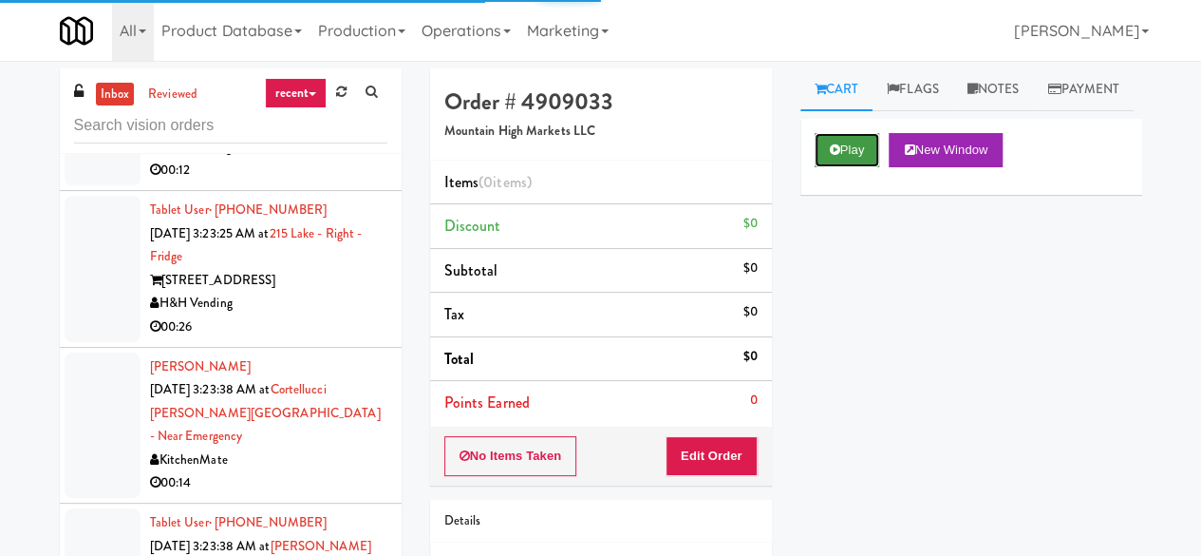
click at [838, 156] on icon at bounding box center [835, 149] width 10 height 12
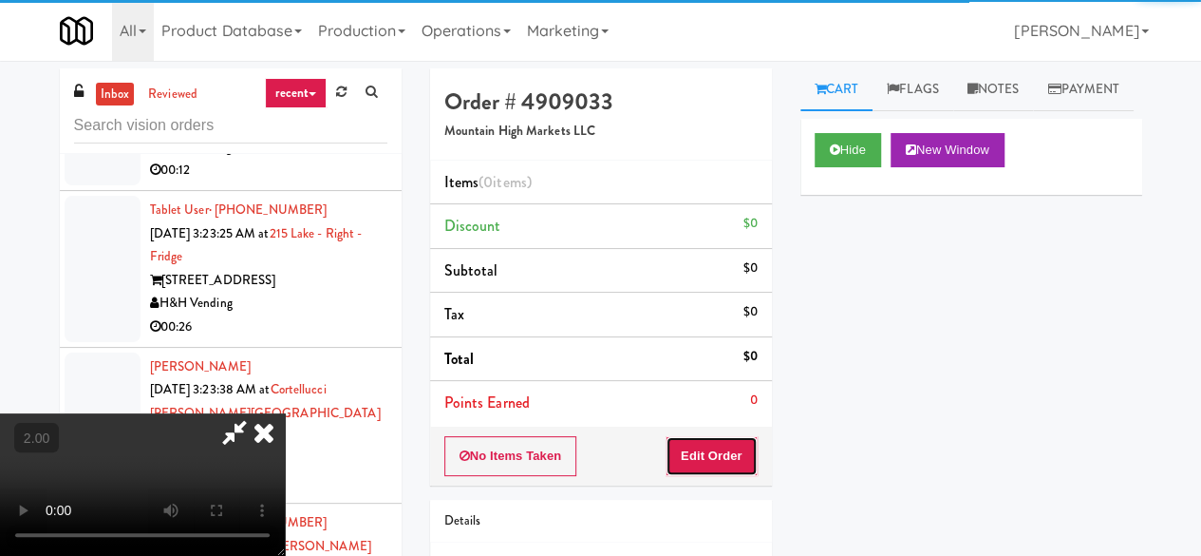
click at [727, 450] on button "Edit Order" at bounding box center [712, 456] width 92 height 40
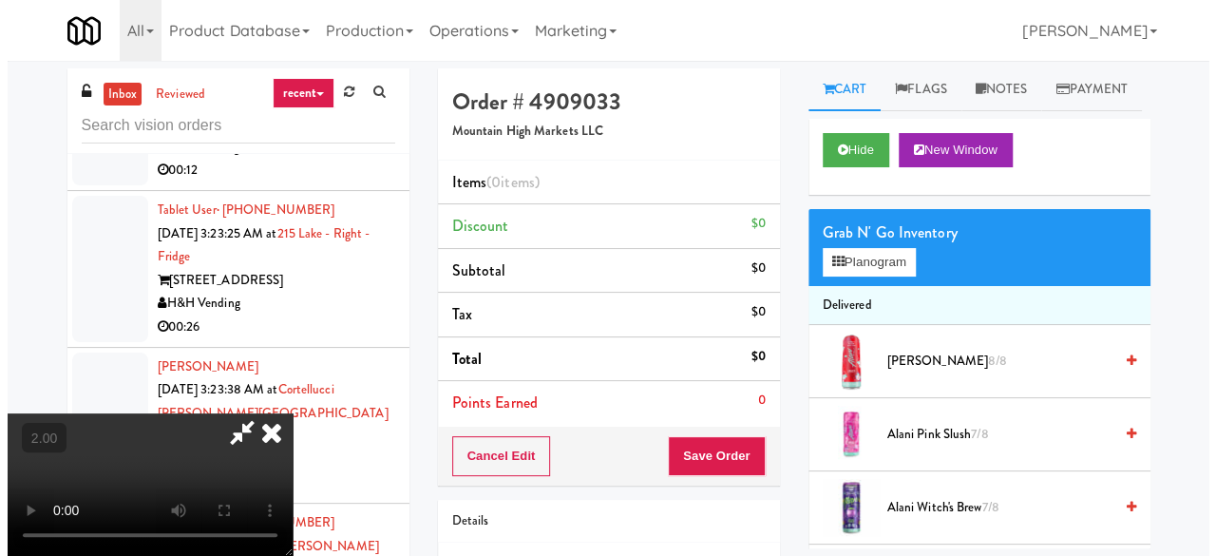
scroll to position [39, 0]
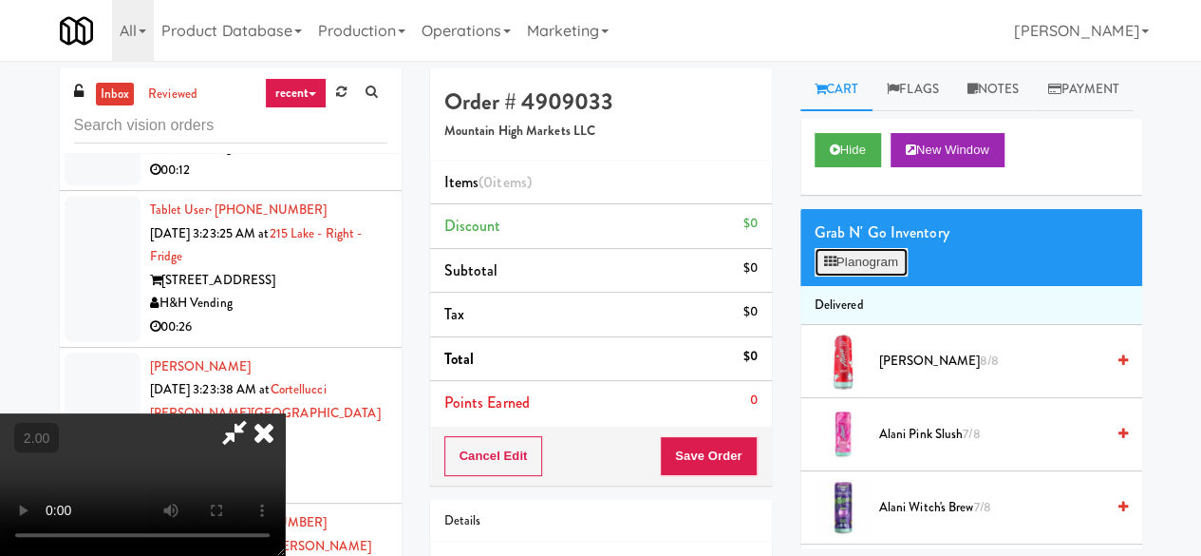
click at [845, 276] on button "Planogram" at bounding box center [861, 262] width 93 height 28
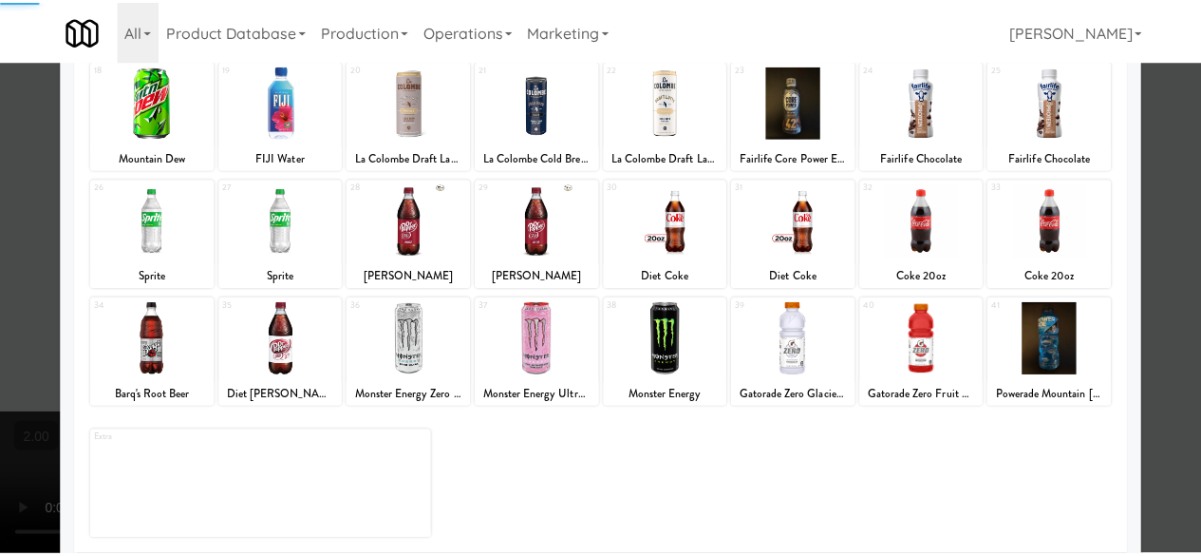
scroll to position [376, 0]
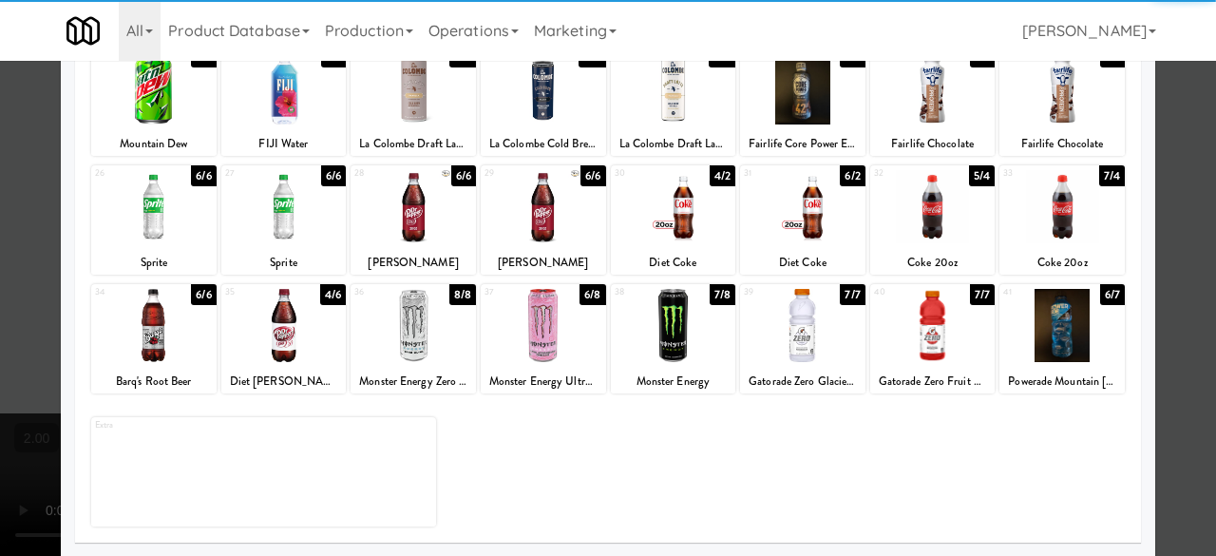
drag, startPoint x: 534, startPoint y: 312, endPoint x: 646, endPoint y: 341, distance: 115.6
click at [534, 313] on div at bounding box center [543, 325] width 125 height 73
click at [1178, 160] on div at bounding box center [608, 278] width 1216 height 556
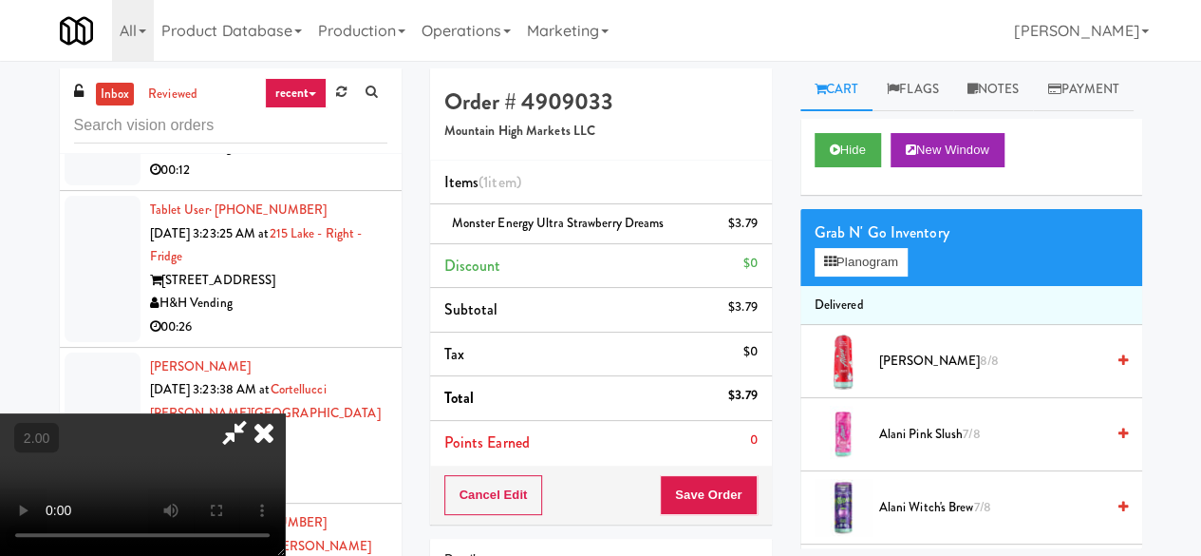
click at [256, 413] on icon at bounding box center [235, 432] width 44 height 38
click at [703, 473] on div "Cancel Edit Save Order" at bounding box center [601, 494] width 342 height 59
click at [702, 481] on button "Save Order" at bounding box center [708, 495] width 97 height 40
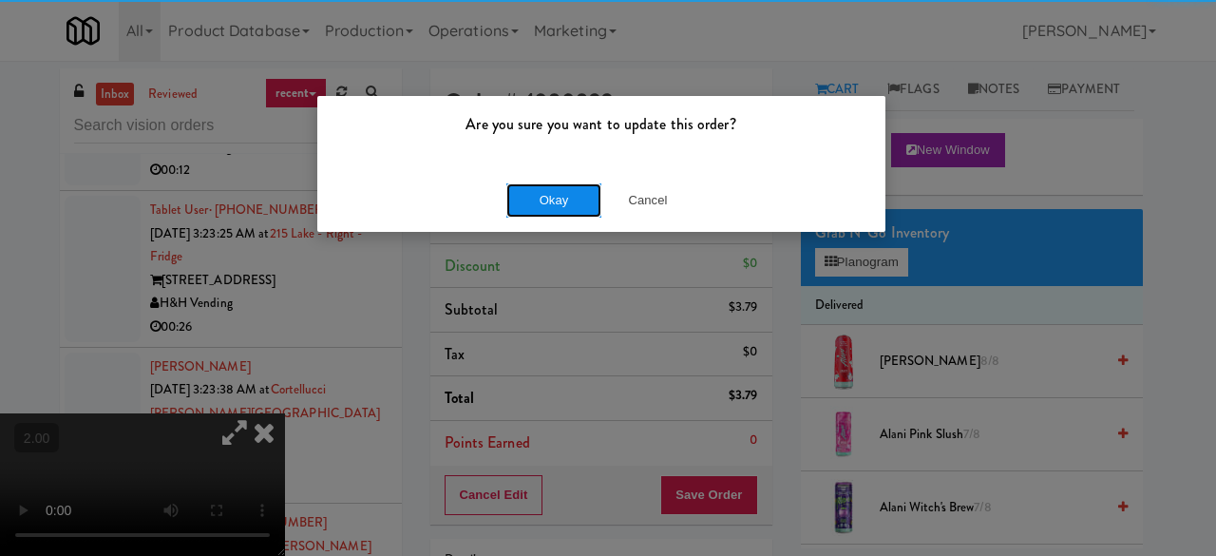
click at [541, 189] on button "Okay" at bounding box center [553, 200] width 95 height 34
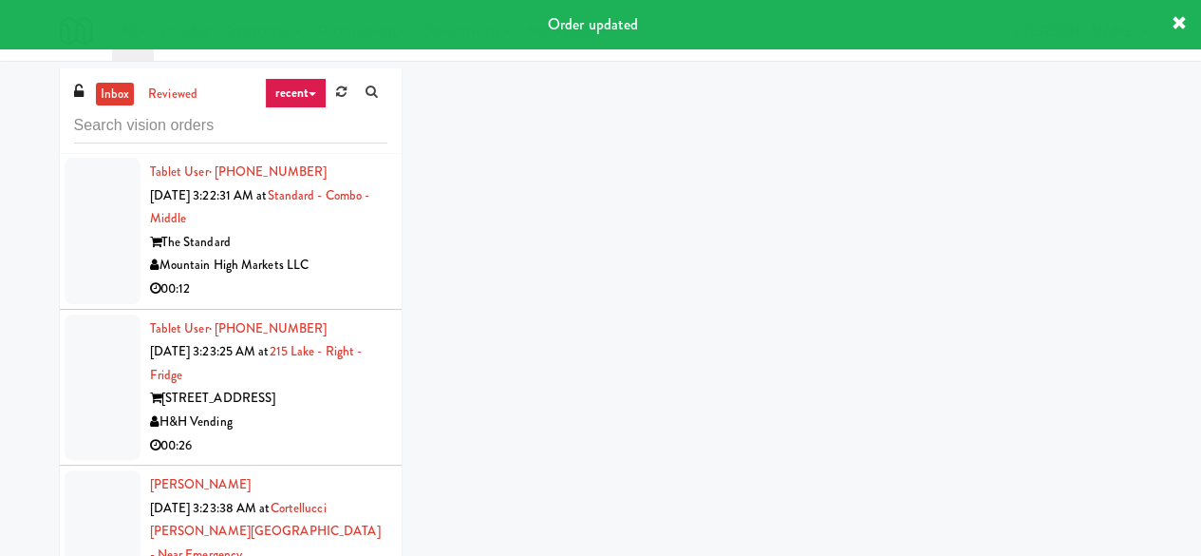
scroll to position [10833, 0]
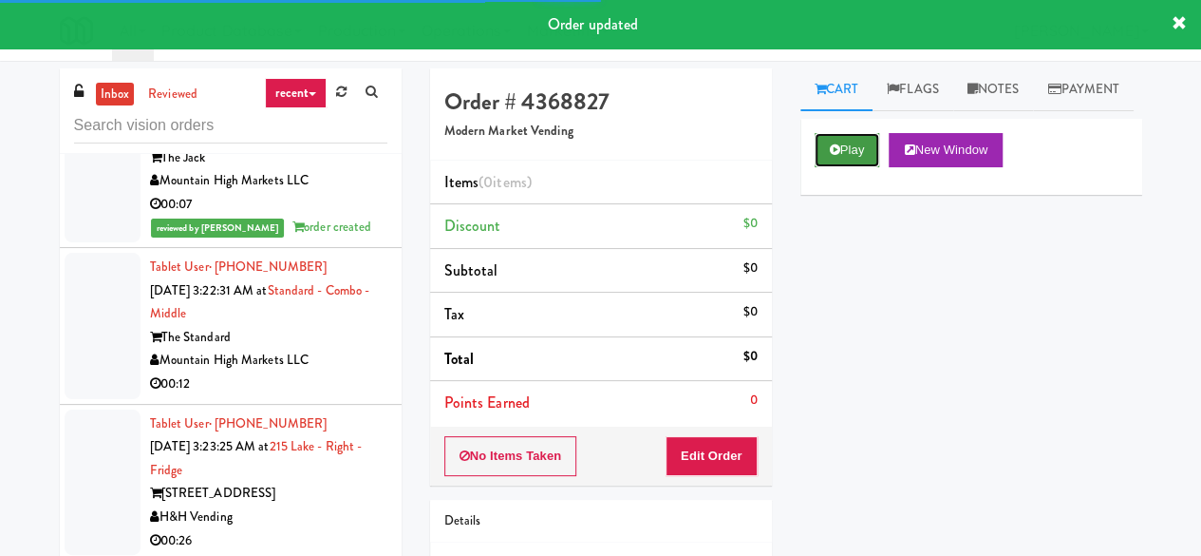
click at [837, 156] on icon at bounding box center [835, 149] width 10 height 12
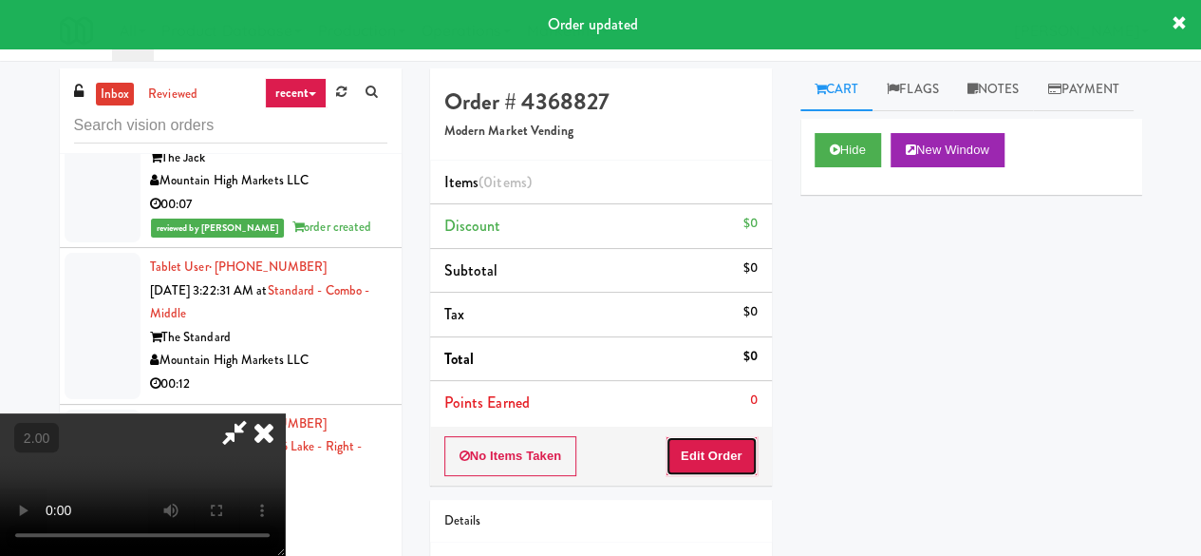
click at [704, 470] on button "Edit Order" at bounding box center [712, 456] width 92 height 40
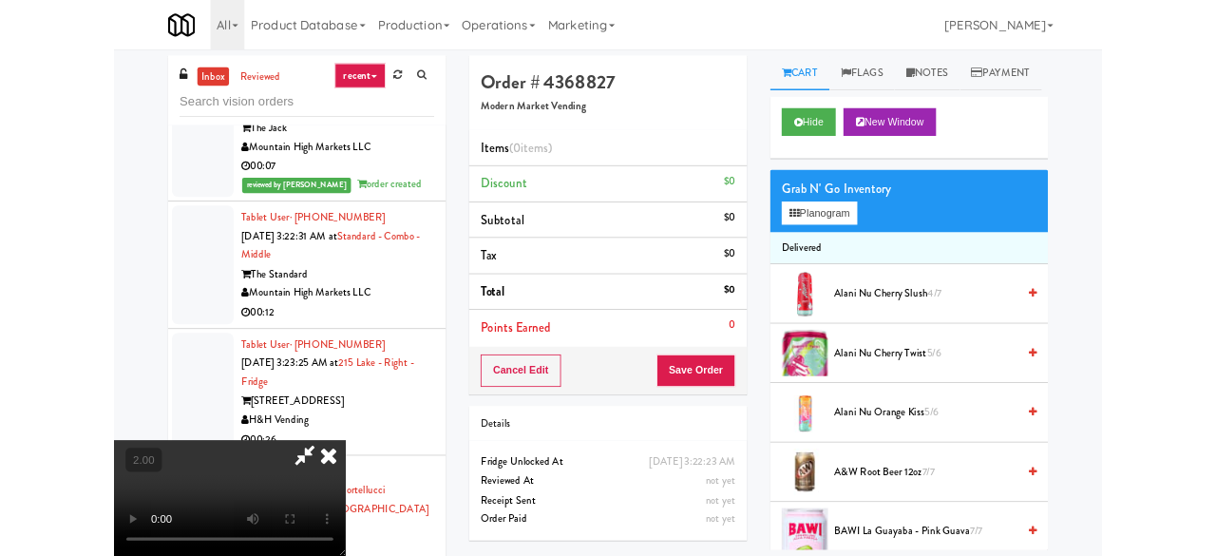
scroll to position [39, 0]
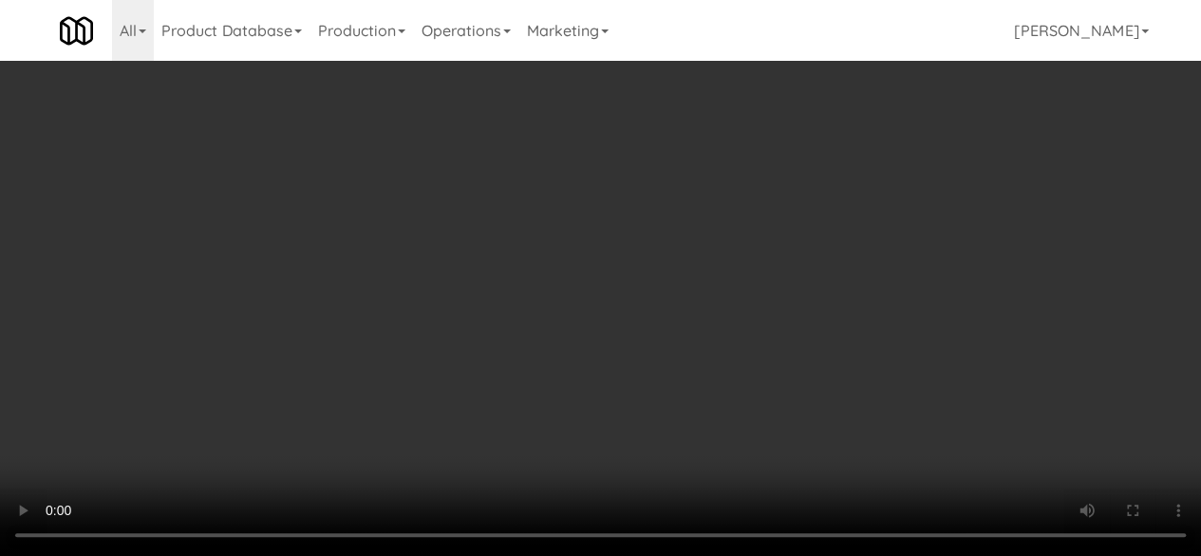
click at [887, 286] on div "Grab N' Go Inventory Planogram" at bounding box center [972, 247] width 342 height 77
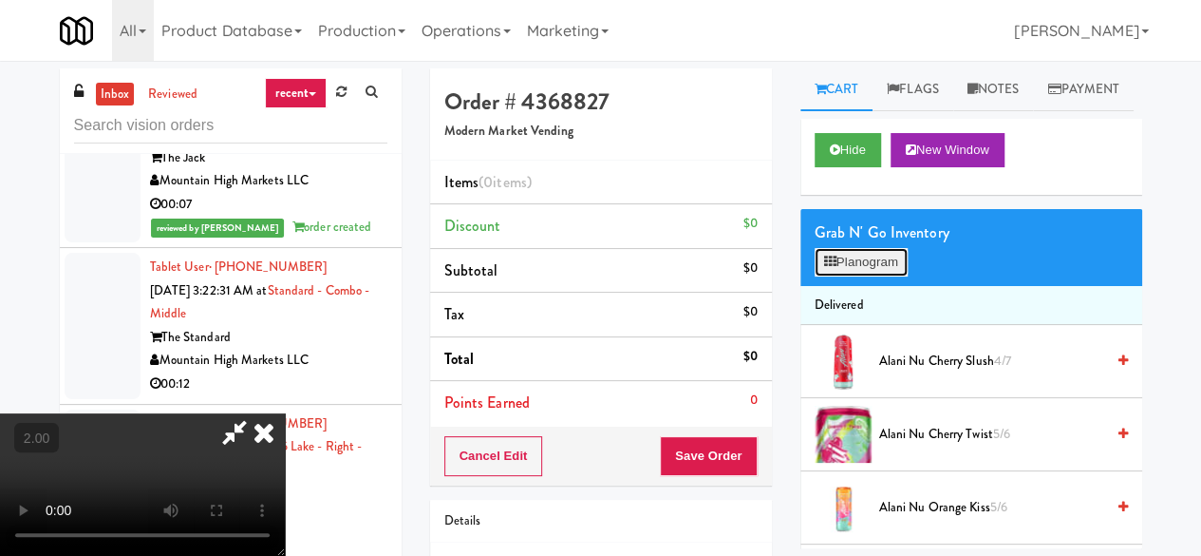
click at [866, 276] on button "Planogram" at bounding box center [861, 262] width 93 height 28
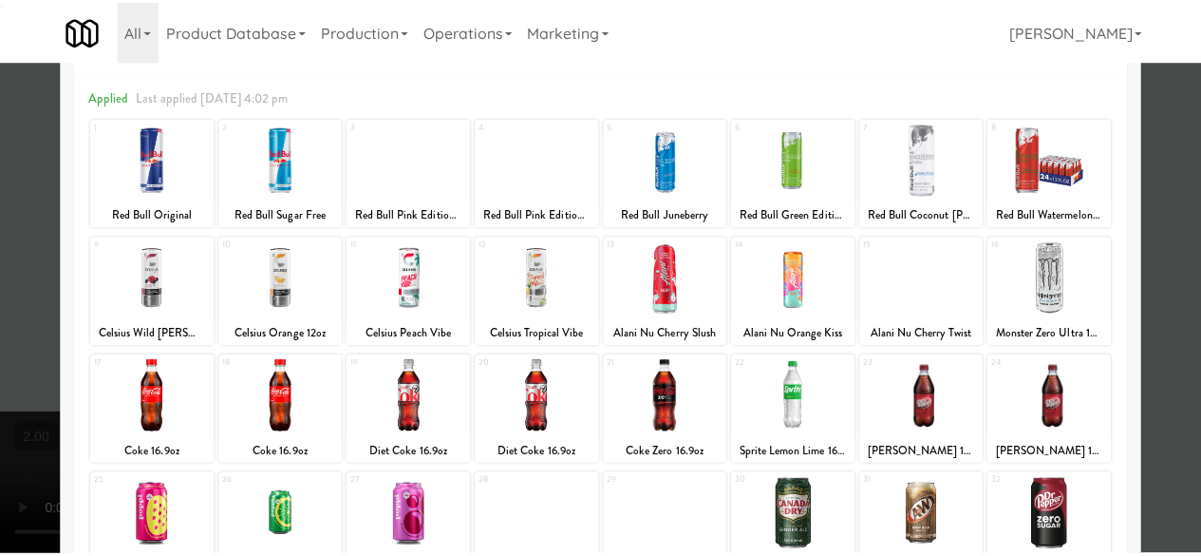
scroll to position [190, 0]
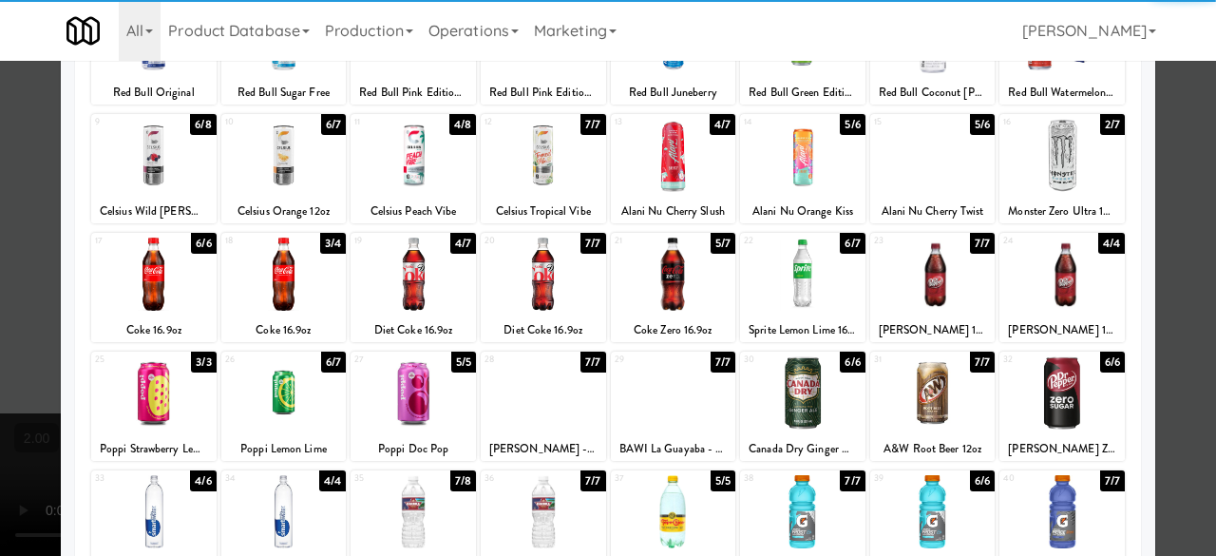
drag, startPoint x: 298, startPoint y: 287, endPoint x: 351, endPoint y: 274, distance: 54.8
click at [299, 288] on div at bounding box center [283, 273] width 125 height 73
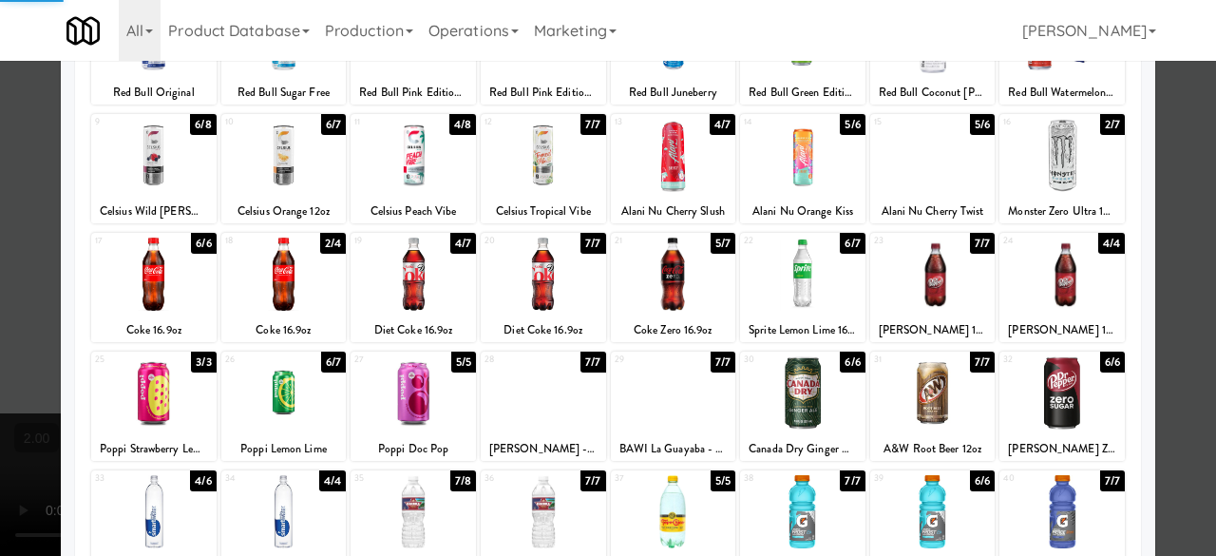
click at [406, 278] on div at bounding box center [412, 273] width 125 height 73
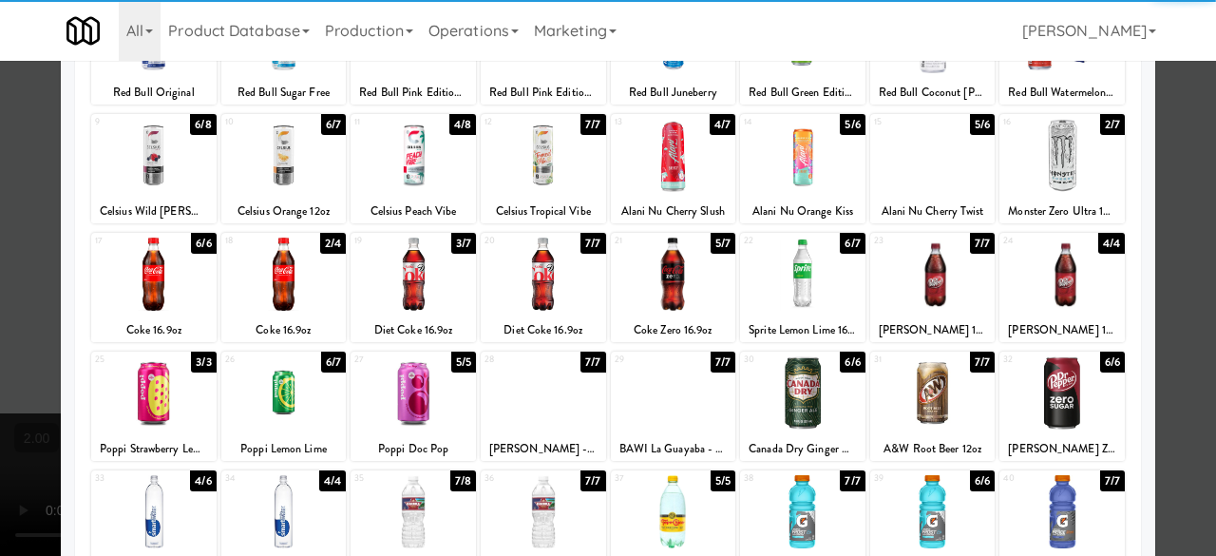
click at [1176, 160] on div at bounding box center [608, 278] width 1216 height 556
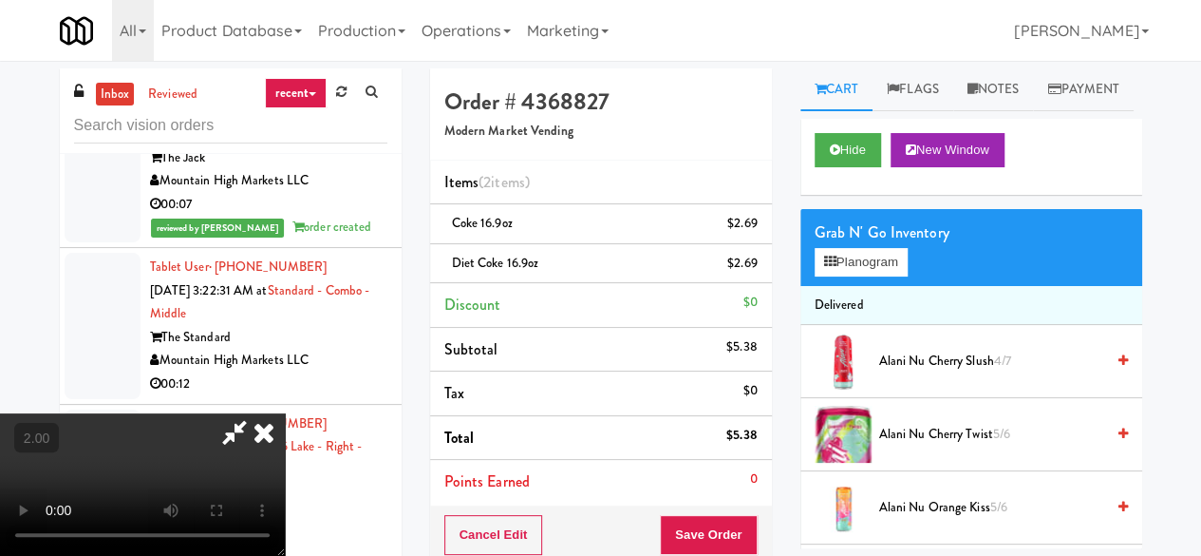
click at [256, 413] on icon at bounding box center [235, 432] width 44 height 38
click at [670, 521] on button "Save Order" at bounding box center [708, 535] width 97 height 40
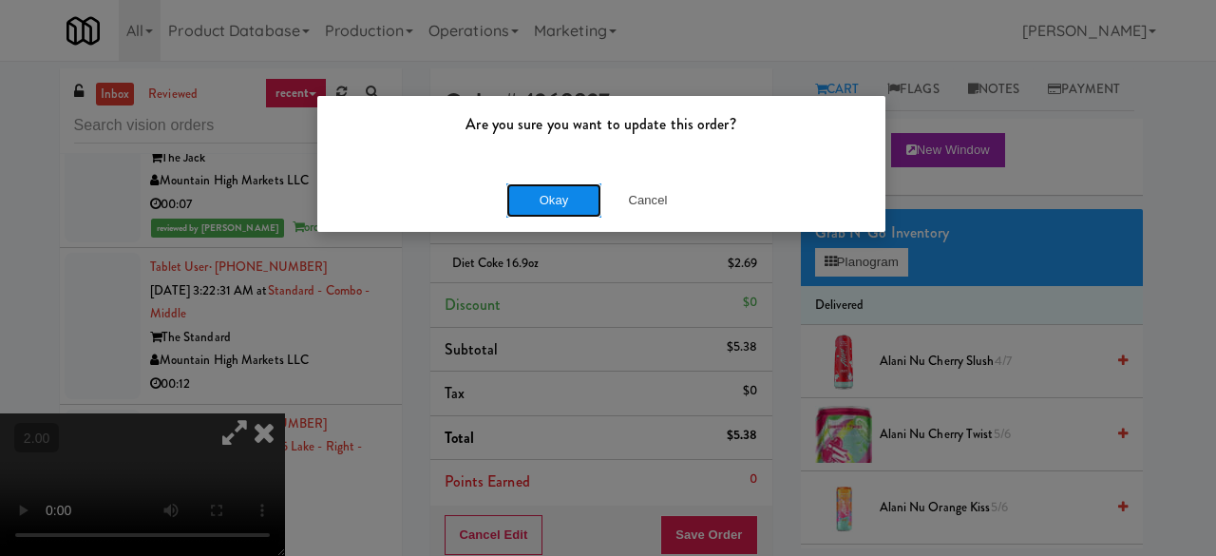
click at [581, 199] on button "Okay" at bounding box center [553, 200] width 95 height 34
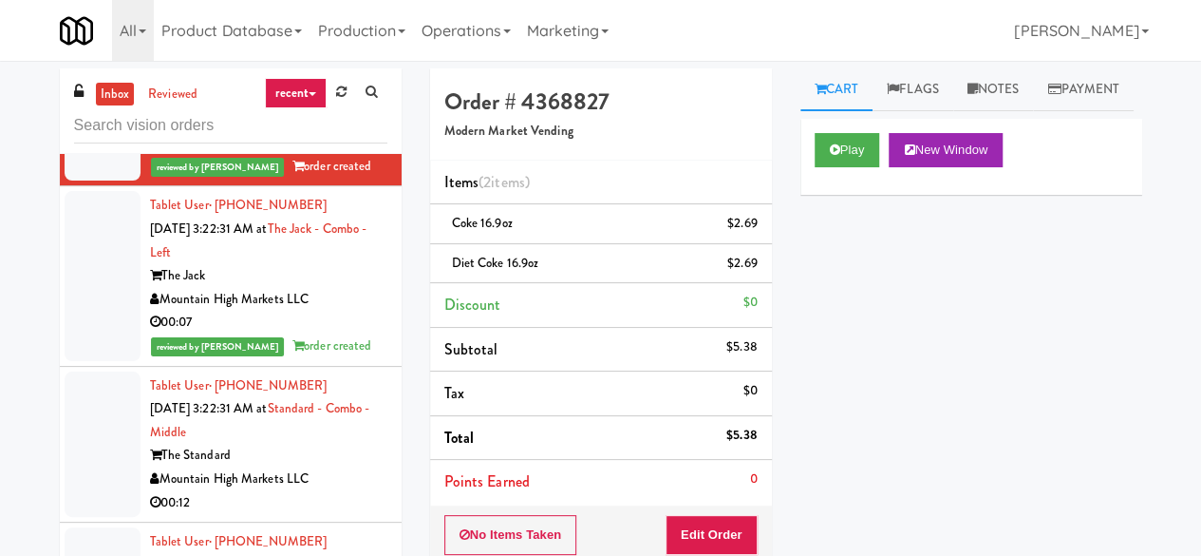
click at [335, 22] on div "00:16" at bounding box center [268, 10] width 237 height 24
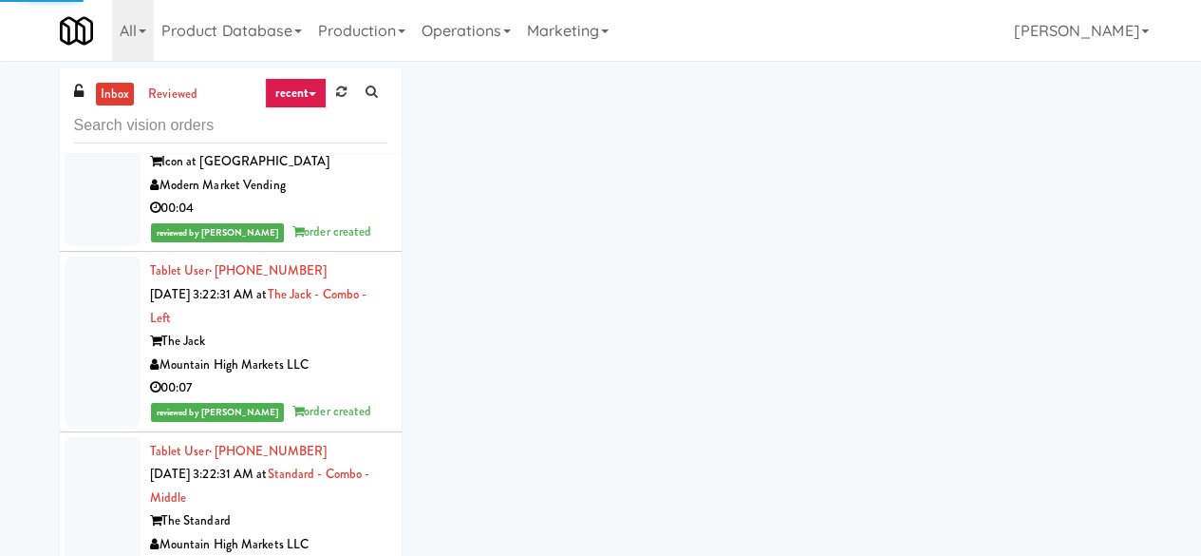
scroll to position [10643, 0]
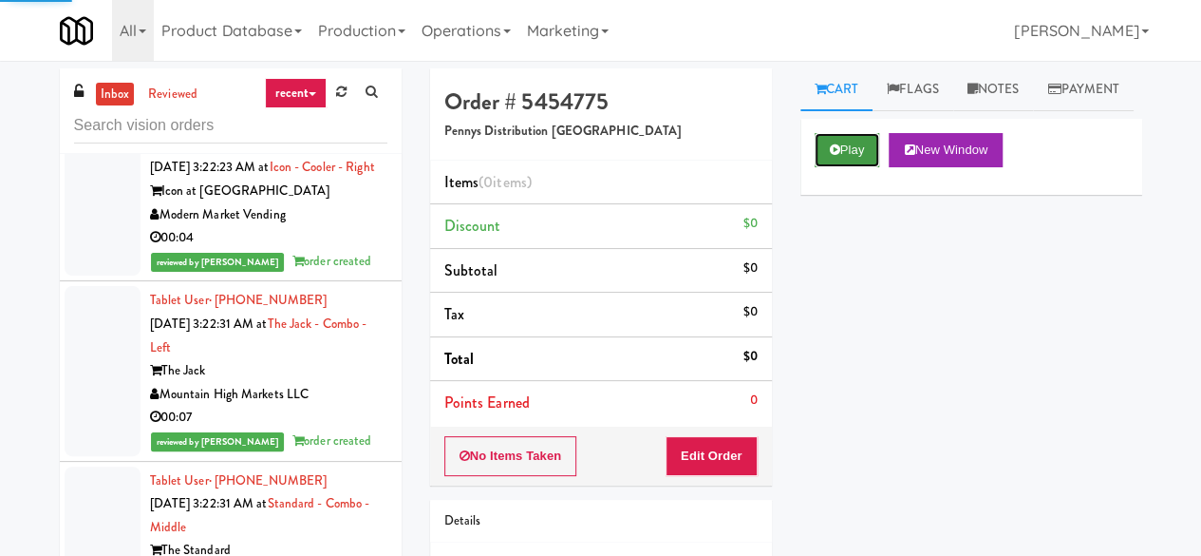
click at [847, 167] on button "Play" at bounding box center [848, 150] width 66 height 34
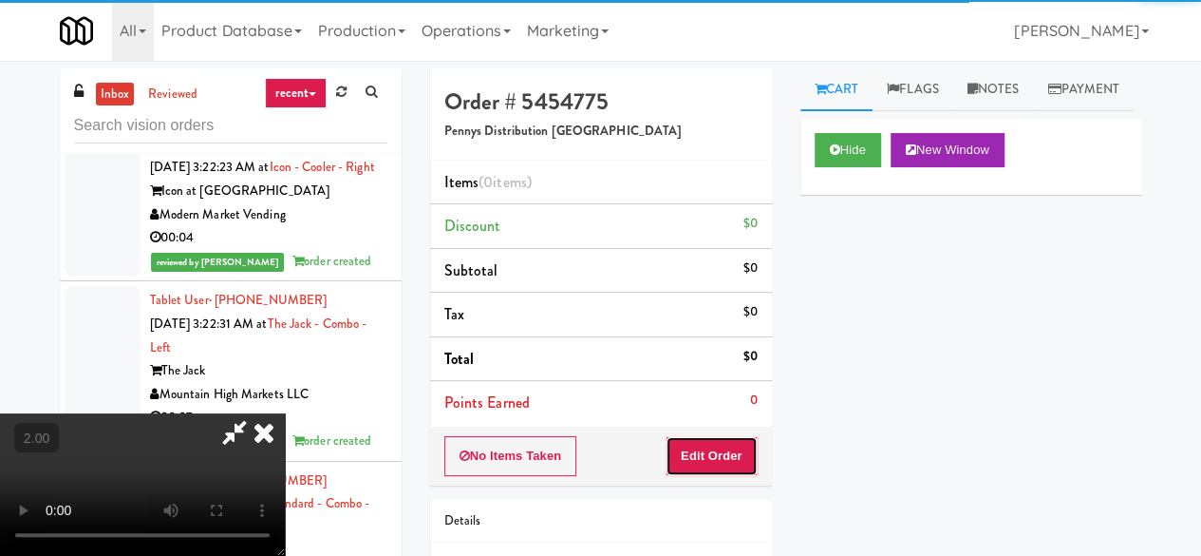
click at [739, 457] on button "Edit Order" at bounding box center [712, 456] width 92 height 40
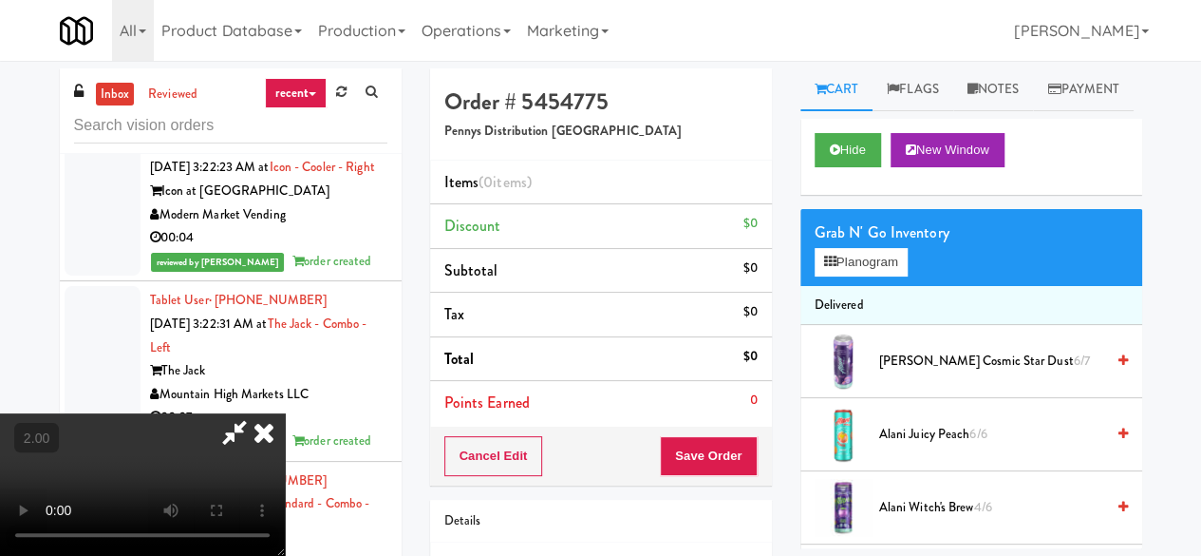
click at [285, 413] on icon at bounding box center [264, 432] width 42 height 38
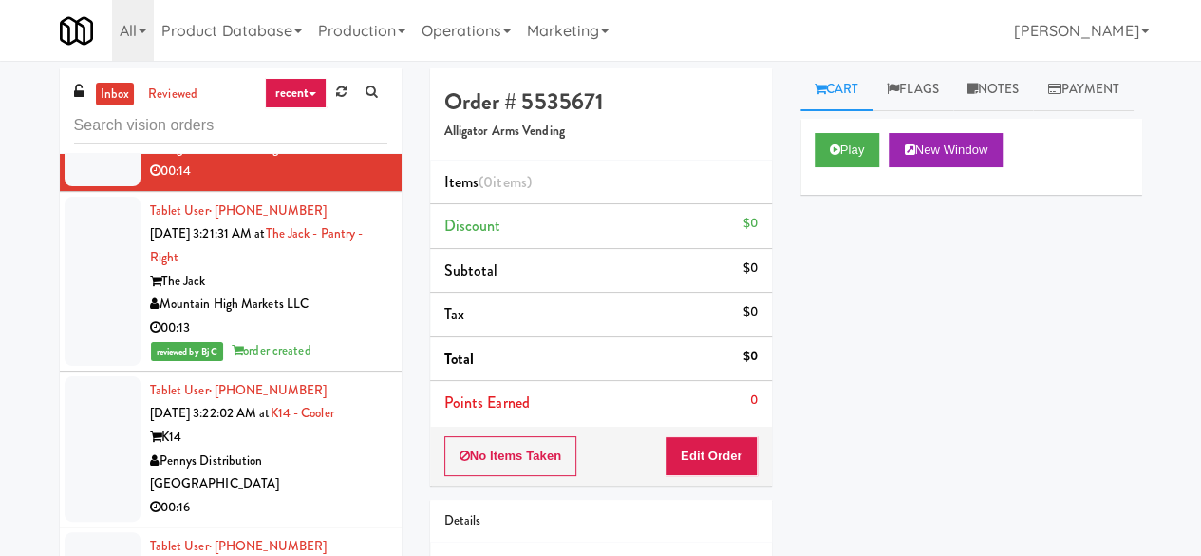
scroll to position [10263, 0]
click at [347, 28] on div "Pennys DC" at bounding box center [268, 17] width 237 height 24
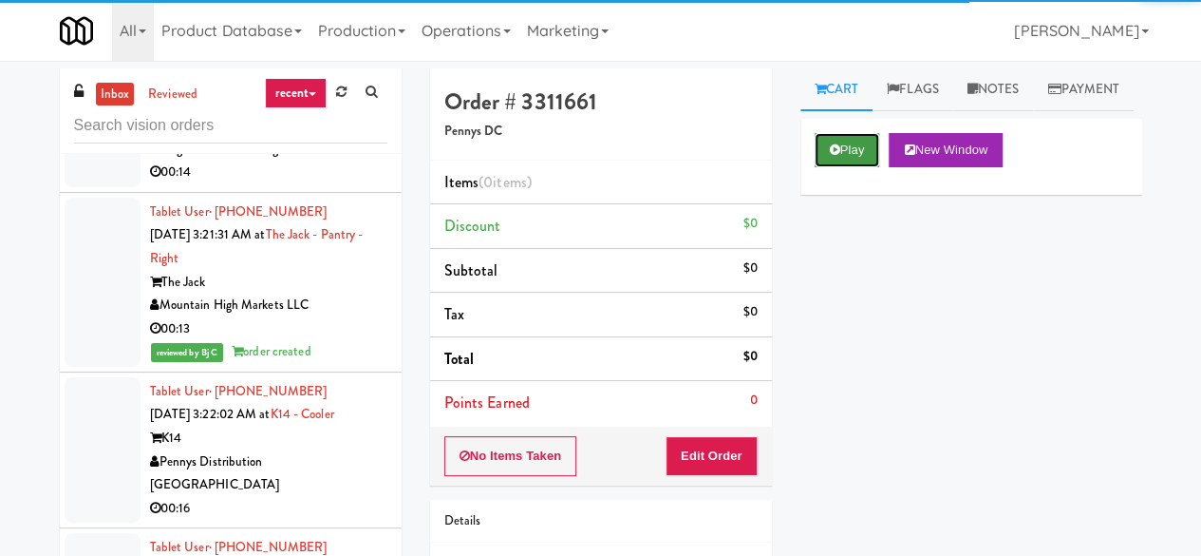
click at [849, 167] on button "Play" at bounding box center [848, 150] width 66 height 34
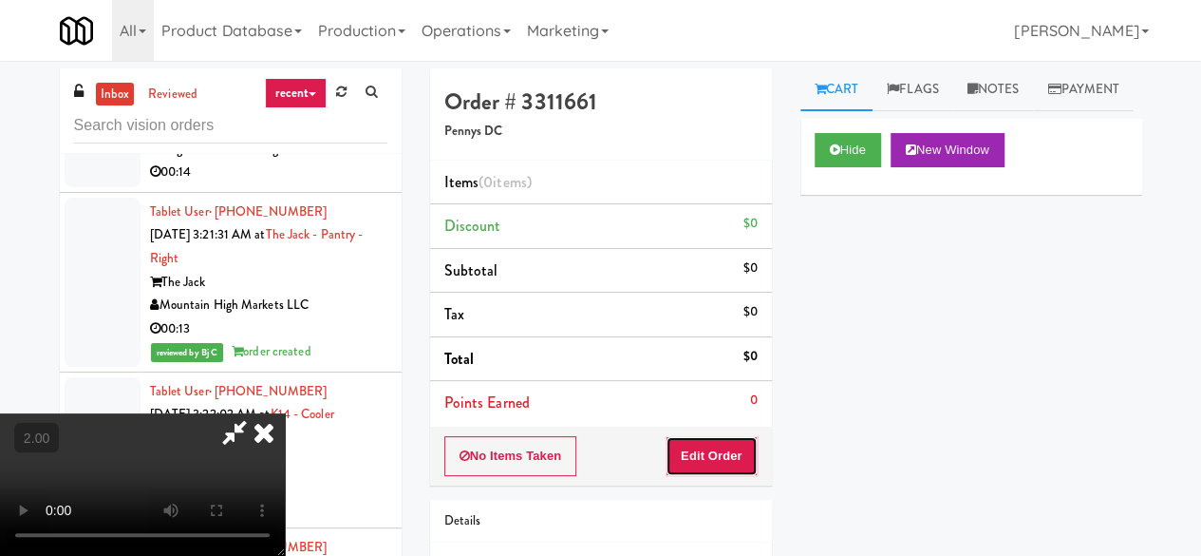
click at [733, 449] on button "Edit Order" at bounding box center [712, 456] width 92 height 40
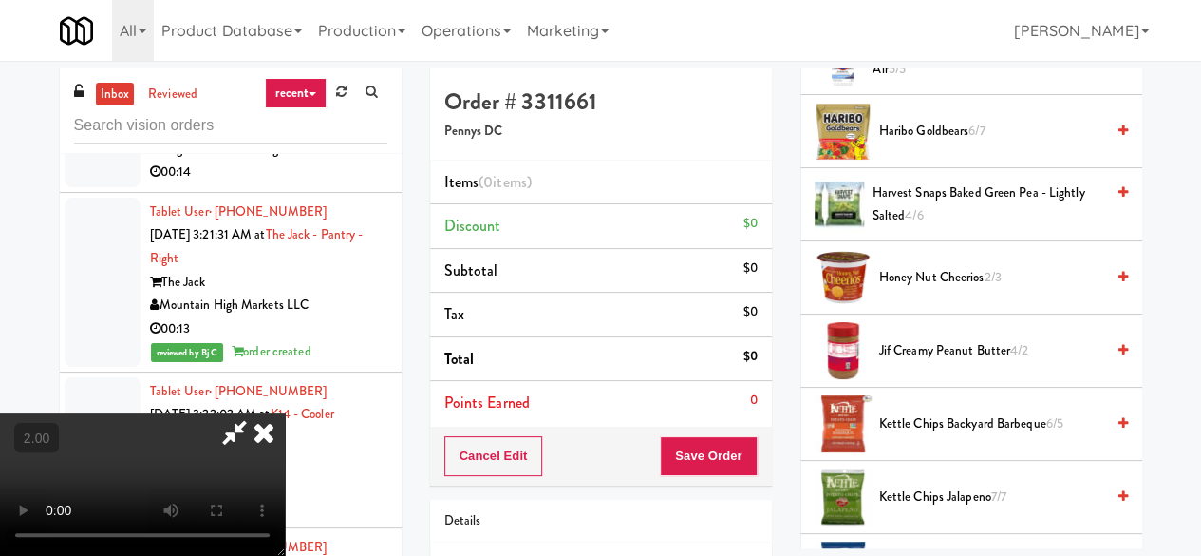
scroll to position [570, 0]
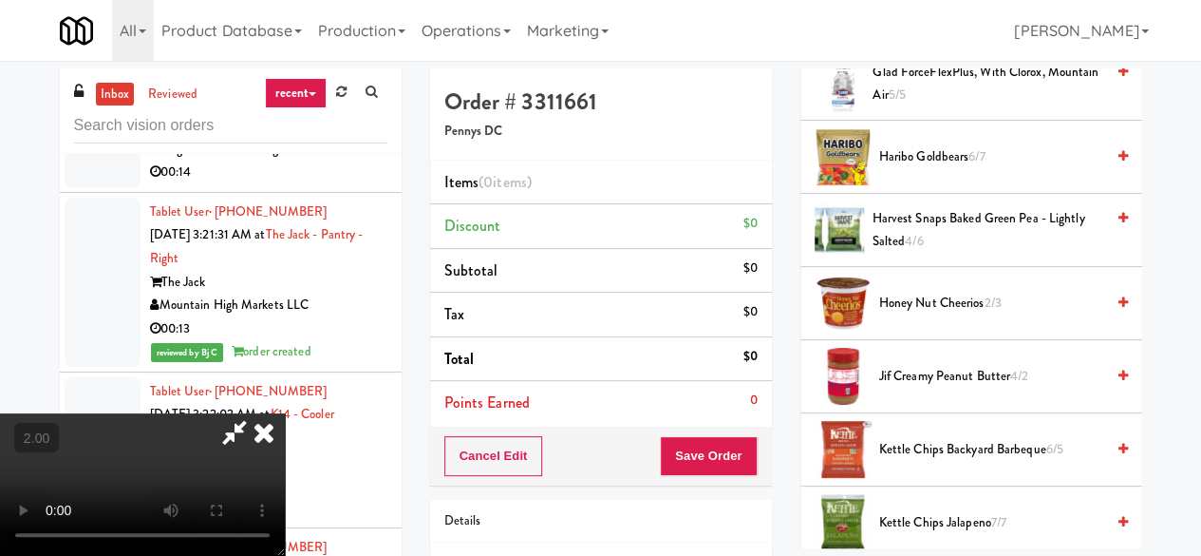
click at [915, 169] on span "Haribo Goldbears 6/7" at bounding box center [991, 157] width 225 height 24
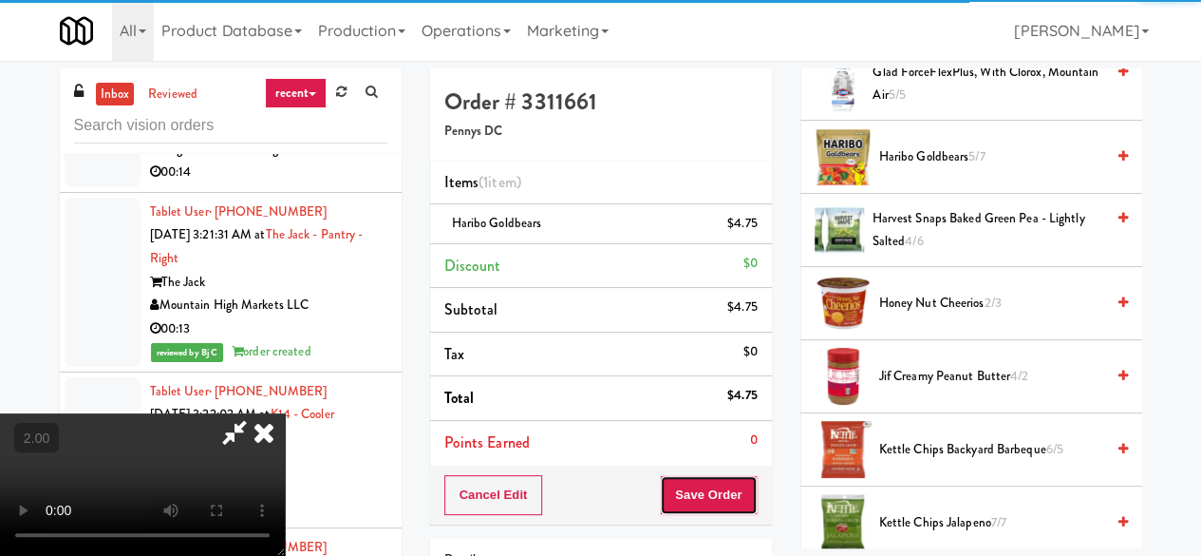
click at [738, 495] on button "Save Order" at bounding box center [708, 495] width 97 height 40
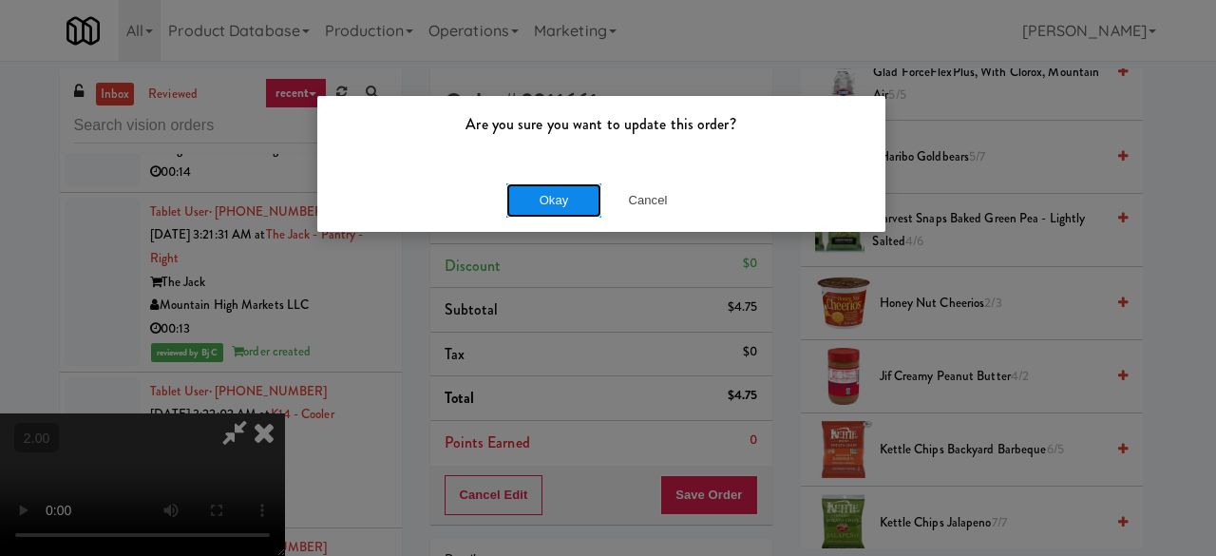
drag, startPoint x: 507, startPoint y: 191, endPoint x: 517, endPoint y: 194, distance: 9.9
click at [509, 191] on button "Okay" at bounding box center [553, 200] width 95 height 34
click at [513, 192] on button "Okay" at bounding box center [553, 200] width 95 height 34
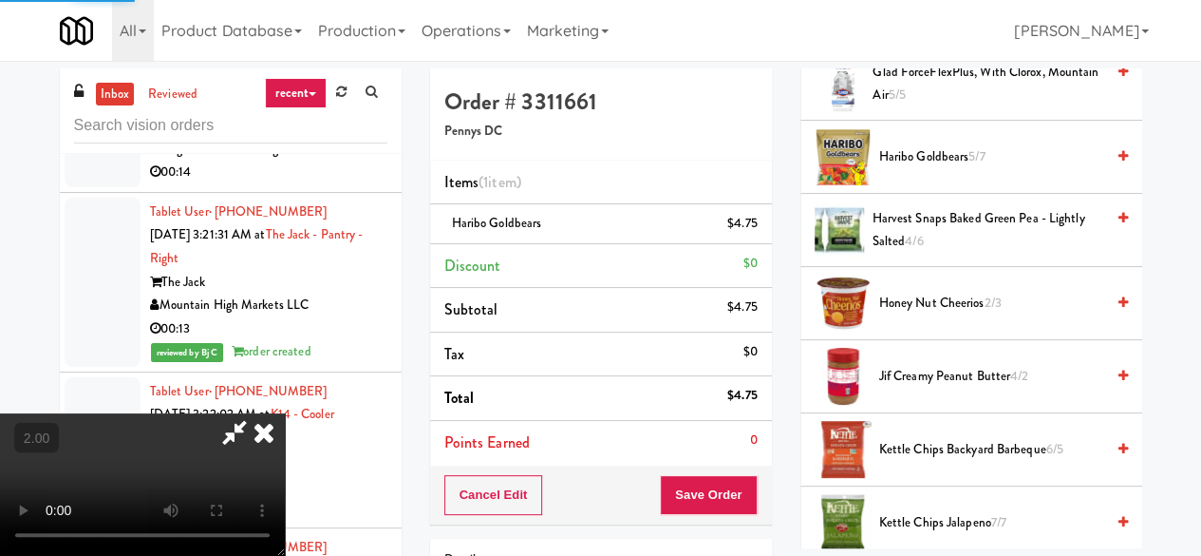
scroll to position [323, 0]
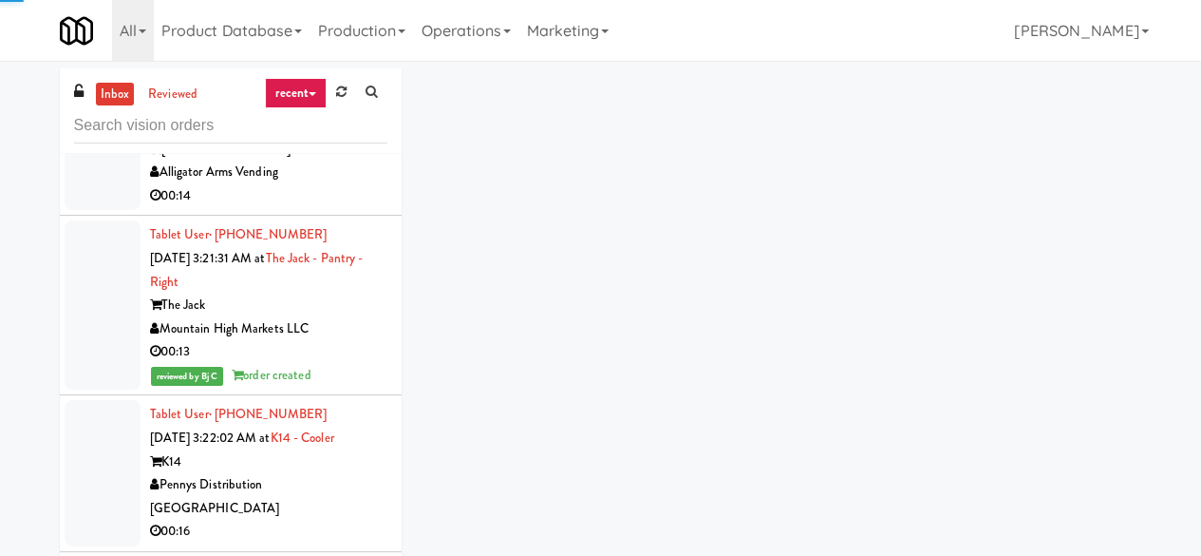
scroll to position [10073, 0]
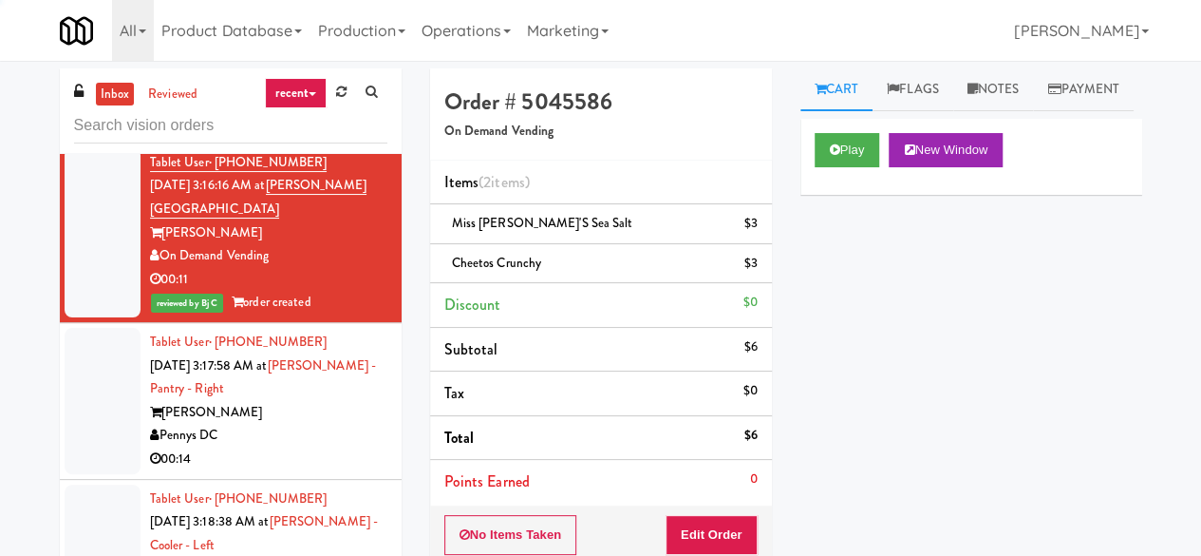
drag, startPoint x: 294, startPoint y: 286, endPoint x: 294, endPoint y: 305, distance: 19.0
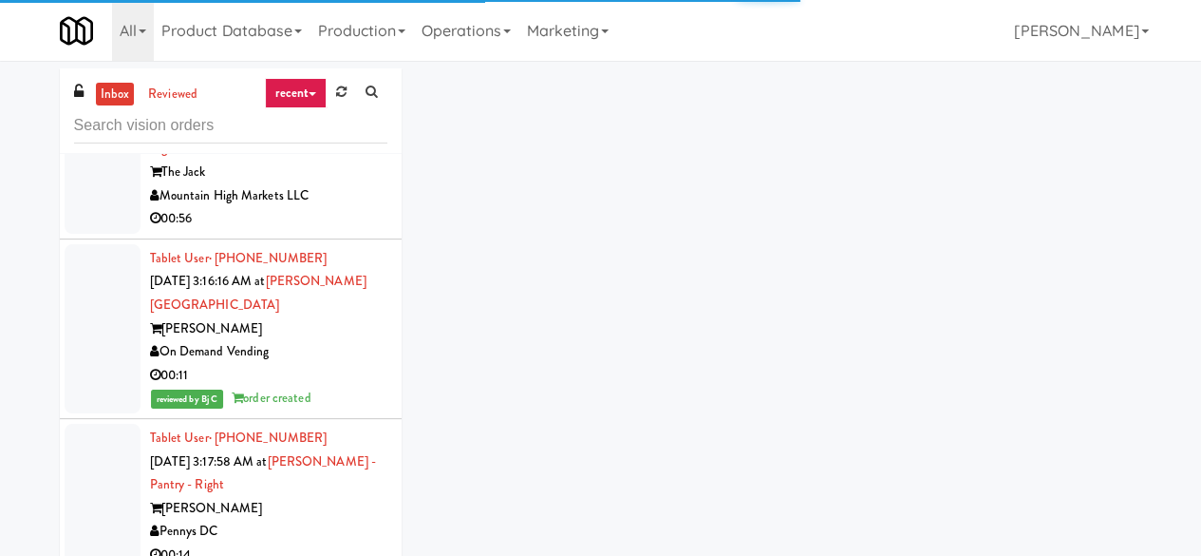
scroll to position [9029, 0]
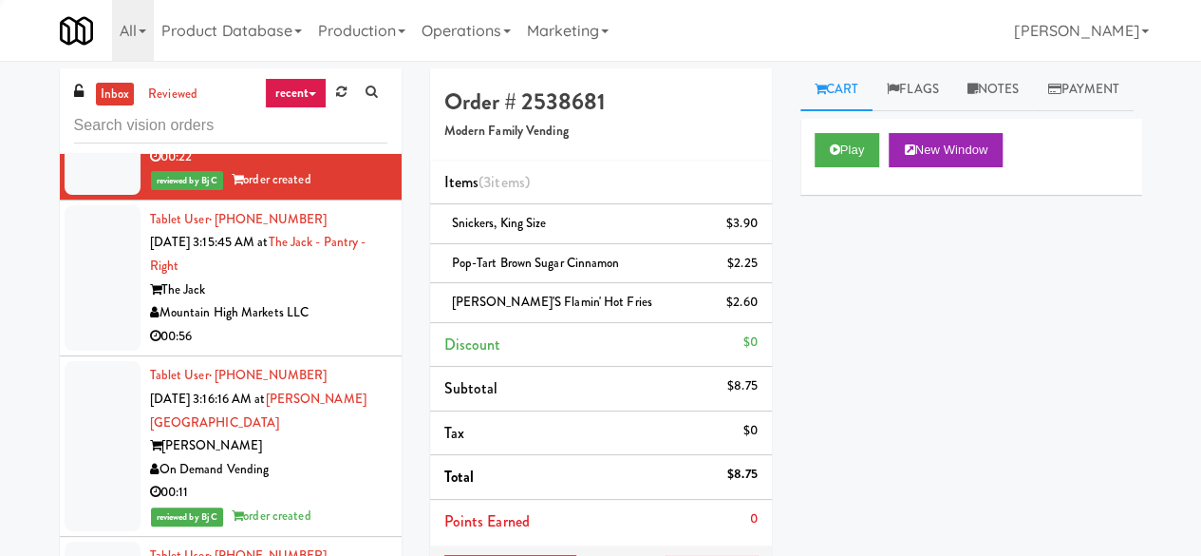
click at [330, 12] on div "00:06" at bounding box center [268, 1] width 237 height 24
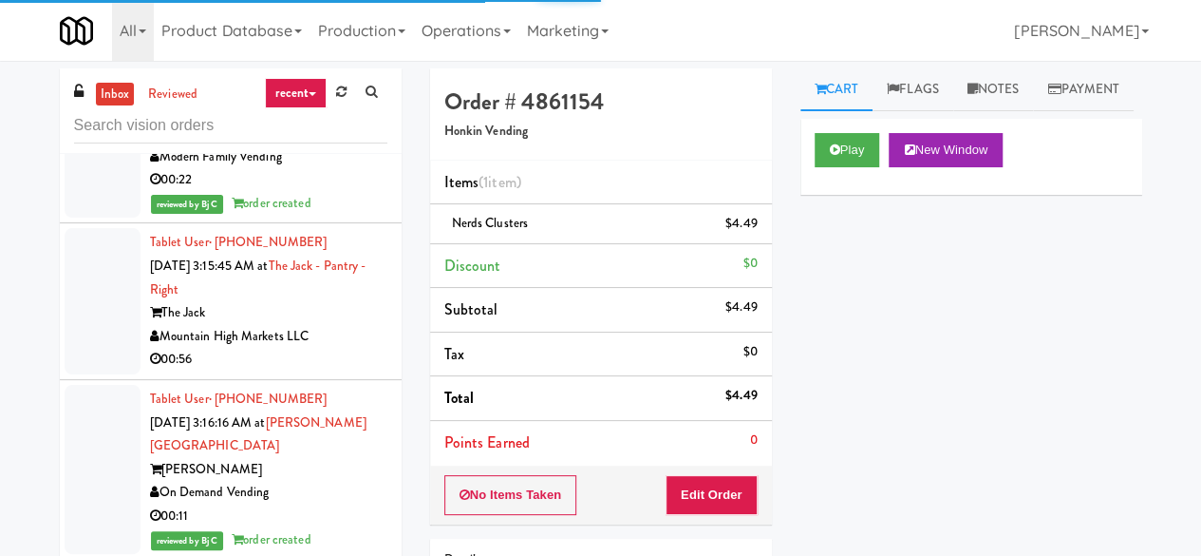
drag, startPoint x: 300, startPoint y: 238, endPoint x: 302, endPoint y: 254, distance: 15.3
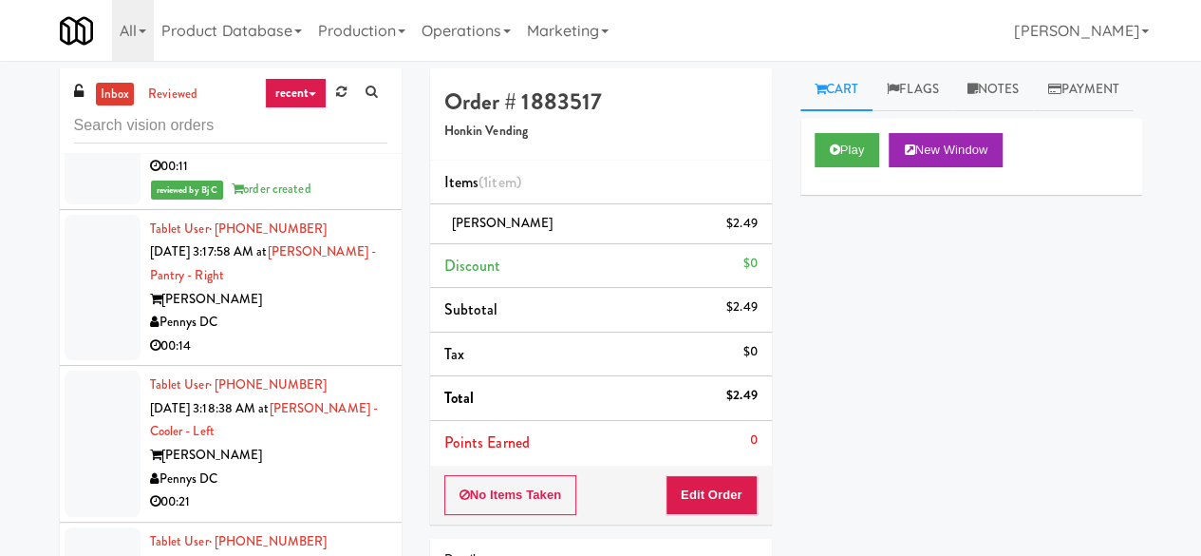
scroll to position [9408, 0]
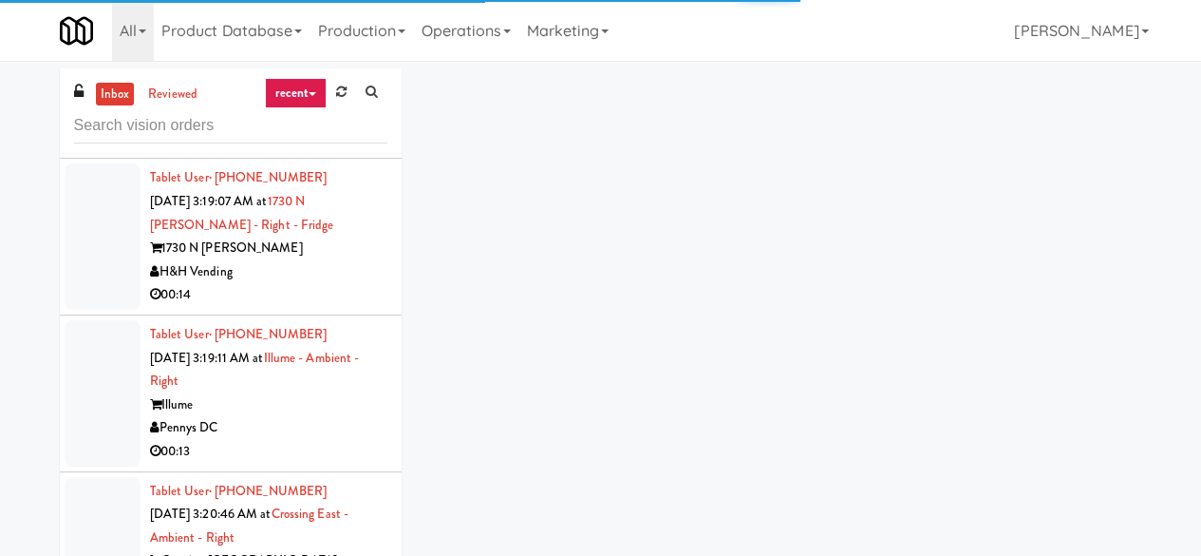
scroll to position [9978, 0]
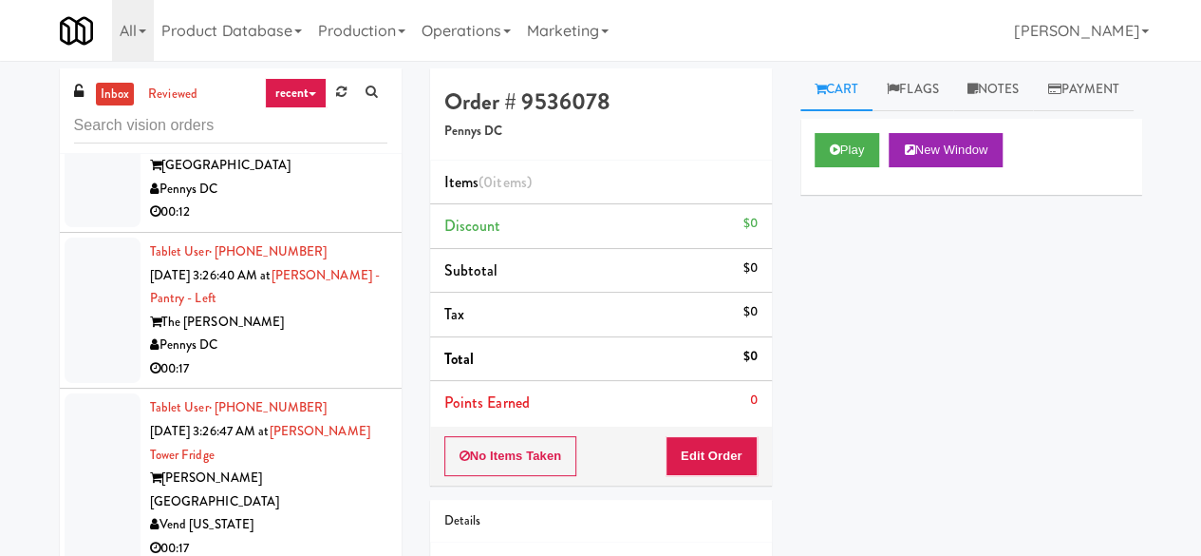
scroll to position [12301, 0]
click at [258, 136] on input "text" at bounding box center [230, 125] width 313 height 35
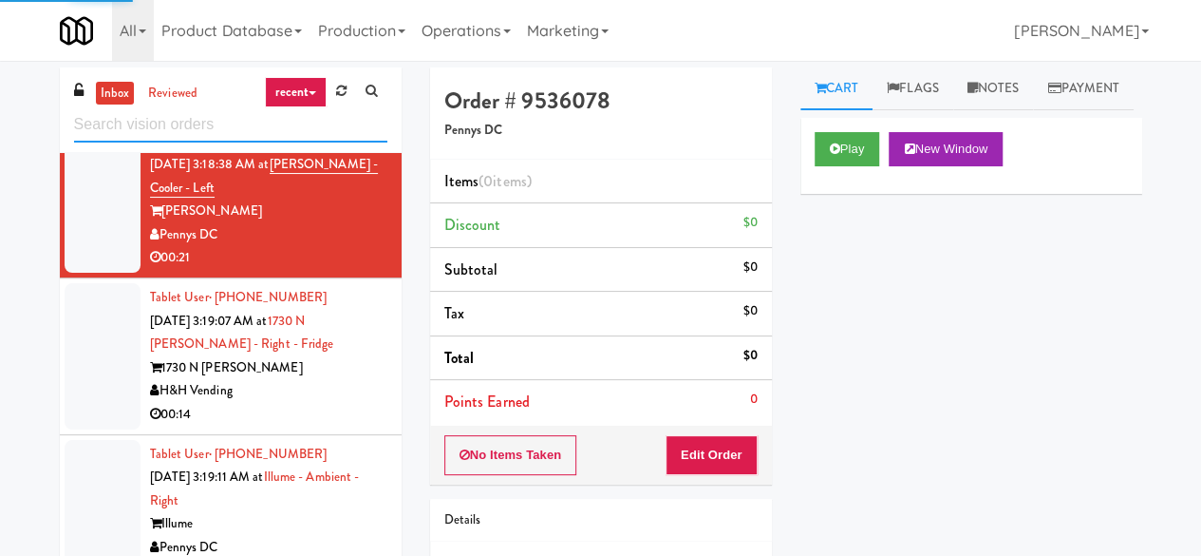
scroll to position [180, 0]
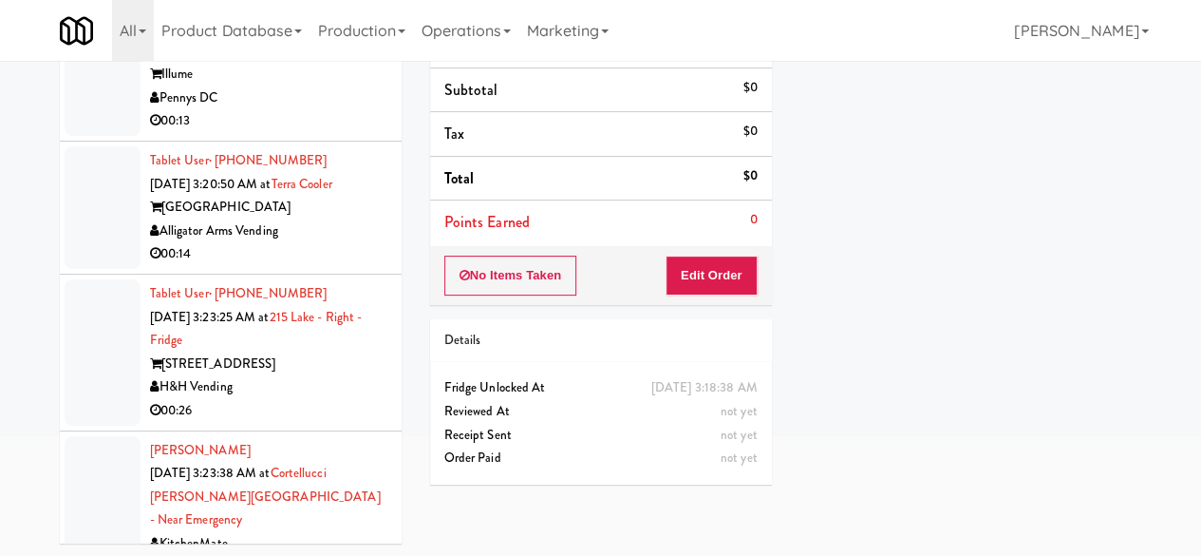
click at [305, 243] on div "Alligator Arms Vending" at bounding box center [268, 231] width 237 height 24
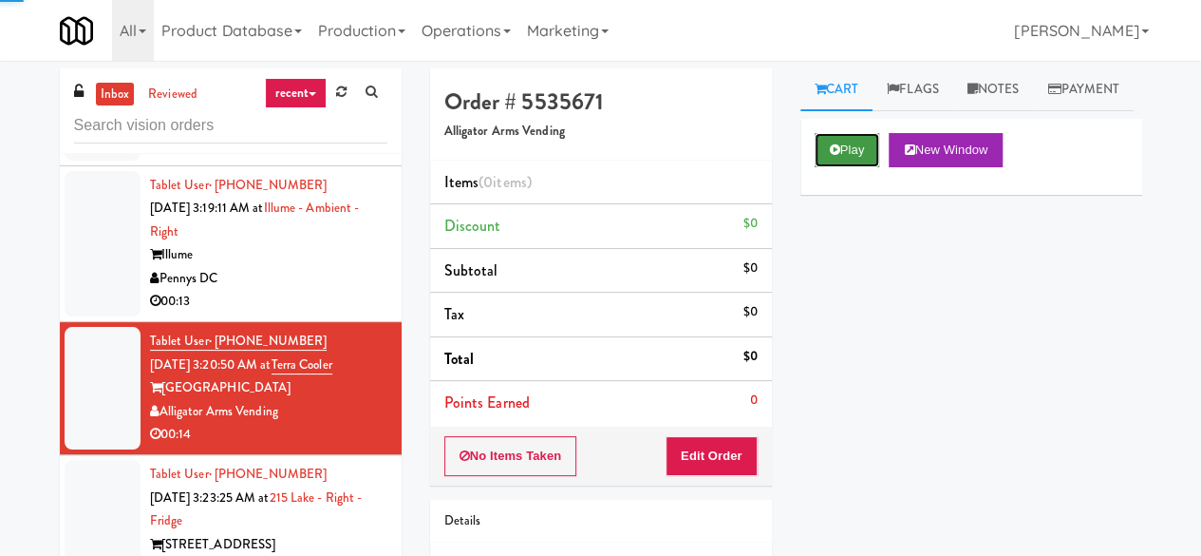
click at [869, 167] on button "Play" at bounding box center [848, 150] width 66 height 34
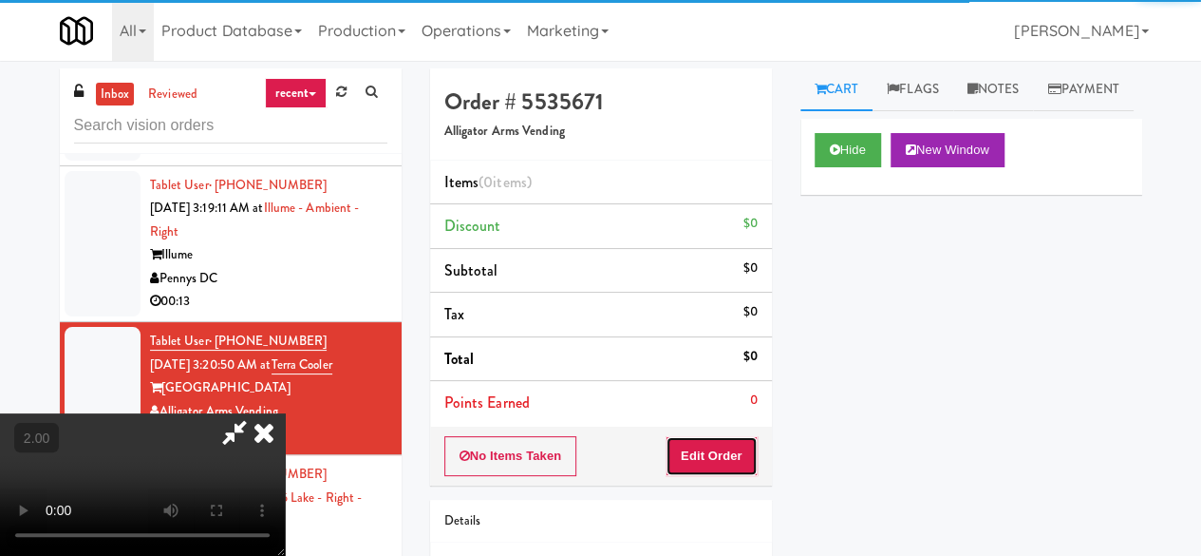
click at [702, 447] on button "Edit Order" at bounding box center [712, 456] width 92 height 40
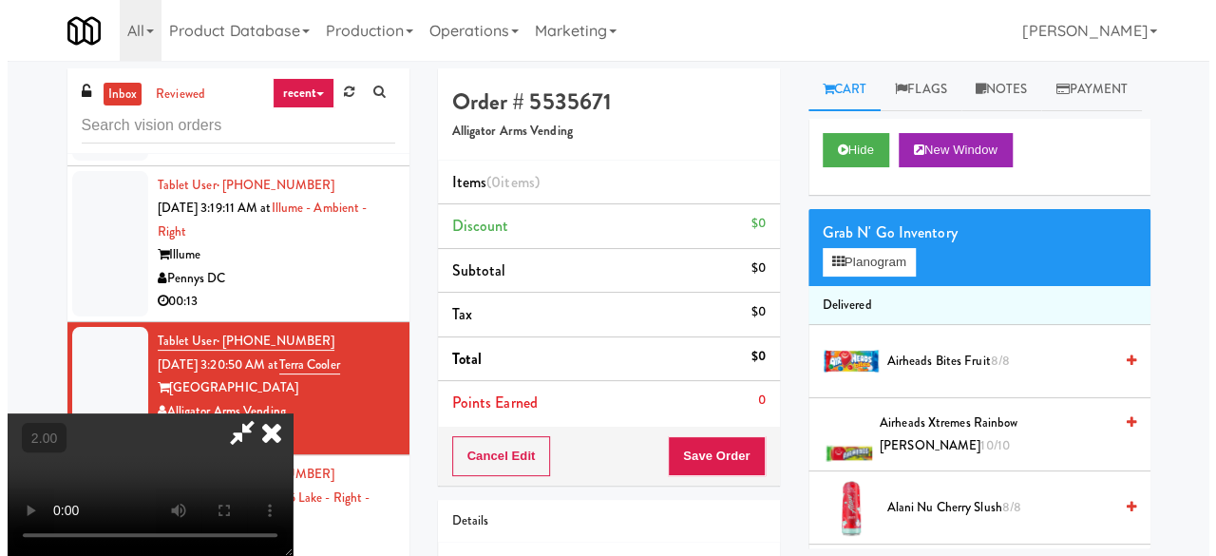
scroll to position [39, 0]
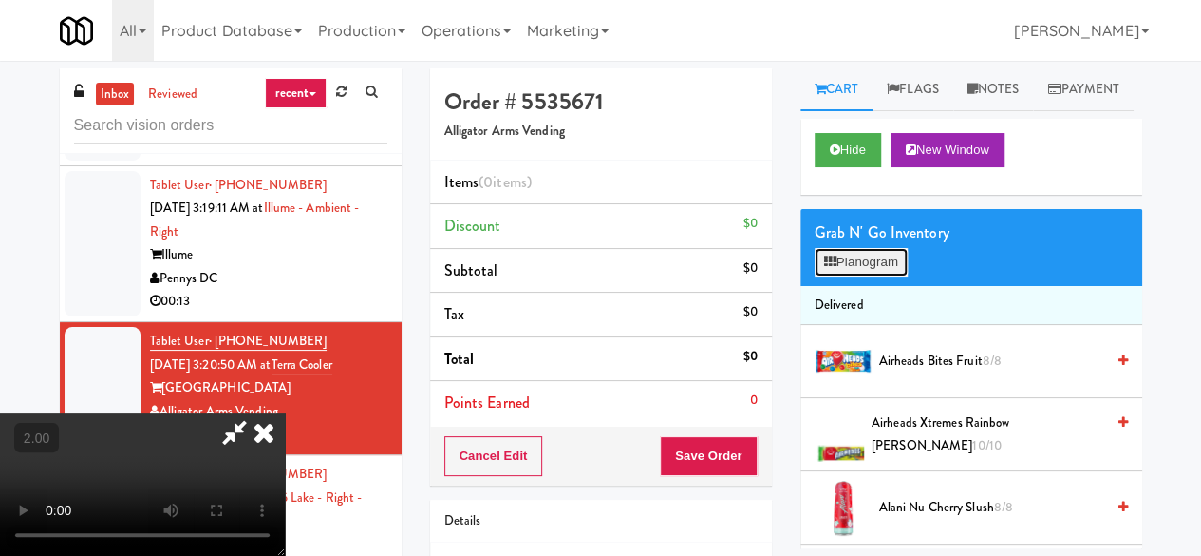
click at [889, 276] on button "Planogram" at bounding box center [861, 262] width 93 height 28
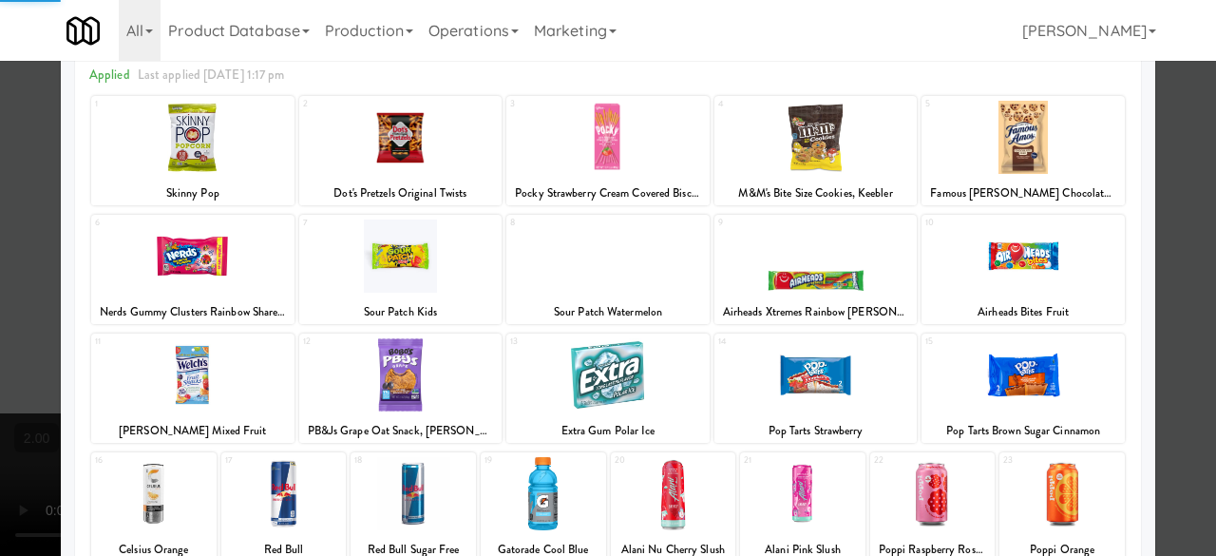
scroll to position [190, 0]
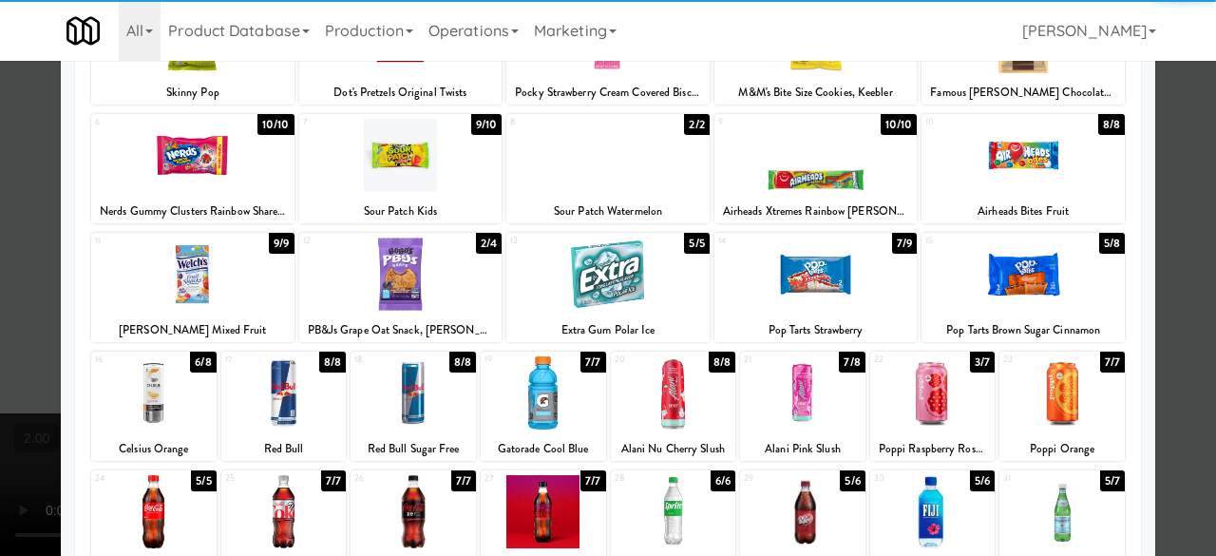
click at [997, 292] on div at bounding box center [1022, 273] width 203 height 73
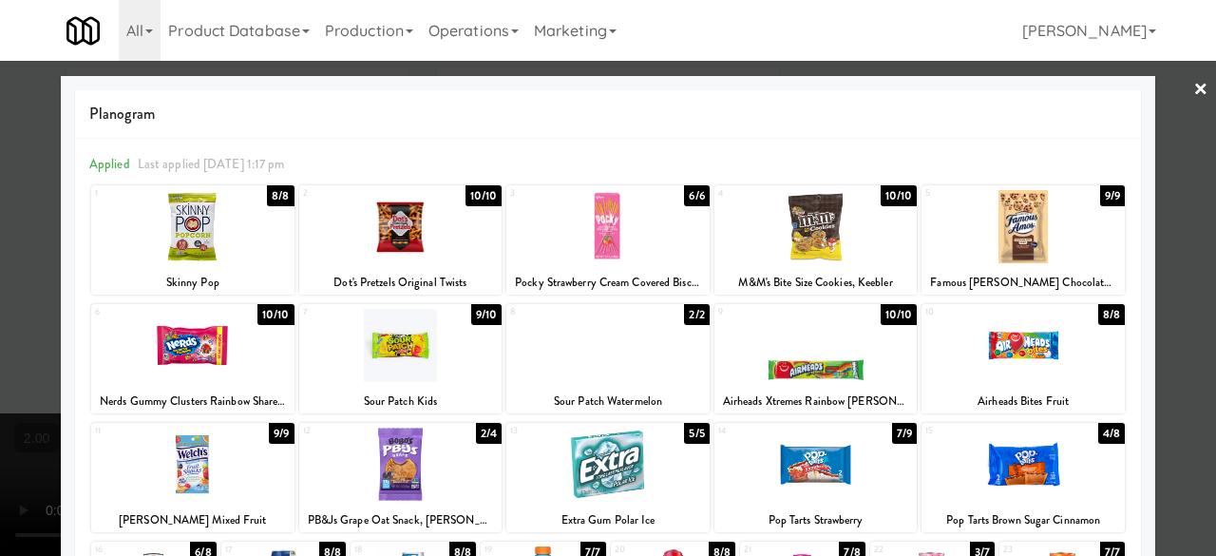
scroll to position [0, 0]
click at [441, 240] on div at bounding box center [400, 226] width 203 height 73
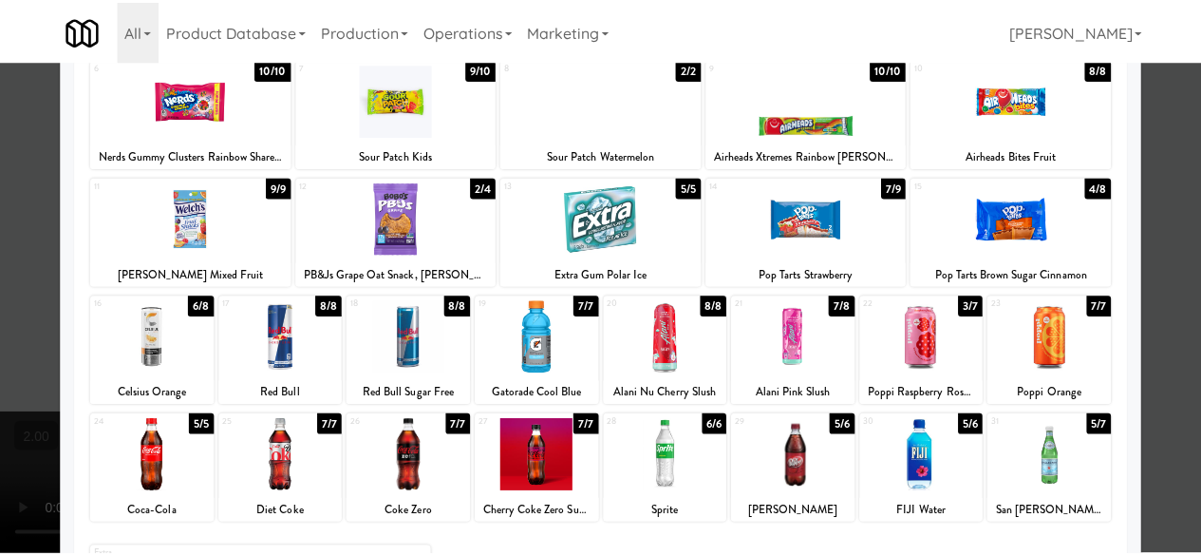
scroll to position [285, 0]
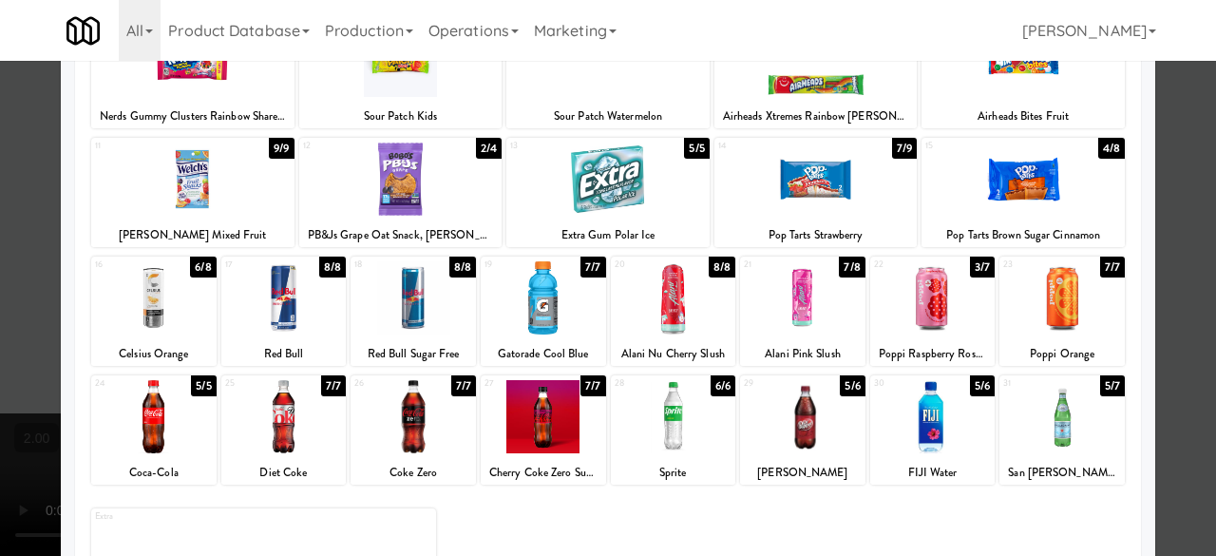
click at [952, 316] on div at bounding box center [932, 297] width 125 height 73
click at [1160, 217] on div at bounding box center [608, 278] width 1216 height 556
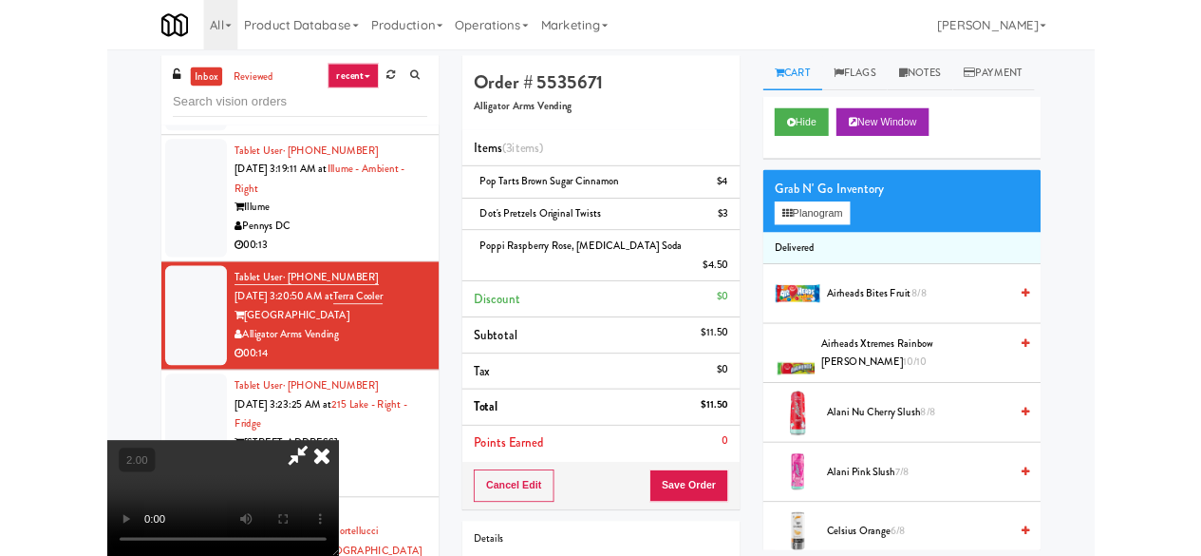
scroll to position [39, 0]
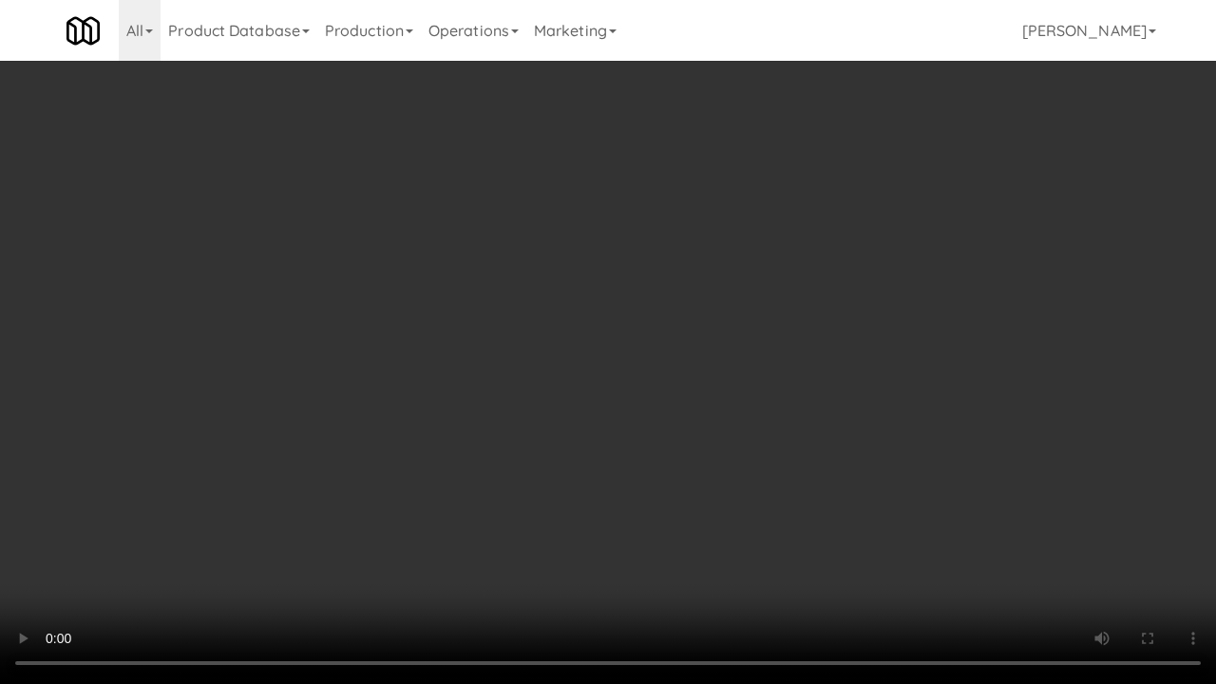
click at [750, 555] on video at bounding box center [608, 342] width 1216 height 684
click at [761, 519] on video at bounding box center [608, 342] width 1216 height 684
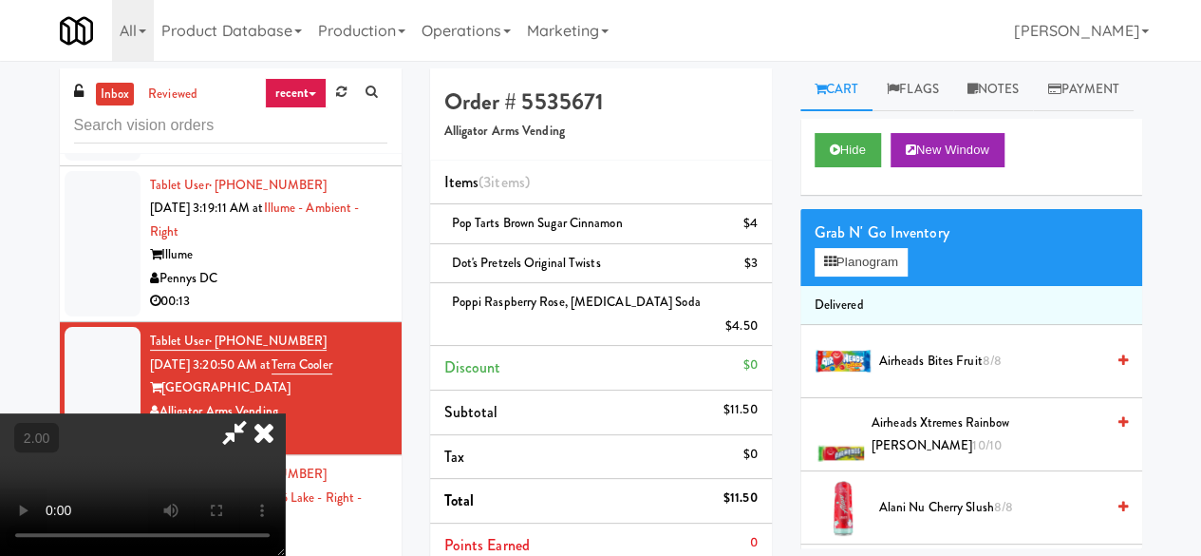
click at [285, 413] on video at bounding box center [142, 484] width 285 height 142
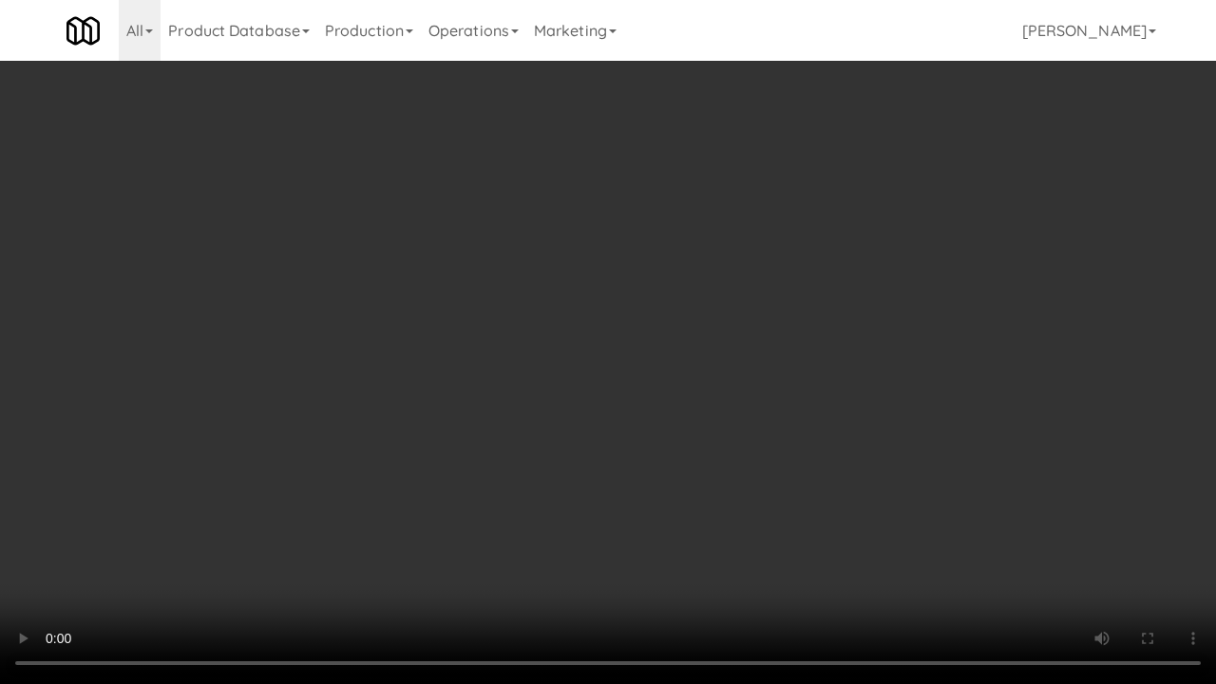
click at [727, 516] on video at bounding box center [608, 342] width 1216 height 684
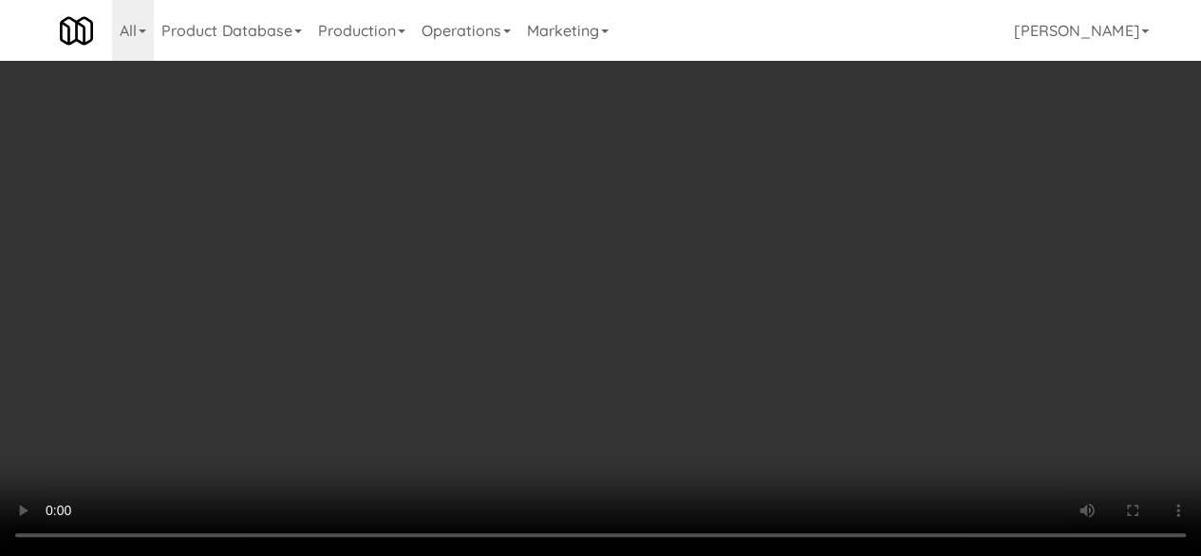
scroll to position [95, 0]
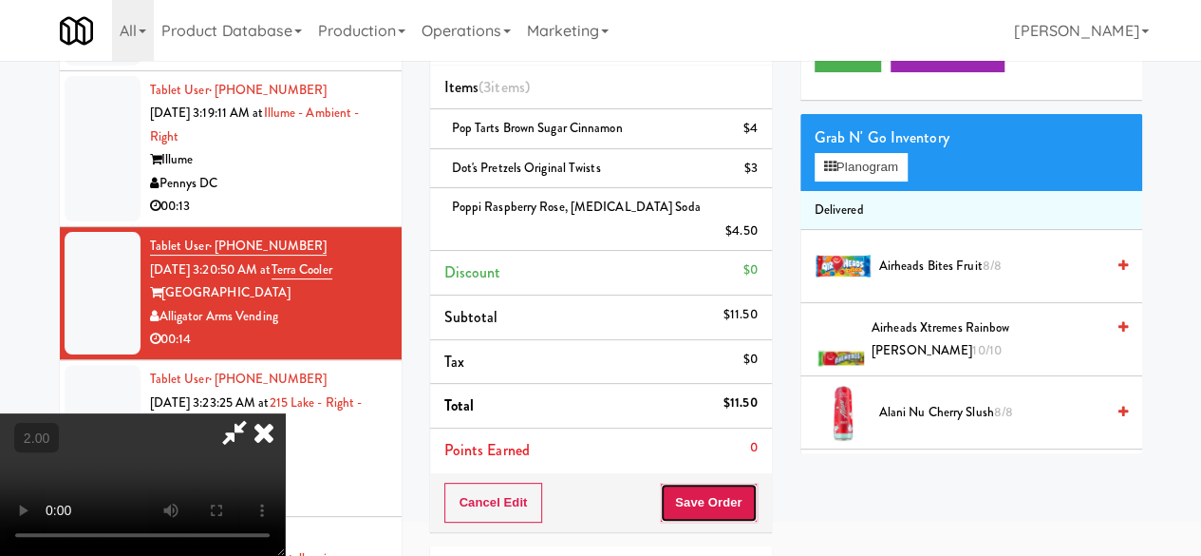
click at [733, 482] on button "Save Order" at bounding box center [708, 502] width 97 height 40
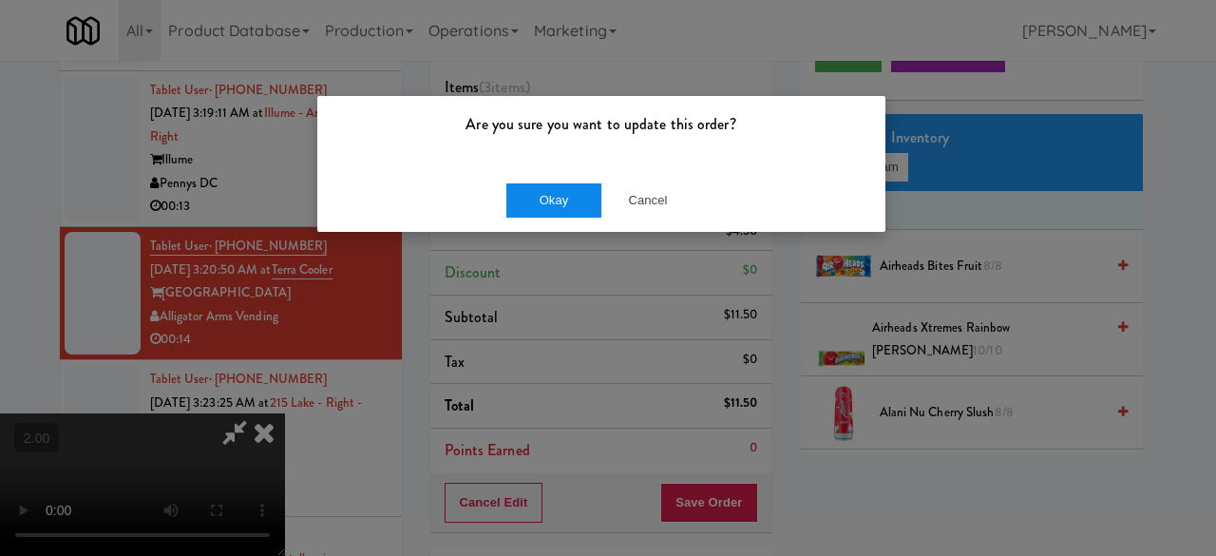
click at [567, 215] on div "Okay Cancel" at bounding box center [601, 200] width 568 height 64
click at [566, 214] on button "Okay" at bounding box center [553, 200] width 95 height 34
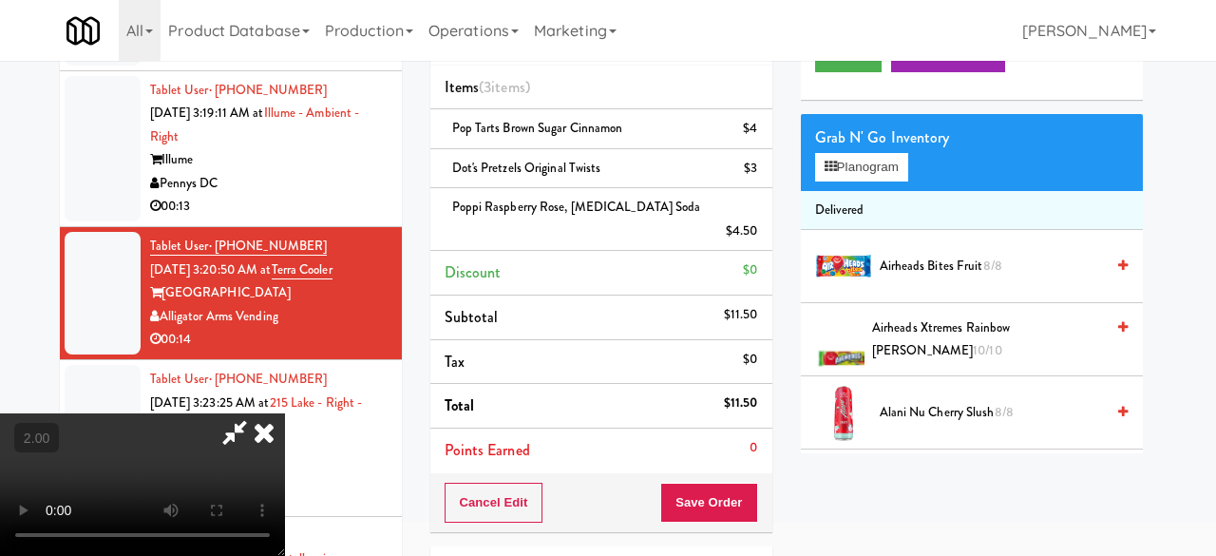
click at [285, 413] on video at bounding box center [142, 484] width 285 height 142
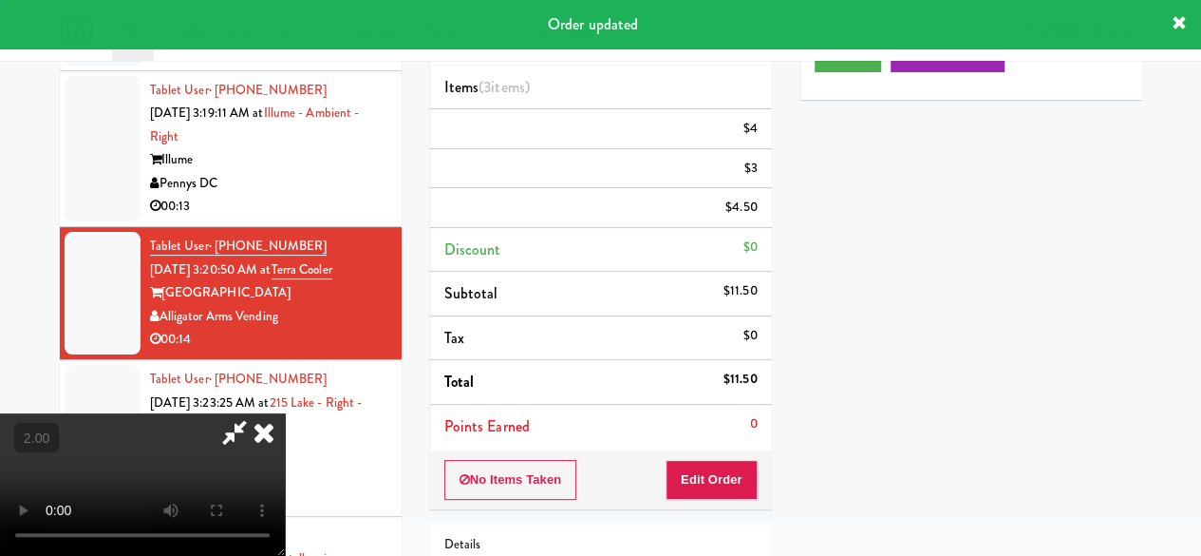
scroll to position [0, 0]
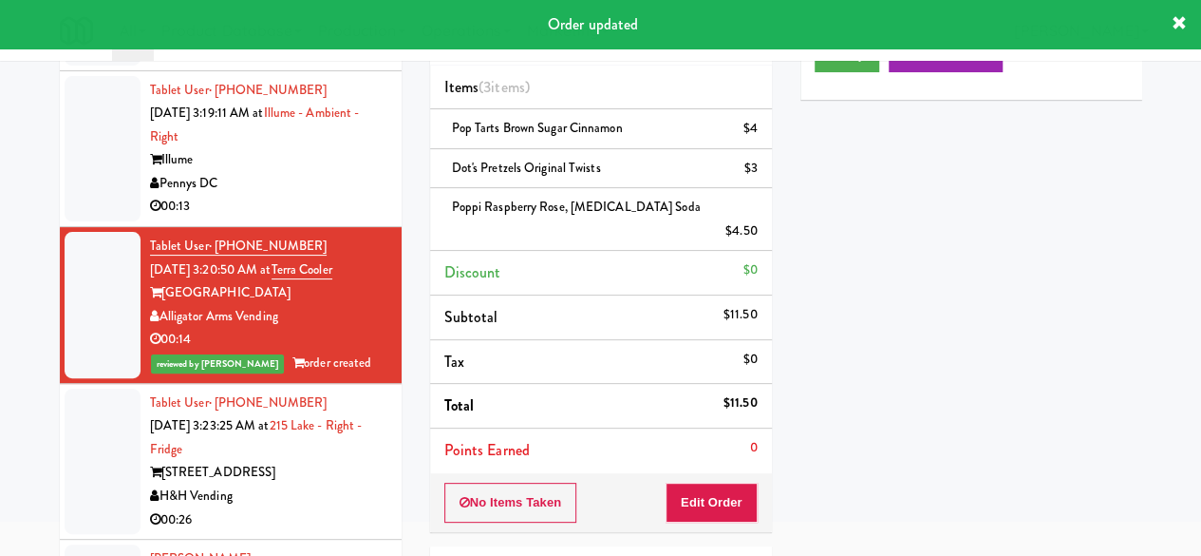
click at [319, 218] on div "00:13" at bounding box center [268, 207] width 237 height 24
drag, startPoint x: 319, startPoint y: 478, endPoint x: 562, endPoint y: 383, distance: 261.0
click at [319, 218] on div "00:13" at bounding box center [268, 207] width 237 height 24
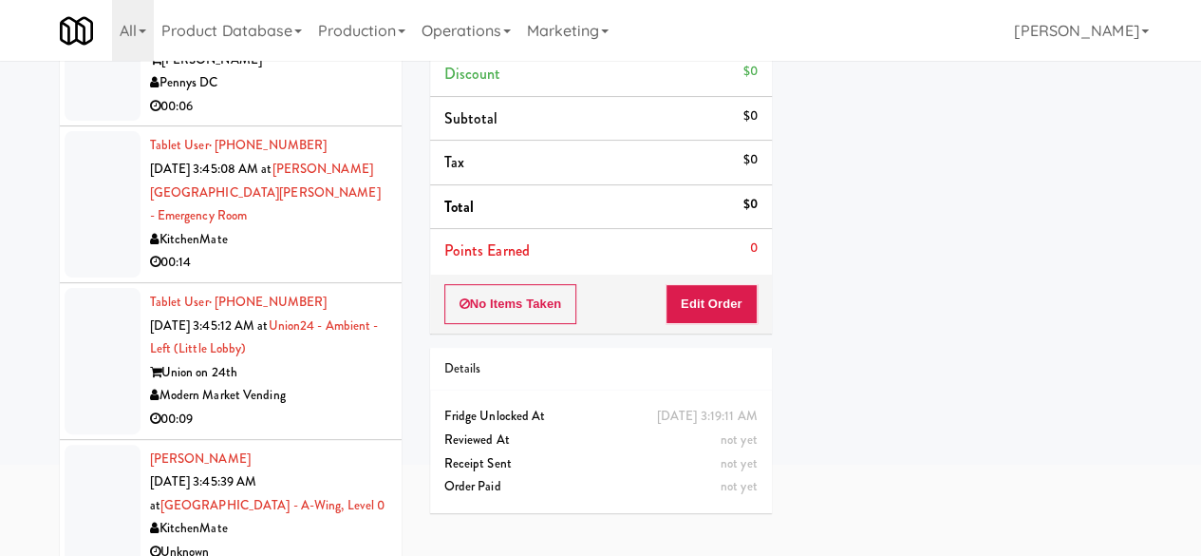
scroll to position [180, 0]
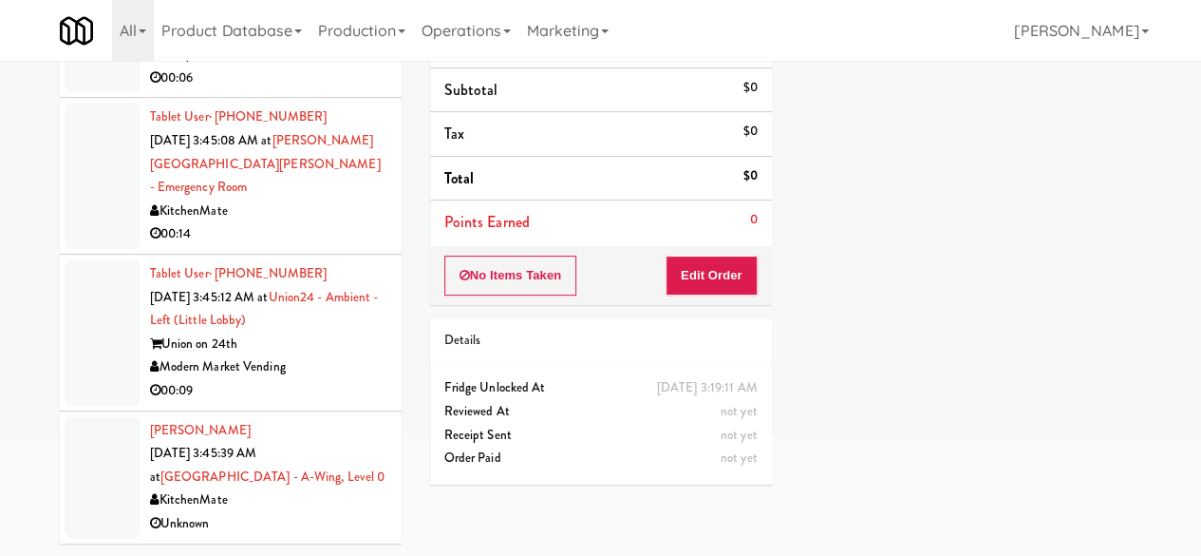
click at [346, 377] on div "Modern Market Vending" at bounding box center [268, 367] width 237 height 24
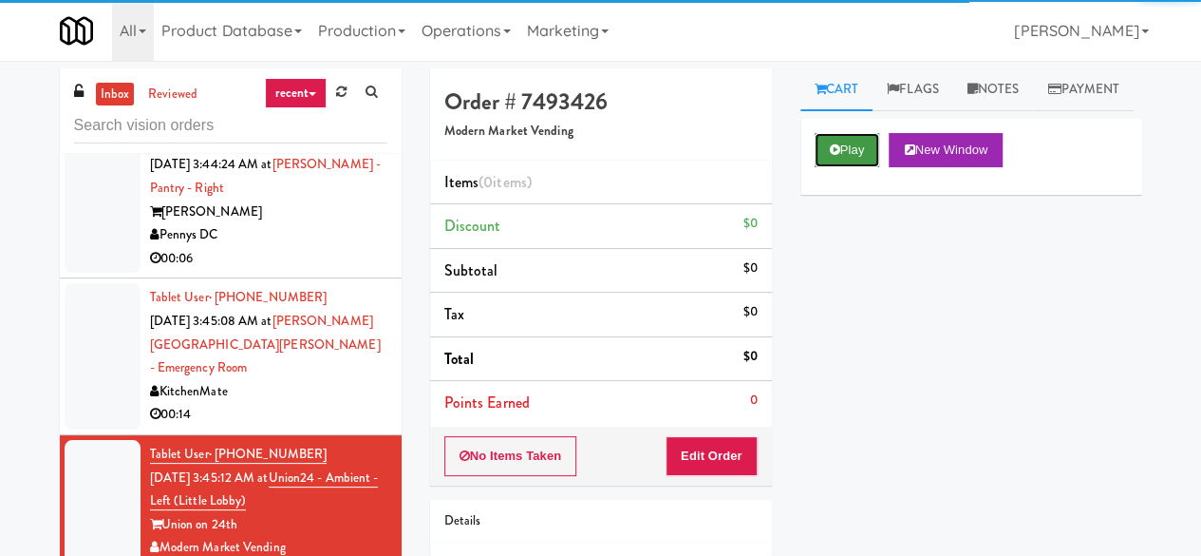
click at [866, 167] on button "Play" at bounding box center [848, 150] width 66 height 34
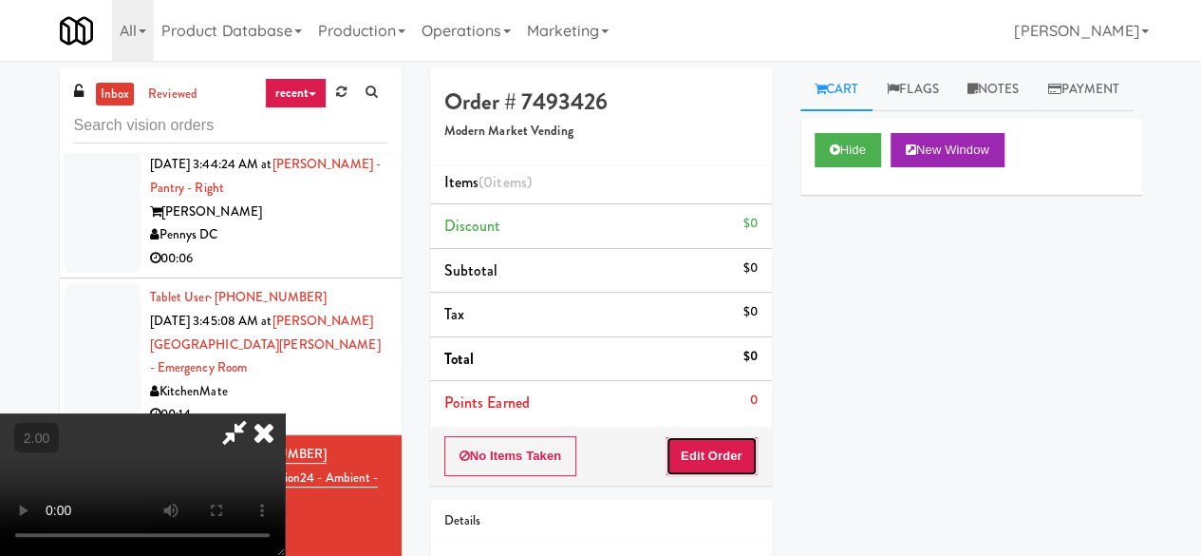
click at [716, 445] on button "Edit Order" at bounding box center [712, 456] width 92 height 40
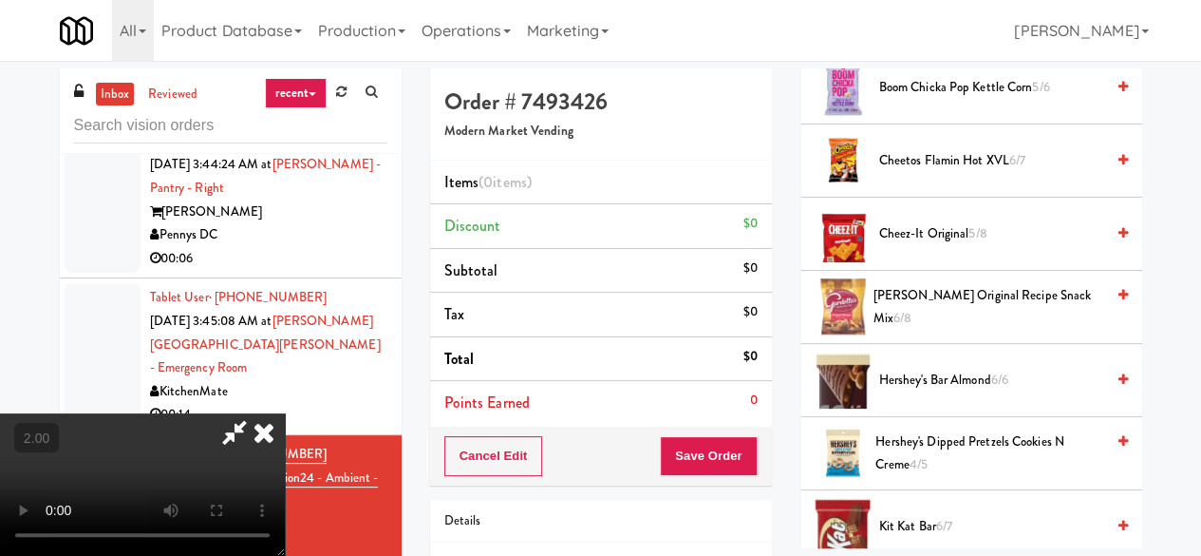
scroll to position [760, 0]
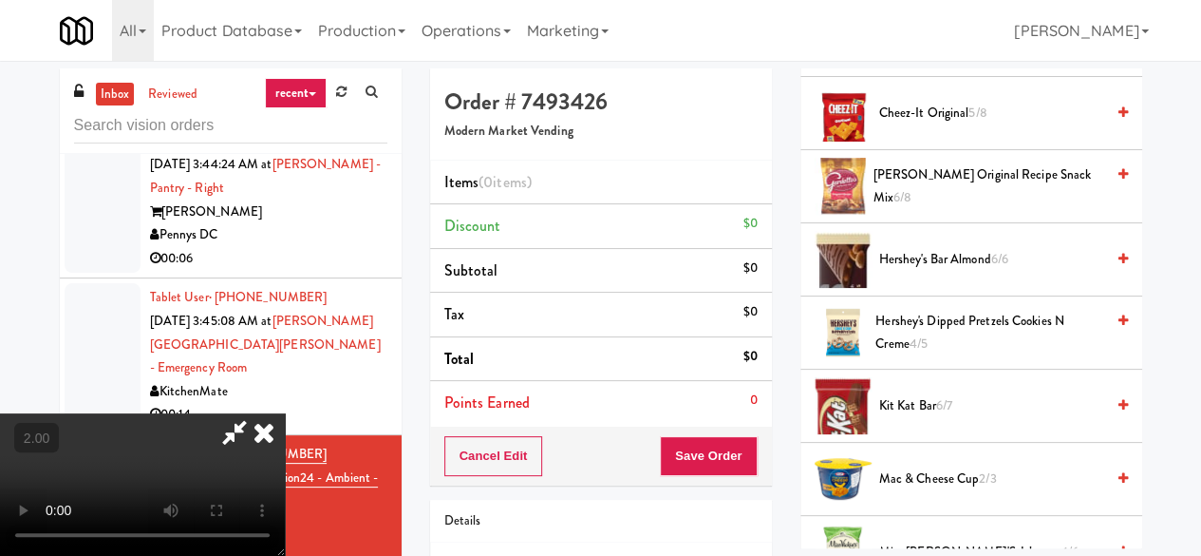
click at [924, 356] on span "Hershey's Dipped Pretzels Cookies N Creme 4/5" at bounding box center [990, 333] width 228 height 47
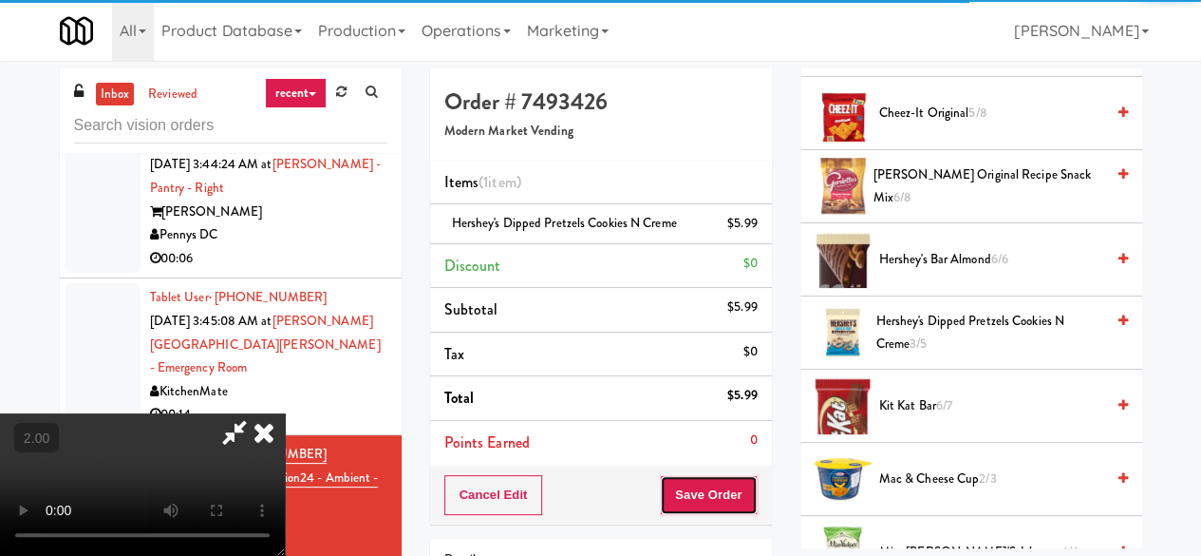
click at [746, 504] on button "Save Order" at bounding box center [708, 495] width 97 height 40
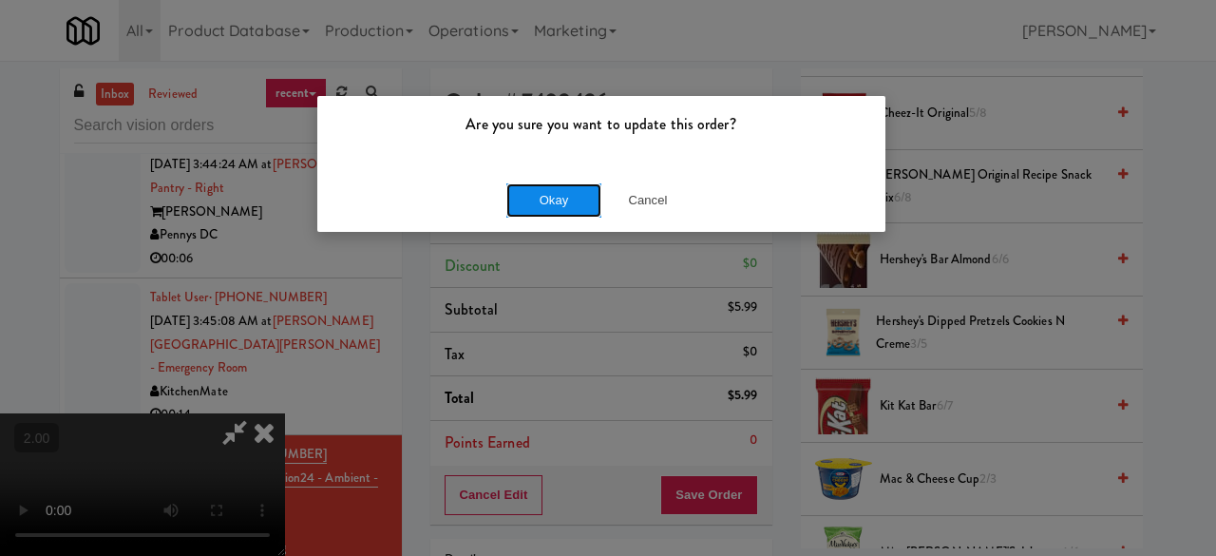
click at [577, 197] on button "Okay" at bounding box center [553, 200] width 95 height 34
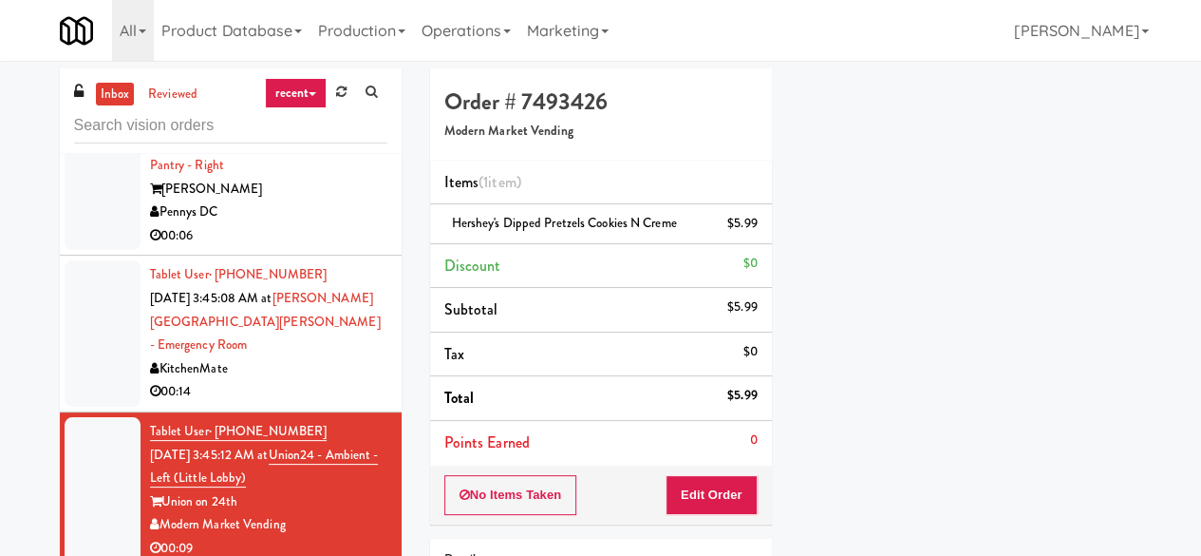
scroll to position [9306, 0]
click at [359, 384] on div "00:14" at bounding box center [268, 392] width 237 height 24
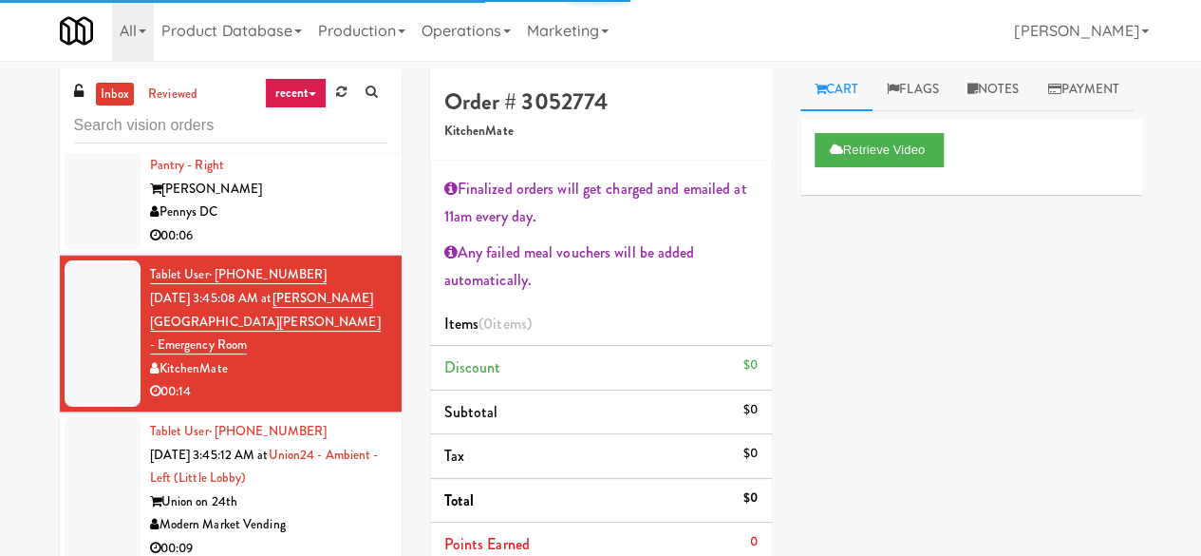
click at [291, 248] on div "00:06" at bounding box center [268, 236] width 237 height 24
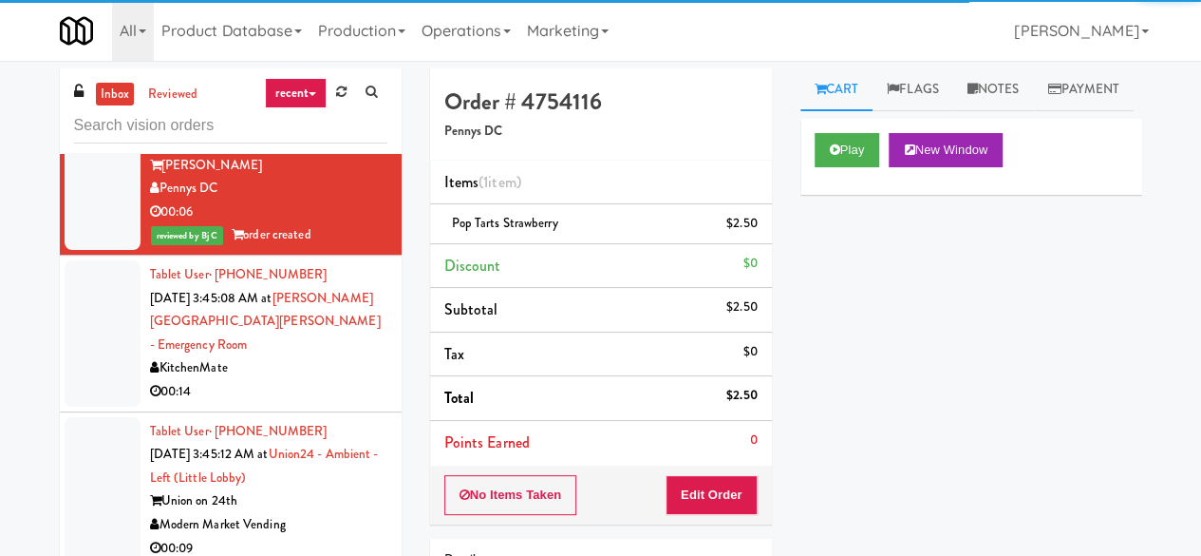
scroll to position [8926, 0]
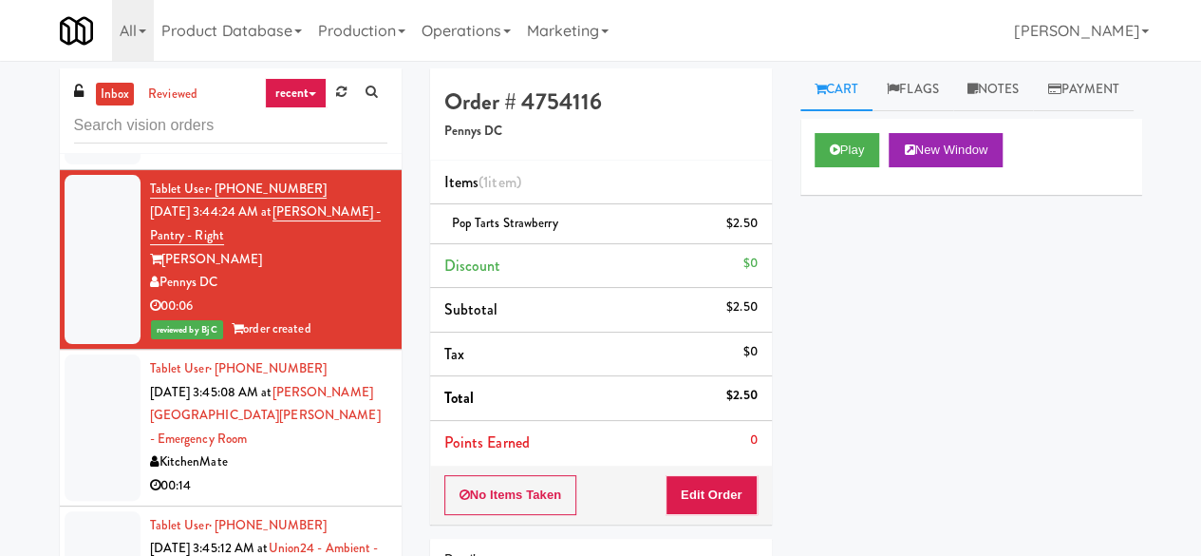
click at [302, 139] on div "Modern Family Vending" at bounding box center [268, 127] width 237 height 24
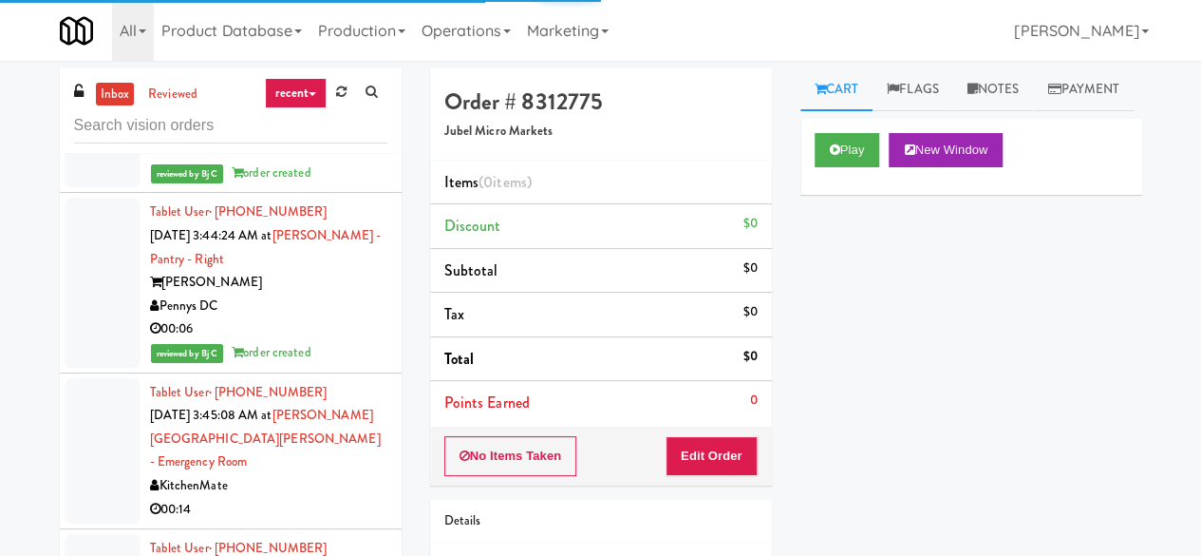
scroll to position [8831, 0]
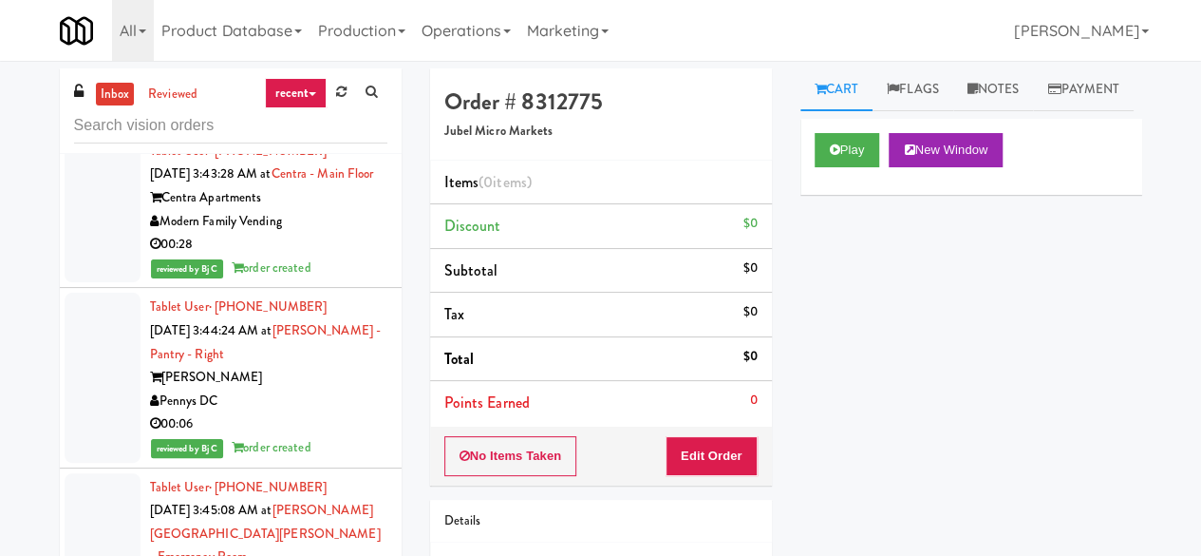
click at [346, 101] on div "Jubel Micro Markets" at bounding box center [268, 89] width 237 height 24
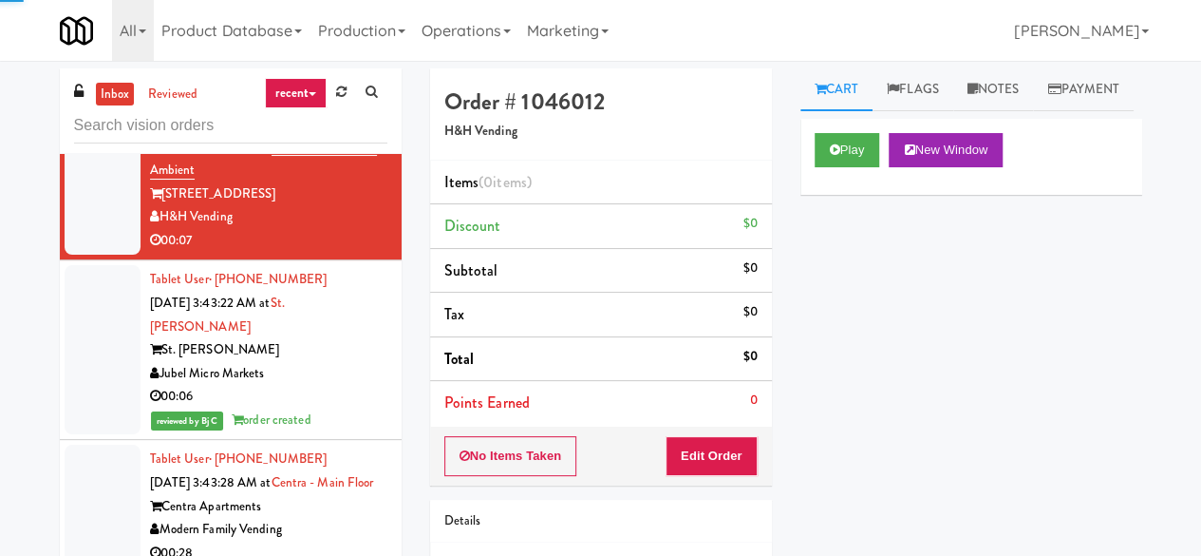
click at [318, 73] on div "[PERSON_NAME] Vending" at bounding box center [268, 61] width 237 height 24
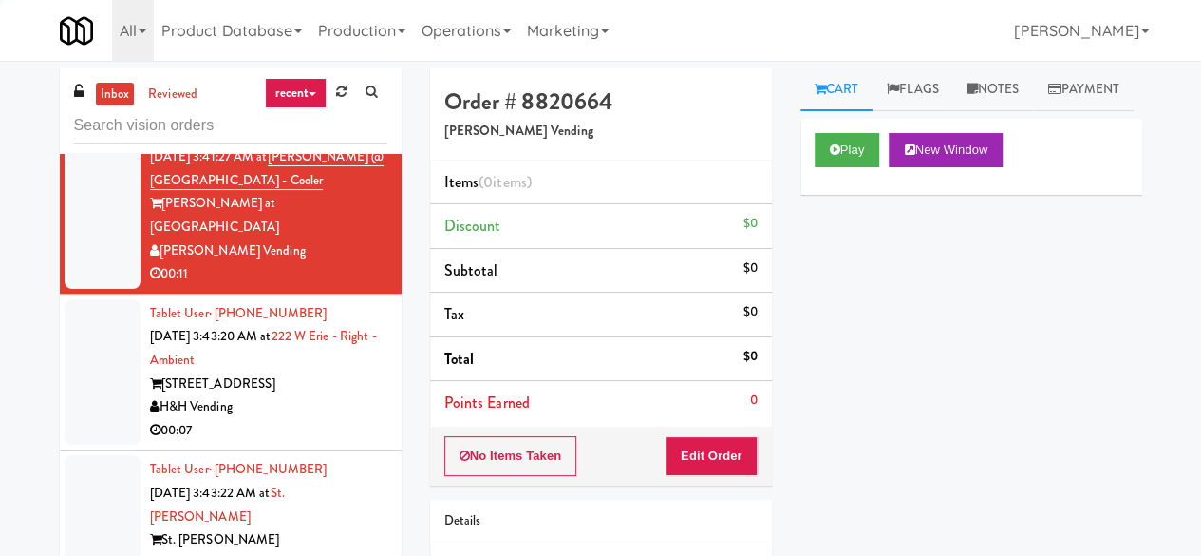
click at [311, 83] on div "Gator Refresh" at bounding box center [268, 71] width 237 height 24
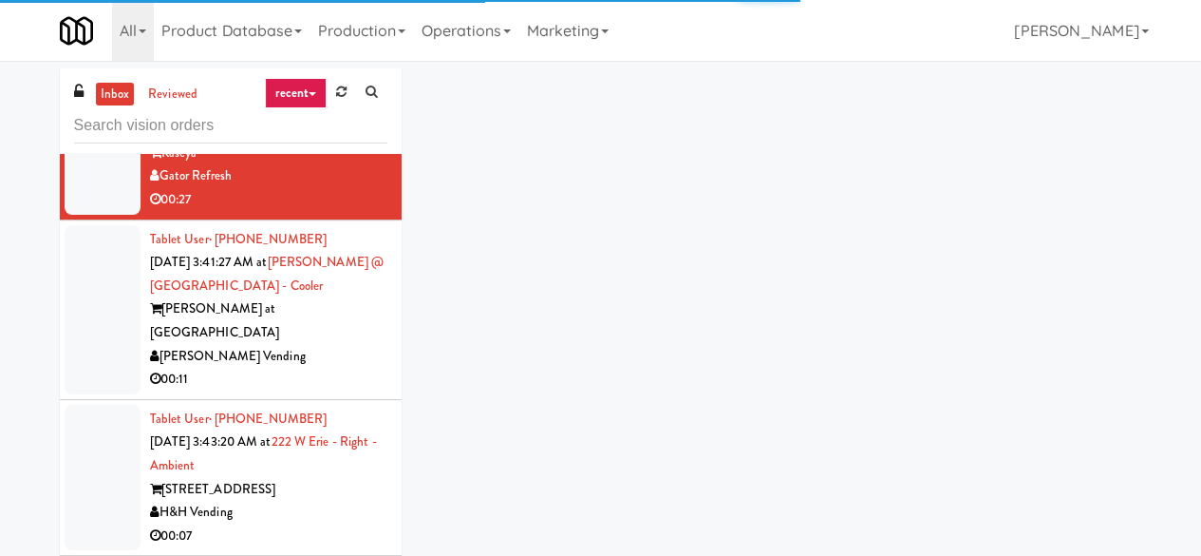
scroll to position [8166, 0]
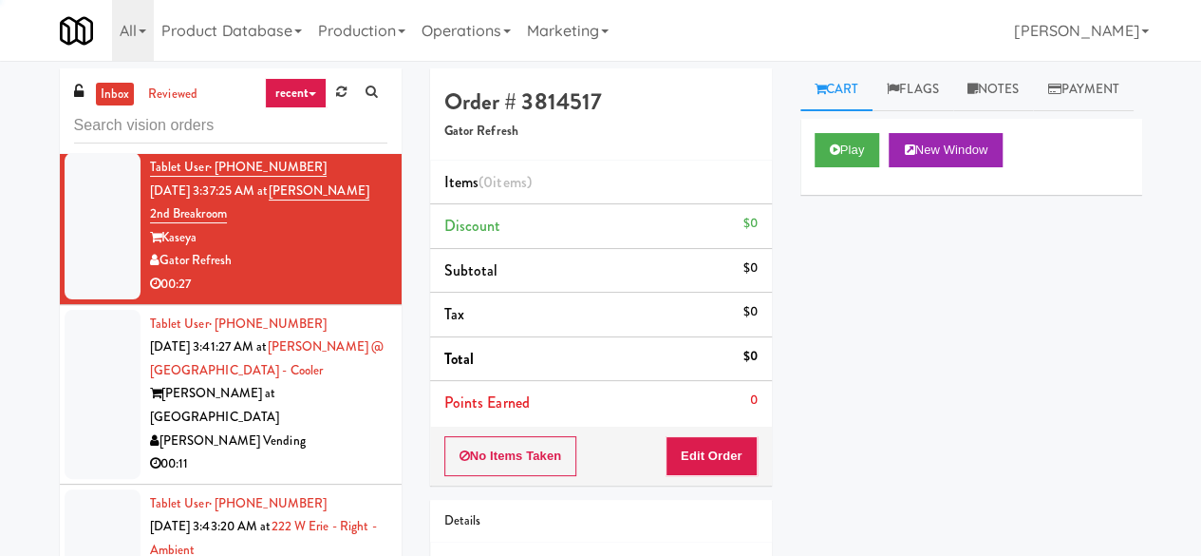
click at [300, 93] on div "The [PERSON_NAME]" at bounding box center [268, 81] width 237 height 24
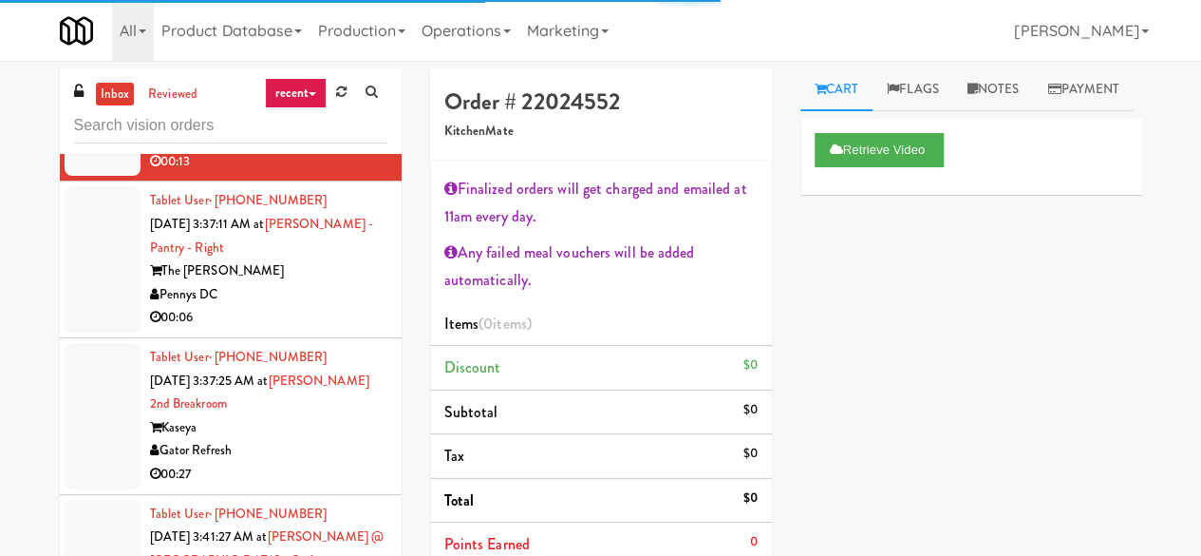
click at [300, 17] on div "Central Gardens Apartments" at bounding box center [268, 5] width 237 height 24
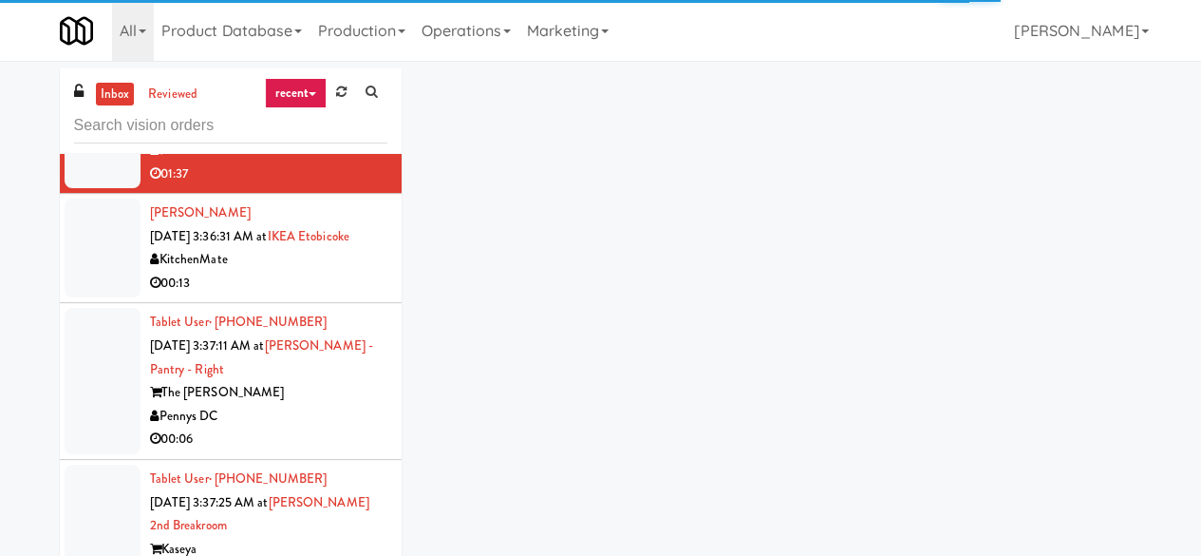
scroll to position [7691, 0]
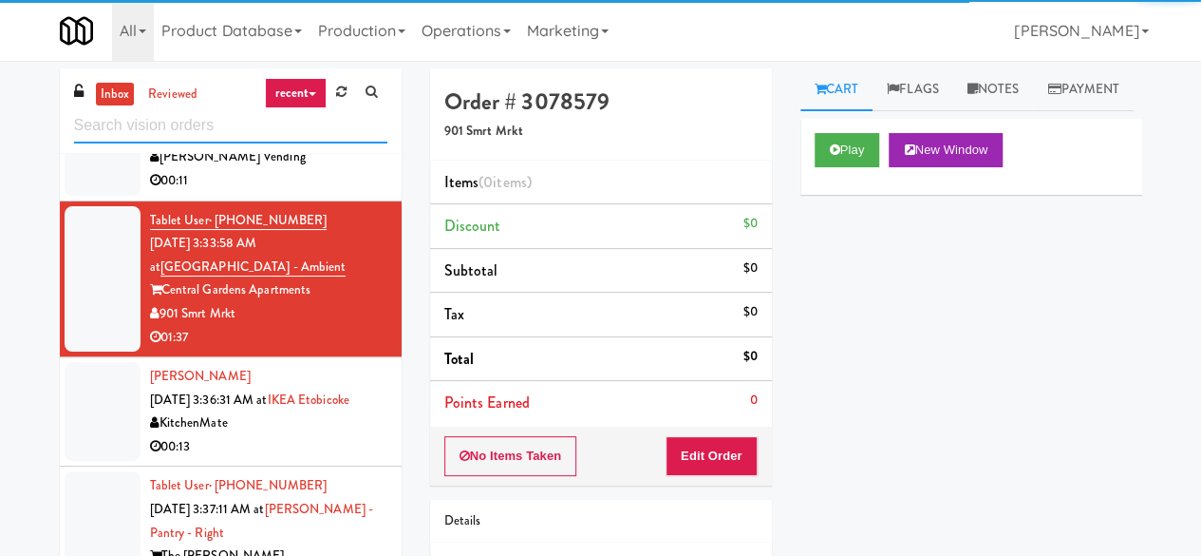
click at [164, 124] on input "text" at bounding box center [230, 125] width 313 height 35
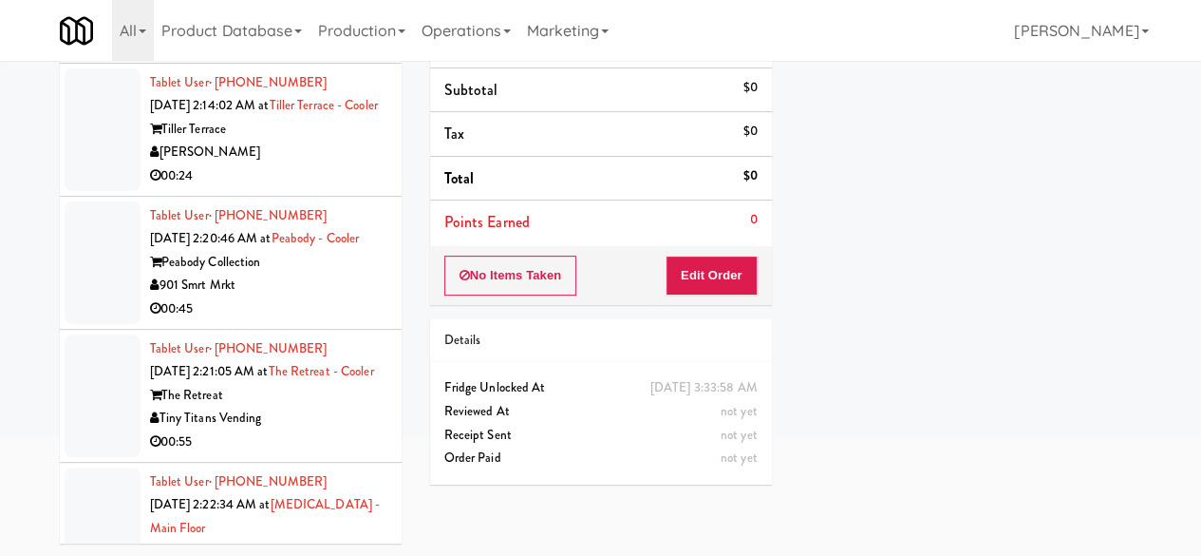
scroll to position [2944, 0]
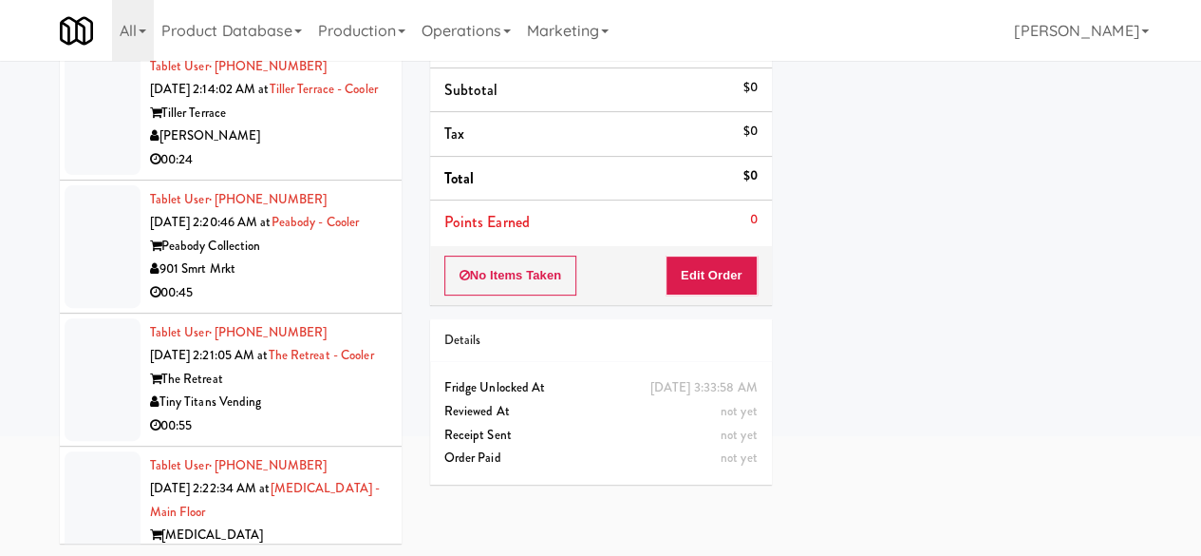
click at [294, 15] on div "KitchenMate" at bounding box center [268, 3] width 237 height 24
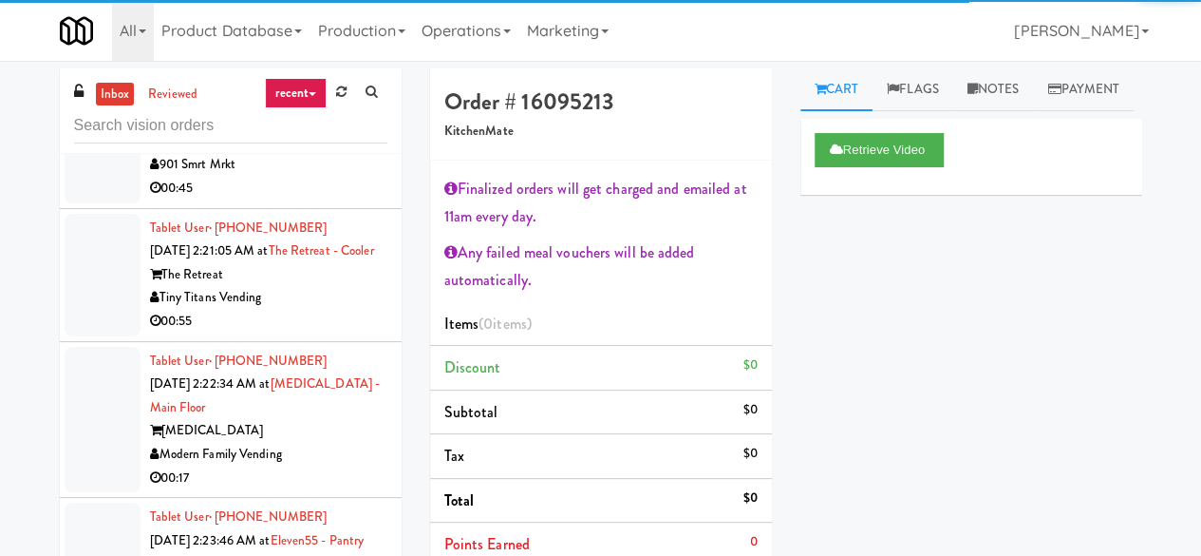
click at [349, 44] on div "[PERSON_NAME]" at bounding box center [268, 32] width 237 height 24
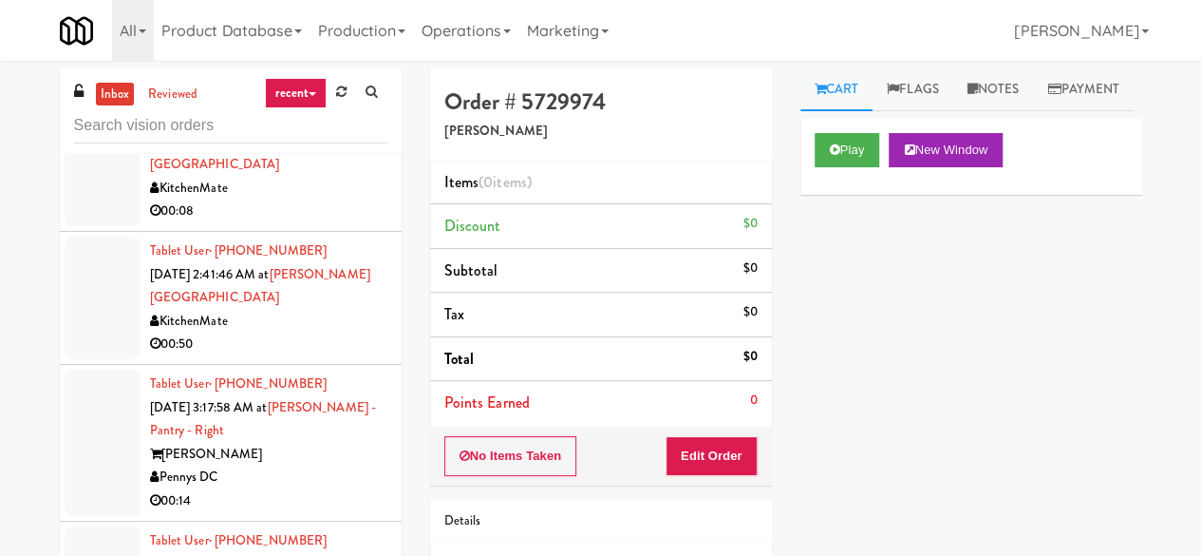
click at [317, 67] on div "Impact Vending" at bounding box center [268, 56] width 237 height 24
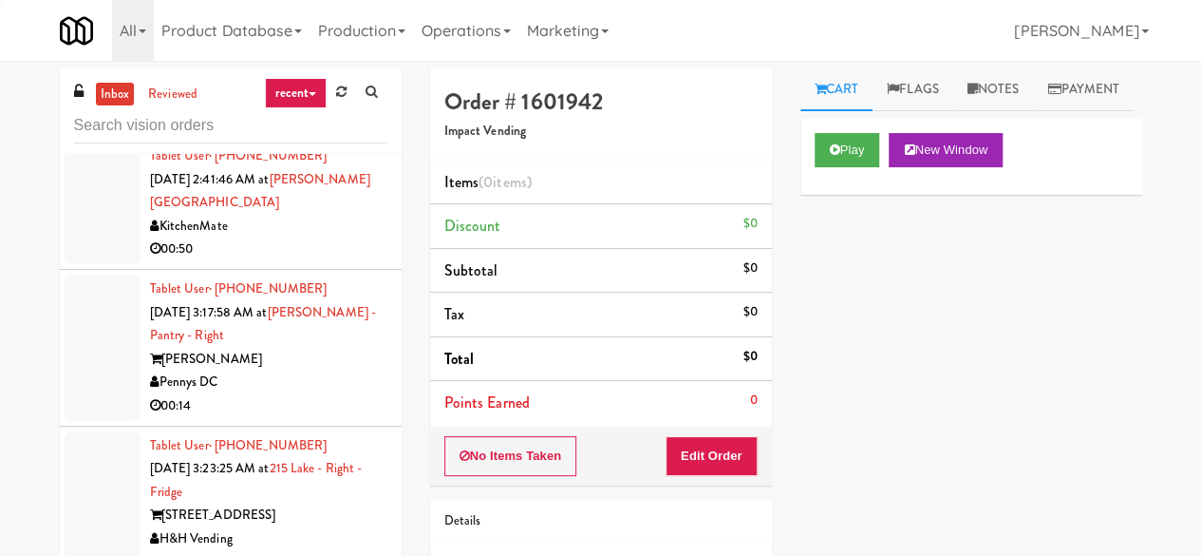
click at [317, 128] on div "[PERSON_NAME] [DATE] 2:33:19 AM at [GEOGRAPHIC_DATA] KitchenMate 00:08" at bounding box center [268, 69] width 237 height 117
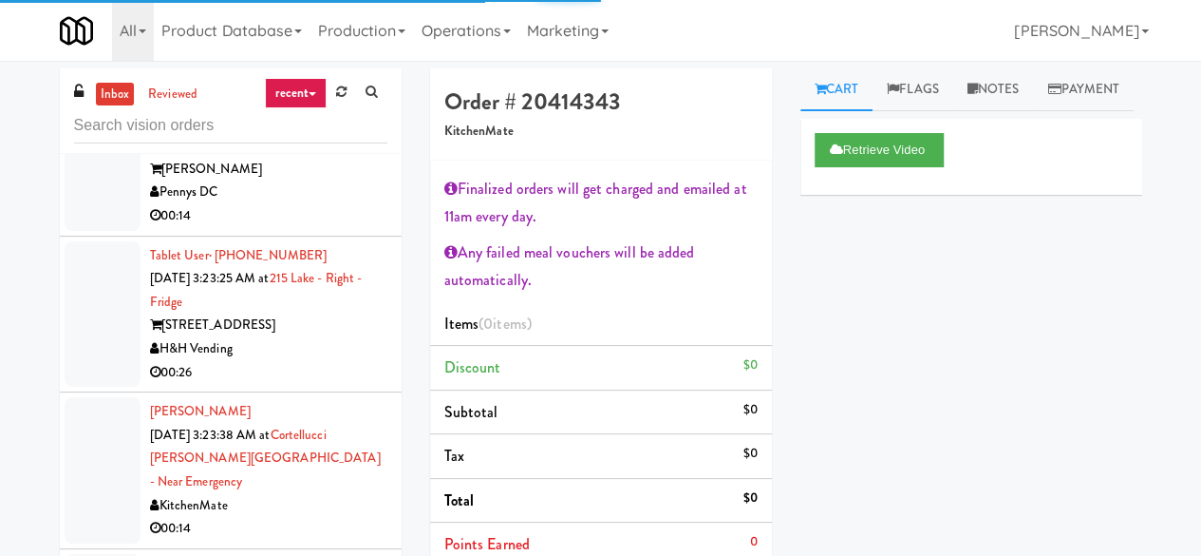
click at [317, 80] on li "Tablet User · (647) 868-1672 [DATE] 2:41:46 AM at [PERSON_NAME][GEOGRAPHIC_DATA…" at bounding box center [231, 13] width 342 height 133
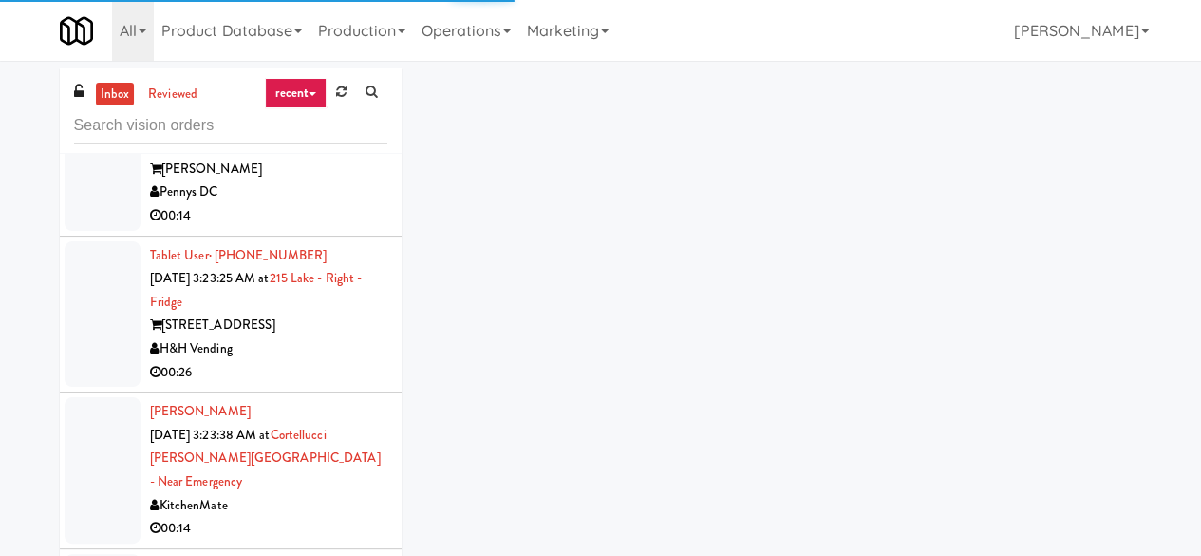
scroll to position [4369, 0]
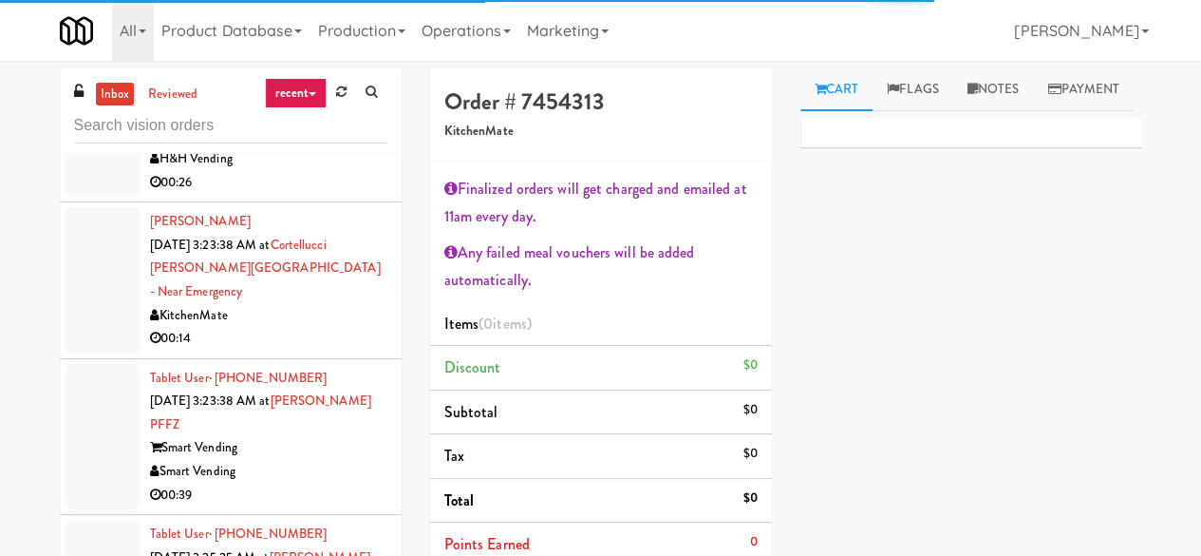
click at [317, 38] on div "00:14" at bounding box center [268, 26] width 237 height 24
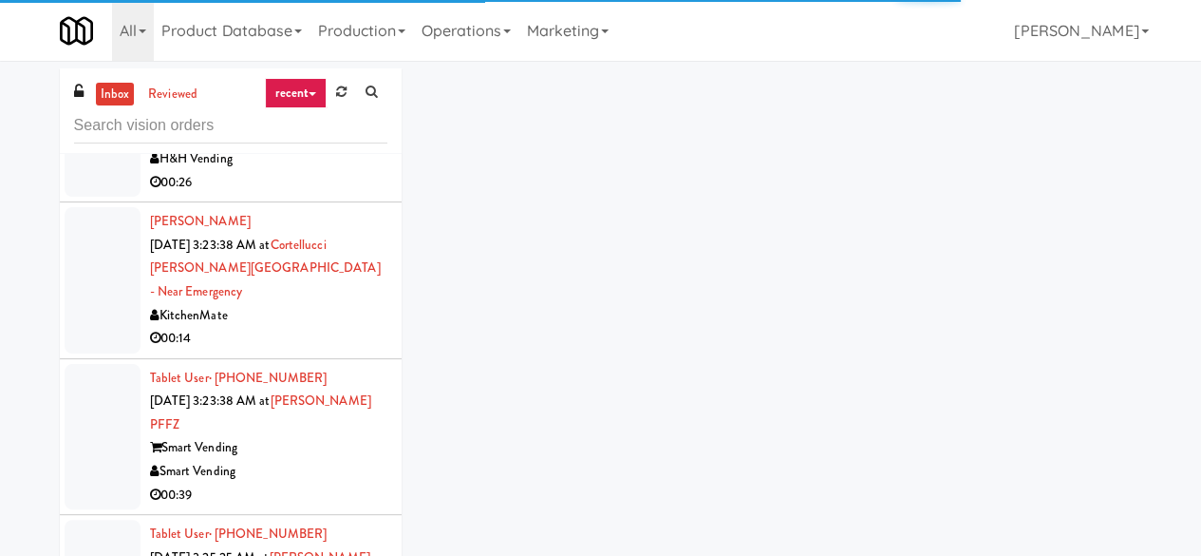
click at [324, 147] on div "[STREET_ADDRESS]" at bounding box center [268, 135] width 237 height 24
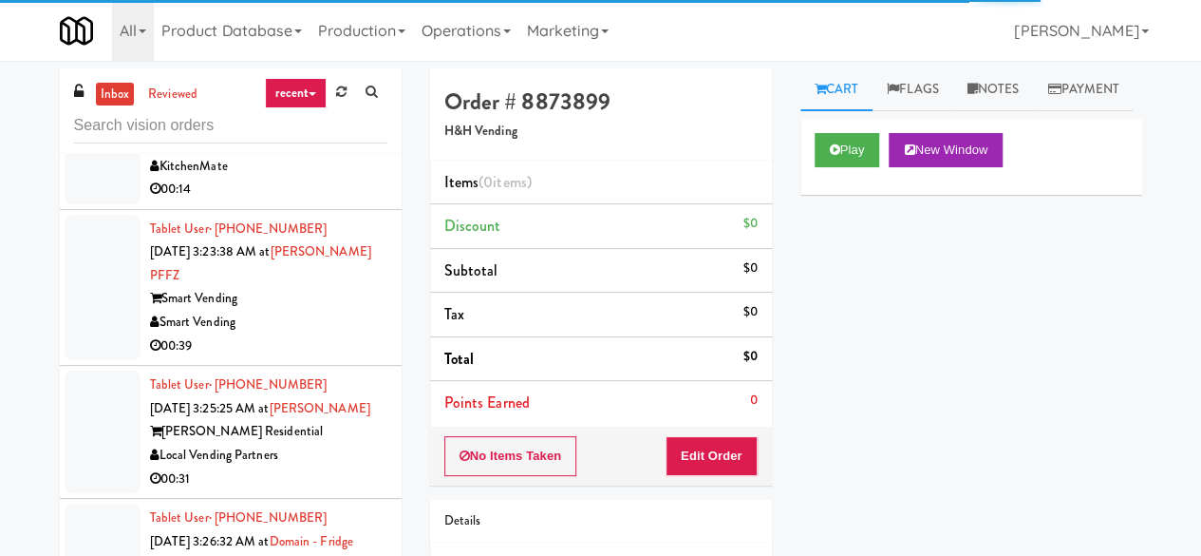
scroll to position [4558, 0]
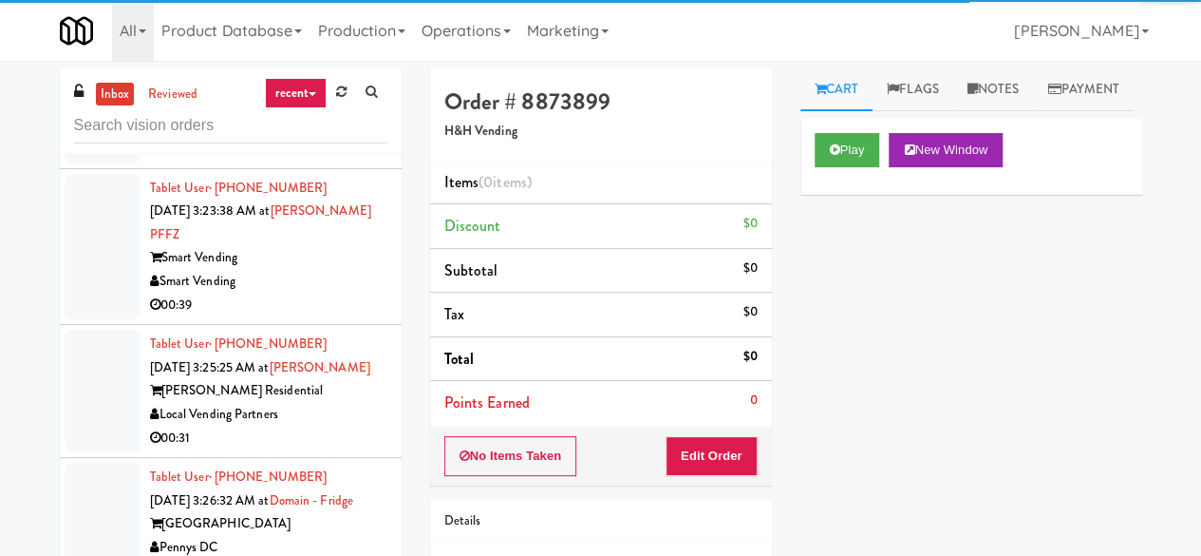
click at [323, 138] on div "KitchenMate" at bounding box center [268, 126] width 237 height 24
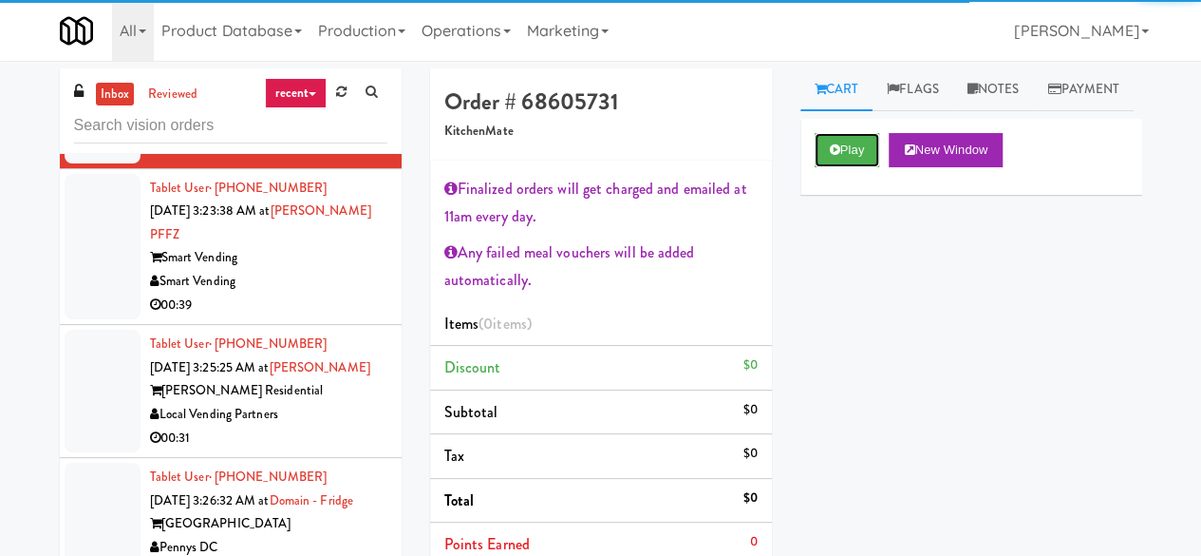
drag, startPoint x: 852, startPoint y: 188, endPoint x: 643, endPoint y: 267, distance: 223.3
click at [851, 167] on button "Play" at bounding box center [848, 150] width 66 height 34
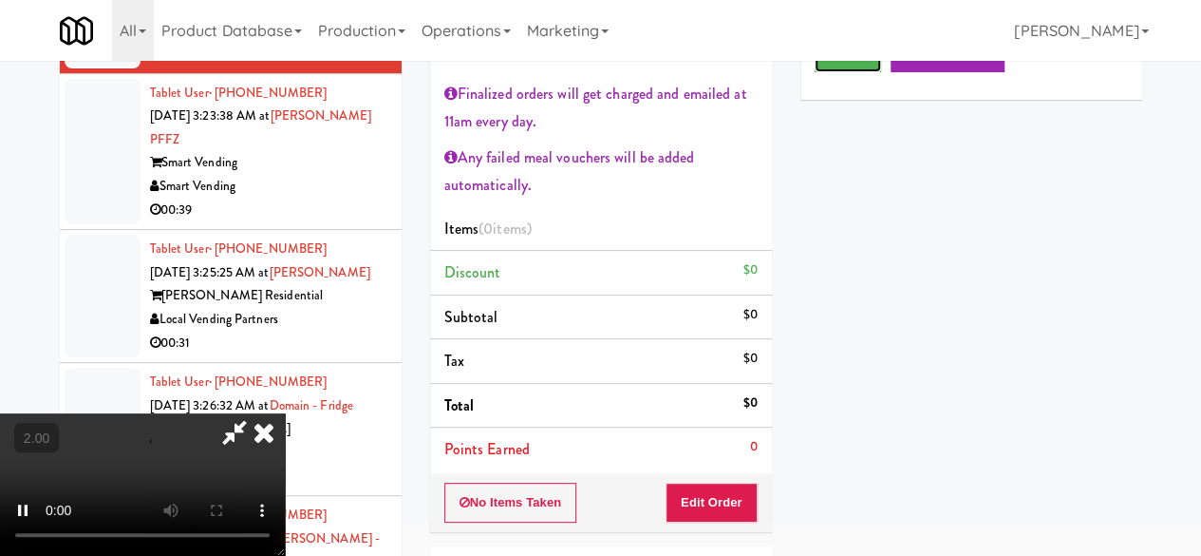
scroll to position [190, 0]
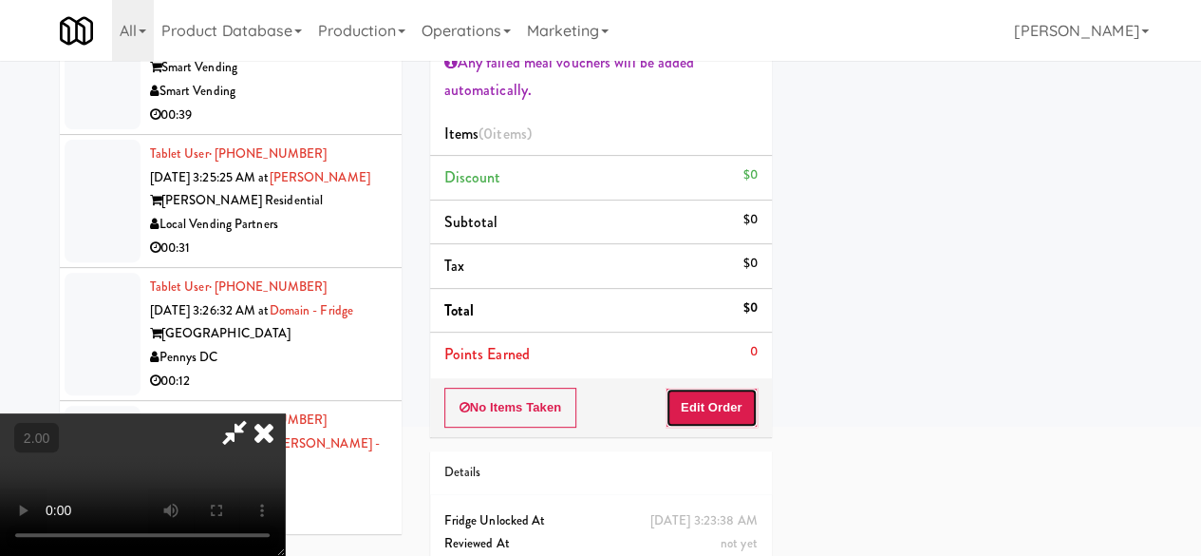
click at [715, 396] on button "Edit Order" at bounding box center [712, 407] width 92 height 40
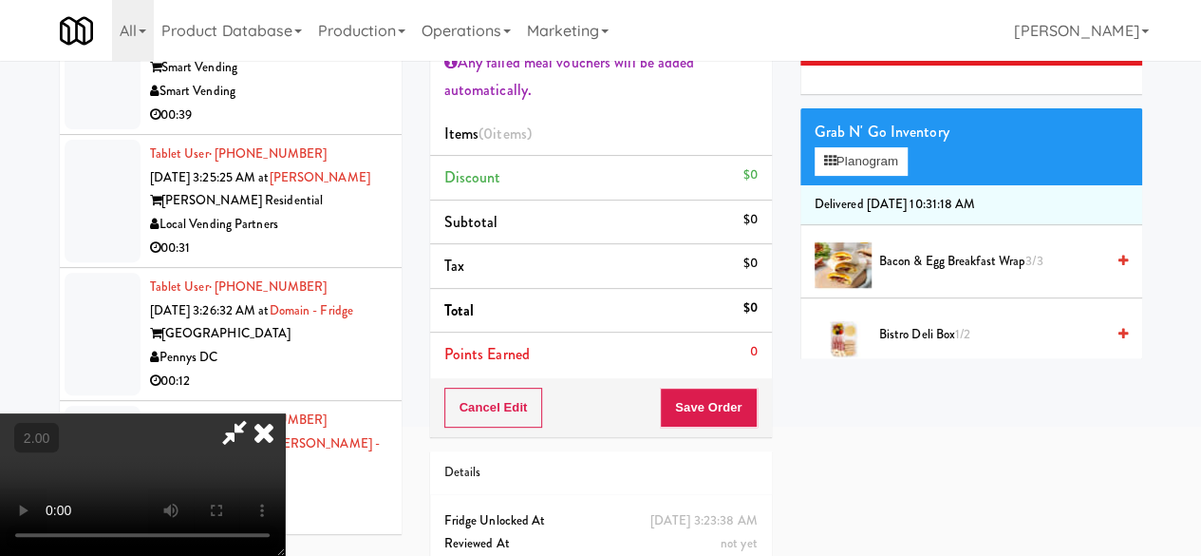
scroll to position [0, 0]
click at [285, 413] on icon at bounding box center [264, 432] width 42 height 38
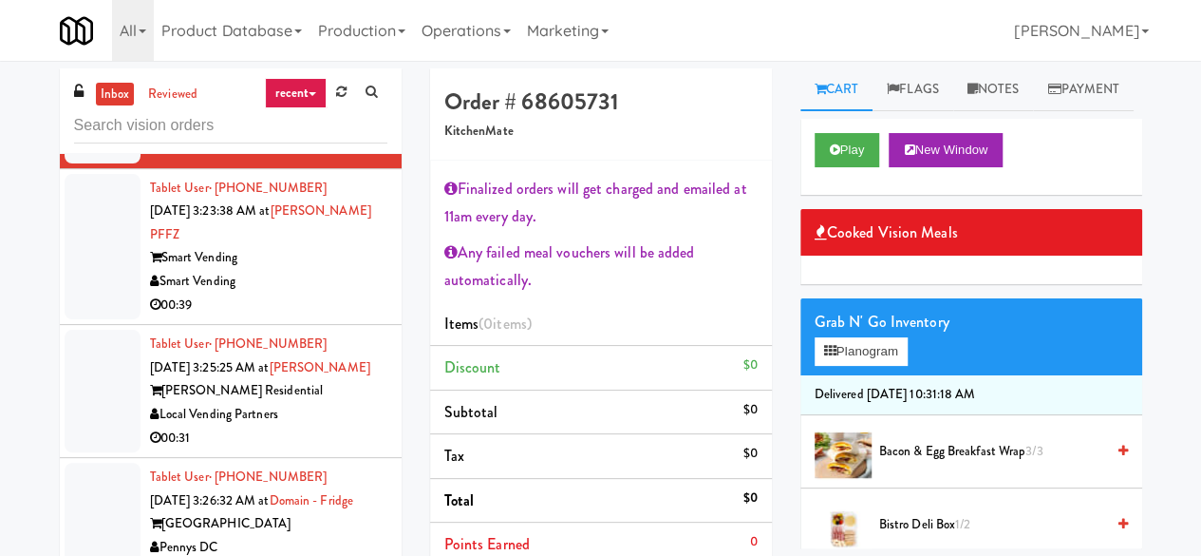
click at [329, 293] on div "Smart Vending" at bounding box center [268, 282] width 237 height 24
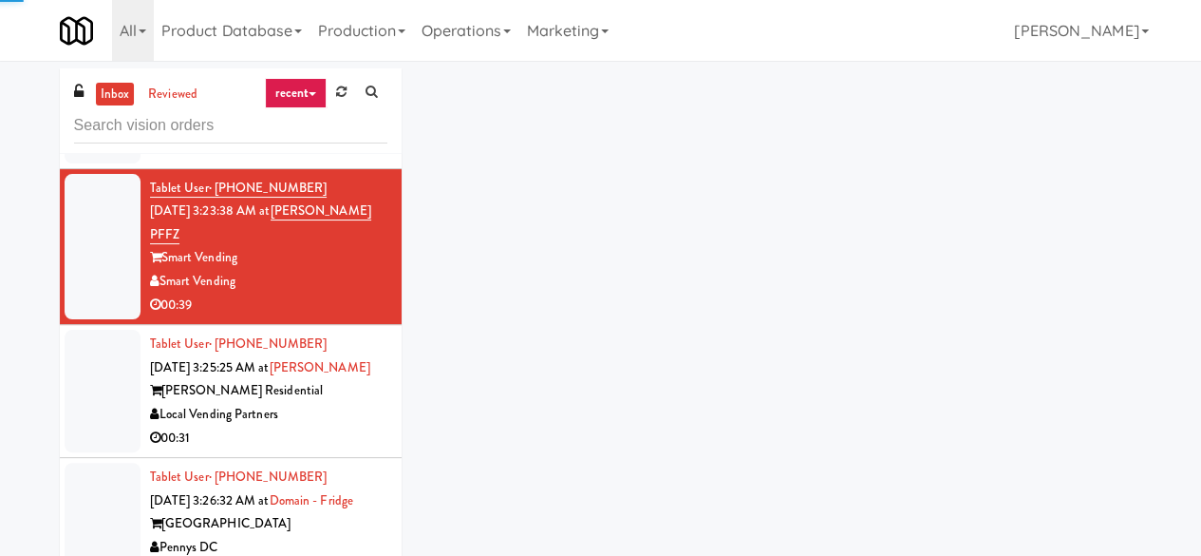
click at [334, 169] on li "[PERSON_NAME] [DATE] 3:23:38 AM at [GEOGRAPHIC_DATA][PERSON_NAME] - near Emerge…" at bounding box center [231, 90] width 342 height 157
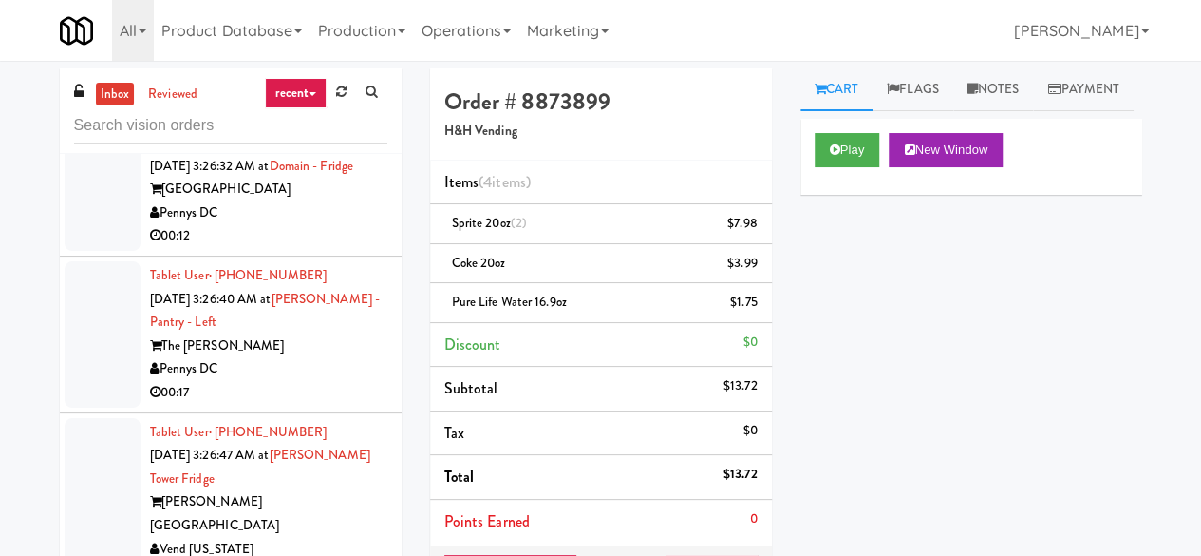
scroll to position [5033, 0]
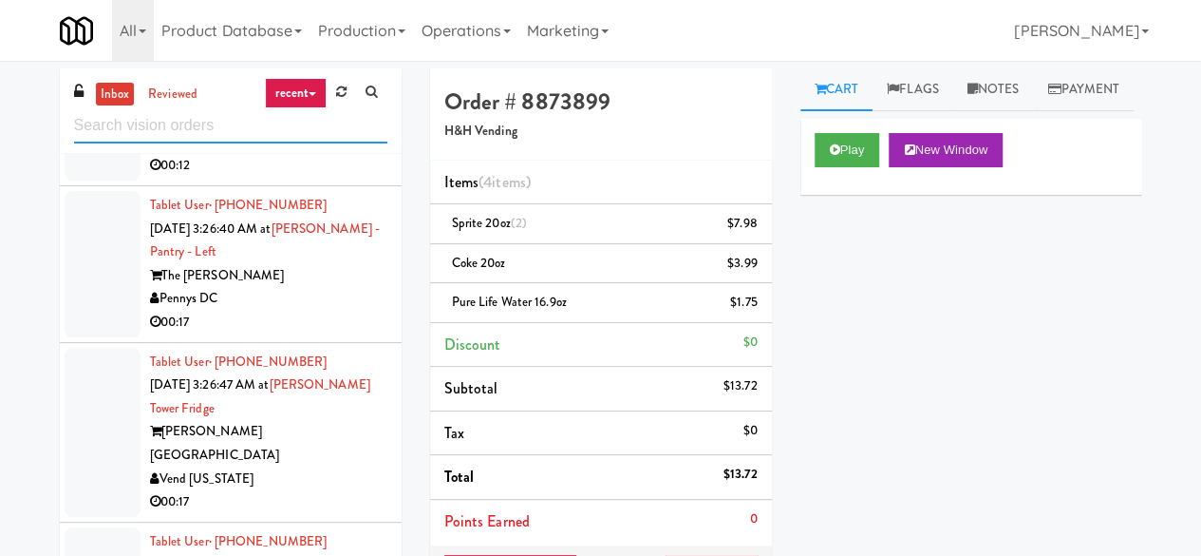
click at [277, 132] on input "text" at bounding box center [230, 125] width 313 height 35
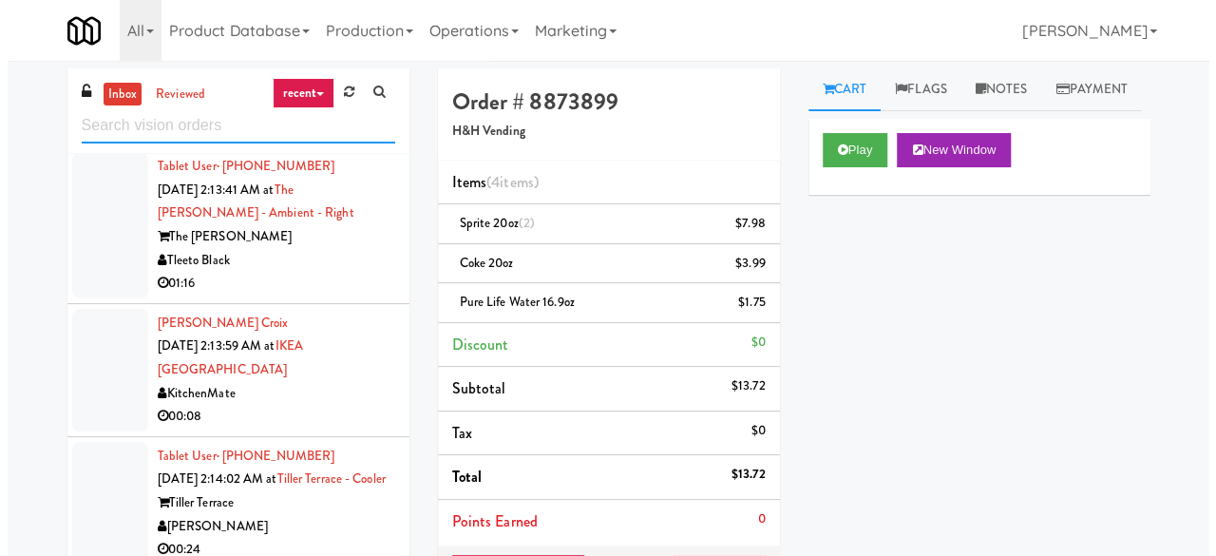
scroll to position [2184, 0]
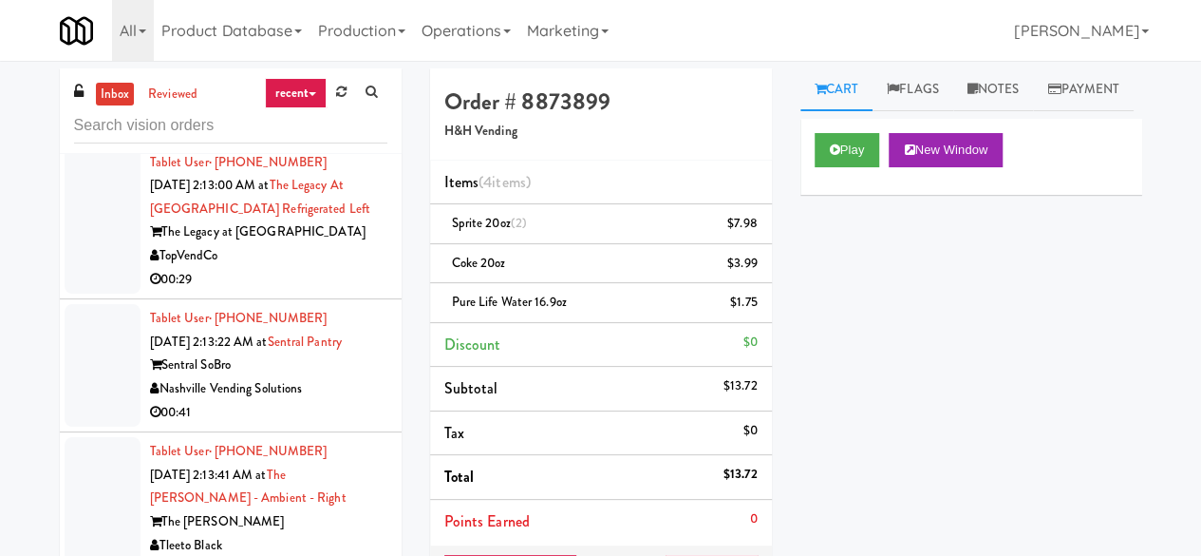
click at [335, 111] on div "On Demand Vending" at bounding box center [268, 99] width 237 height 24
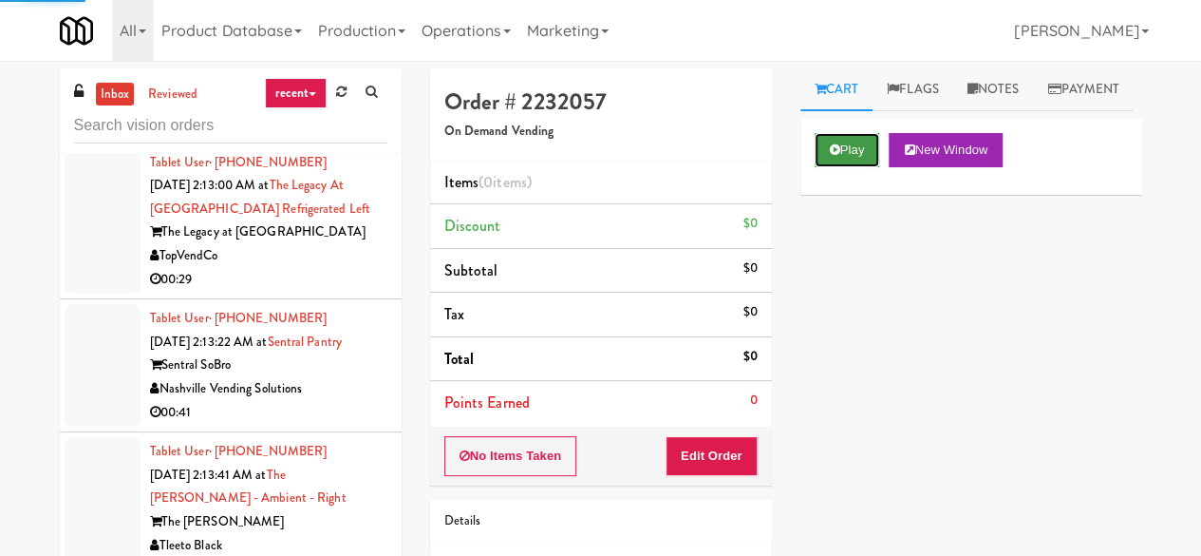
click at [836, 156] on icon at bounding box center [835, 149] width 10 height 12
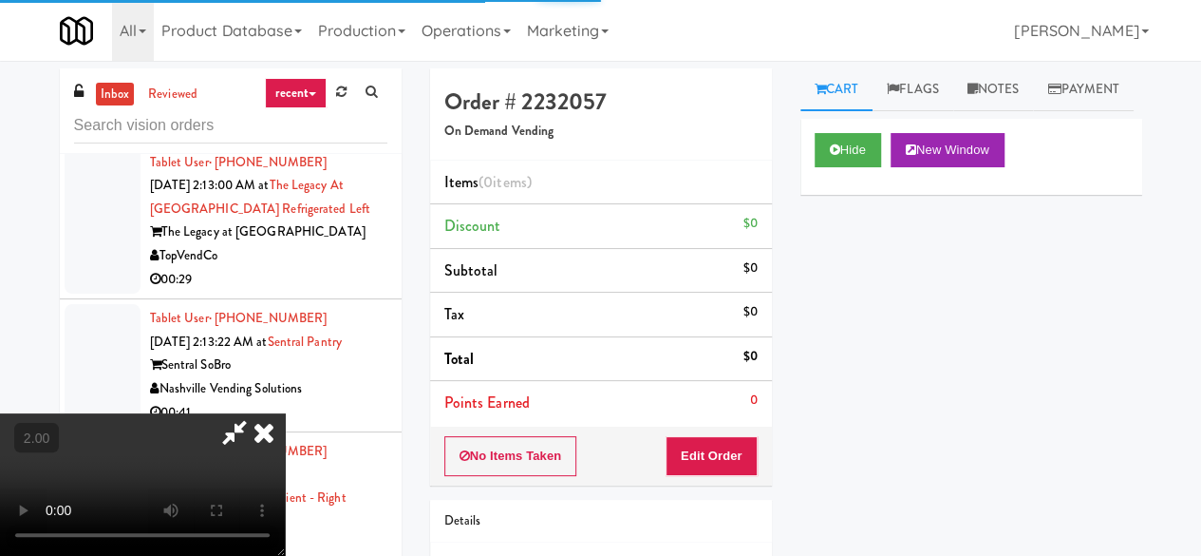
click at [715, 484] on div "Order # 2232057 On Demand Vending Items (0 items ) Discount $0 Subtotal $0 Tax …" at bounding box center [601, 373] width 370 height 611
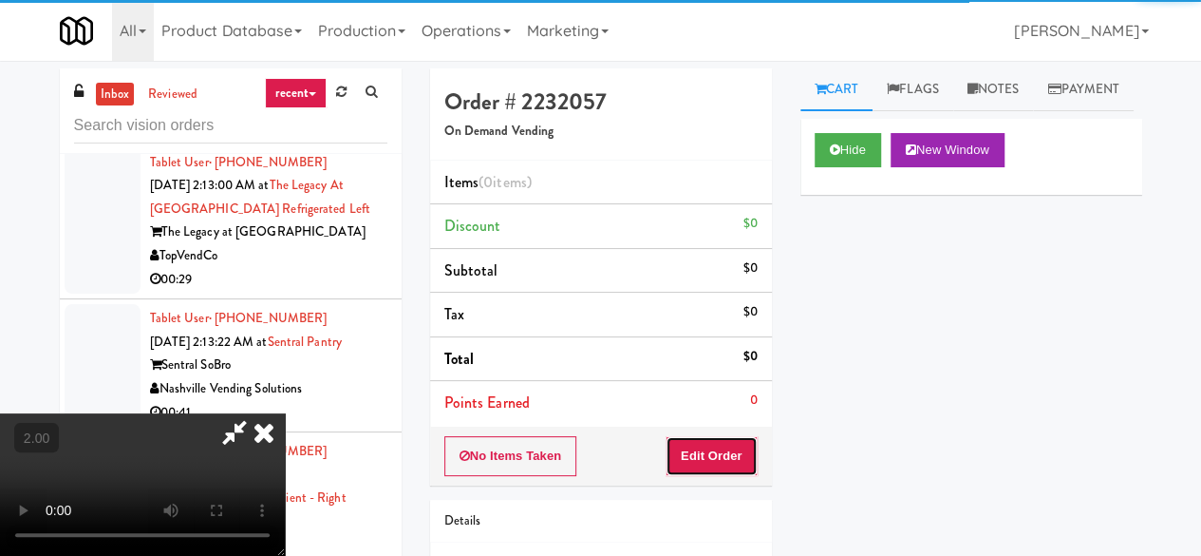
click at [715, 444] on button "Edit Order" at bounding box center [712, 456] width 92 height 40
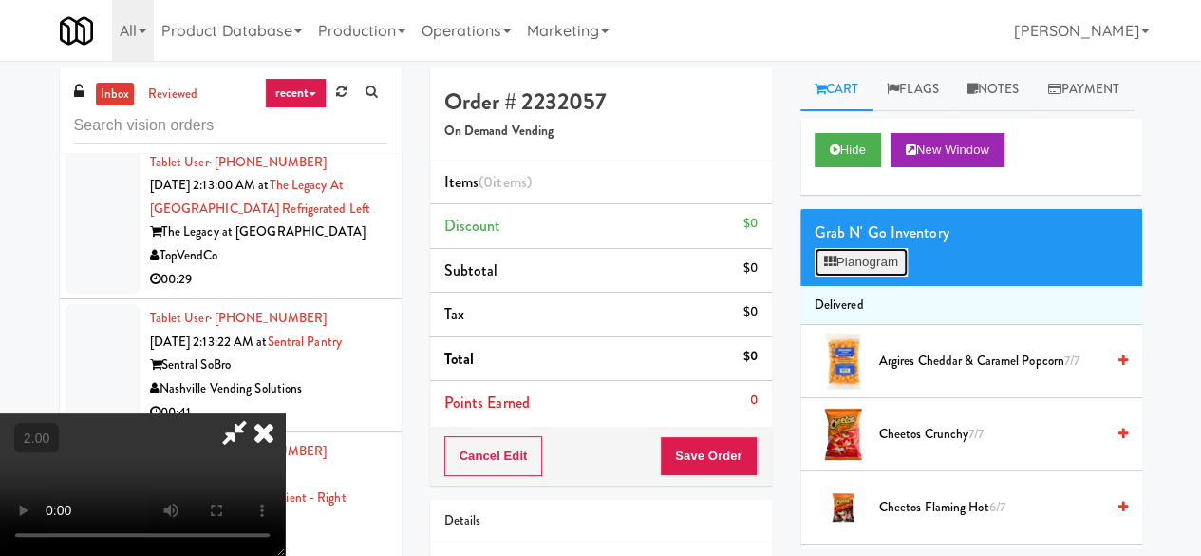
click at [834, 276] on button "Planogram" at bounding box center [861, 262] width 93 height 28
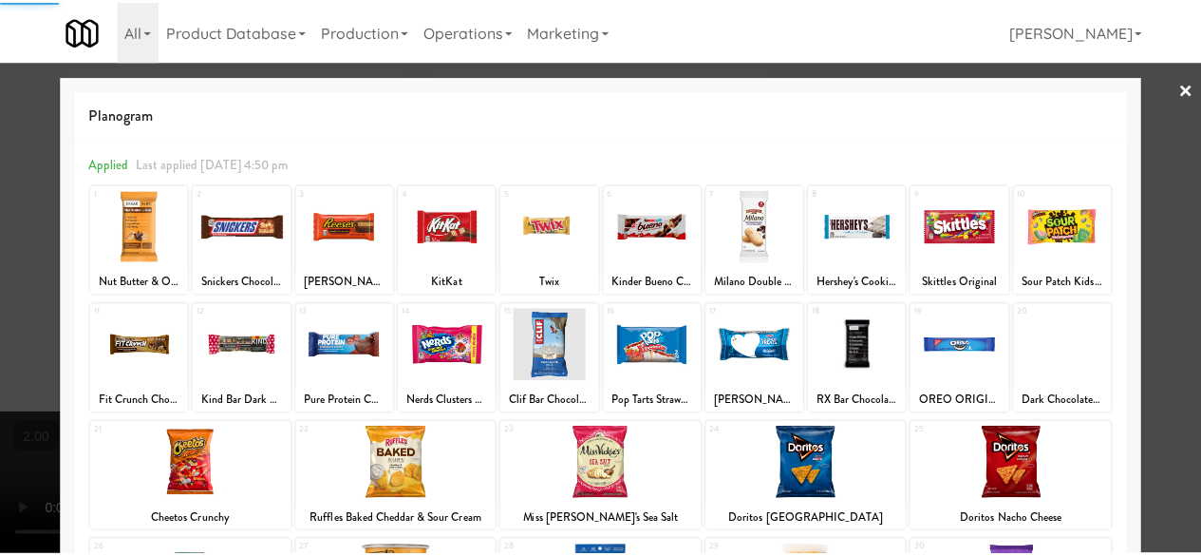
scroll to position [376, 0]
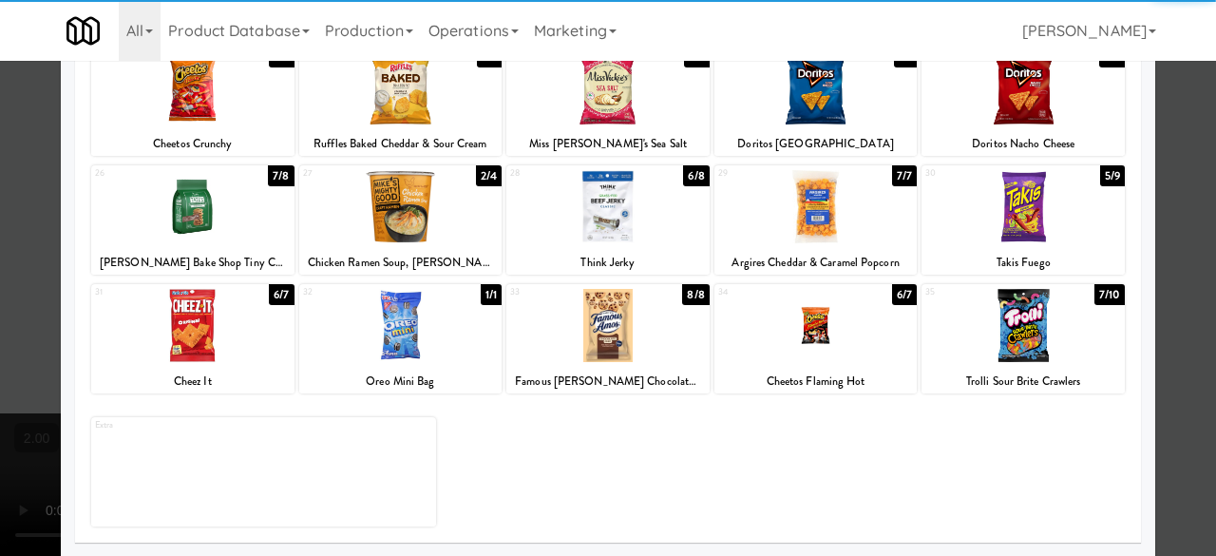
click at [1024, 214] on div at bounding box center [1022, 206] width 203 height 73
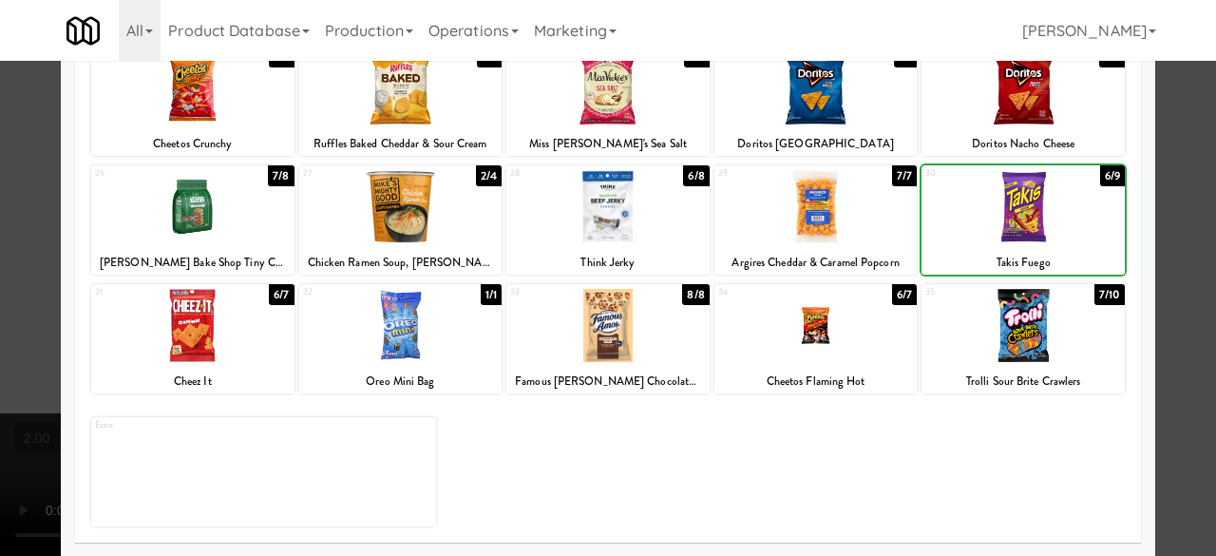
click at [1024, 214] on div at bounding box center [1022, 206] width 203 height 73
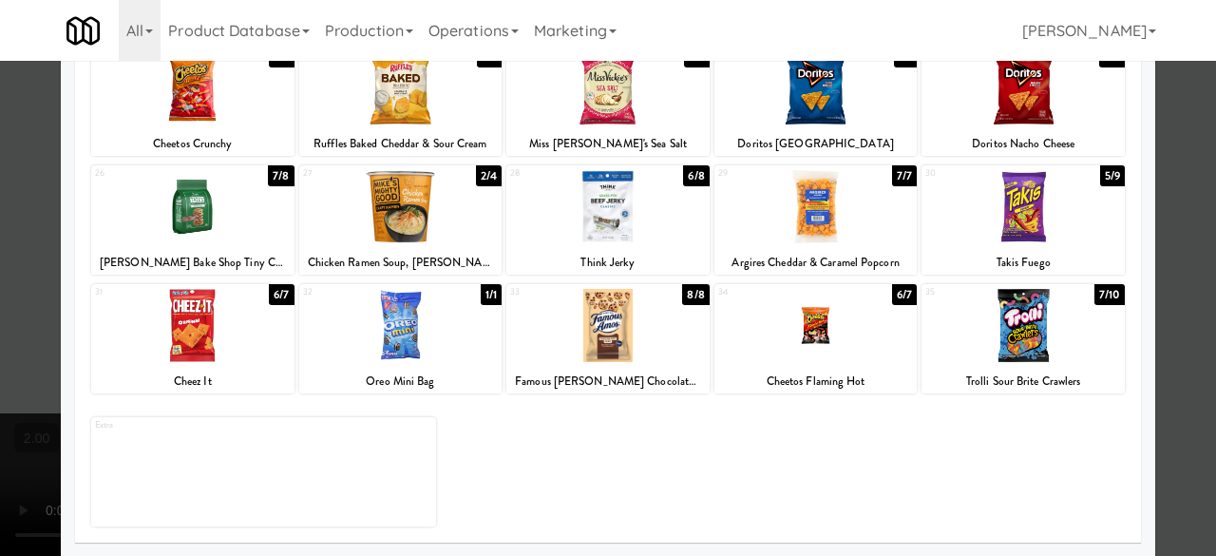
drag, startPoint x: 1176, startPoint y: 170, endPoint x: 1159, endPoint y: 177, distance: 18.3
click at [1177, 170] on div at bounding box center [608, 278] width 1216 height 556
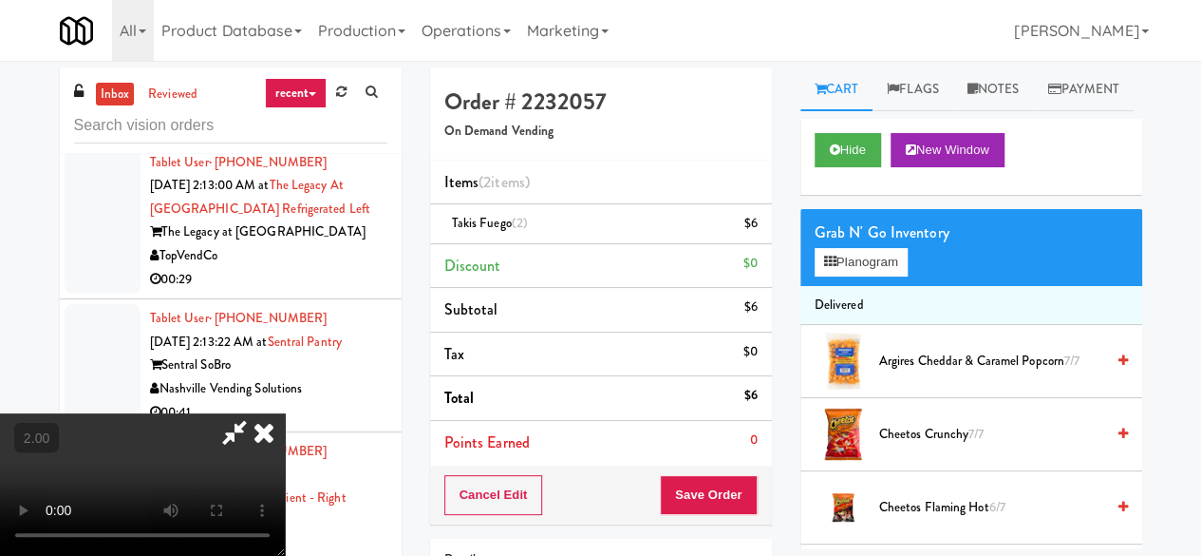
click at [256, 413] on icon at bounding box center [235, 432] width 44 height 38
click at [705, 483] on button "Save Order" at bounding box center [708, 495] width 97 height 40
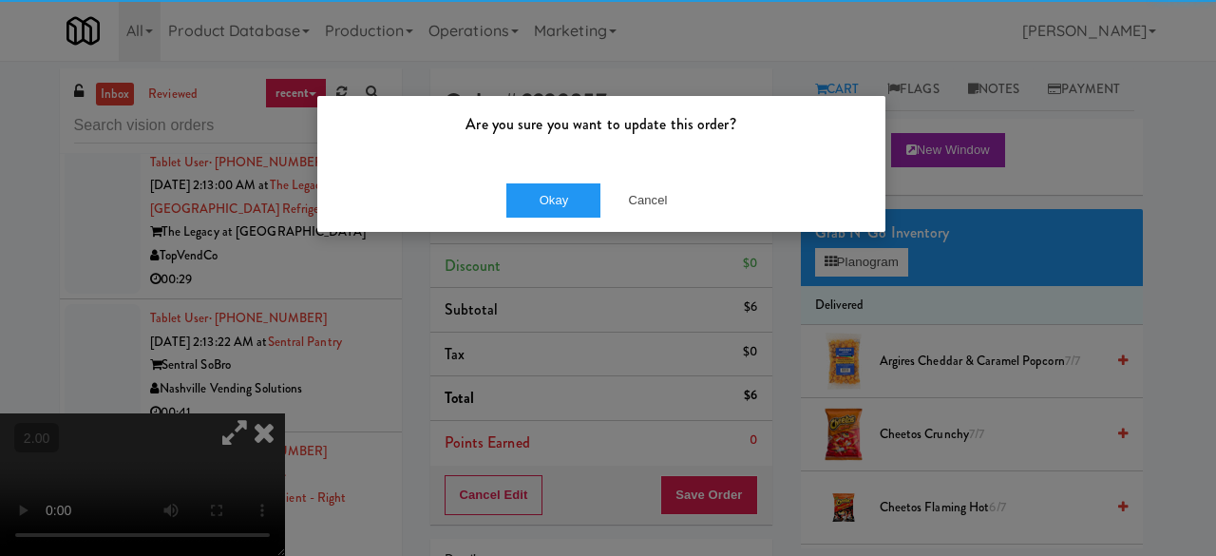
click at [518, 200] on div "Okay Cancel" at bounding box center [601, 200] width 568 height 64
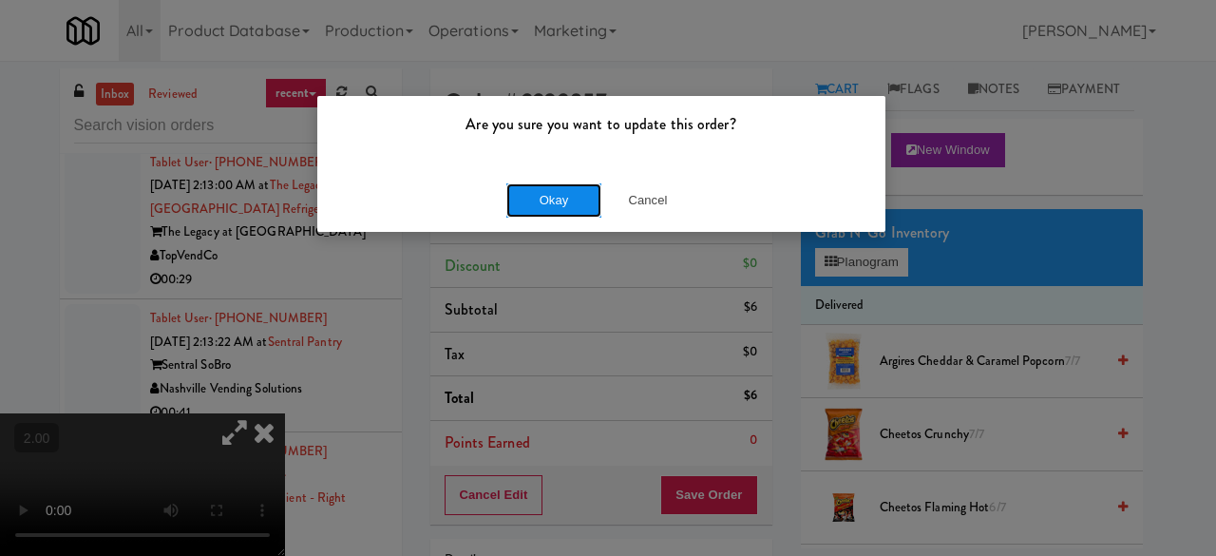
click at [519, 198] on button "Okay" at bounding box center [553, 200] width 95 height 34
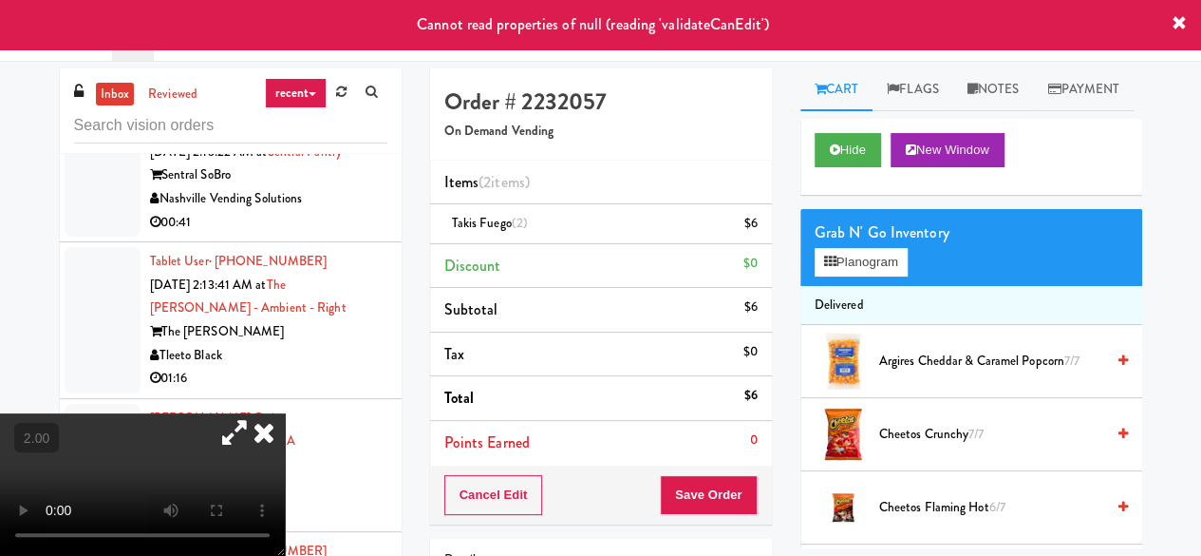
click at [336, 102] on div "00:29" at bounding box center [268, 90] width 237 height 24
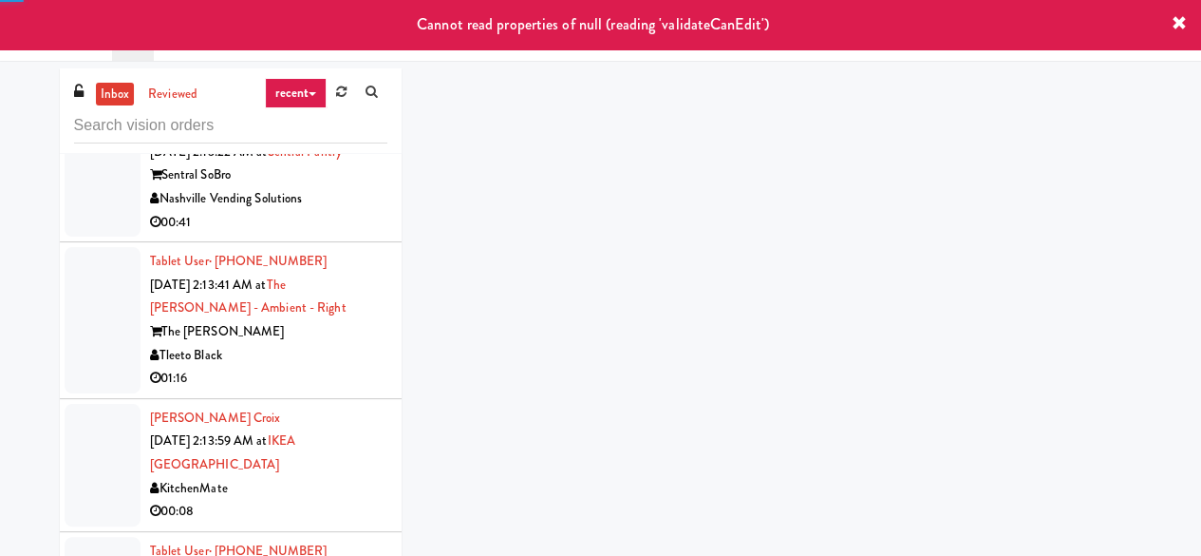
scroll to position [2184, 0]
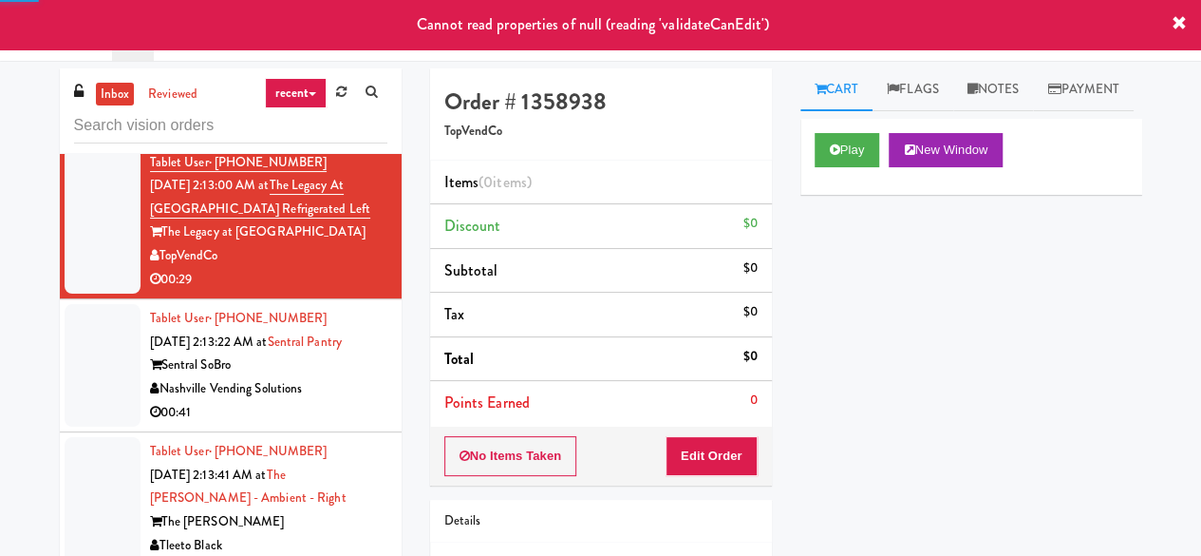
click at [335, 111] on div "On Demand Vending" at bounding box center [268, 99] width 237 height 24
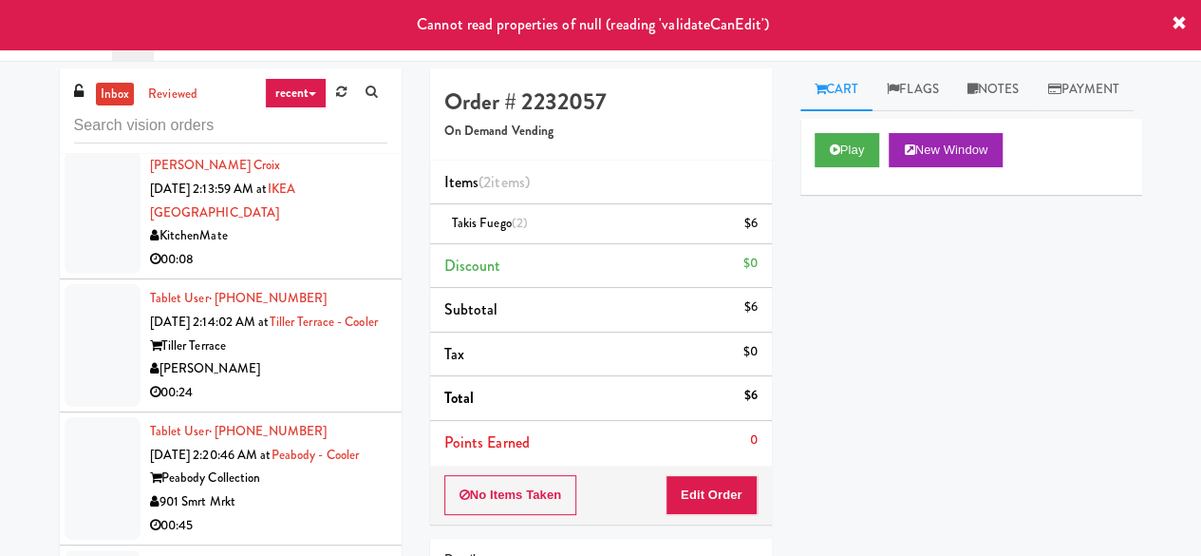
scroll to position [2659, 0]
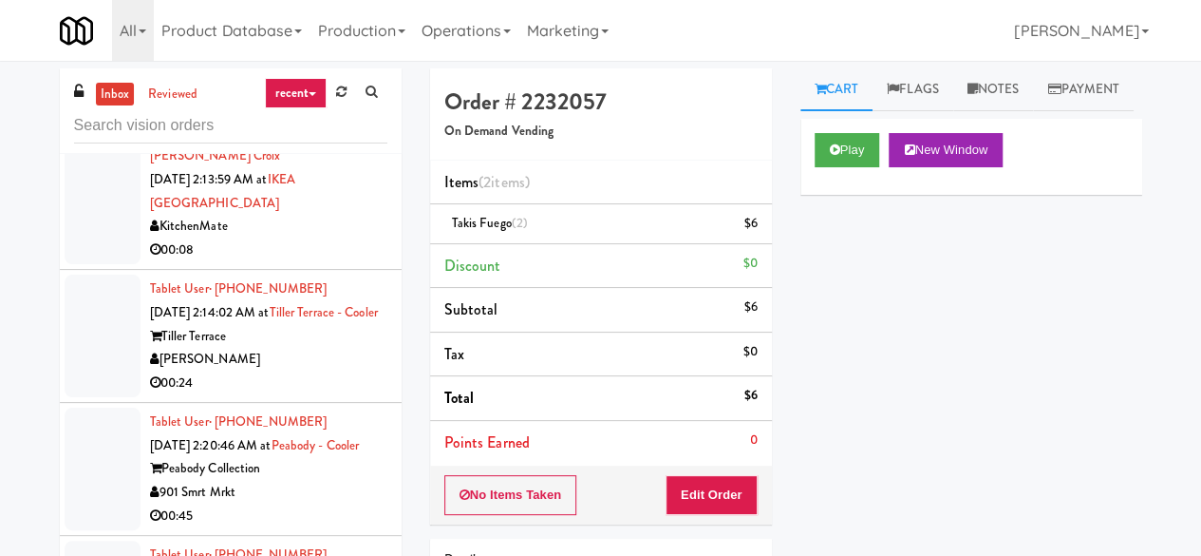
click at [334, 238] on div "KitchenMate" at bounding box center [268, 227] width 237 height 24
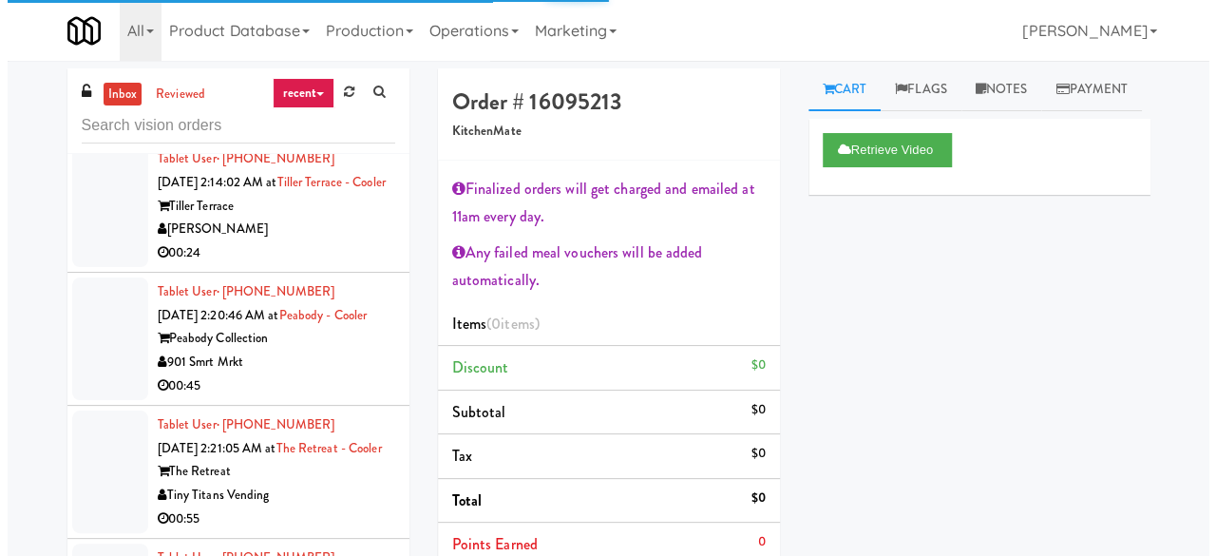
scroll to position [2849, 0]
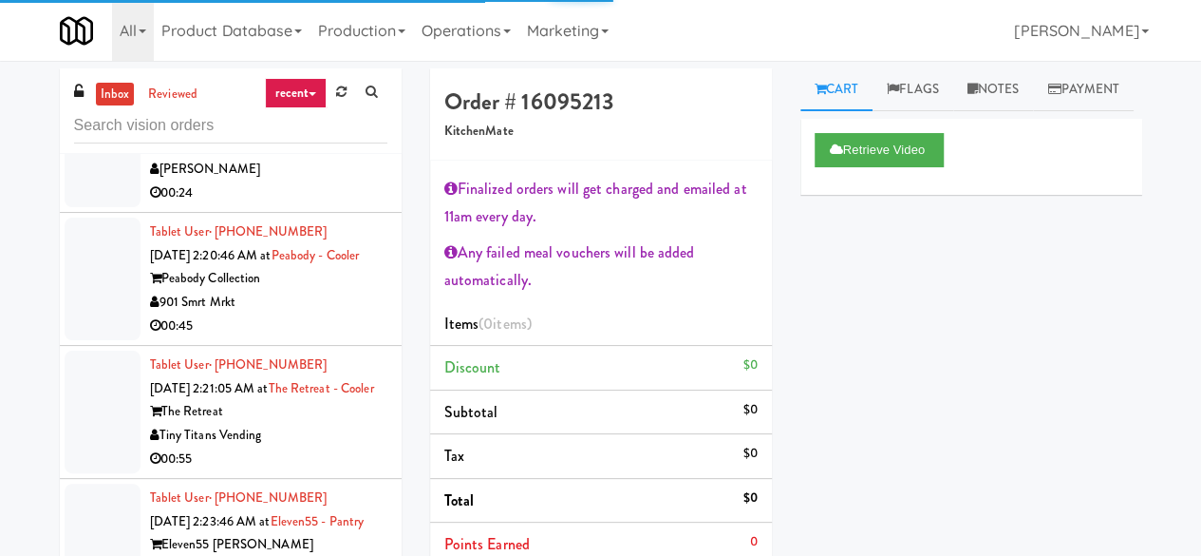
click at [319, 181] on div "[PERSON_NAME]" at bounding box center [268, 170] width 237 height 24
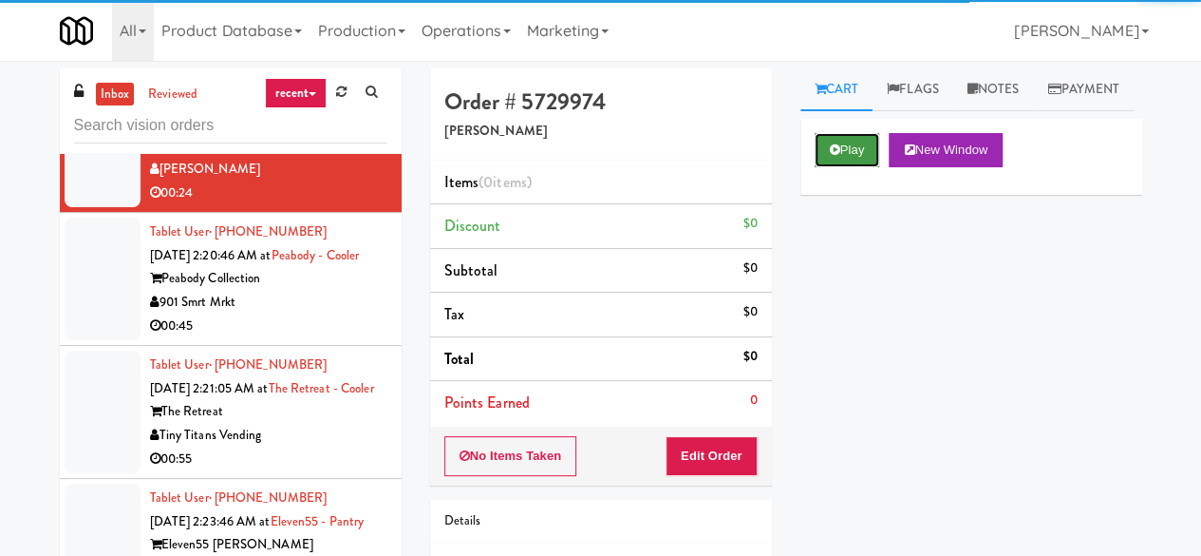
click at [858, 167] on button "Play" at bounding box center [848, 150] width 66 height 34
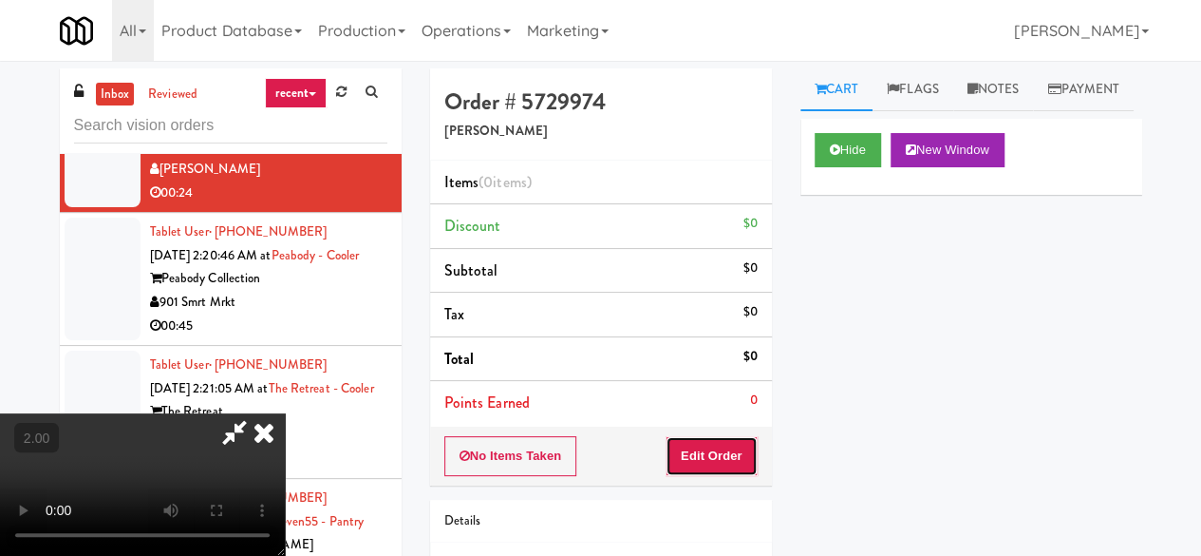
click at [722, 445] on button "Edit Order" at bounding box center [712, 456] width 92 height 40
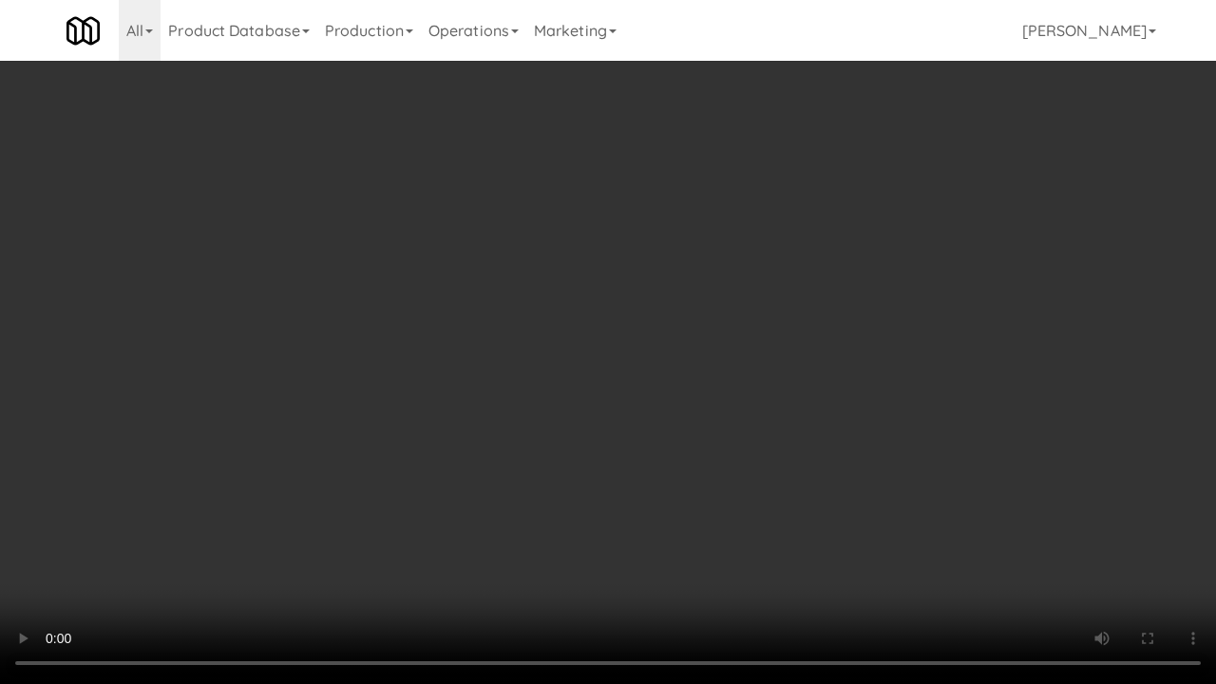
click at [1147, 555] on video at bounding box center [608, 342] width 1216 height 684
click at [889, 486] on video at bounding box center [608, 342] width 1216 height 684
click at [870, 451] on video at bounding box center [608, 342] width 1216 height 684
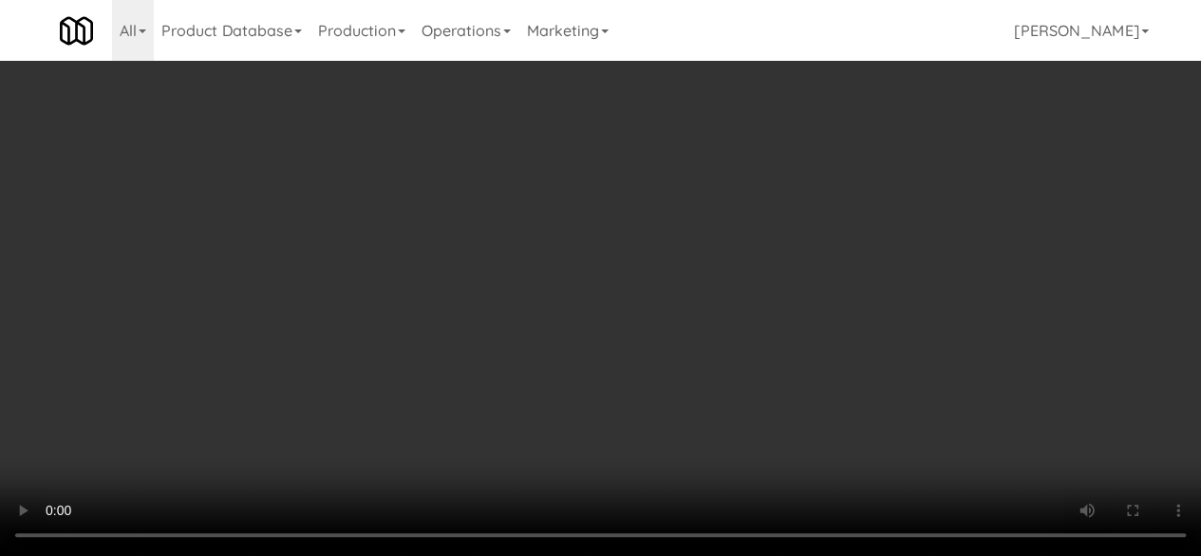
click at [857, 286] on div "Grab N' Go Inventory Planogram" at bounding box center [972, 247] width 342 height 77
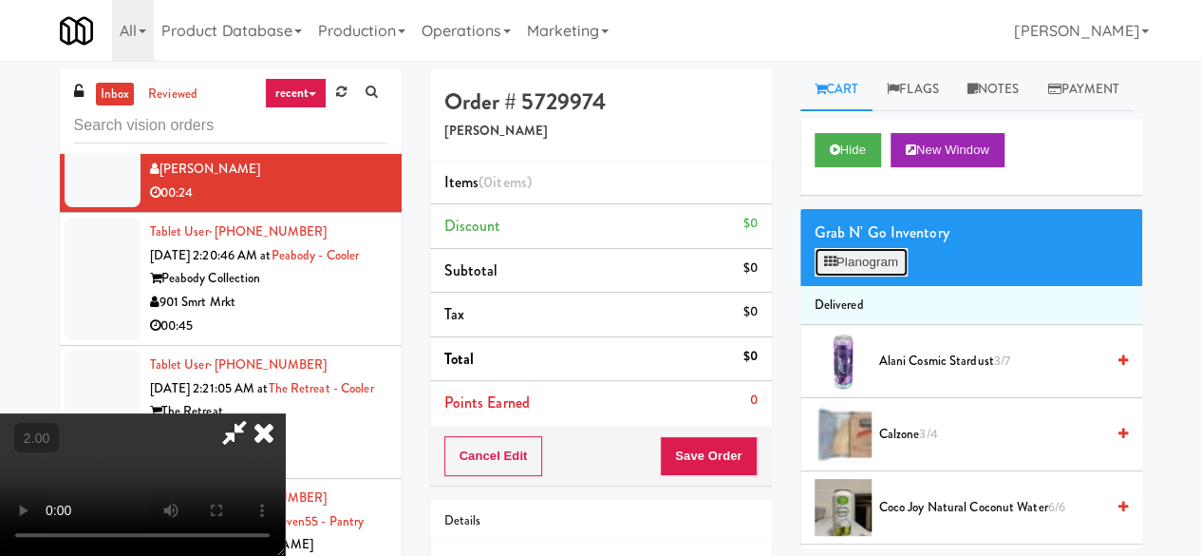
click at [856, 276] on button "Planogram" at bounding box center [861, 262] width 93 height 28
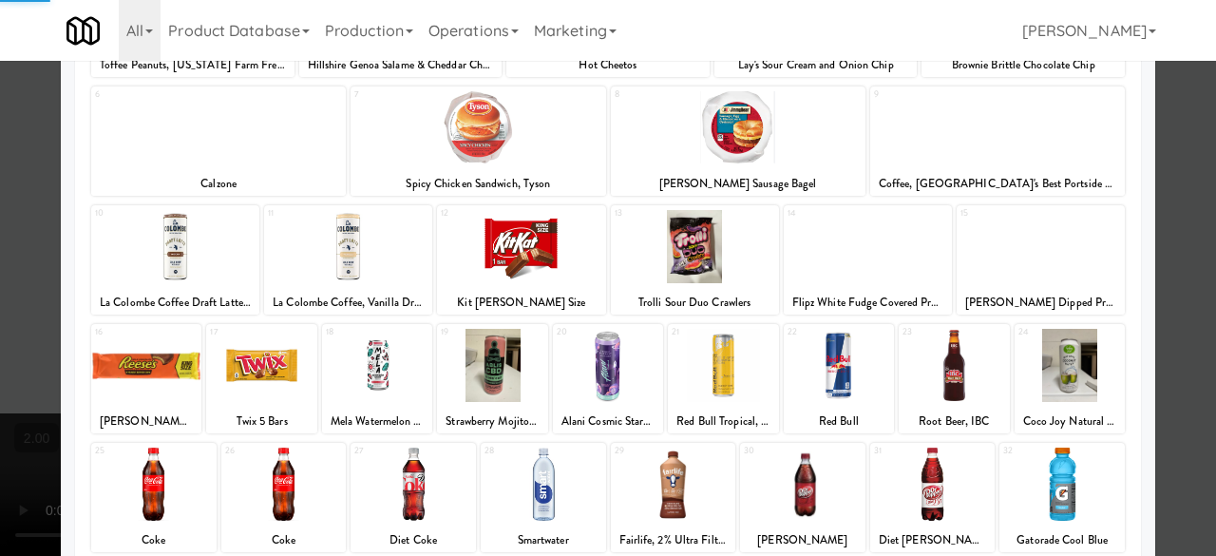
scroll to position [376, 0]
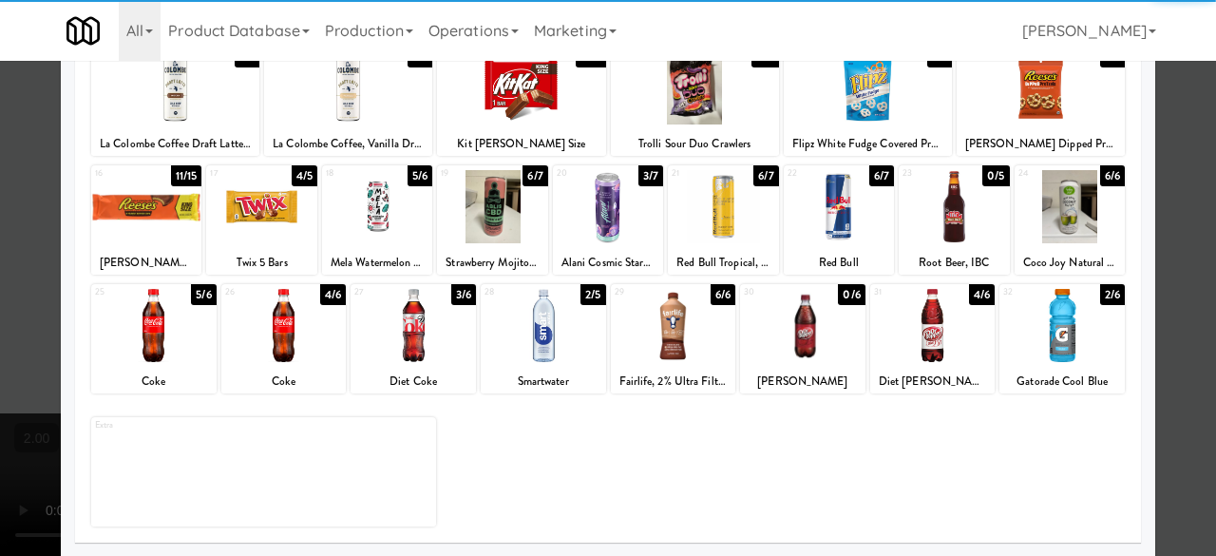
click at [287, 349] on div at bounding box center [283, 325] width 125 height 73
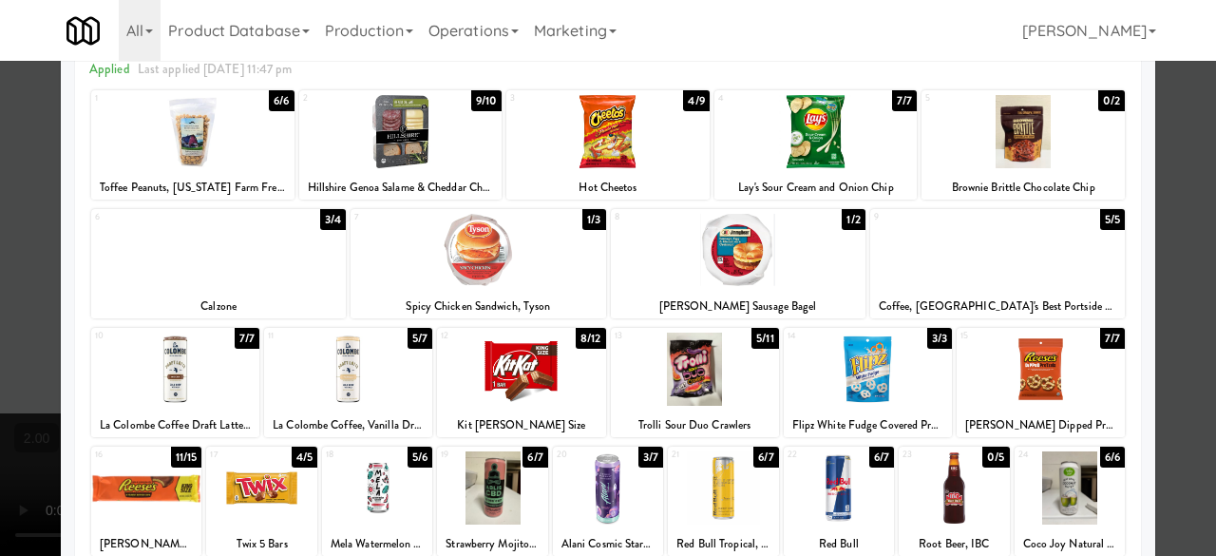
click at [843, 128] on div at bounding box center [815, 131] width 203 height 73
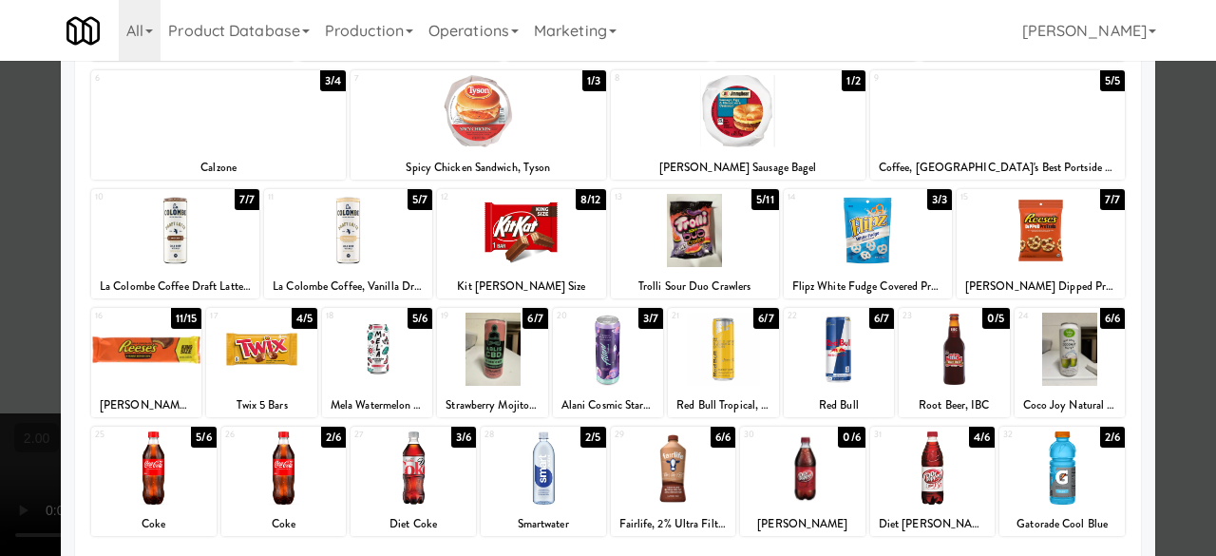
scroll to position [190, 0]
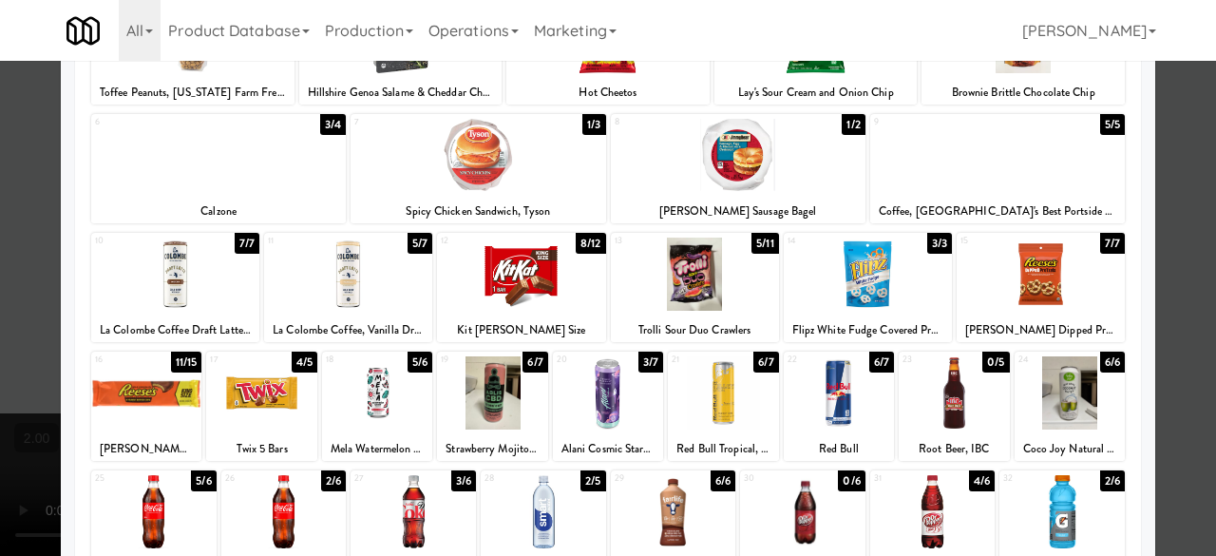
click at [542, 289] on div at bounding box center [521, 273] width 168 height 73
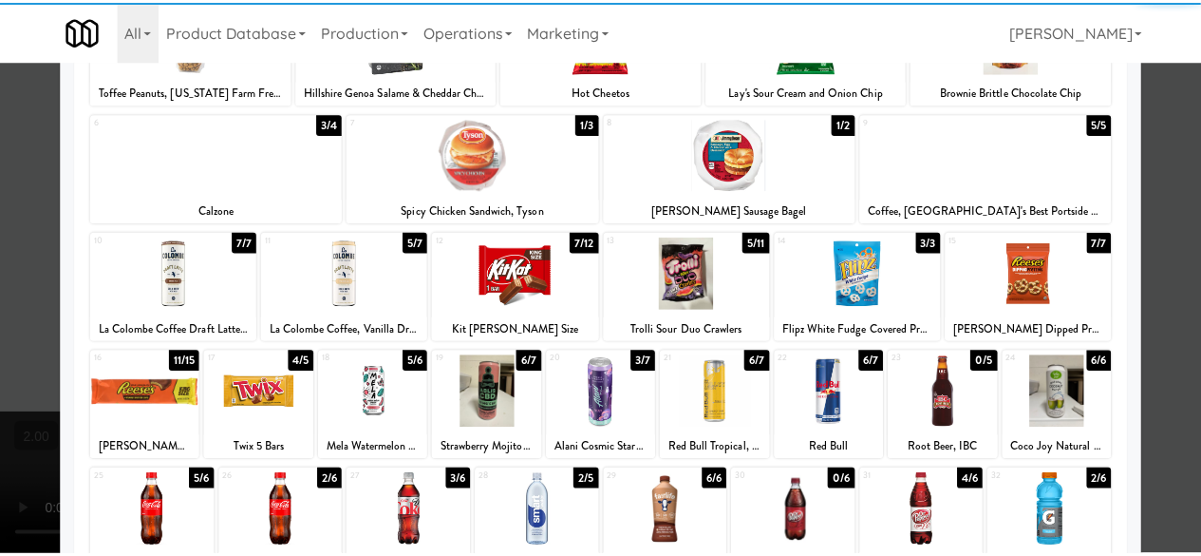
scroll to position [95, 0]
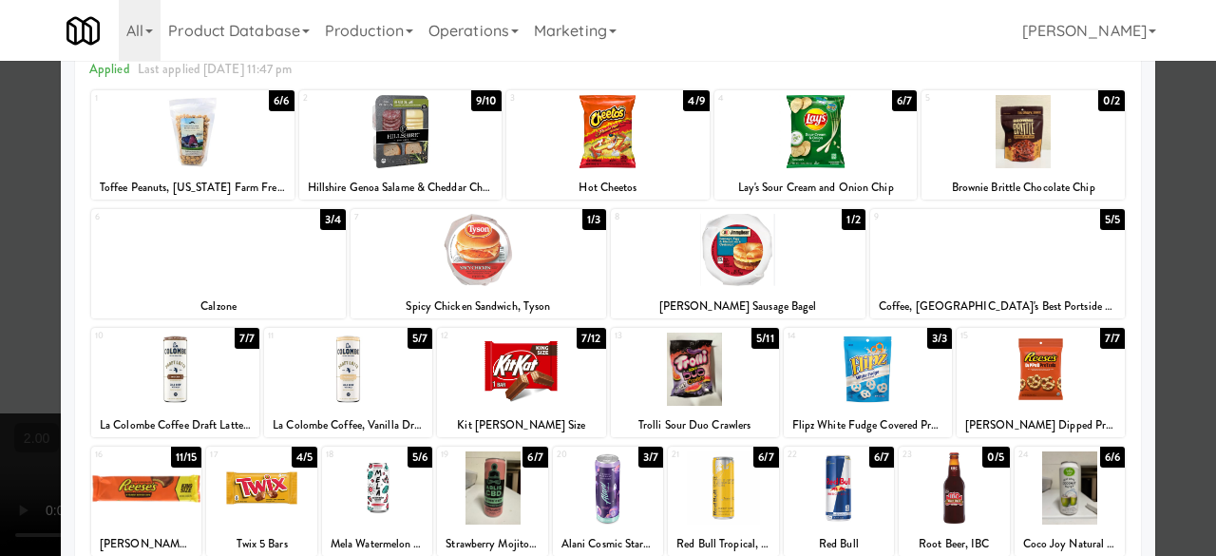
click at [1170, 242] on div at bounding box center [608, 278] width 1216 height 556
click at [1170, 242] on div "inbox reviewed recent all unclear take inventory issue suspicious failed recent…" at bounding box center [608, 432] width 1216 height 729
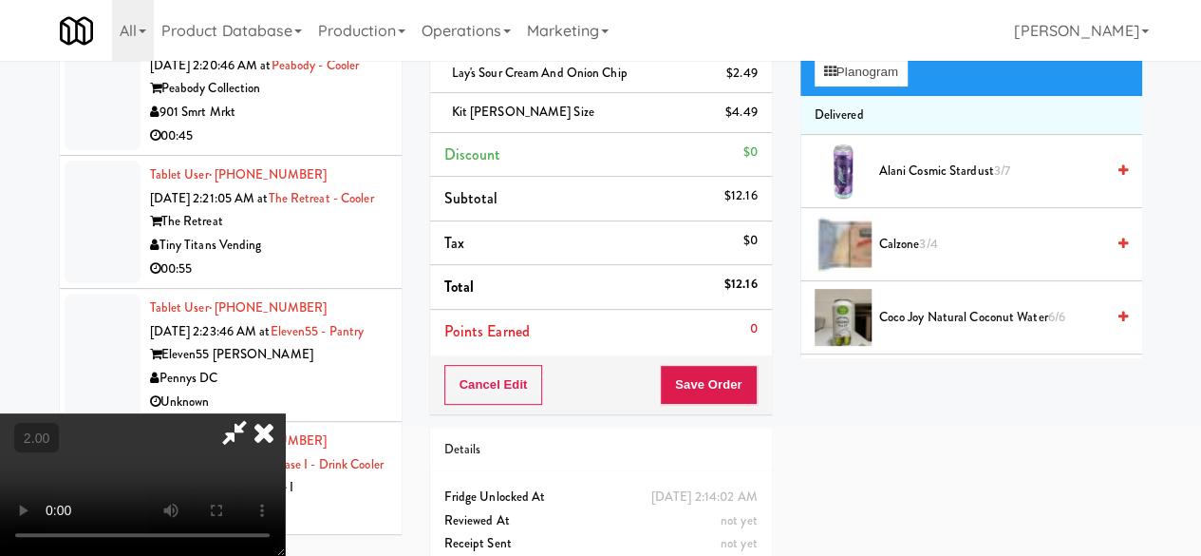
scroll to position [133, 0]
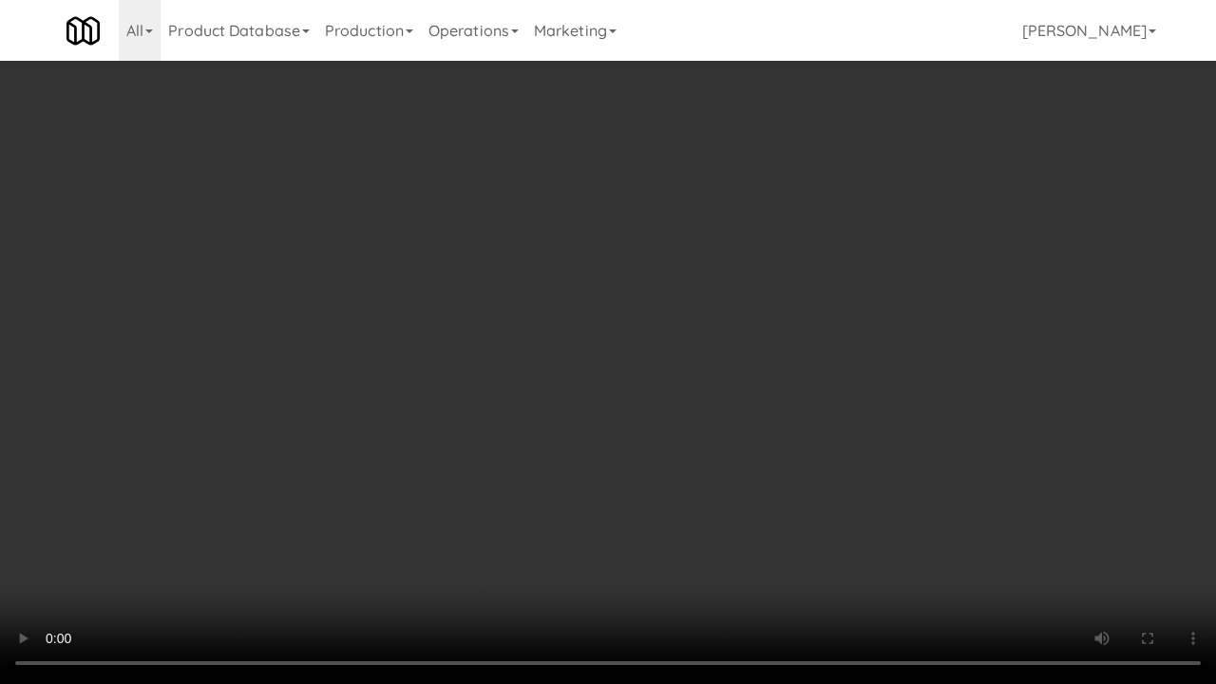
click at [598, 509] on video at bounding box center [608, 342] width 1216 height 684
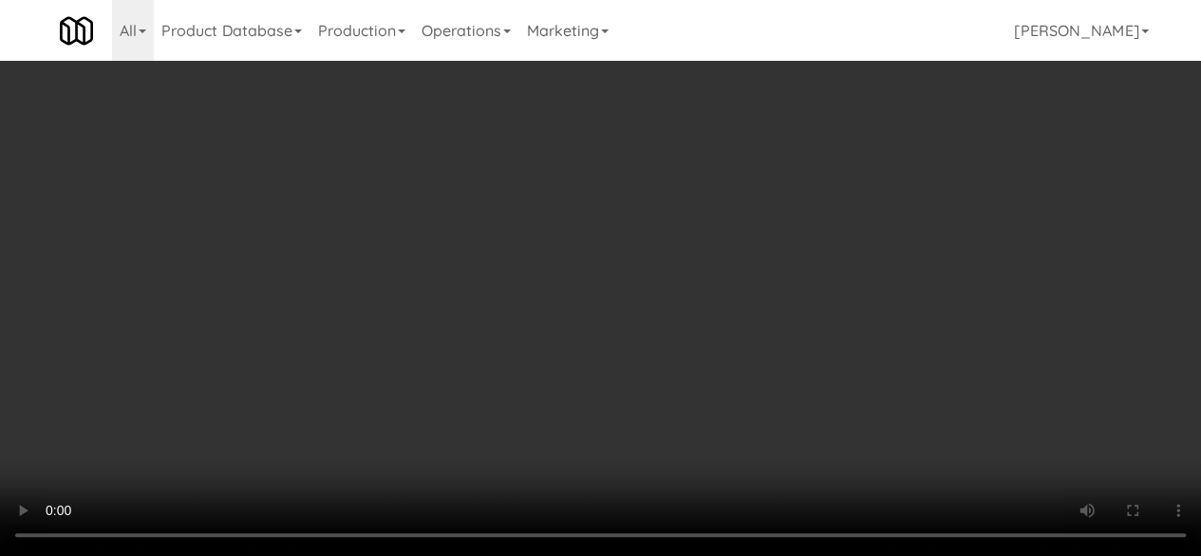
click at [875, 153] on div "Grab N' Go Inventory Planogram" at bounding box center [972, 114] width 342 height 77
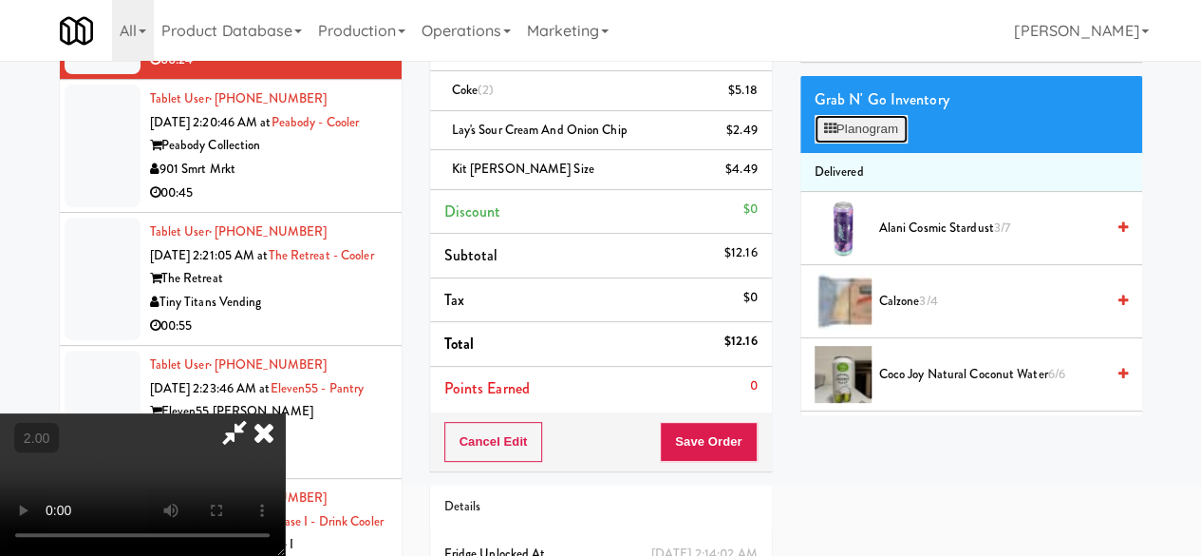
click at [875, 143] on button "Planogram" at bounding box center [861, 129] width 93 height 28
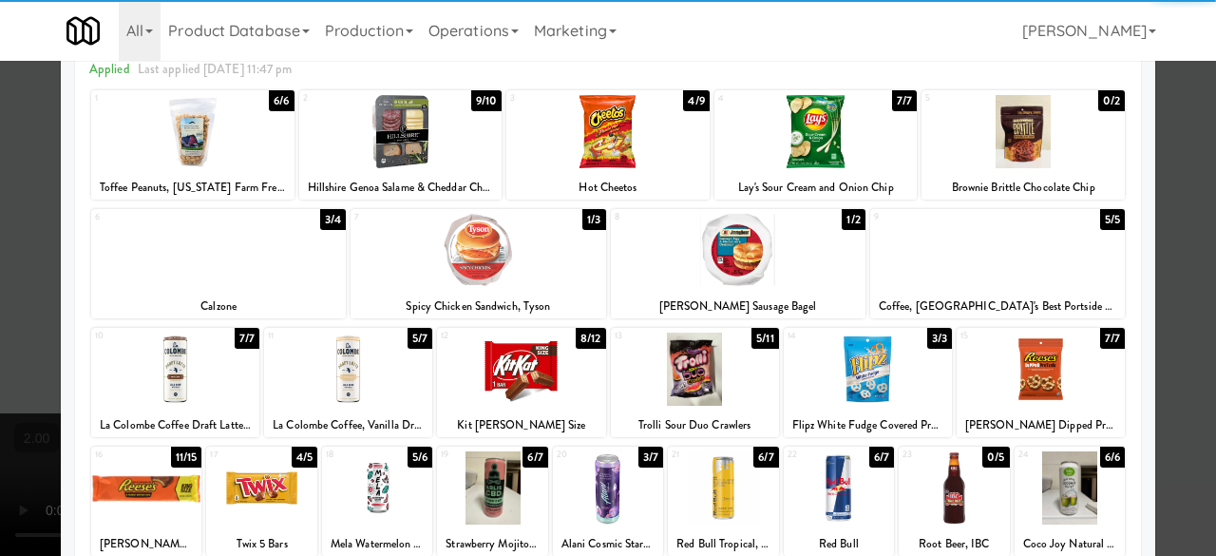
click at [190, 286] on div at bounding box center [218, 250] width 255 height 73
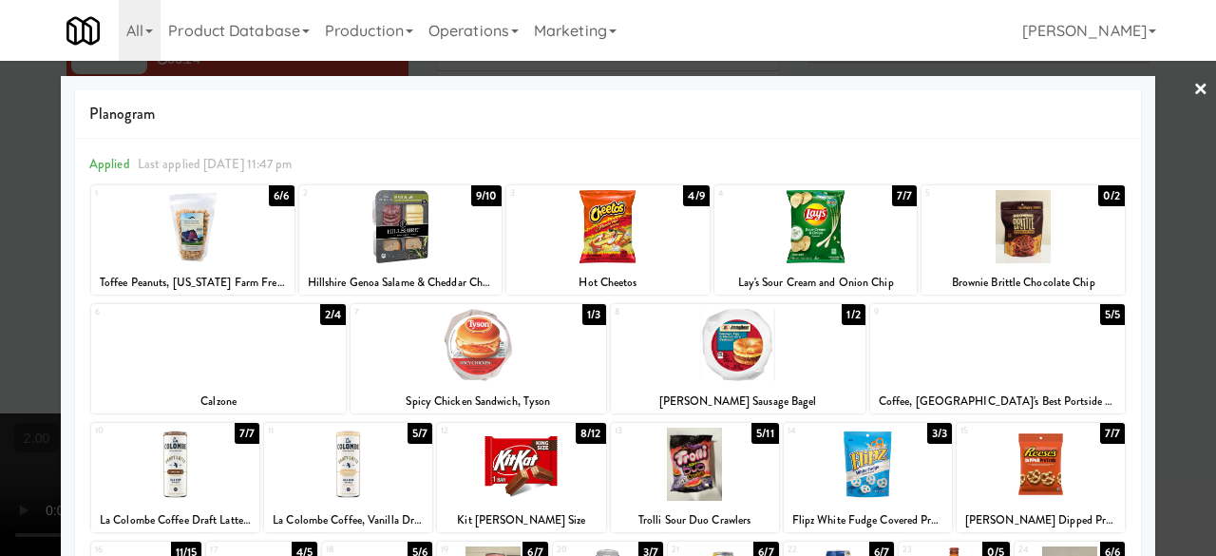
click at [1196, 130] on div at bounding box center [608, 278] width 1216 height 556
click at [1196, 130] on div "inbox reviewed recent all unclear take inventory issue suspicious failed recent…" at bounding box center [608, 319] width 1216 height 768
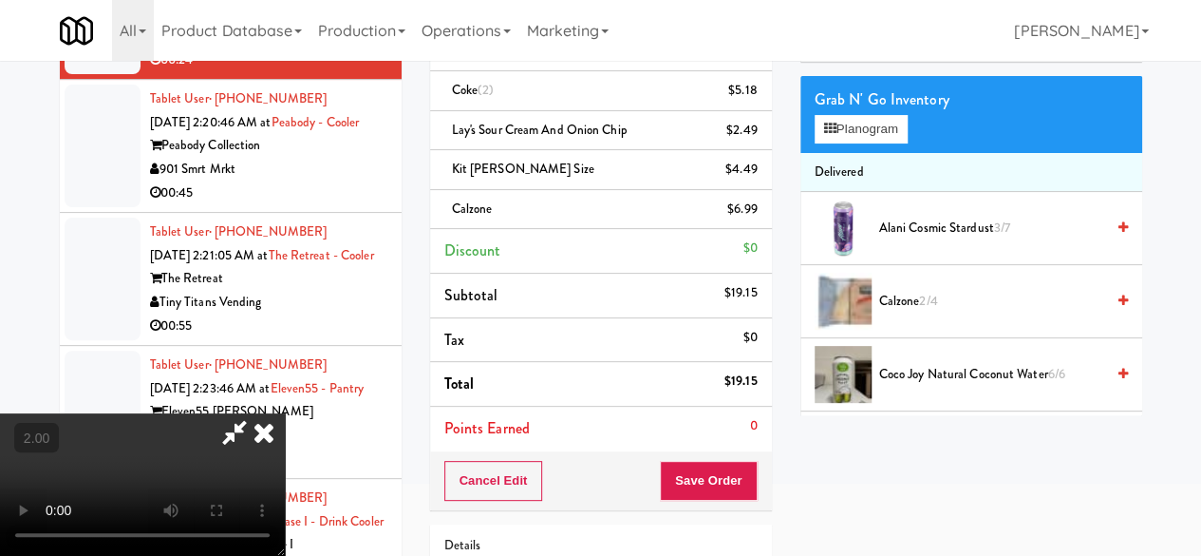
click at [256, 413] on icon at bounding box center [235, 432] width 44 height 38
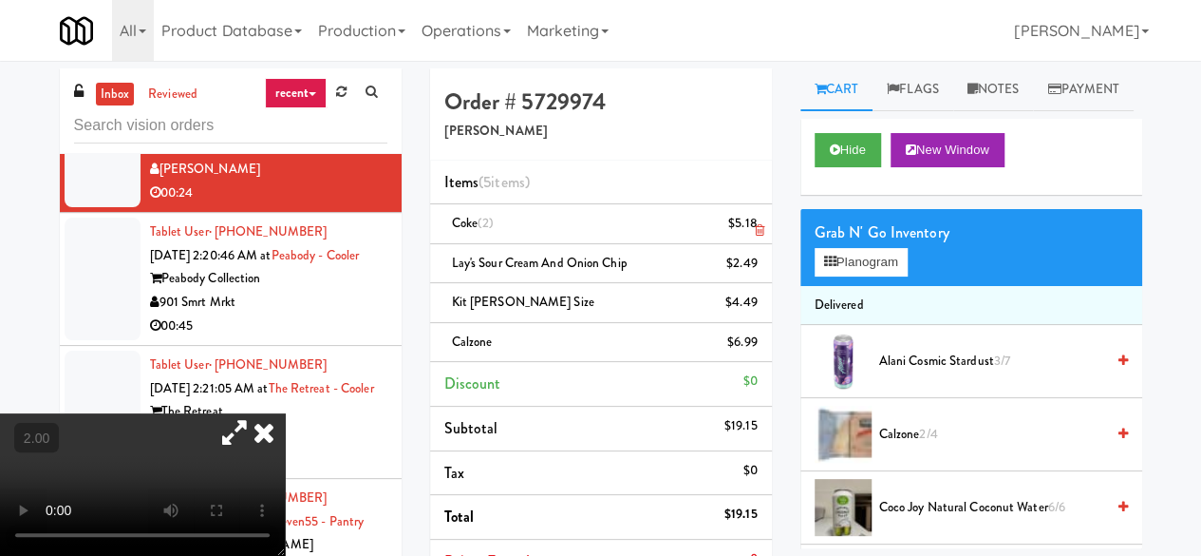
click at [757, 224] on icon at bounding box center [758, 230] width 9 height 12
click at [475, 347] on span "Calzone" at bounding box center [472, 341] width 41 height 18
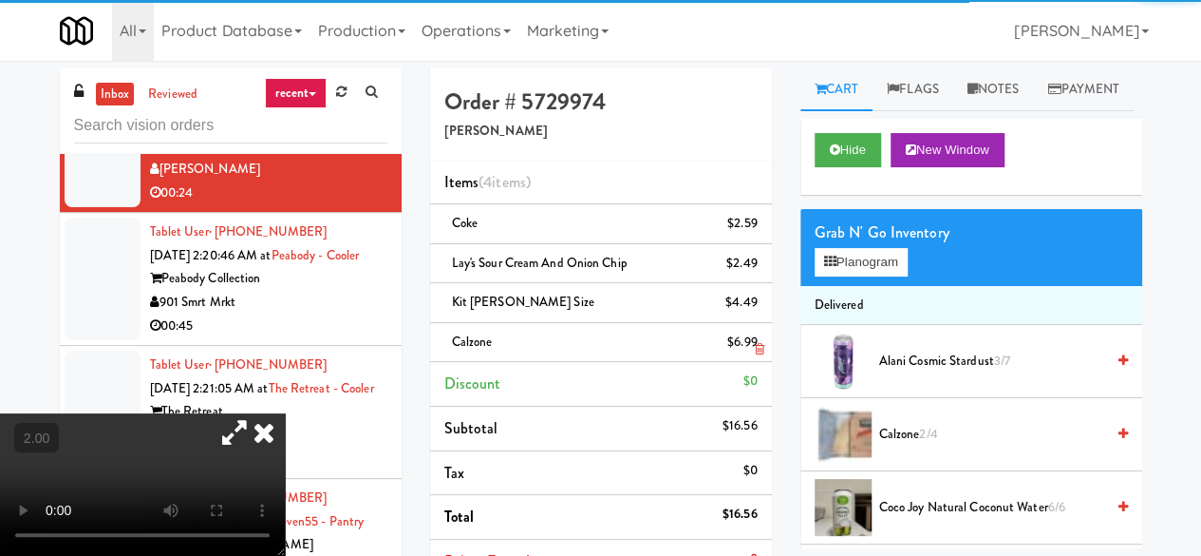
click at [475, 347] on span "Calzone" at bounding box center [472, 341] width 41 height 18
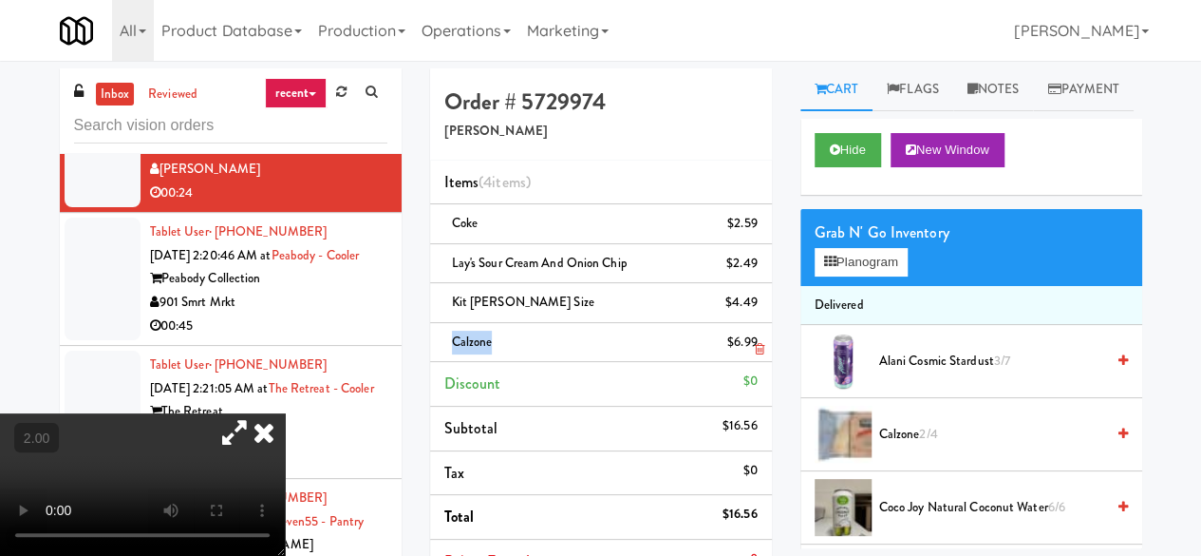
copy span "Calzone"
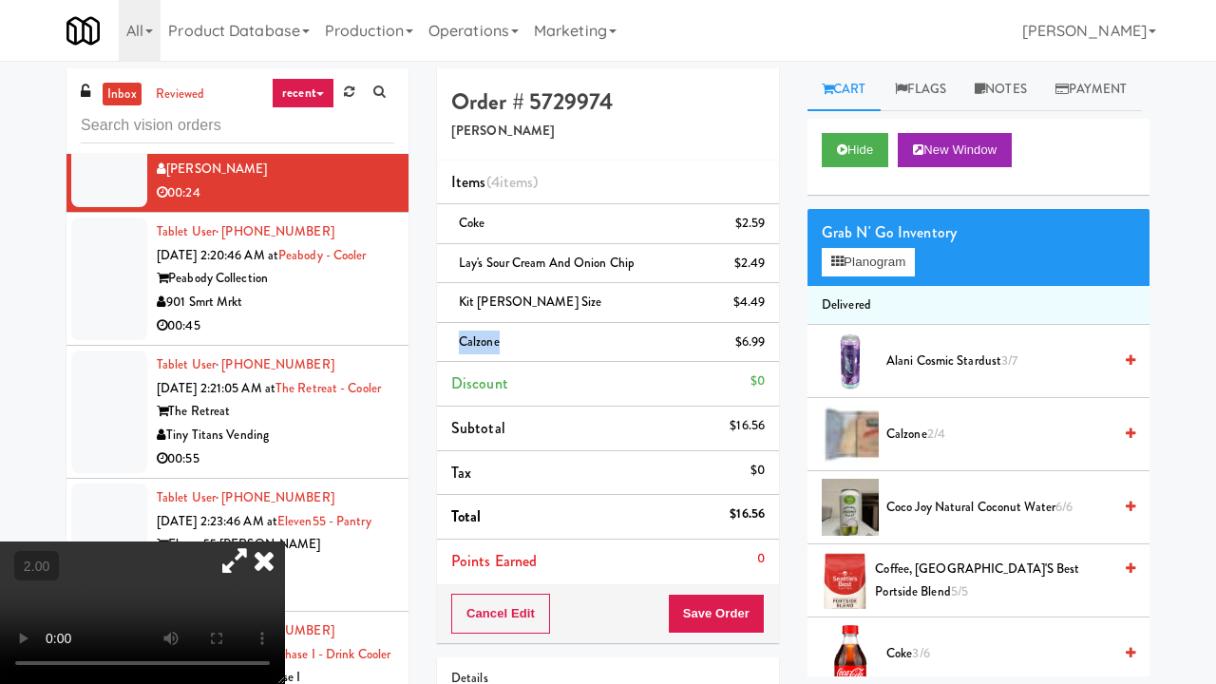
click at [285, 541] on video at bounding box center [142, 612] width 285 height 142
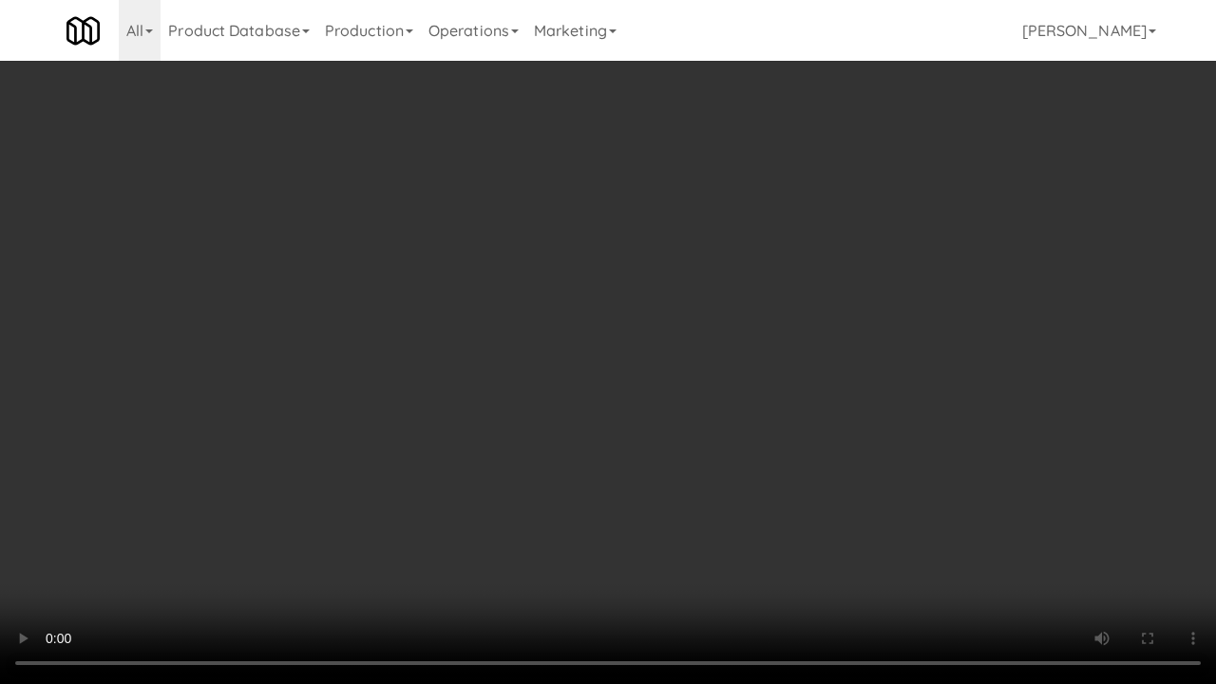
drag, startPoint x: 851, startPoint y: 258, endPoint x: 885, endPoint y: 215, distance: 55.5
click at [851, 260] on video at bounding box center [608, 342] width 1216 height 684
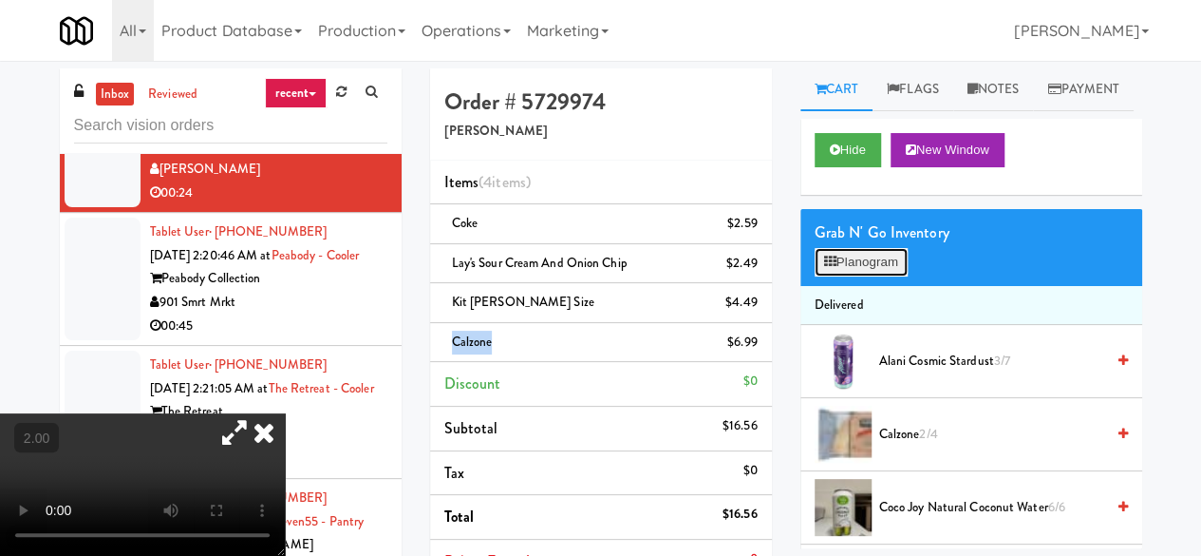
click at [844, 276] on button "Planogram" at bounding box center [861, 262] width 93 height 28
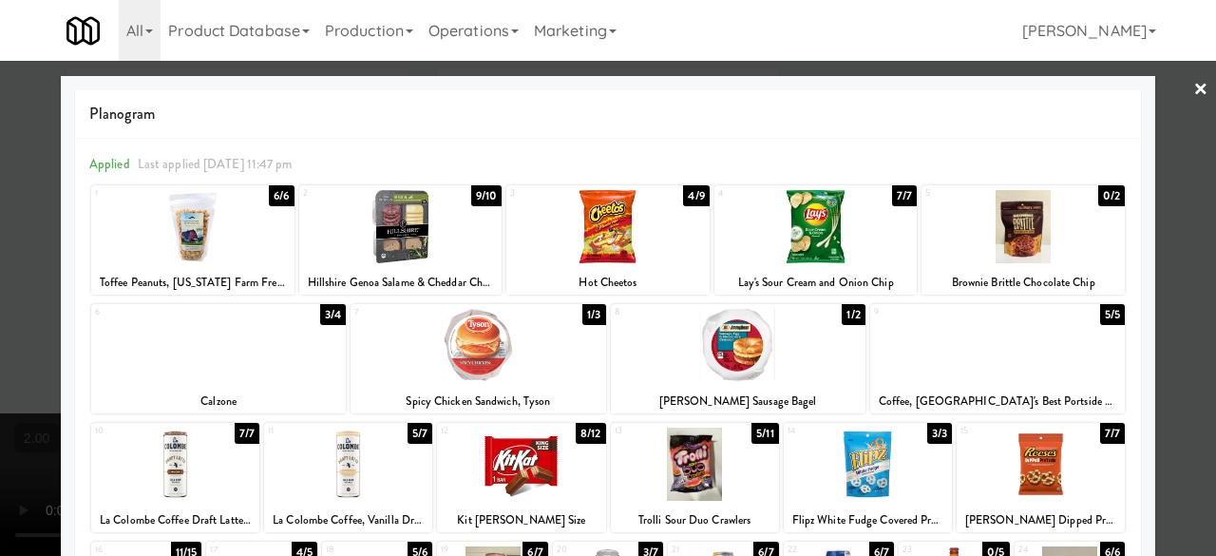
click at [1193, 85] on link "×" at bounding box center [1200, 90] width 15 height 59
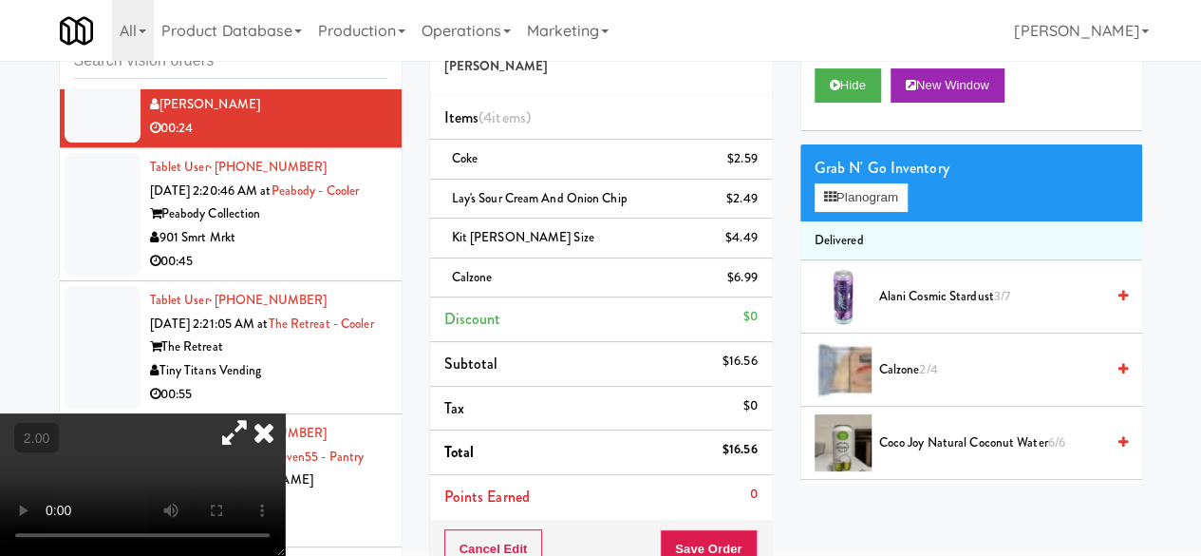
scroll to position [95, 0]
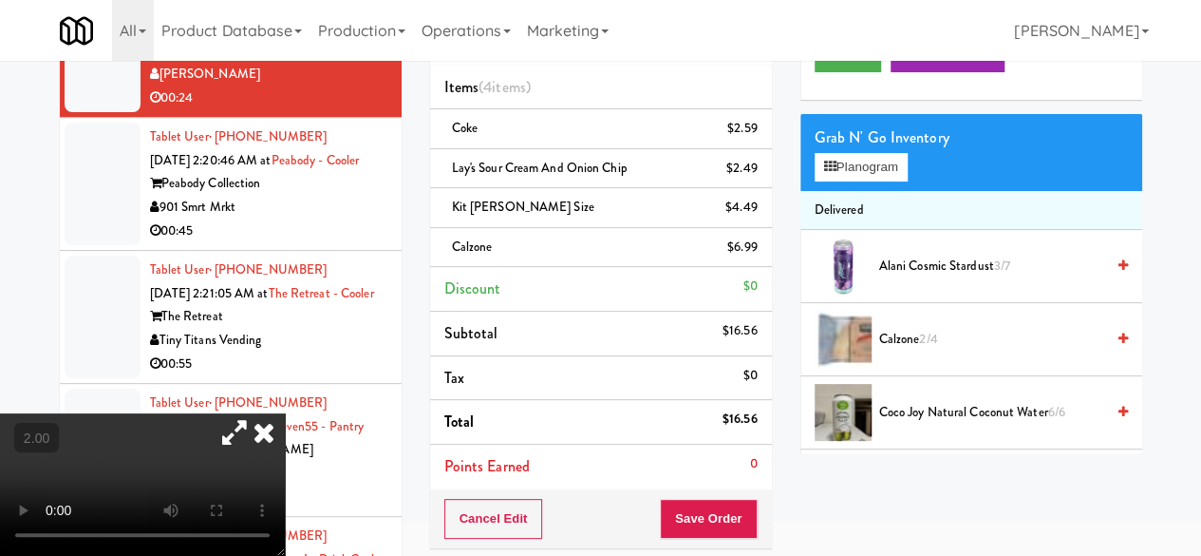
click at [686, 546] on div "Order # 5729974 Davey Vending Items (4 items ) Coke $2.59 Lay's Sour Cream and …" at bounding box center [601, 357] width 370 height 768
click at [678, 489] on div "Cancel Edit Save Order" at bounding box center [601, 518] width 342 height 59
click at [688, 503] on button "Save Order" at bounding box center [708, 519] width 97 height 40
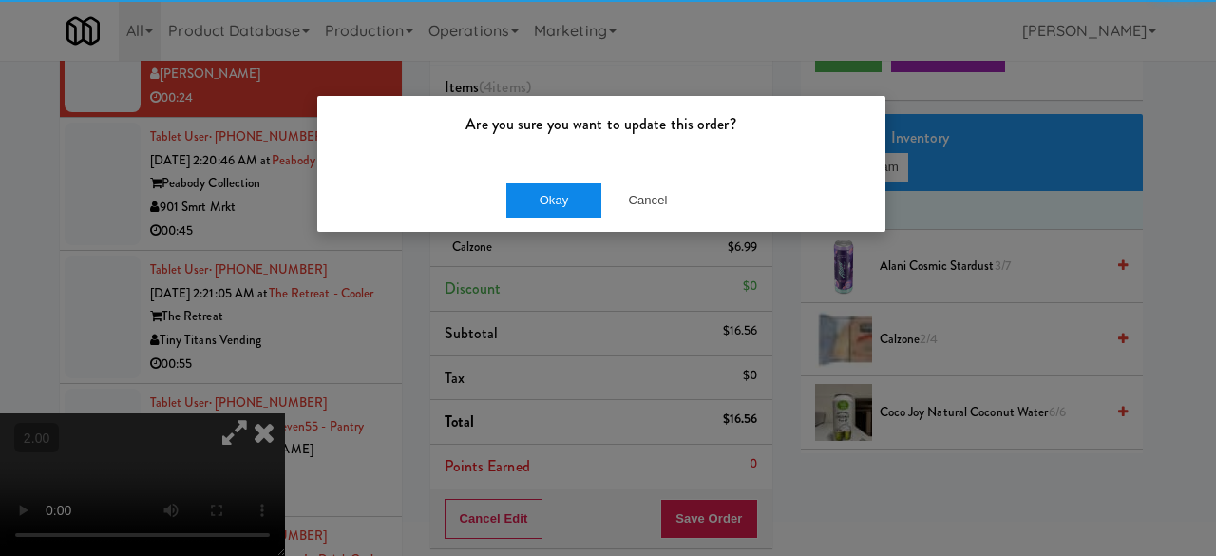
drag, startPoint x: 537, startPoint y: 146, endPoint x: 536, endPoint y: 188, distance: 41.8
click at [536, 176] on div "Are you sure you want to update this order? Okay Cancel" at bounding box center [601, 164] width 570 height 138
click at [536, 186] on button "Okay" at bounding box center [553, 200] width 95 height 34
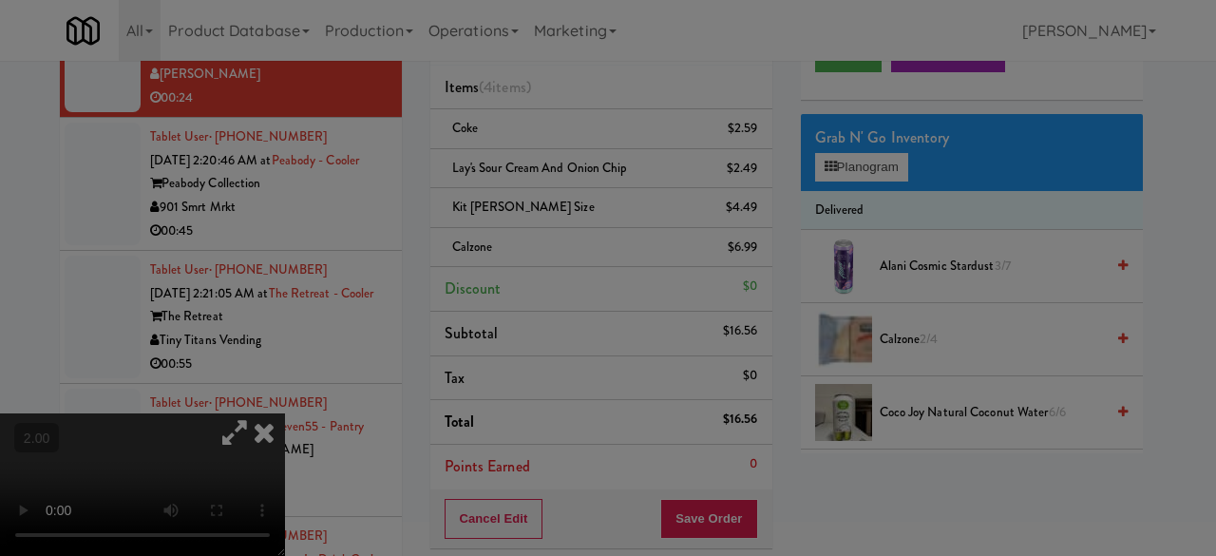
click at [536, 182] on button "Okay" at bounding box center [553, 165] width 95 height 34
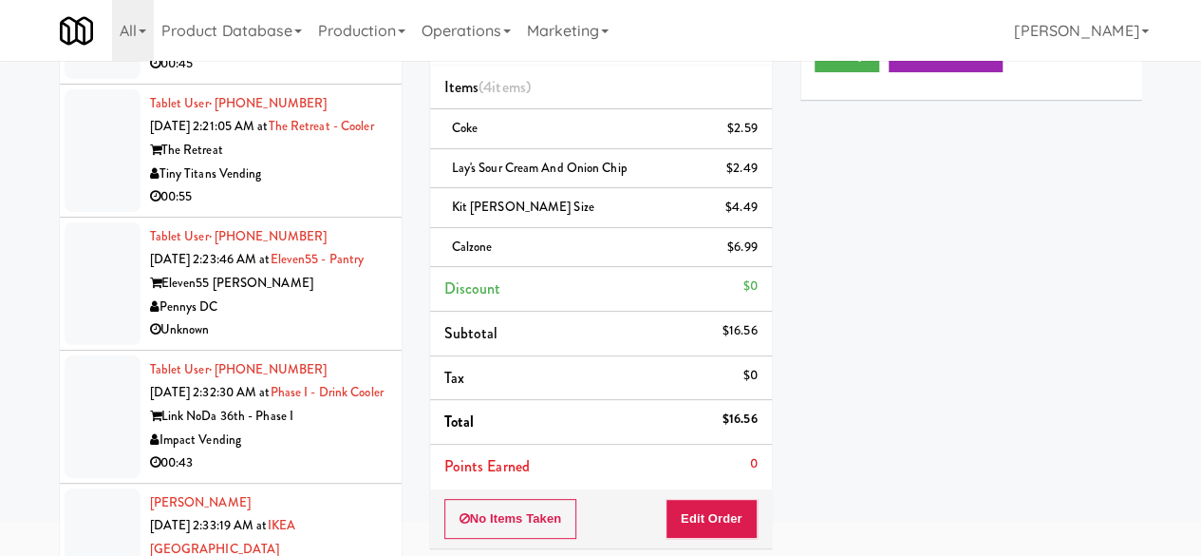
click at [308, 53] on div "901 Smrt Mrkt" at bounding box center [268, 41] width 237 height 24
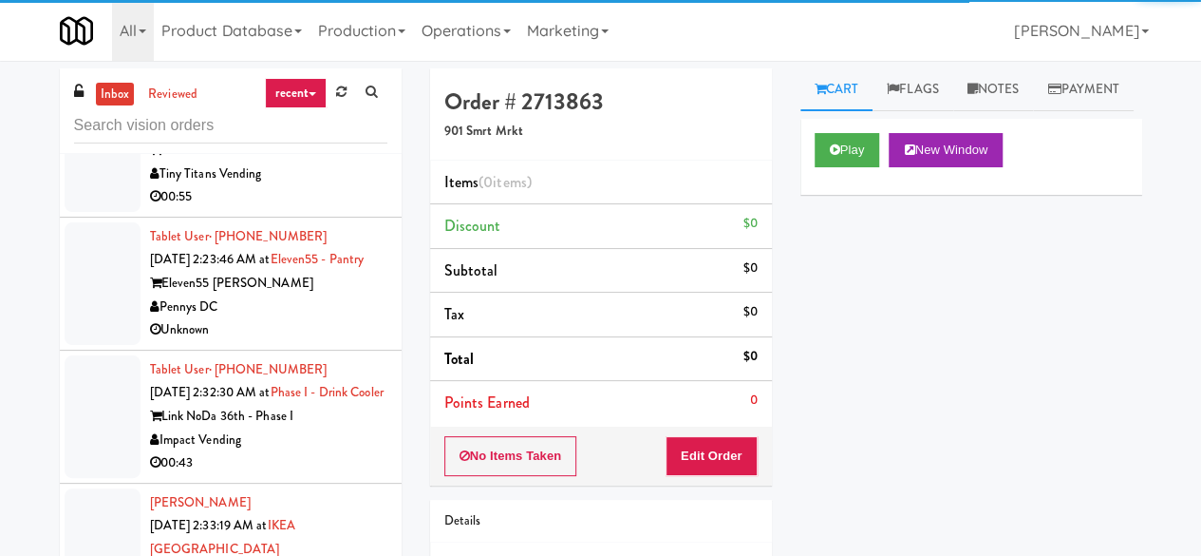
click at [824, 172] on div "Play New Window" at bounding box center [972, 157] width 342 height 76
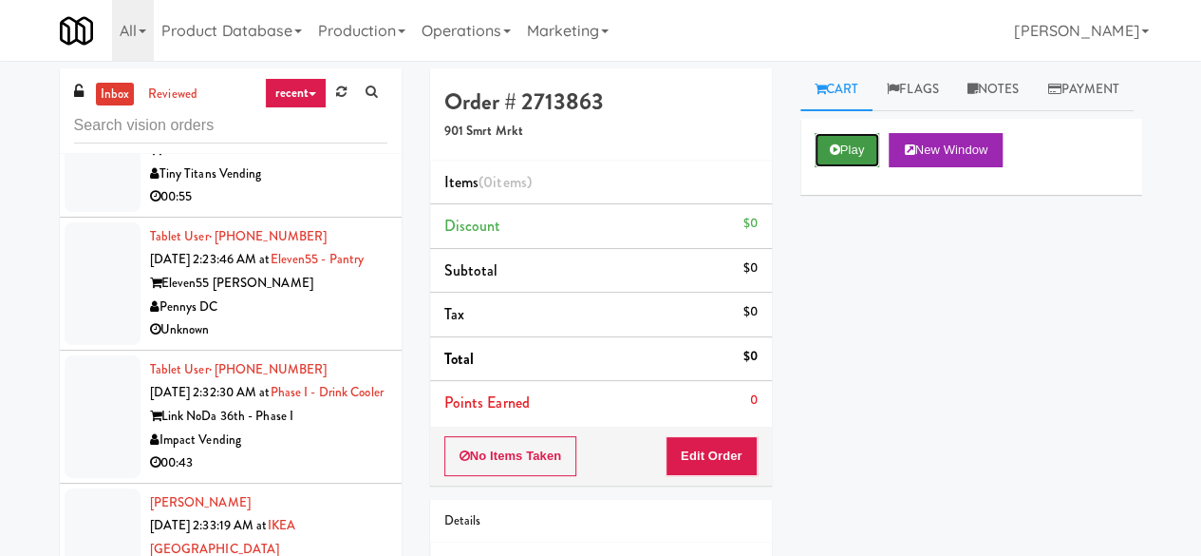
click at [830, 156] on icon at bounding box center [835, 149] width 10 height 12
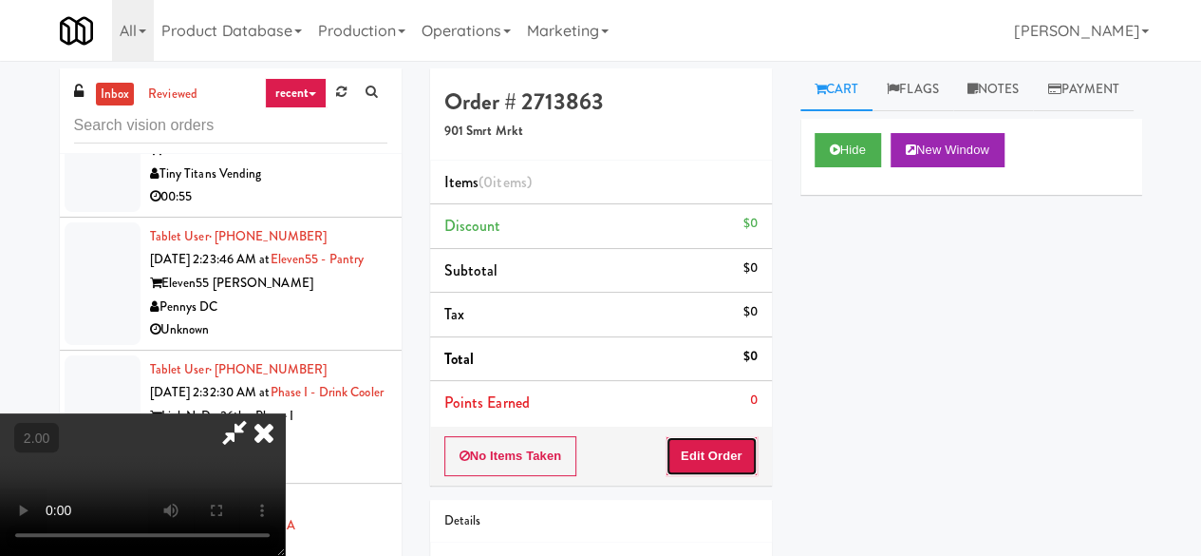
click at [737, 445] on button "Edit Order" at bounding box center [712, 456] width 92 height 40
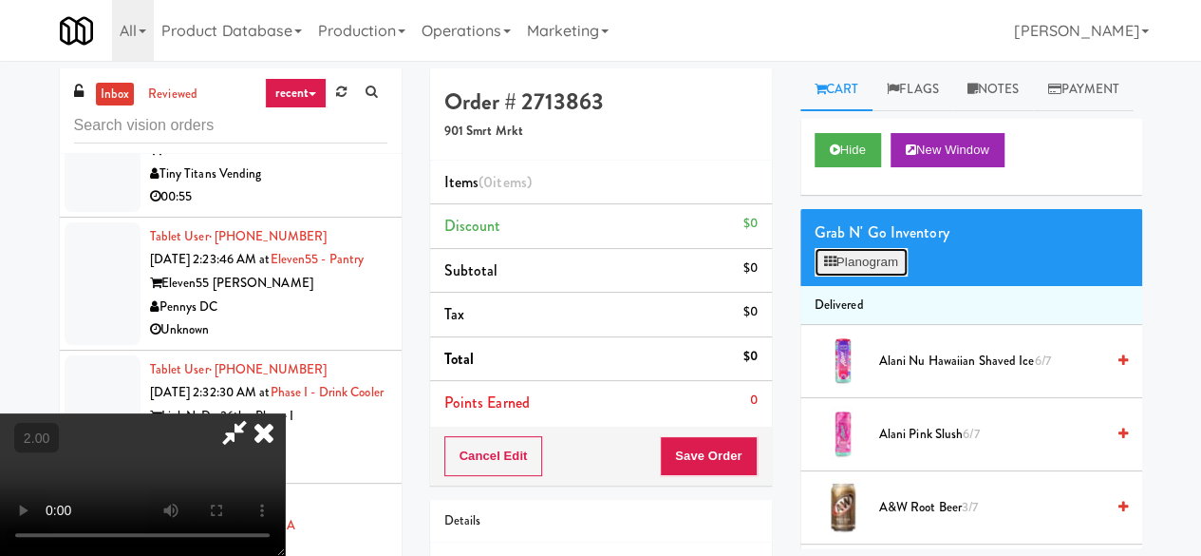
click at [877, 276] on button "Planogram" at bounding box center [861, 262] width 93 height 28
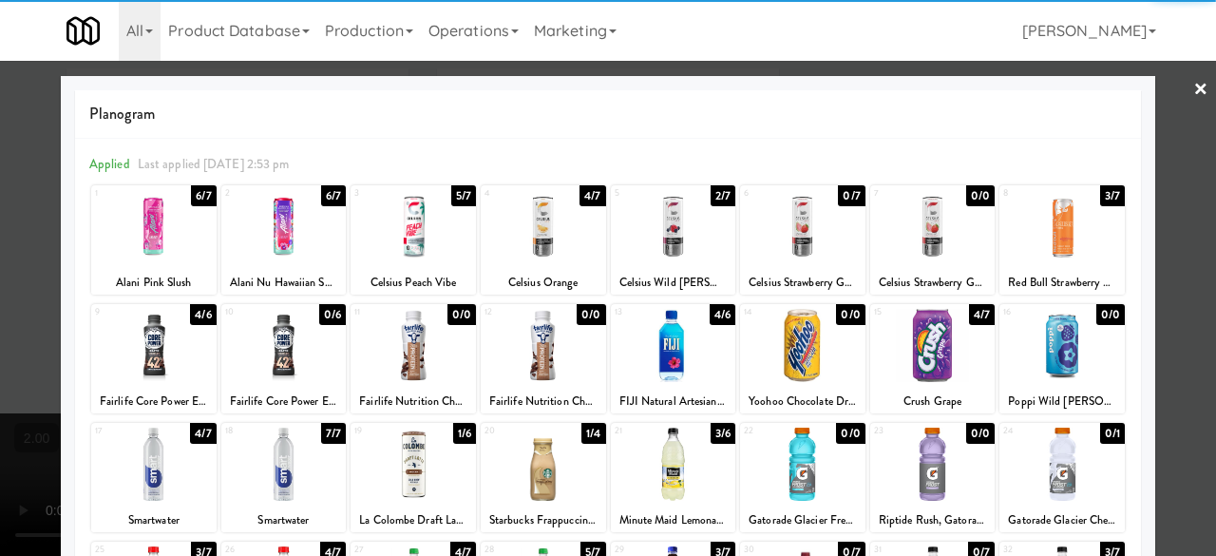
click at [1056, 250] on div at bounding box center [1061, 226] width 125 height 73
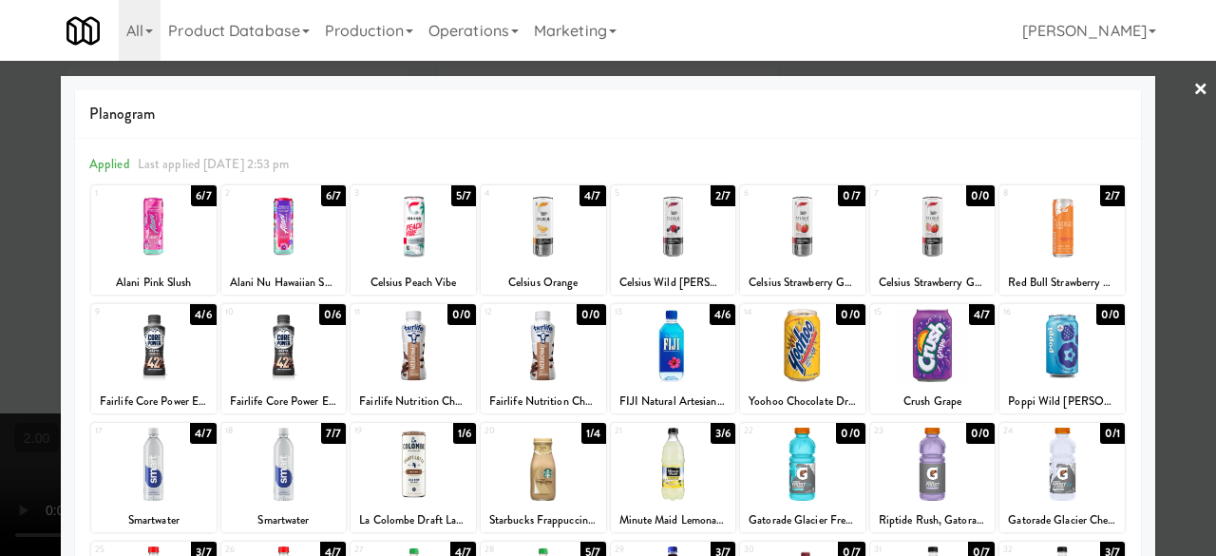
drag, startPoint x: 1153, startPoint y: 191, endPoint x: 1128, endPoint y: 197, distance: 25.3
click at [1155, 191] on div at bounding box center [608, 278] width 1216 height 556
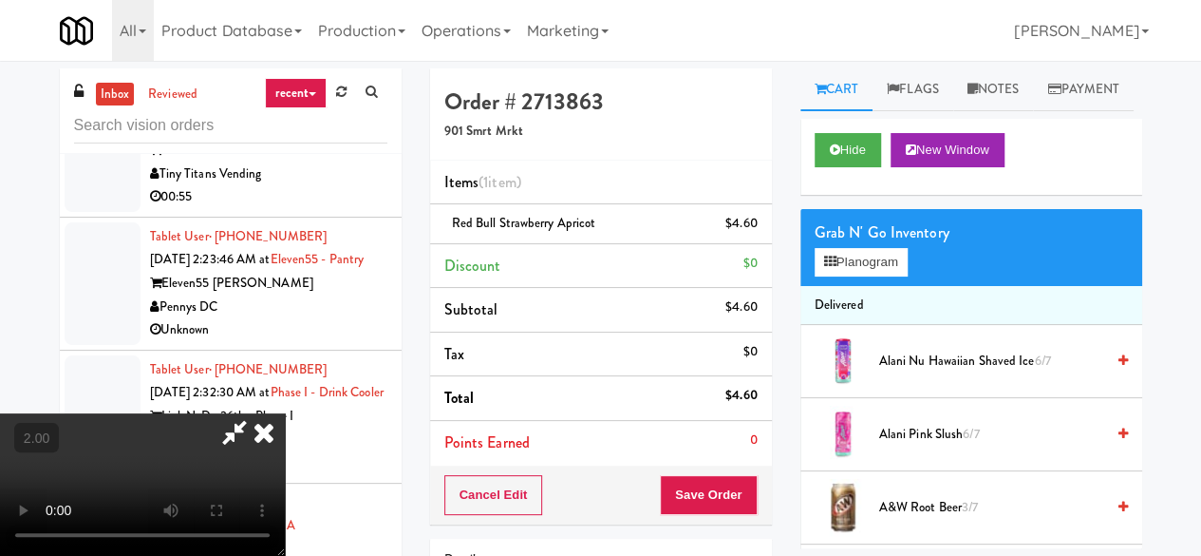
scroll to position [420, 0]
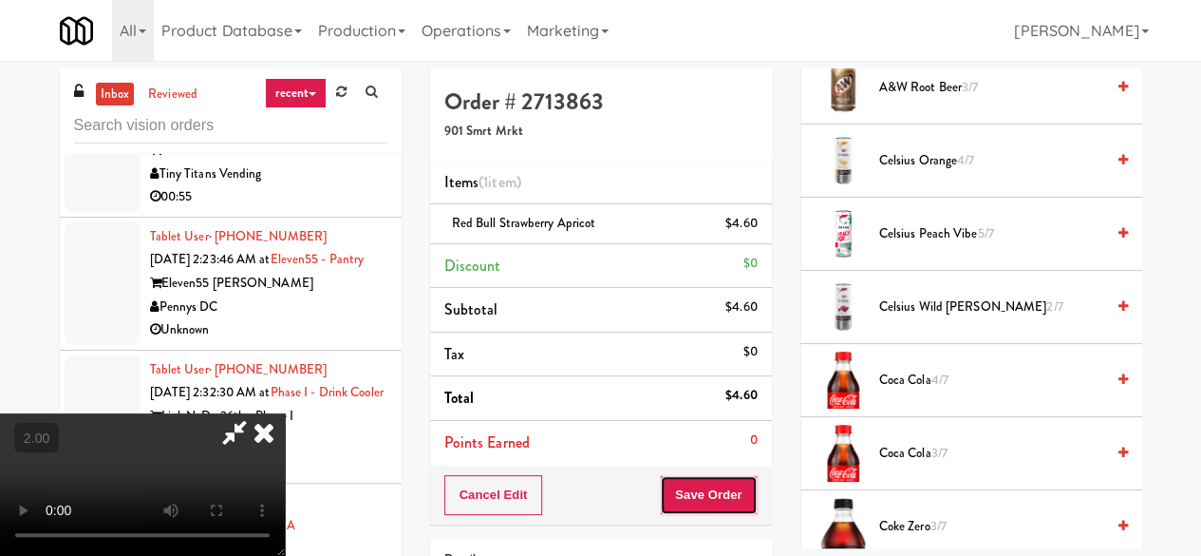
click at [748, 497] on button "Save Order" at bounding box center [708, 495] width 97 height 40
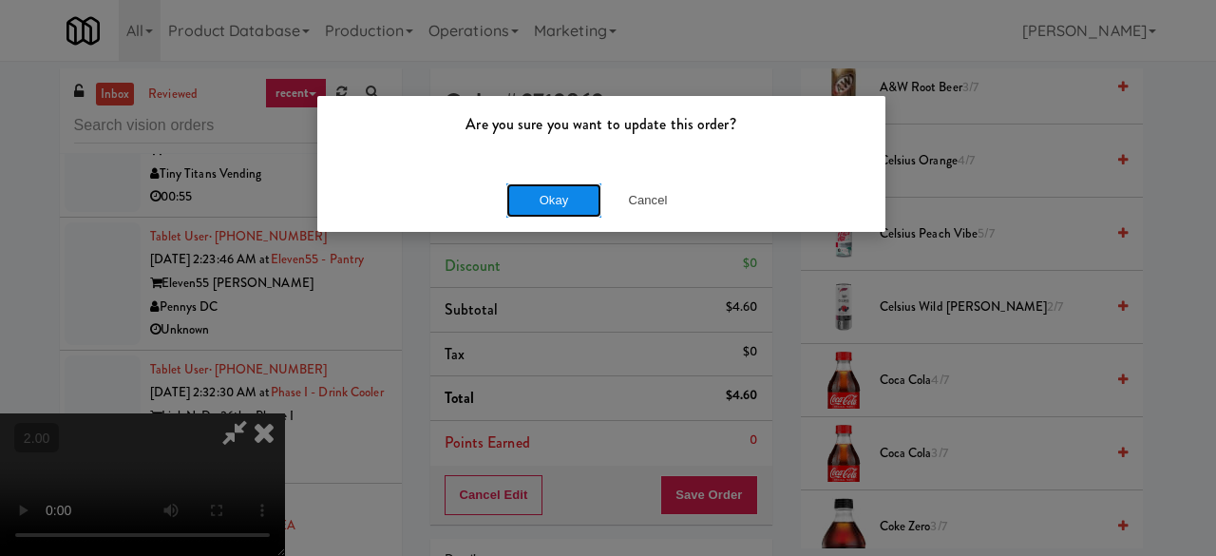
click at [583, 204] on button "Okay" at bounding box center [553, 200] width 95 height 34
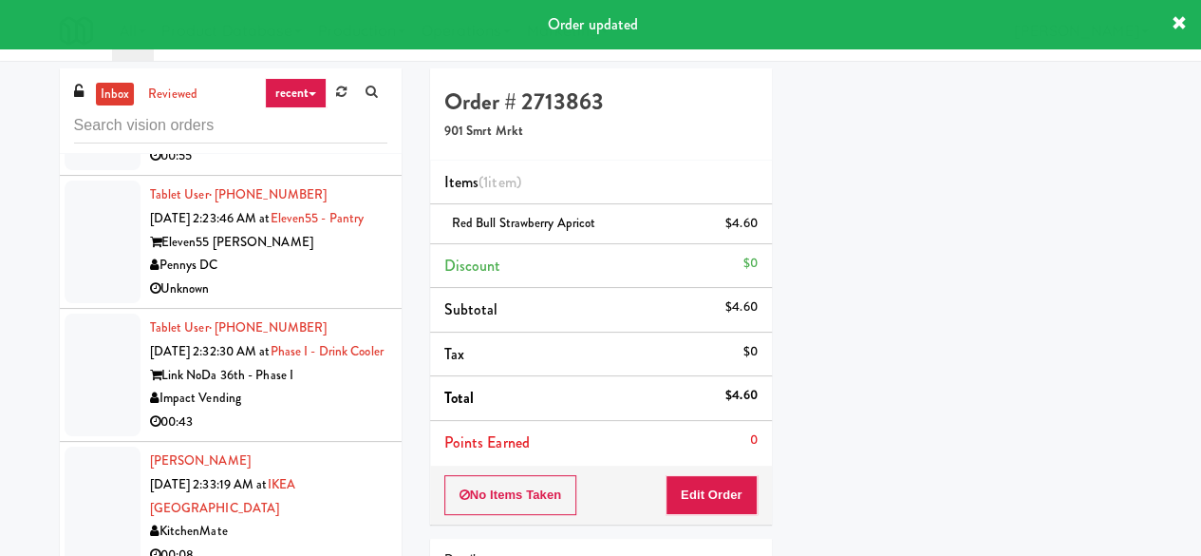
scroll to position [3229, 0]
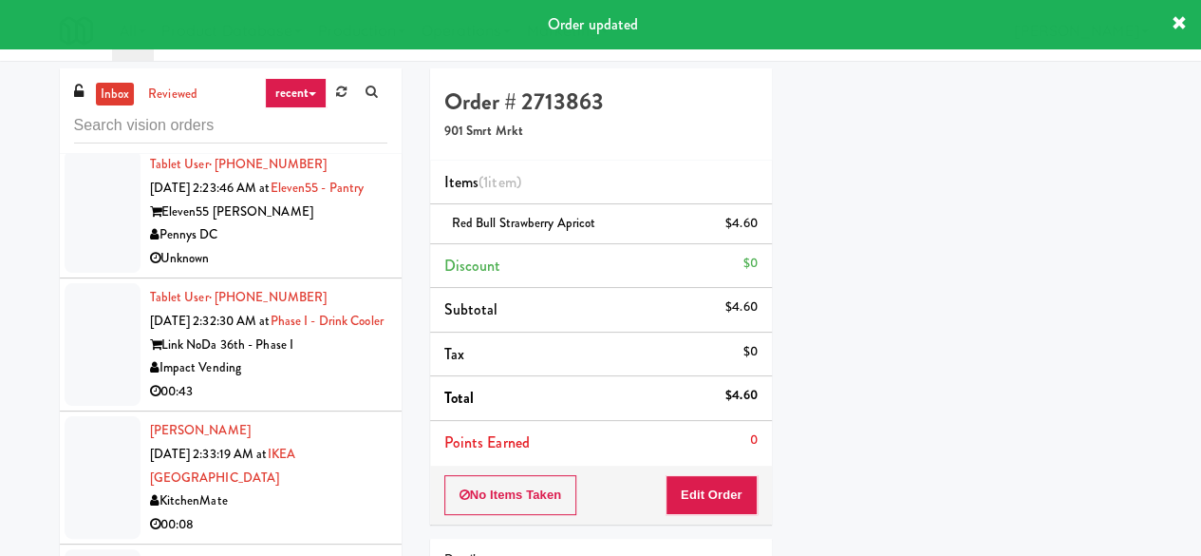
click at [326, 114] on div "Tiny Titans Vending" at bounding box center [268, 102] width 237 height 24
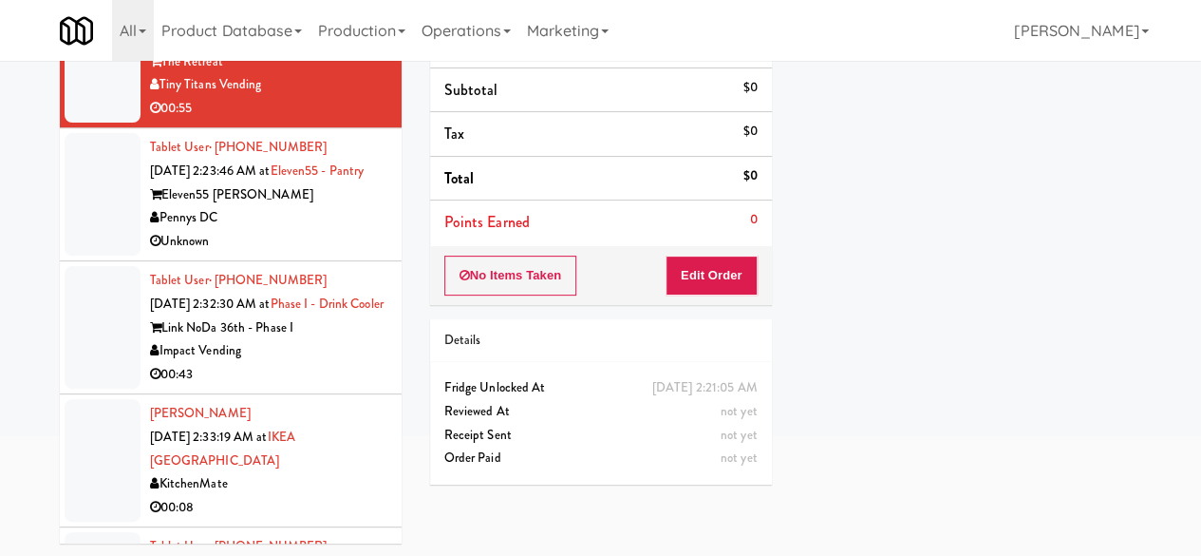
scroll to position [3134, 0]
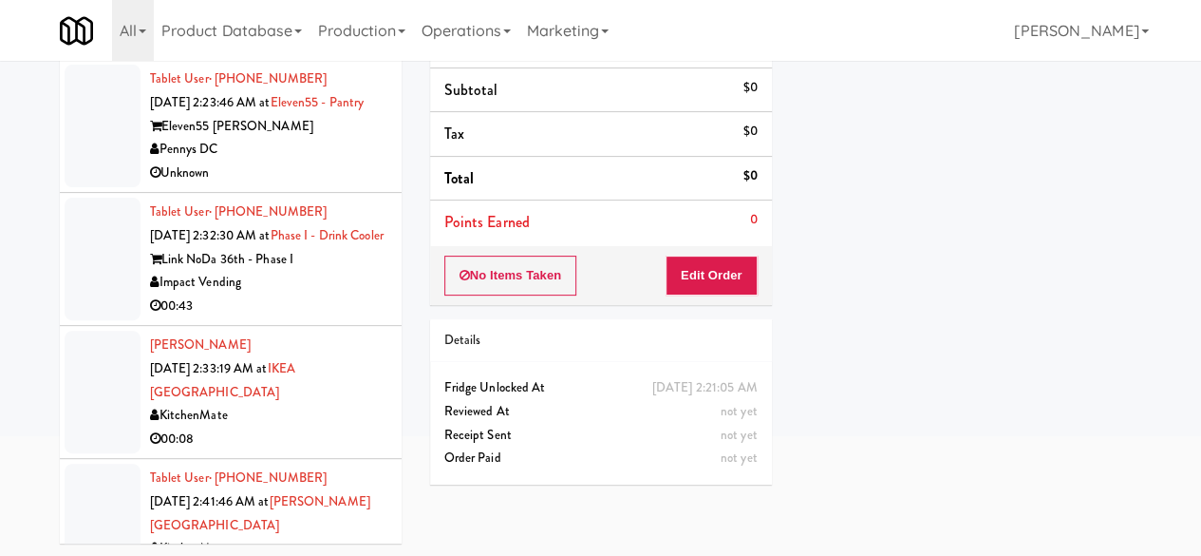
click at [339, 161] on div "Pennys DC" at bounding box center [268, 150] width 237 height 24
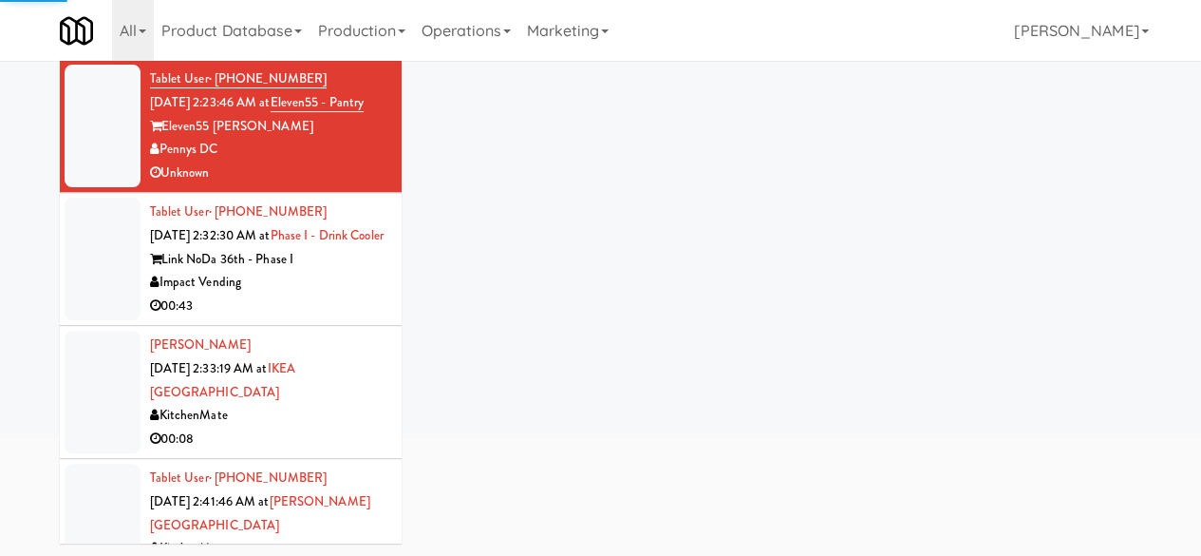
scroll to position [3514, 0]
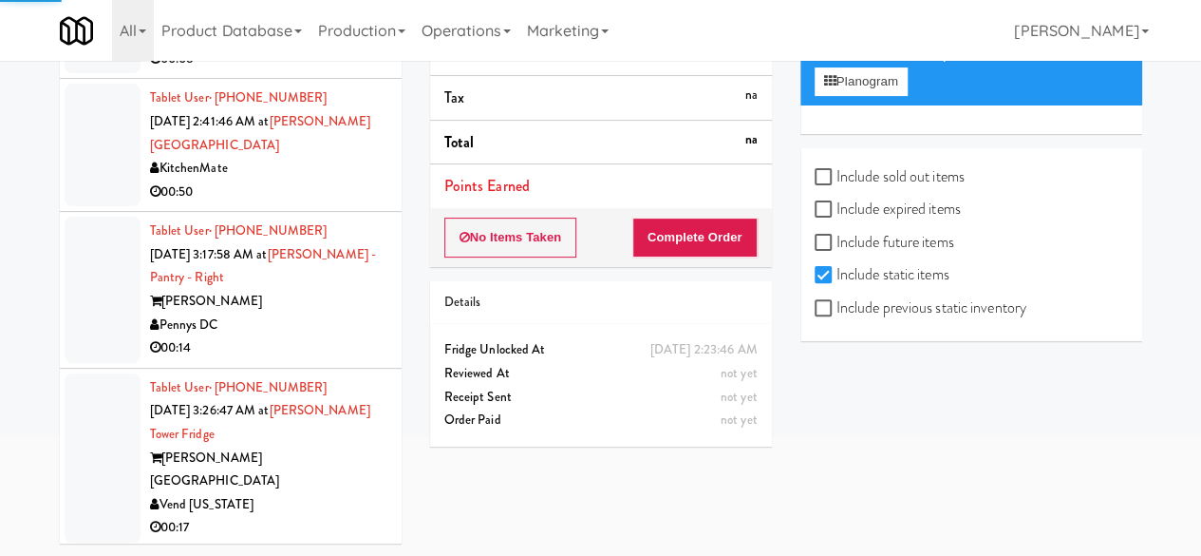
click at [348, 47] on div "KitchenMate" at bounding box center [268, 36] width 237 height 24
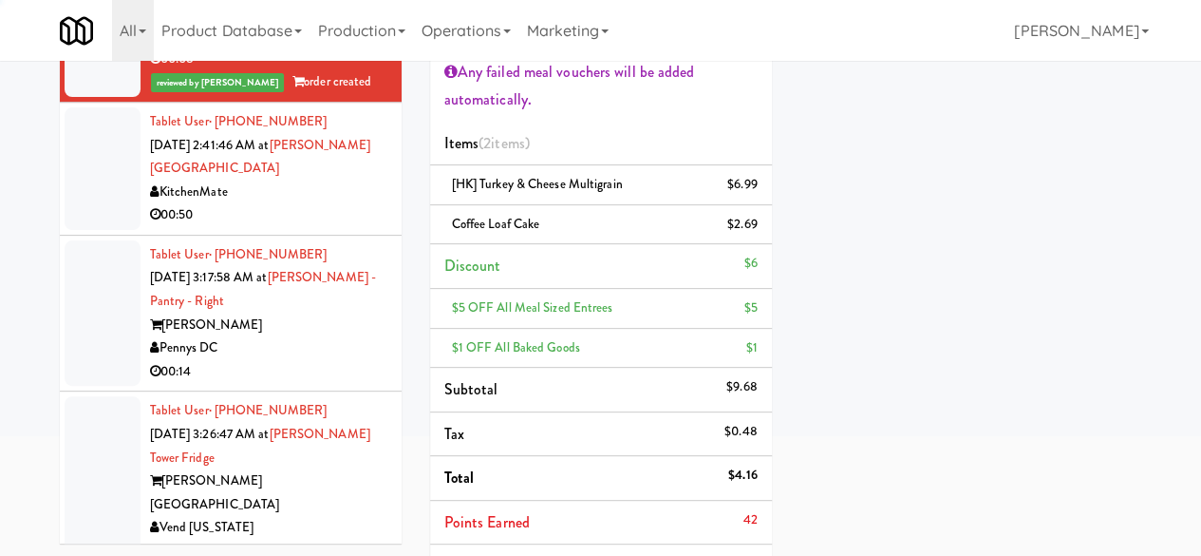
scroll to position [3419, 0]
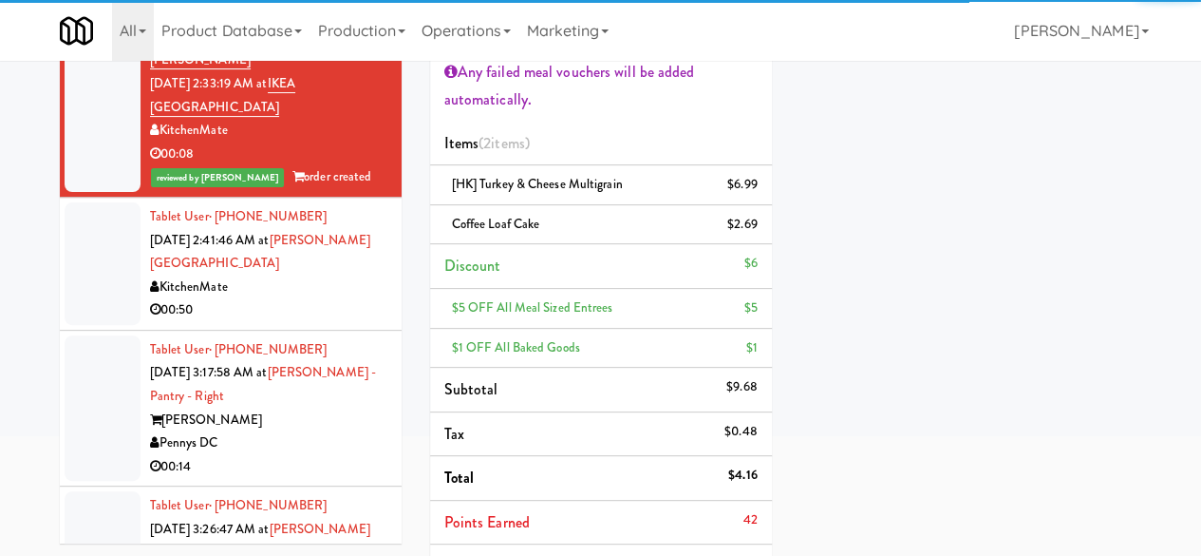
click at [349, 33] on div "00:43" at bounding box center [268, 21] width 237 height 24
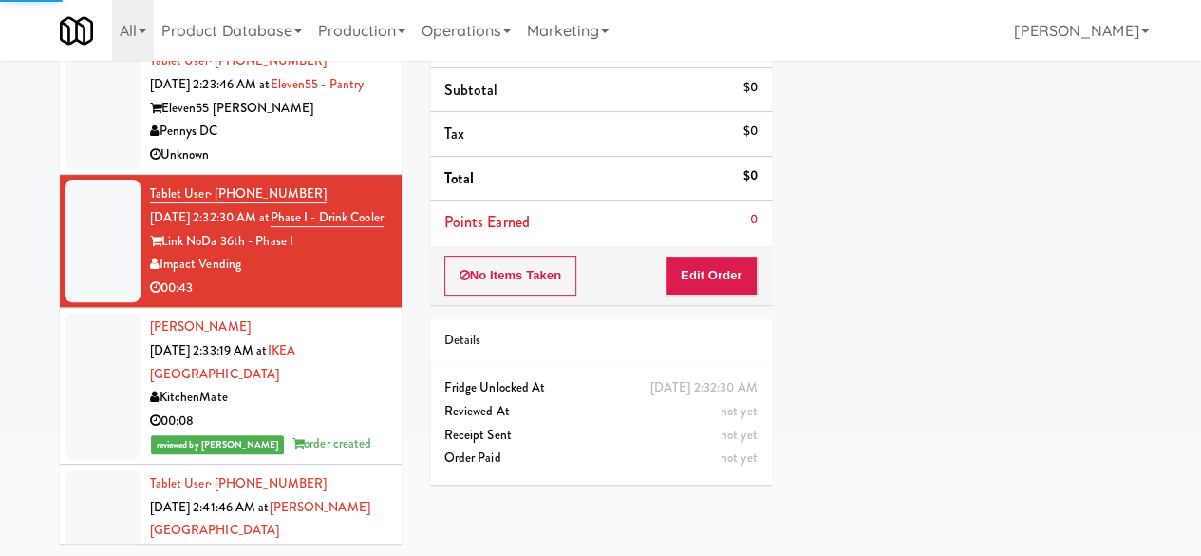
scroll to position [3134, 0]
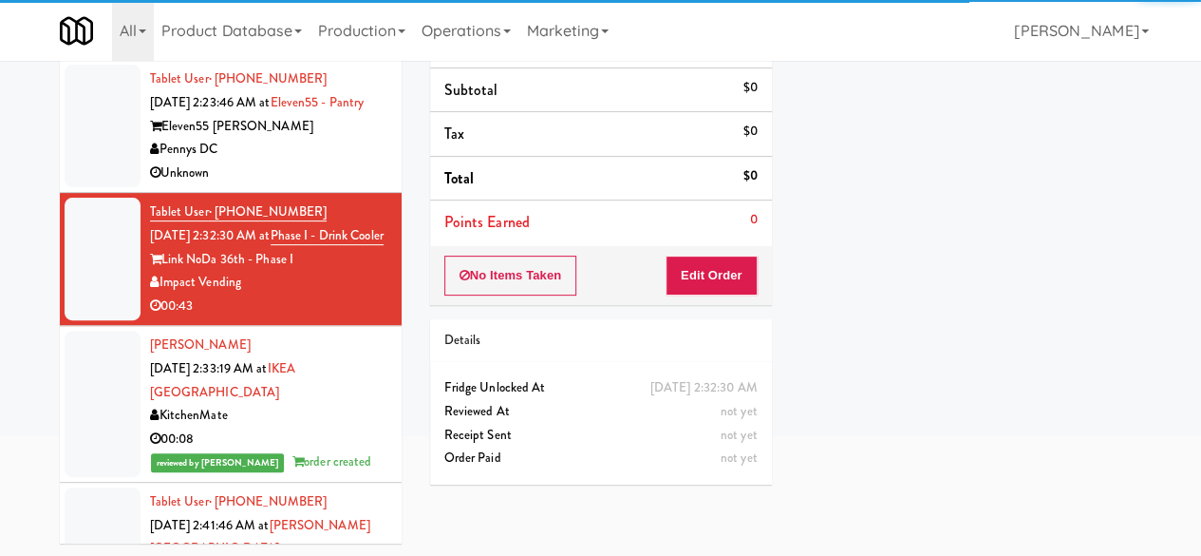
click at [358, 28] on div "Tiny Titans Vending" at bounding box center [268, 17] width 237 height 24
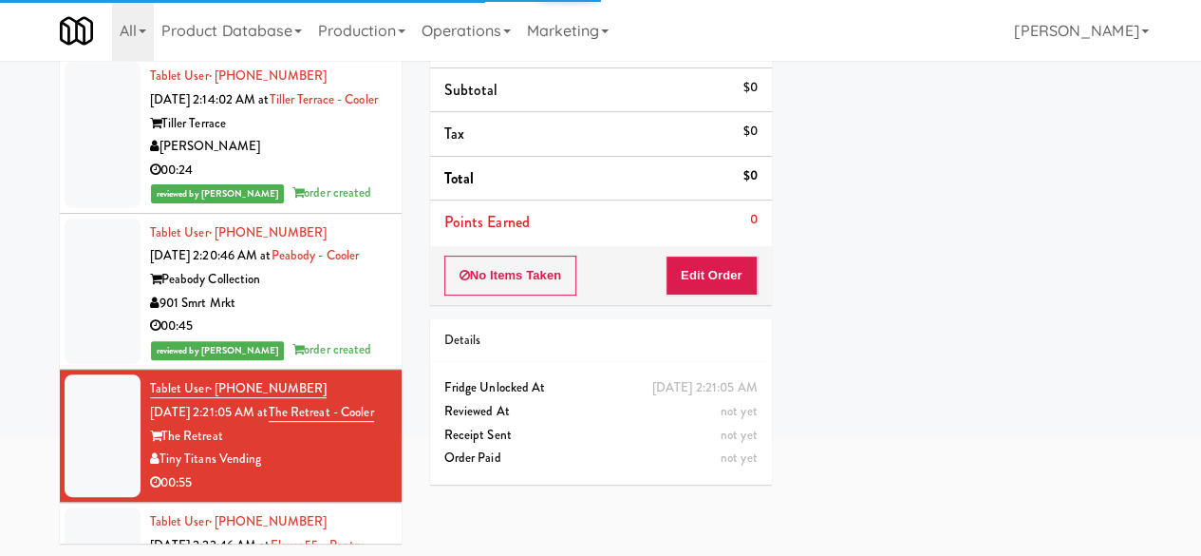
scroll to position [2659, 0]
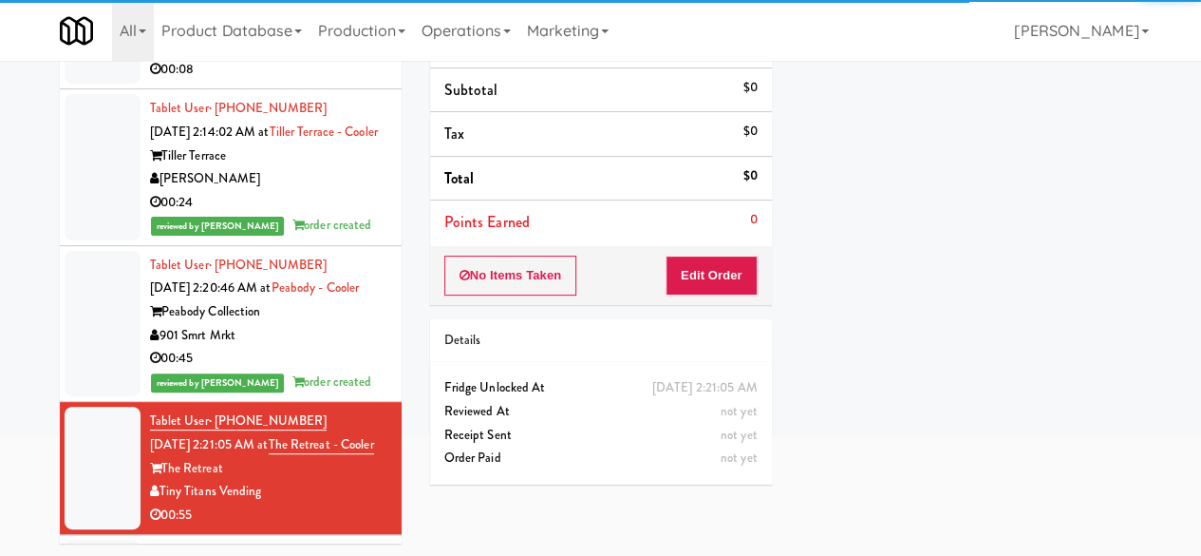
click at [317, 58] on div "KitchenMate" at bounding box center [268, 46] width 237 height 24
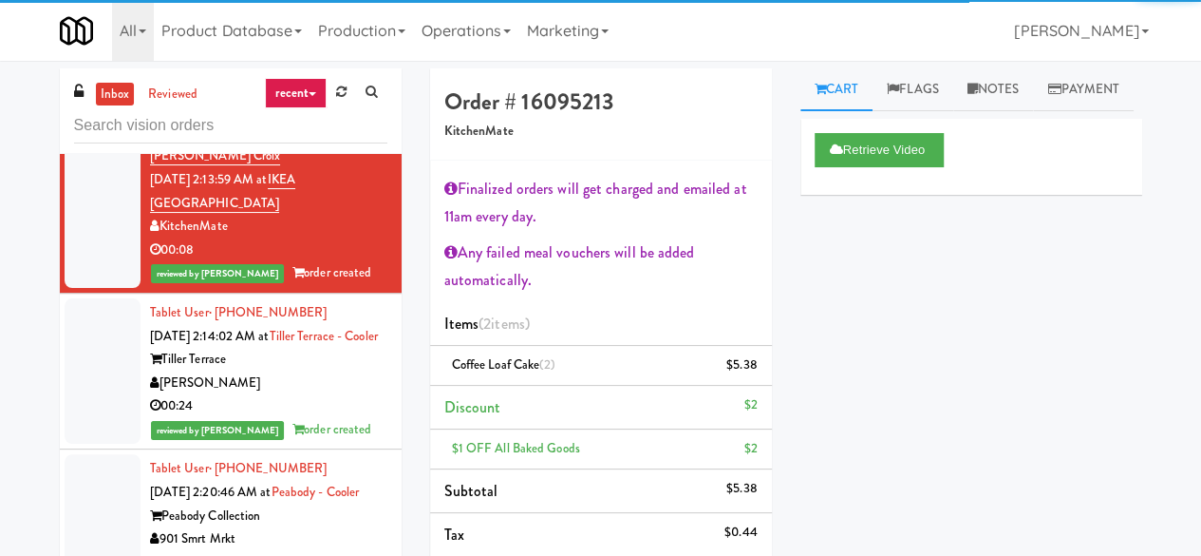
click at [319, 105] on div "Tleeto Black" at bounding box center [268, 94] width 237 height 24
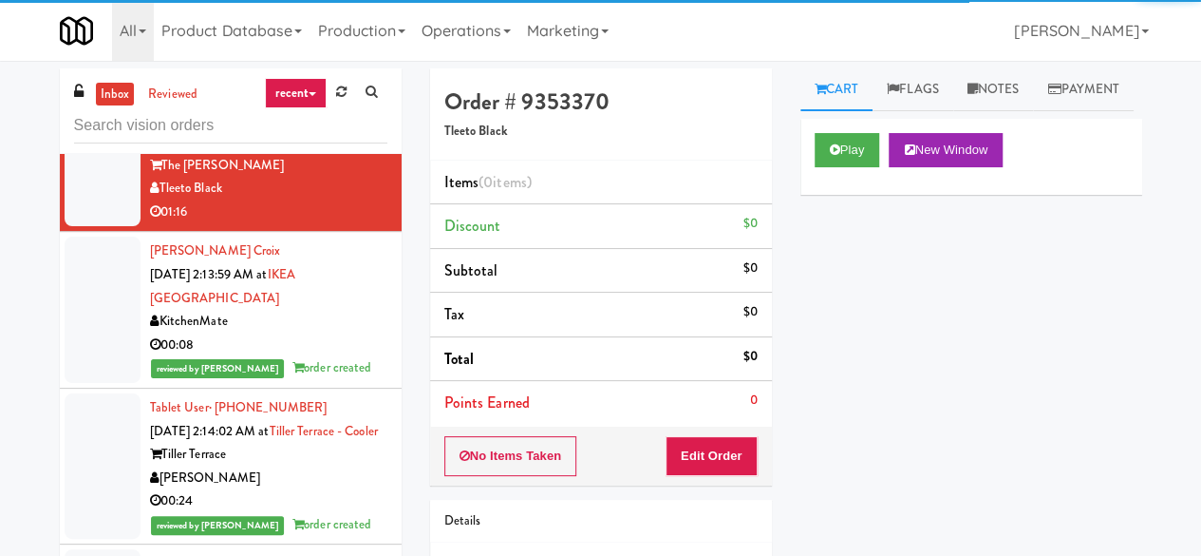
scroll to position [2469, 0]
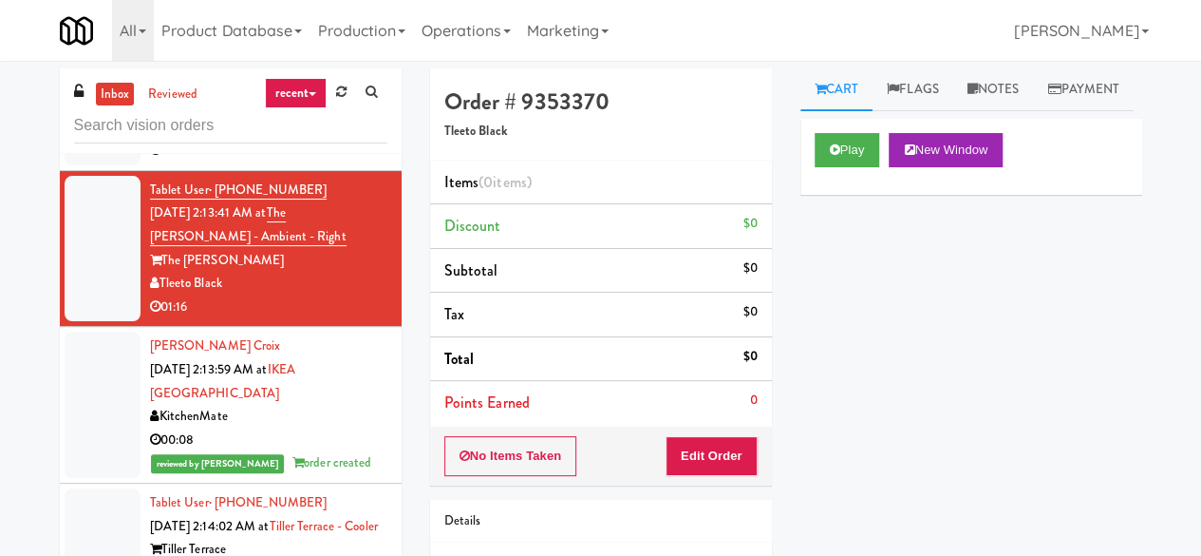
click at [303, 140] on div "Nashville Vending Solutions" at bounding box center [268, 128] width 237 height 24
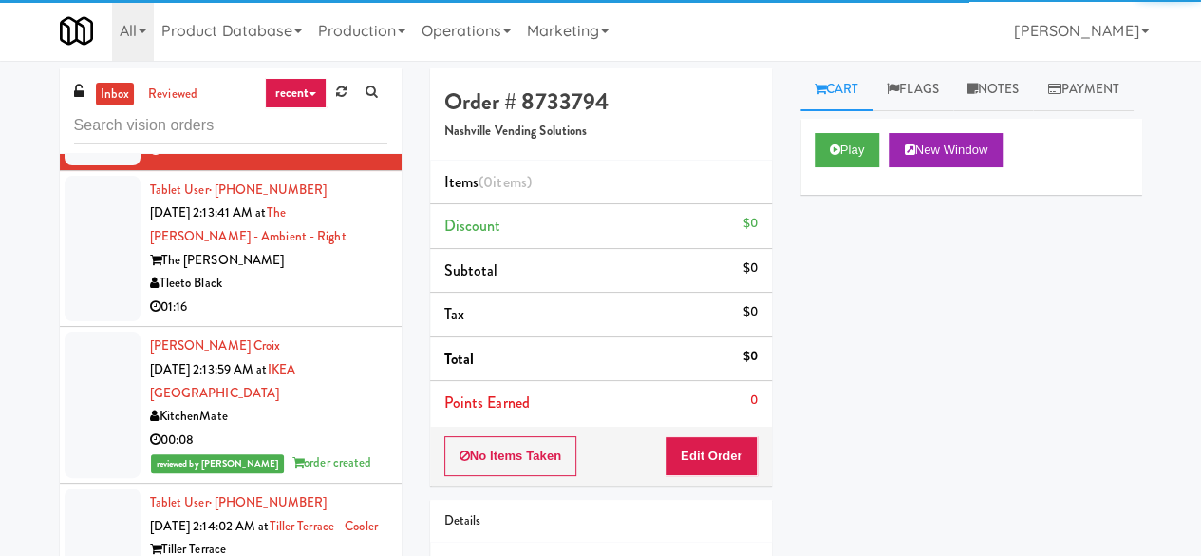
click at [291, 295] on div "Tleeto Black" at bounding box center [268, 284] width 237 height 24
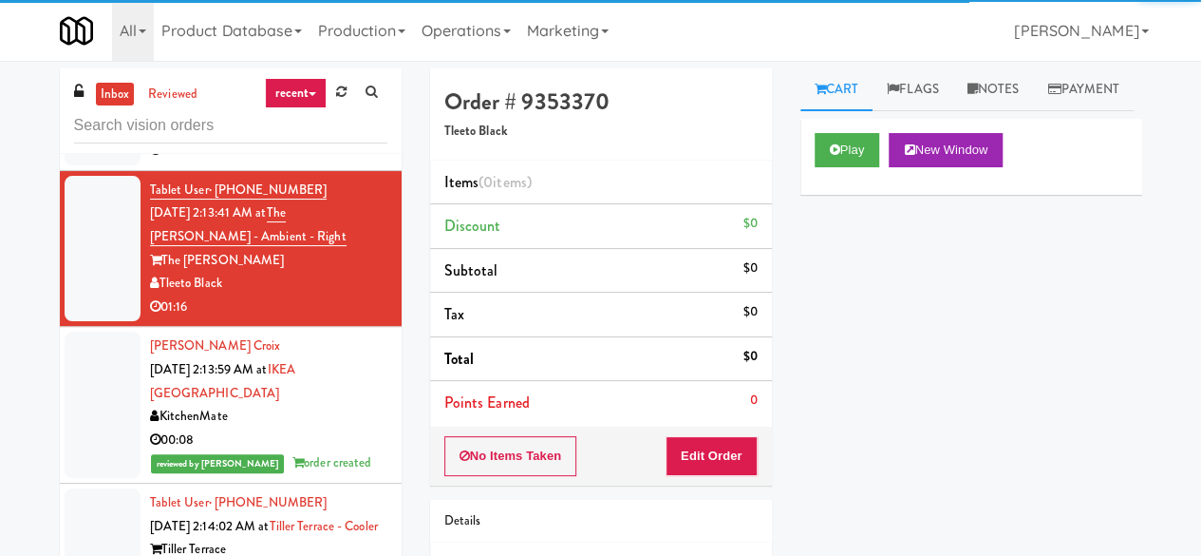
drag, startPoint x: 332, startPoint y: 253, endPoint x: 330, endPoint y: 265, distance: 12.5
click at [333, 140] on div "Nashville Vending Solutions" at bounding box center [268, 128] width 237 height 24
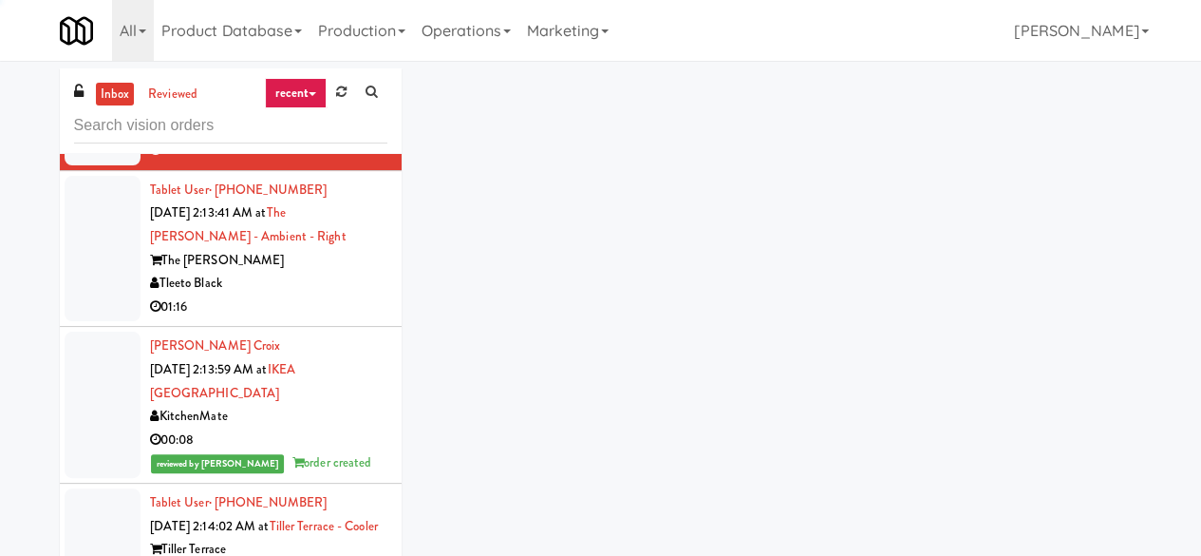
scroll to position [2279, 0]
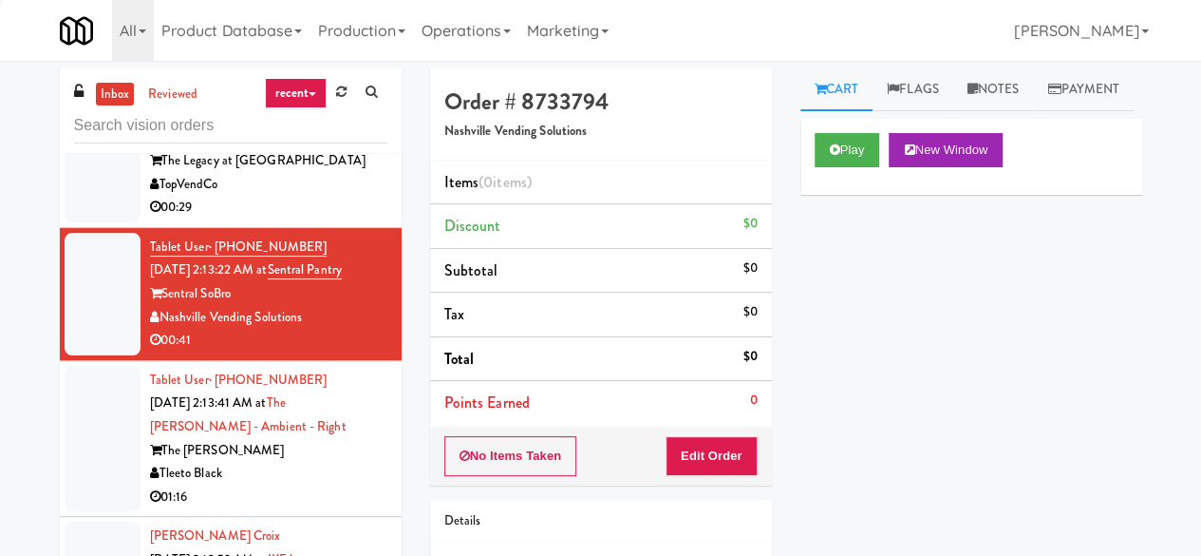
click at [338, 219] on div "00:29" at bounding box center [268, 208] width 237 height 24
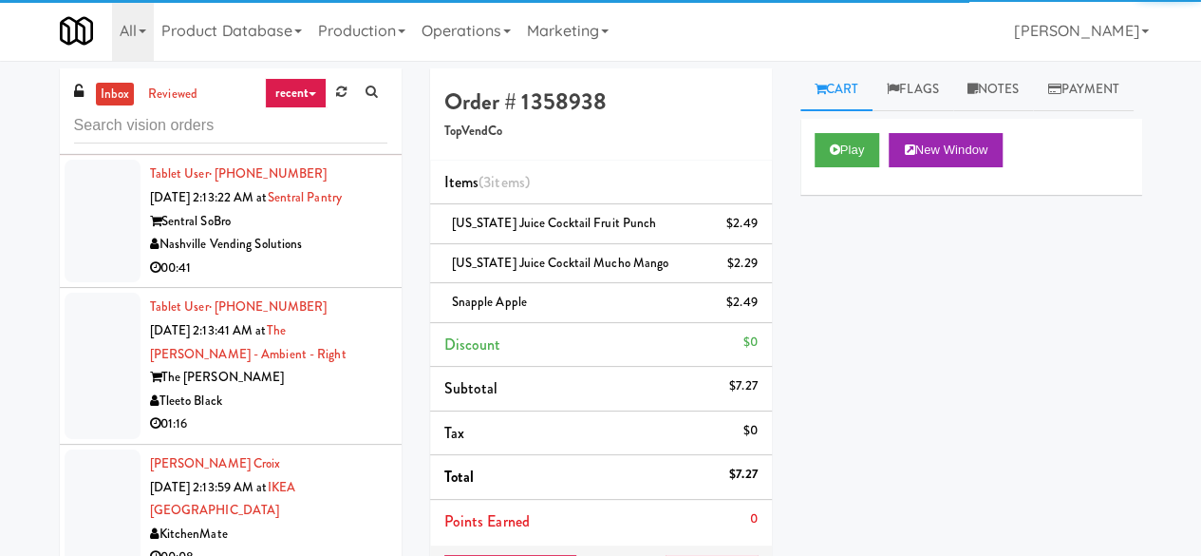
scroll to position [2469, 0]
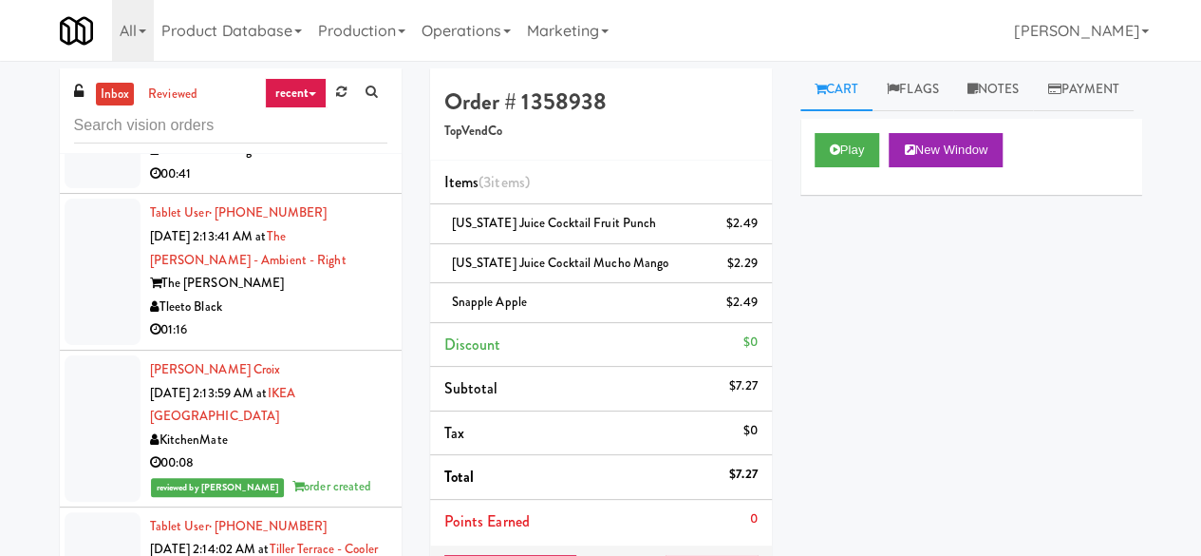
click at [366, 162] on div "Nashville Vending Solutions" at bounding box center [268, 151] width 237 height 24
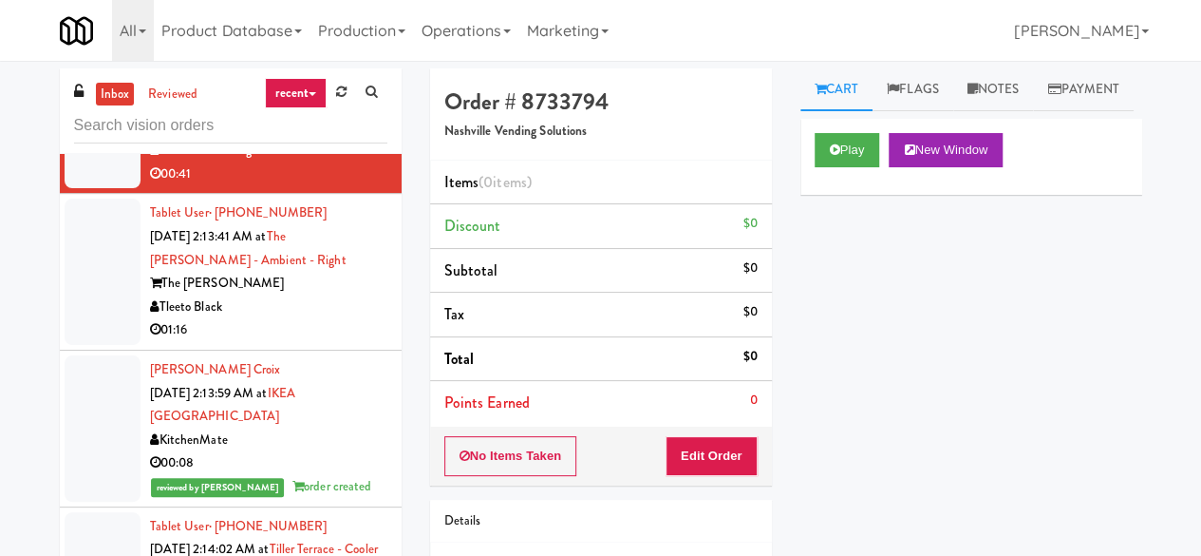
click at [332, 319] on div "Tleeto Black" at bounding box center [268, 307] width 237 height 24
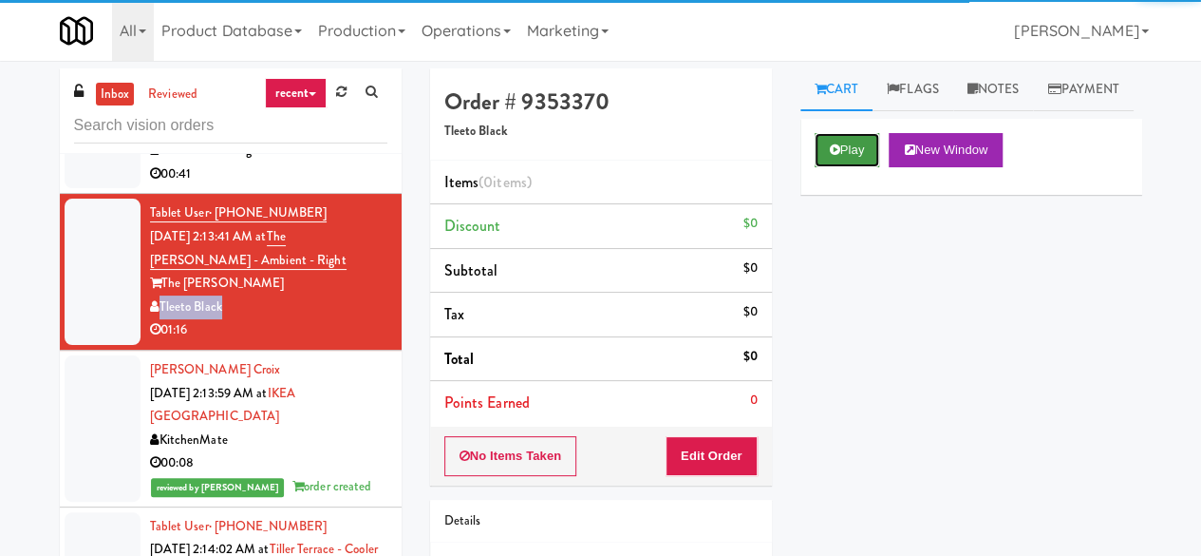
click at [845, 167] on button "Play" at bounding box center [848, 150] width 66 height 34
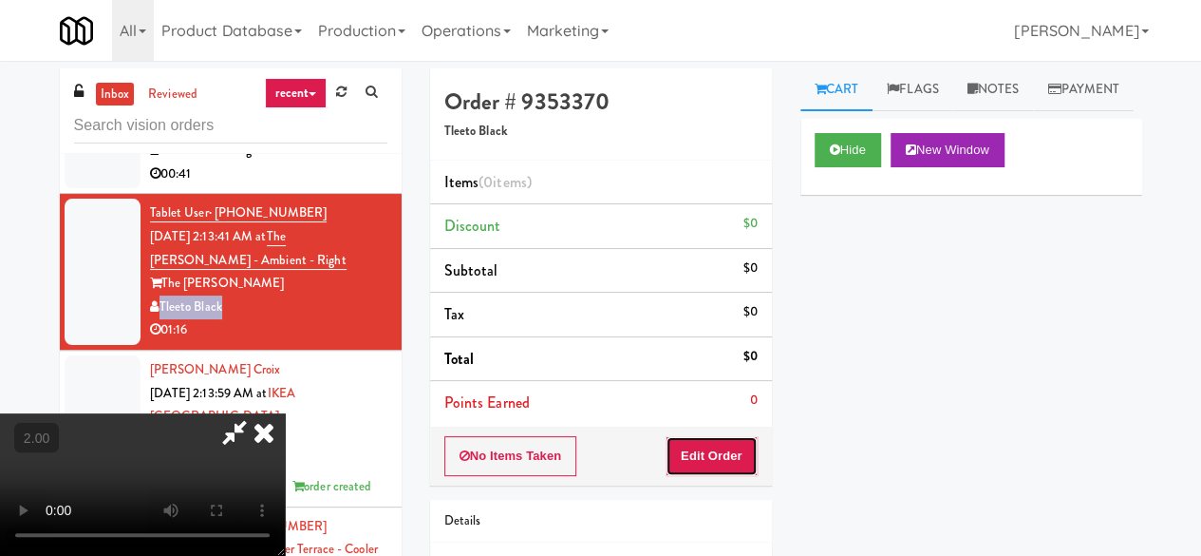
click at [718, 449] on button "Edit Order" at bounding box center [712, 456] width 92 height 40
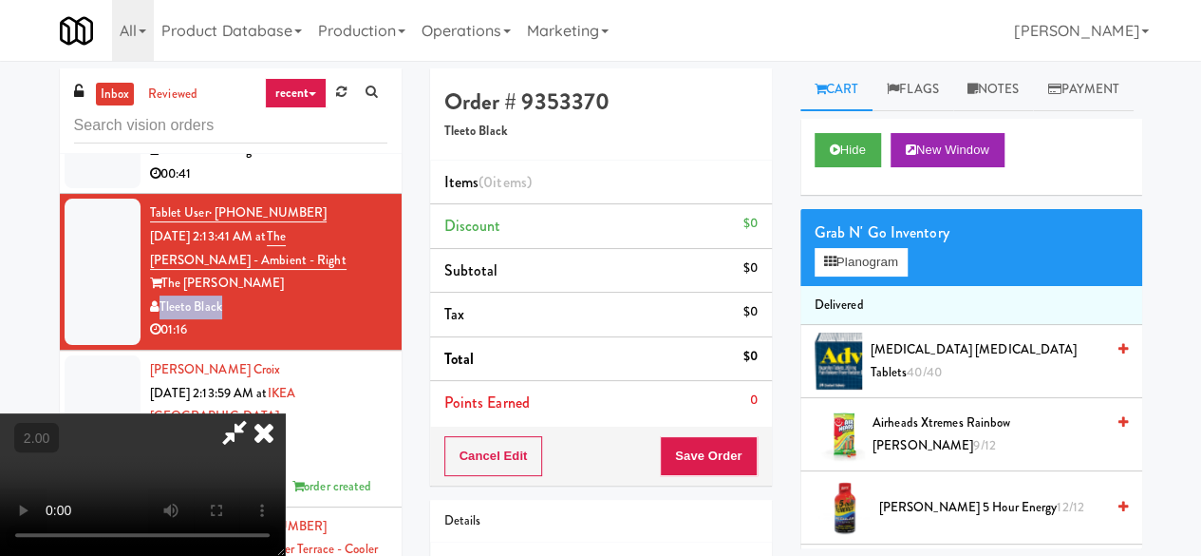
scroll to position [39, 0]
click at [858, 276] on button "Planogram" at bounding box center [861, 262] width 93 height 28
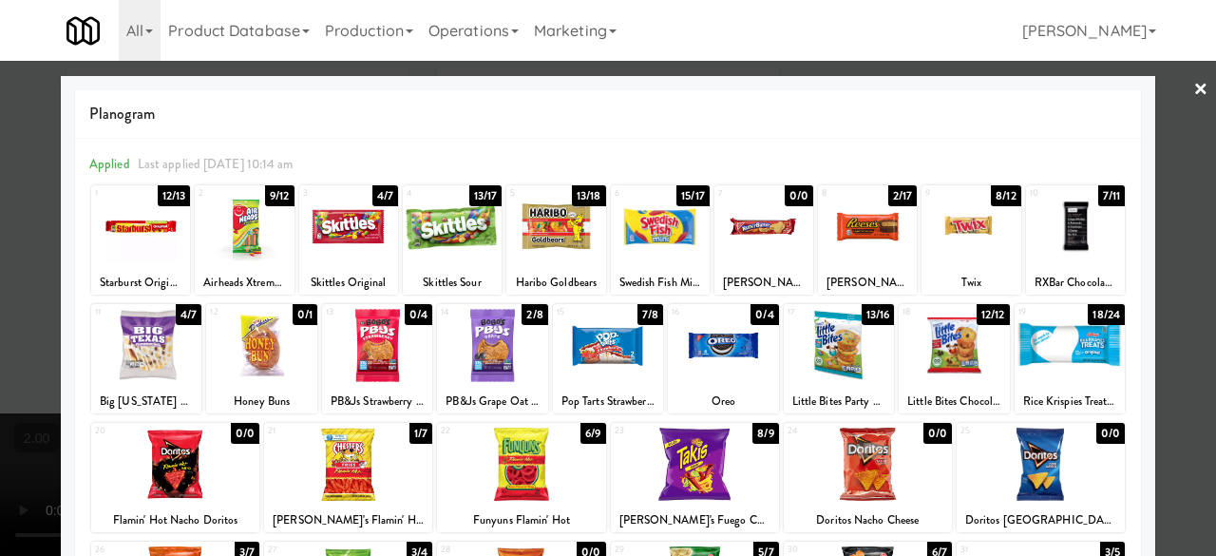
click at [164, 358] on div at bounding box center [146, 345] width 110 height 73
click at [608, 349] on div at bounding box center [608, 345] width 110 height 73
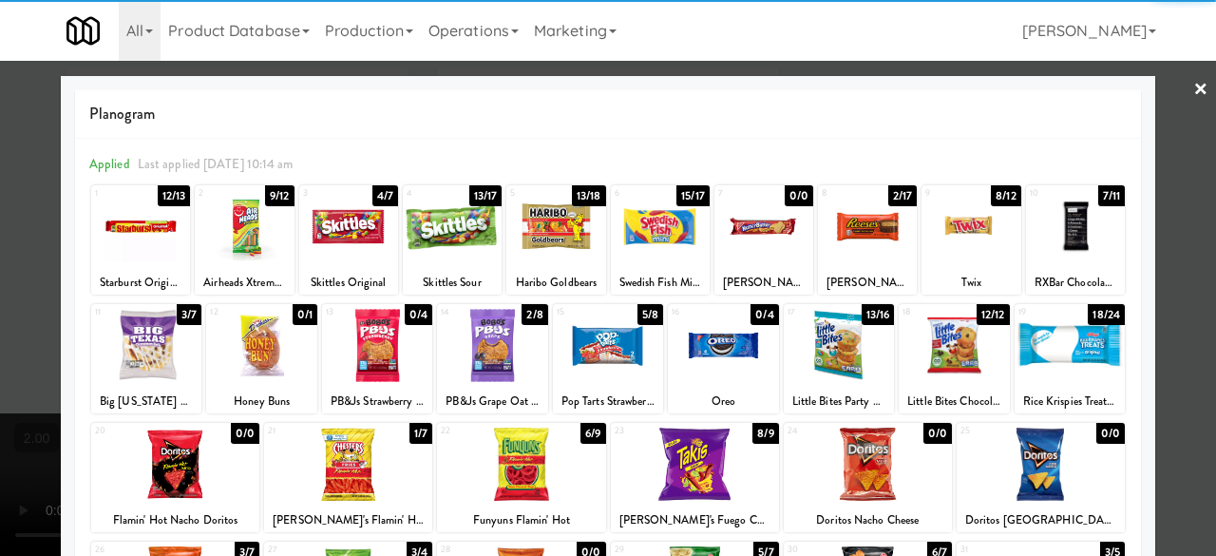
click at [1151, 138] on div at bounding box center [608, 278] width 1216 height 556
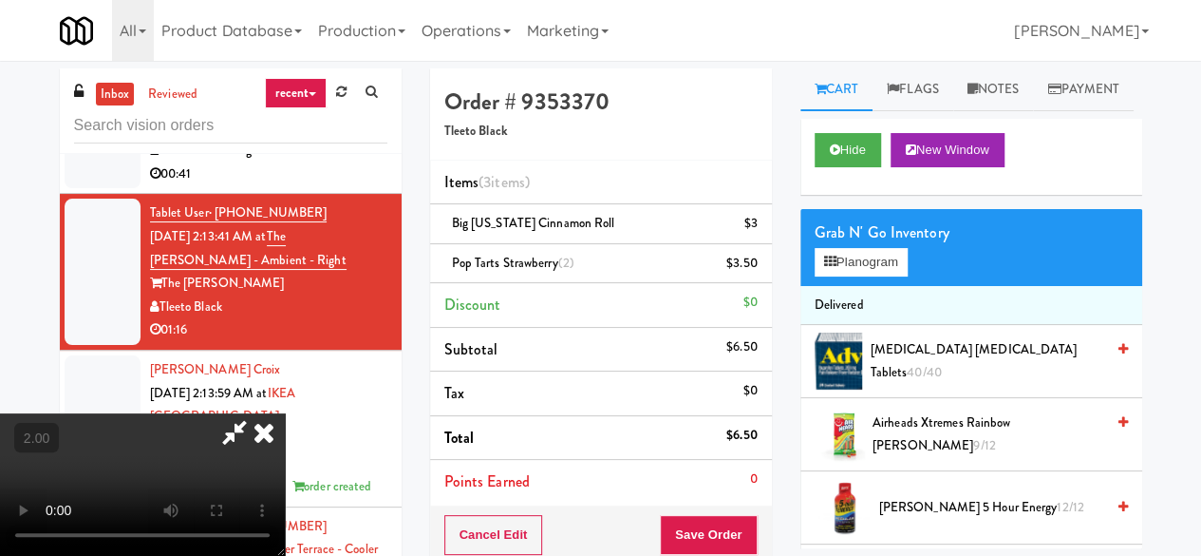
click at [256, 413] on icon at bounding box center [235, 432] width 44 height 38
click at [752, 268] on link at bounding box center [754, 271] width 17 height 24
click at [711, 525] on button "Save Order" at bounding box center [708, 535] width 97 height 40
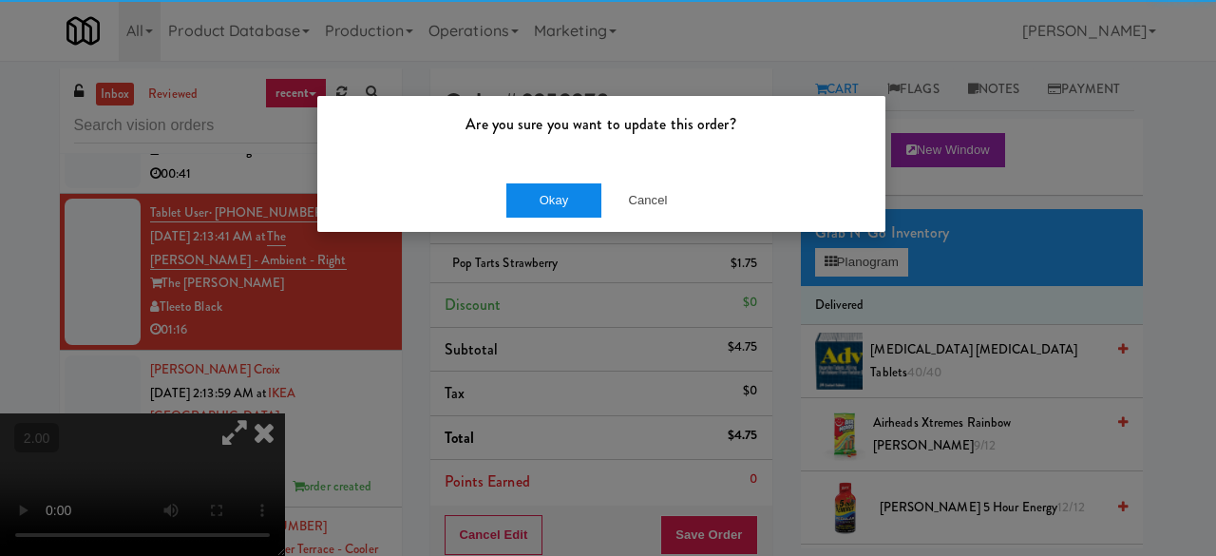
click at [503, 185] on div "Okay Cancel" at bounding box center [601, 200] width 568 height 64
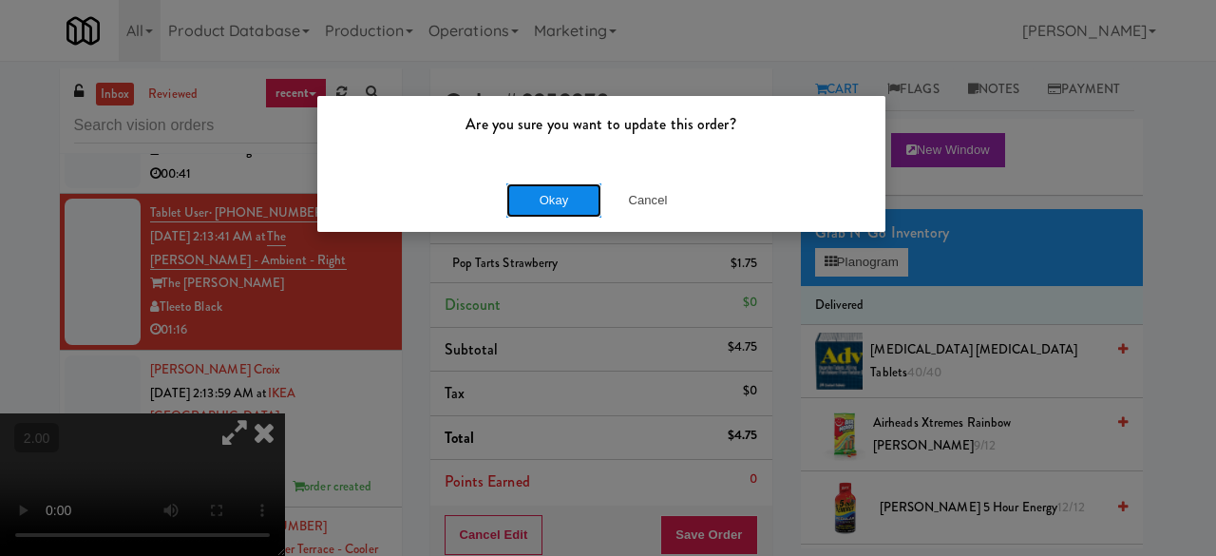
click at [527, 195] on button "Okay" at bounding box center [553, 200] width 95 height 34
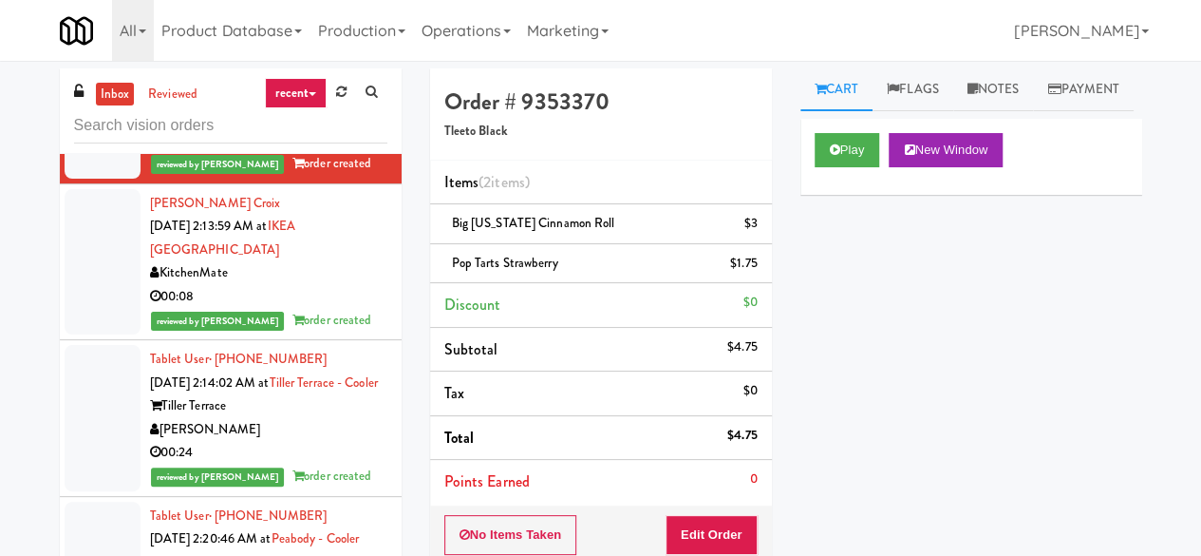
scroll to position [2469, 0]
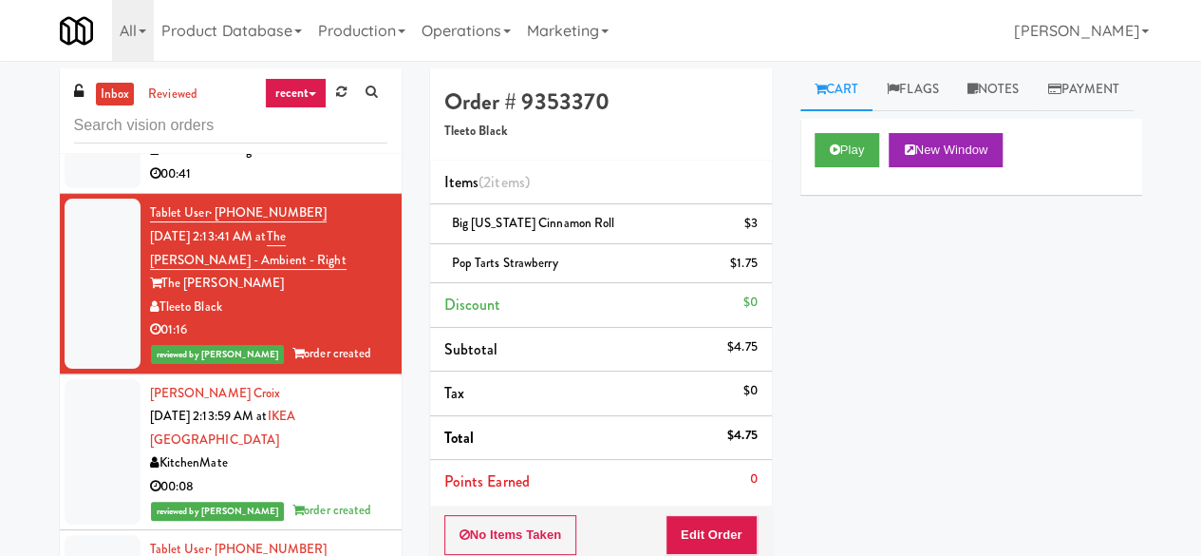
click at [333, 162] on div "Nashville Vending Solutions" at bounding box center [268, 151] width 237 height 24
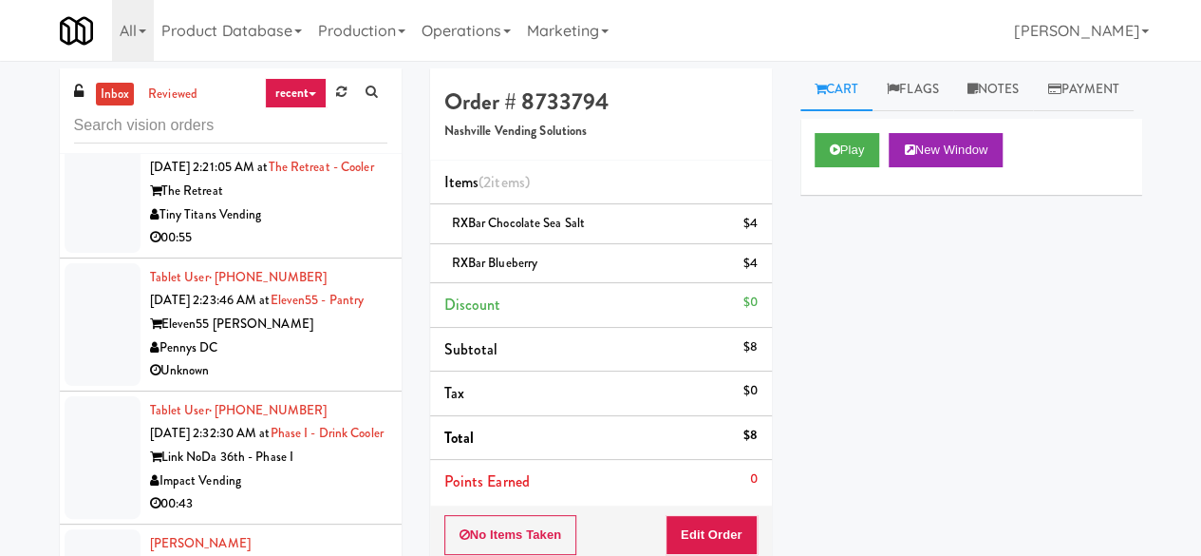
scroll to position [3229, 0]
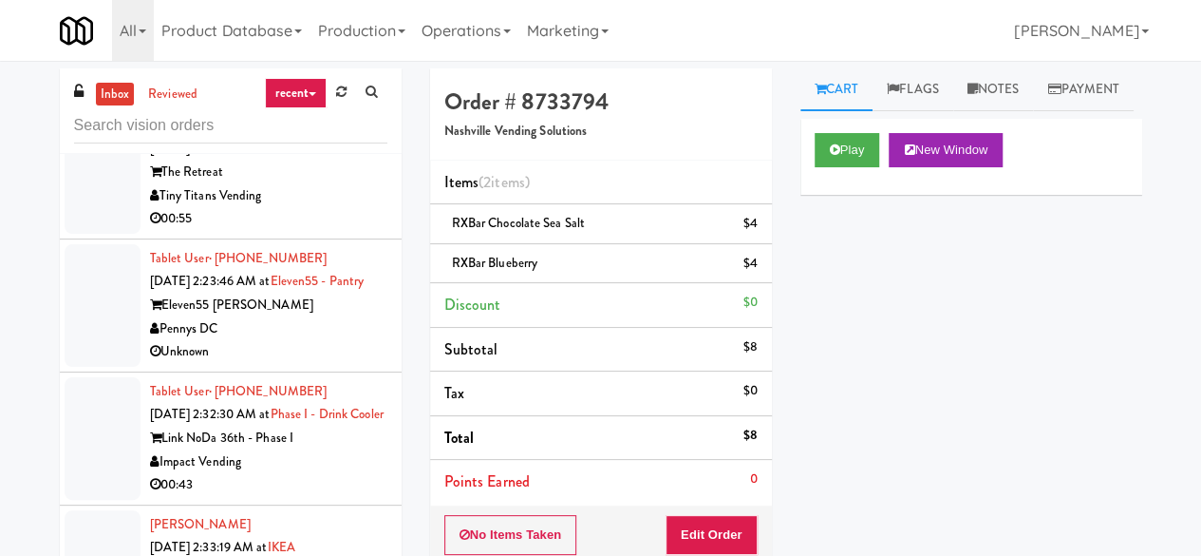
click at [317, 208] on div "Tiny Titans Vending" at bounding box center [268, 196] width 237 height 24
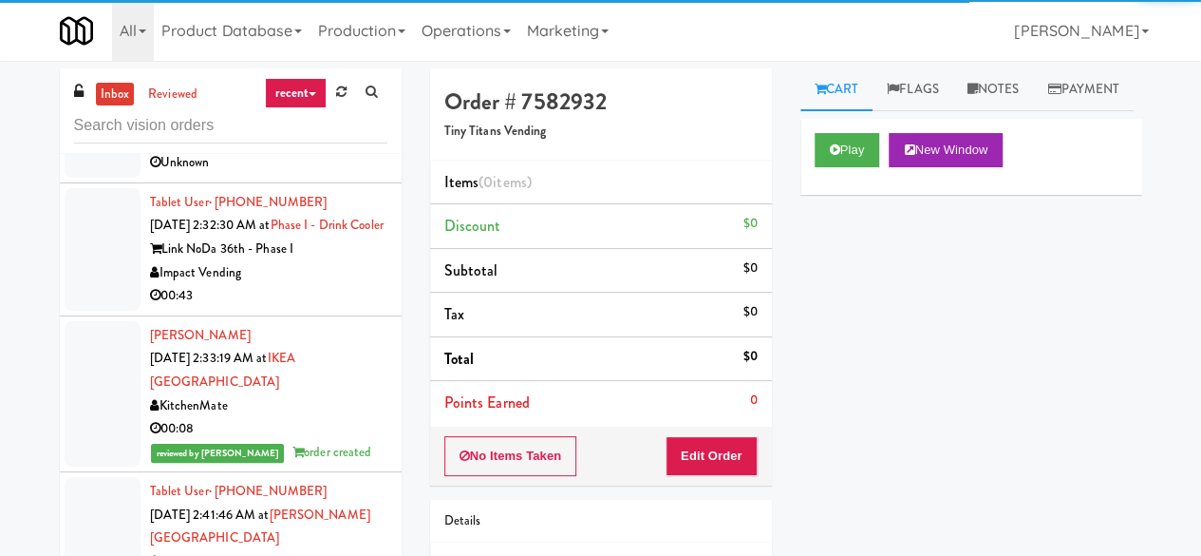
scroll to position [3419, 0]
click at [325, 174] on div "Unknown" at bounding box center [268, 162] width 237 height 24
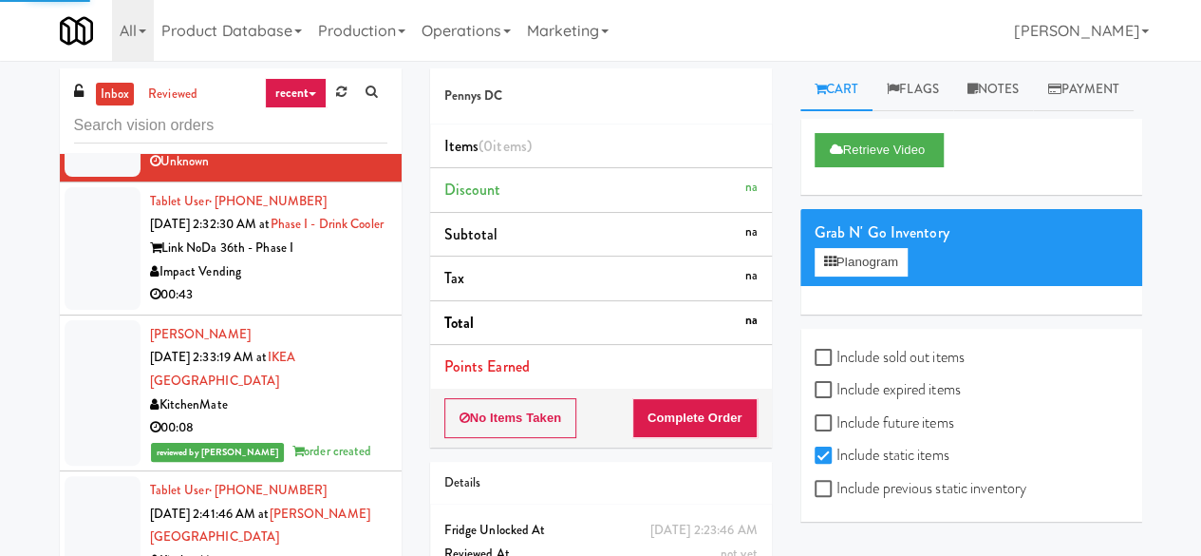
scroll to position [3609, 0]
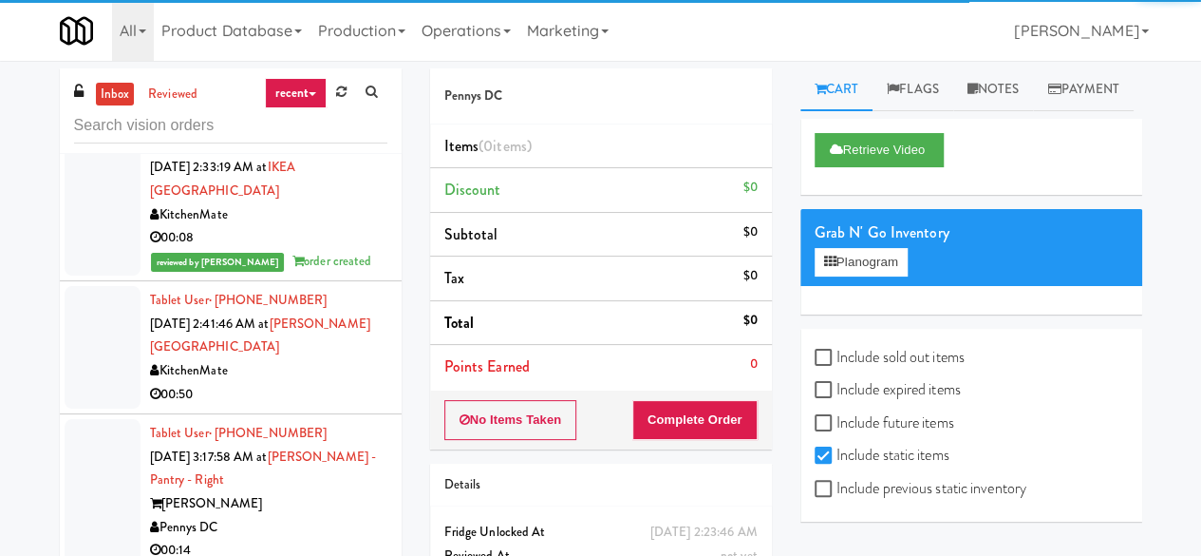
click at [333, 117] on div "00:43" at bounding box center [268, 105] width 237 height 24
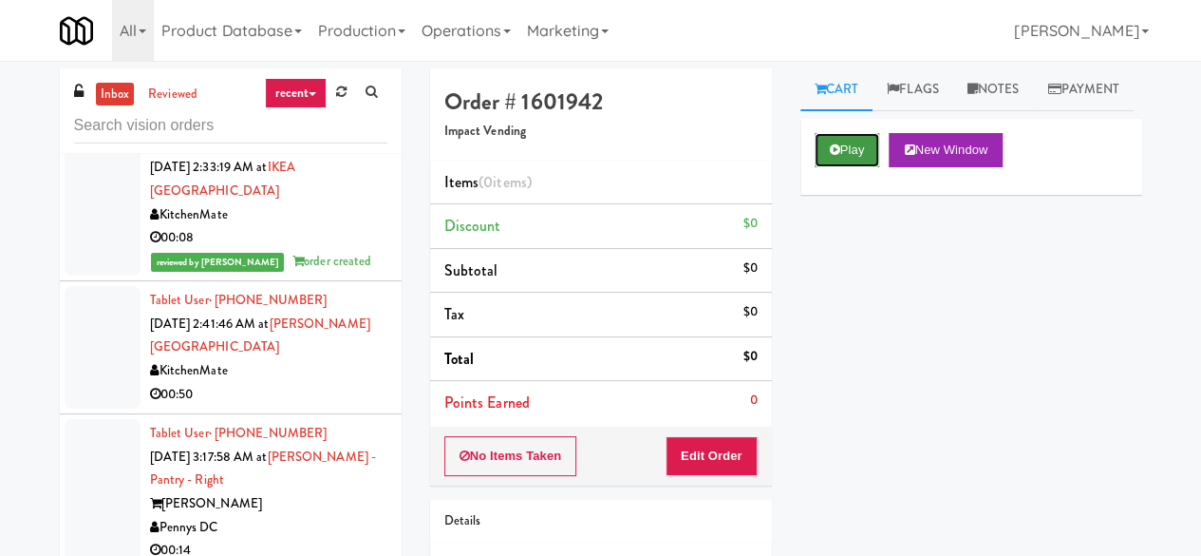
click at [841, 167] on button "Play" at bounding box center [848, 150] width 66 height 34
click at [729, 451] on button "Edit Order" at bounding box center [712, 456] width 92 height 40
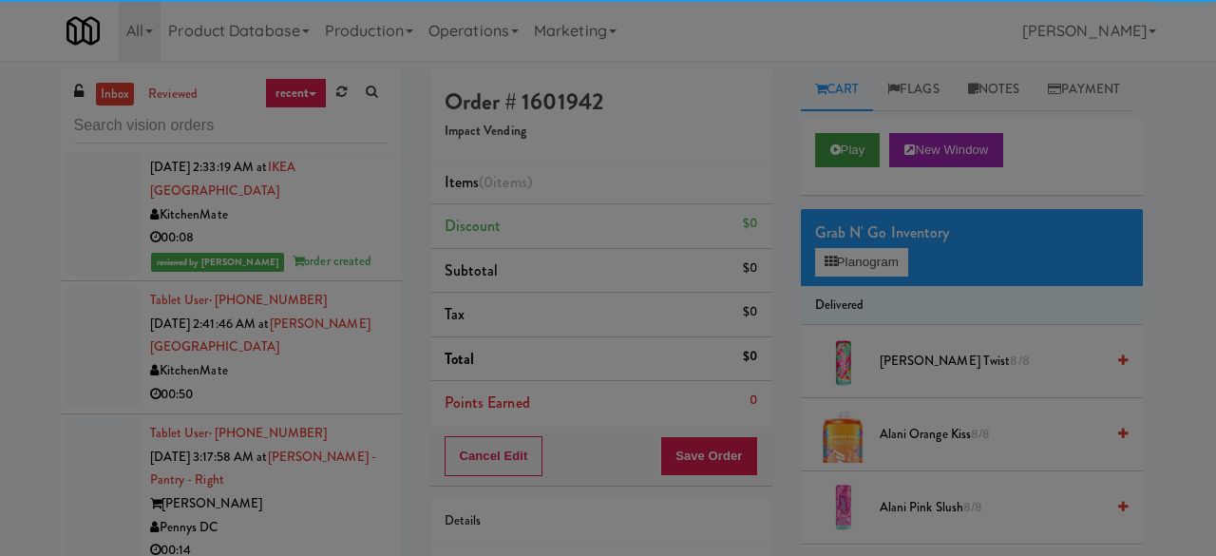
click at [859, 188] on div at bounding box center [608, 278] width 1216 height 556
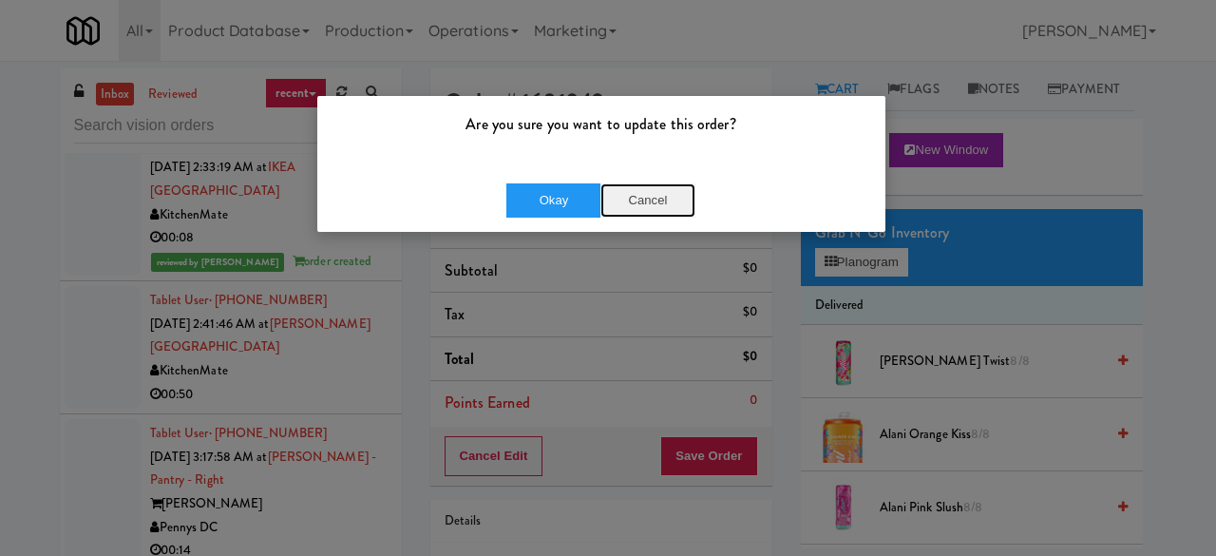
click at [671, 203] on button "Cancel" at bounding box center [647, 200] width 95 height 34
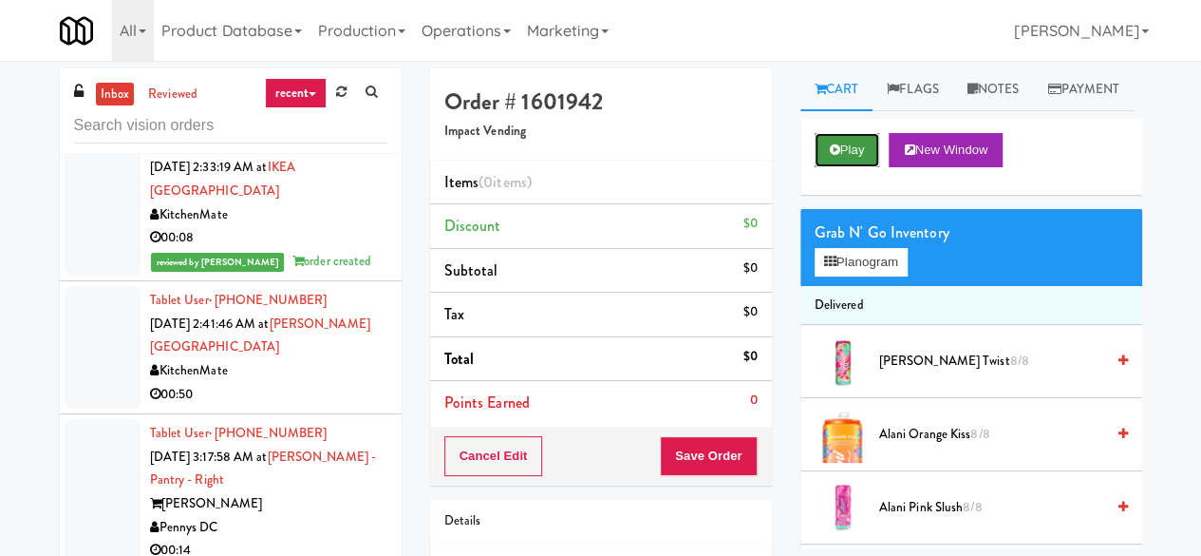
click at [865, 167] on button "Play" at bounding box center [848, 150] width 66 height 34
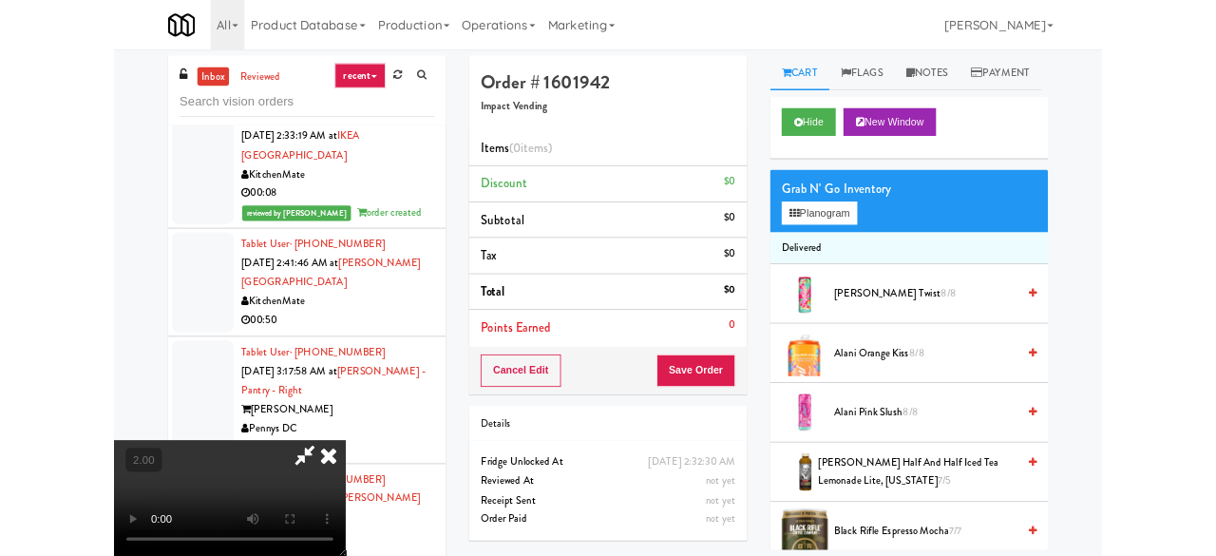
scroll to position [39, 0]
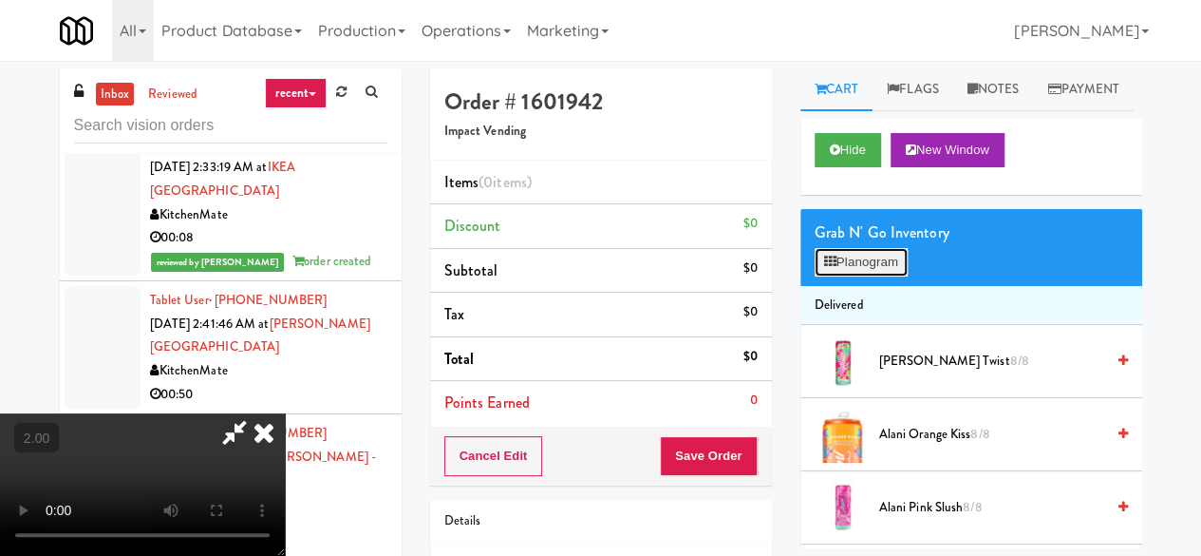
click at [877, 276] on button "Planogram" at bounding box center [861, 262] width 93 height 28
click at [0, 0] on div at bounding box center [0, 0] width 0 height 0
click at [889, 276] on button "Planogram" at bounding box center [861, 262] width 93 height 28
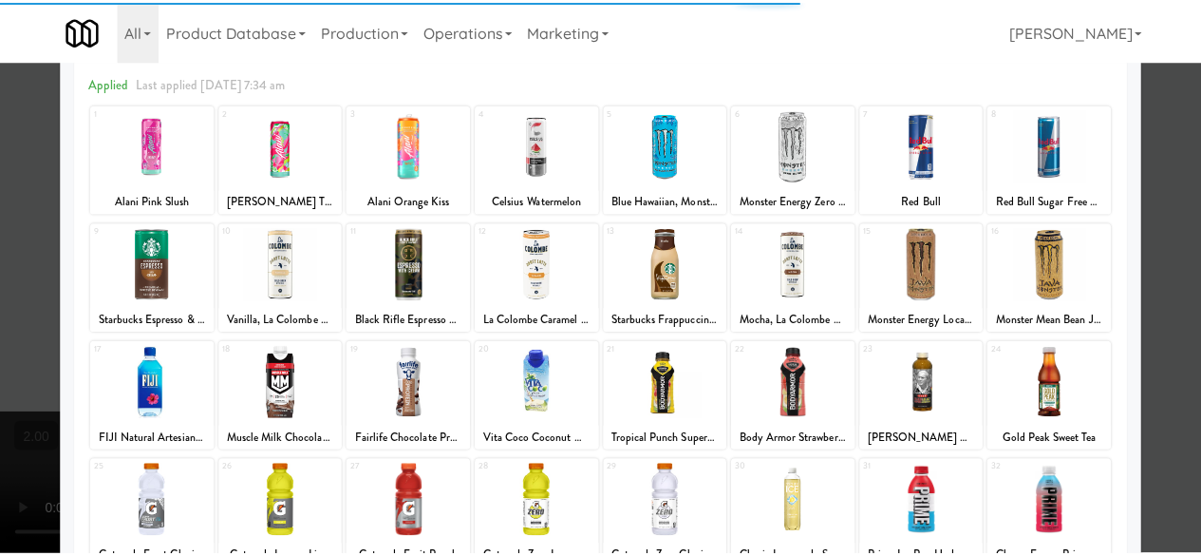
scroll to position [190, 0]
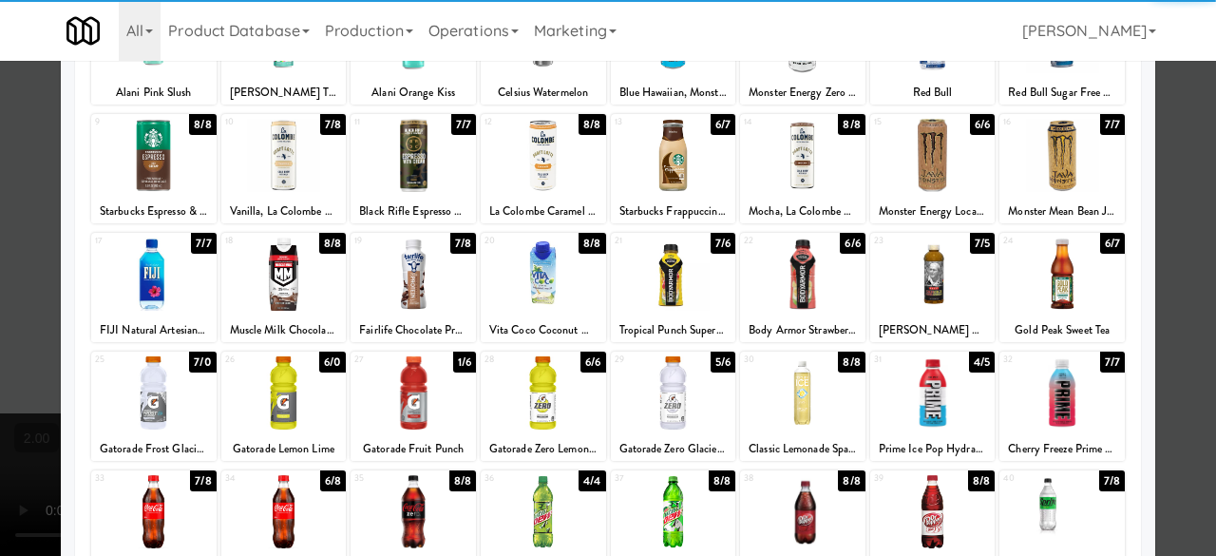
click at [156, 277] on div at bounding box center [153, 273] width 125 height 73
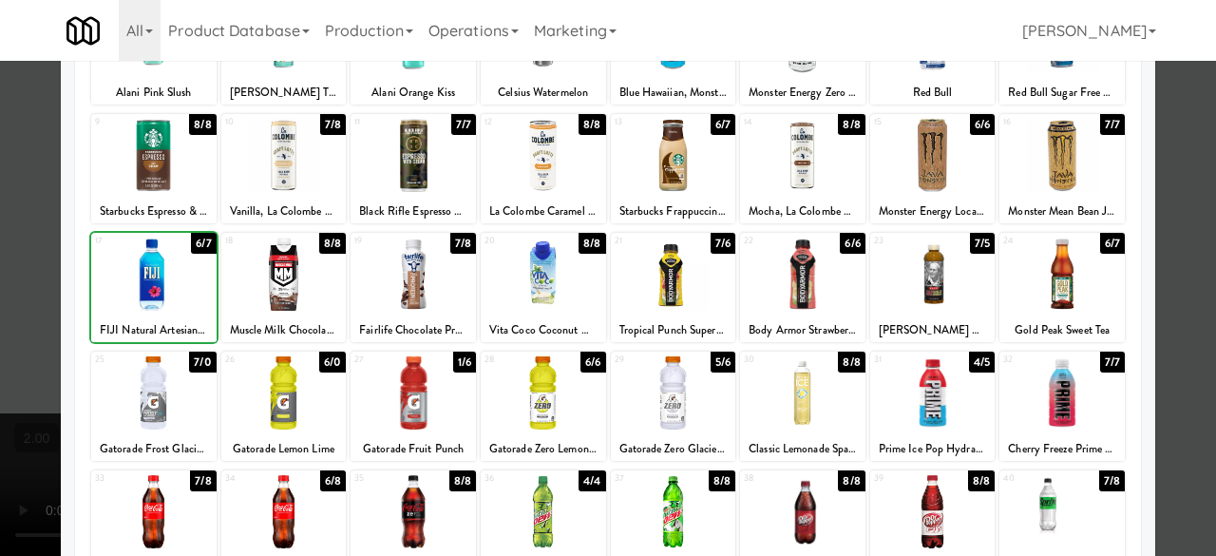
click at [156, 396] on div at bounding box center [153, 392] width 125 height 73
click at [1195, 204] on div at bounding box center [608, 278] width 1216 height 556
drag, startPoint x: 1195, startPoint y: 204, endPoint x: 948, endPoint y: 176, distance: 248.6
click at [1195, 204] on div "inbox reviewed recent all unclear take inventory issue suspicious failed recent…" at bounding box center [608, 412] width 1216 height 689
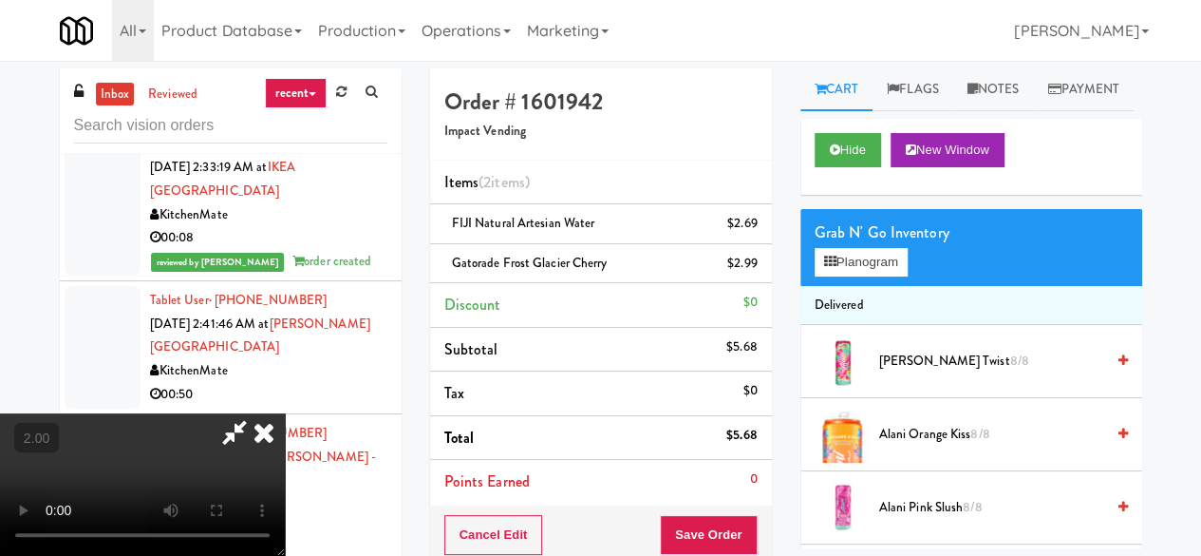
click at [256, 413] on icon at bounding box center [235, 432] width 44 height 38
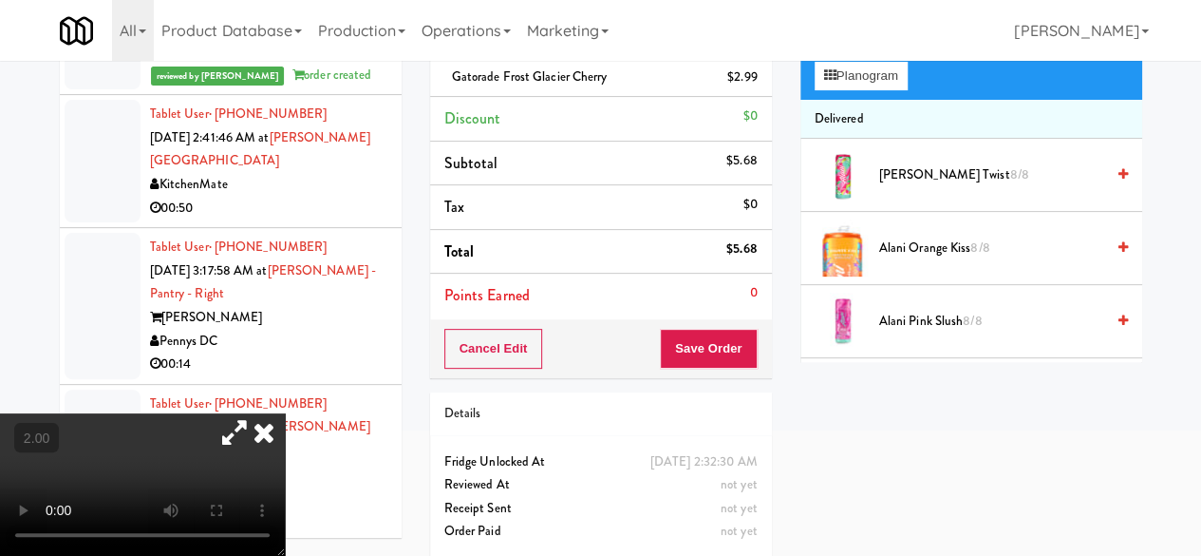
scroll to position [190, 0]
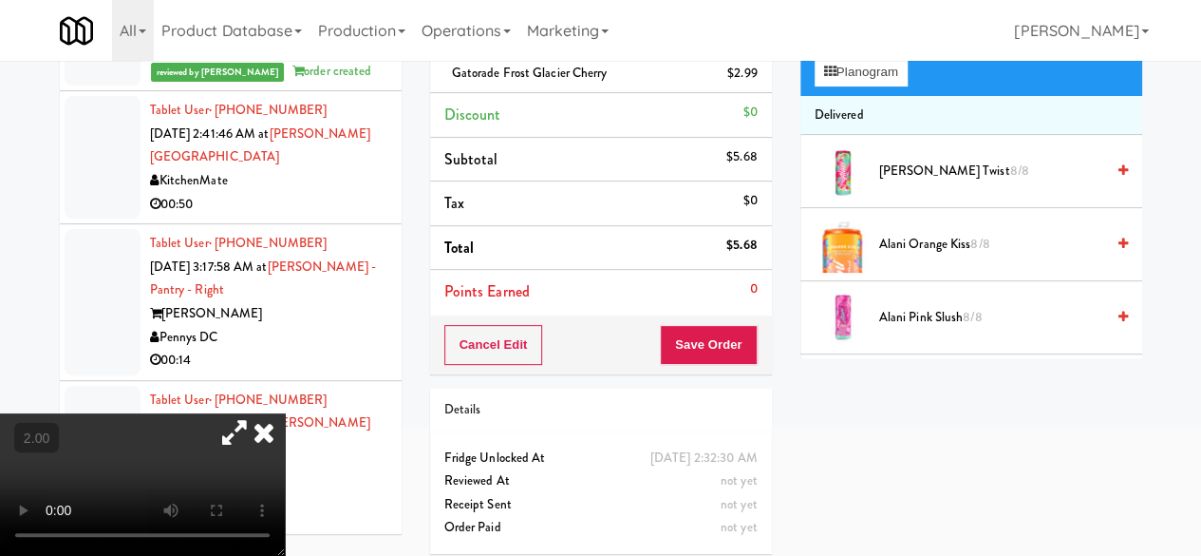
click at [716, 371] on div "Order # 1601942 Impact Vending Items (2 items ) FIJI Natural Artesian Water $2.…" at bounding box center [601, 222] width 370 height 689
click at [716, 355] on button "Save Order" at bounding box center [708, 345] width 97 height 40
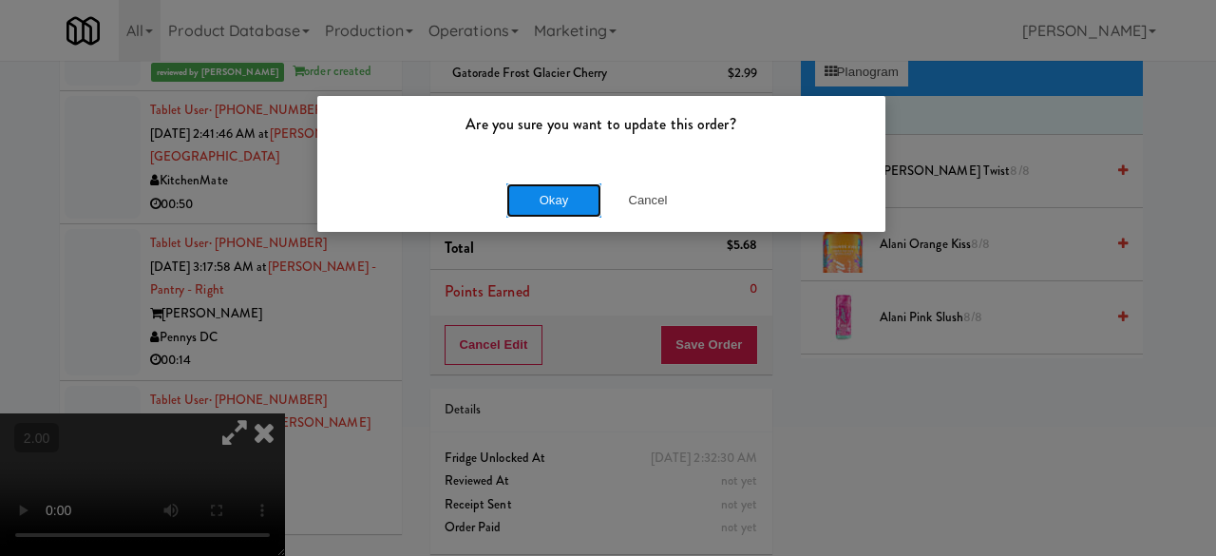
click at [567, 204] on button "Okay" at bounding box center [553, 200] width 95 height 34
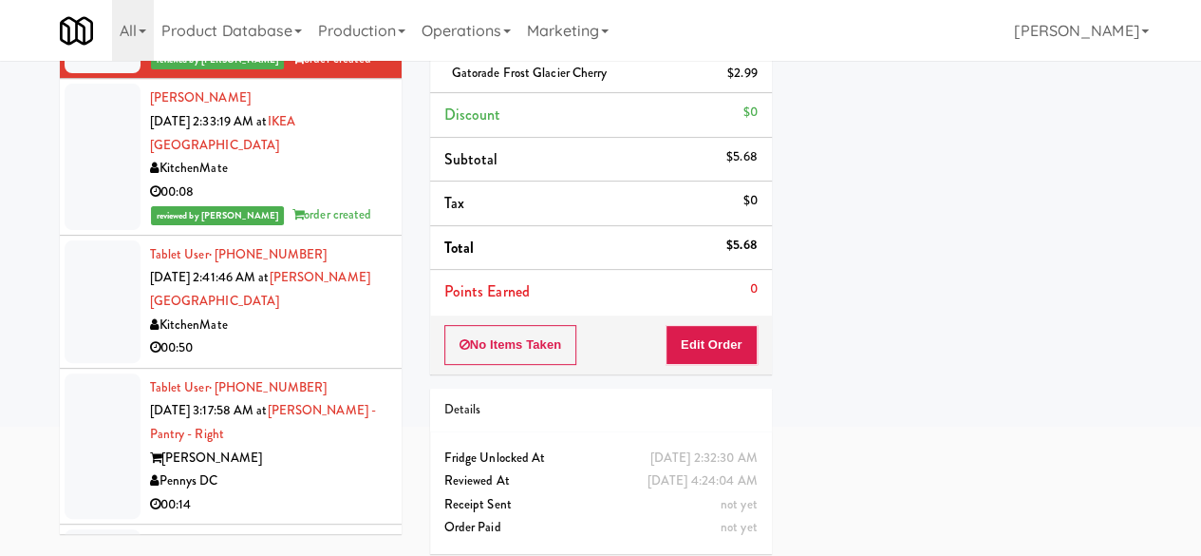
scroll to position [3419, 0]
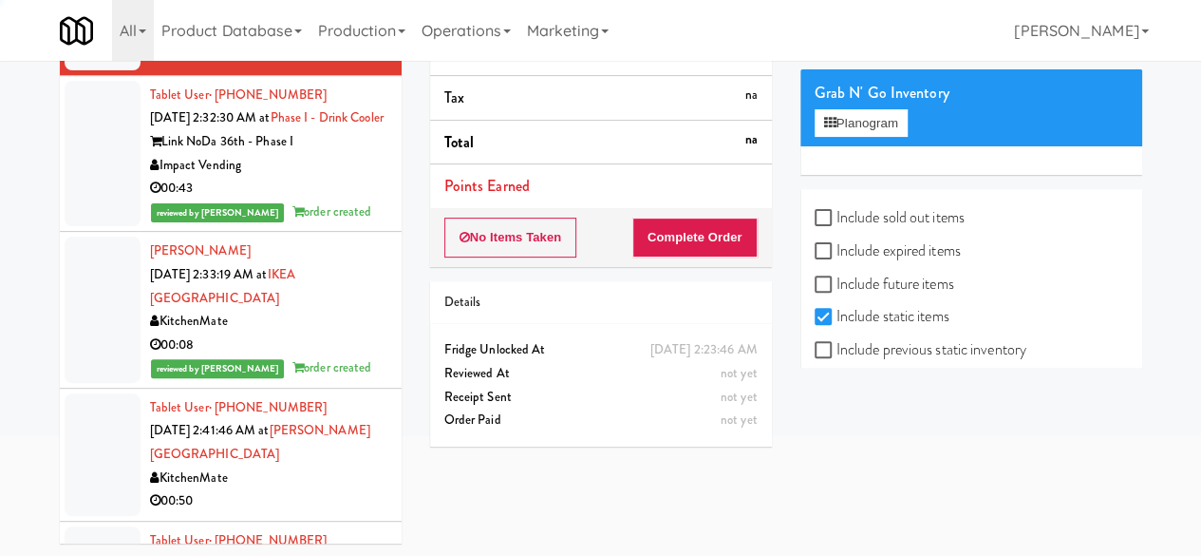
scroll to position [3229, 0]
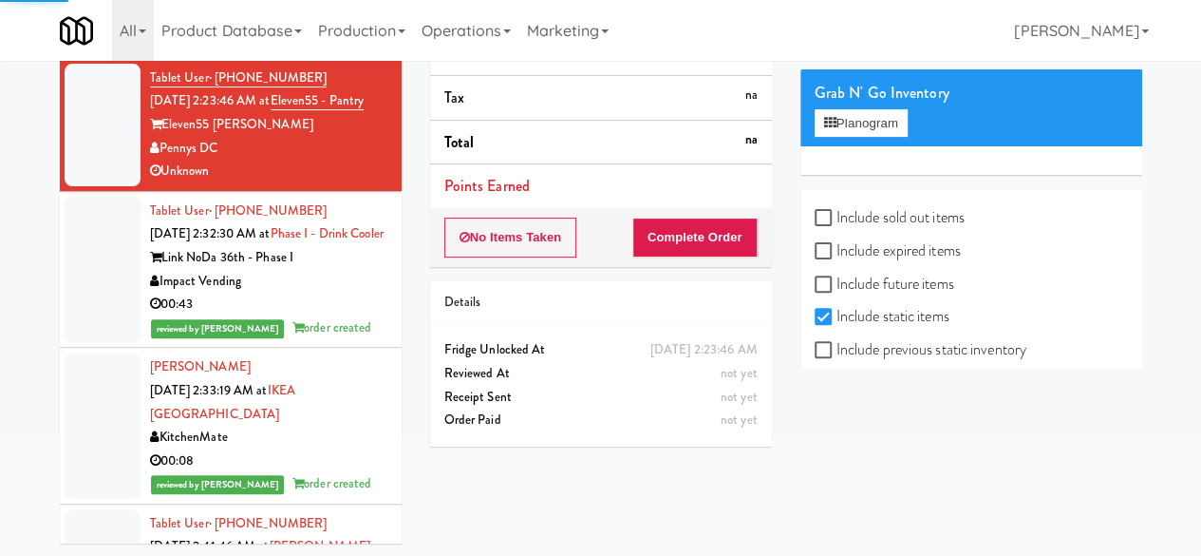
click at [346, 50] on div "00:55" at bounding box center [268, 39] width 237 height 24
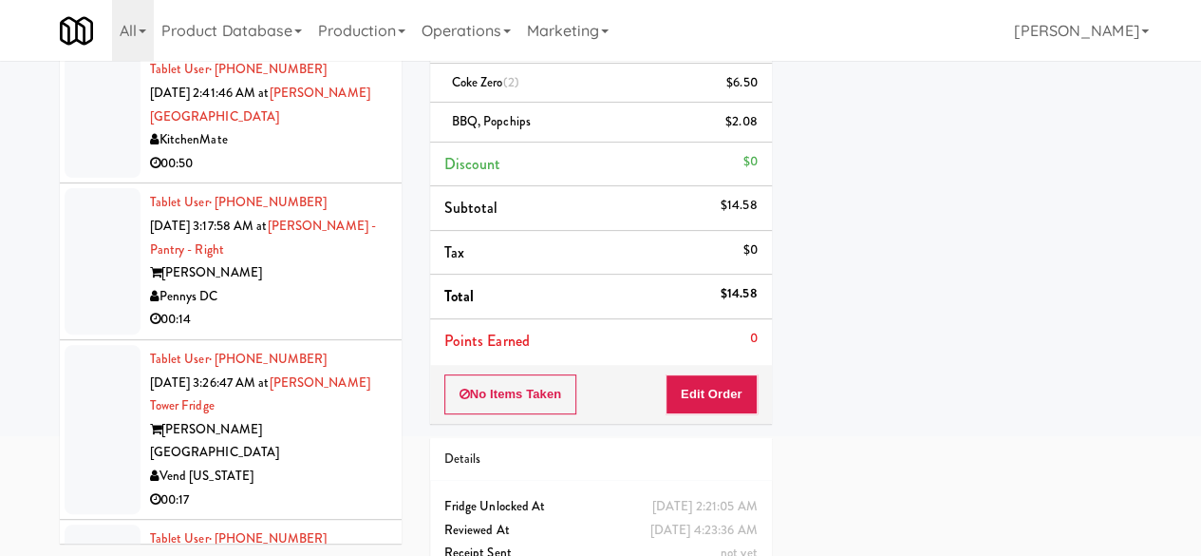
scroll to position [3799, 0]
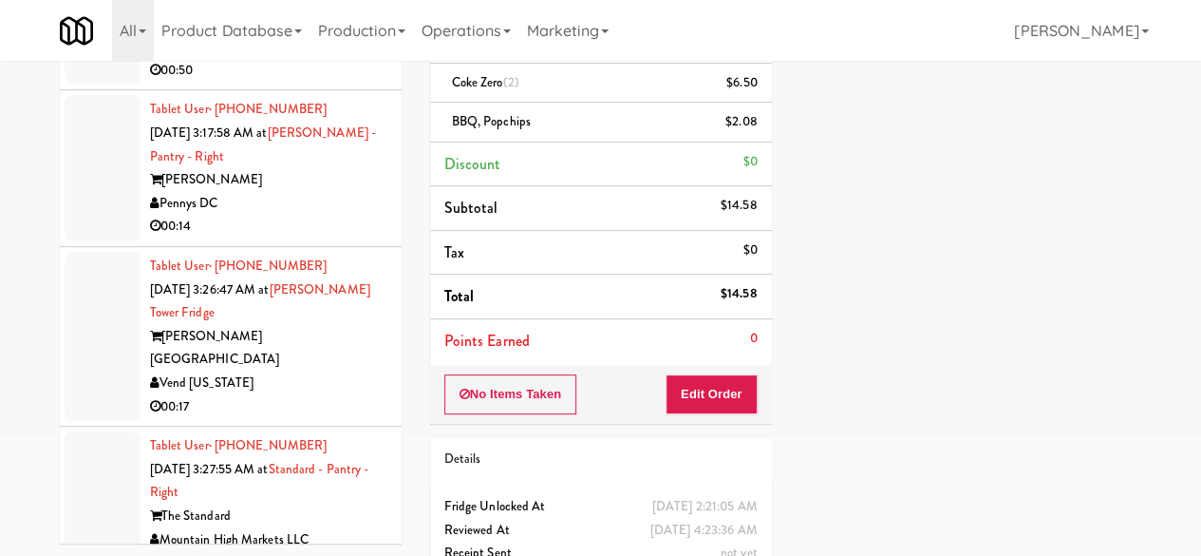
click at [299, 59] on div "KitchenMate" at bounding box center [268, 47] width 237 height 24
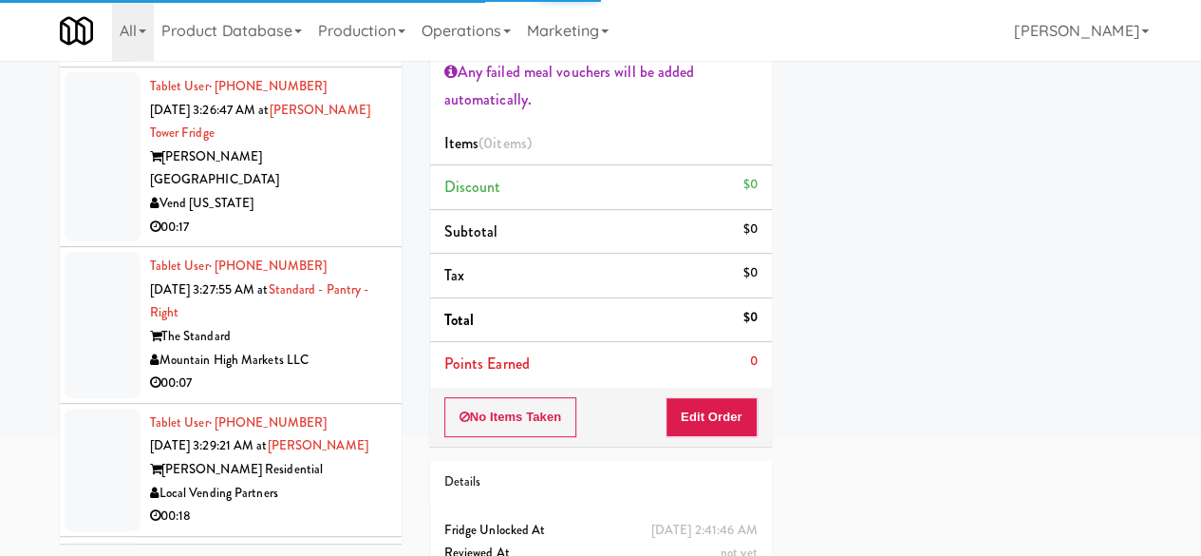
scroll to position [4084, 0]
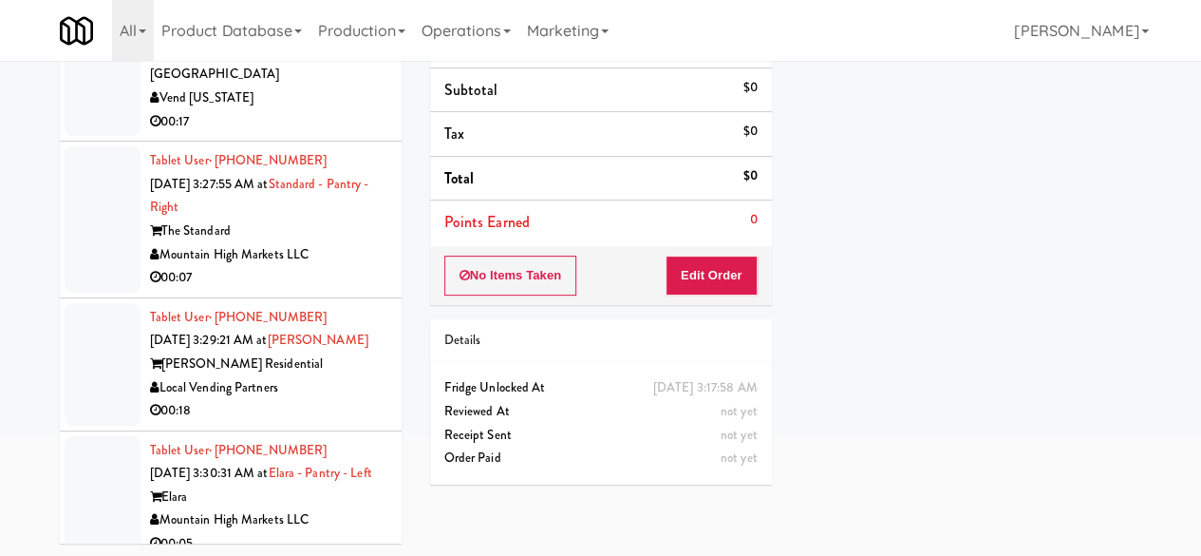
scroll to position [3989, 0]
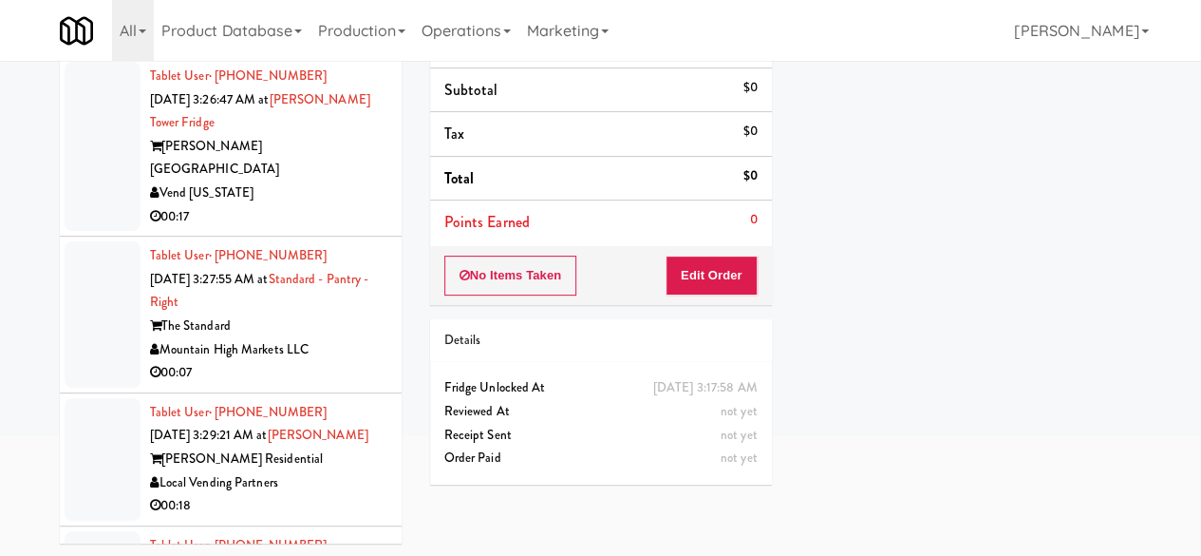
drag, startPoint x: 321, startPoint y: 409, endPoint x: 316, endPoint y: 392, distance: 17.7
click at [321, 205] on div "Vend [US_STATE]" at bounding box center [268, 193] width 237 height 24
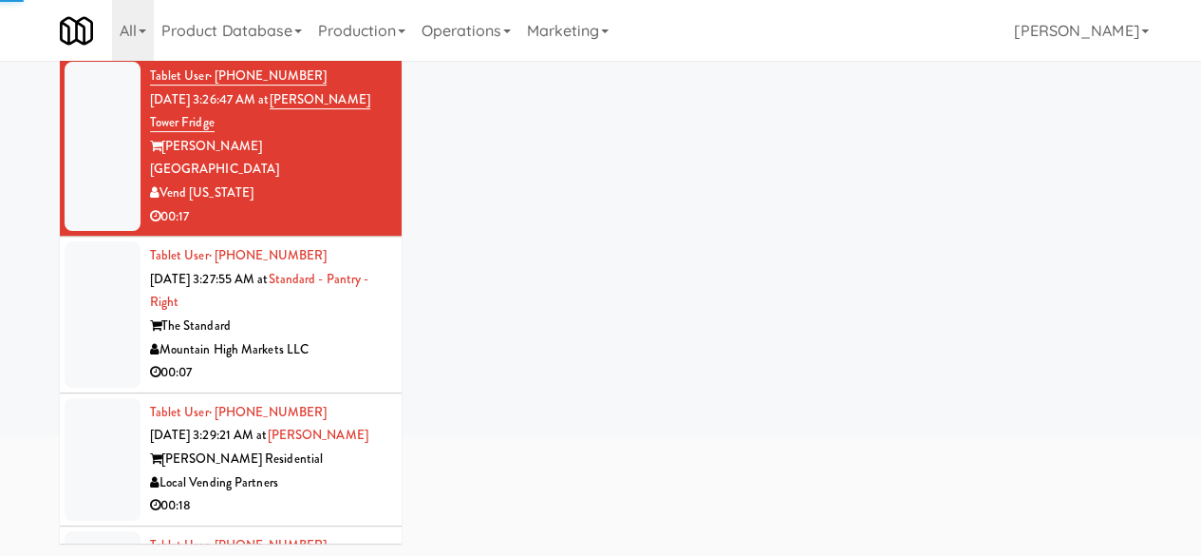
click at [298, 26] on div "Pennys DC" at bounding box center [268, 14] width 237 height 24
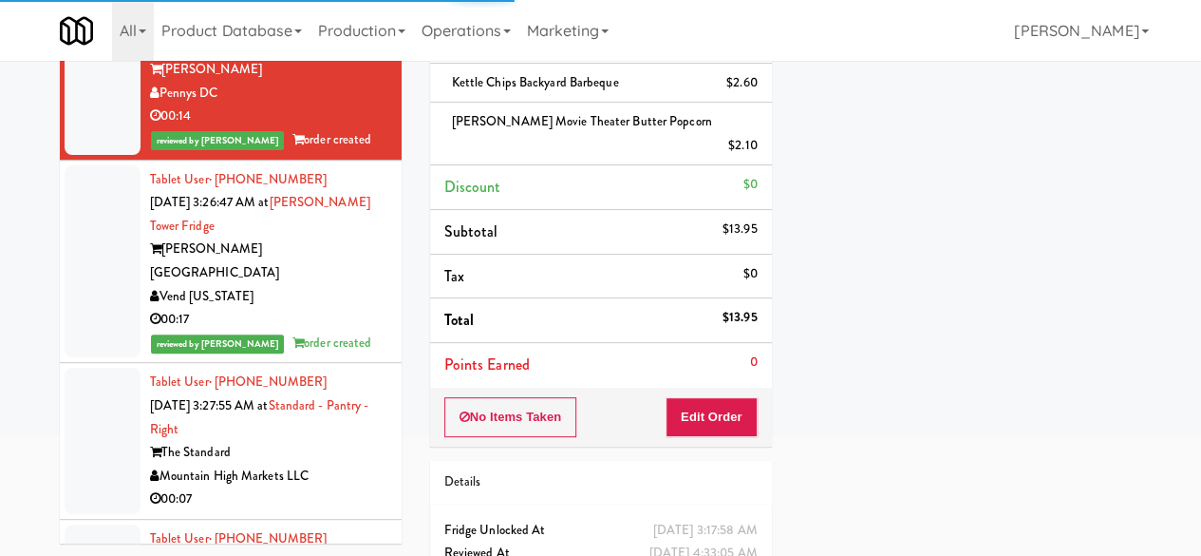
scroll to position [3799, 0]
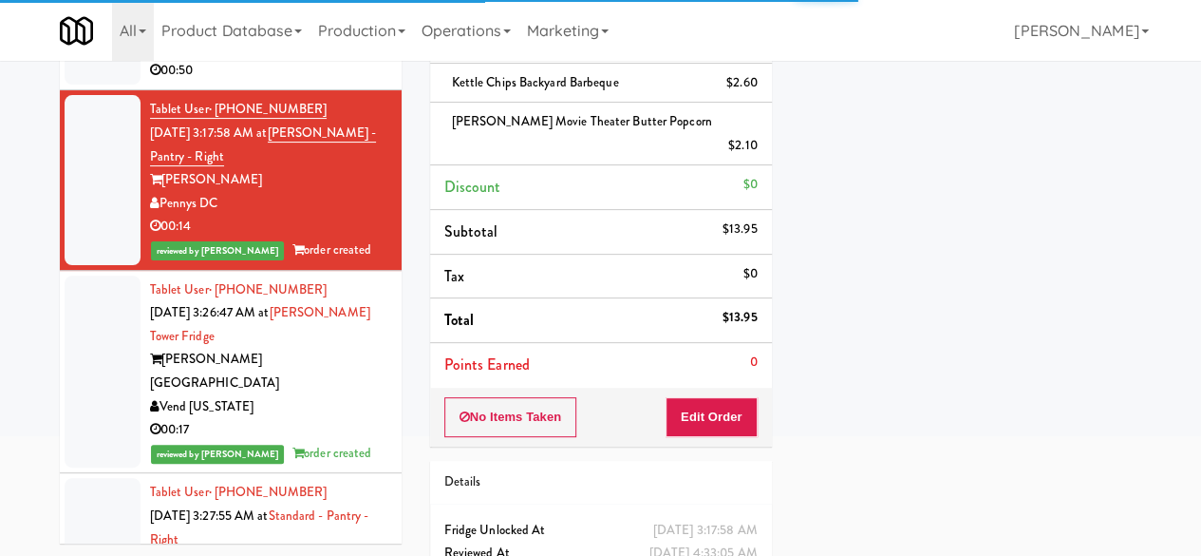
click at [306, 59] on div "KitchenMate" at bounding box center [268, 47] width 237 height 24
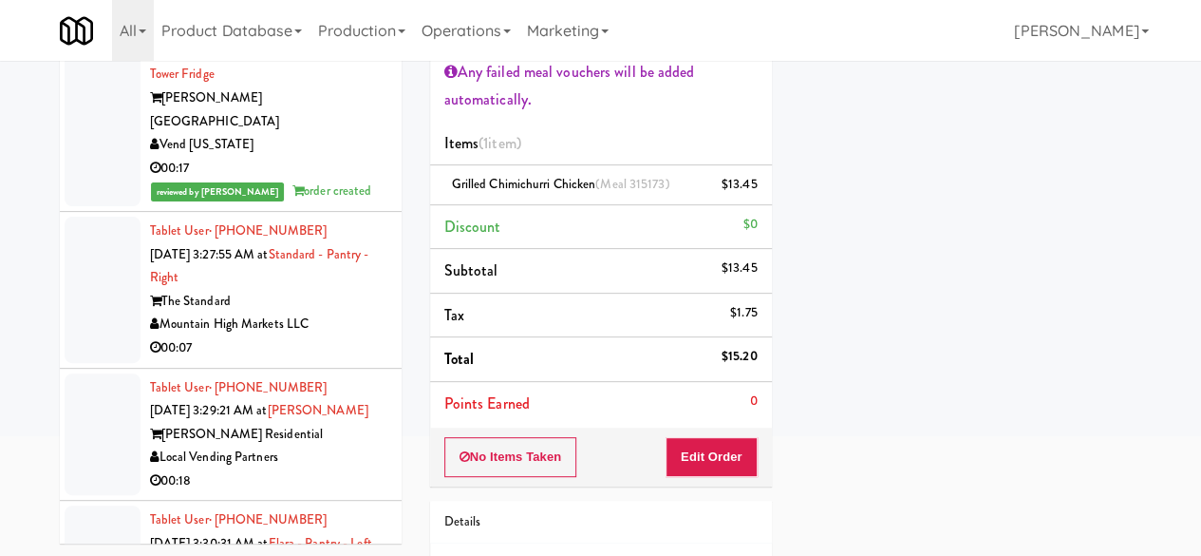
scroll to position [4653, 0]
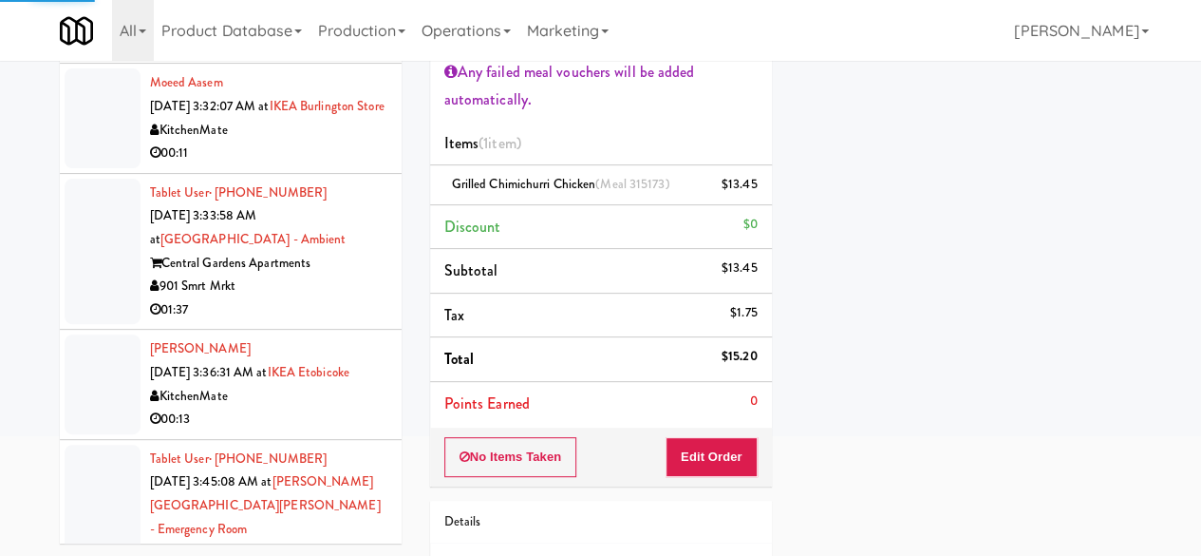
click at [338, 32] on div "Mountain High Markets LLC" at bounding box center [268, 21] width 237 height 24
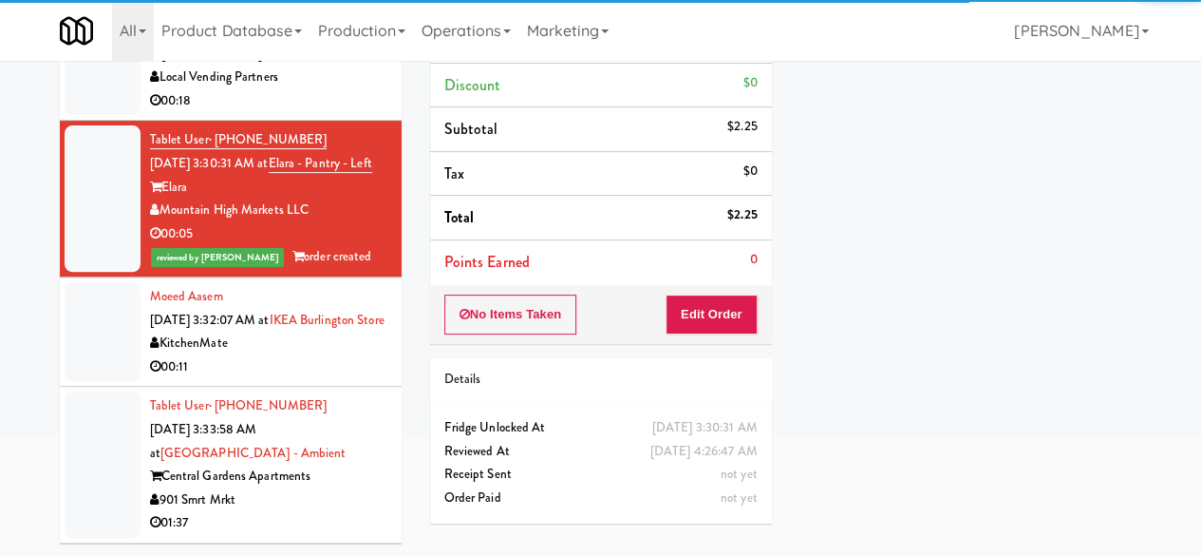
scroll to position [4464, 0]
drag, startPoint x: 366, startPoint y: 291, endPoint x: 519, endPoint y: 356, distance: 166.3
click at [365, 66] on div "[PERSON_NAME] Residential" at bounding box center [268, 55] width 237 height 24
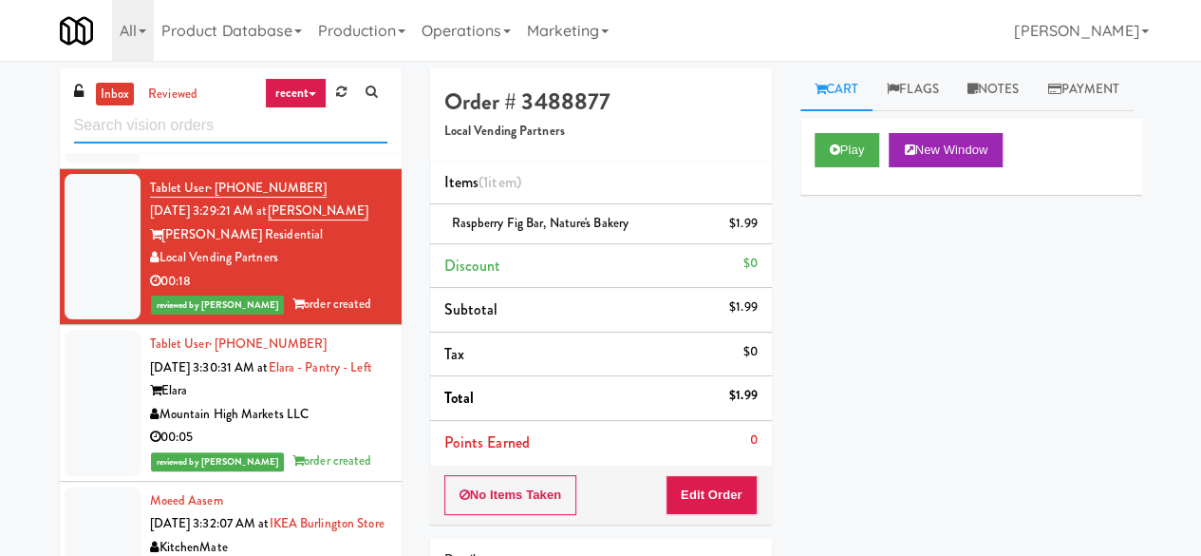
click at [276, 136] on input "text" at bounding box center [230, 125] width 313 height 35
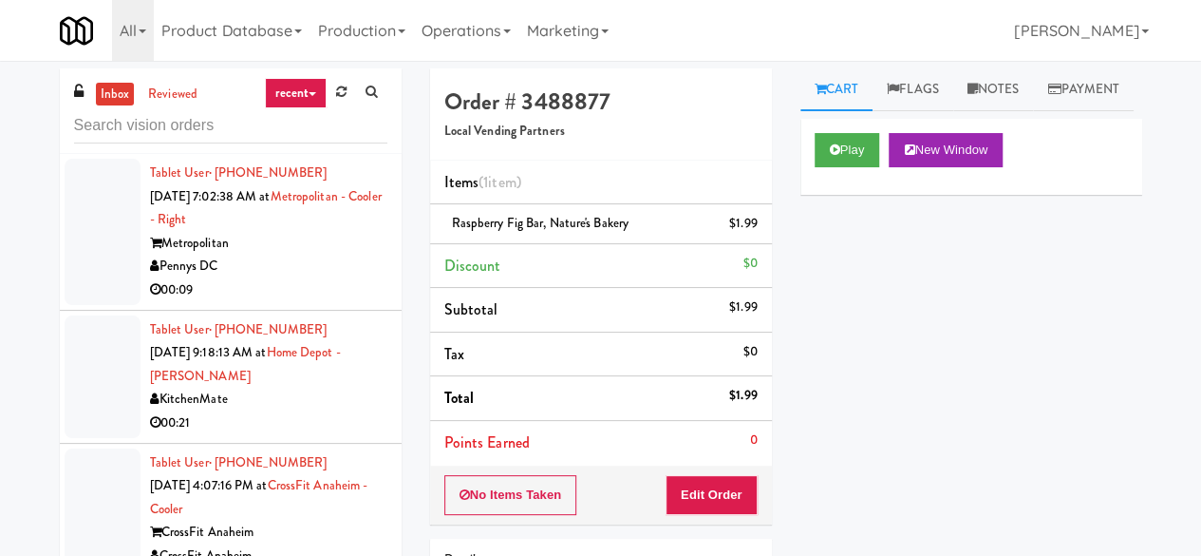
click at [272, 138] on input "text" at bounding box center [230, 125] width 313 height 35
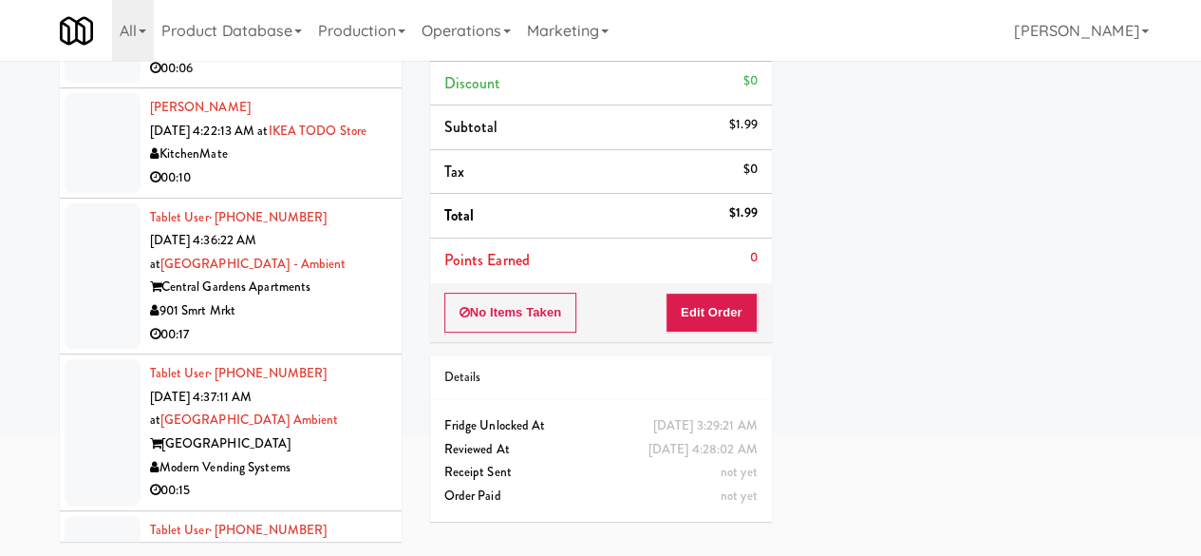
scroll to position [1312, 0]
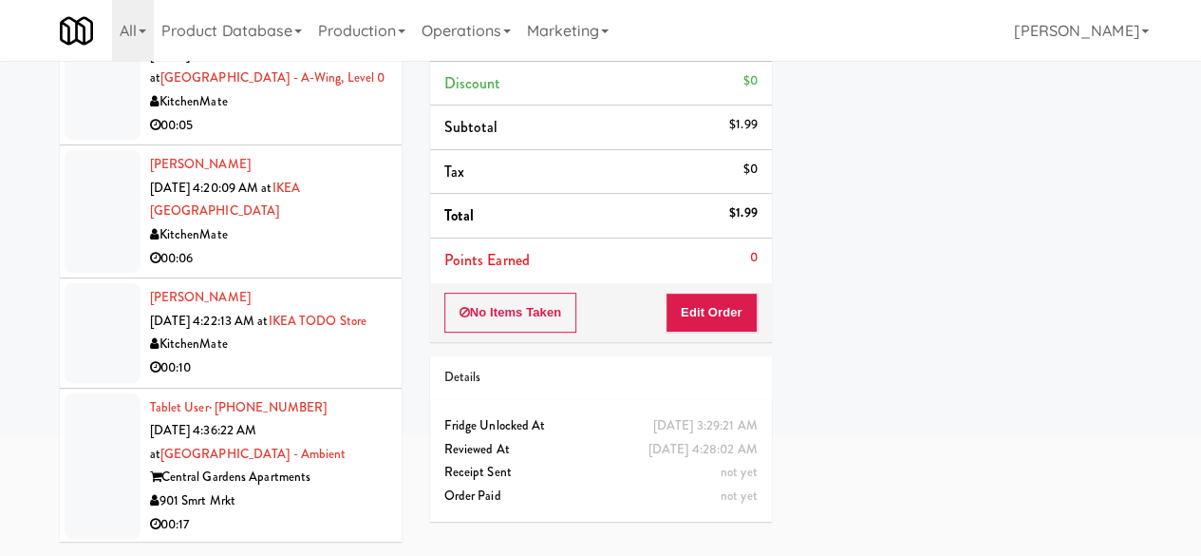
click at [340, 271] on div "00:06" at bounding box center [268, 259] width 237 height 24
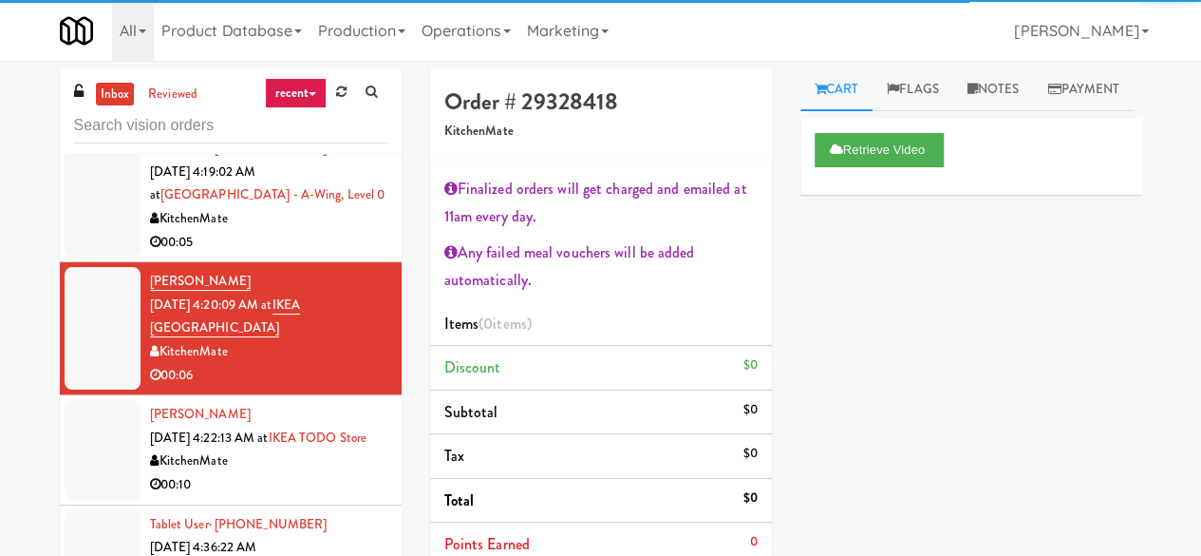
scroll to position [1406, 0]
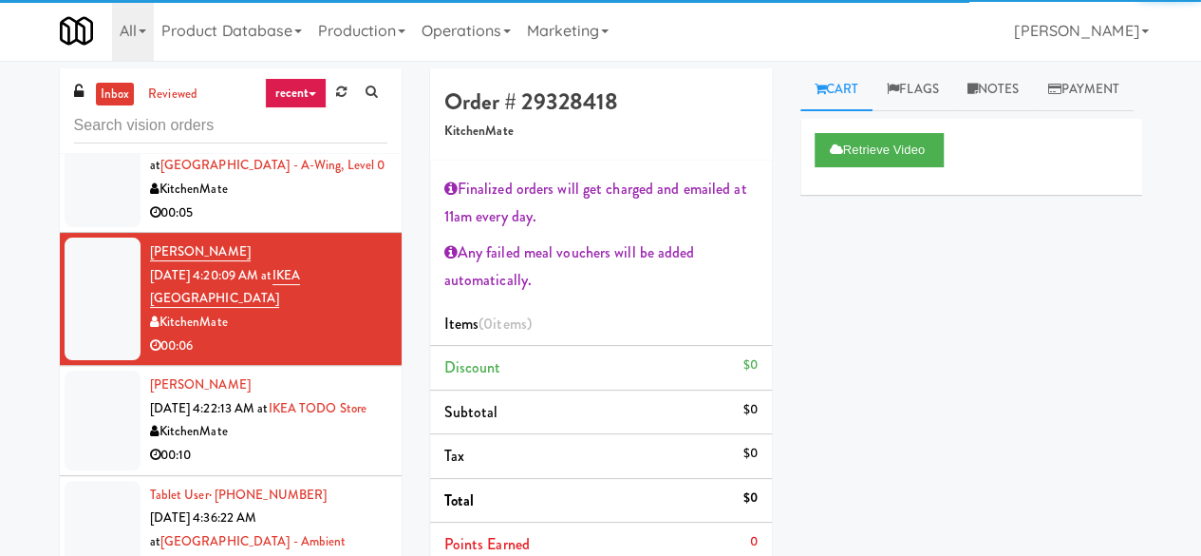
click at [330, 233] on li "Tablet User · (226) 802-2002 [DATE] 4:19:02 AM at [GEOGRAPHIC_DATA] - A-Wing, L…" at bounding box center [231, 166] width 342 height 133
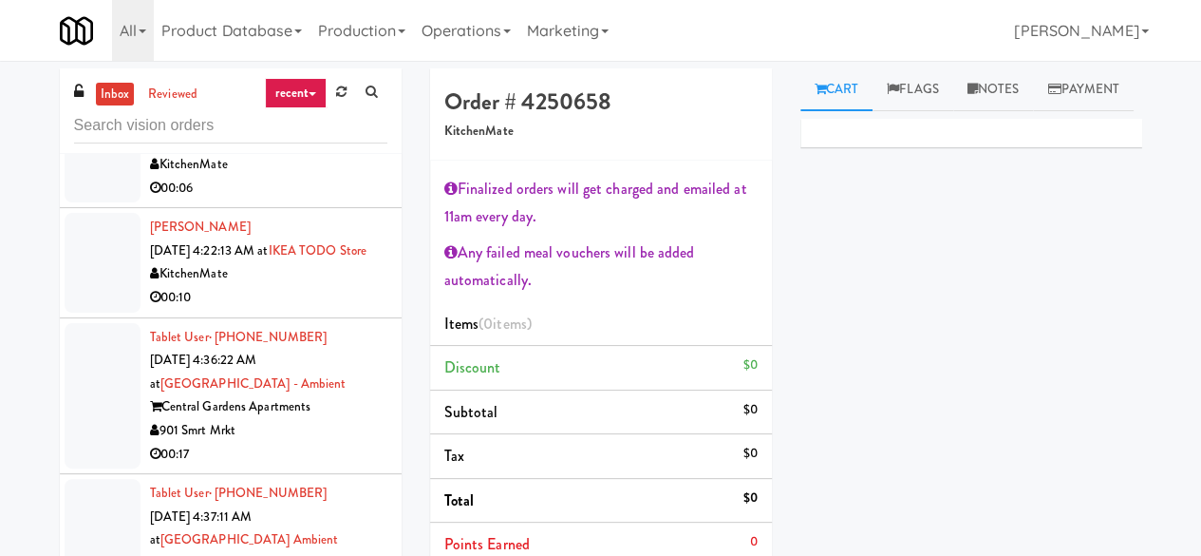
scroll to position [1406, 0]
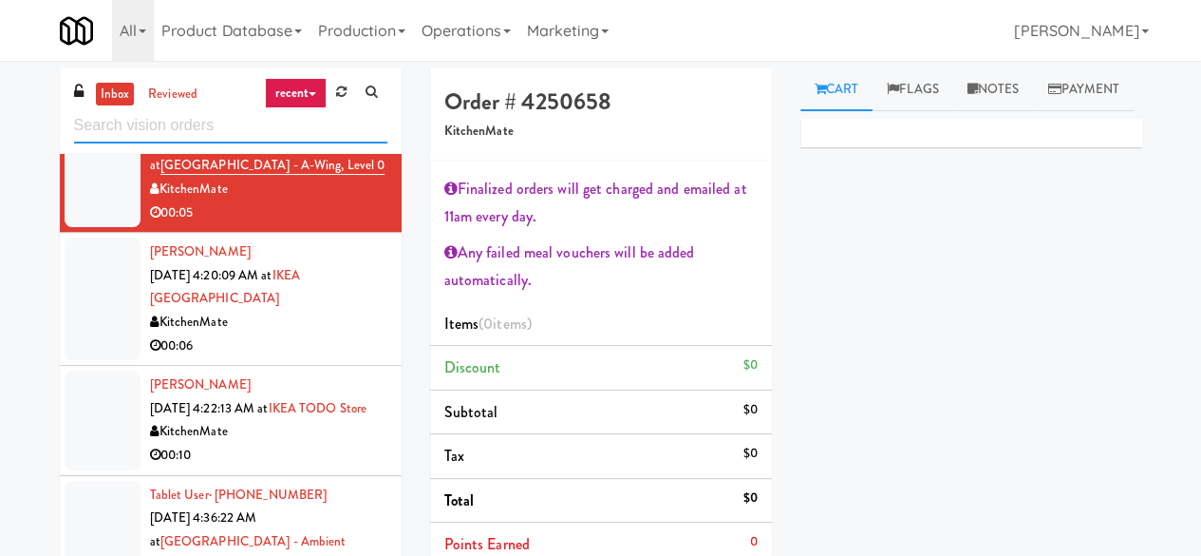
click at [212, 130] on input "text" at bounding box center [230, 125] width 313 height 35
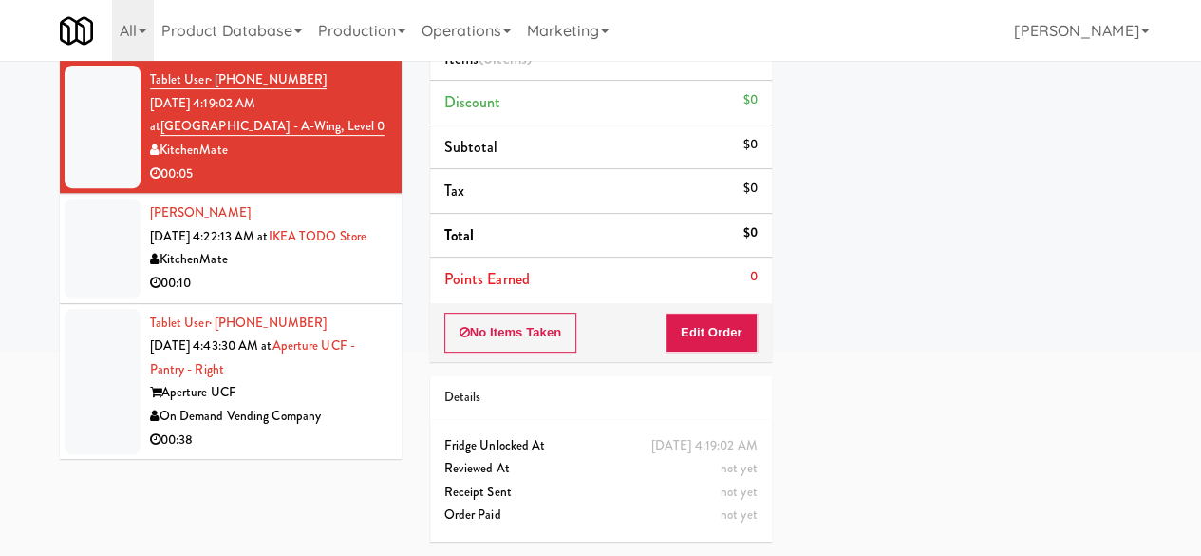
scroll to position [1152, 0]
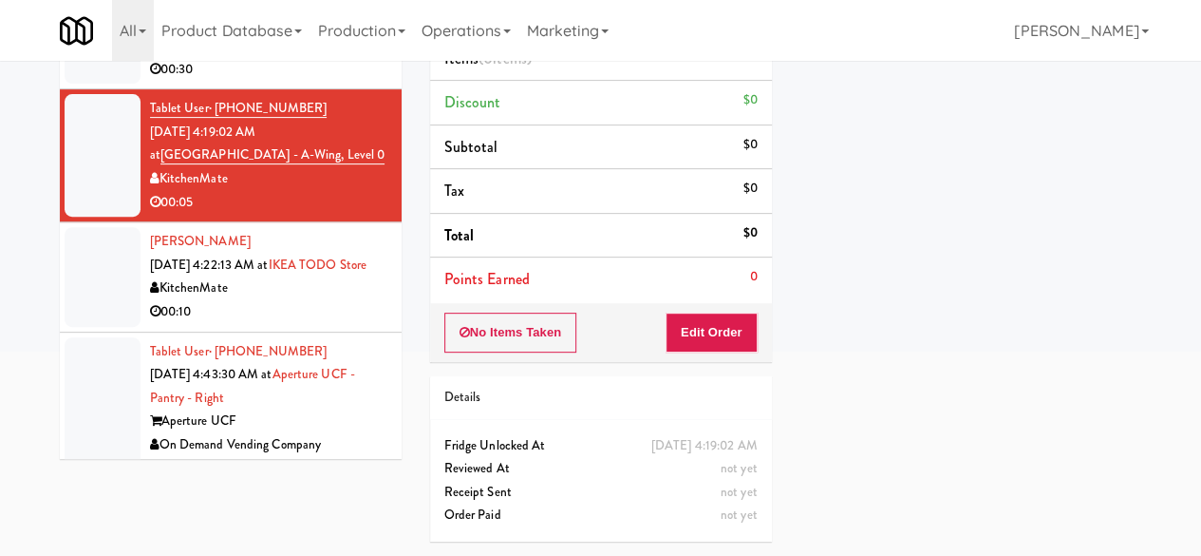
click at [316, 324] on div "00:10" at bounding box center [268, 312] width 237 height 24
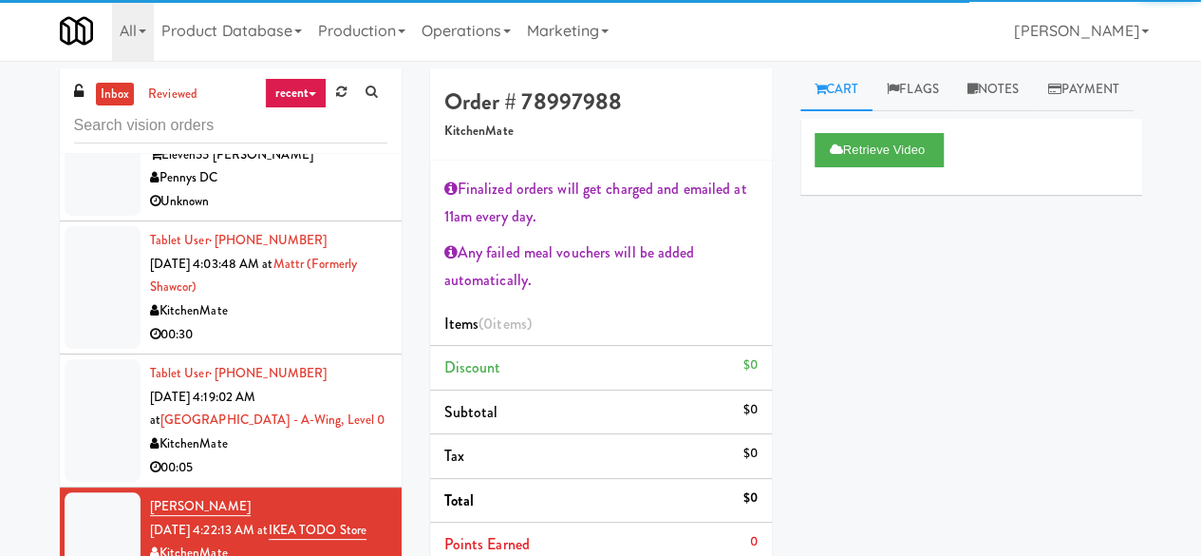
click at [351, 323] on div "KitchenMate" at bounding box center [268, 311] width 237 height 24
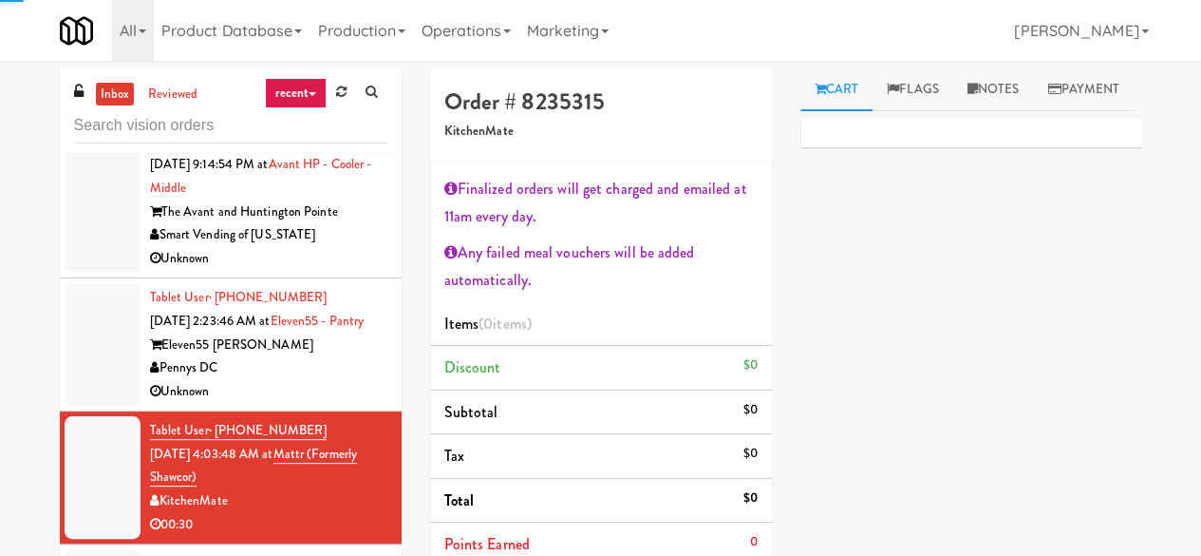
click at [303, 357] on div "Eleven55 [PERSON_NAME]" at bounding box center [268, 345] width 237 height 24
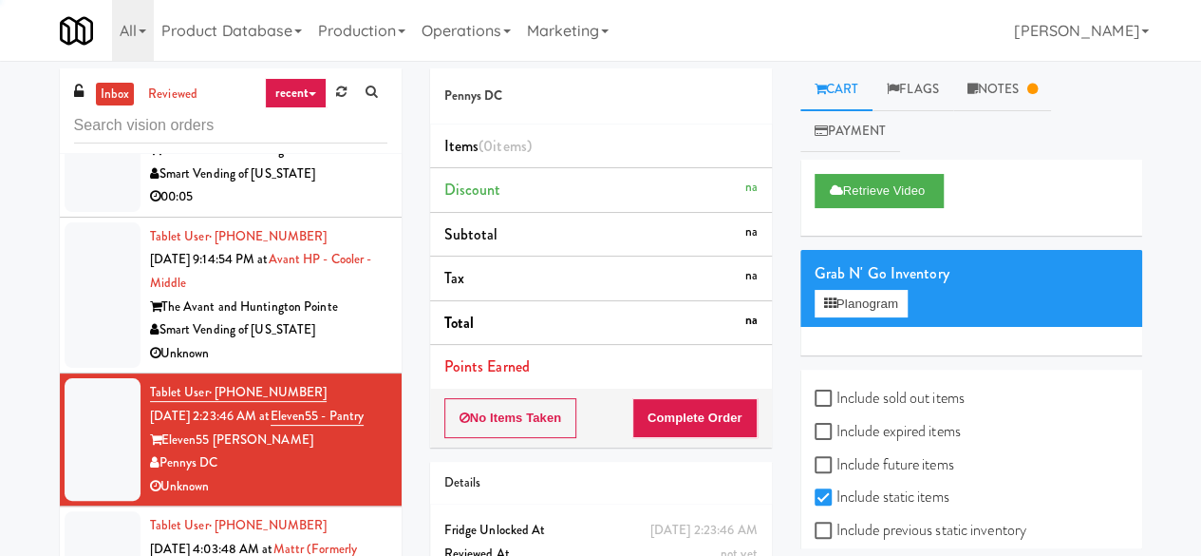
click at [319, 366] on div "Unknown" at bounding box center [268, 354] width 237 height 24
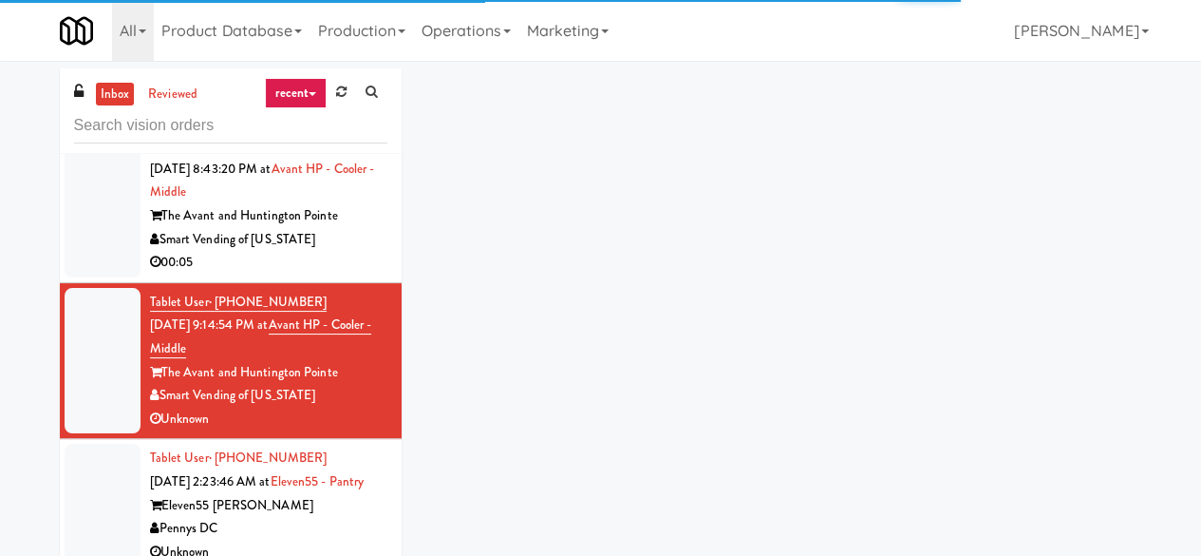
scroll to position [772, 0]
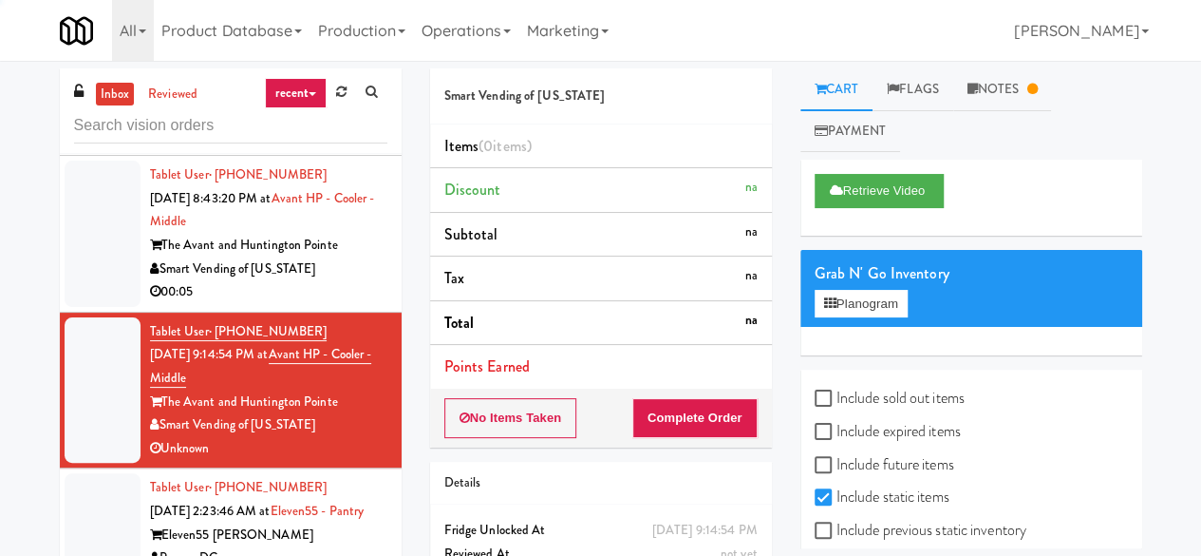
click at [323, 281] on div "Smart Vending of [US_STATE]" at bounding box center [268, 269] width 237 height 24
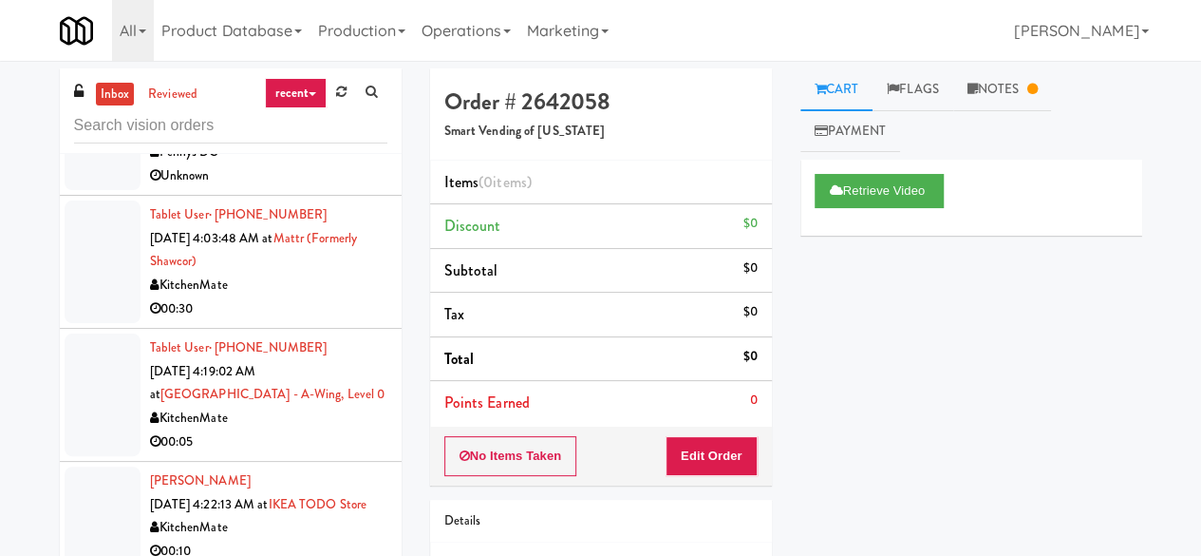
scroll to position [1247, 0]
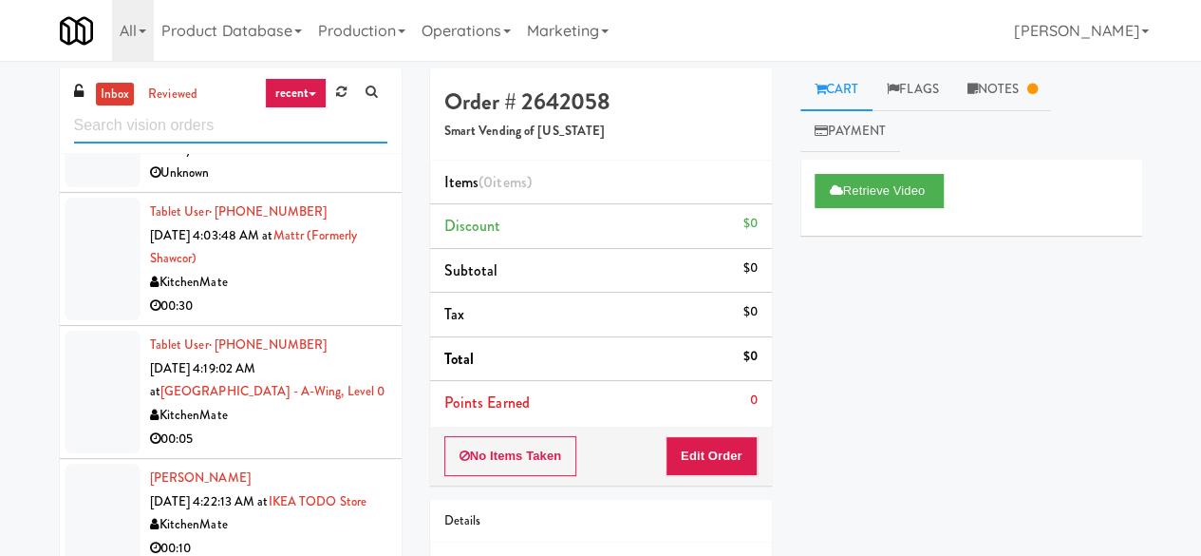
click at [198, 115] on input "text" at bounding box center [230, 125] width 313 height 35
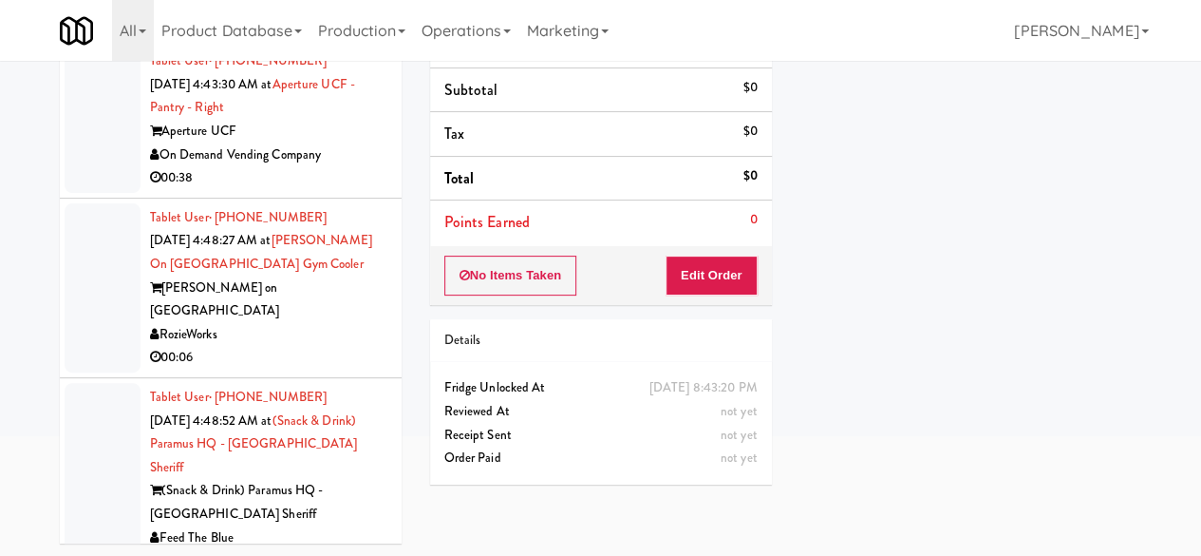
scroll to position [1630, 0]
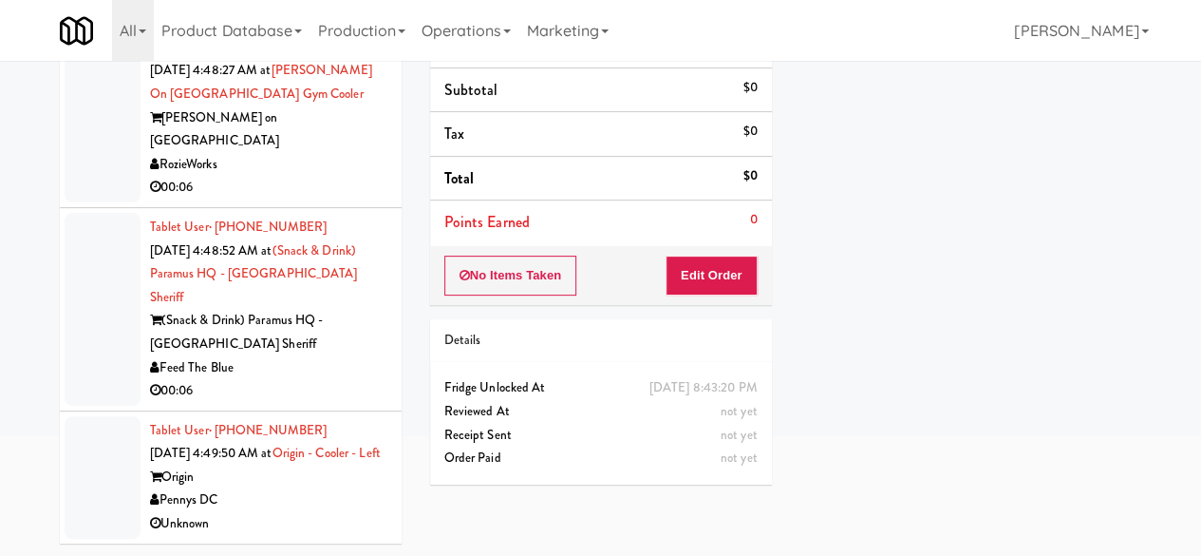
click at [336, 379] on div "00:06" at bounding box center [268, 391] width 237 height 24
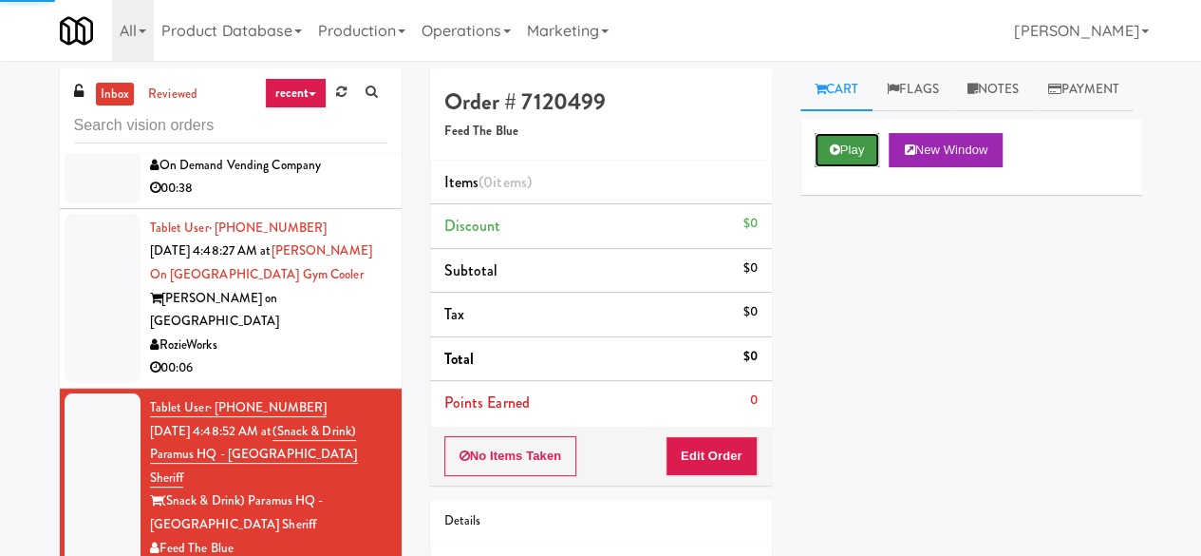
click at [847, 167] on button "Play" at bounding box center [848, 150] width 66 height 34
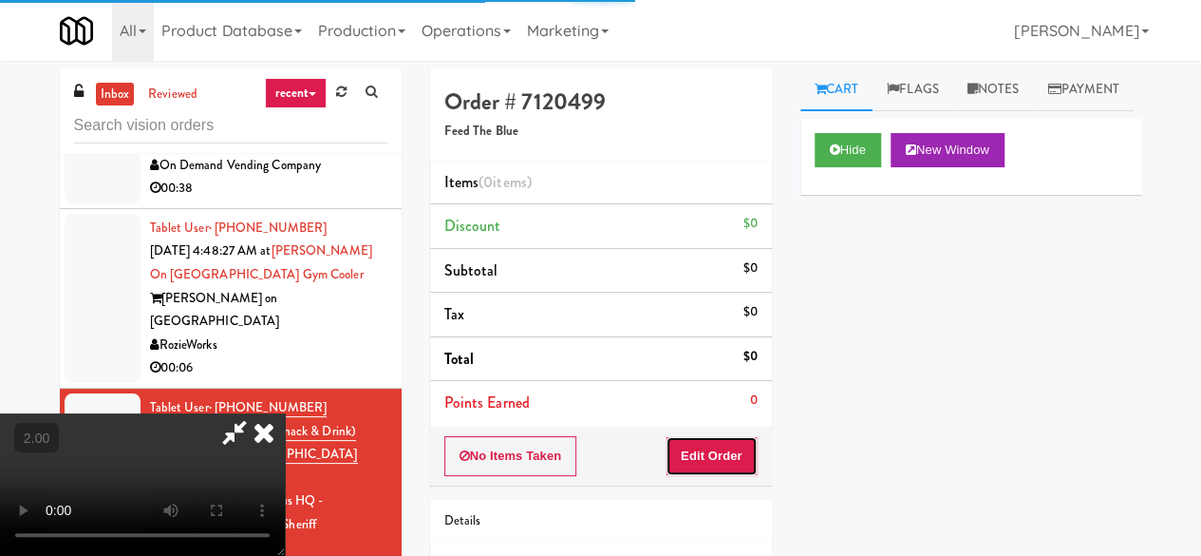
click at [731, 441] on button "Edit Order" at bounding box center [712, 456] width 92 height 40
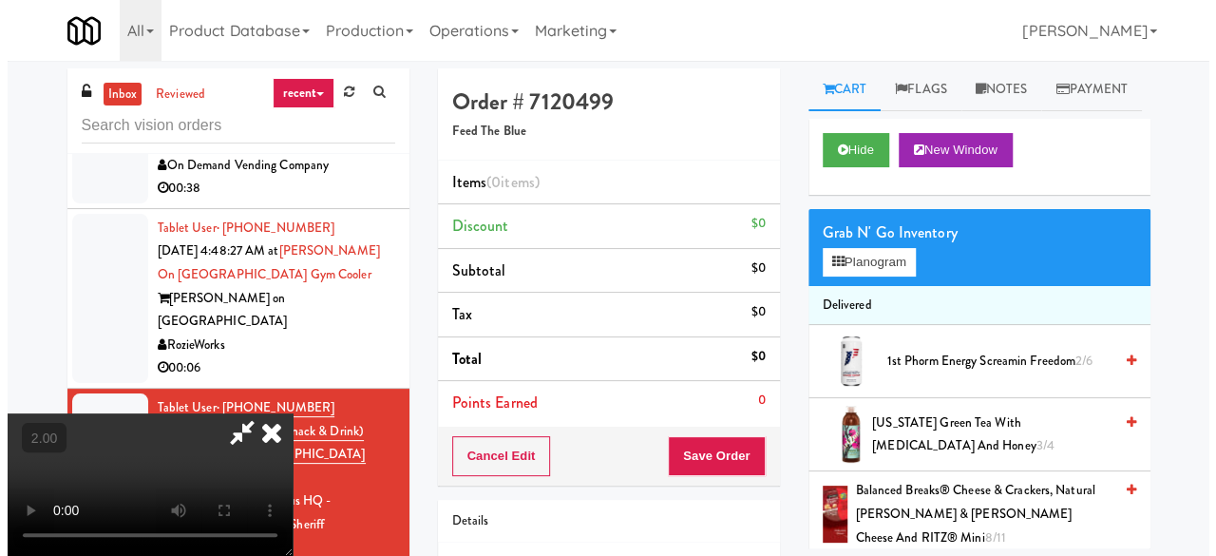
scroll to position [39, 0]
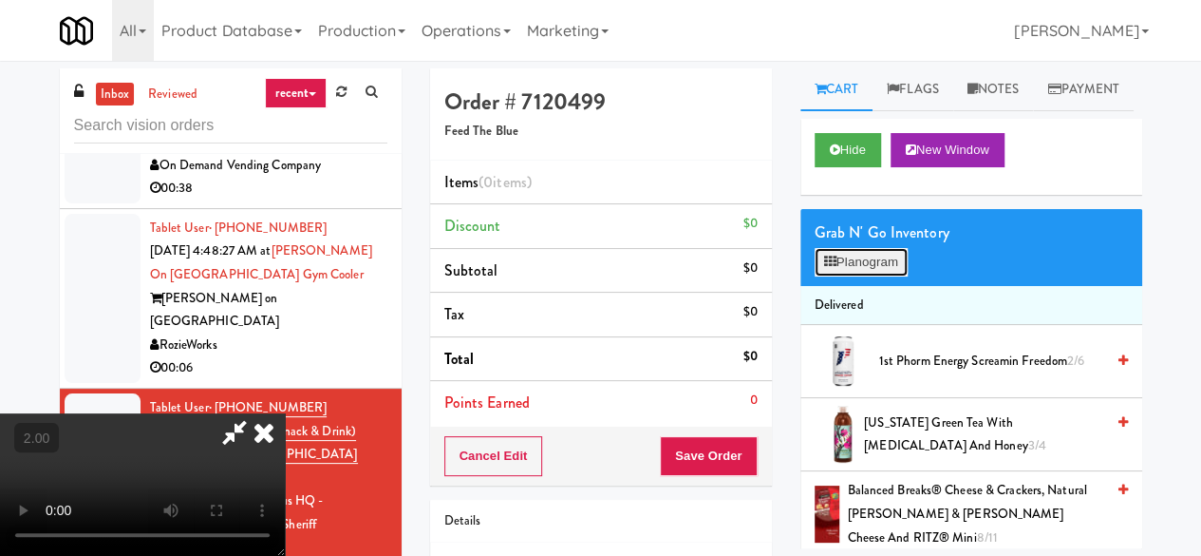
click at [817, 276] on button "Planogram" at bounding box center [861, 262] width 93 height 28
click at [0, 0] on div at bounding box center [0, 0] width 0 height 0
click at [864, 276] on button "Planogram" at bounding box center [861, 262] width 93 height 28
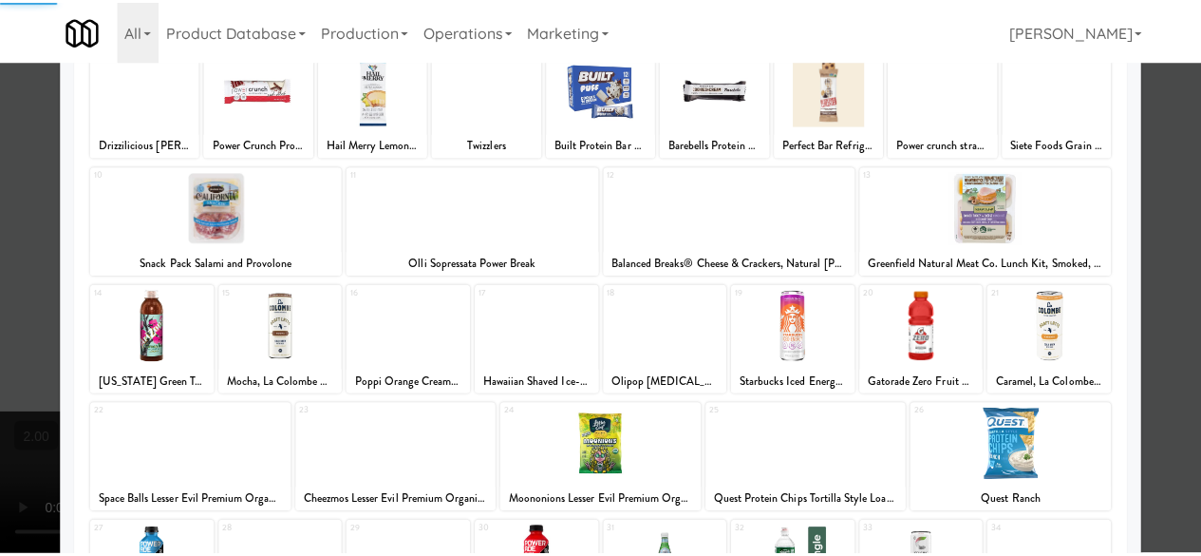
scroll to position [376, 0]
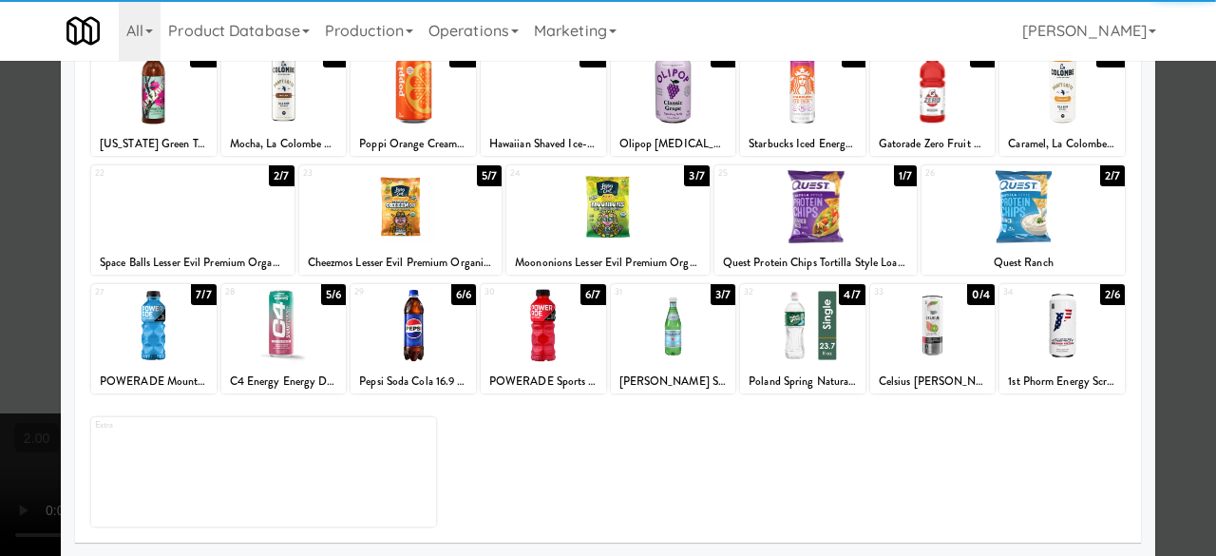
click at [970, 240] on div at bounding box center [1022, 206] width 203 height 73
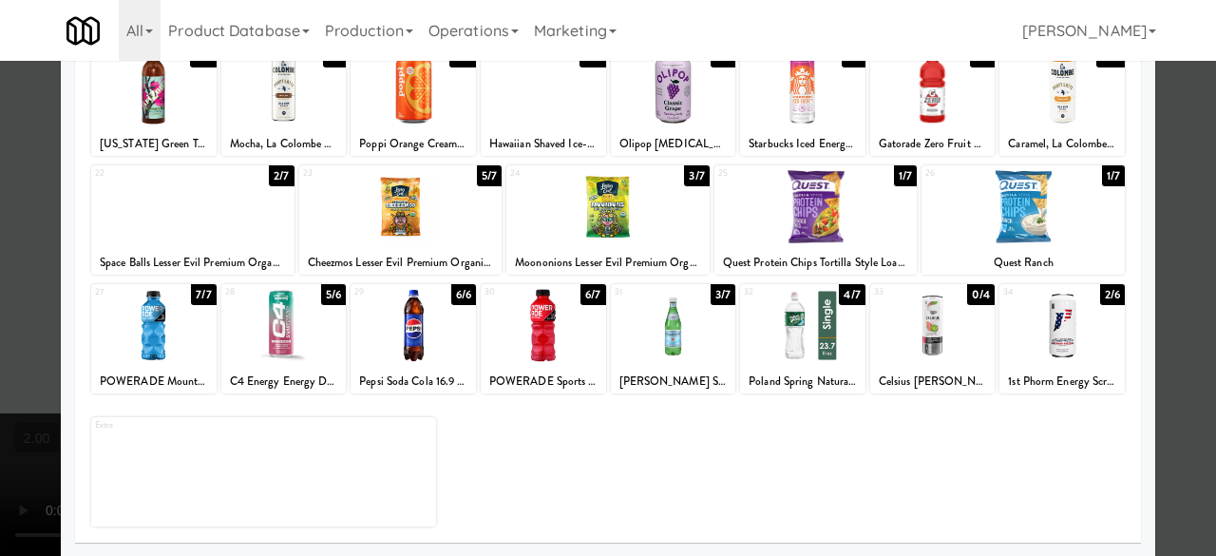
click at [1180, 176] on div at bounding box center [608, 278] width 1216 height 556
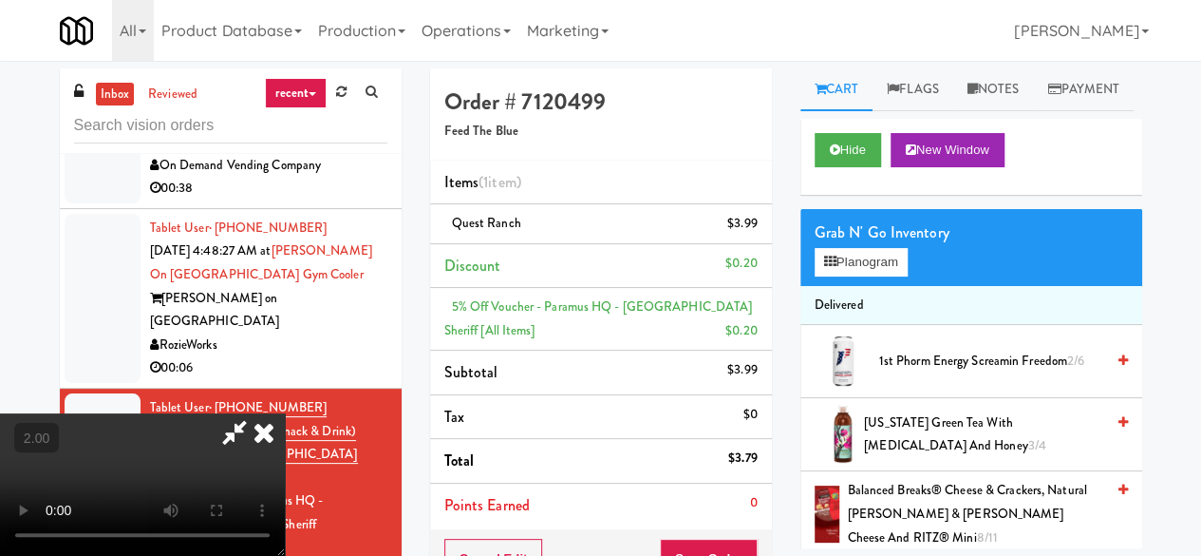
click at [737, 538] on div "Cancel Edit Save Order" at bounding box center [601, 558] width 342 height 59
click at [746, 541] on button "Save Order" at bounding box center [708, 558] width 97 height 40
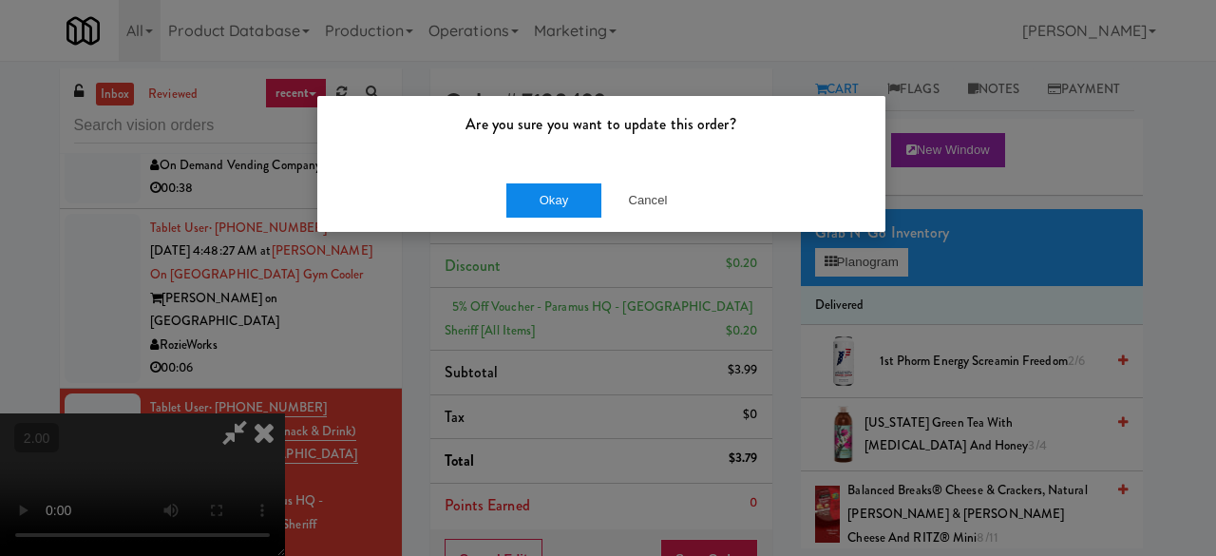
drag, startPoint x: 536, startPoint y: 234, endPoint x: 539, endPoint y: 204, distance: 29.7
click at [535, 233] on div "Are you sure you want to update this order? Okay Cancel" at bounding box center [608, 278] width 1216 height 556
click at [539, 202] on button "Okay" at bounding box center [553, 200] width 95 height 34
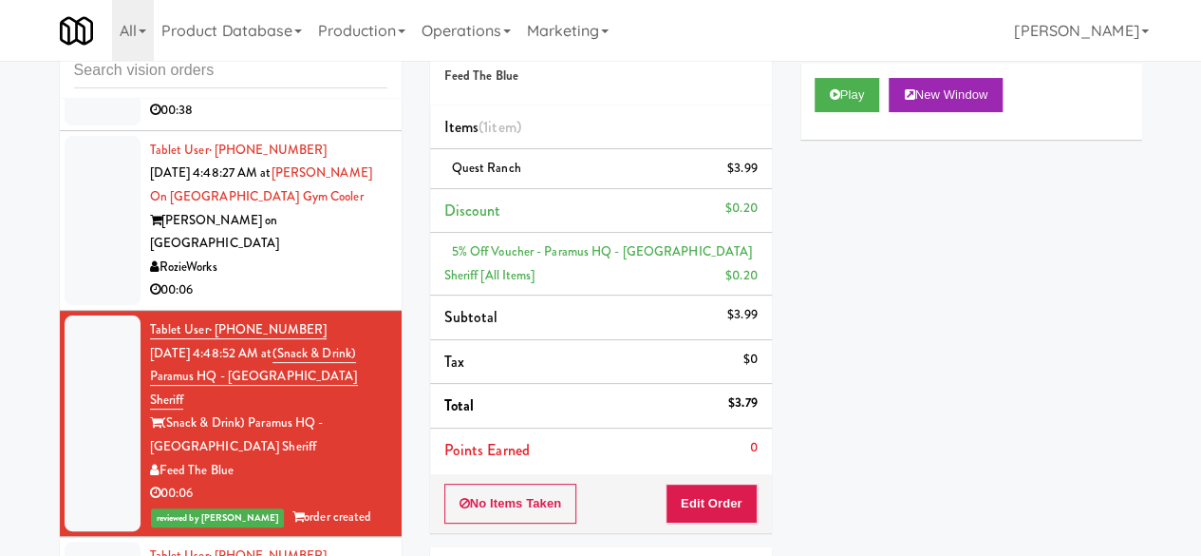
scroll to position [95, 0]
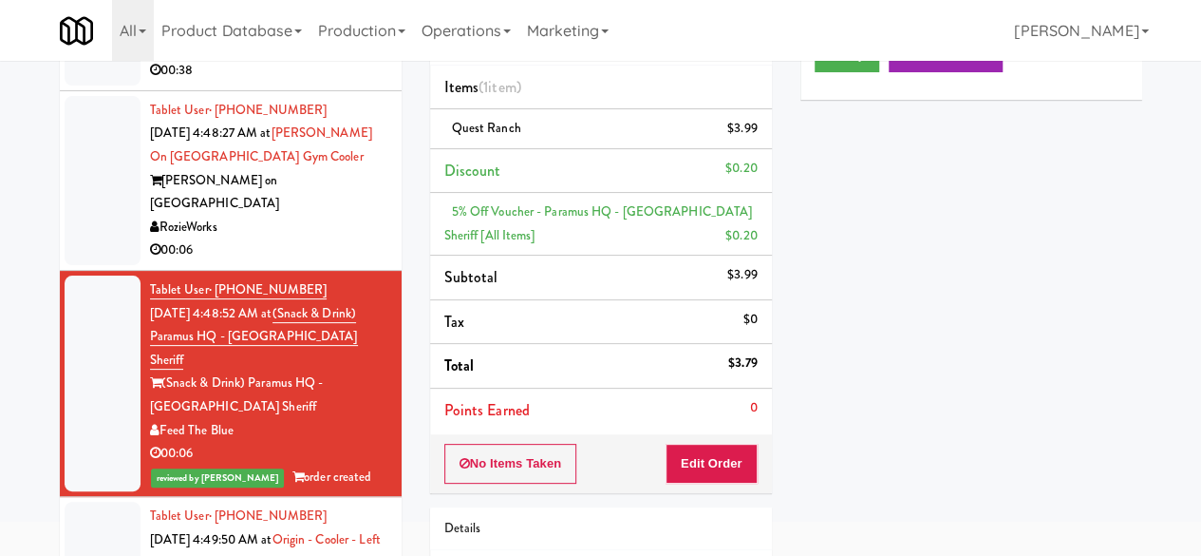
click at [365, 216] on div "RozieWorks" at bounding box center [268, 228] width 237 height 24
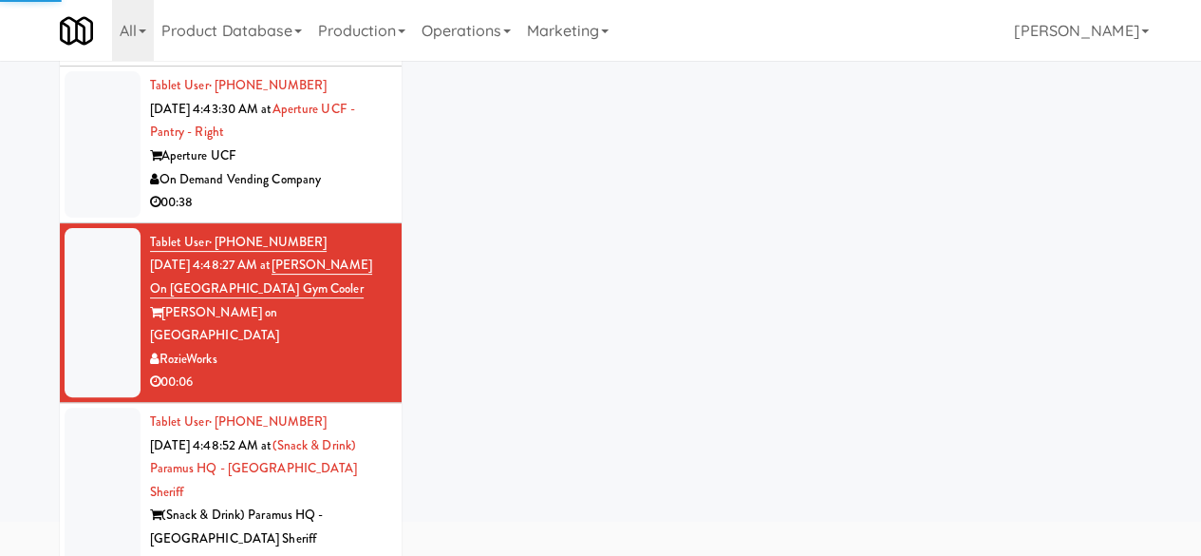
scroll to position [1345, 0]
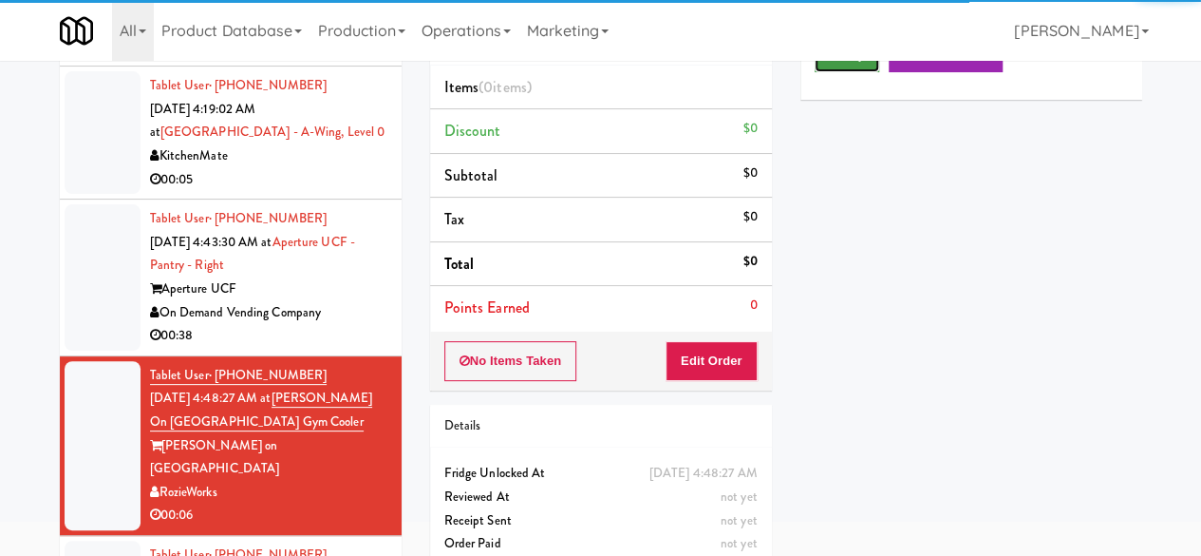
click at [840, 72] on button "Play" at bounding box center [848, 55] width 66 height 34
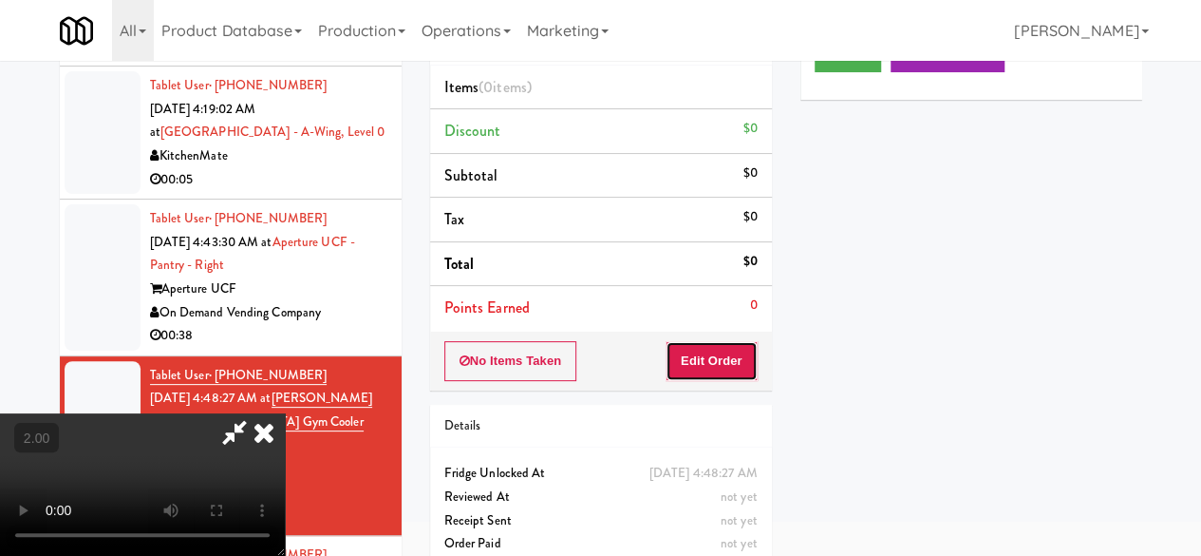
click at [727, 368] on button "Edit Order" at bounding box center [712, 361] width 92 height 40
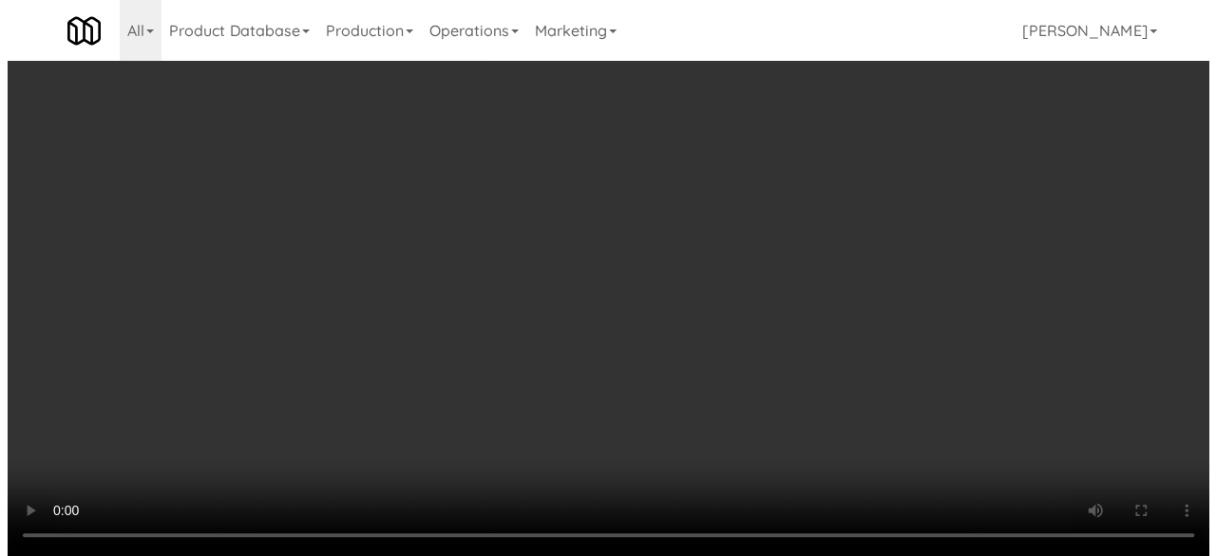
scroll to position [39, 0]
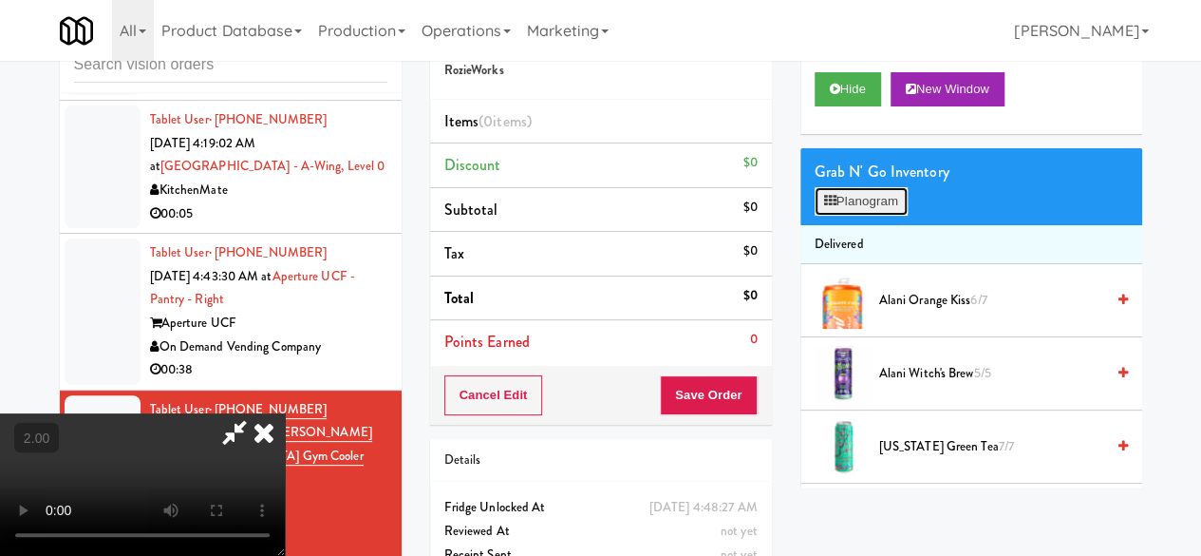
click at [847, 216] on button "Planogram" at bounding box center [861, 201] width 93 height 28
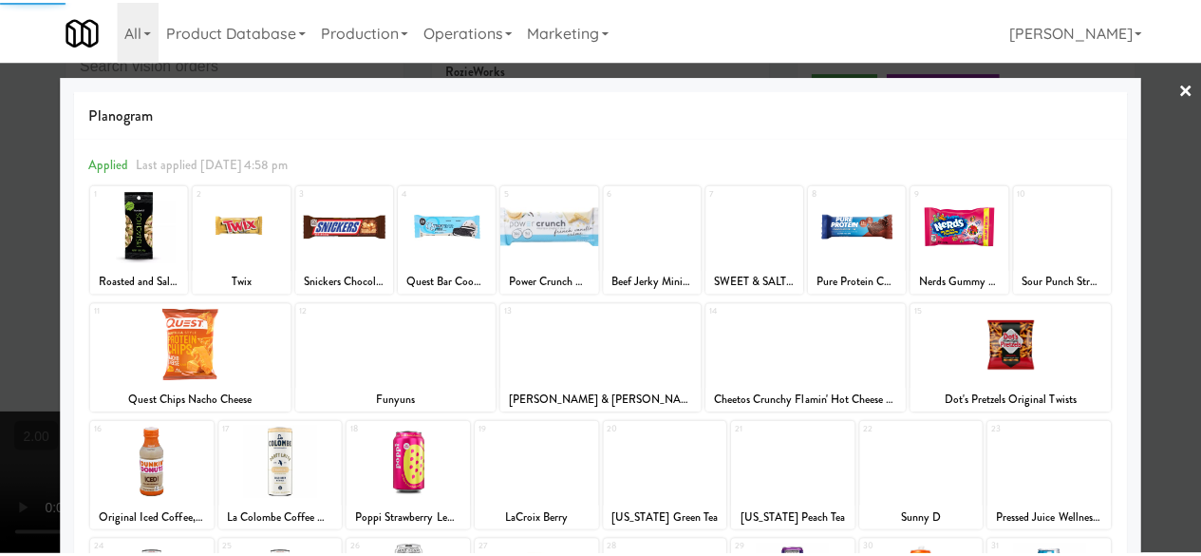
scroll to position [376, 0]
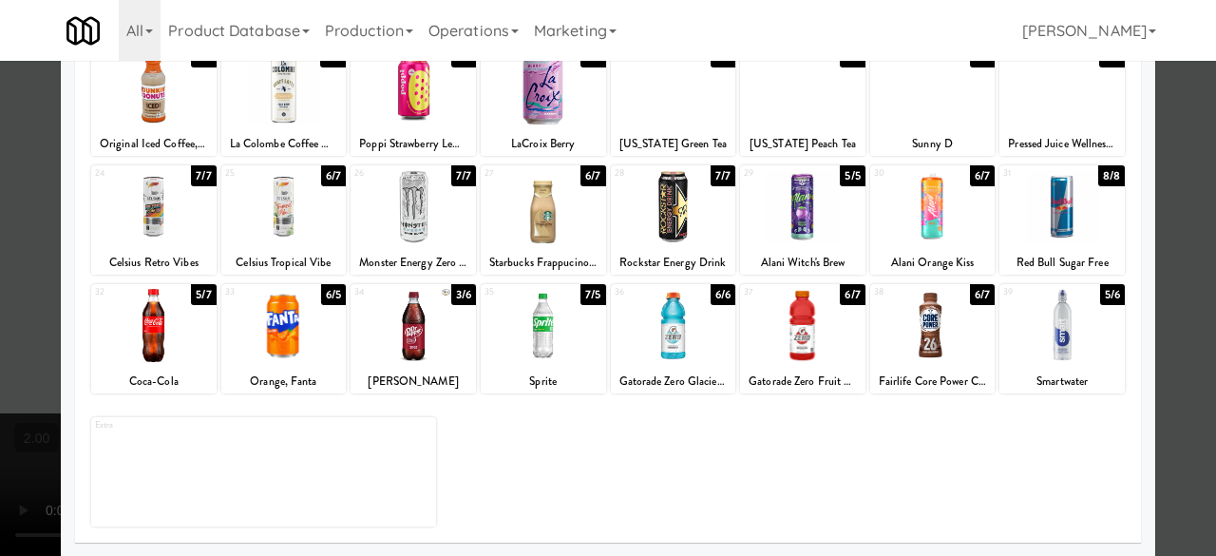
click at [1185, 171] on div at bounding box center [608, 278] width 1216 height 556
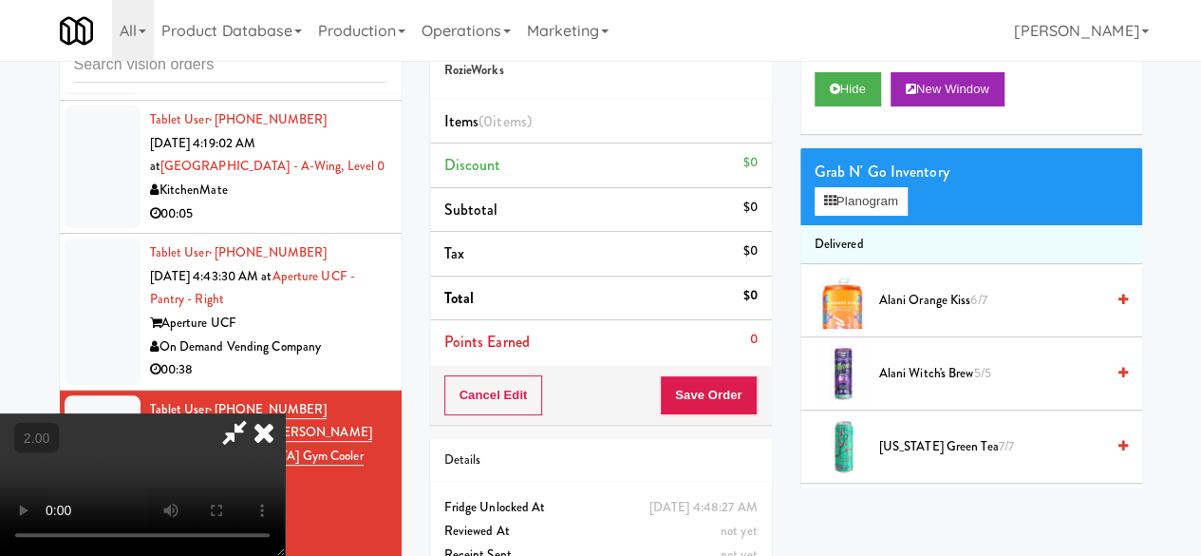
click at [285, 413] on icon at bounding box center [264, 432] width 42 height 38
